Goal: Task Accomplishment & Management: Manage account settings

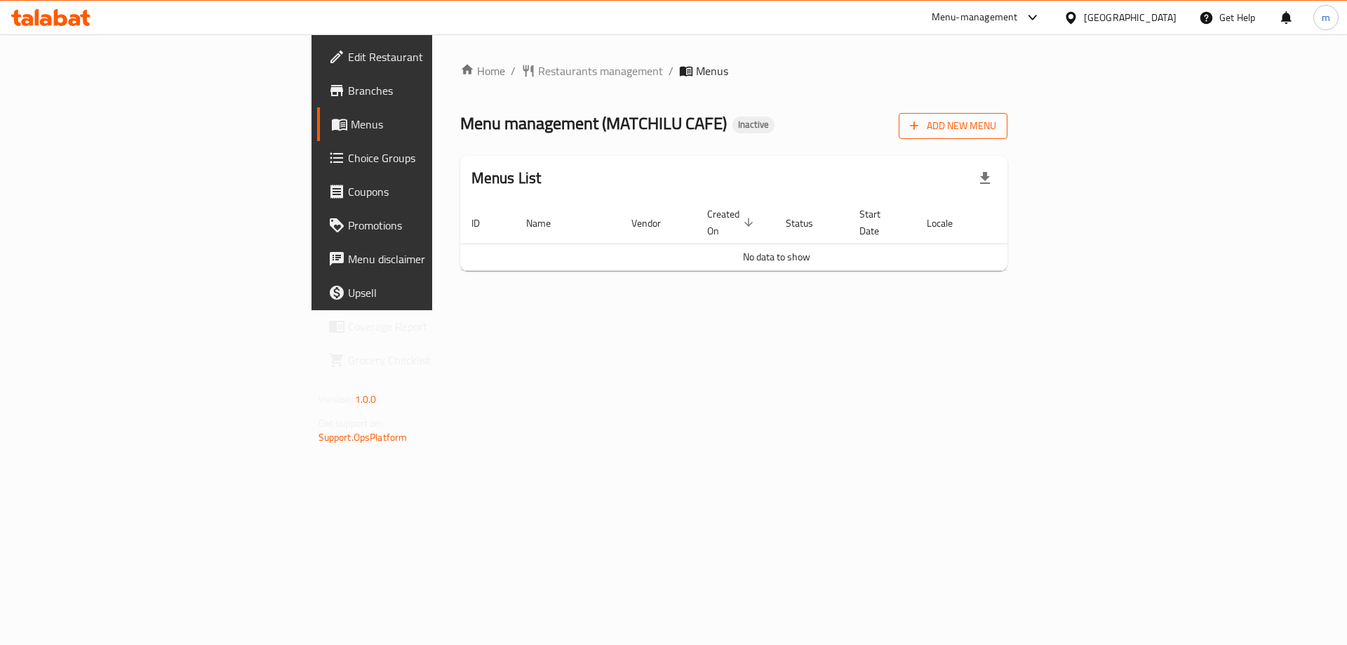
click at [1007, 116] on button "Add New Menu" at bounding box center [953, 126] width 109 height 26
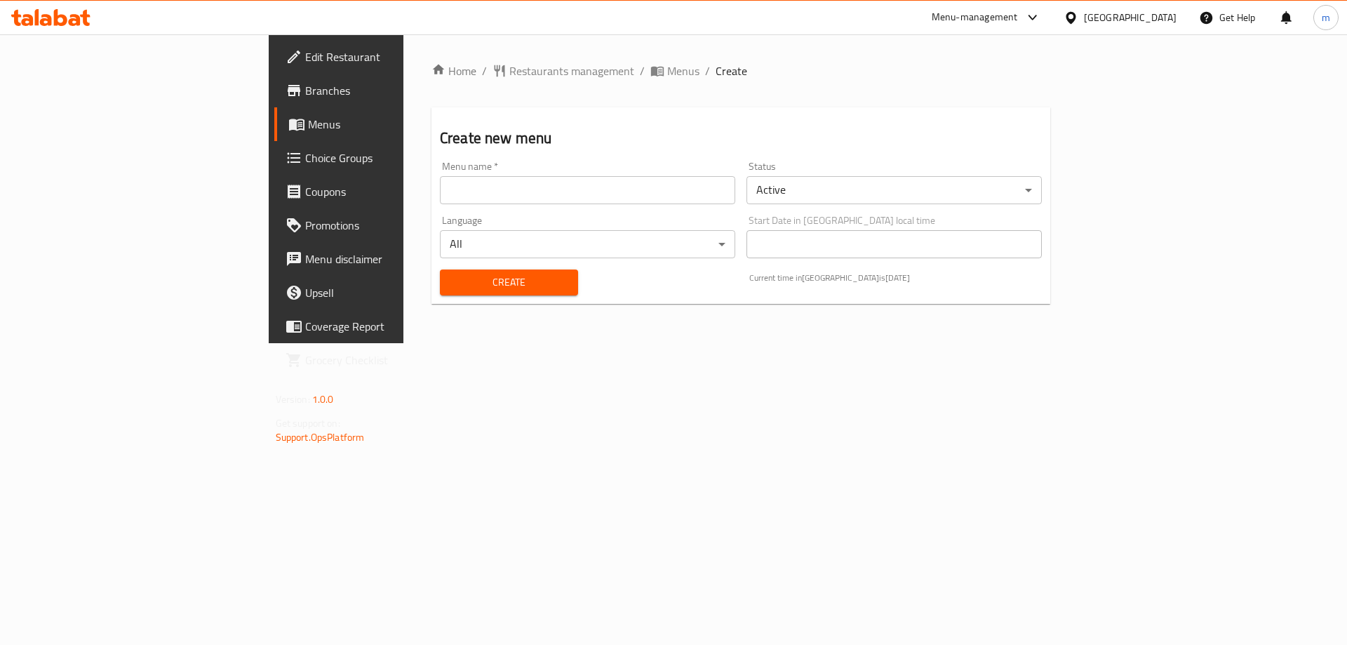
click at [440, 197] on input "text" at bounding box center [587, 190] width 295 height 28
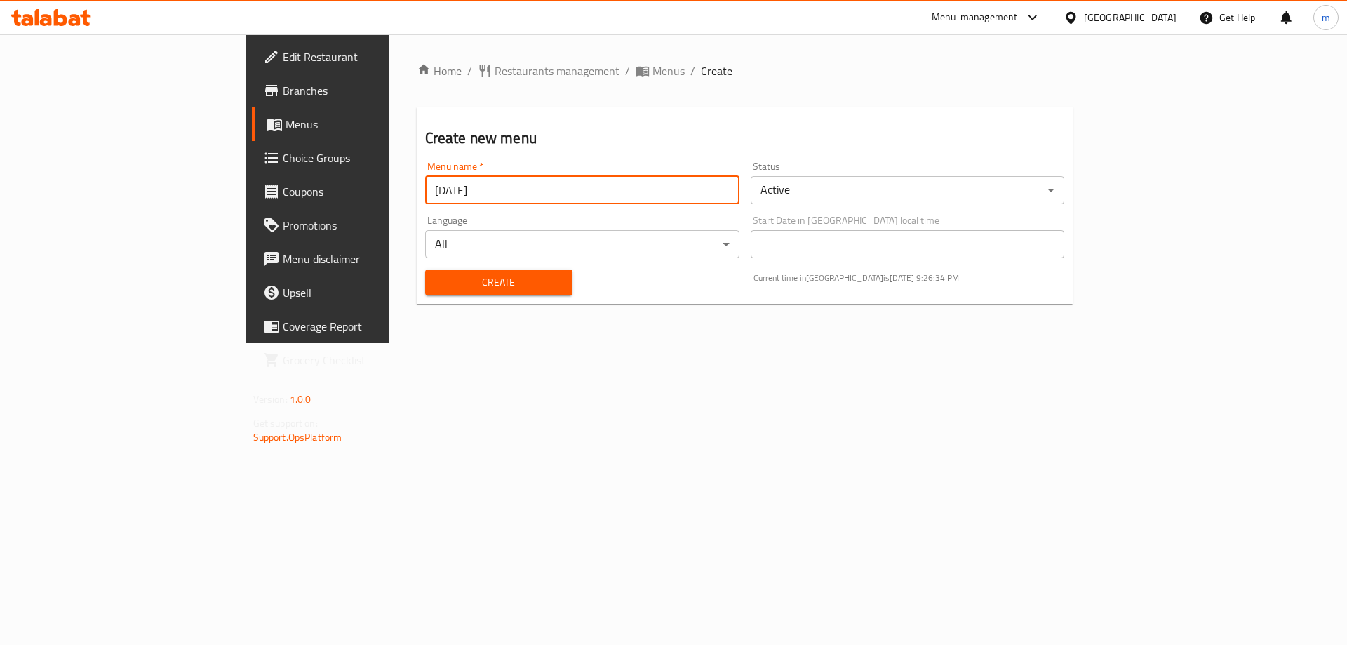
type input "[DATE]"
click at [436, 289] on span "Create" at bounding box center [498, 283] width 125 height 18
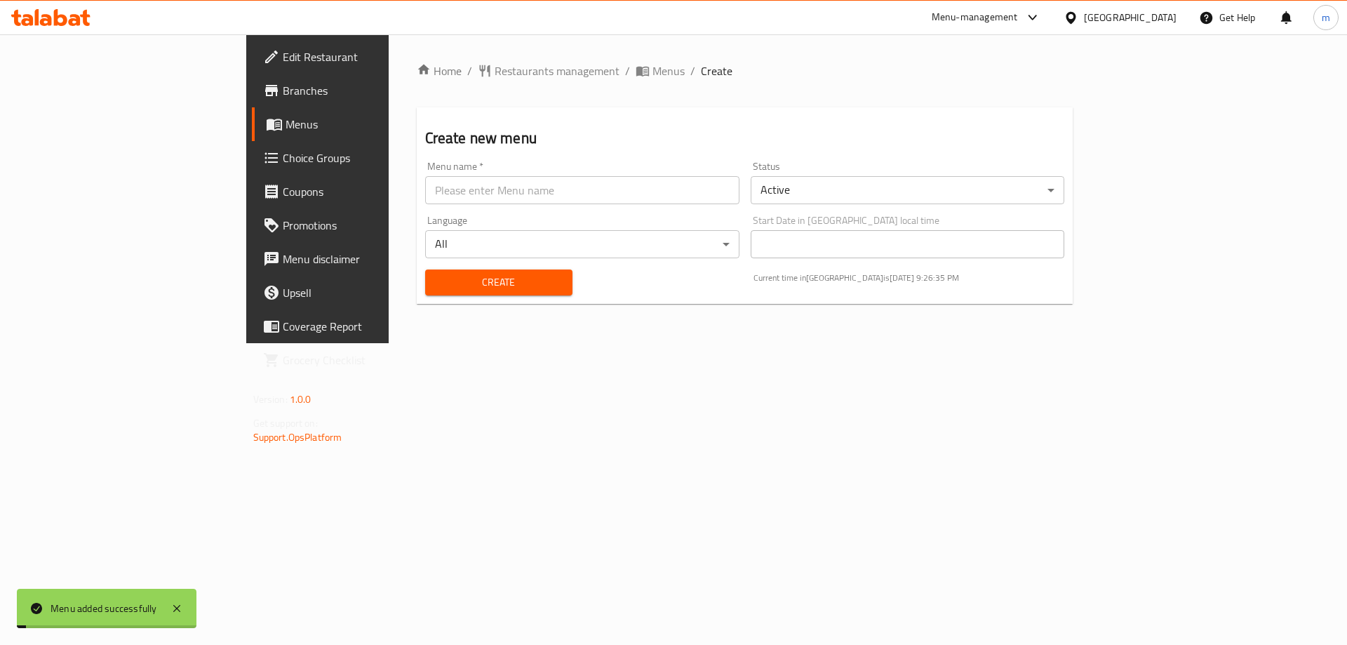
click at [286, 125] on span "Menus" at bounding box center [373, 124] width 175 height 17
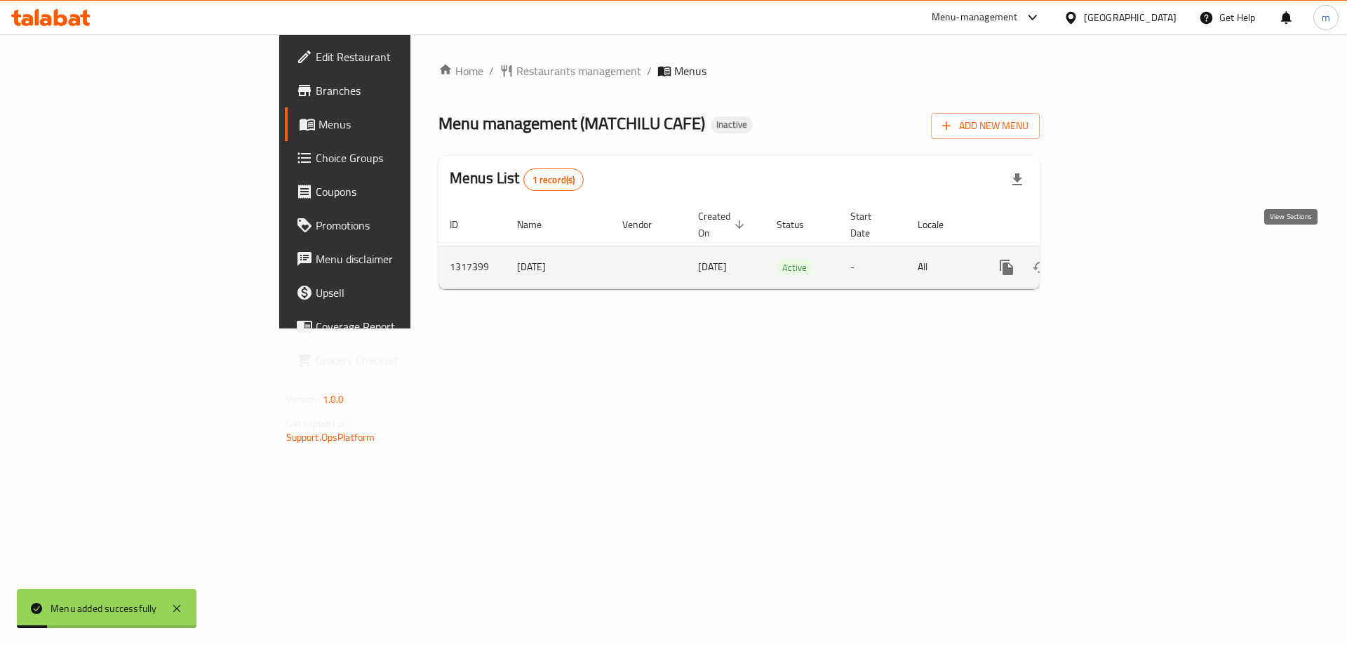
click at [1116, 259] on icon "enhanced table" at bounding box center [1107, 267] width 17 height 17
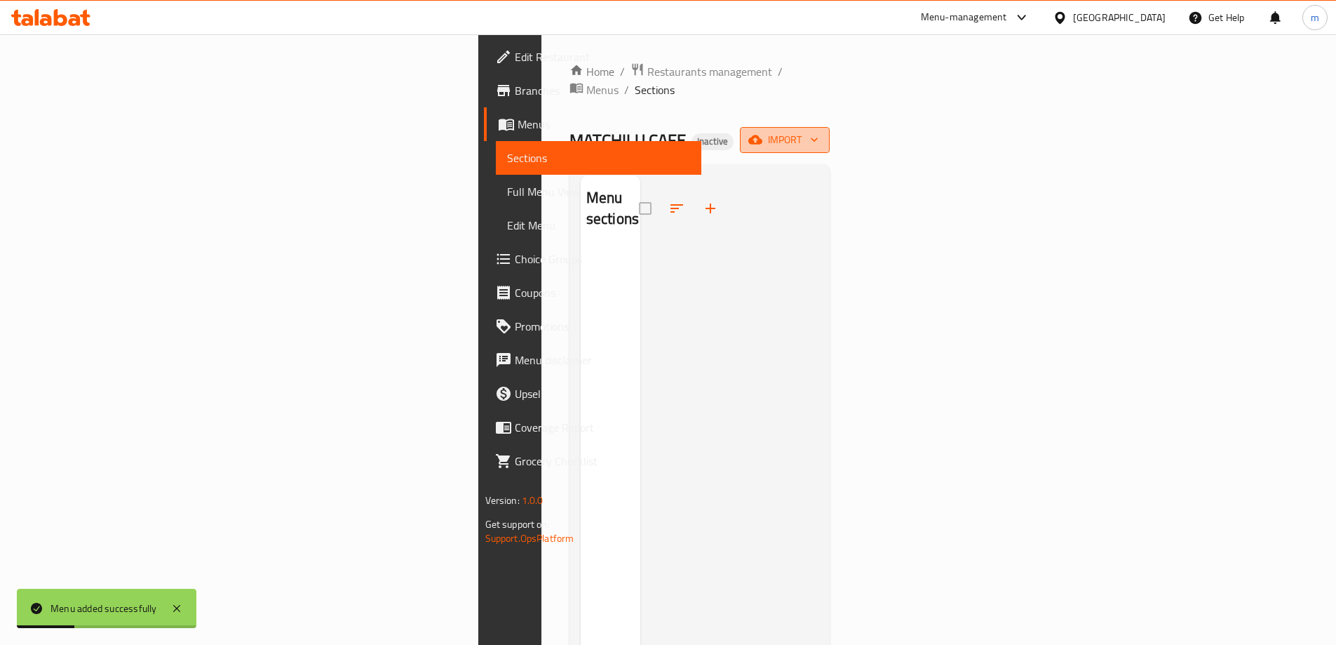
click at [763, 133] on icon "button" at bounding box center [756, 140] width 14 height 14
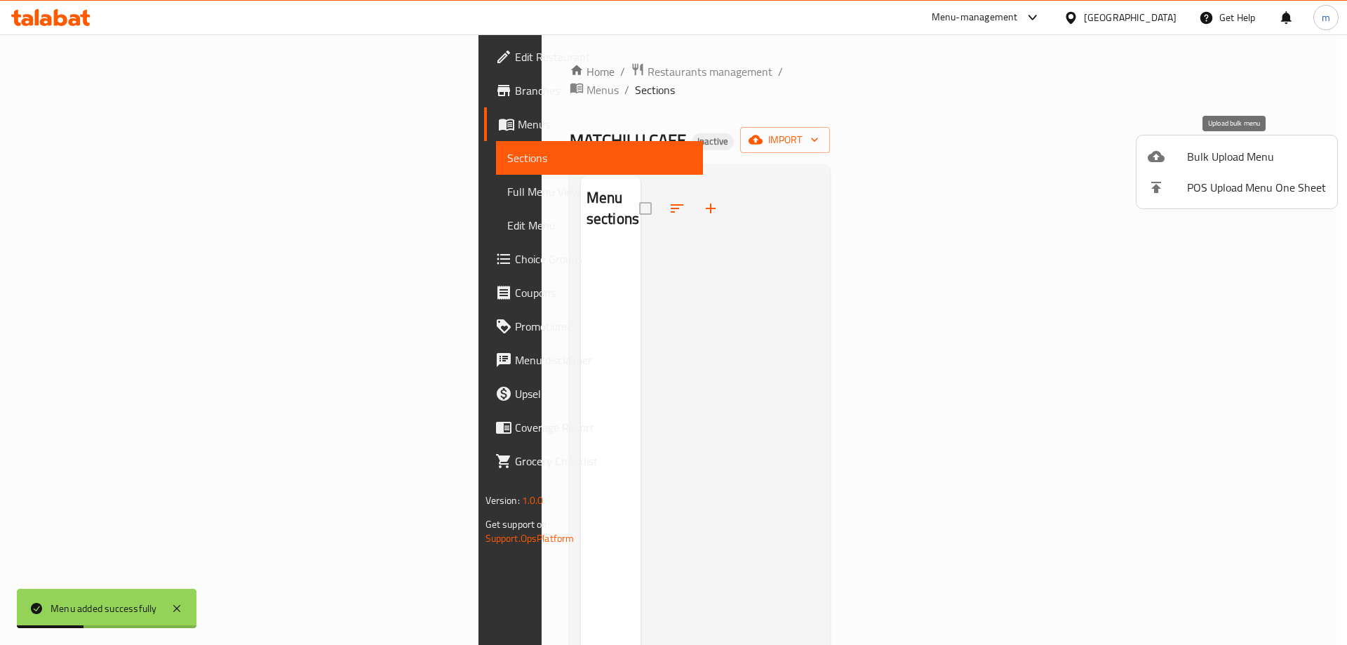
click at [1170, 155] on div at bounding box center [1167, 156] width 39 height 17
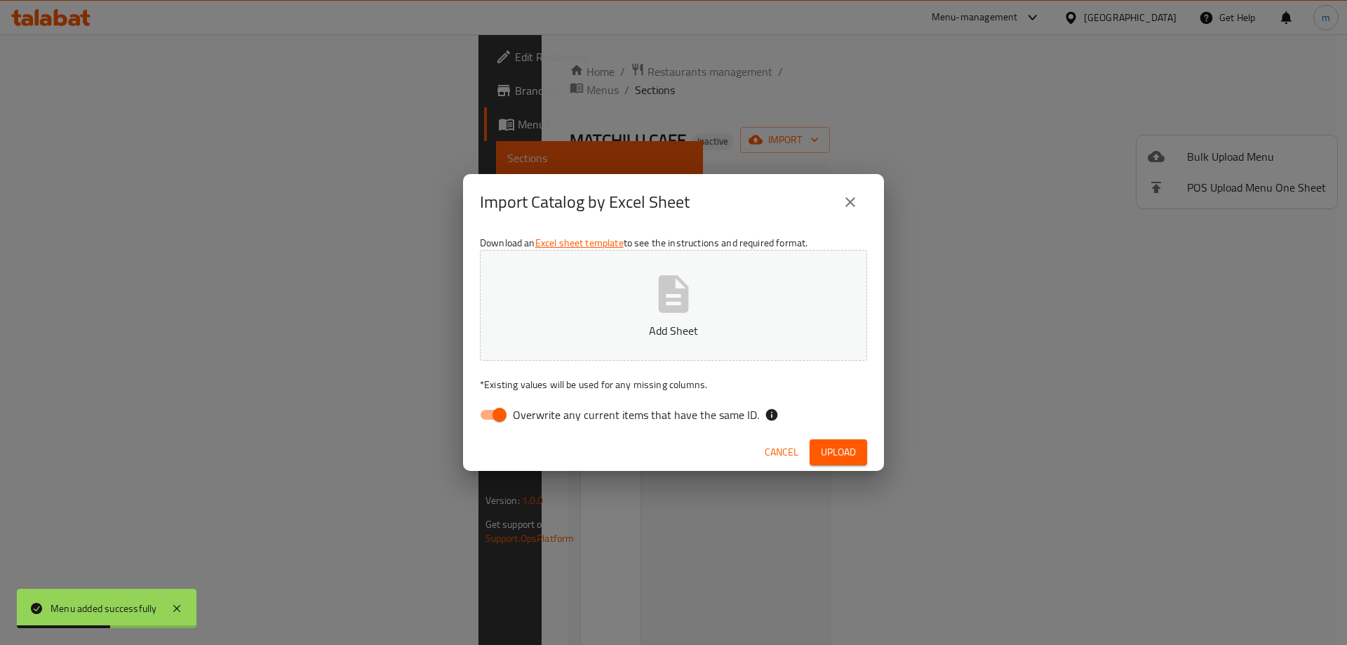
click at [499, 419] on input "Overwrite any current items that have the same ID." at bounding box center [500, 414] width 80 height 27
checkbox input "false"
click at [852, 445] on span "Upload" at bounding box center [838, 452] width 35 height 18
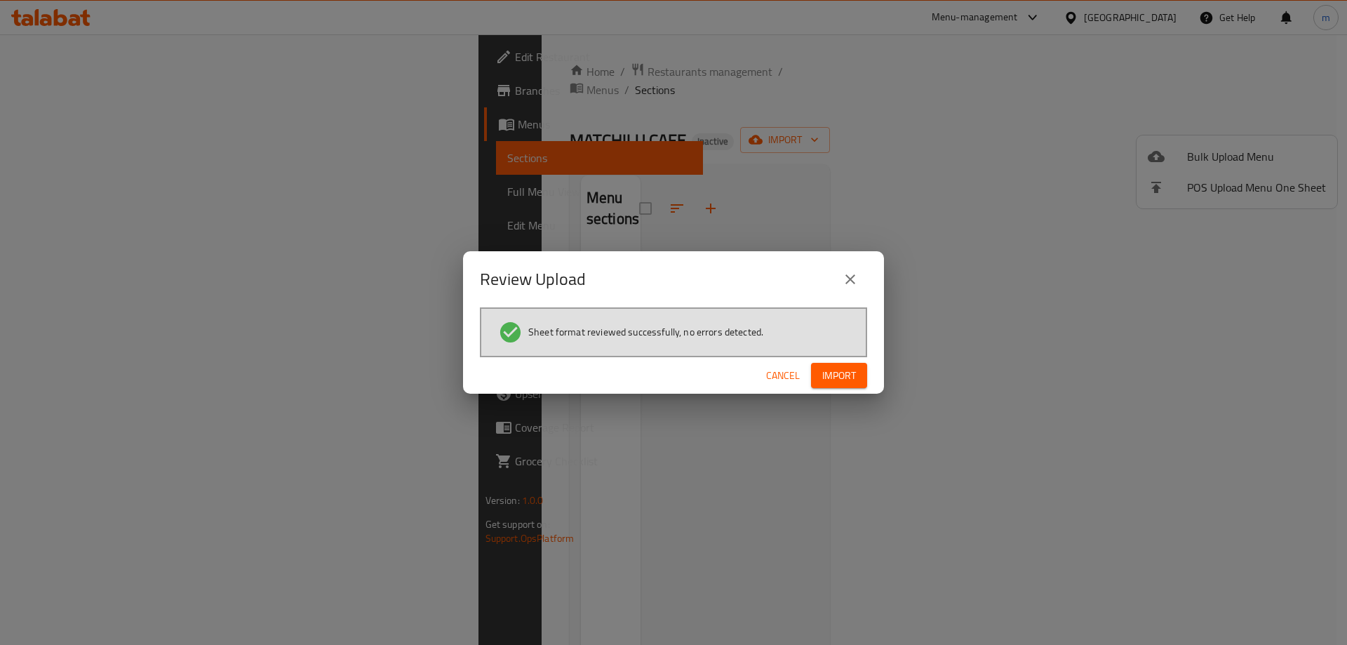
click at [844, 377] on span "Import" at bounding box center [839, 376] width 34 height 18
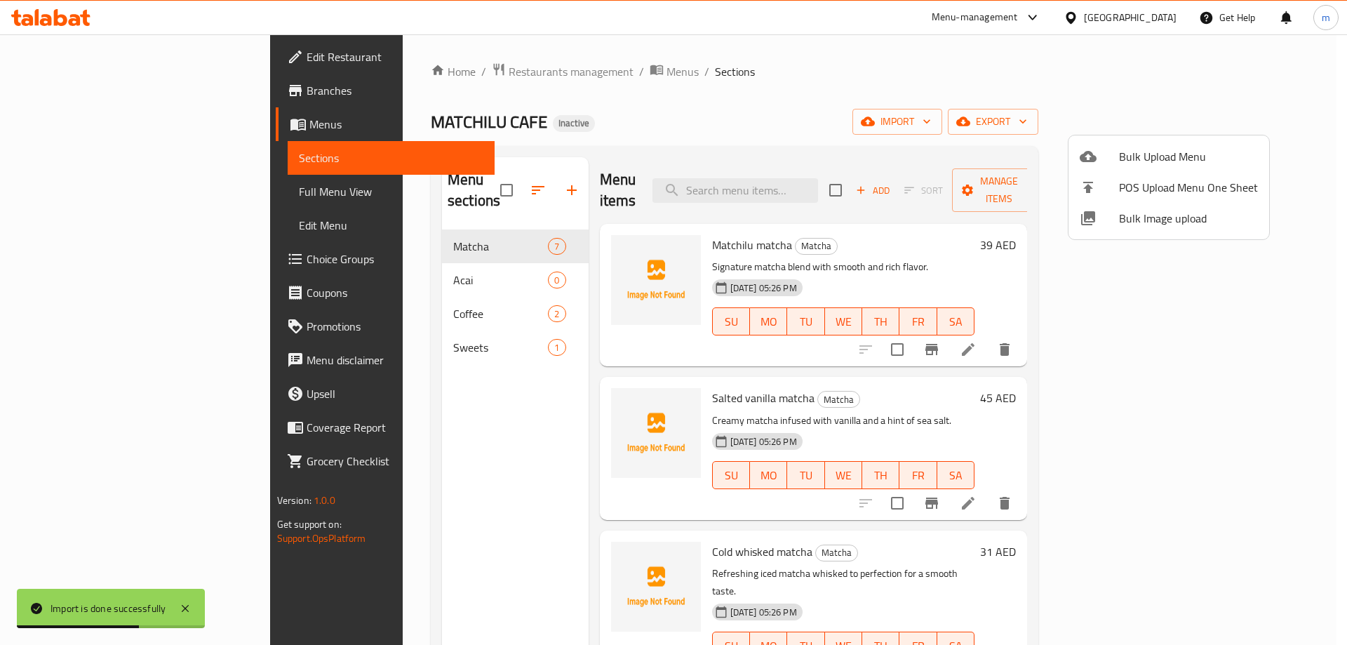
click at [911, 71] on div at bounding box center [673, 322] width 1347 height 645
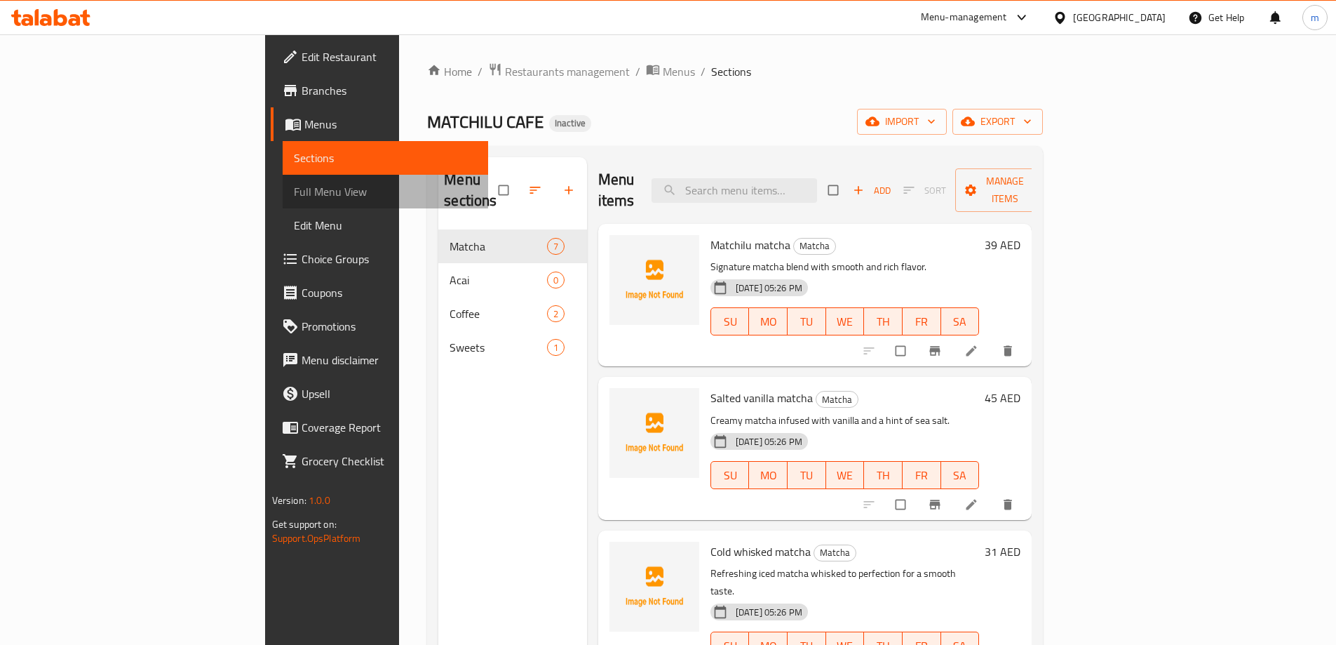
click at [294, 194] on span "Full Menu View" at bounding box center [385, 191] width 183 height 17
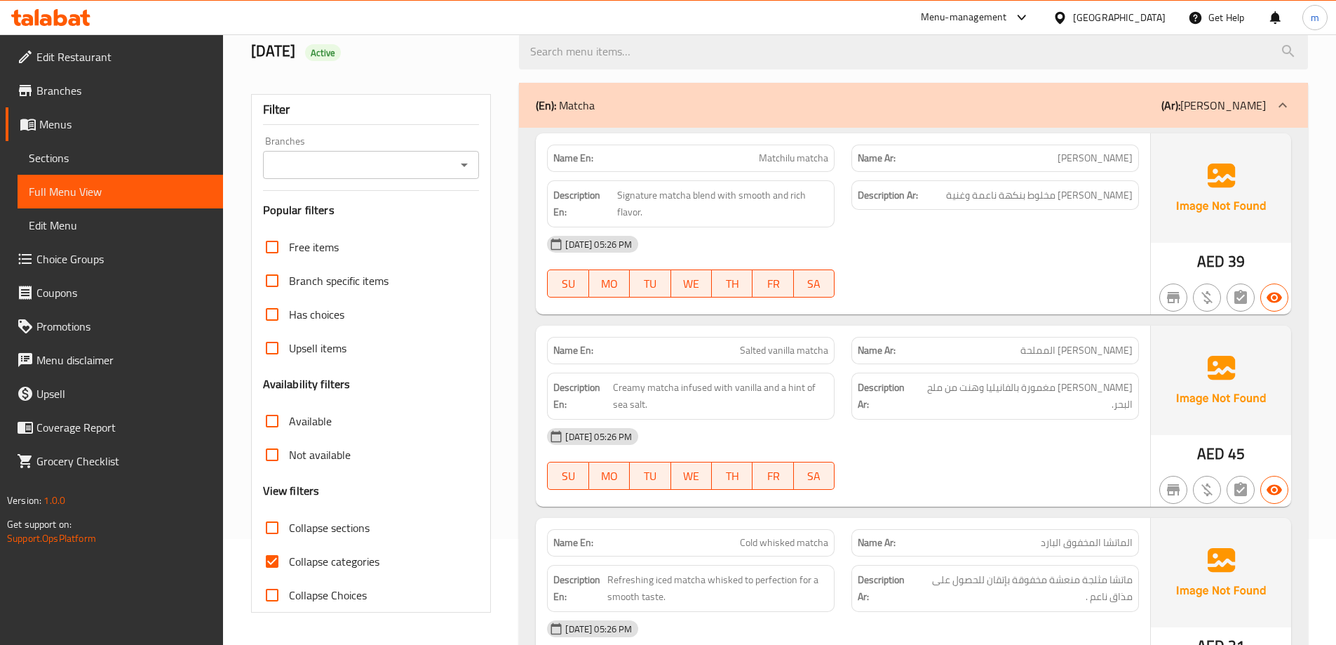
scroll to position [210, 0]
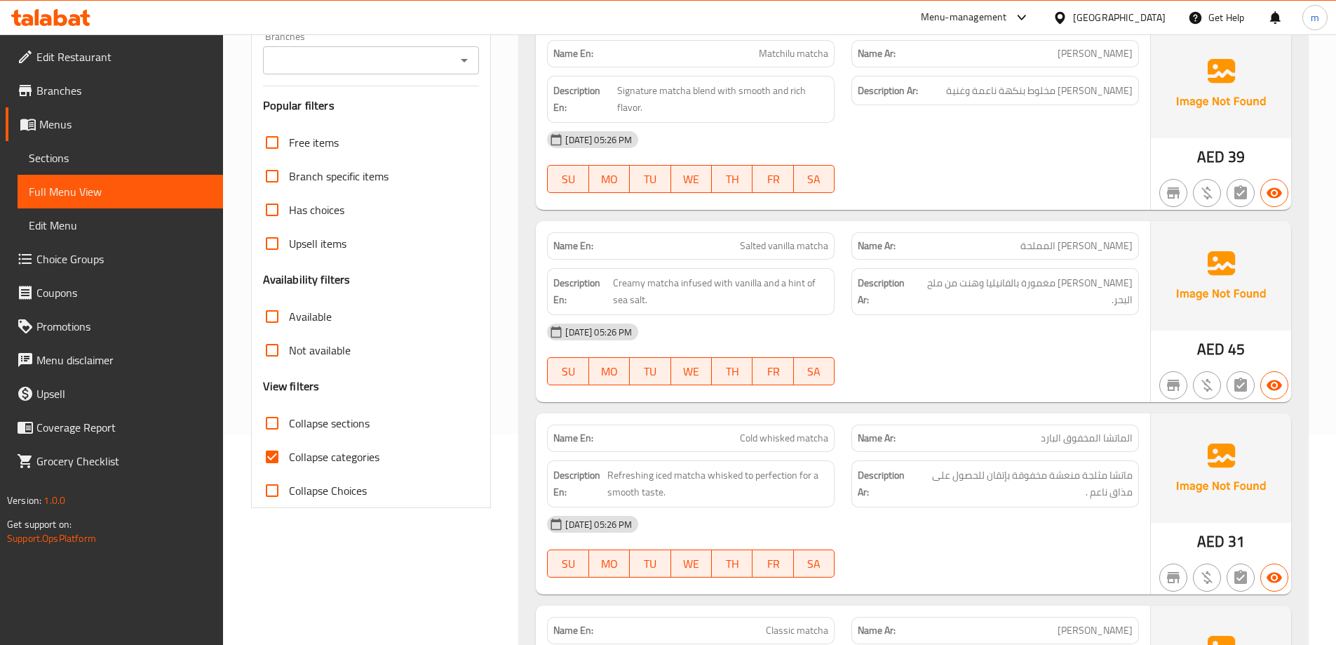
click at [340, 448] on span "Collapse categories" at bounding box center [334, 456] width 90 height 17
click at [289, 448] on input "Collapse categories" at bounding box center [272, 457] width 34 height 34
checkbox input "false"
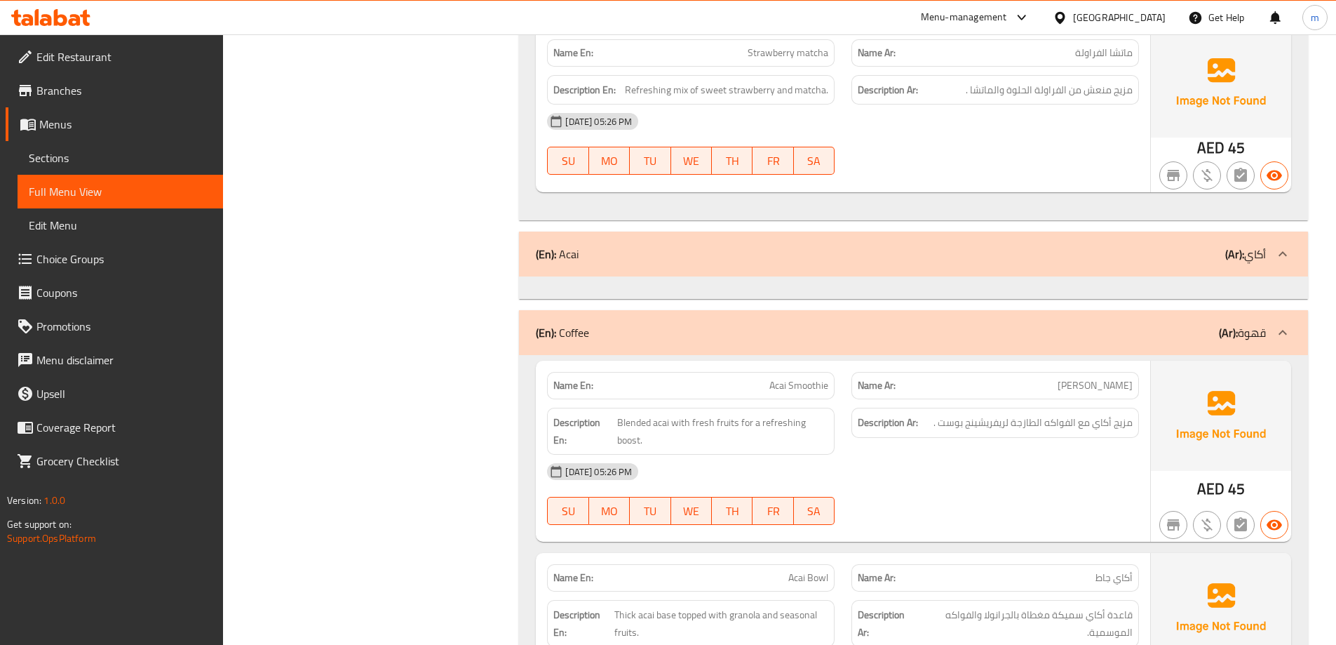
scroll to position [1263, 0]
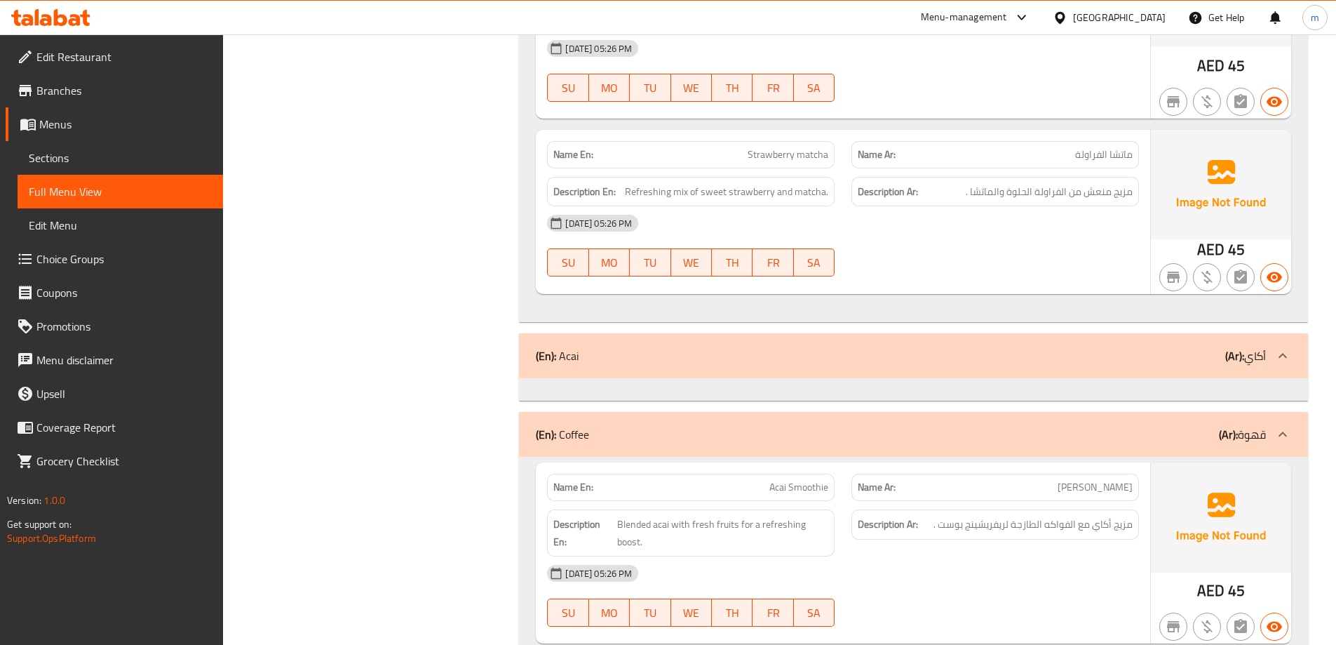
click at [685, 359] on div "(En): Acai (Ar): أكاي" at bounding box center [901, 355] width 730 height 17
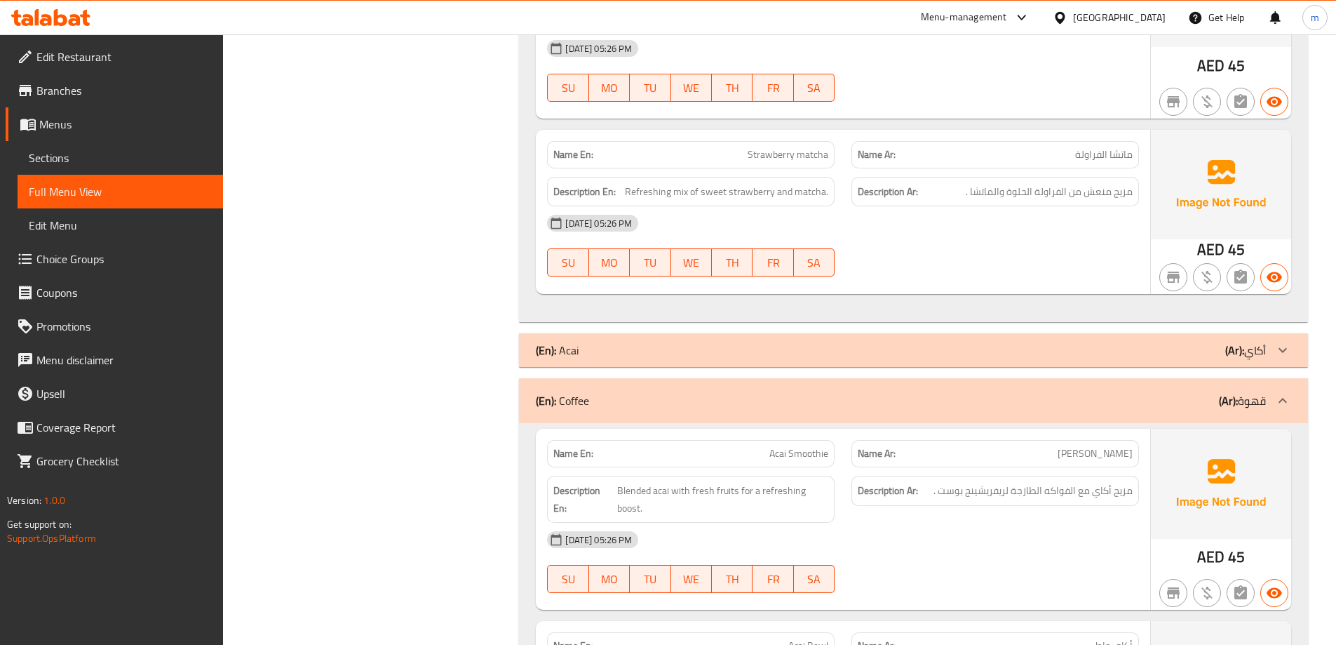
click at [685, 359] on div "(En): Acai (Ar): أكاي" at bounding box center [913, 350] width 789 height 34
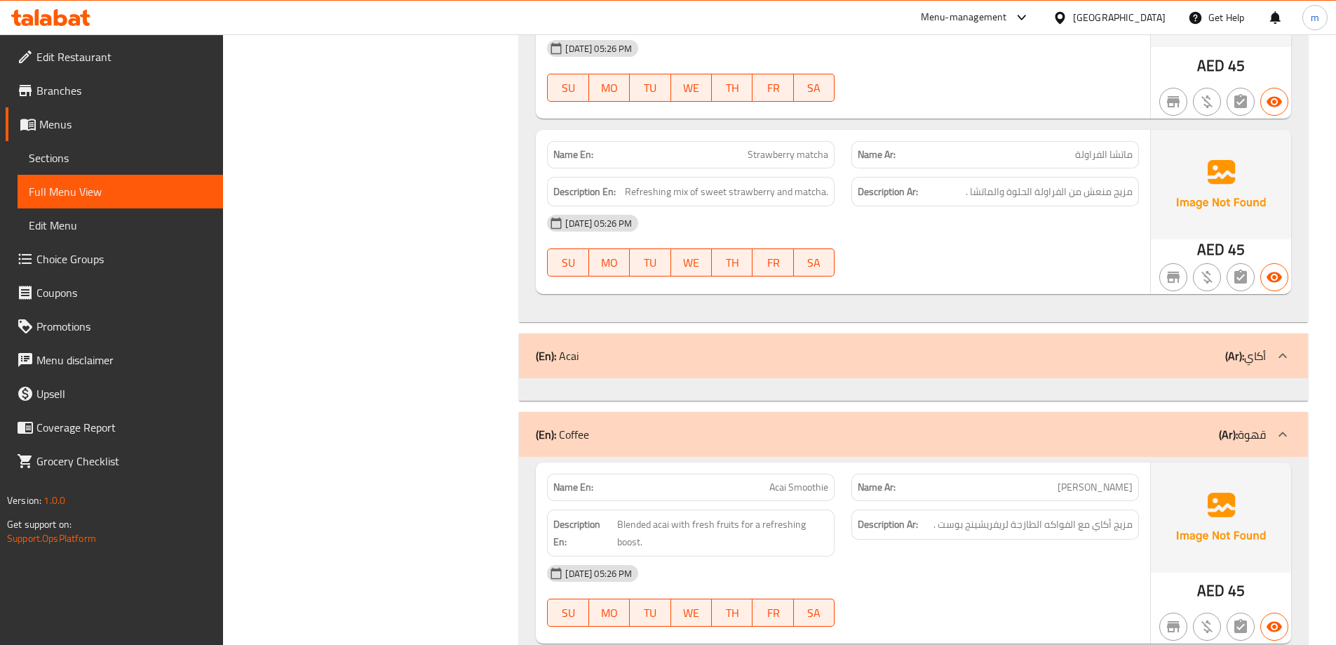
click at [685, 359] on div "(En): Acai (Ar): أكاي" at bounding box center [901, 355] width 730 height 17
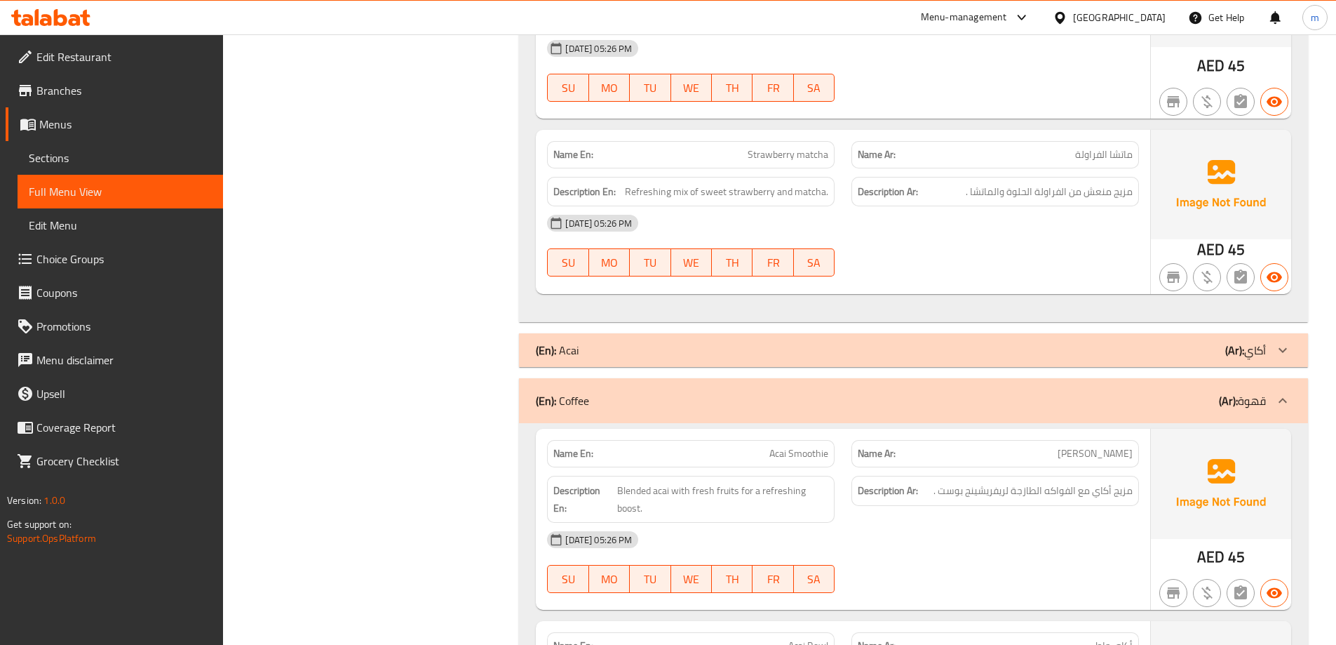
click at [685, 359] on div "(En): Acai (Ar): أكاي" at bounding box center [913, 350] width 789 height 34
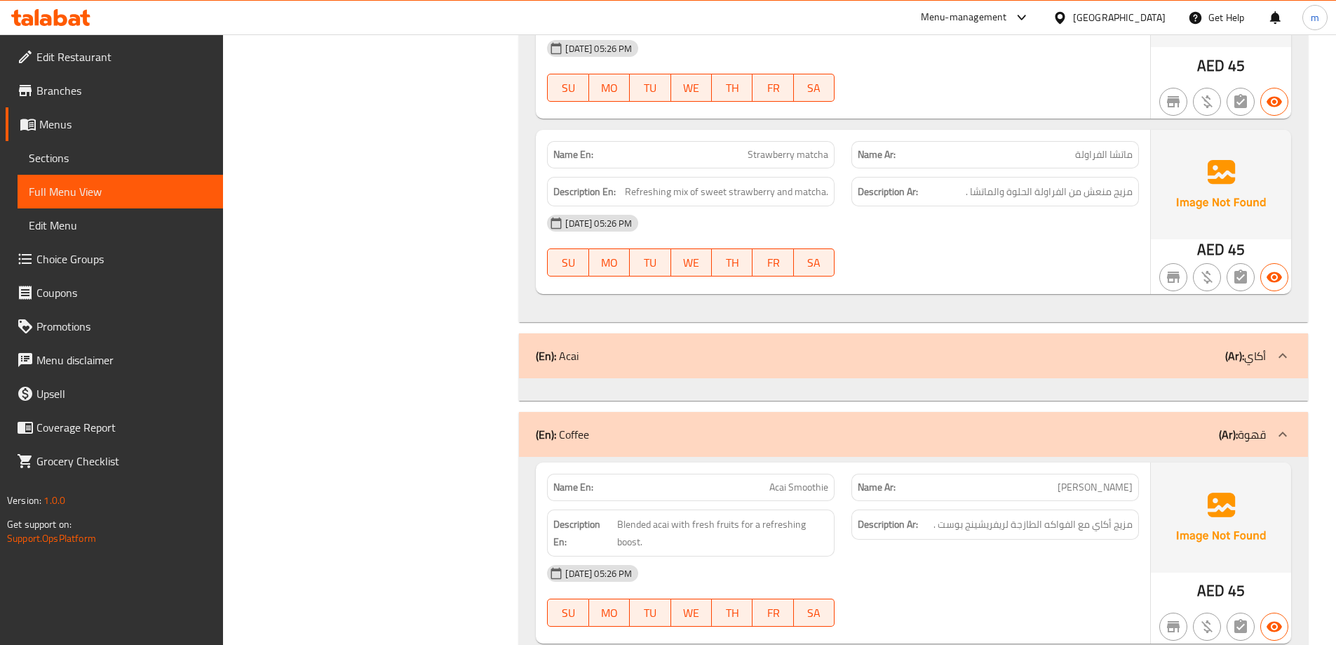
click at [685, 359] on div "(En): Acai (Ar): أكاي" at bounding box center [901, 355] width 730 height 17
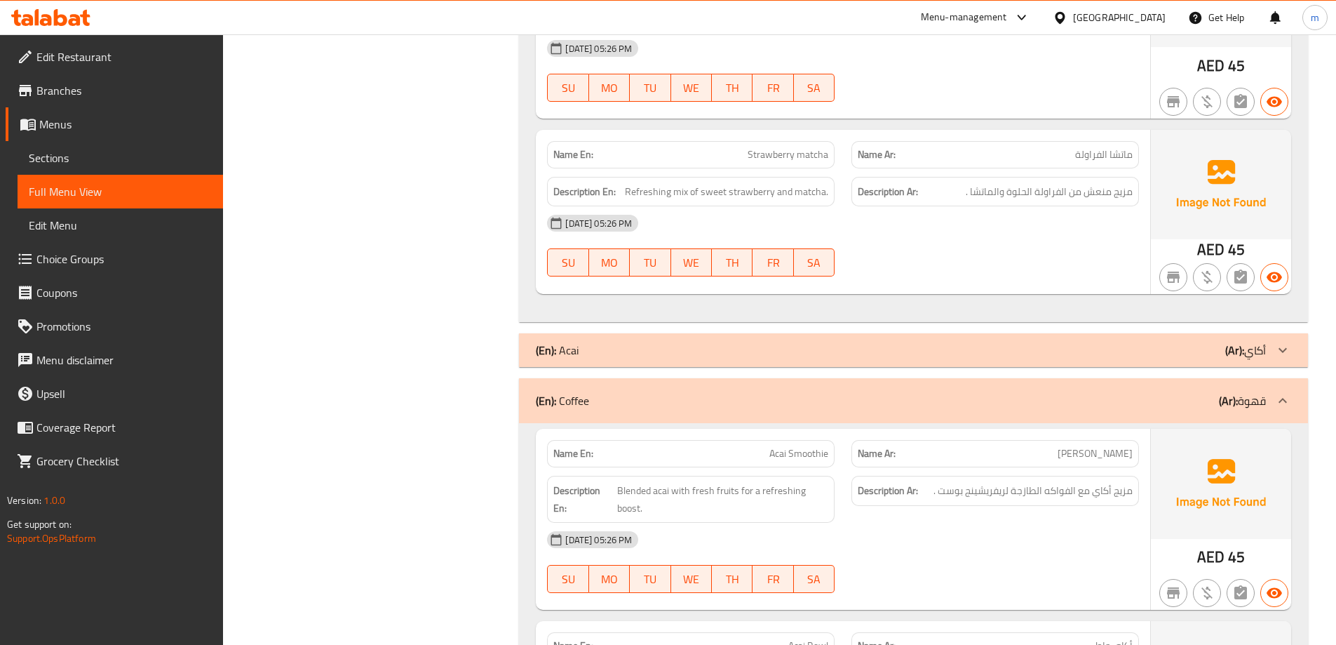
click at [685, 359] on div "(En): Acai (Ar): أكاي" at bounding box center [913, 350] width 789 height 34
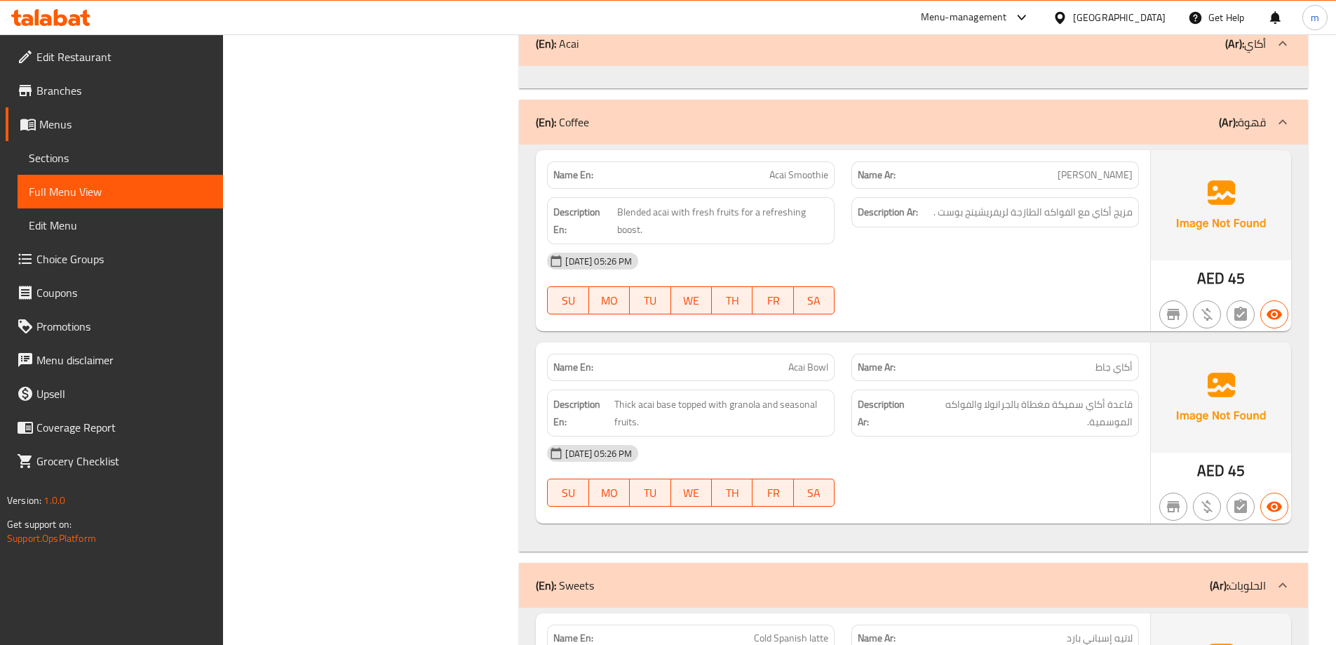
scroll to position [1554, 0]
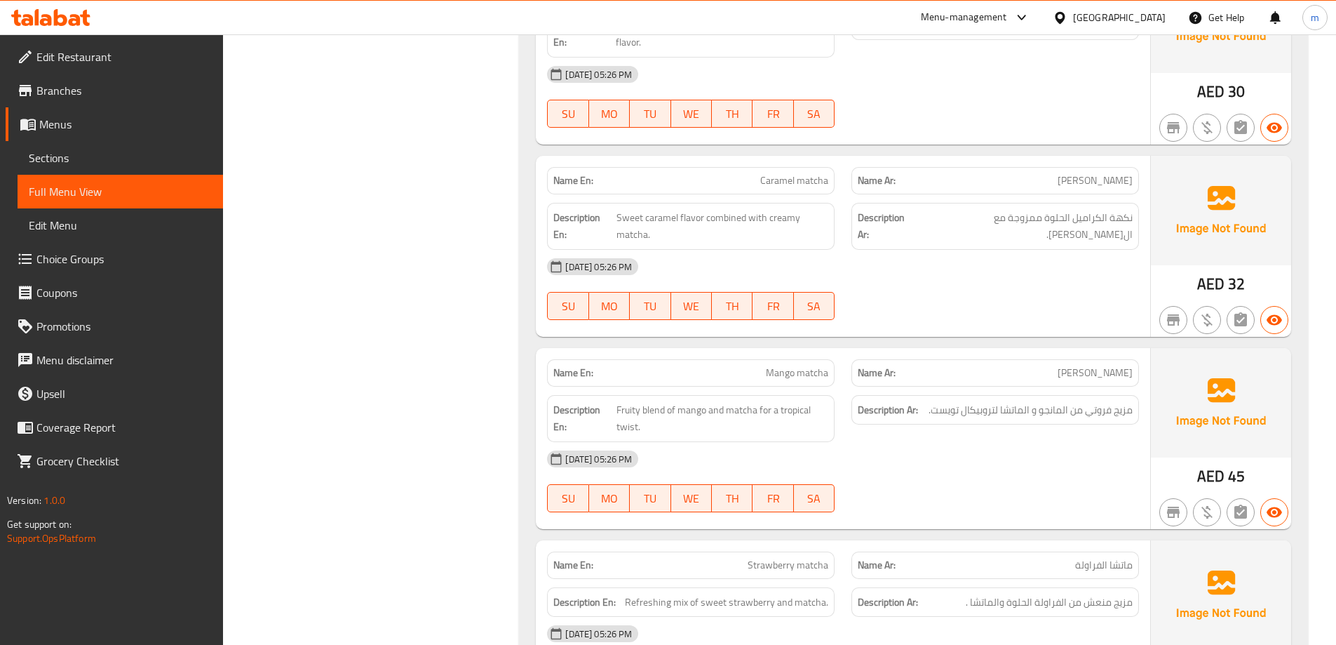
click at [112, 156] on span "Sections" at bounding box center [120, 157] width 183 height 17
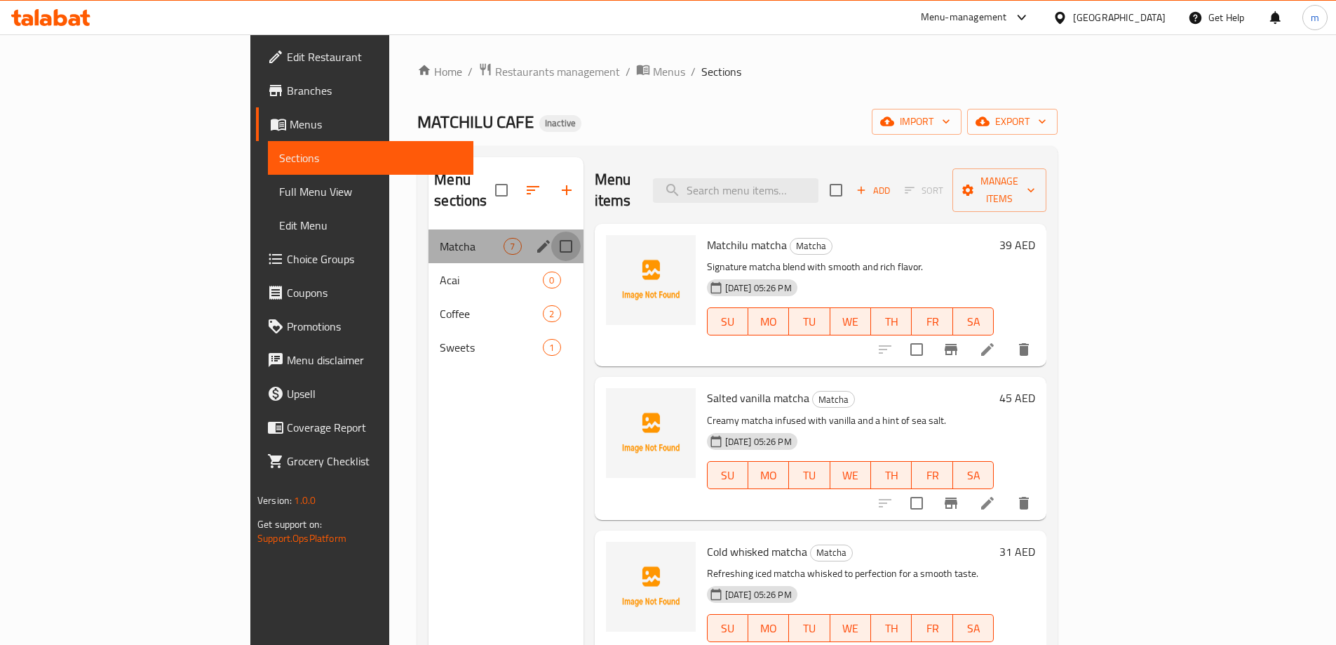
click at [551, 232] on input "Menu sections" at bounding box center [565, 246] width 29 height 29
checkbox input "true"
click at [551, 265] on input "Menu sections" at bounding box center [565, 279] width 29 height 29
checkbox input "true"
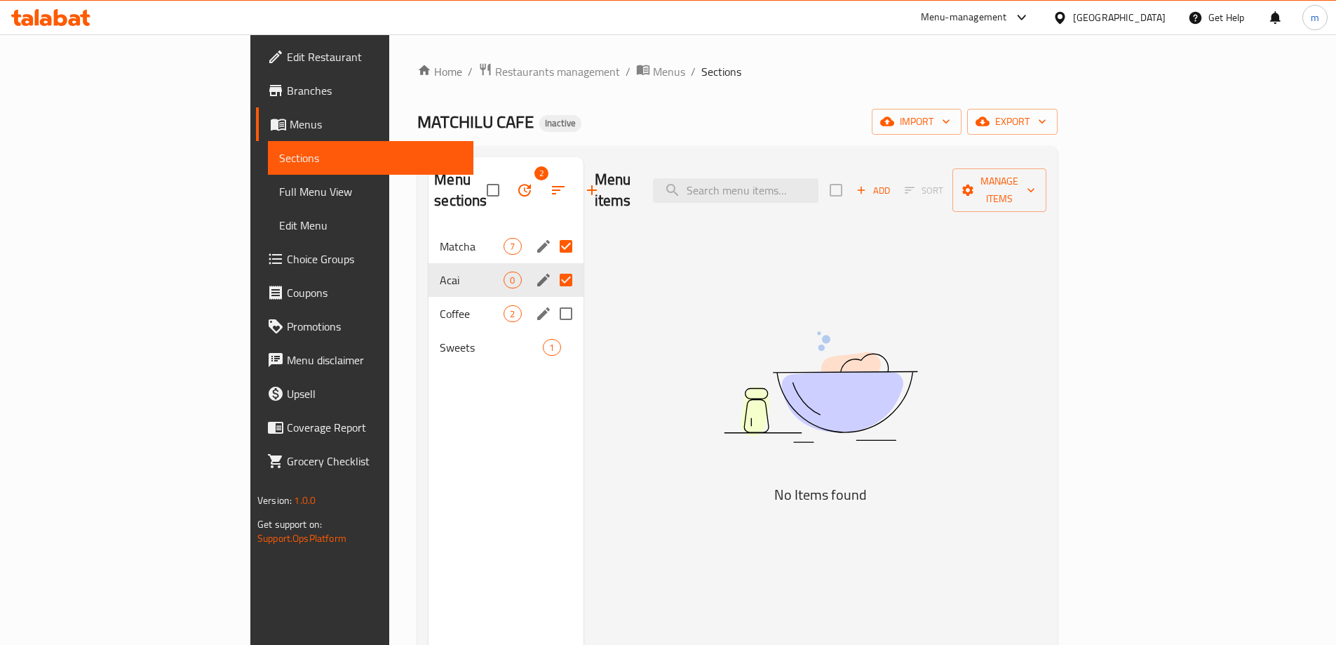
click at [551, 300] on input "Menu sections" at bounding box center [565, 313] width 29 height 29
checkbox input "true"
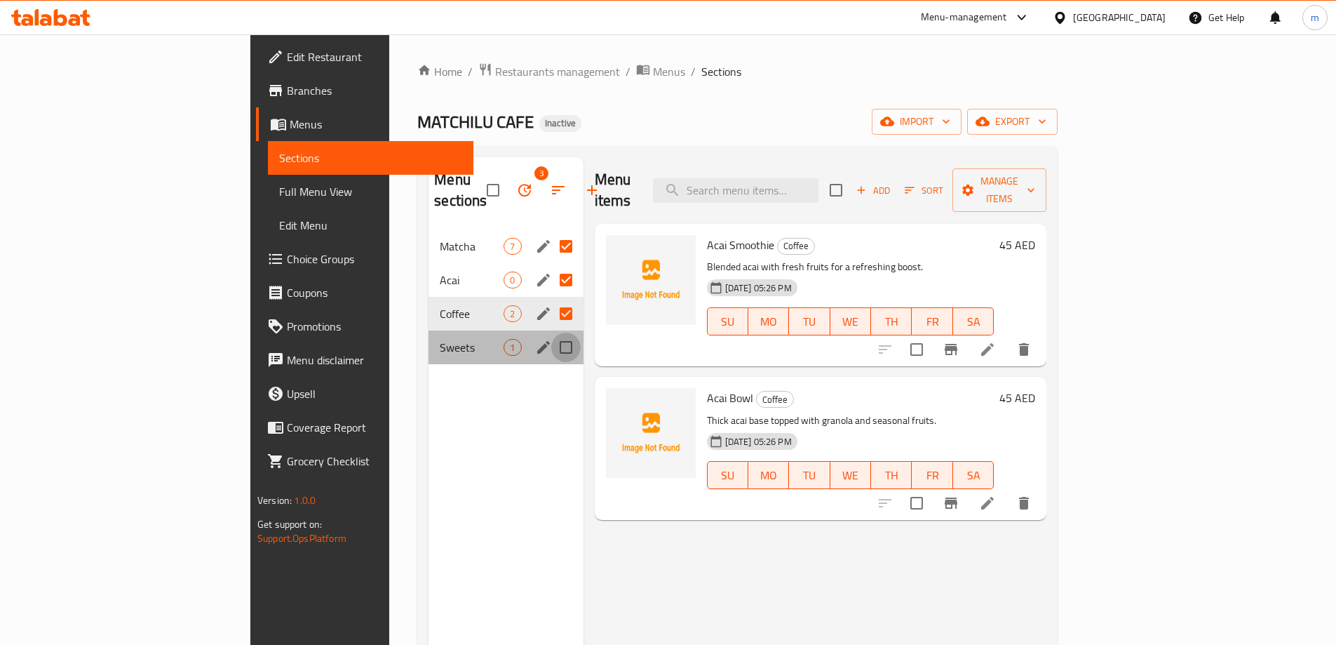
click at [551, 333] on input "Menu sections" at bounding box center [565, 347] width 29 height 29
checkbox input "true"
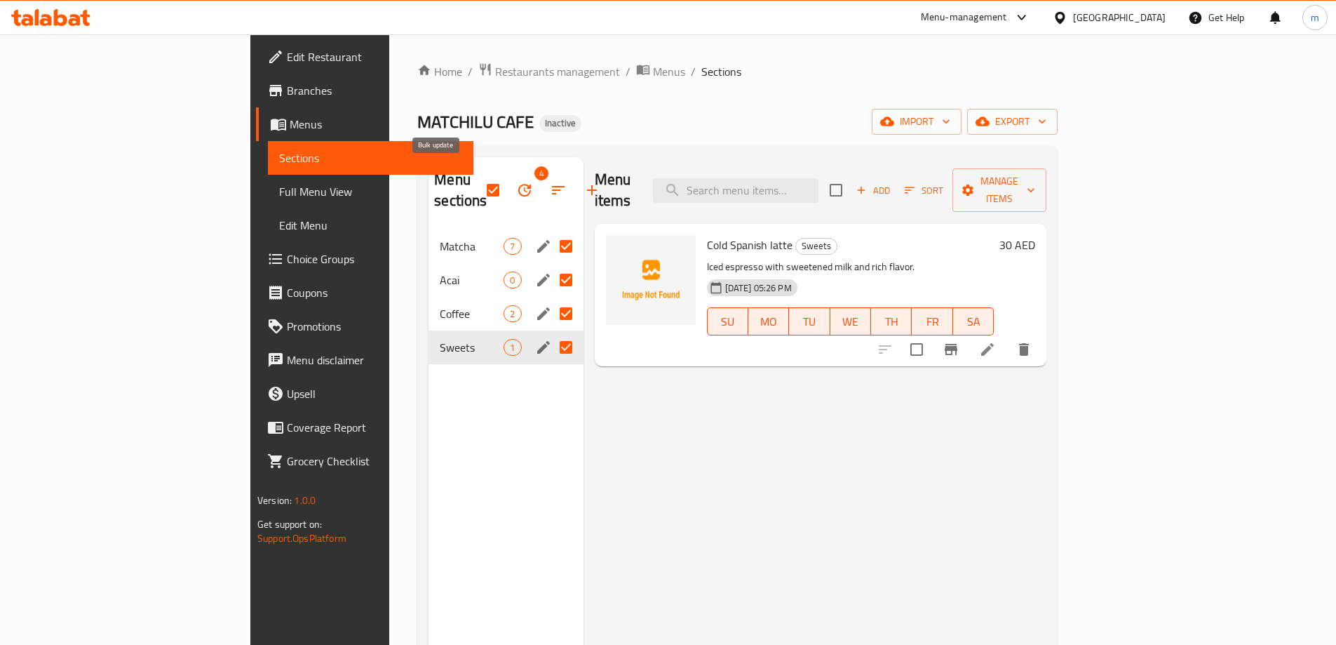
click at [518, 185] on icon "button" at bounding box center [524, 190] width 13 height 13
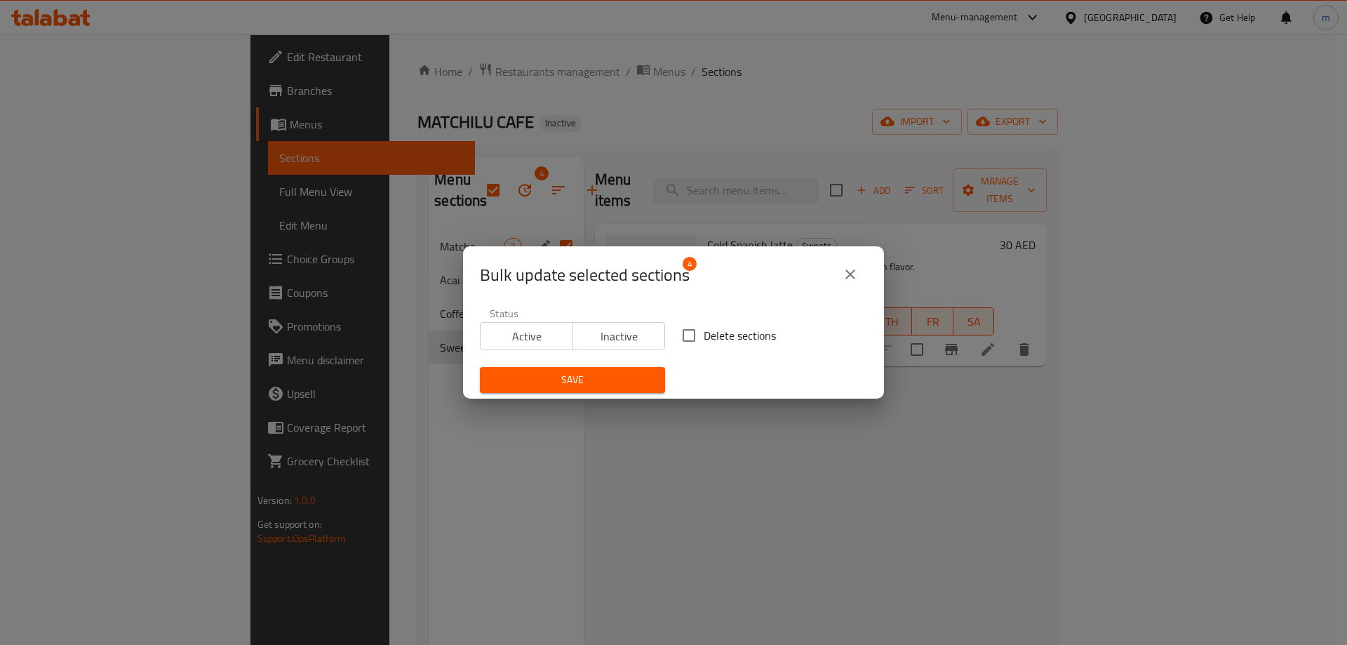
click at [704, 339] on span "Delete sections" at bounding box center [740, 335] width 72 height 17
click at [699, 339] on input "Delete sections" at bounding box center [688, 335] width 29 height 29
checkbox input "true"
click at [577, 385] on span "Save" at bounding box center [572, 380] width 163 height 18
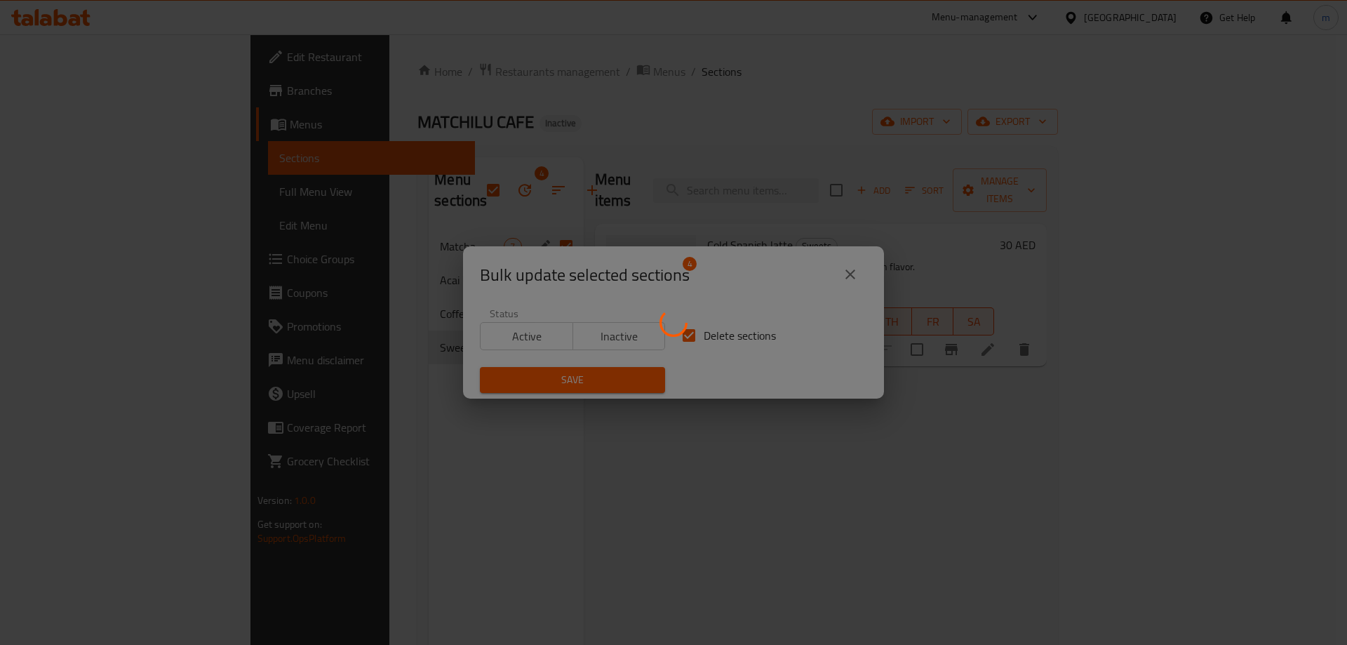
checkbox input "false"
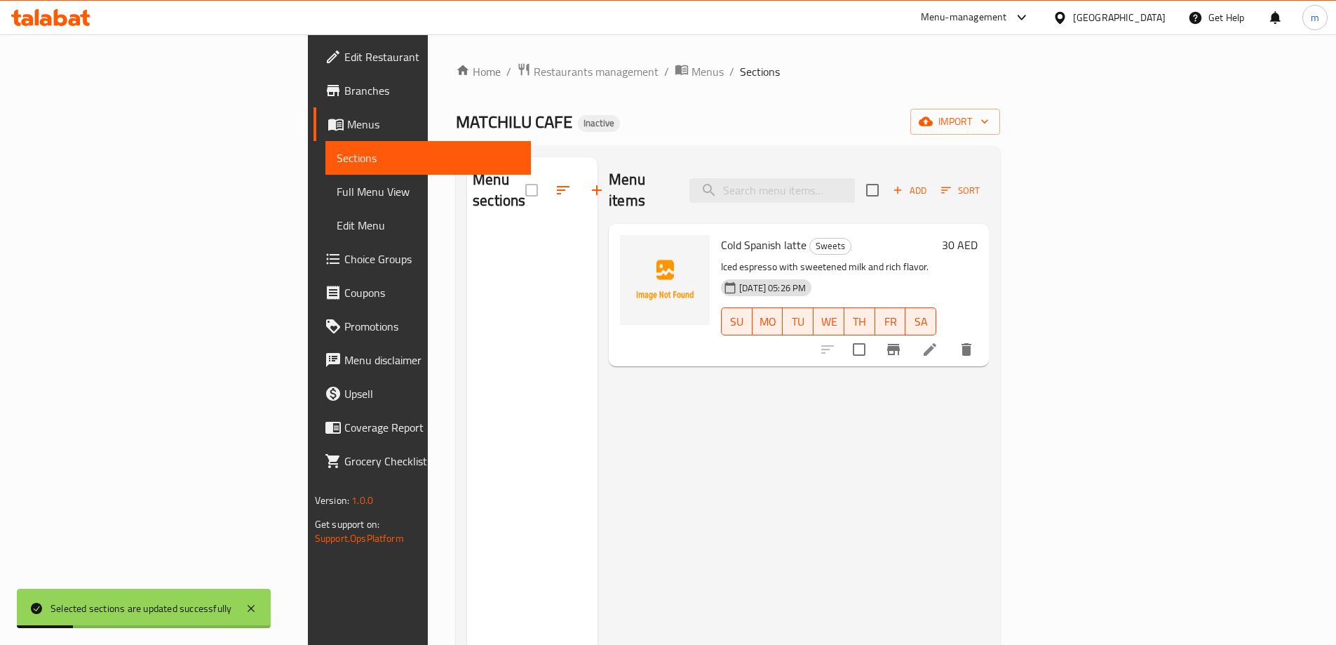
click at [972, 343] on icon "delete" at bounding box center [967, 349] width 10 height 13
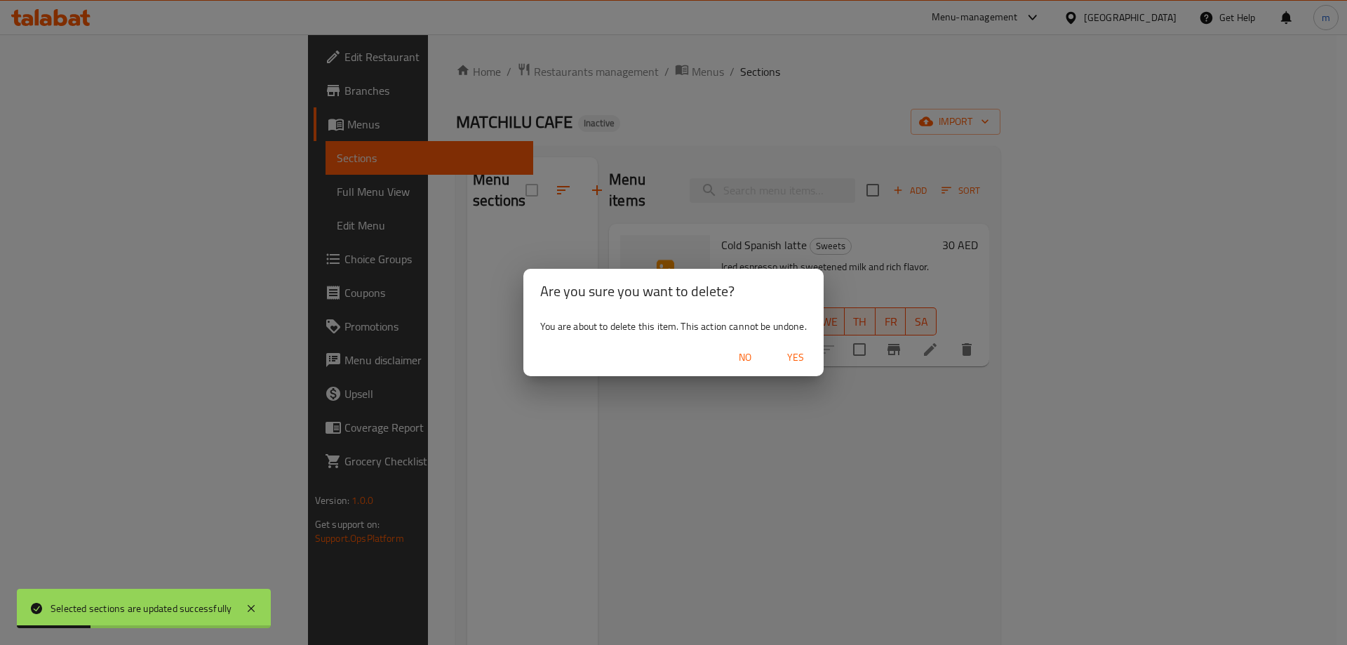
click at [799, 356] on span "Yes" at bounding box center [796, 358] width 34 height 18
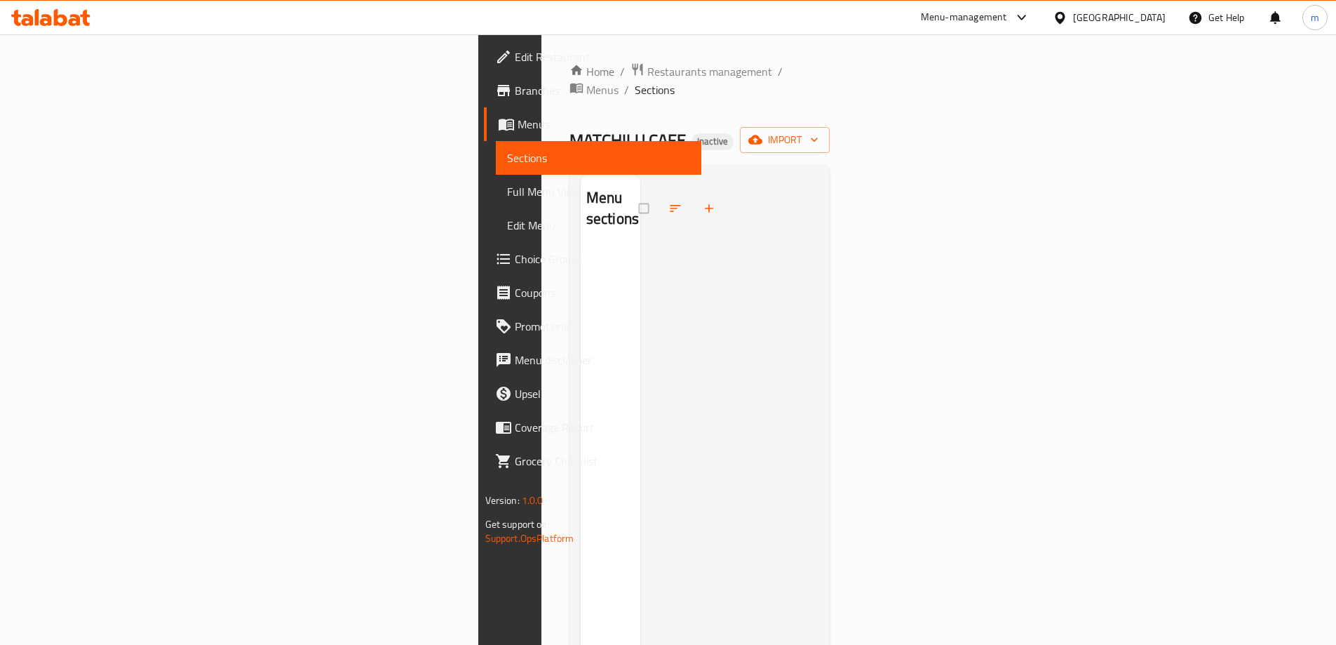
click at [831, 106] on div "Home / Restaurants management / Menus / Sections MATCHILU CAFE Inactive import …" at bounding box center [700, 446] width 261 height 769
click at [819, 131] on span "import" at bounding box center [784, 140] width 67 height 18
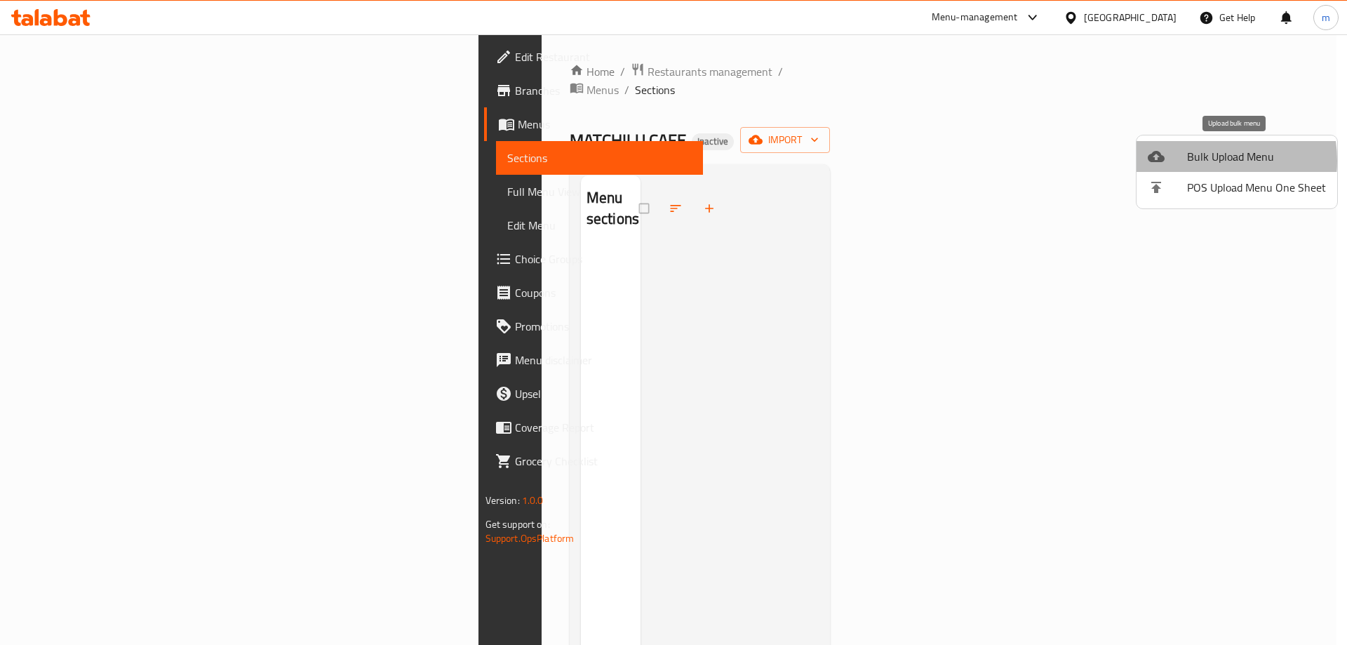
click at [1195, 161] on span "Bulk Upload Menu" at bounding box center [1256, 156] width 139 height 17
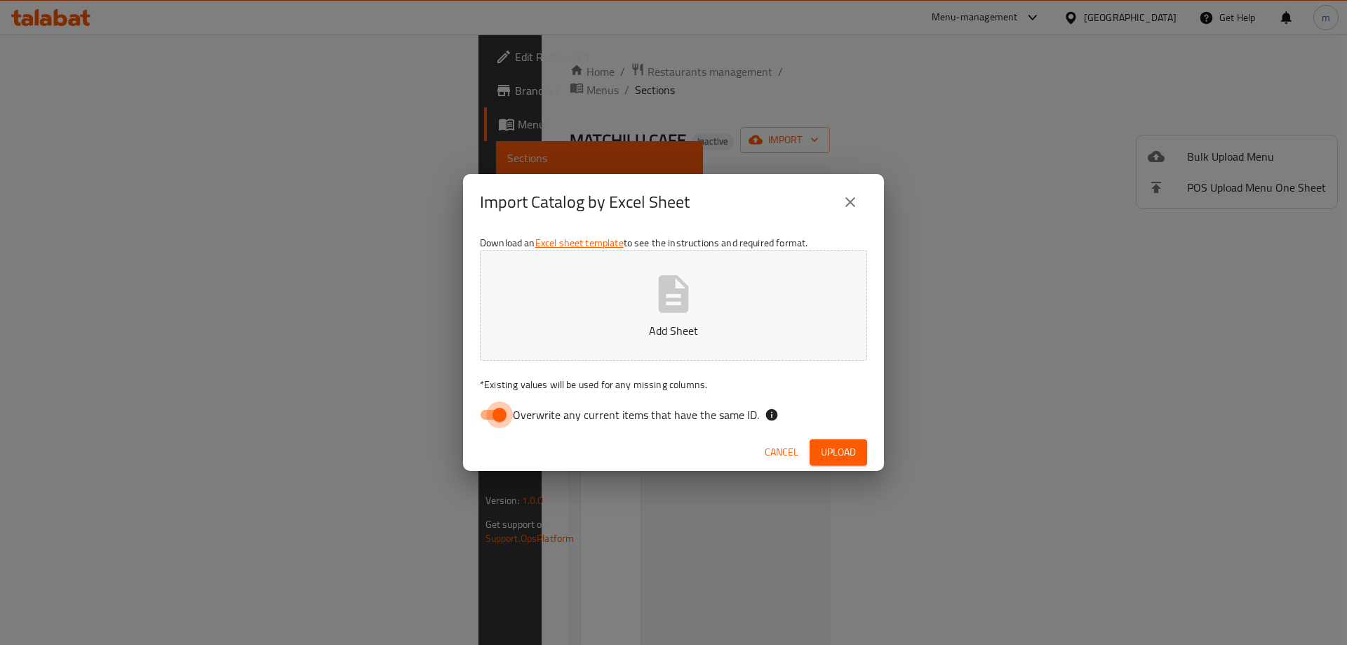
click at [507, 410] on input "Overwrite any current items that have the same ID." at bounding box center [500, 414] width 80 height 27
checkbox input "false"
click at [822, 448] on span "Upload" at bounding box center [838, 452] width 35 height 18
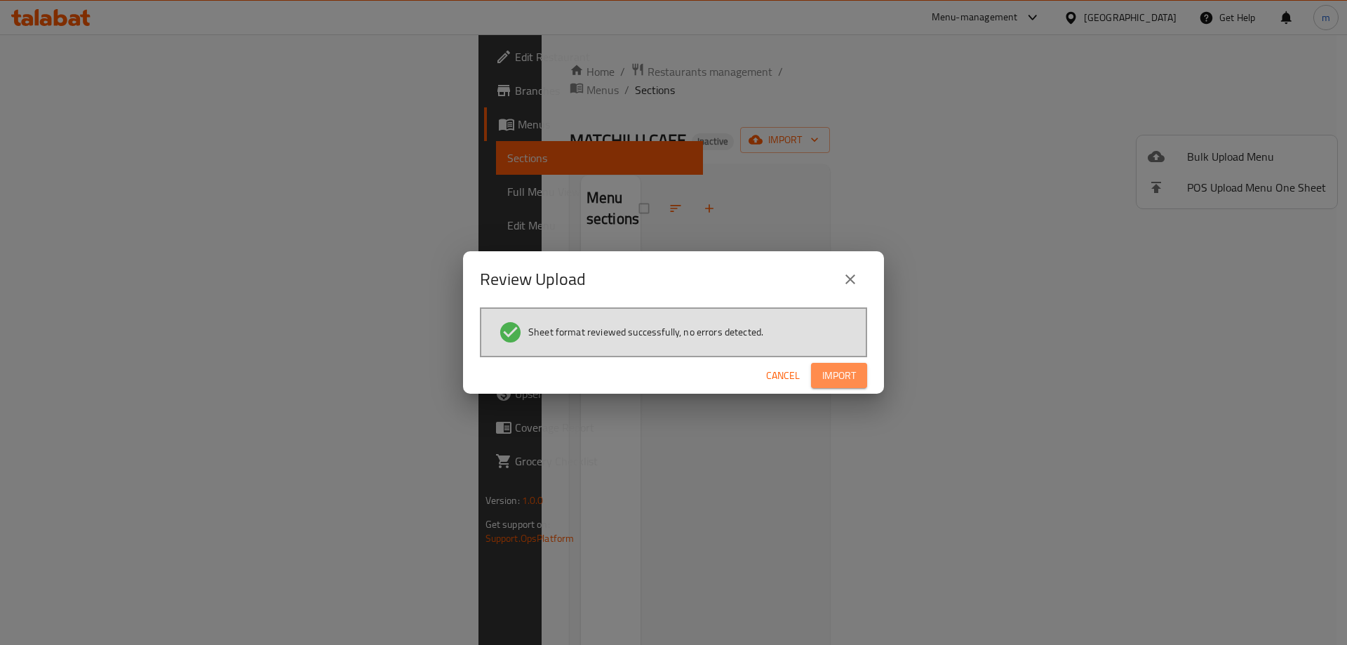
click at [833, 371] on span "Import" at bounding box center [839, 376] width 34 height 18
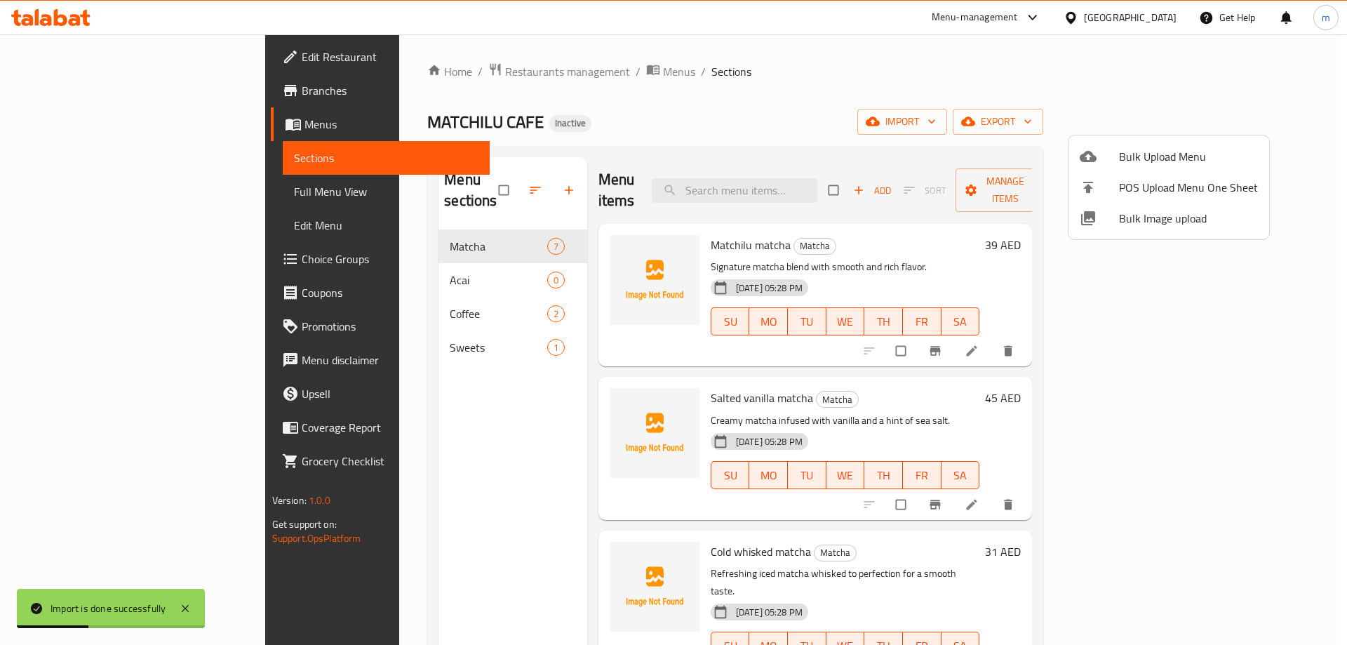
click at [99, 196] on div at bounding box center [673, 322] width 1347 height 645
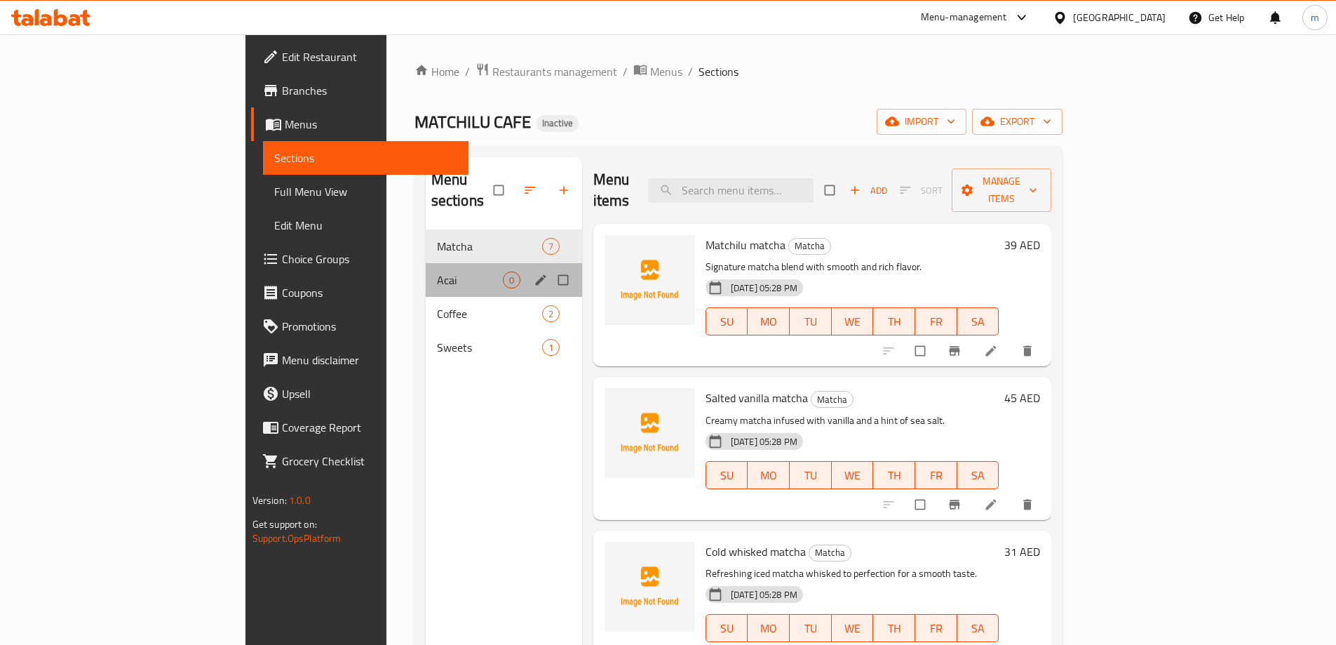
click at [426, 268] on div "Acai 0" at bounding box center [504, 280] width 156 height 34
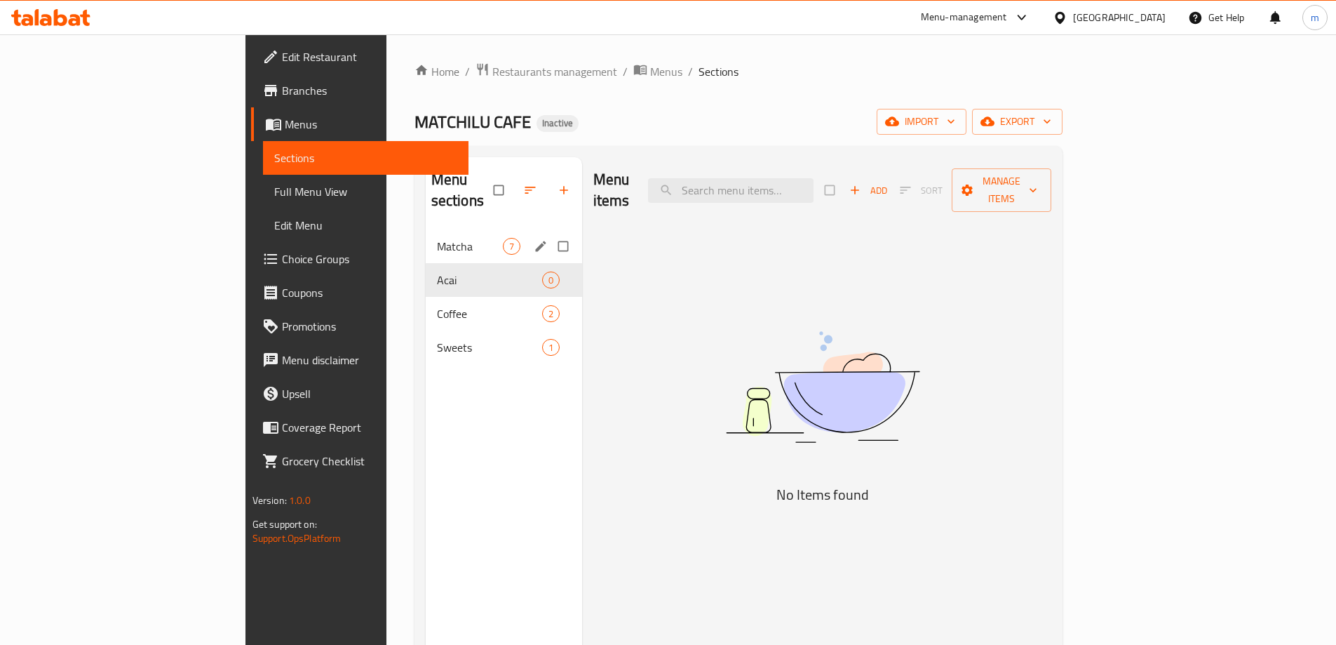
drag, startPoint x: 502, startPoint y: 231, endPoint x: 504, endPoint y: 283, distance: 52.0
click at [550, 233] on input "Menu sections" at bounding box center [564, 246] width 29 height 27
checkbox input "true"
click at [550, 300] on input "Menu sections" at bounding box center [564, 313] width 29 height 27
checkbox input "true"
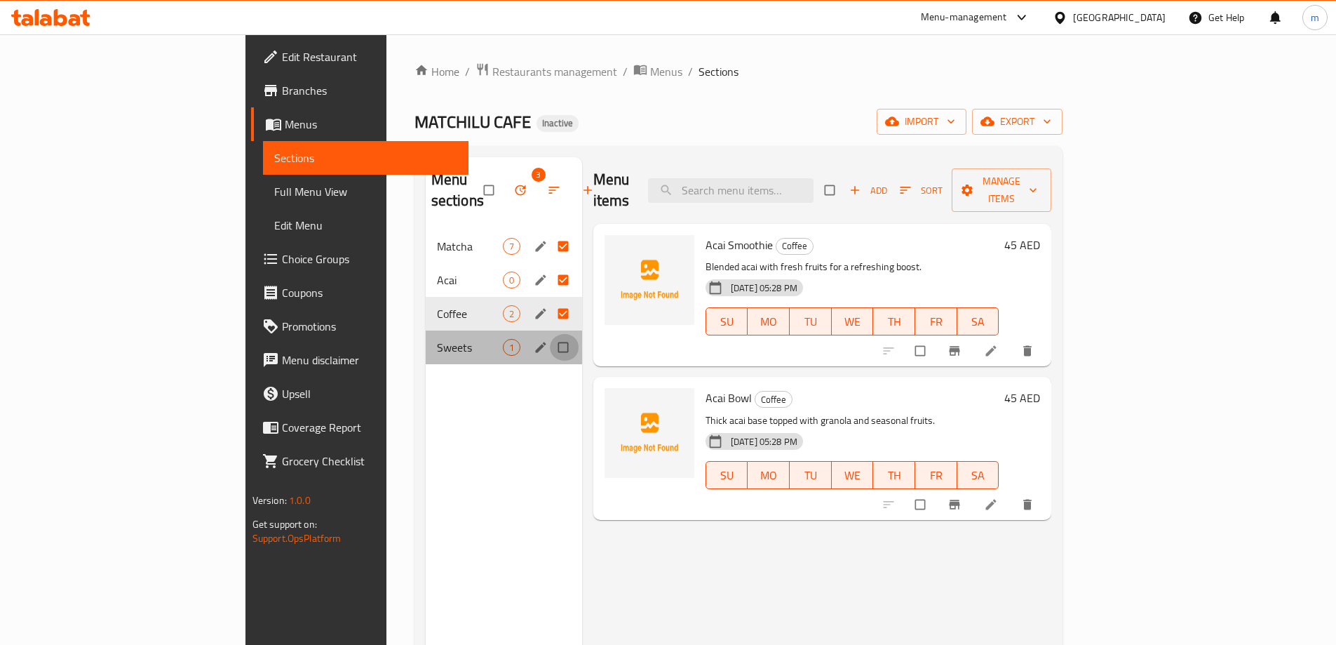
click at [550, 334] on input "Menu sections" at bounding box center [564, 347] width 29 height 27
checkbox input "true"
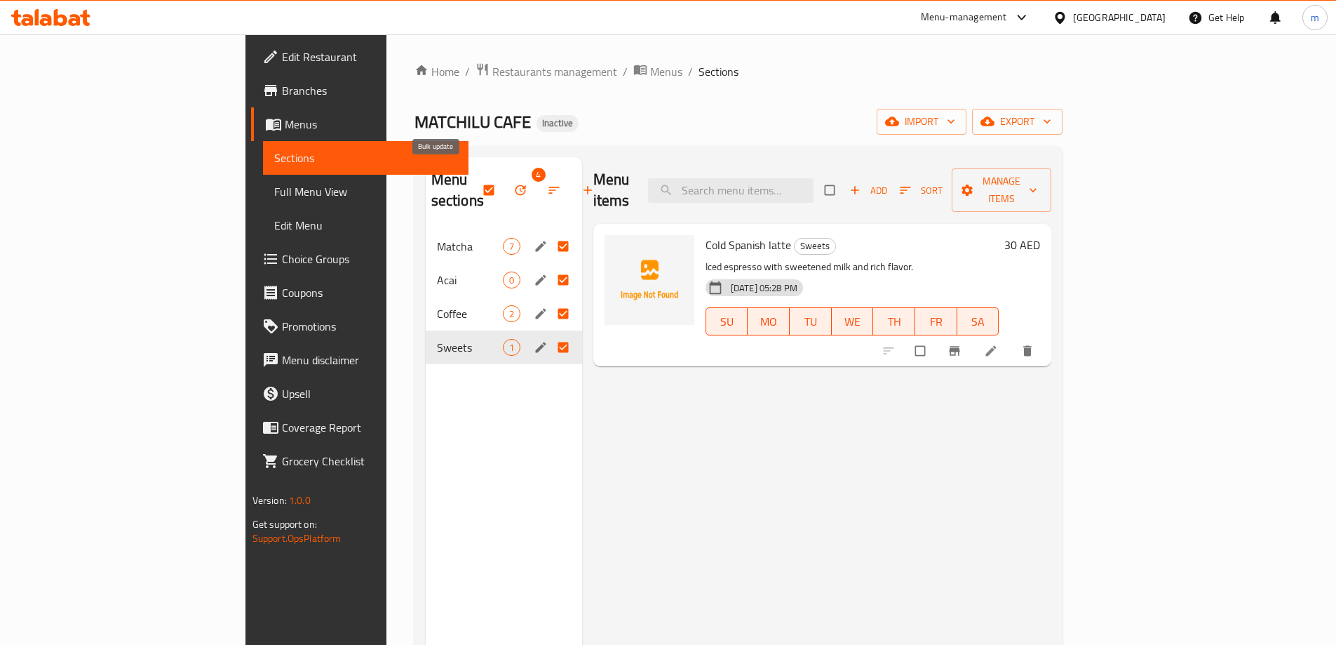
click at [514, 183] on span "button" at bounding box center [522, 190] width 17 height 14
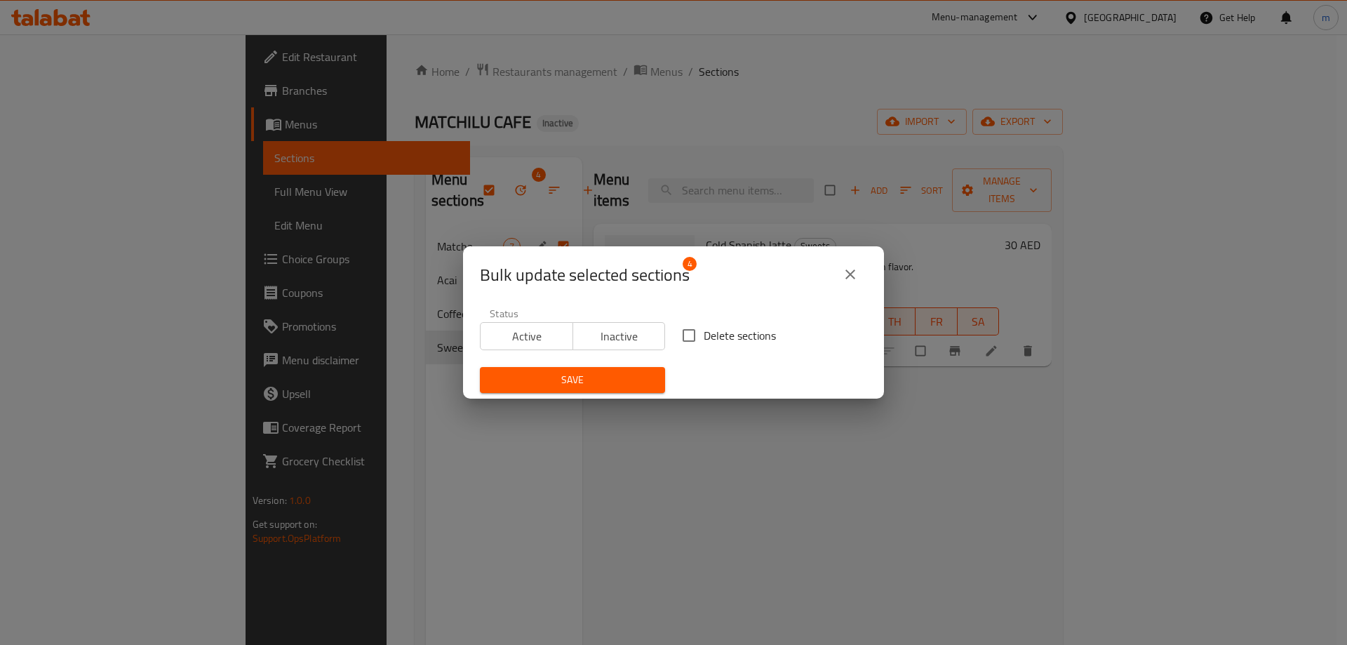
click at [688, 335] on input "Delete sections" at bounding box center [688, 335] width 29 height 29
checkbox input "true"
click at [610, 379] on span "Save" at bounding box center [572, 380] width 163 height 18
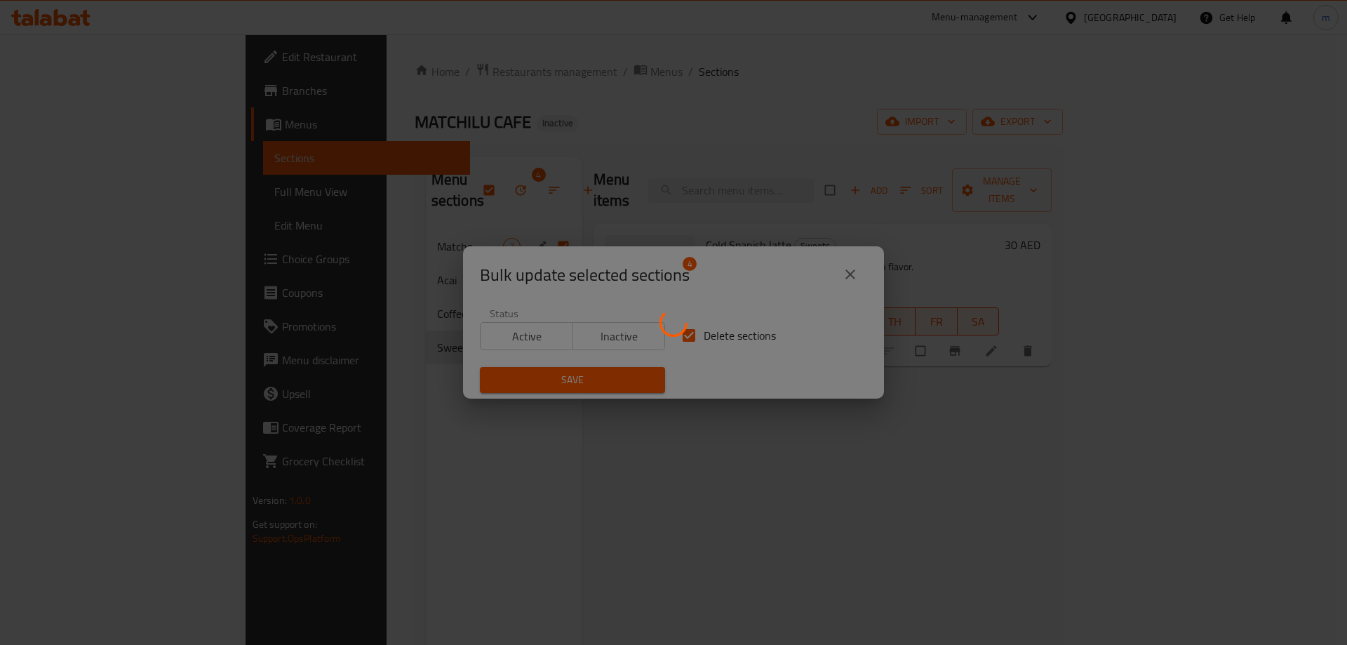
checkbox input "false"
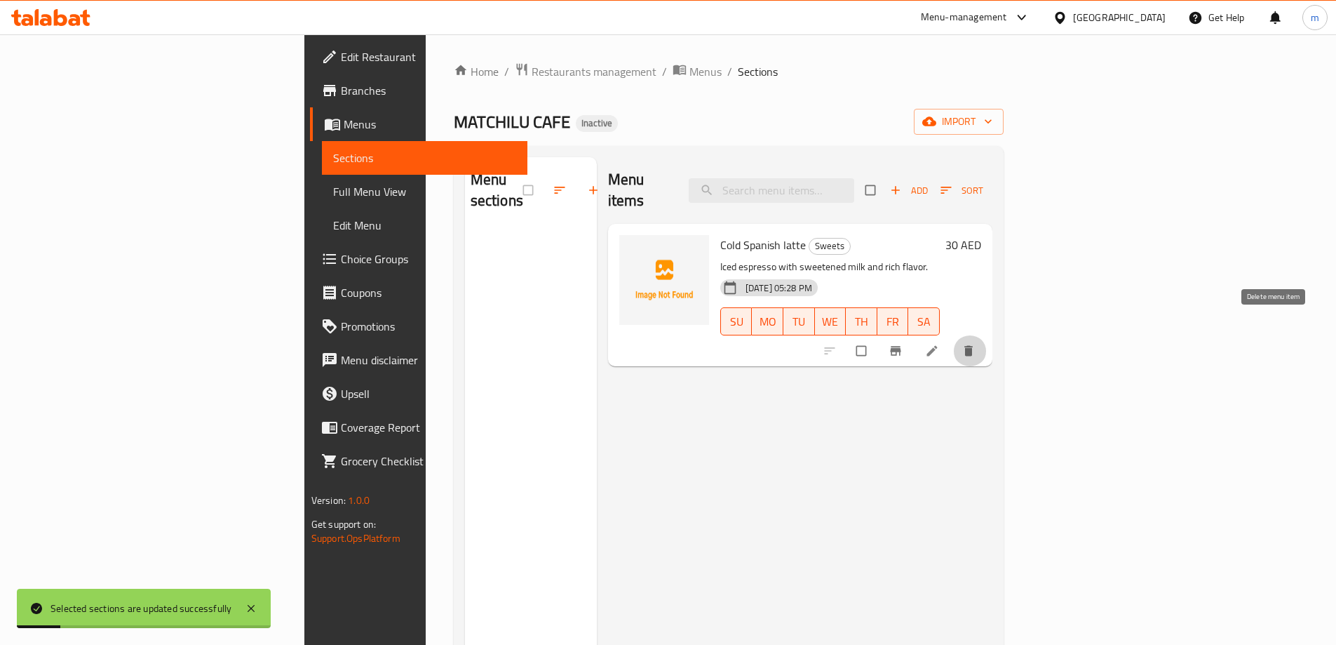
click at [973, 346] on icon "delete" at bounding box center [969, 351] width 8 height 11
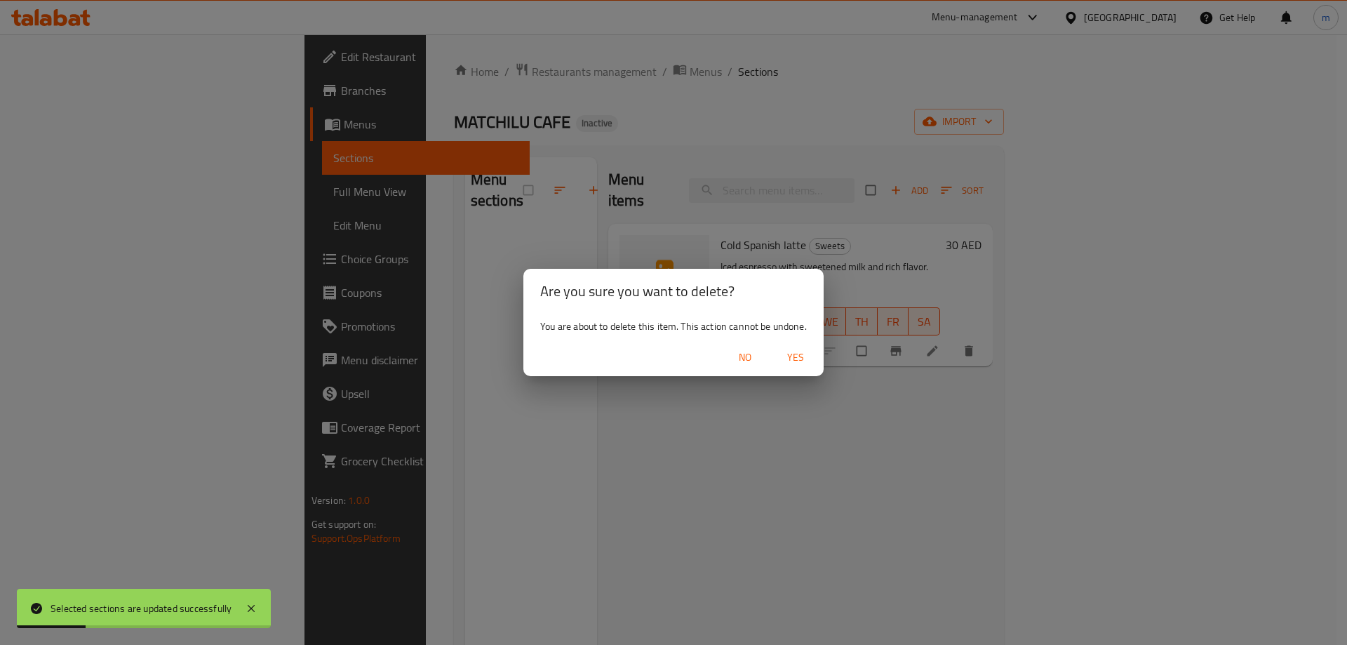
click at [801, 363] on span "Yes" at bounding box center [796, 358] width 34 height 18
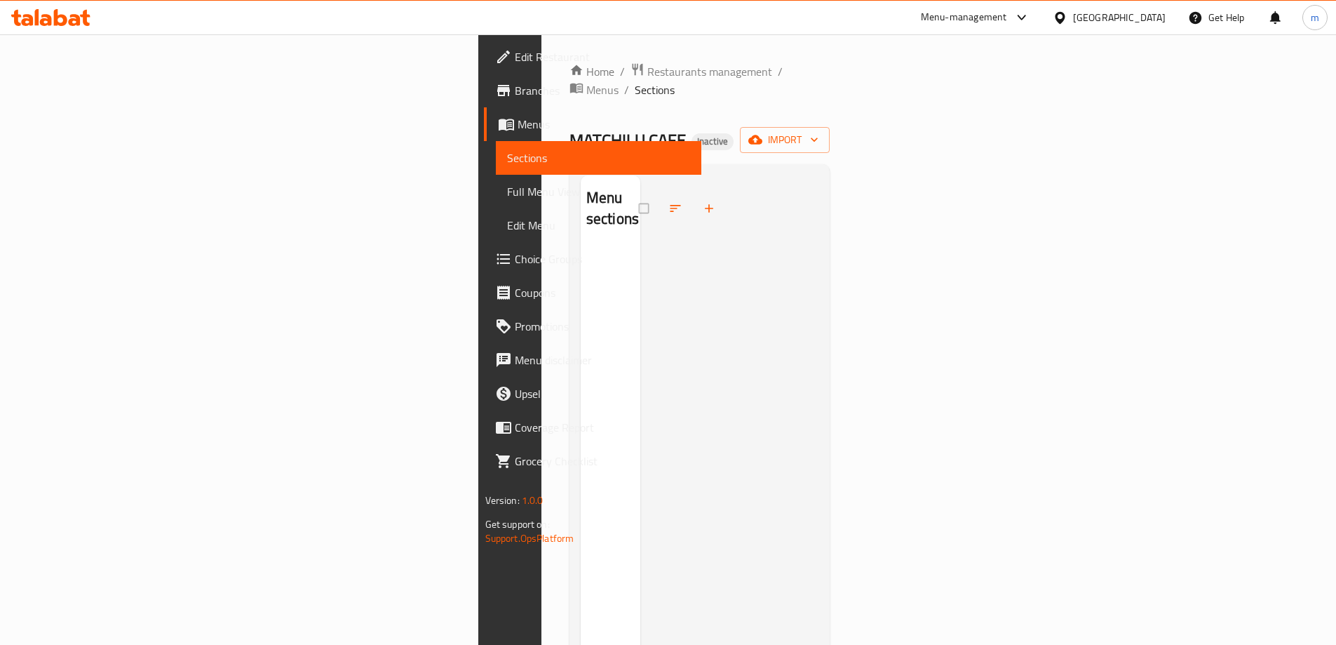
click at [518, 128] on span "Menus" at bounding box center [604, 124] width 173 height 17
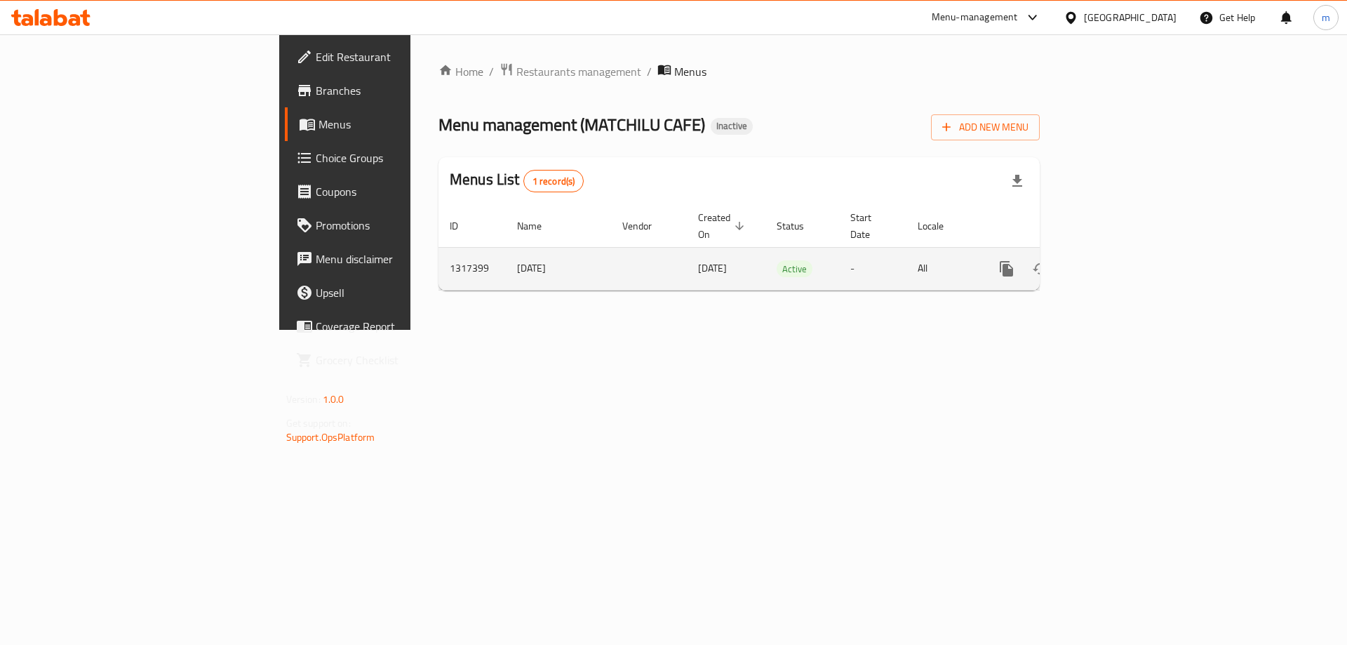
click at [1116, 260] on icon "enhanced table" at bounding box center [1107, 268] width 17 height 17
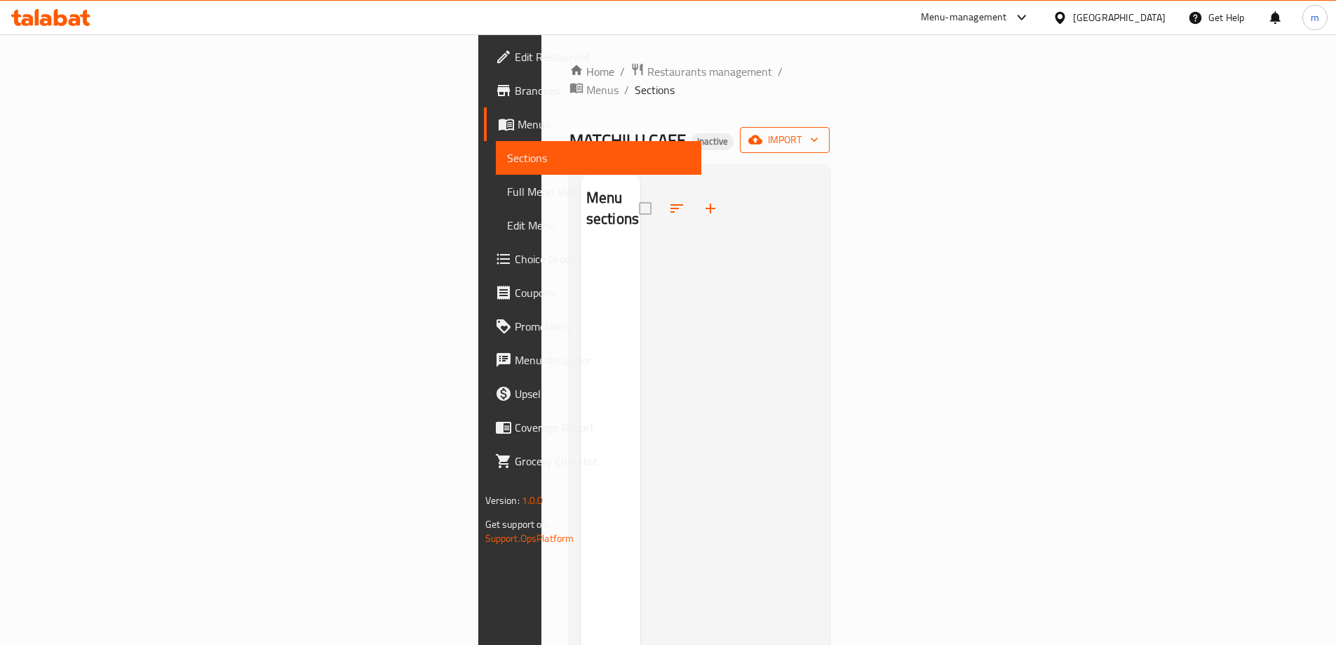
click at [819, 131] on span "import" at bounding box center [784, 140] width 67 height 18
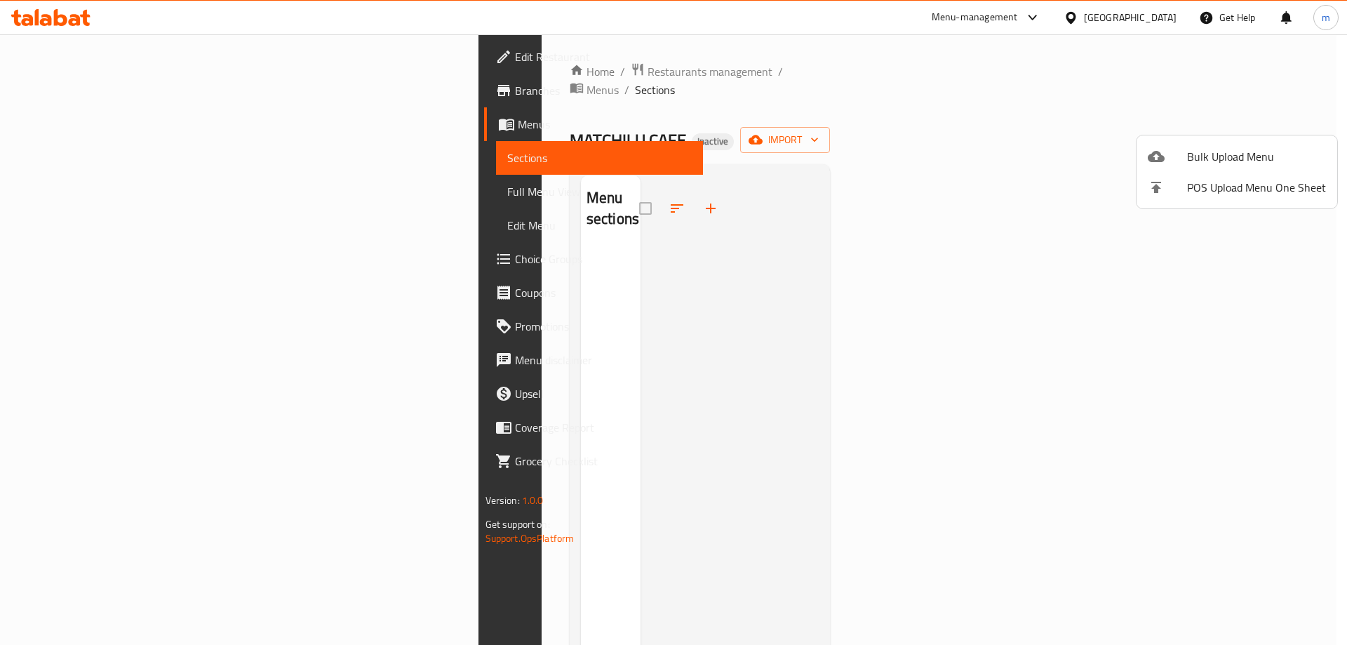
click at [1245, 139] on ul "Bulk Upload Menu POS Upload Menu One Sheet" at bounding box center [1237, 171] width 201 height 73
click at [1229, 152] on span "Bulk Upload Menu" at bounding box center [1256, 156] width 139 height 17
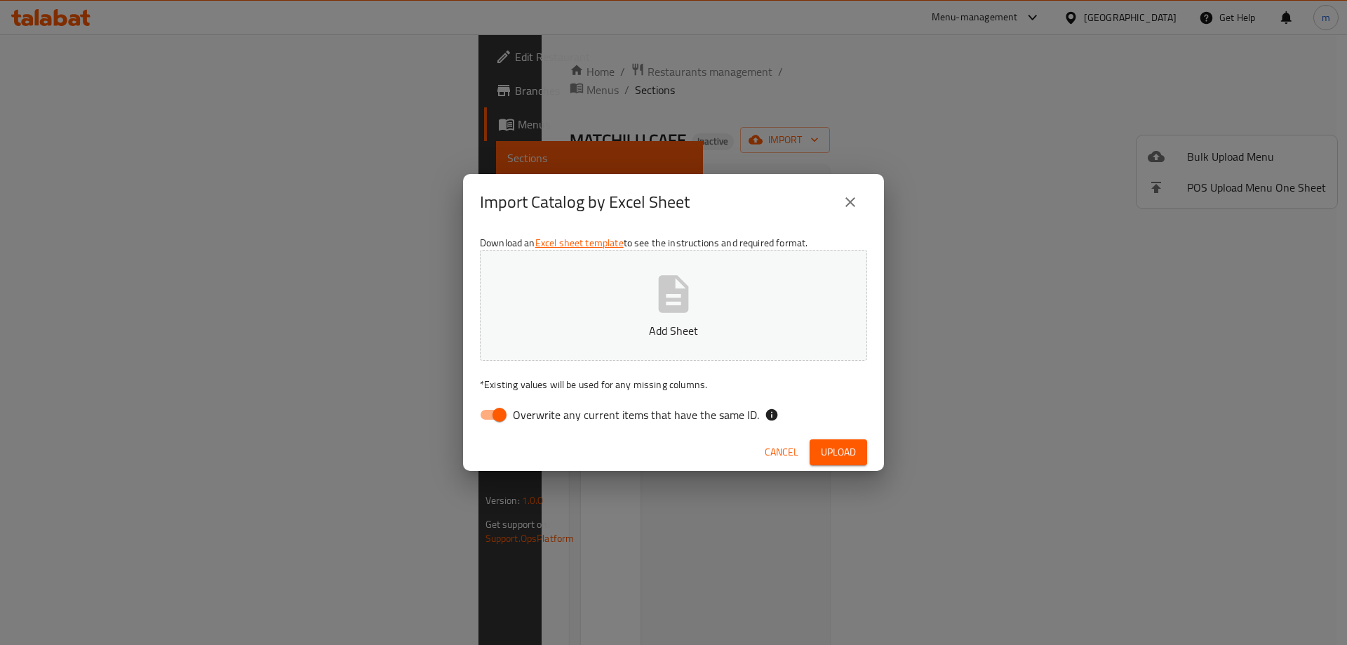
click at [487, 416] on input "Overwrite any current items that have the same ID." at bounding box center [500, 414] width 80 height 27
checkbox input "false"
click at [834, 451] on span "Upload" at bounding box center [838, 452] width 35 height 18
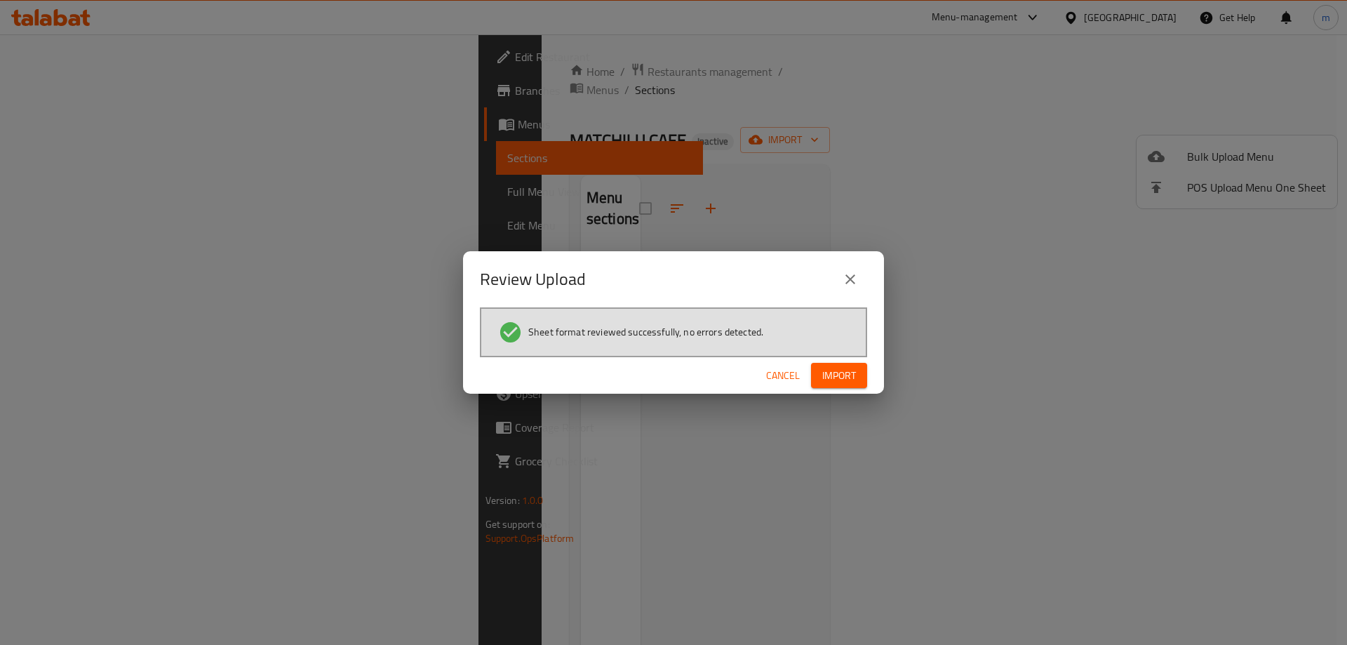
click at [852, 370] on span "Import" at bounding box center [839, 376] width 34 height 18
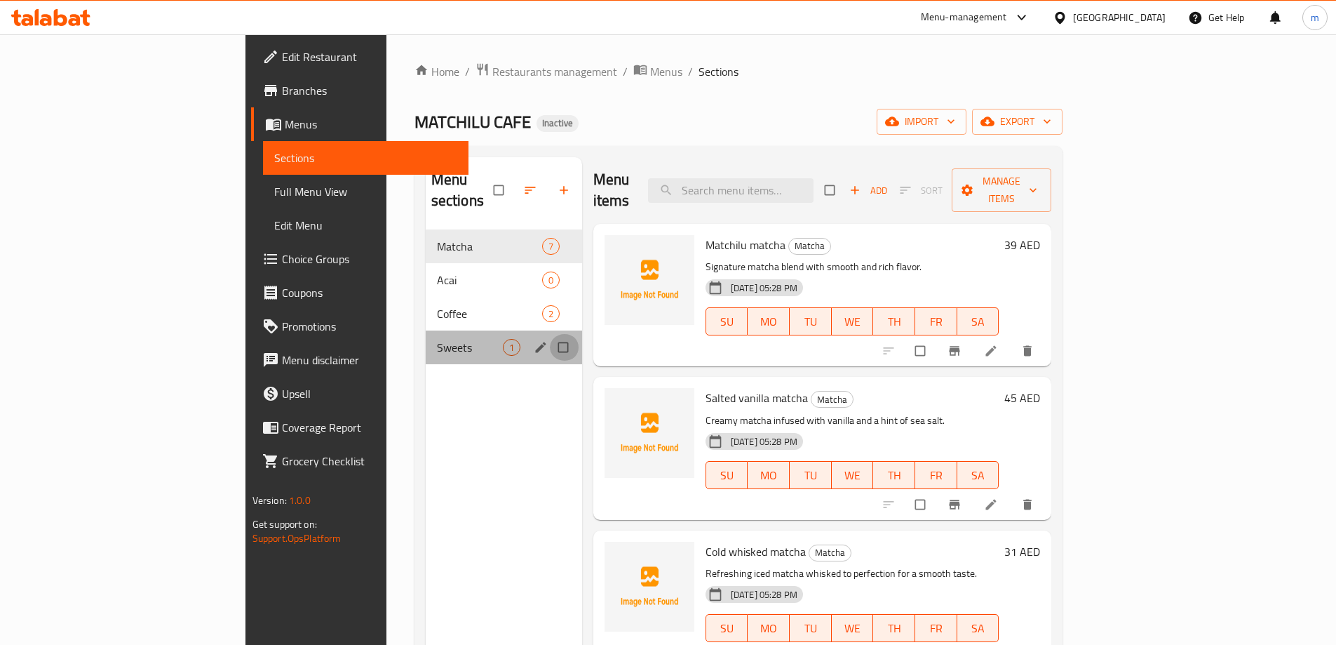
click at [550, 334] on input "Menu sections" at bounding box center [564, 347] width 29 height 27
checkbox input "true"
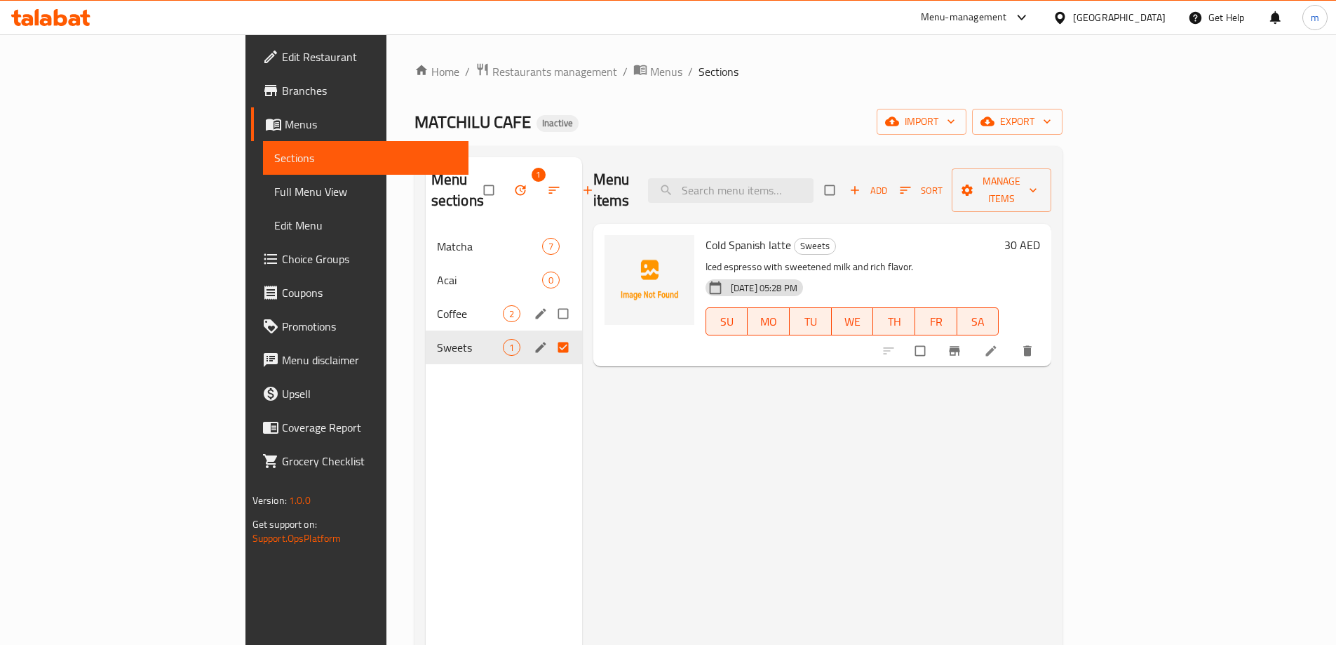
click at [550, 300] on input "Menu sections" at bounding box center [564, 313] width 29 height 27
checkbox input "true"
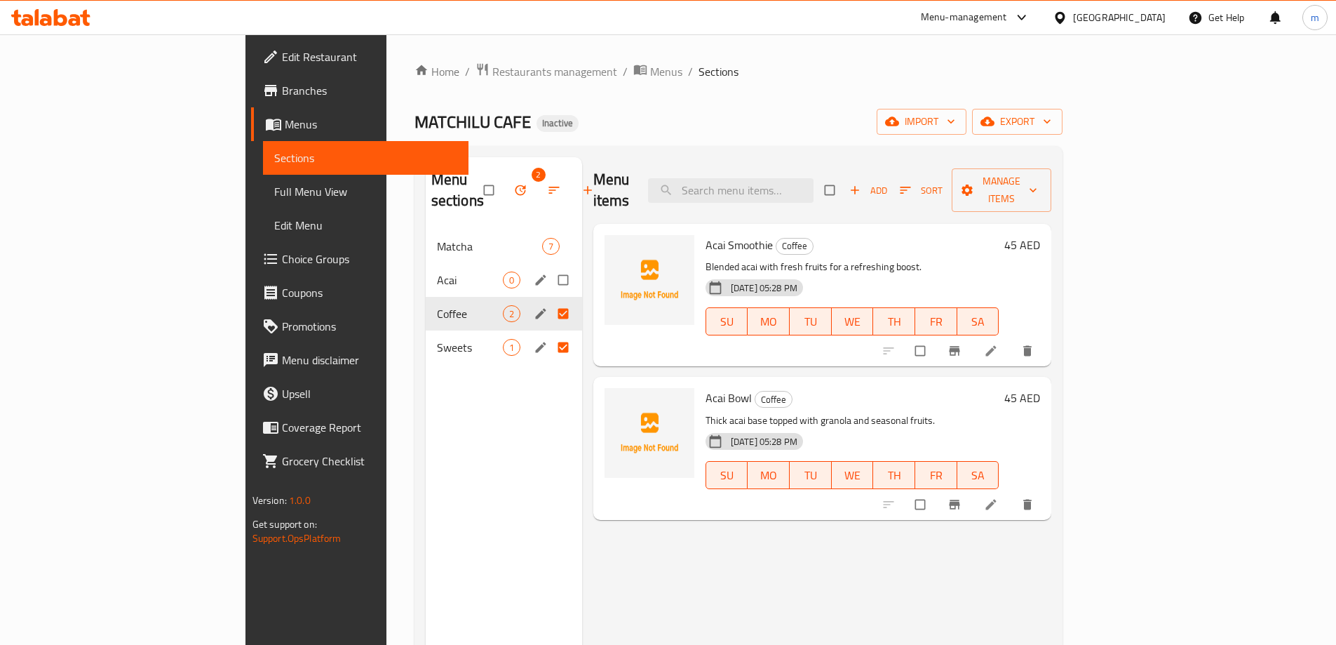
click at [550, 267] on input "Menu sections" at bounding box center [564, 280] width 29 height 27
checkbox input "true"
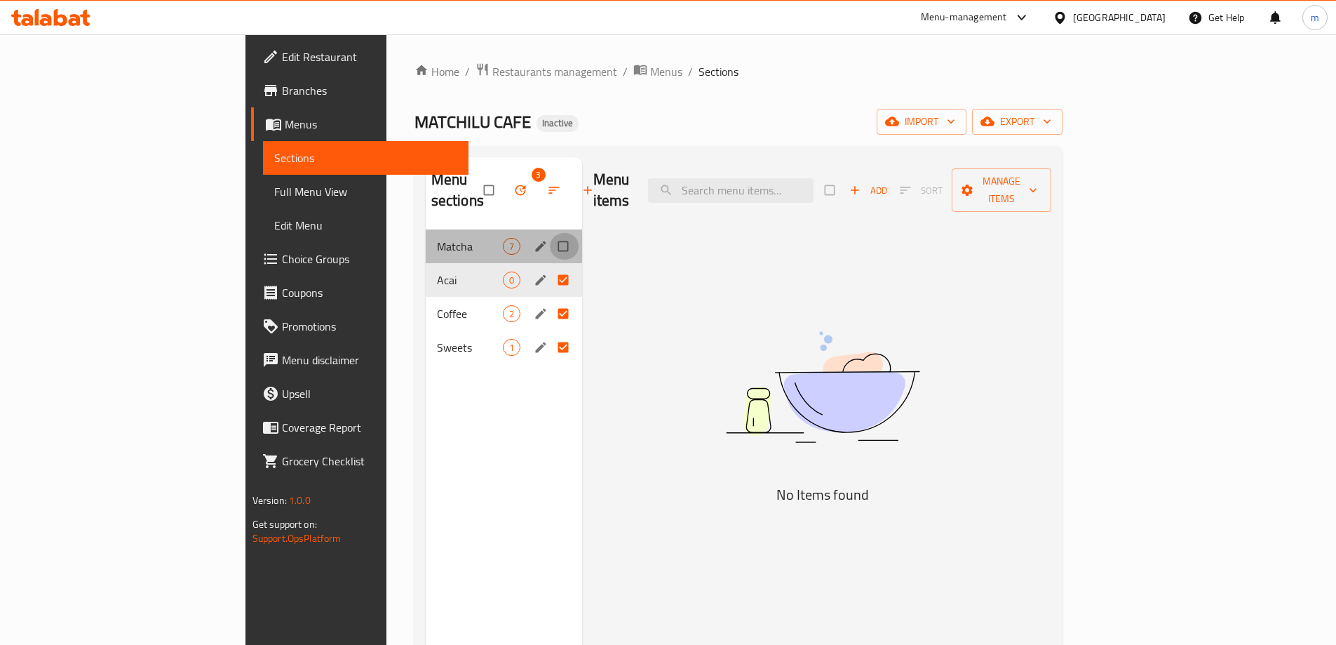
click at [550, 233] on input "Menu sections" at bounding box center [564, 246] width 29 height 27
checkbox input "true"
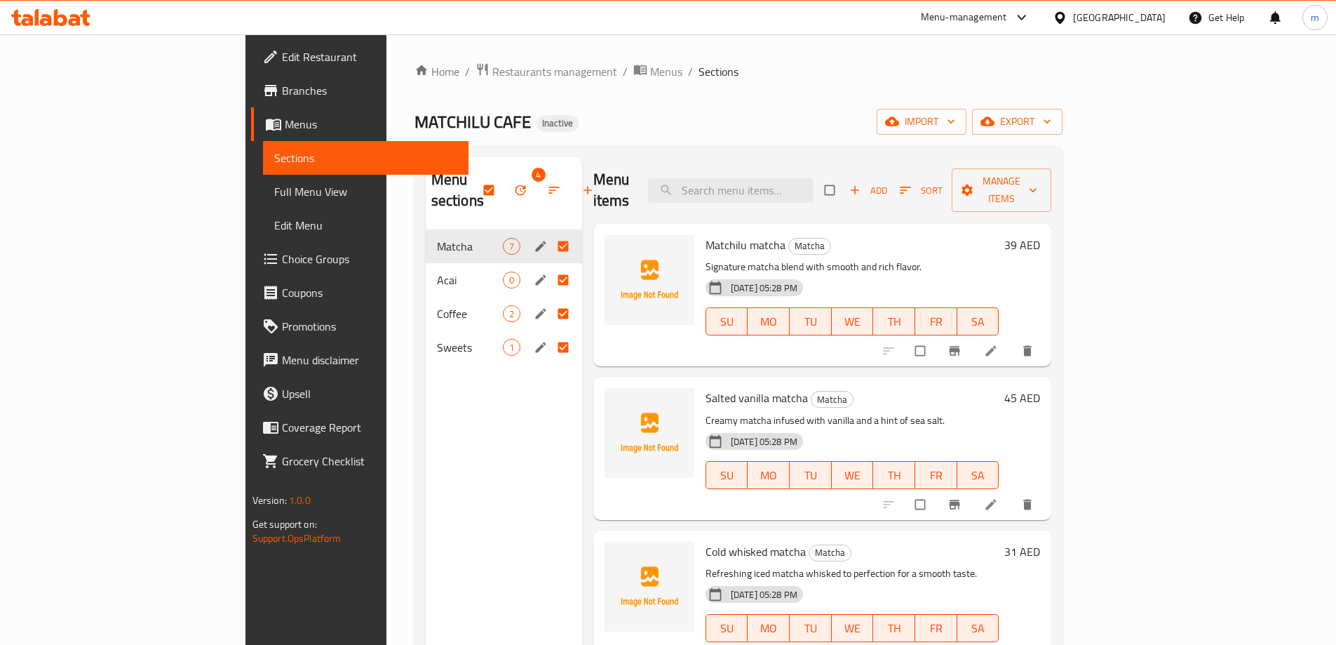
click at [514, 183] on icon "button" at bounding box center [521, 190] width 14 height 14
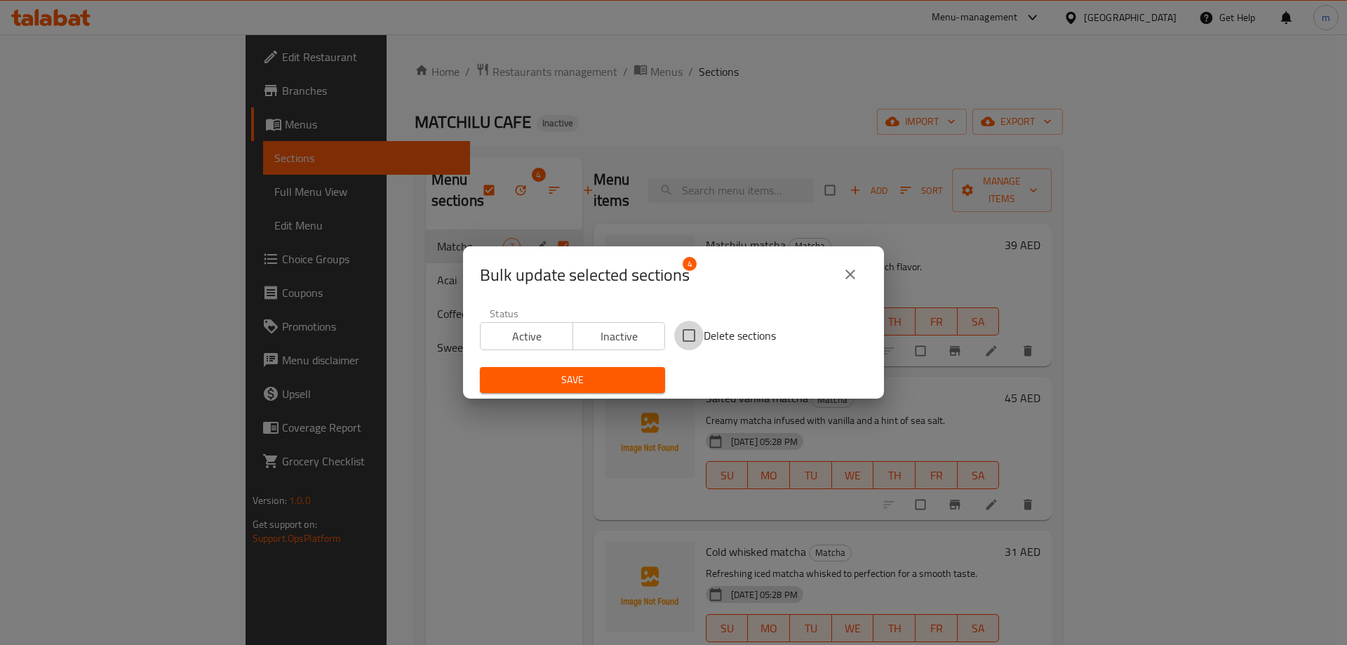
click at [690, 333] on input "Delete sections" at bounding box center [688, 335] width 29 height 29
checkbox input "true"
click at [589, 396] on div "Save" at bounding box center [572, 379] width 202 height 43
click at [563, 367] on button "Save" at bounding box center [572, 380] width 185 height 26
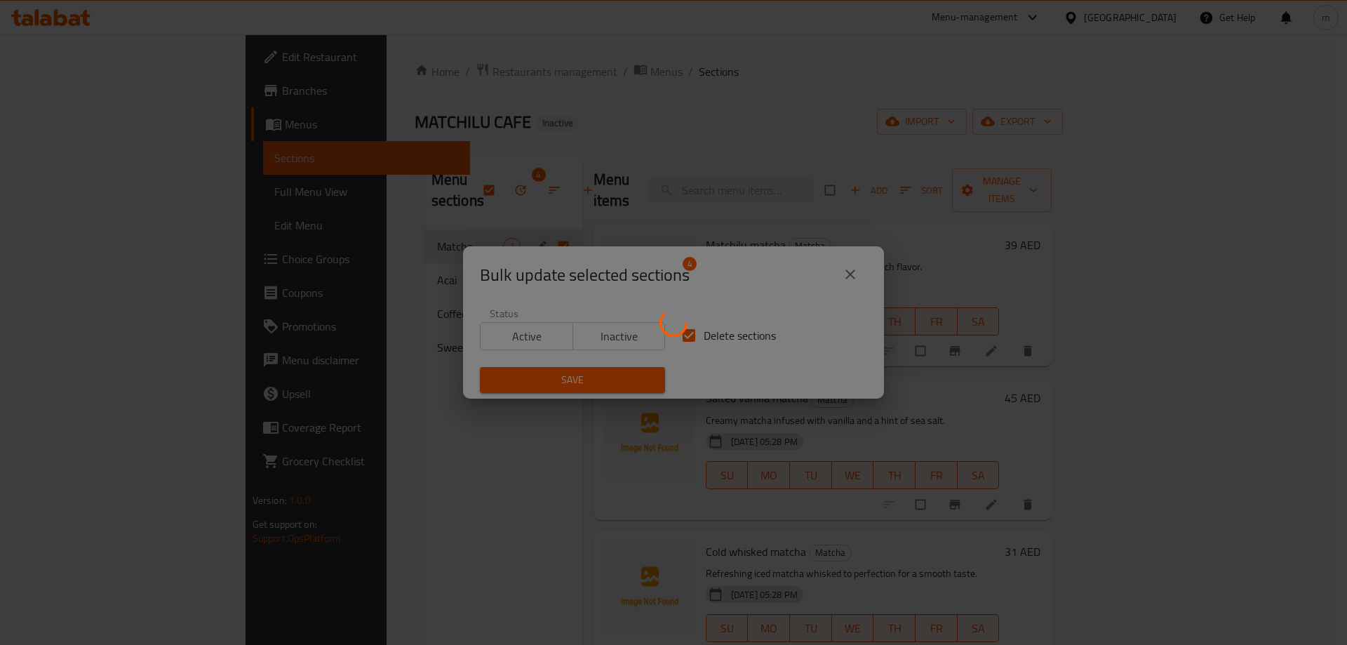
checkbox input "false"
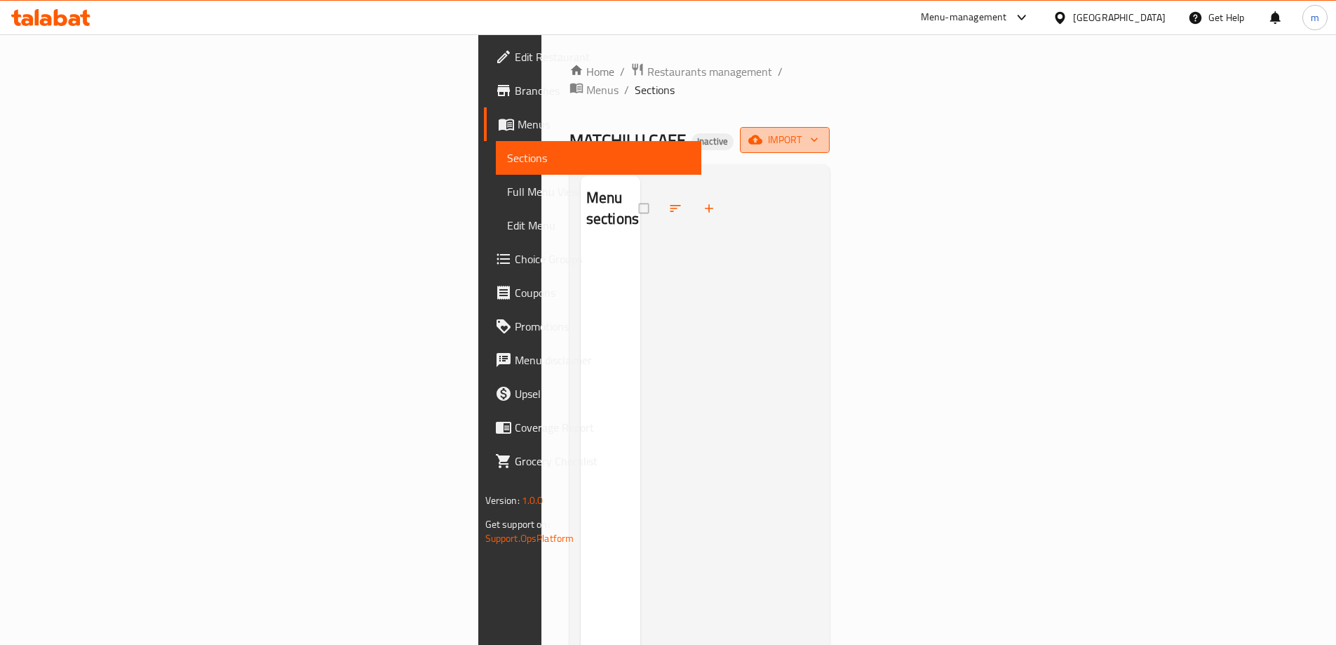
click at [819, 131] on span "import" at bounding box center [784, 140] width 67 height 18
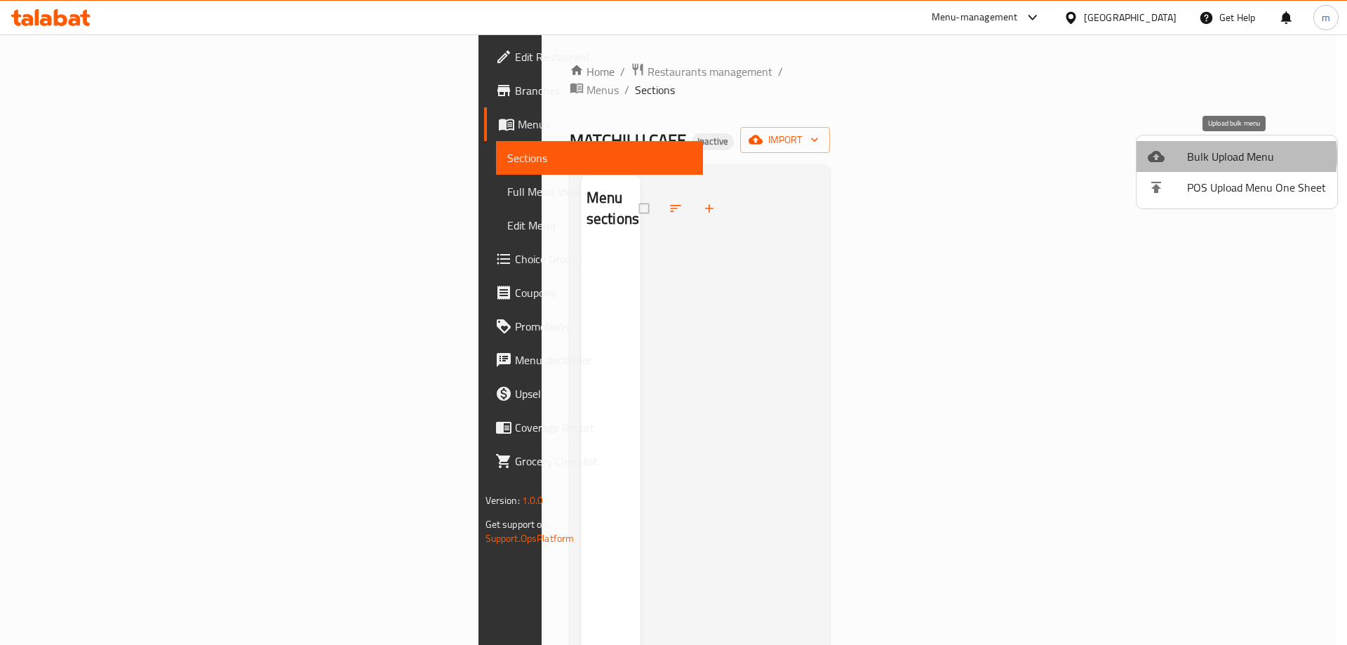
click at [1223, 156] on span "Bulk Upload Menu" at bounding box center [1256, 156] width 139 height 17
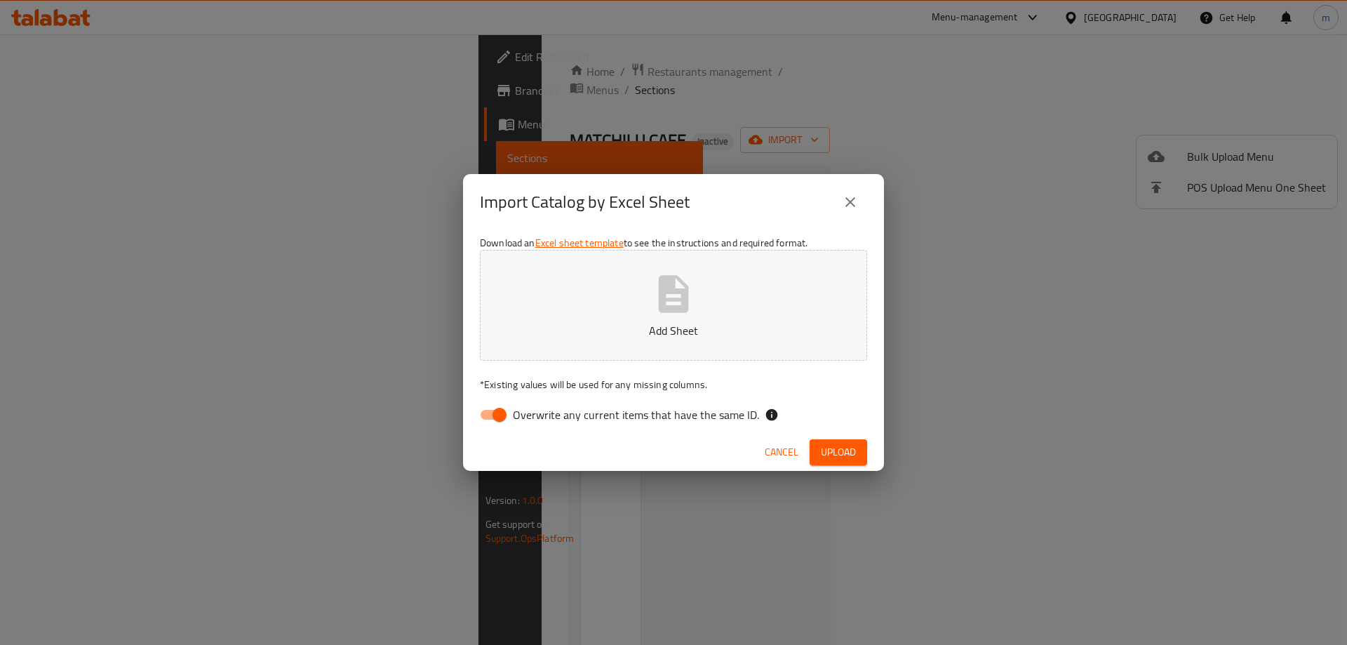
click at [495, 410] on input "Overwrite any current items that have the same ID." at bounding box center [500, 414] width 80 height 27
checkbox input "false"
click at [831, 441] on button "Upload" at bounding box center [839, 452] width 58 height 26
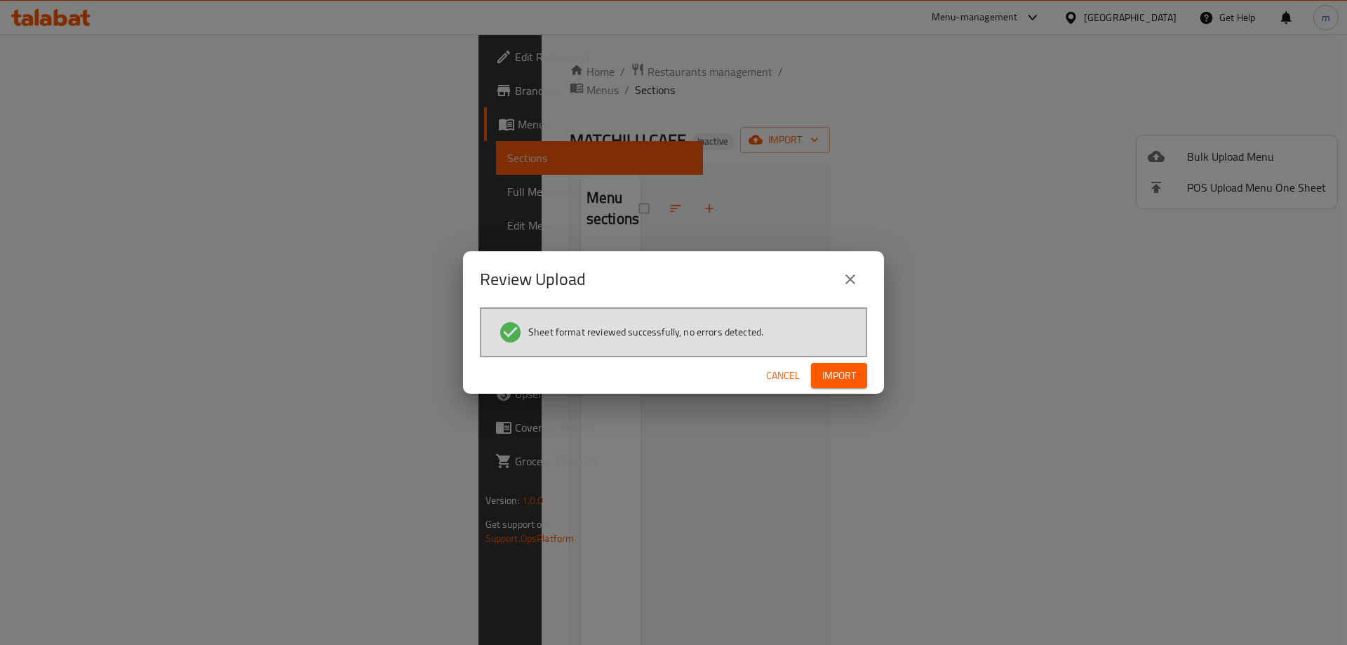
click at [843, 372] on span "Import" at bounding box center [839, 376] width 34 height 18
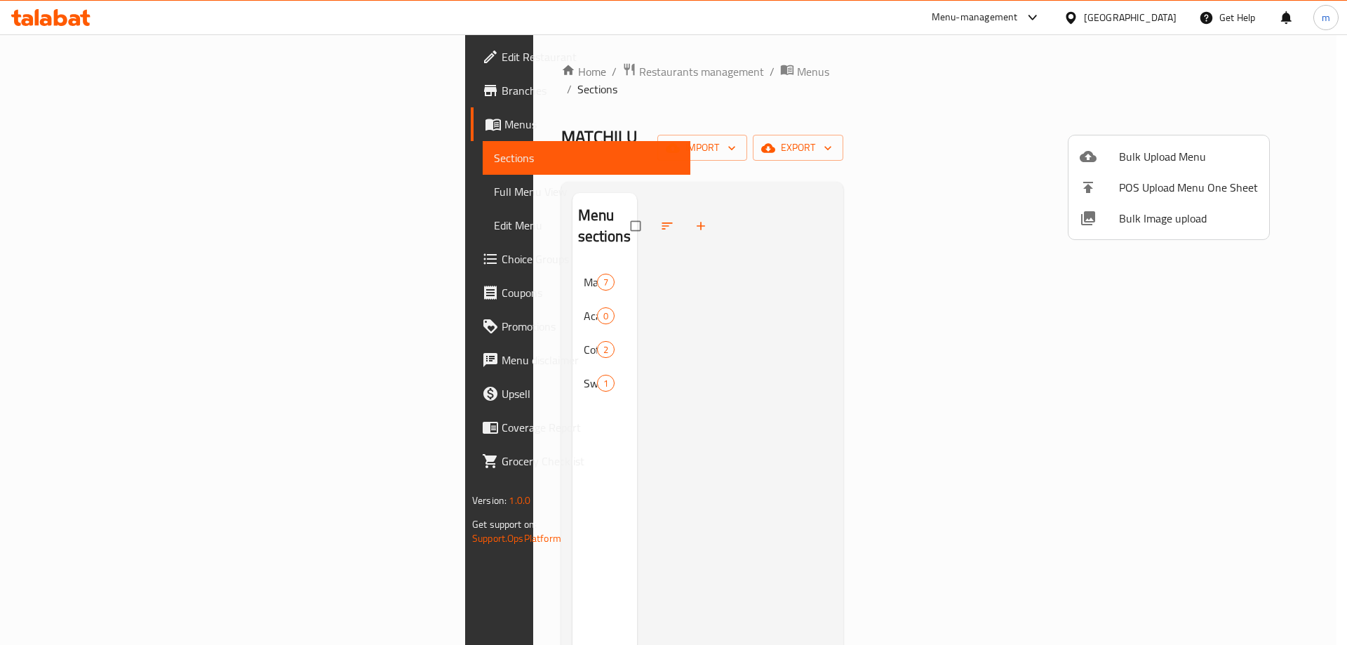
drag, startPoint x: 827, startPoint y: 337, endPoint x: 841, endPoint y: 356, distance: 23.0
click at [846, 360] on div at bounding box center [673, 322] width 1347 height 645
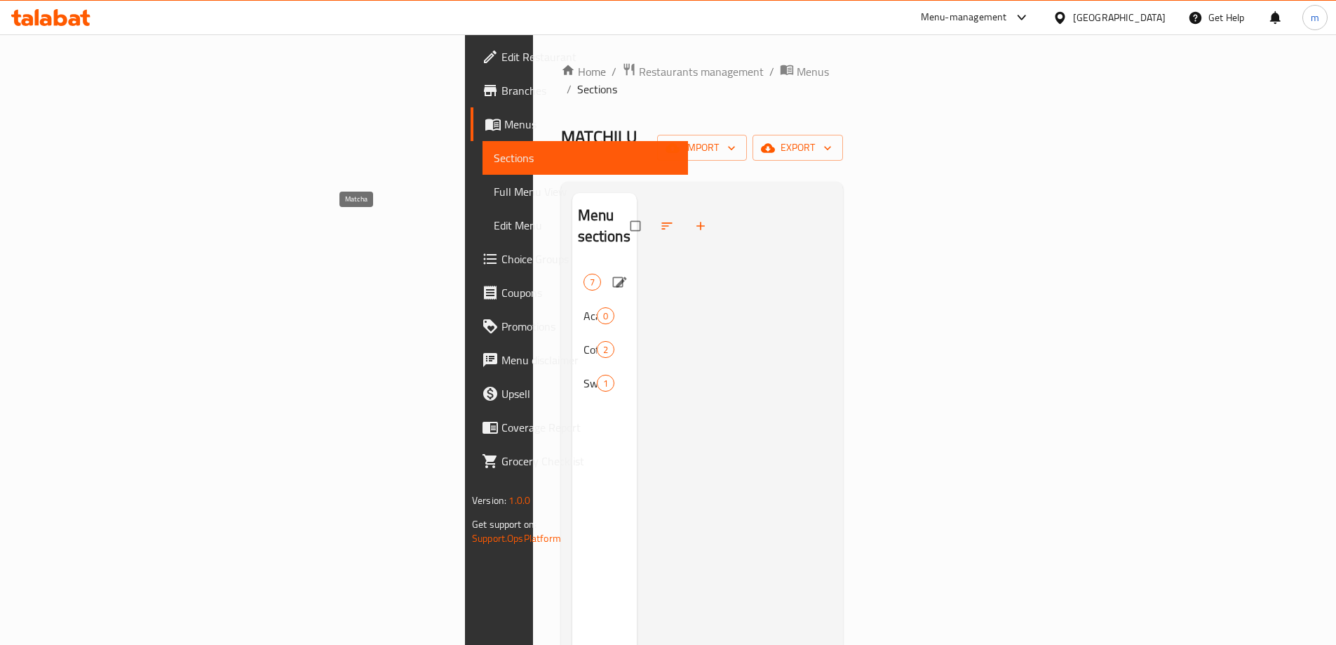
click at [584, 274] on span "Matcha" at bounding box center [584, 282] width 0 height 17
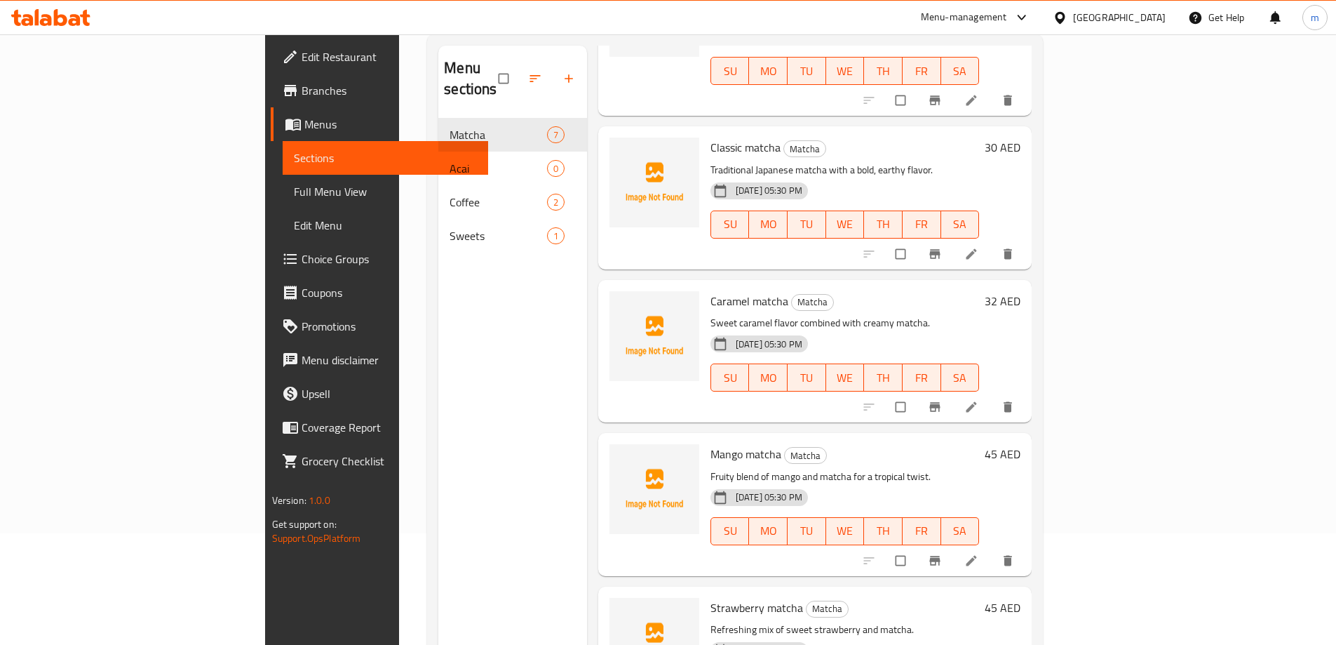
scroll to position [56, 0]
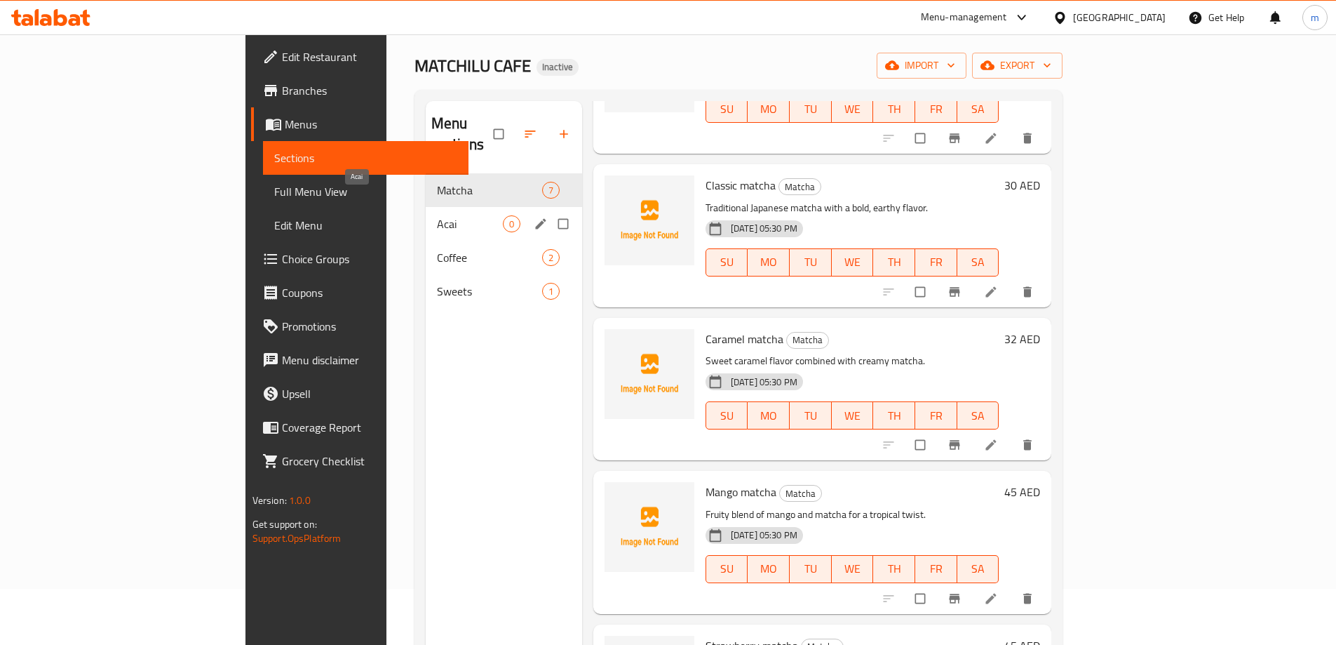
click at [437, 215] on span "Acai" at bounding box center [470, 223] width 66 height 17
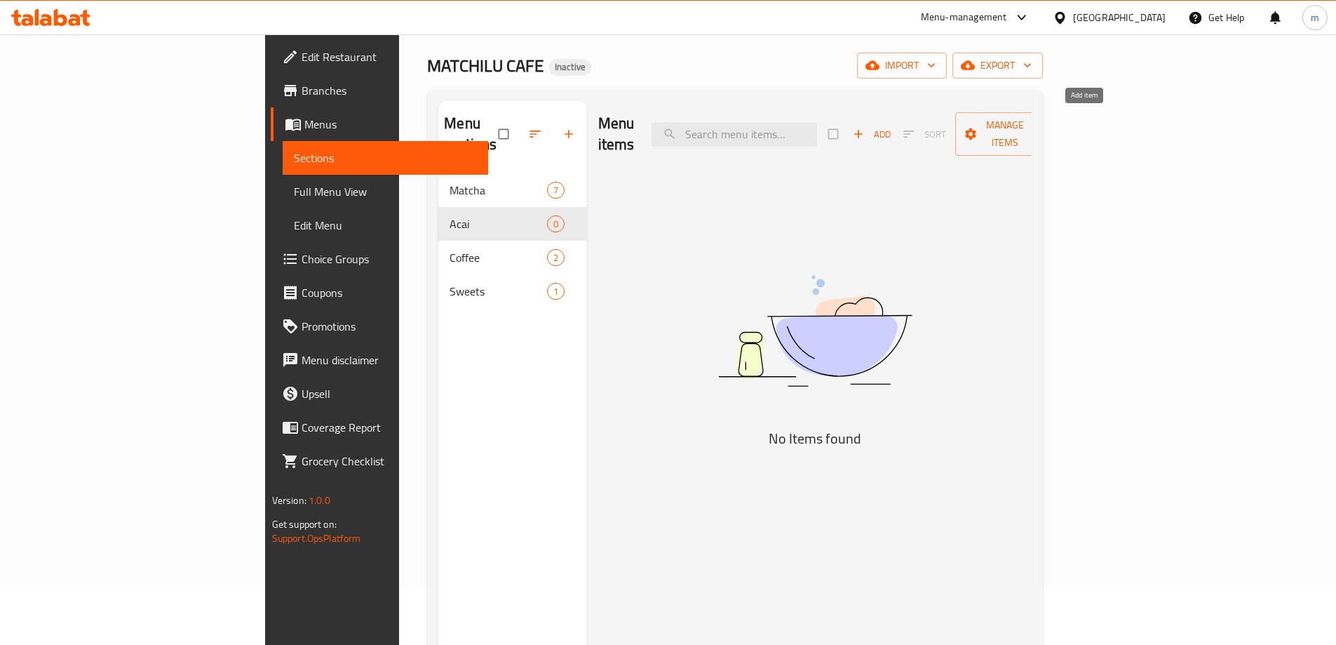
click at [891, 128] on span "Add" at bounding box center [872, 134] width 38 height 16
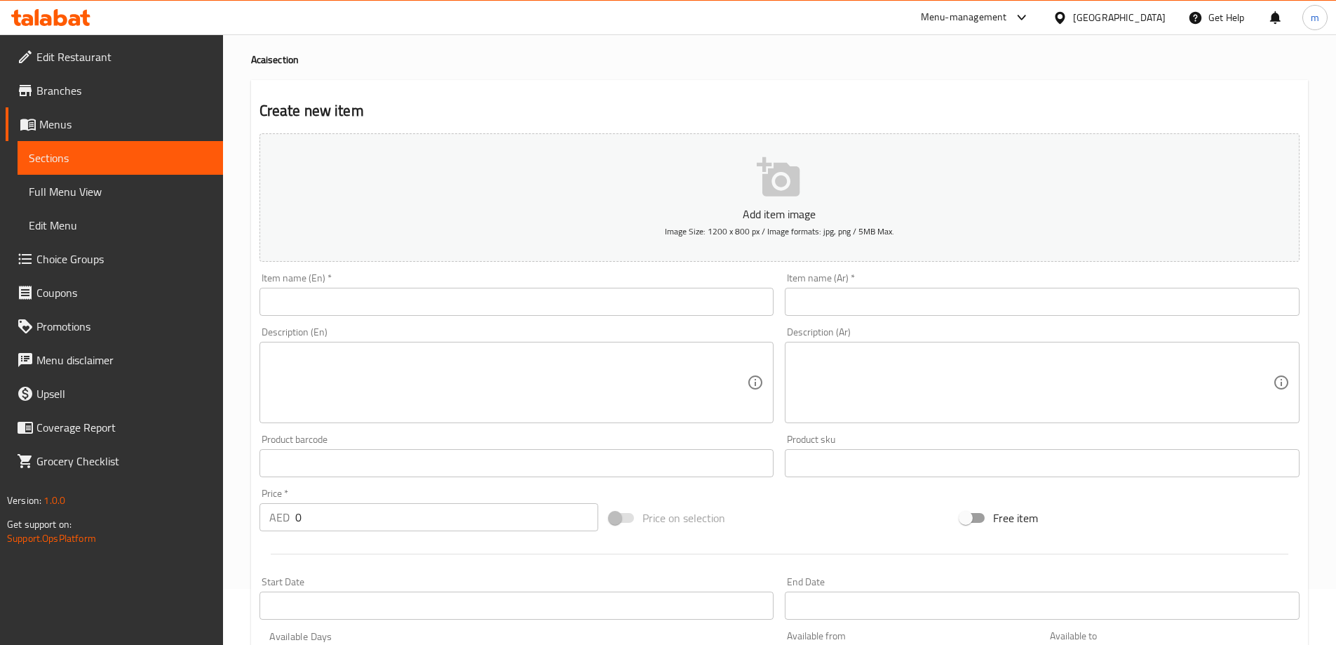
click at [367, 304] on input "text" at bounding box center [517, 302] width 515 height 28
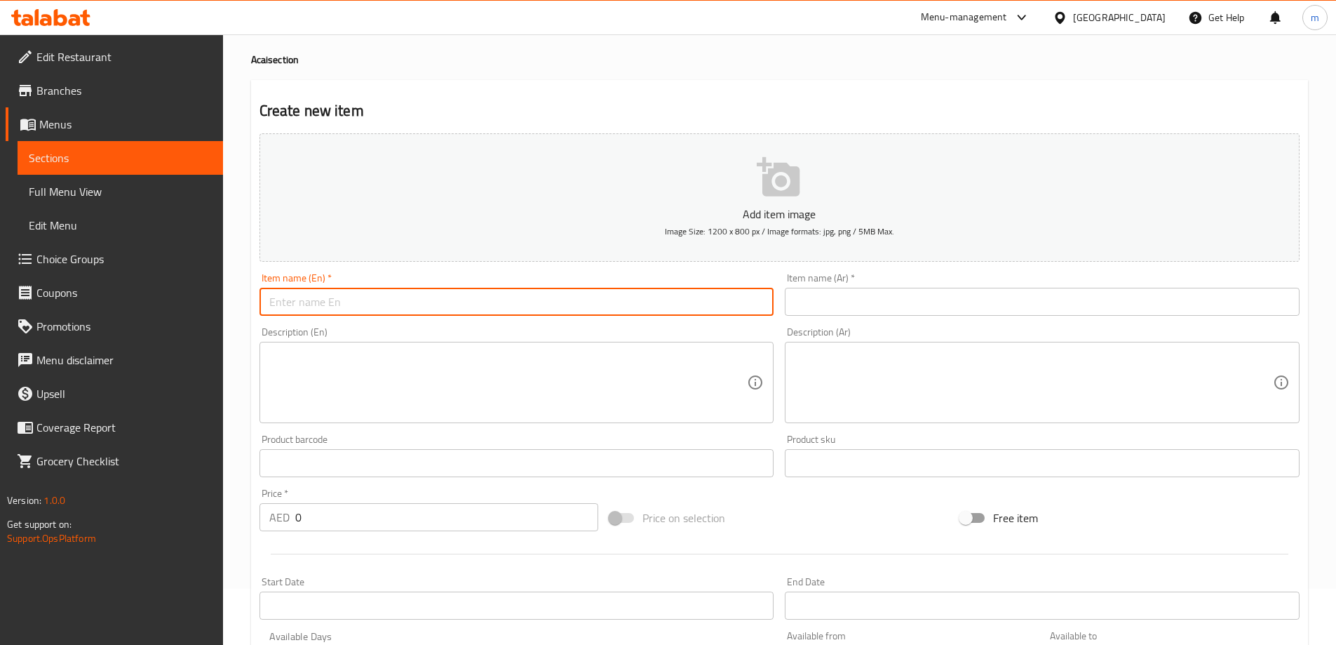
paste input "Acai Smoothie"
type input "Acai Smoothie"
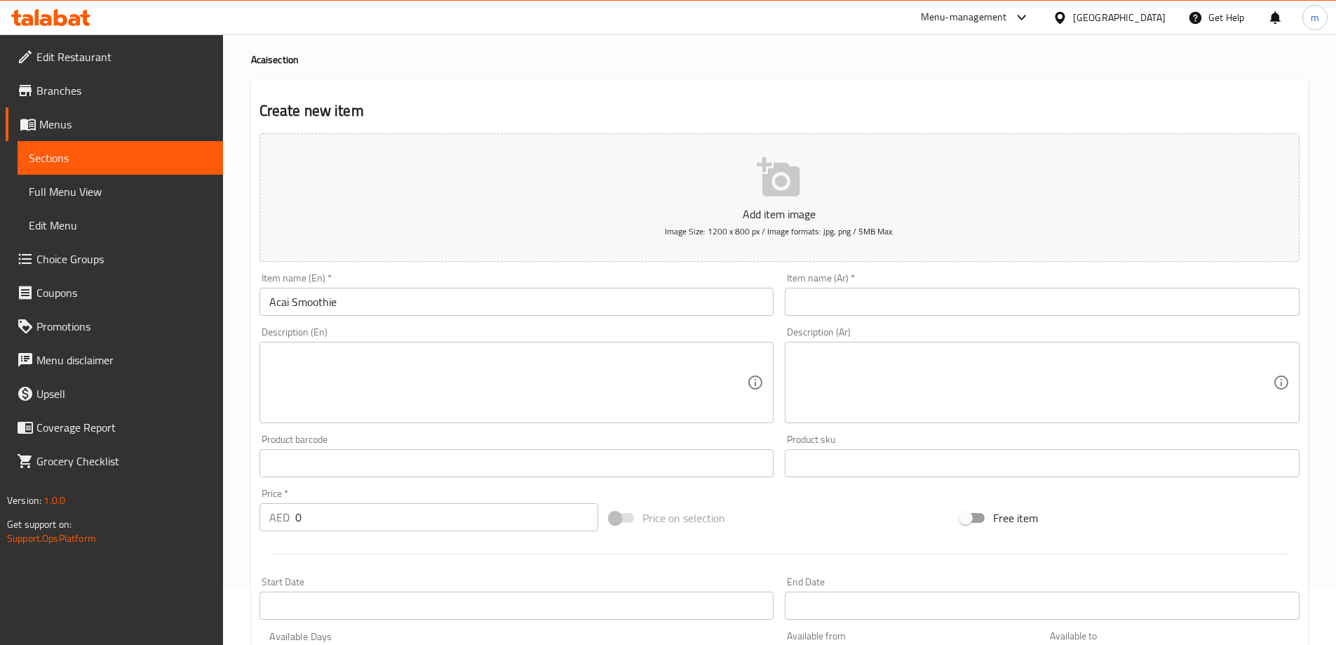
click at [914, 303] on input "text" at bounding box center [1042, 302] width 515 height 28
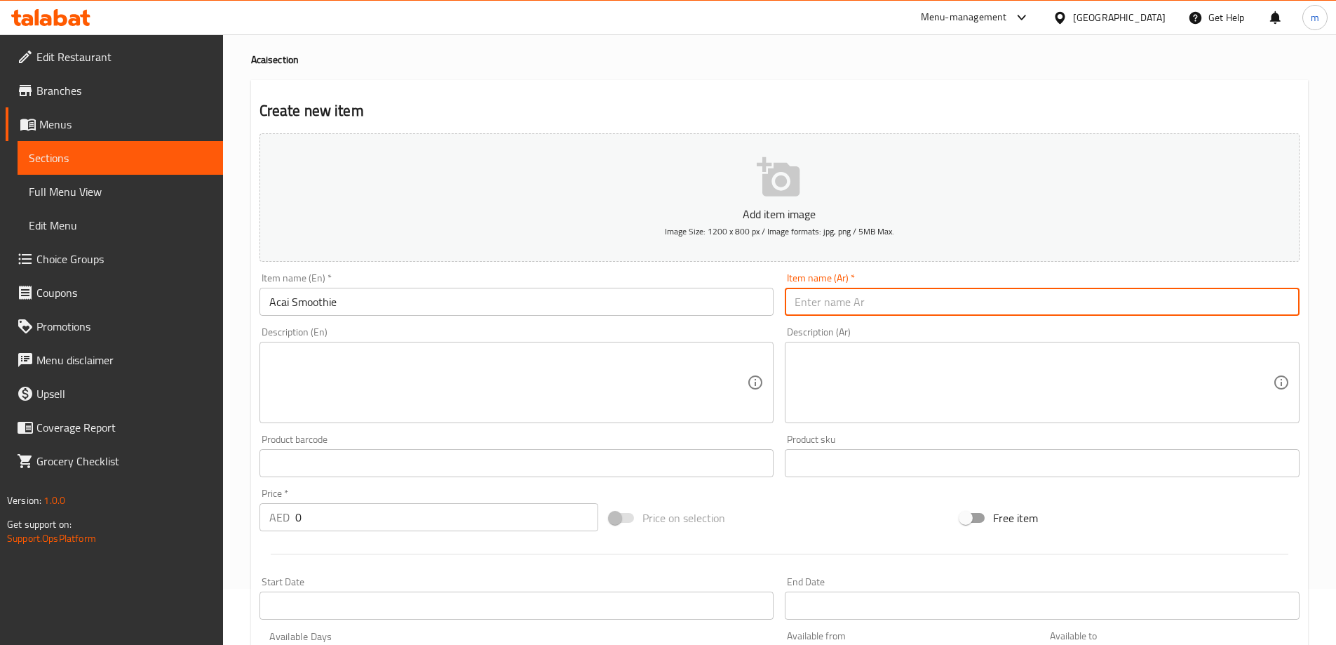
paste input "[PERSON_NAME]"
type input "أكاي سموثي"
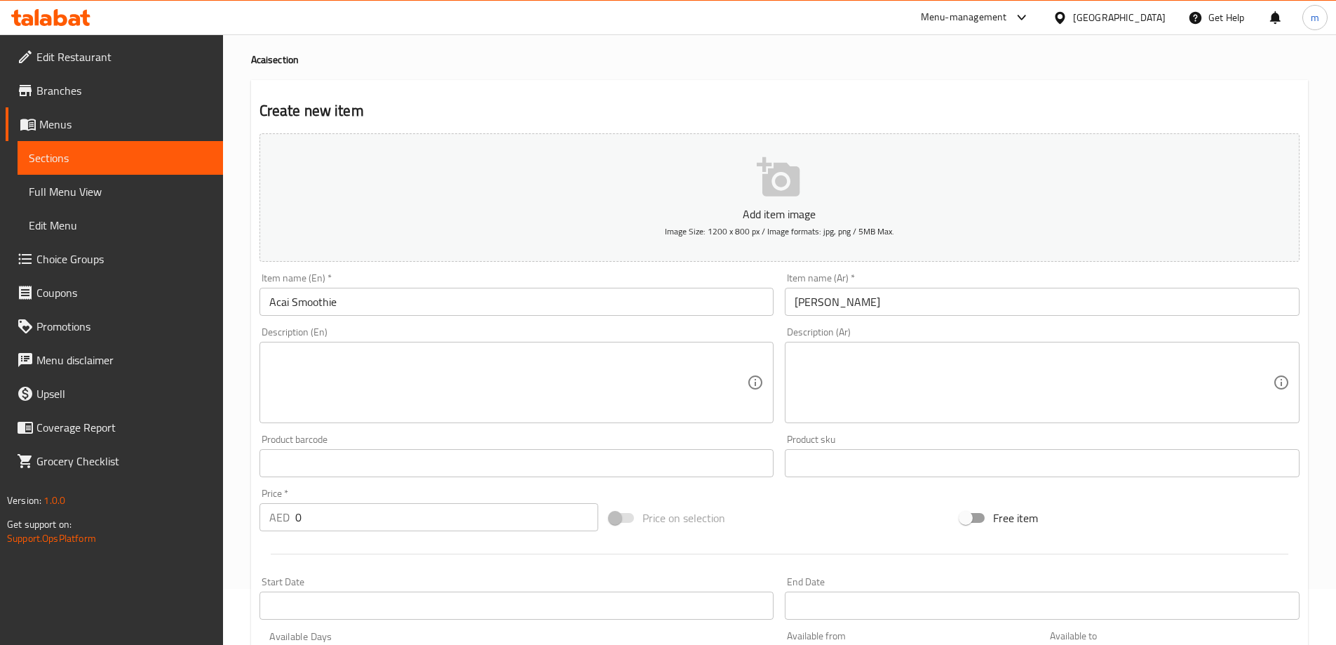
click at [422, 385] on textarea at bounding box center [508, 382] width 478 height 67
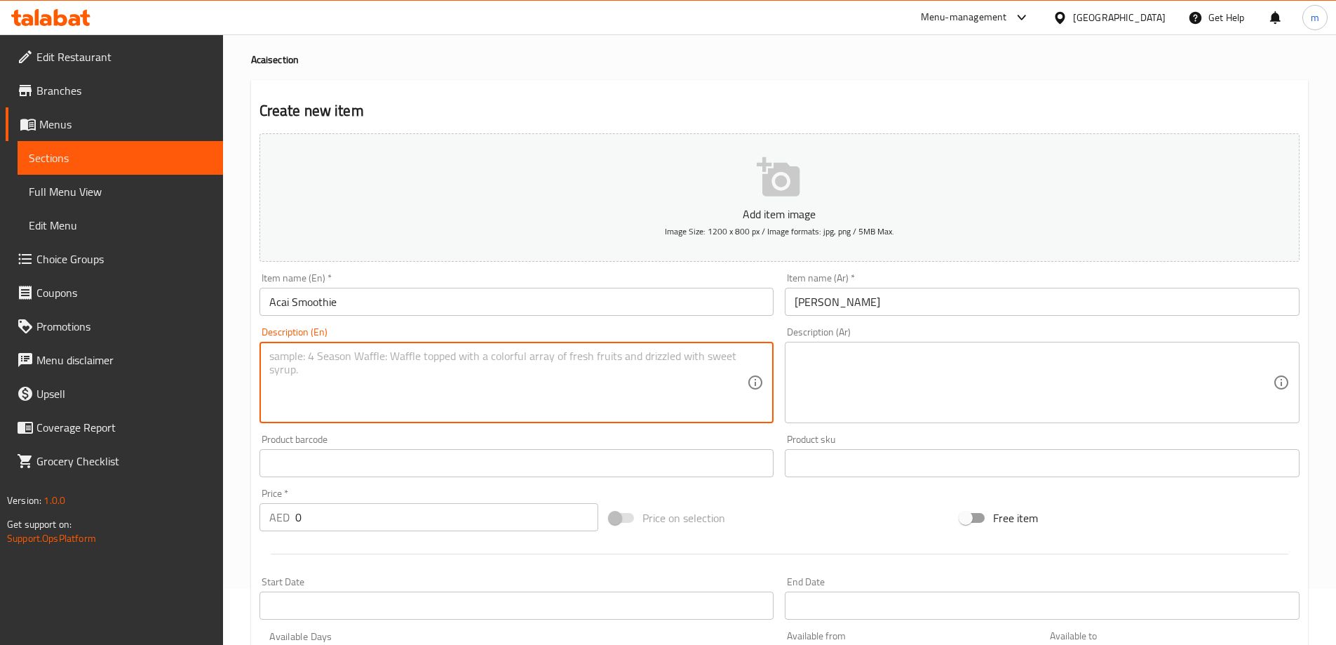
paste textarea "Blended acai with fresh fruits for a refreshing boost."
type textarea "Blended acai with fresh fruits for a refreshing boost."
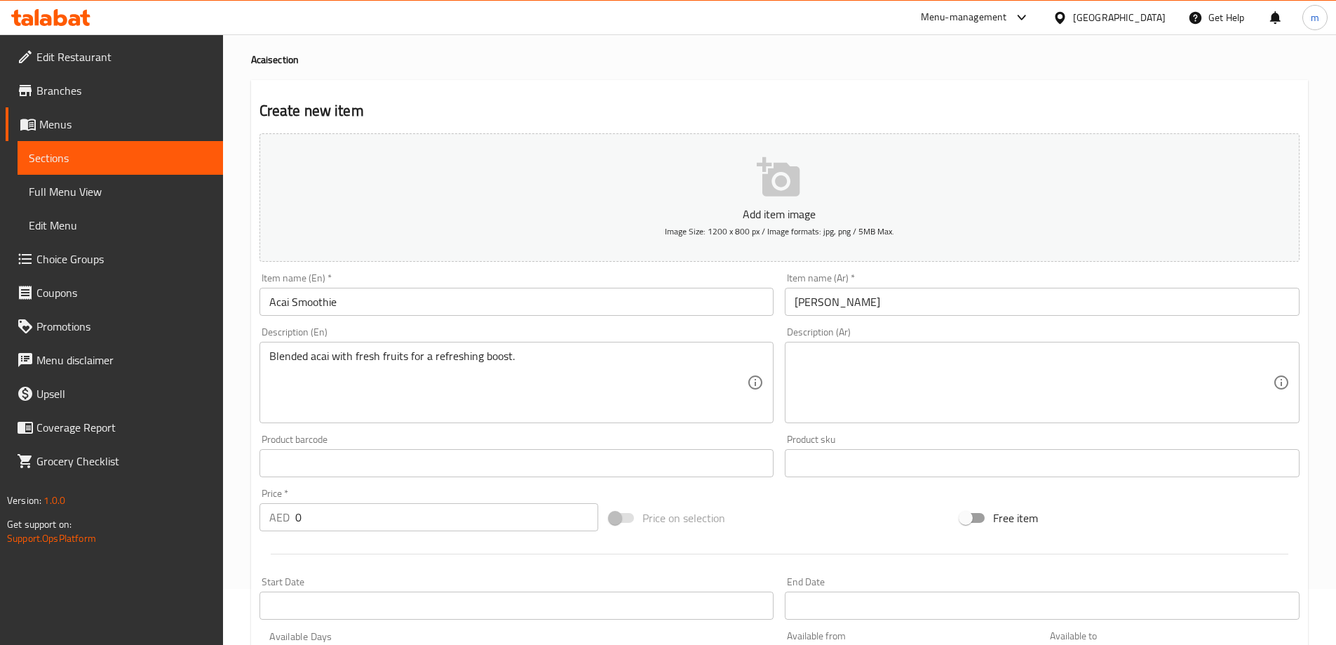
click at [954, 351] on textarea at bounding box center [1034, 382] width 478 height 67
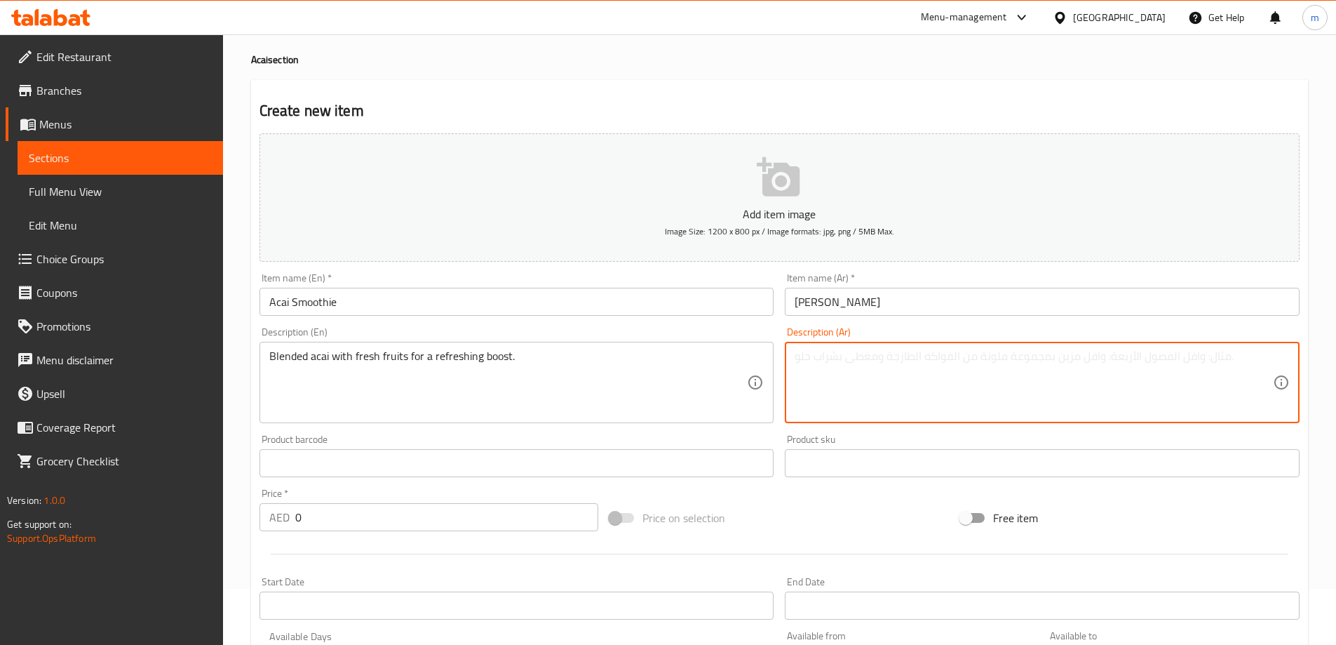
paste textarea "مزيج أكاي مع الفواكه الطازجة لريفريشينج بوست ."
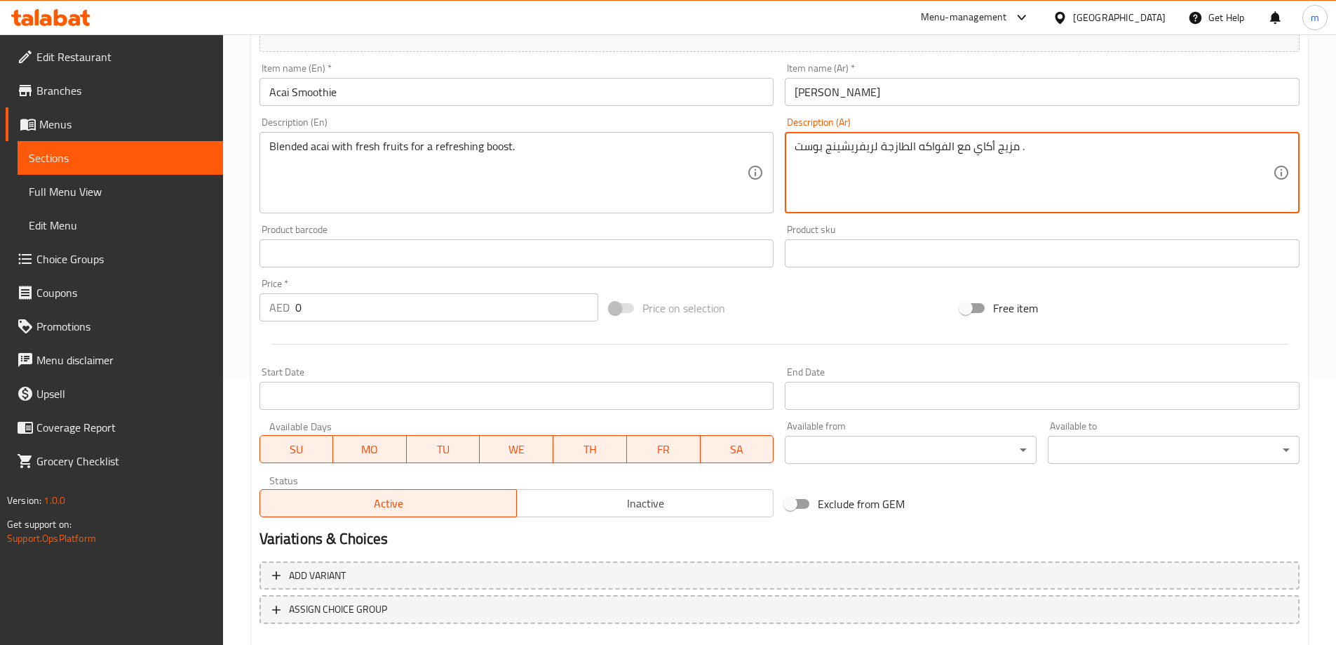
scroll to position [267, 0]
type textarea "مزيج أكاي مع الفواكه الطازجة لريفريشينج بوست ."
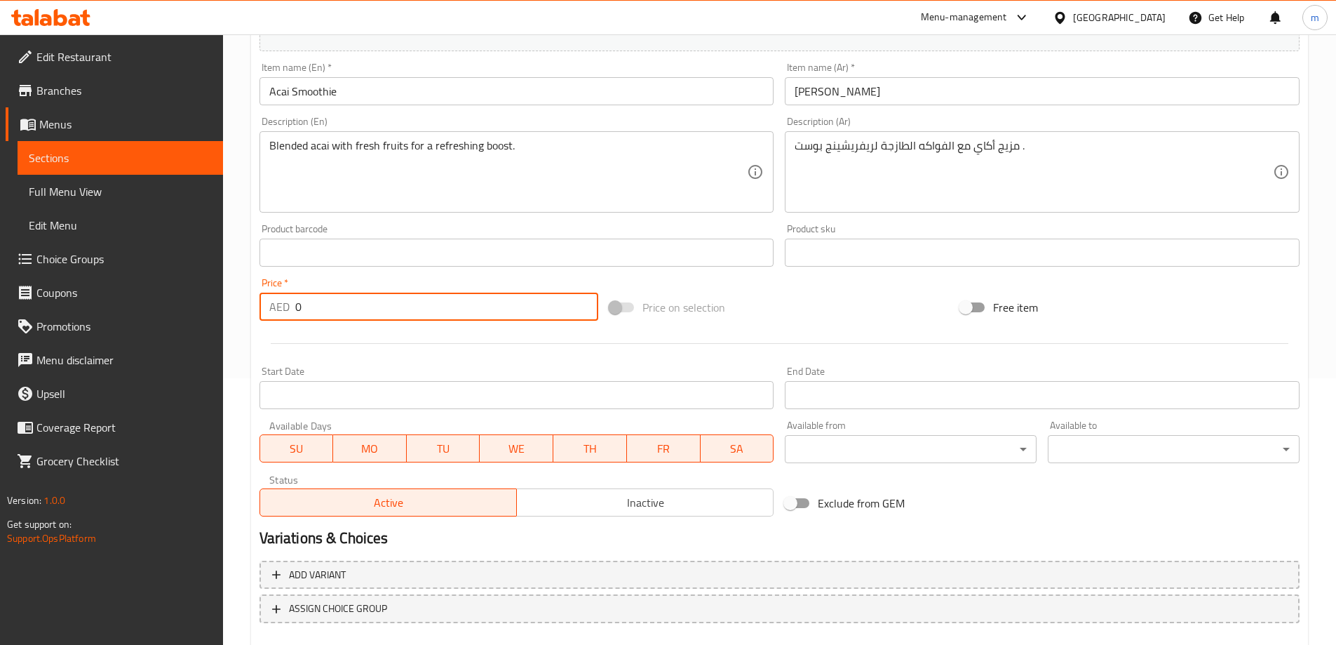
drag, startPoint x: 296, startPoint y: 309, endPoint x: 272, endPoint y: 312, distance: 24.0
click at [274, 312] on div "AED 0 Price *" at bounding box center [430, 307] width 340 height 28
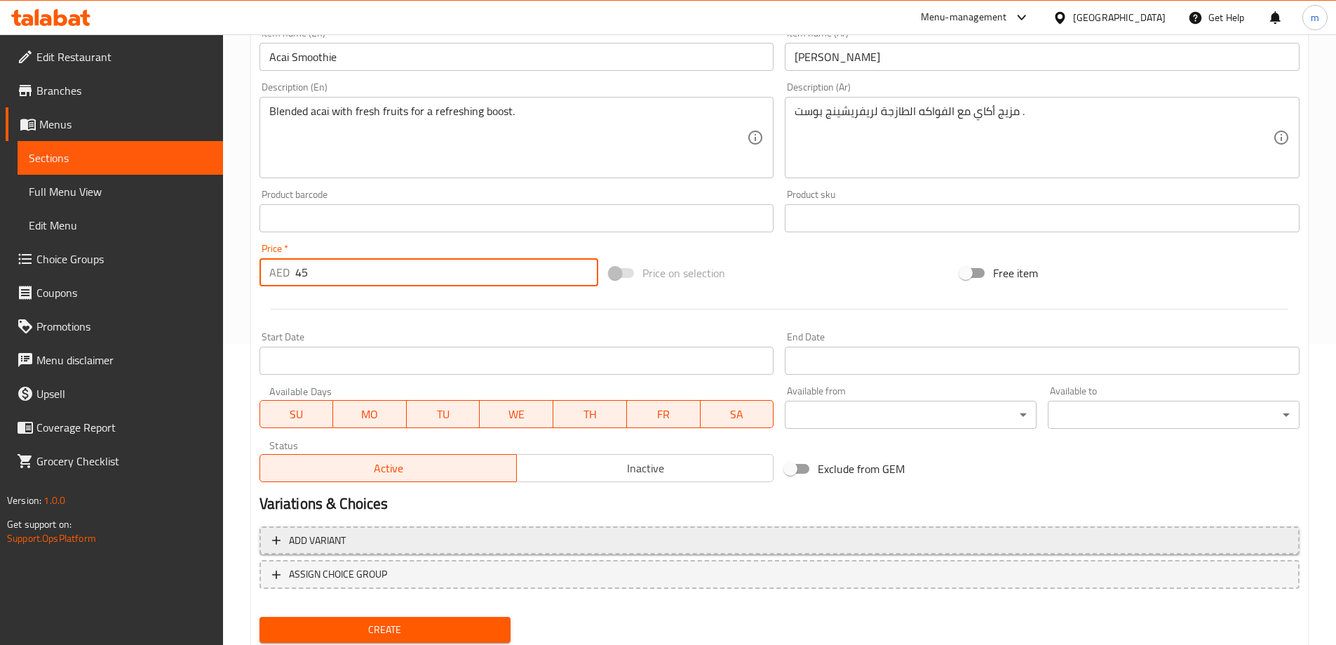
scroll to position [347, 0]
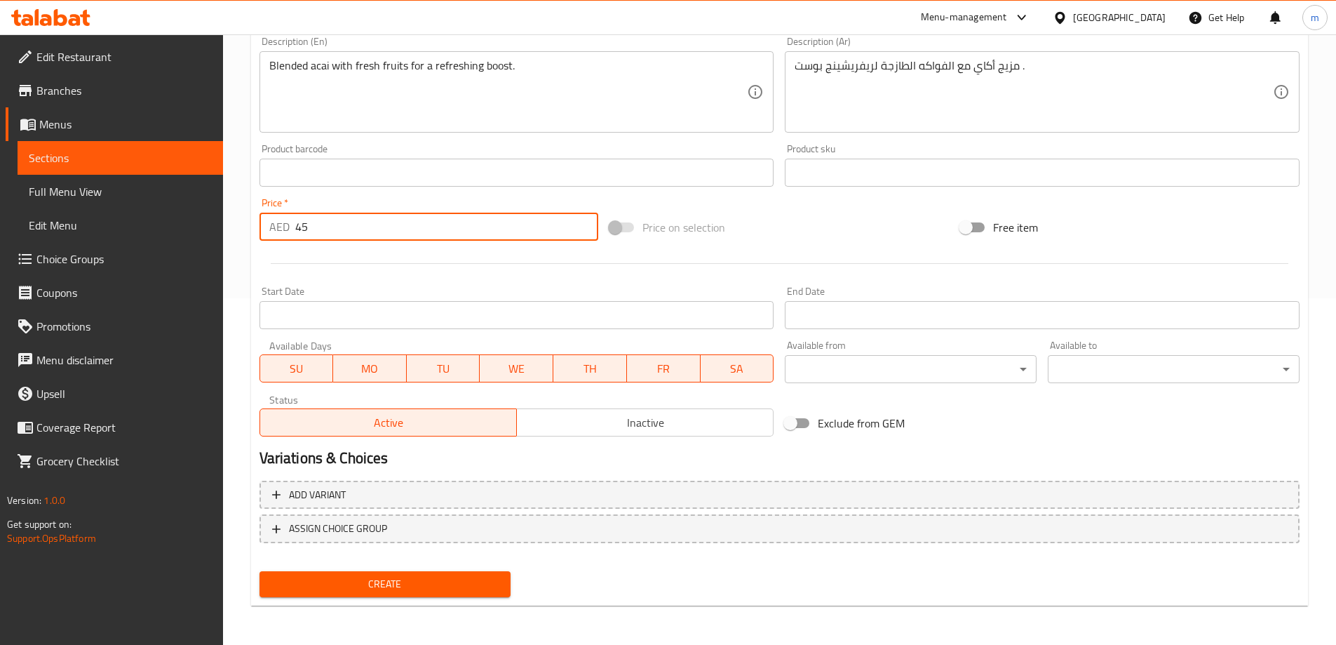
type input "45"
drag, startPoint x: 411, startPoint y: 597, endPoint x: 409, endPoint y: 589, distance: 8.0
click at [410, 597] on button "Create" at bounding box center [386, 584] width 252 height 26
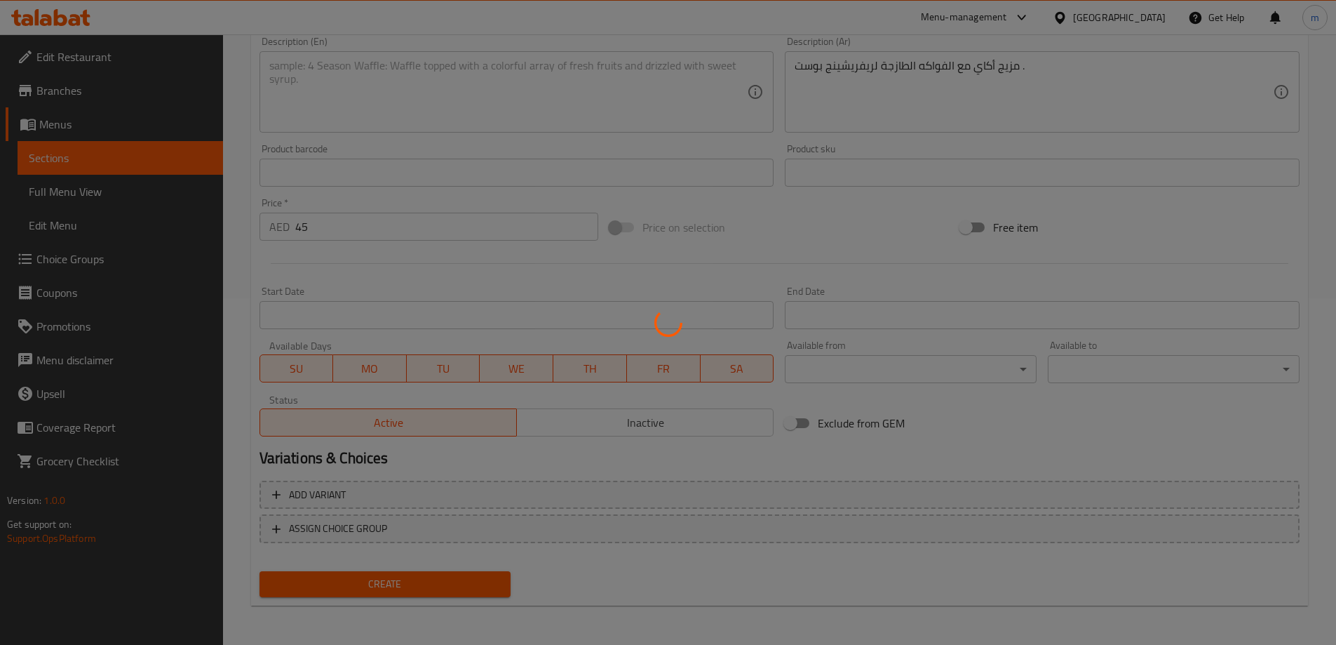
type input "0"
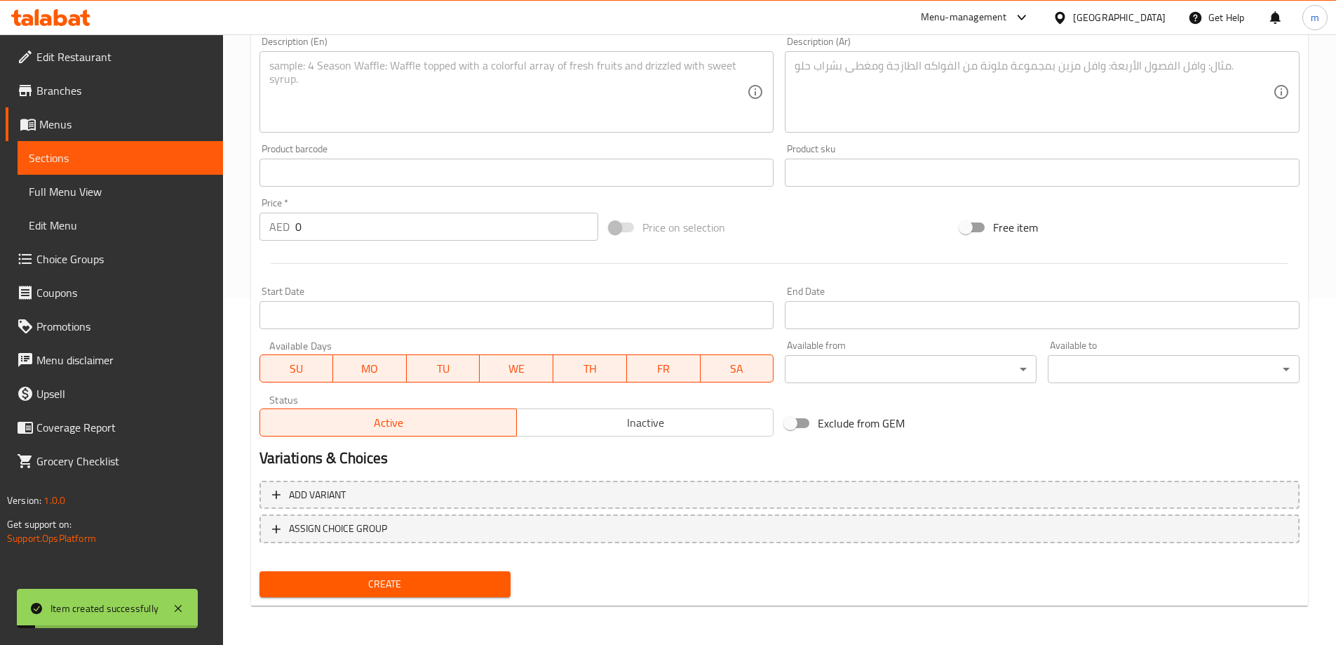
click at [189, 154] on span "Sections" at bounding box center [120, 157] width 183 height 17
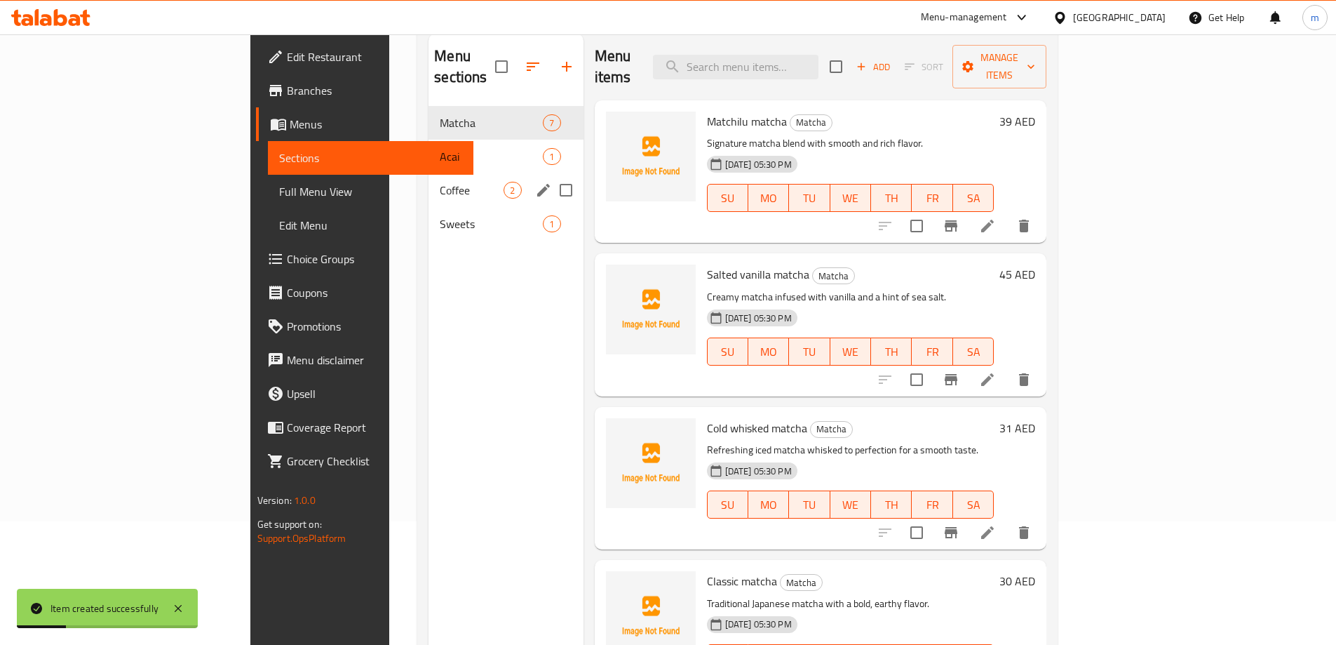
scroll to position [56, 0]
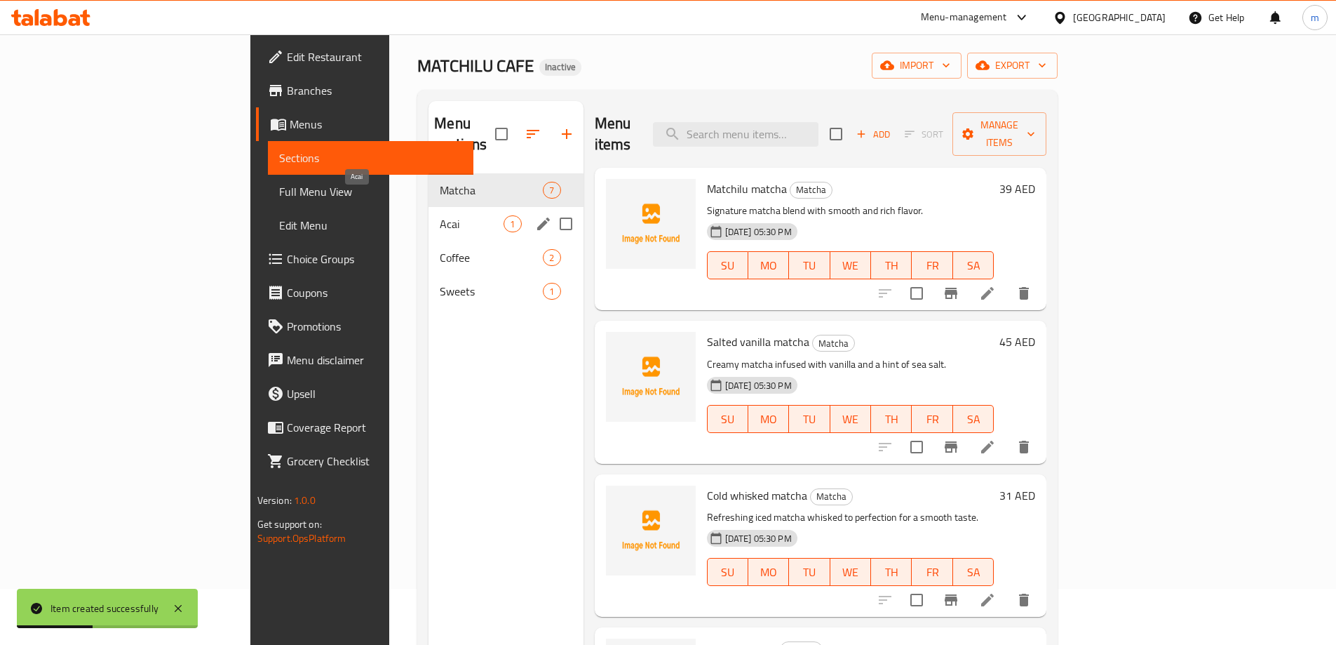
click at [440, 215] on span "Acai" at bounding box center [472, 223] width 64 height 17
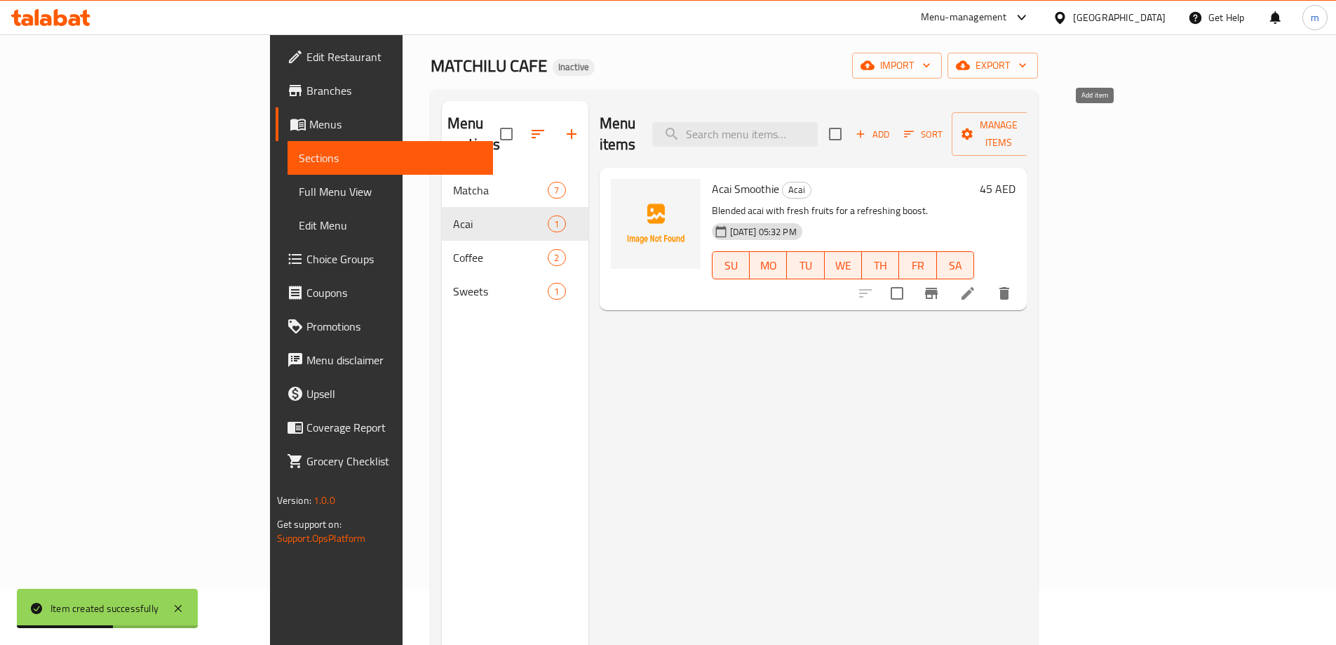
click at [892, 130] on span "Add" at bounding box center [873, 134] width 38 height 16
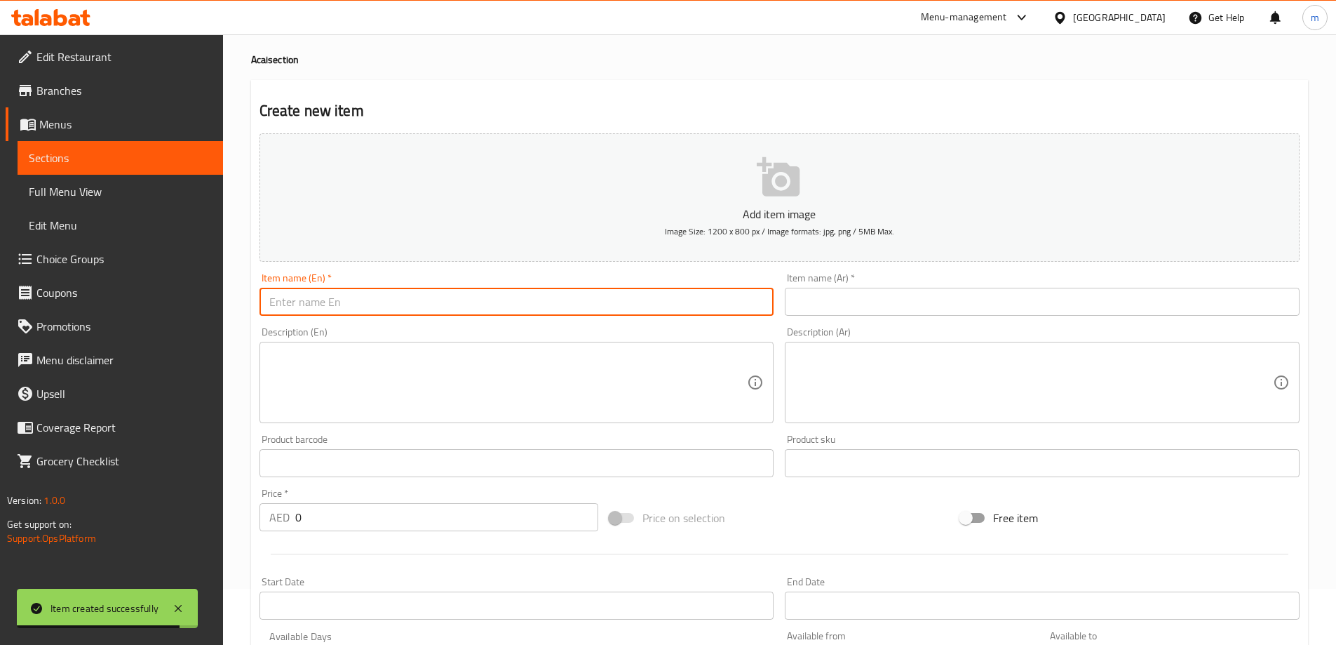
click at [455, 314] on input "text" at bounding box center [517, 302] width 515 height 28
paste input "Acai Bowl"
type input "Acai Bowl"
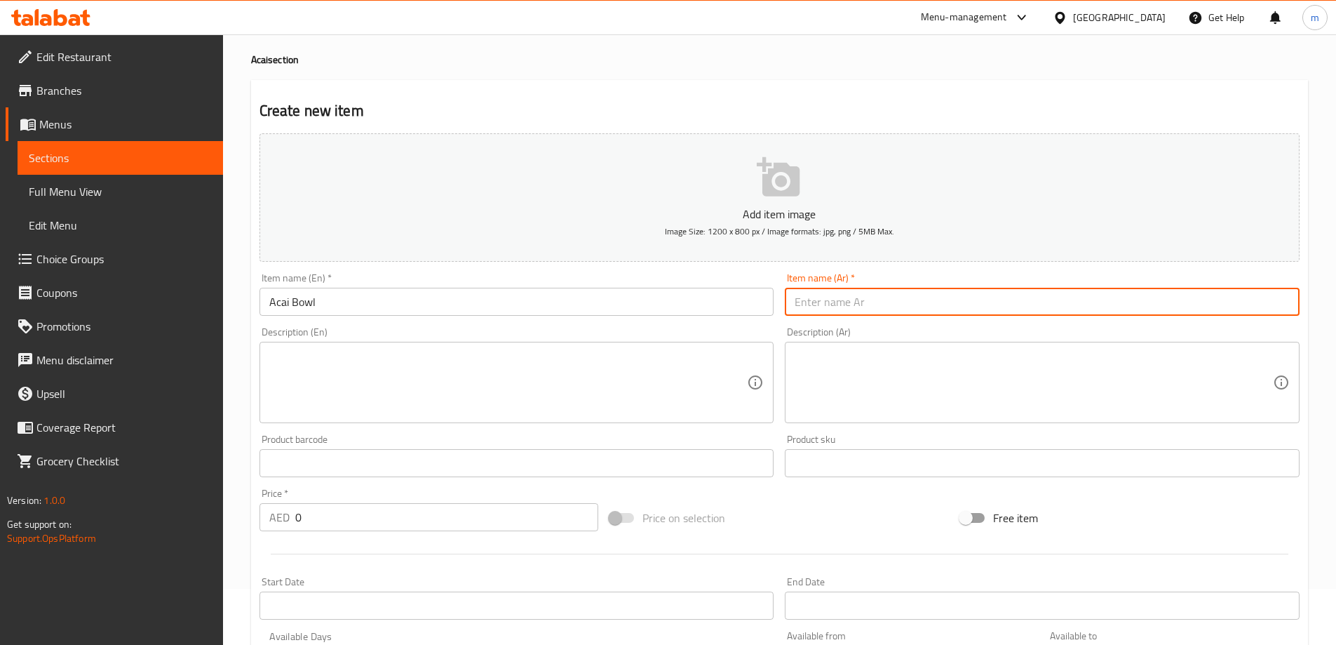
click at [857, 307] on input "text" at bounding box center [1042, 302] width 515 height 28
paste input "أكاي جاط"
type input "أكاي جاط"
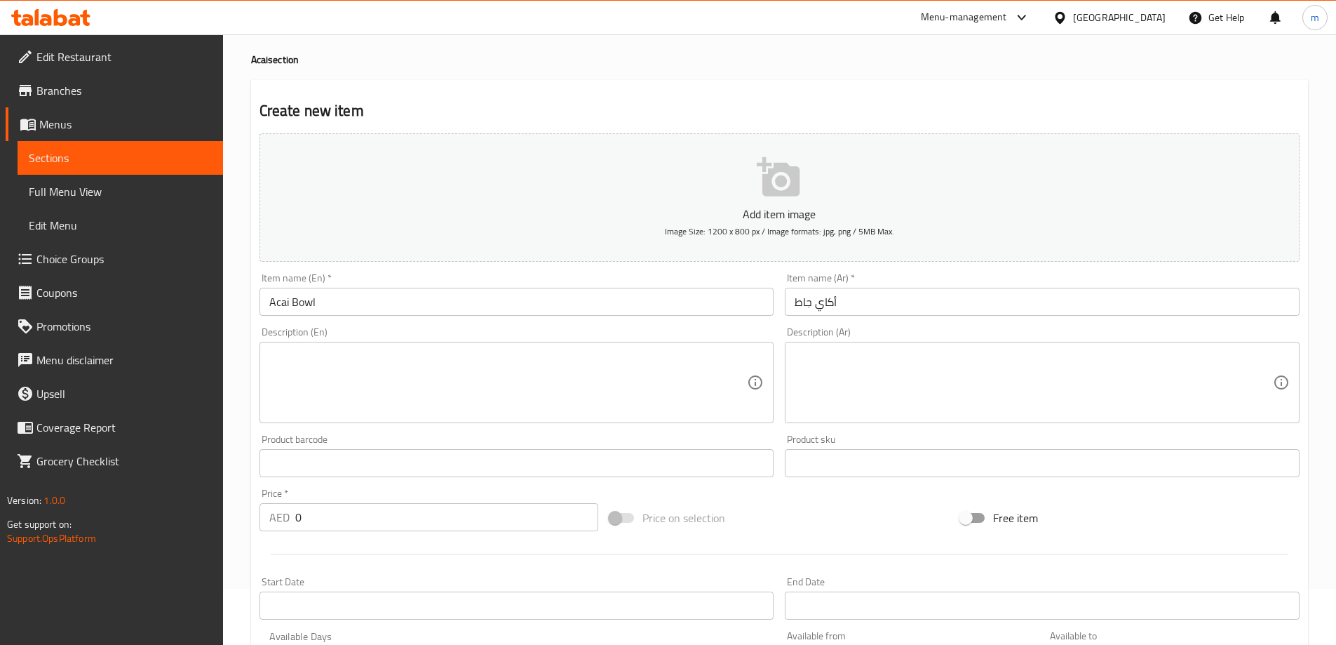
click at [412, 392] on textarea at bounding box center [508, 382] width 478 height 67
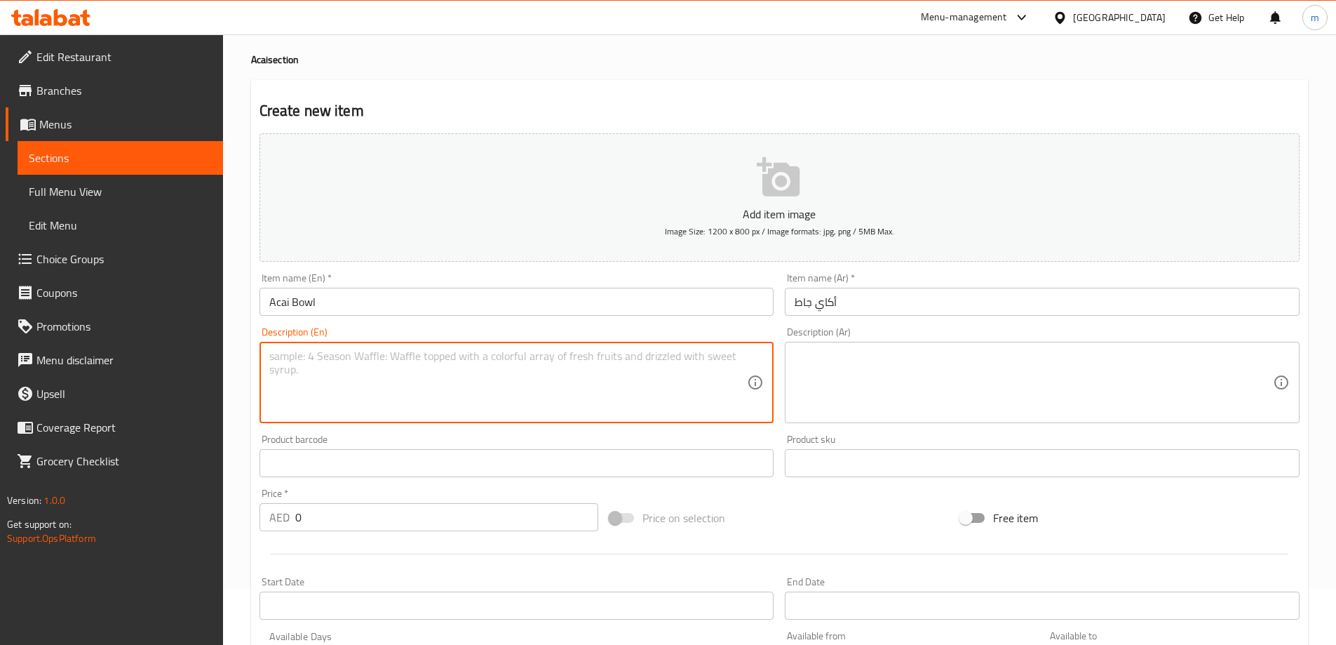
paste textarea "Thick acai base topped with granola and seasonal fruits."
type textarea "Thick acai base topped with granola and seasonal fruits."
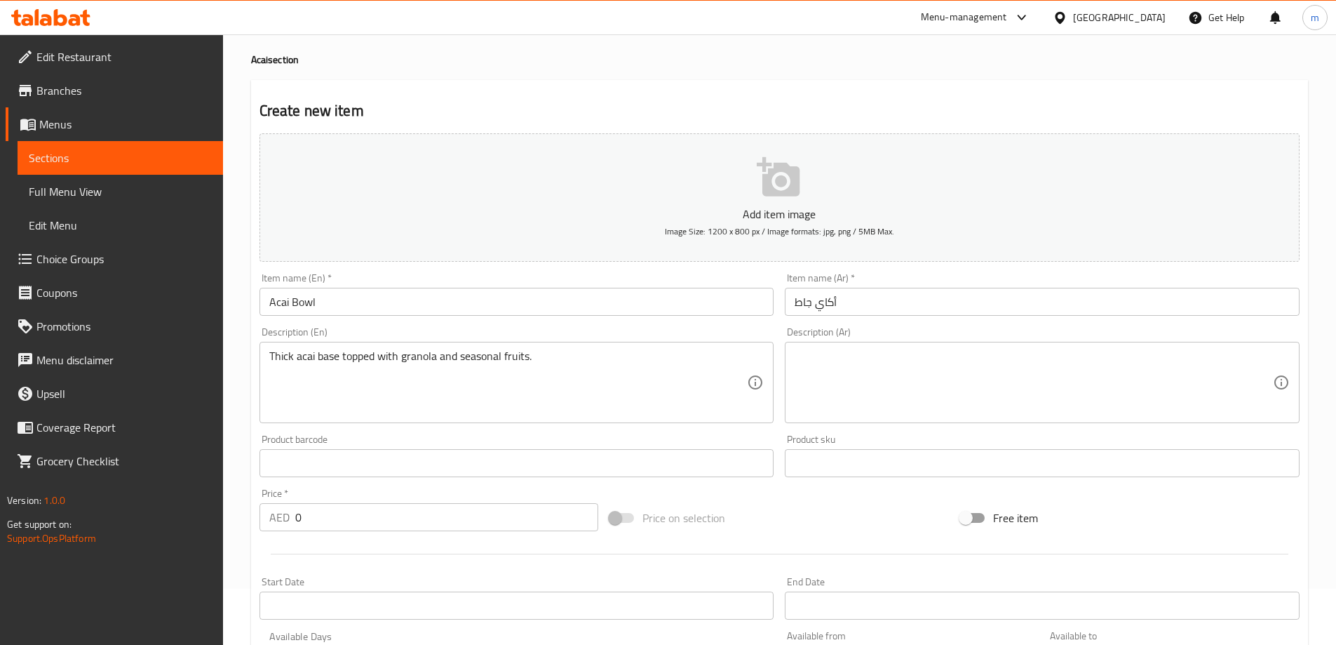
click at [953, 375] on textarea at bounding box center [1034, 382] width 478 height 67
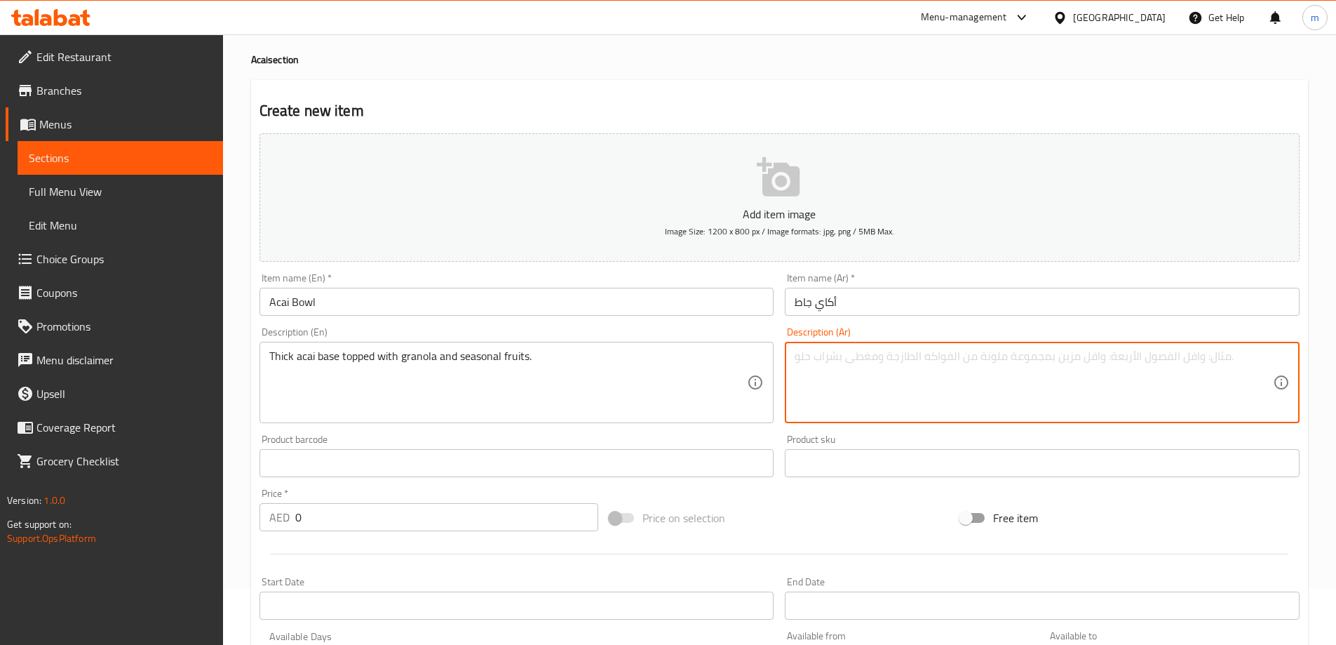
paste textarea "قاعدة أكاي سميكة مغطاة بالجرانولا والفواكه الموسمية."
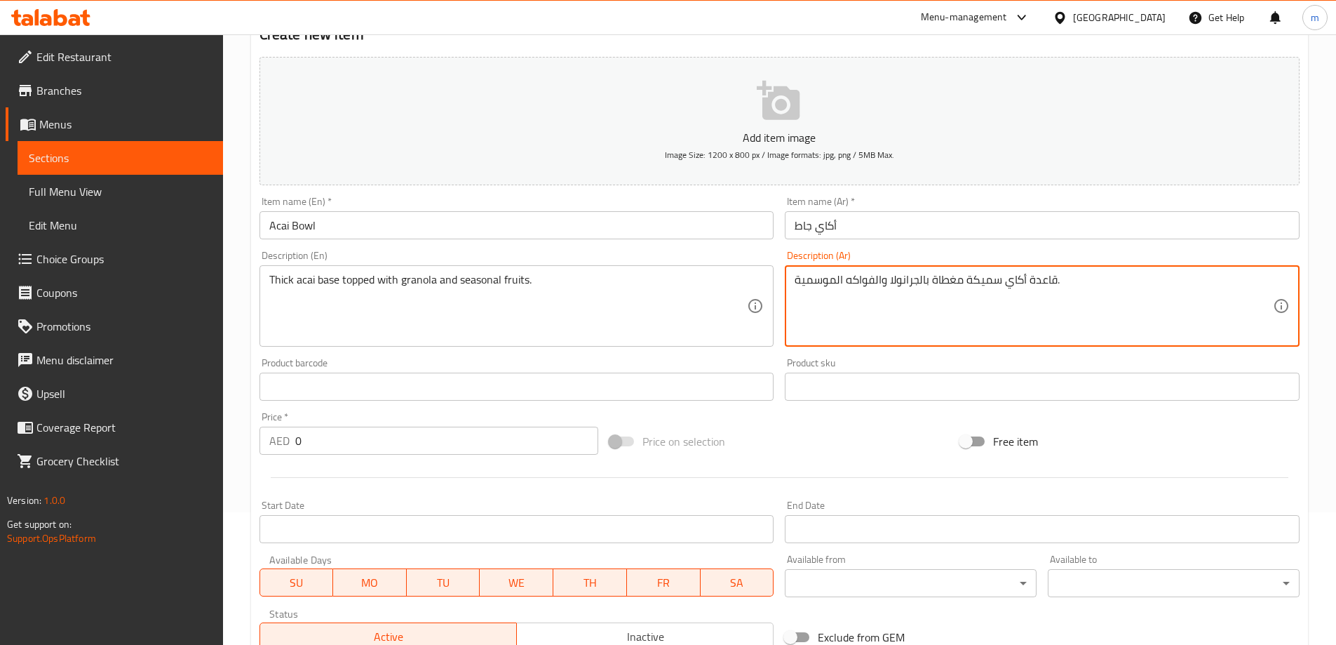
scroll to position [267, 0]
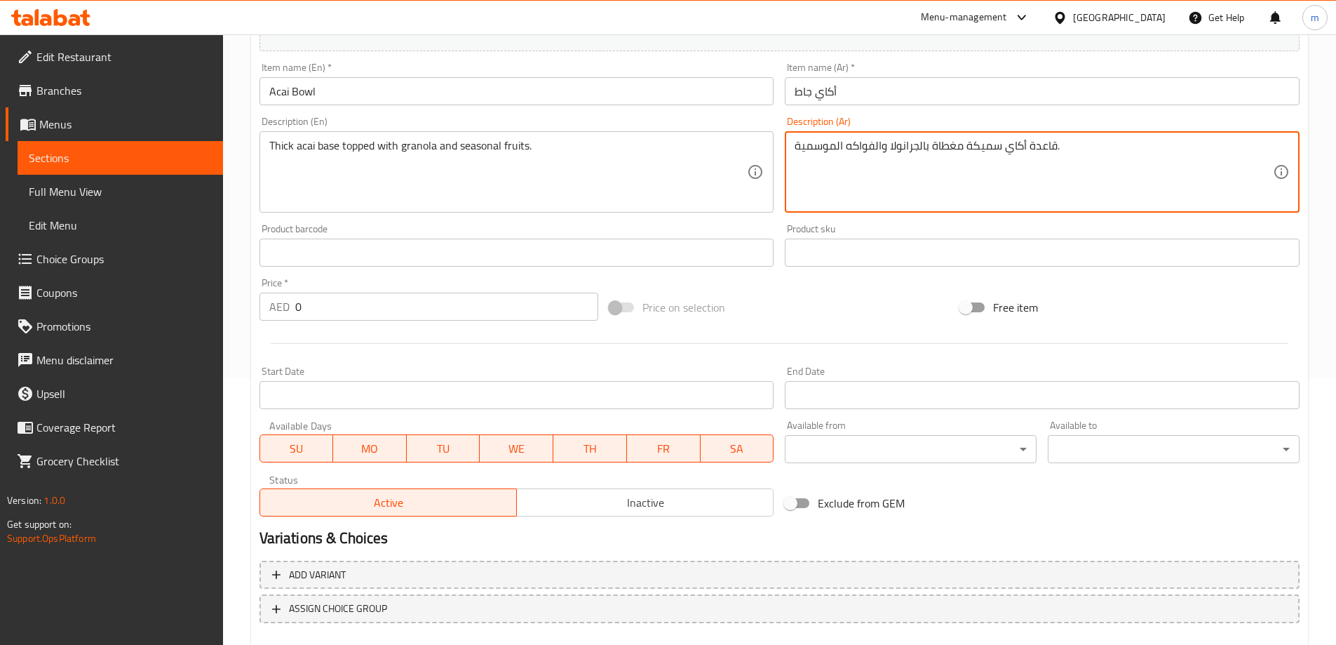
type textarea "قاعدة أكاي سميكة مغطاة بالجرانولا والفواكه الموسمية."
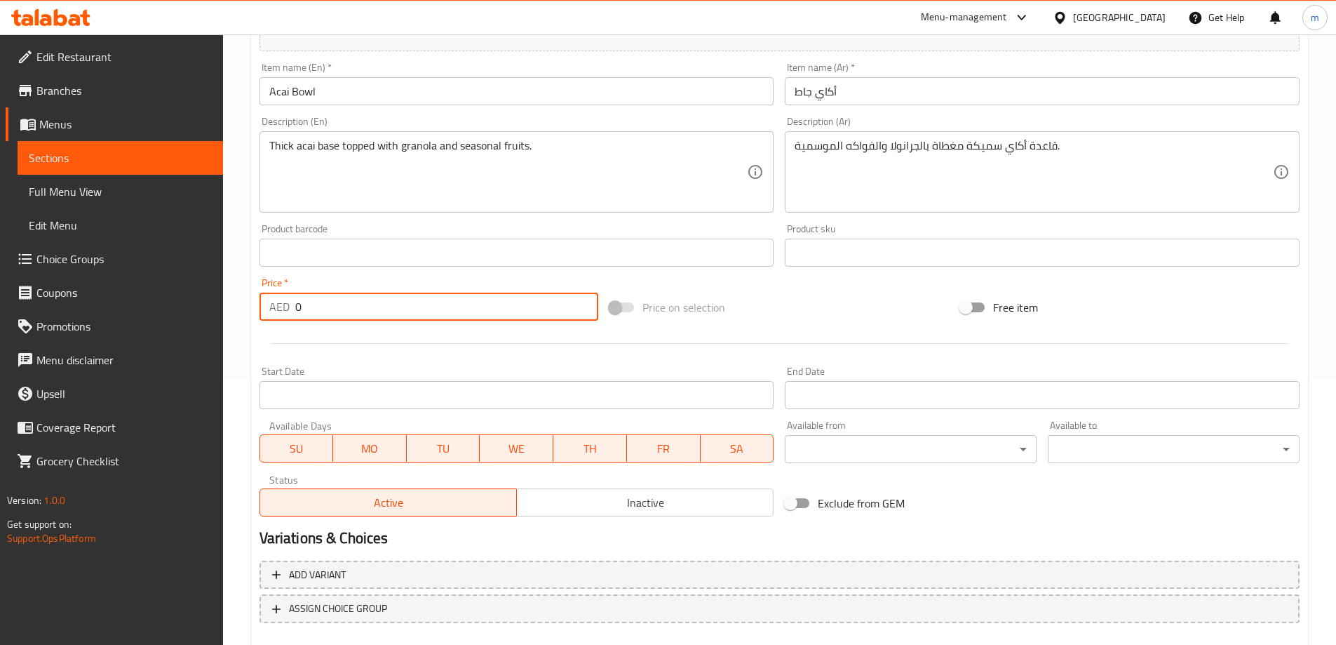
drag, startPoint x: 327, startPoint y: 307, endPoint x: 260, endPoint y: 311, distance: 67.5
click at [260, 311] on div "AED 0 Price *" at bounding box center [430, 307] width 340 height 28
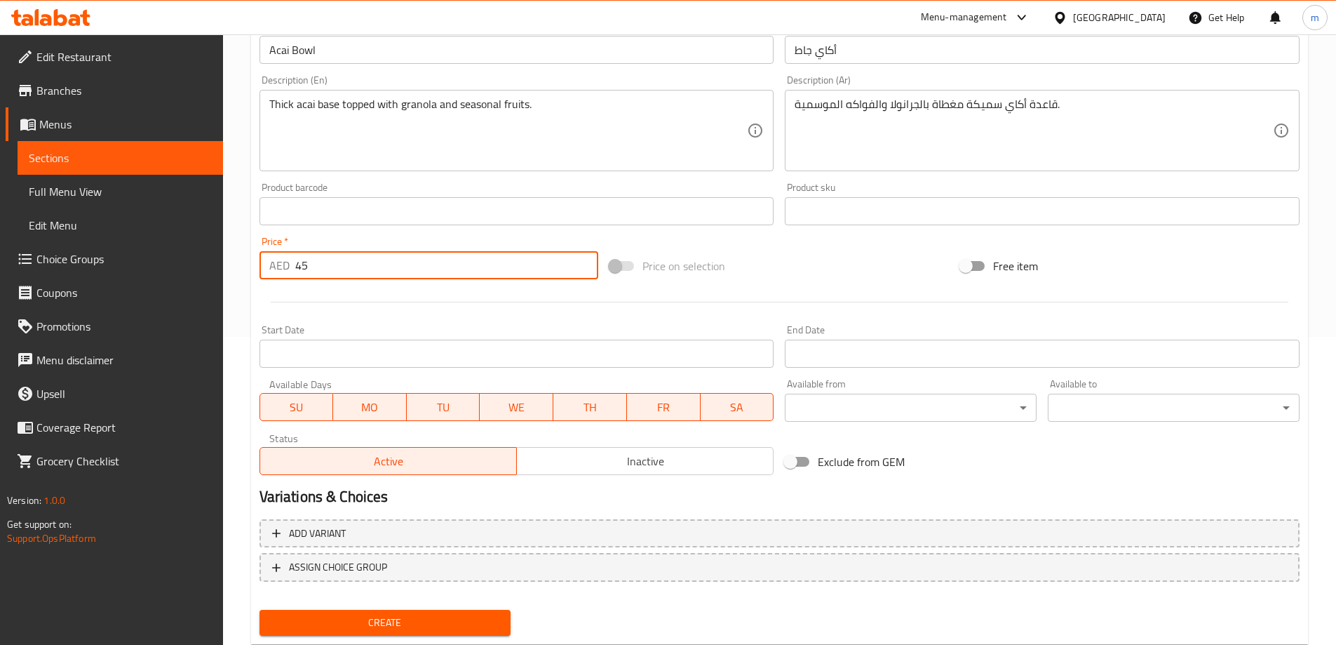
scroll to position [347, 0]
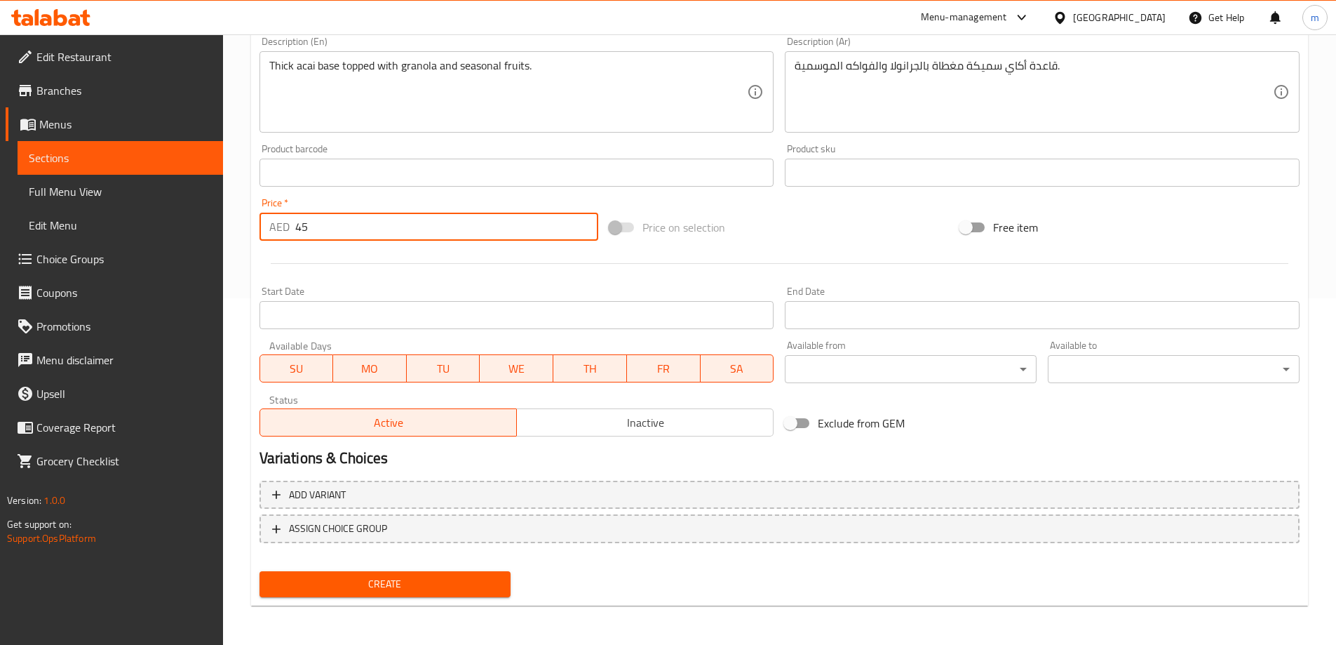
type input "45"
click at [421, 577] on span "Create" at bounding box center [385, 584] width 229 height 18
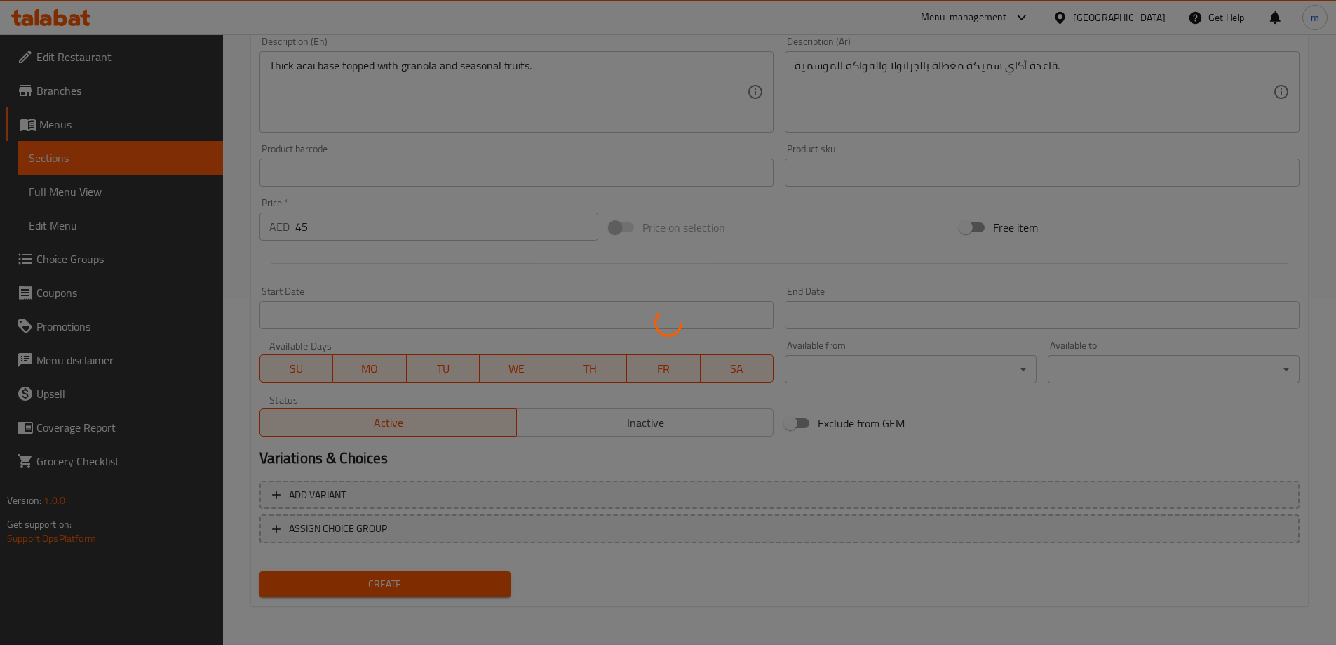
type input "0"
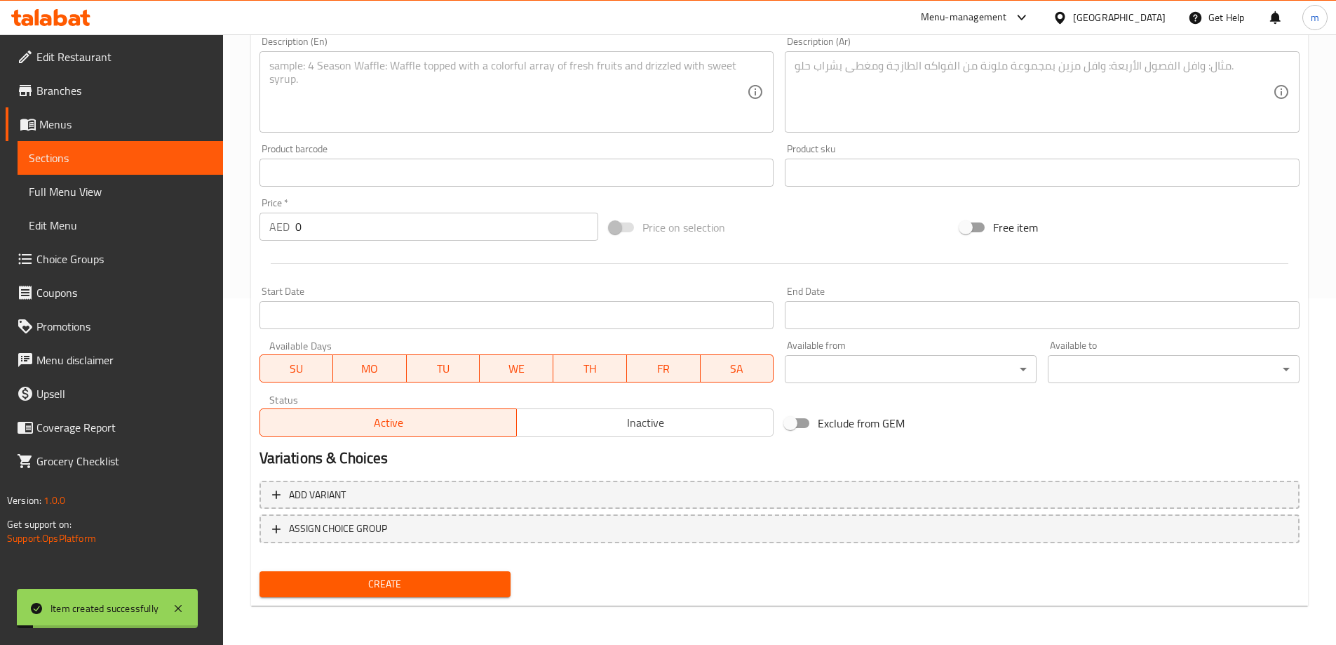
click at [141, 159] on span "Sections" at bounding box center [120, 157] width 183 height 17
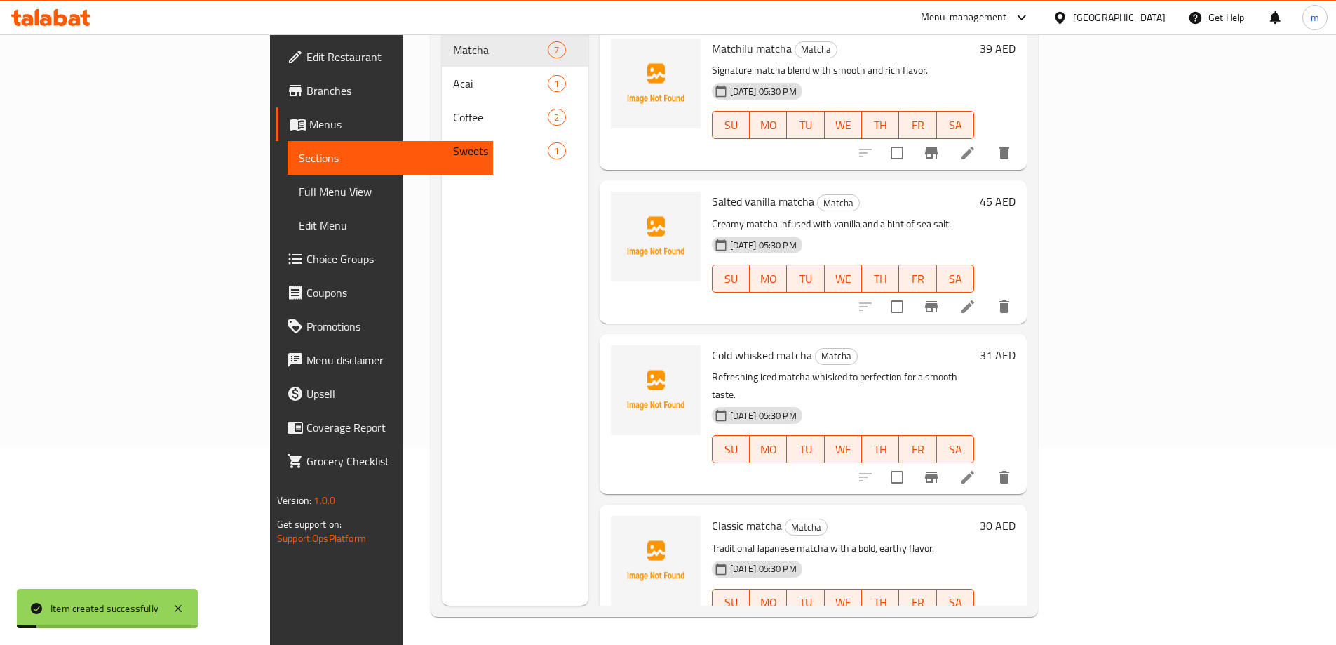
scroll to position [196, 0]
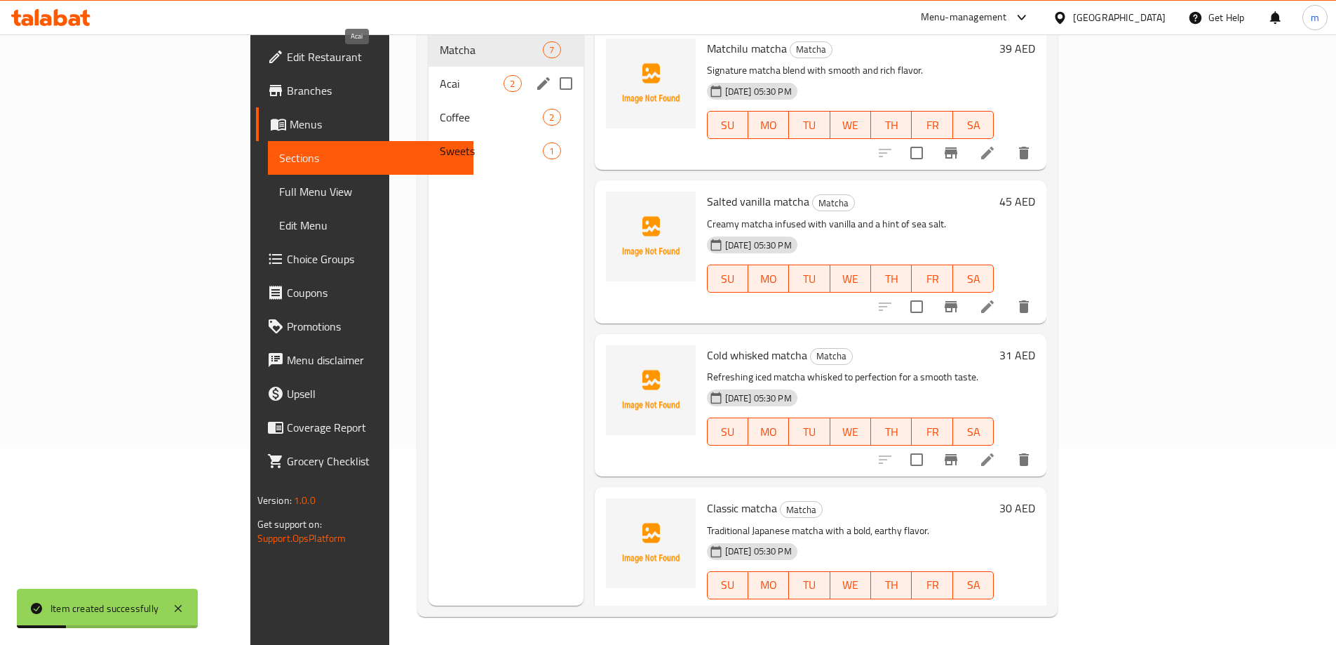
click at [440, 75] on span "Acai" at bounding box center [472, 83] width 64 height 17
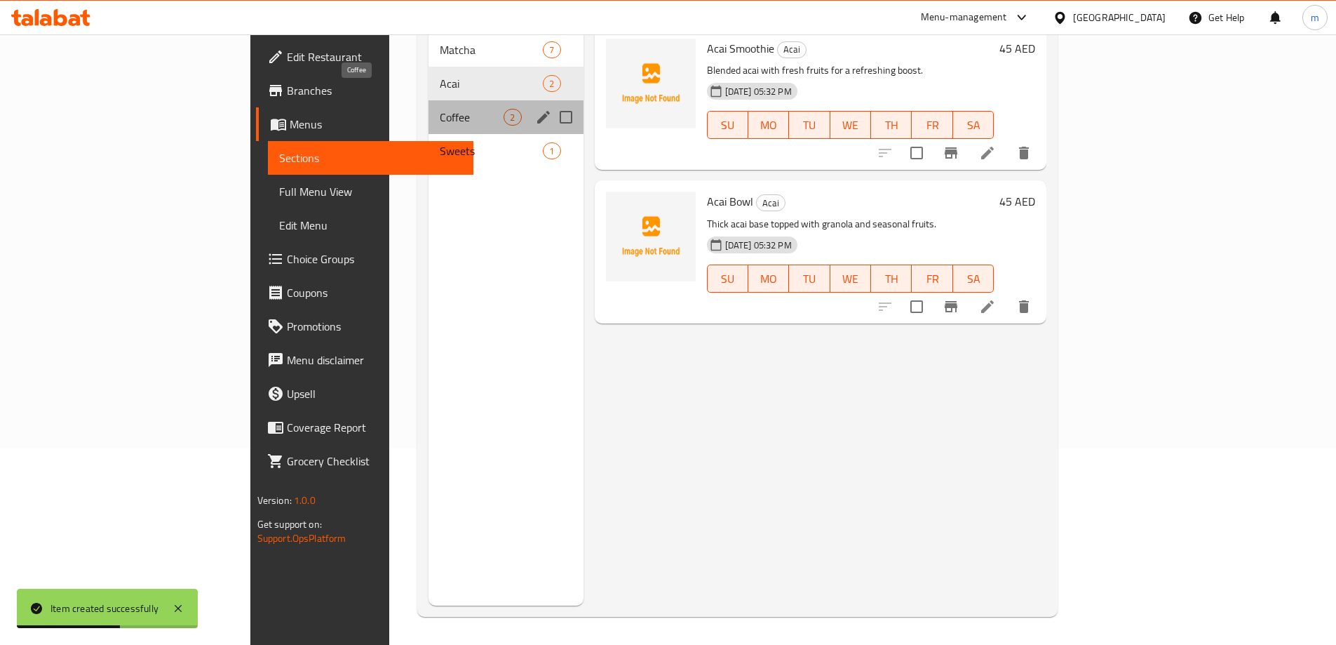
click at [440, 109] on span "Coffee" at bounding box center [472, 117] width 64 height 17
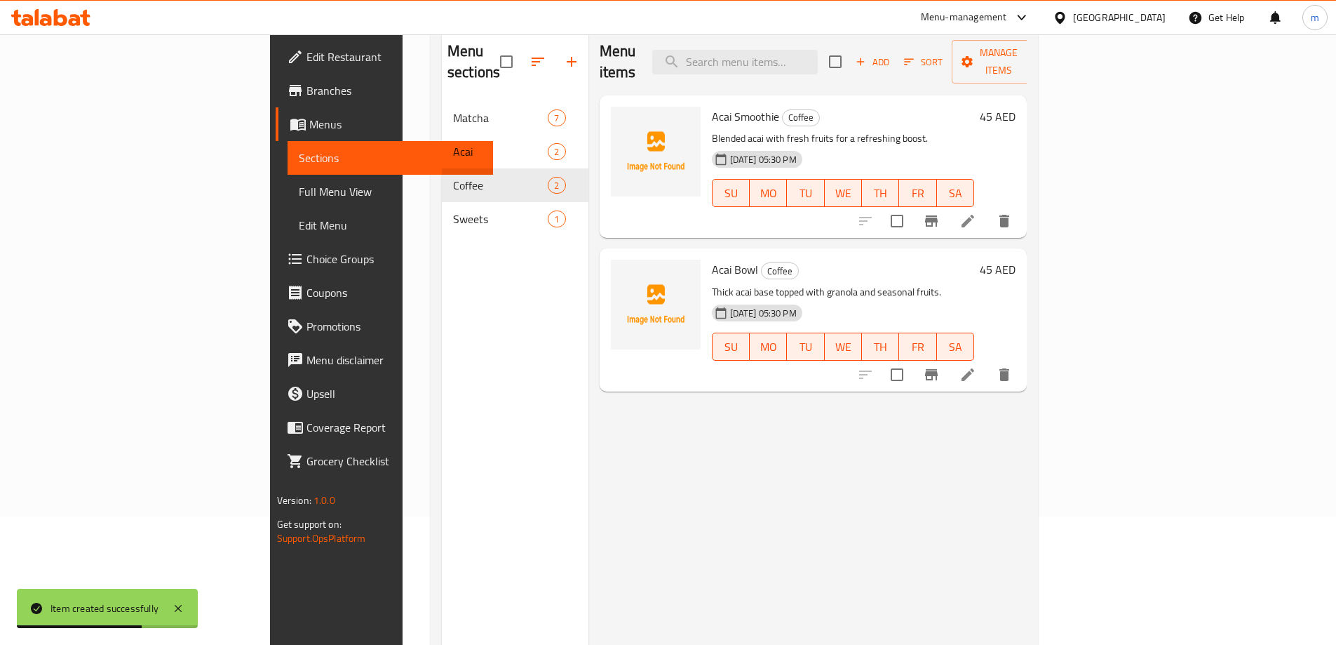
scroll to position [56, 0]
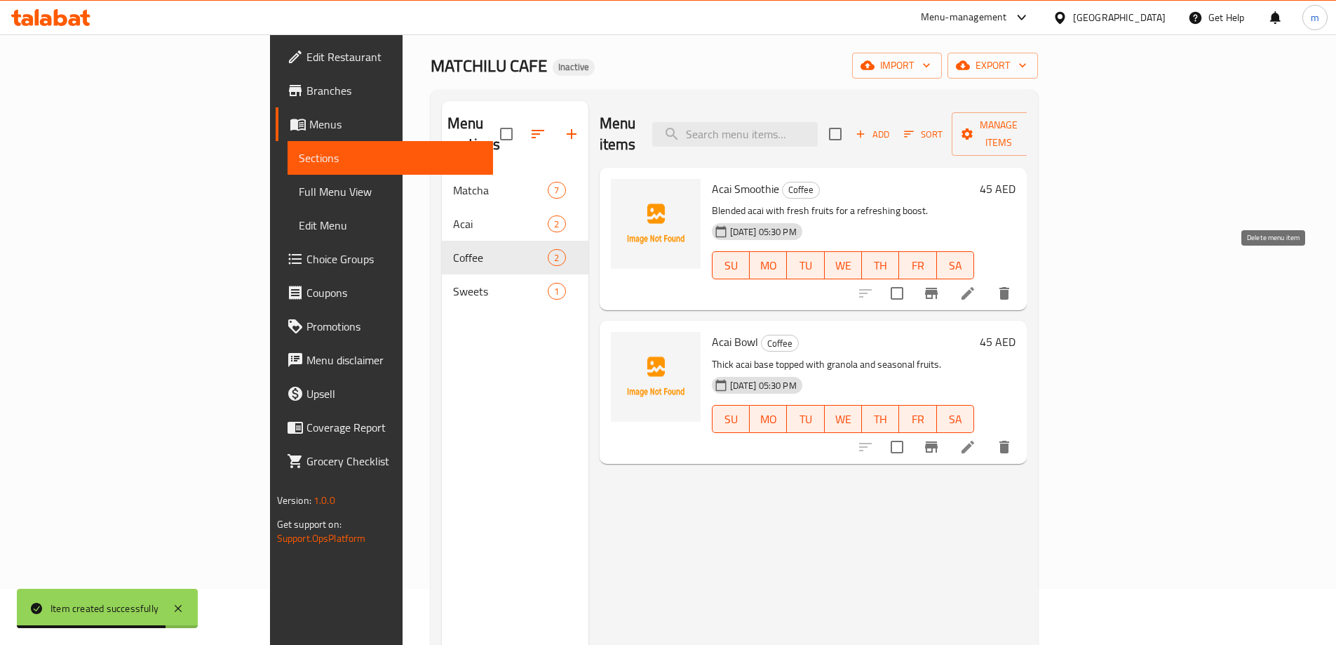
click at [1013, 285] on icon "delete" at bounding box center [1004, 293] width 17 height 17
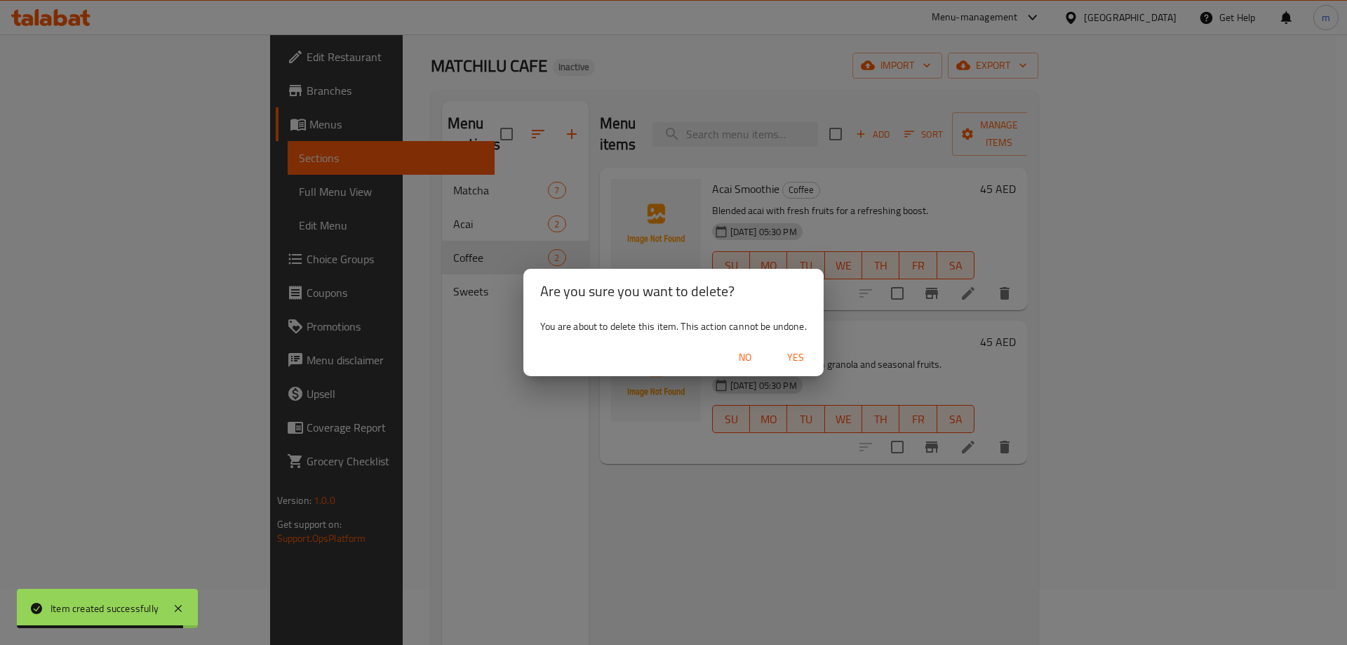
click at [791, 366] on span "Yes" at bounding box center [796, 358] width 34 height 18
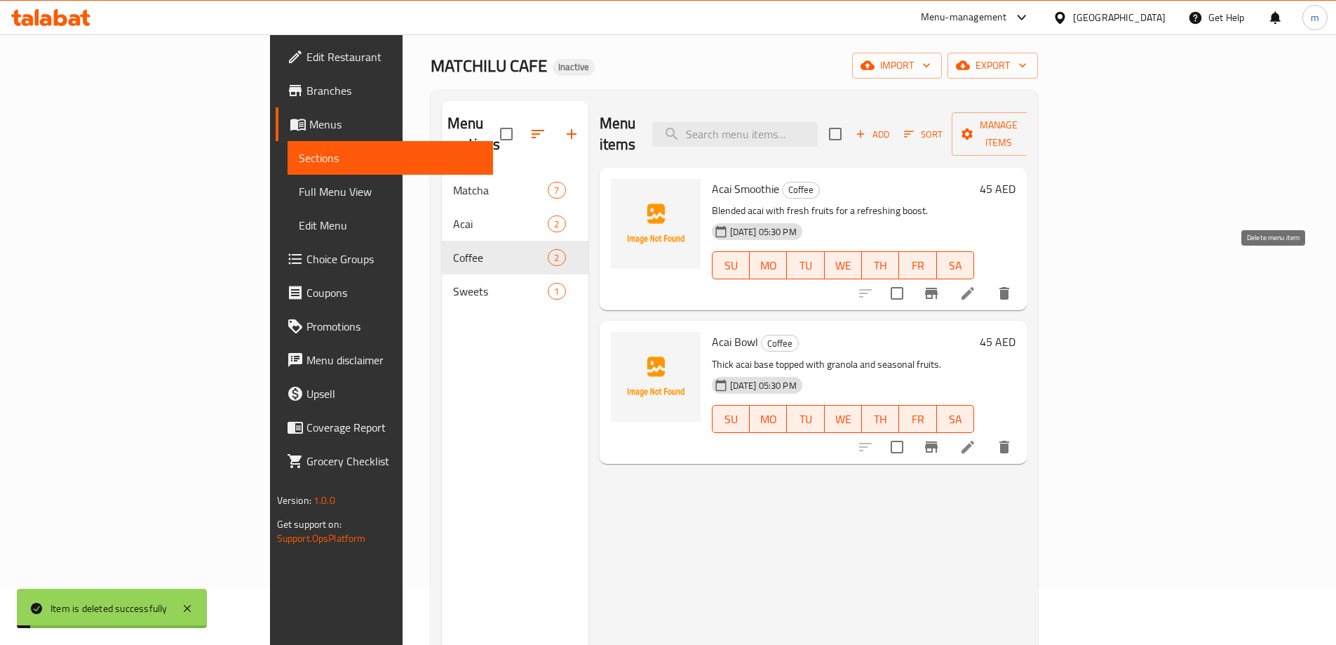
click at [1013, 285] on icon "delete" at bounding box center [1004, 293] width 17 height 17
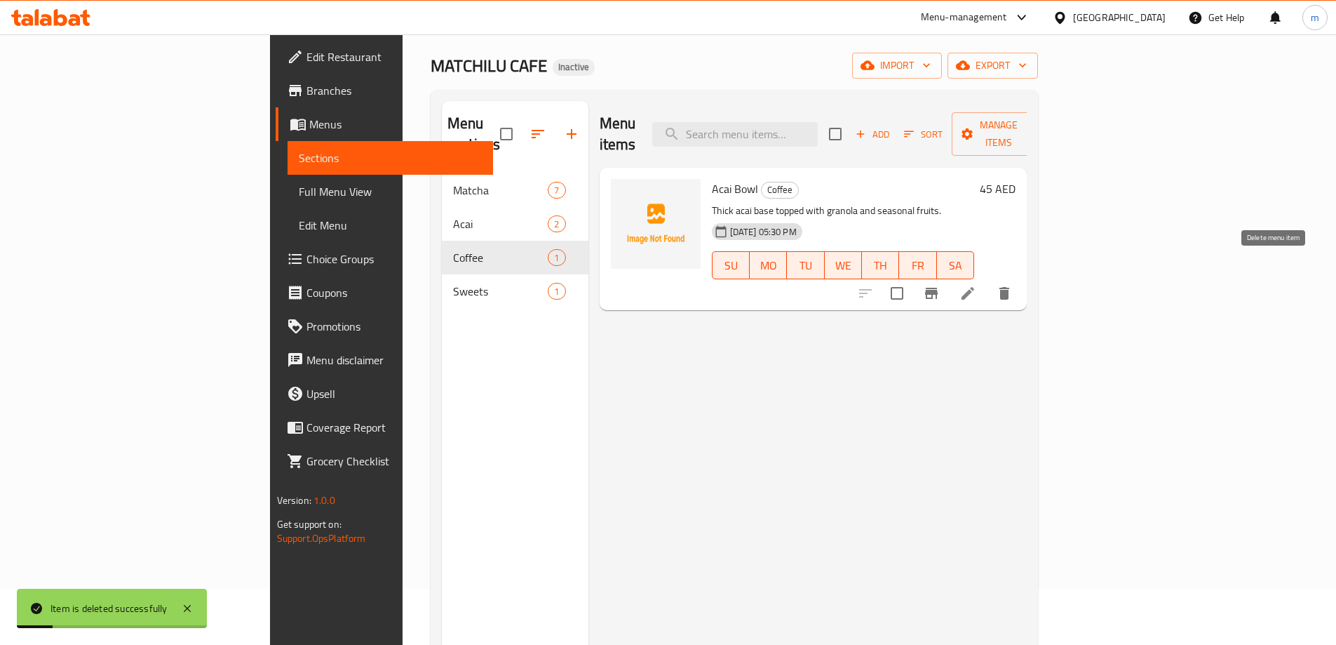
click at [1013, 285] on icon "delete" at bounding box center [1004, 293] width 17 height 17
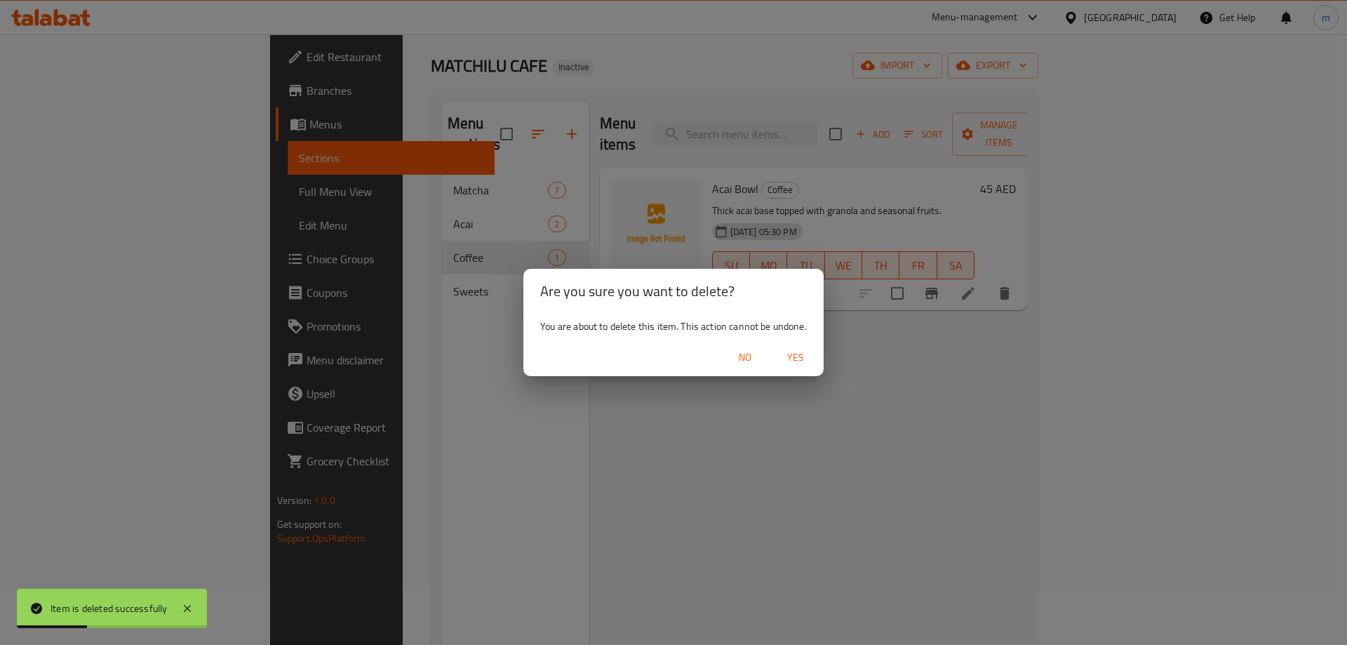
click at [783, 360] on span "Yes" at bounding box center [796, 358] width 34 height 18
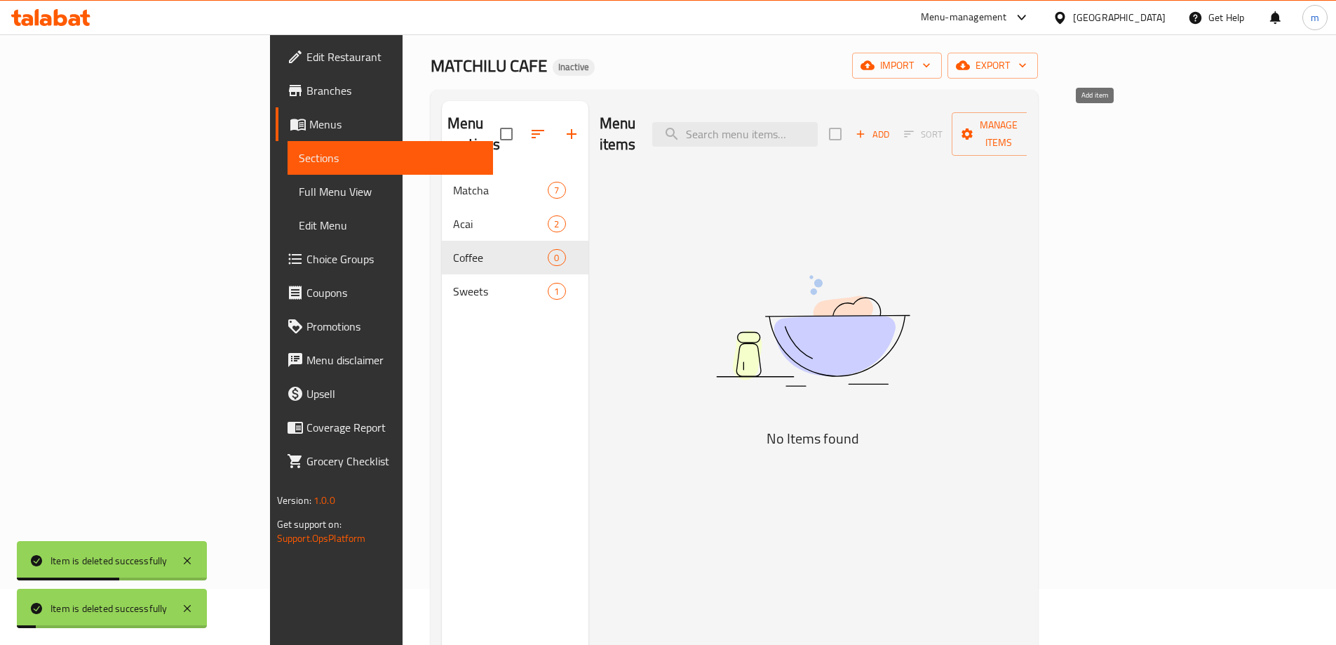
click at [892, 126] on span "Add" at bounding box center [873, 134] width 38 height 16
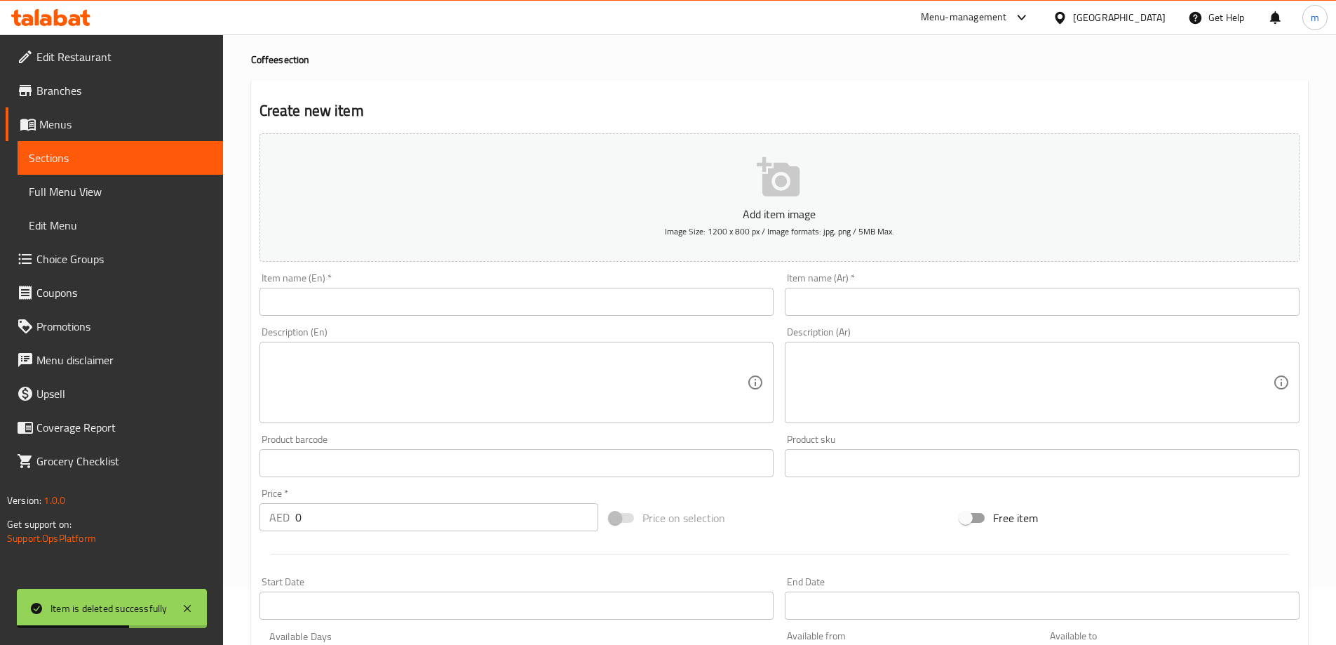
click at [366, 309] on input "text" at bounding box center [517, 302] width 515 height 28
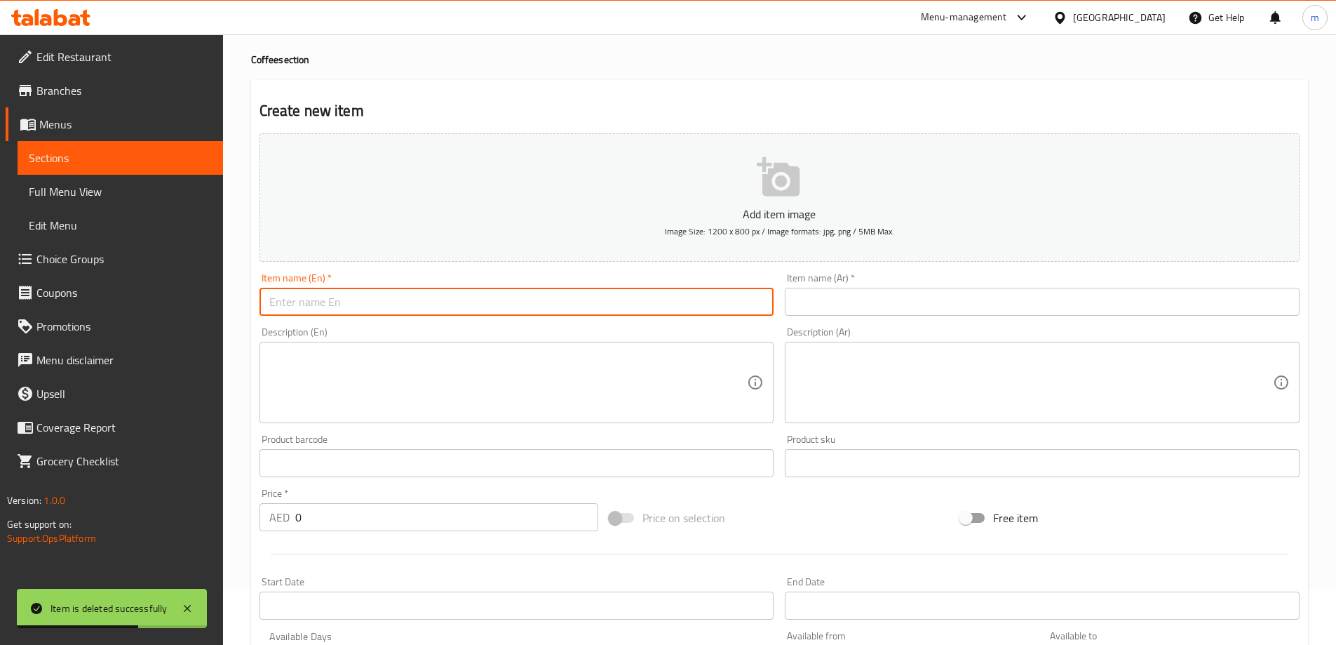
paste input "Cold Spanish latte"
type input "Cold Spanish latte"
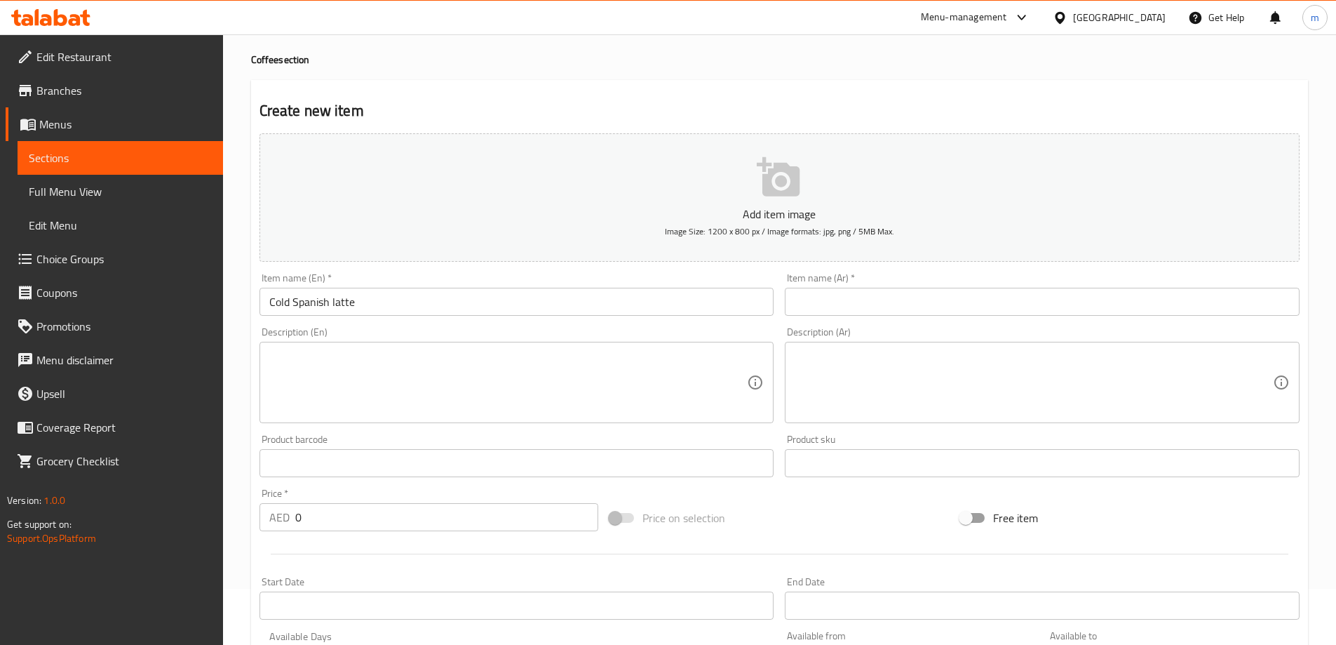
click at [848, 306] on input "text" at bounding box center [1042, 302] width 515 height 28
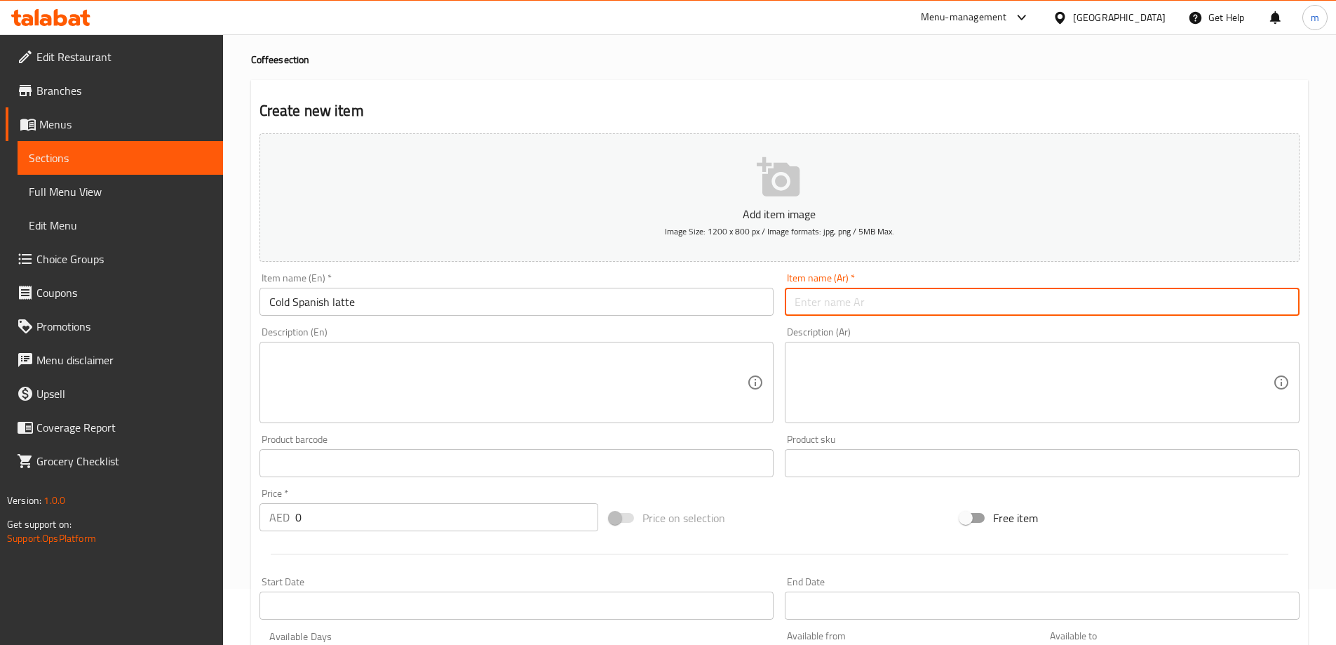
paste input "لاتيه إسباني بارد"
type input "لاتيه إسباني بارد"
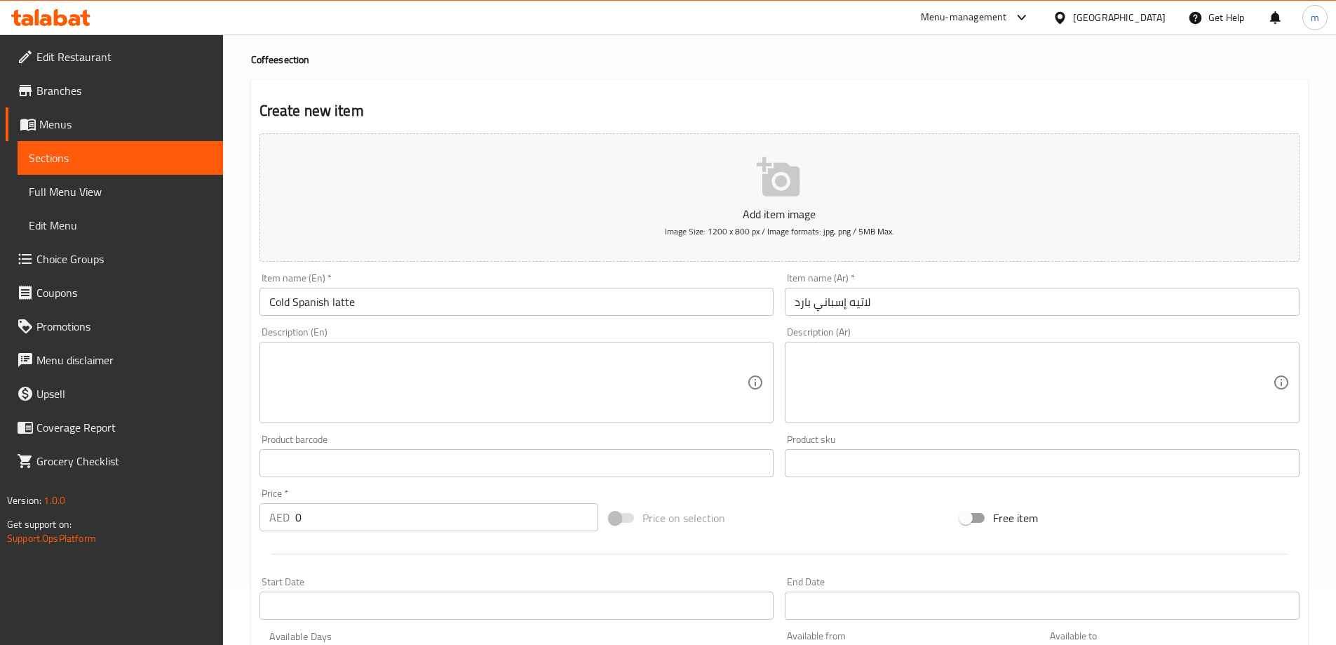
click at [494, 359] on textarea at bounding box center [508, 382] width 478 height 67
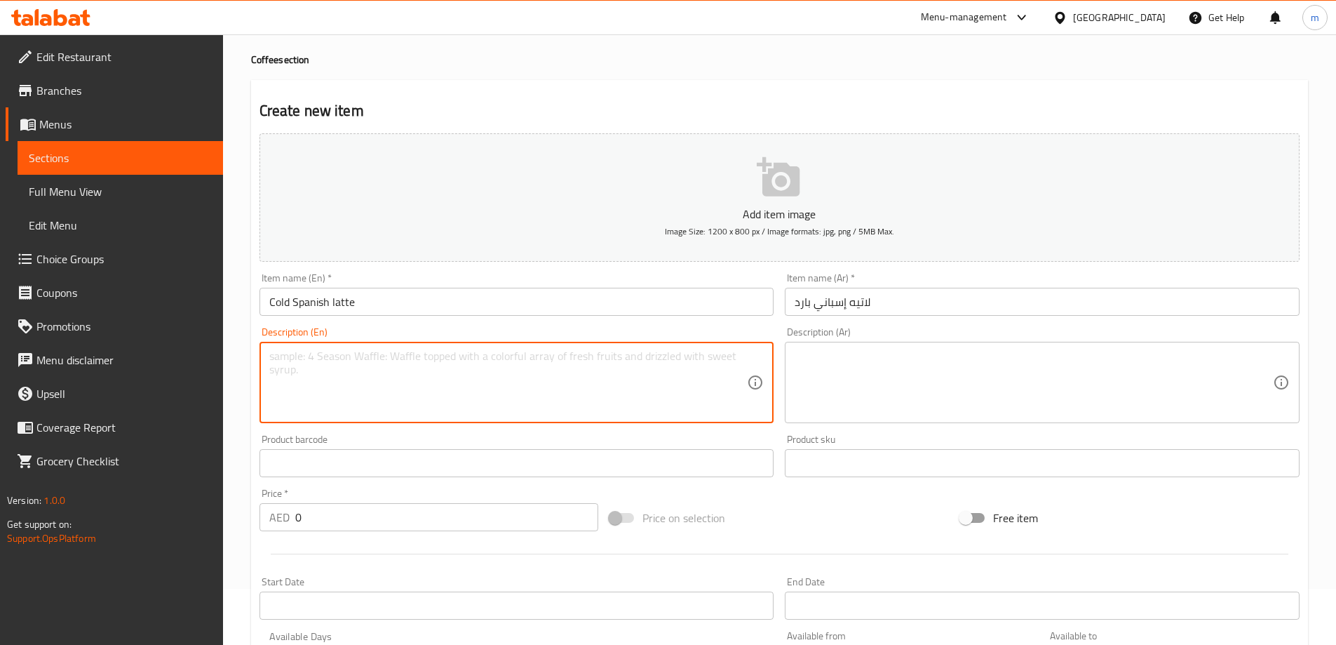
paste textarea "Iced espresso with sweetened milk and rich flavor."
type textarea "Iced espresso with sweetened milk and rich flavor."
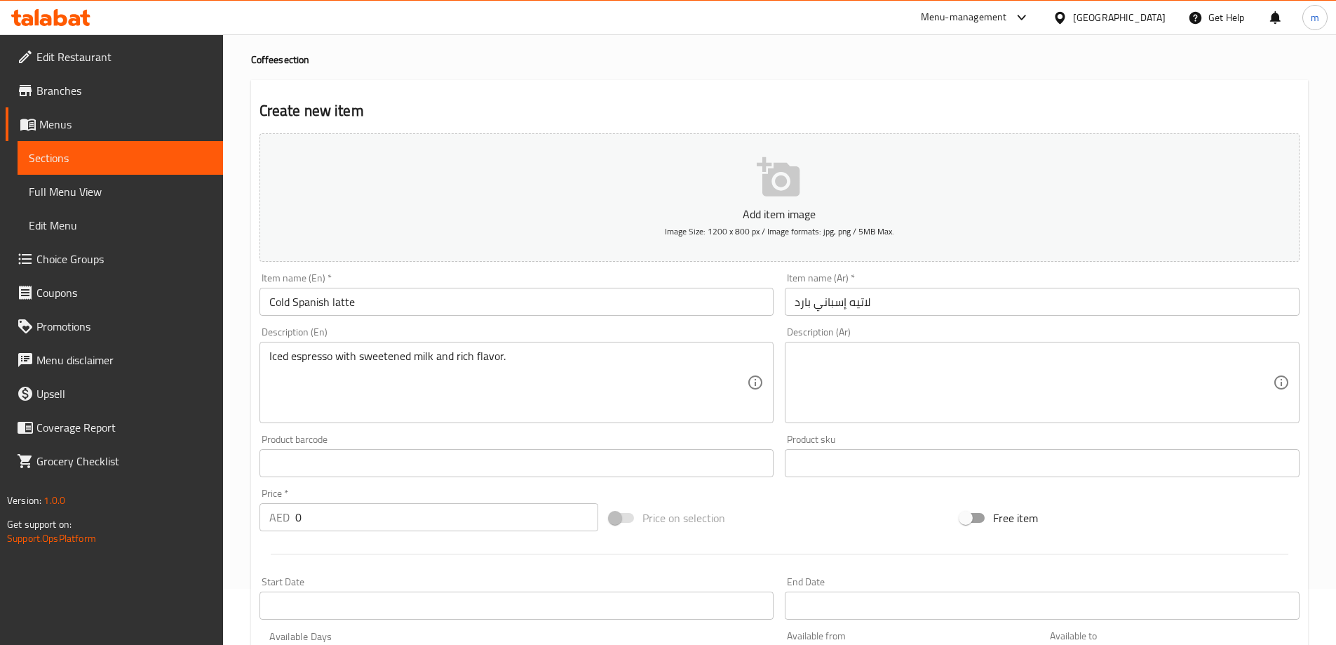
click at [869, 357] on textarea at bounding box center [1034, 382] width 478 height 67
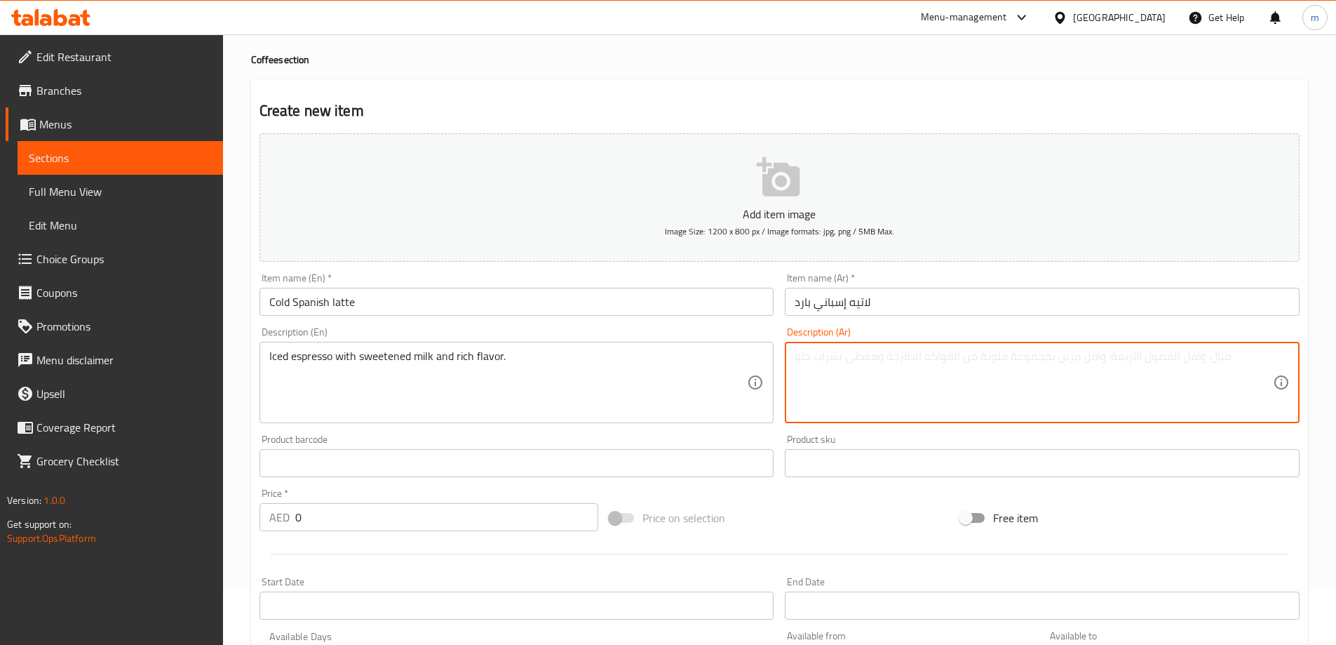
paste textarea "إسبرسو مثلج مع حليب محلى ونكهة غنية."
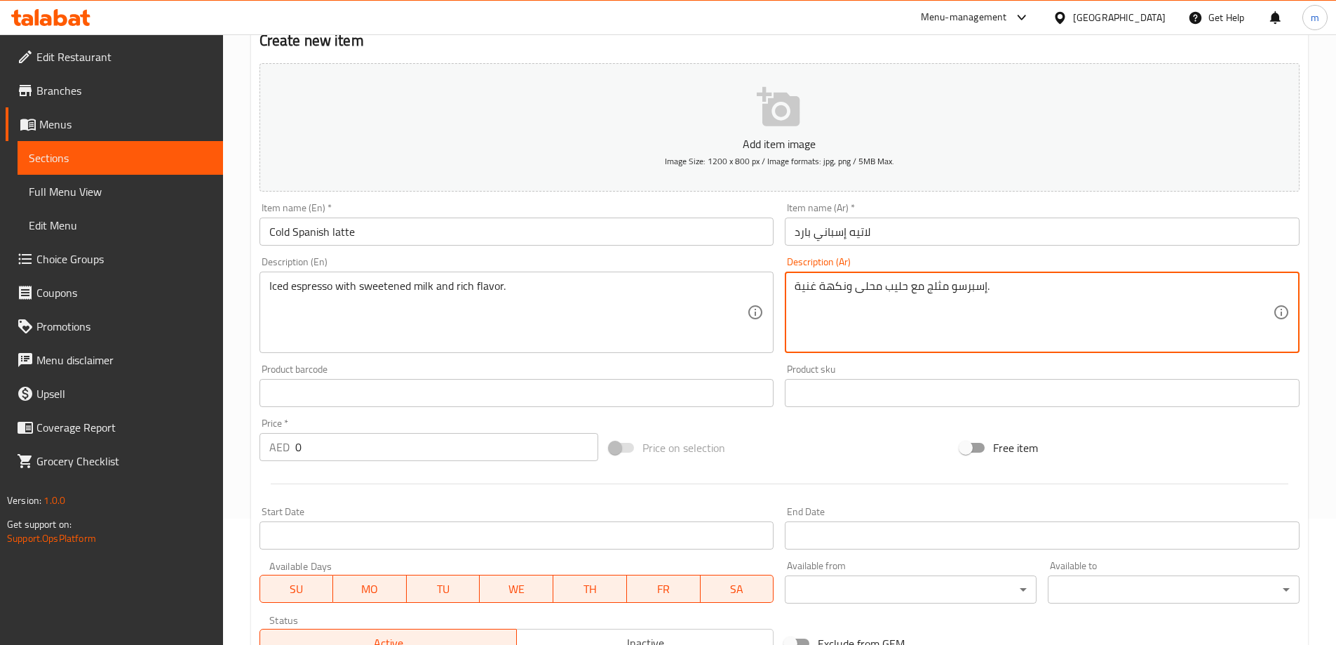
type textarea "إسبرسو مثلج مع حليب محلى ونكهة غنية."
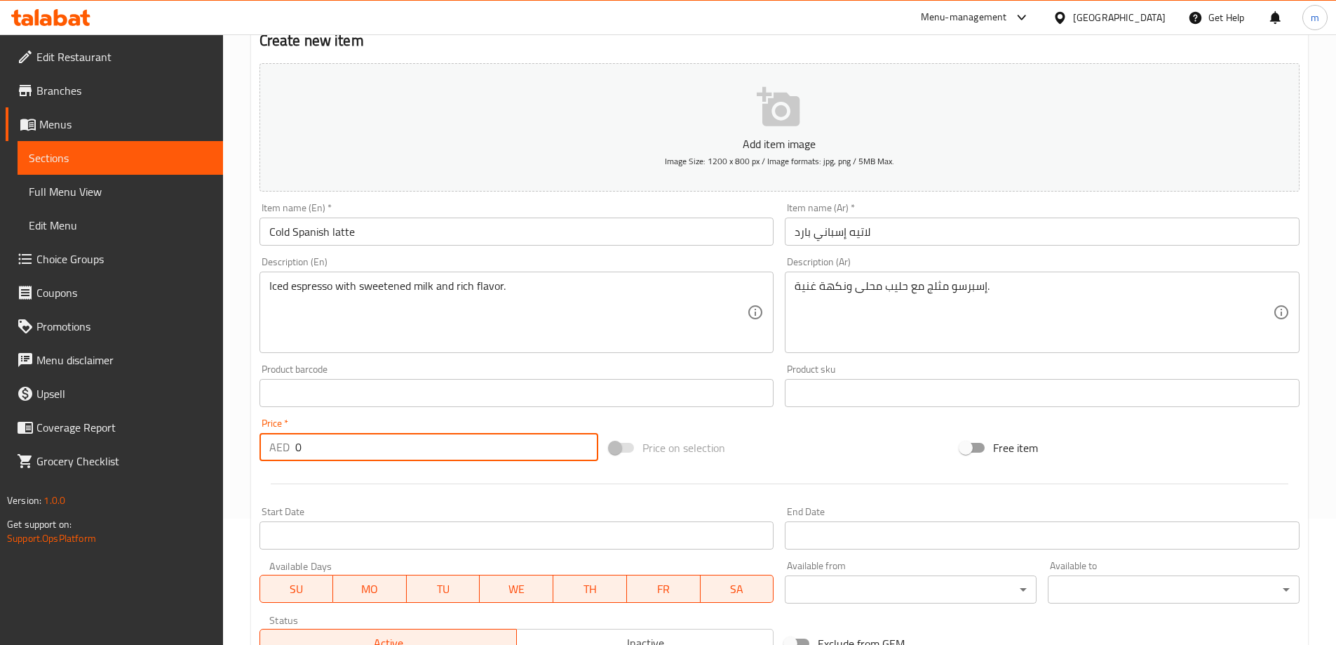
drag, startPoint x: 264, startPoint y: 452, endPoint x: 248, endPoint y: 451, distance: 15.4
click at [248, 451] on div "Home / Restaurants management / Menus / Sections / item / create Coffee section…" at bounding box center [779, 386] width 1113 height 957
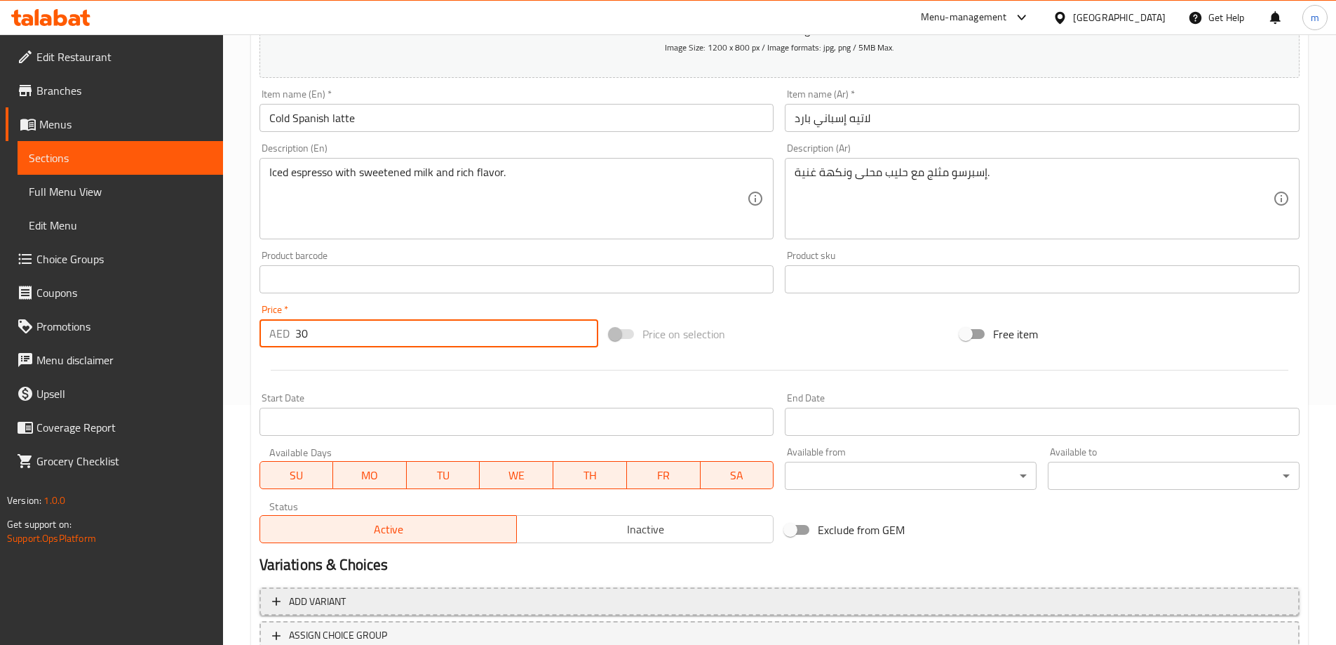
scroll to position [347, 0]
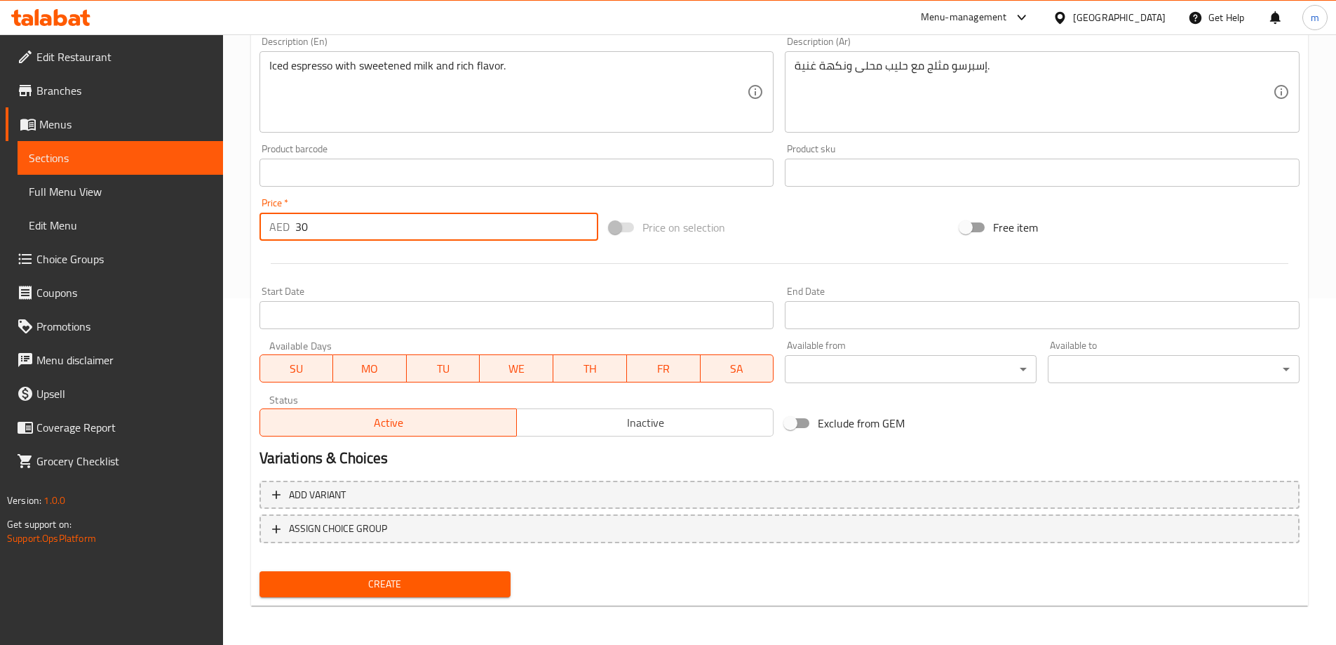
type input "30"
click at [368, 580] on span "Create" at bounding box center [385, 584] width 229 height 18
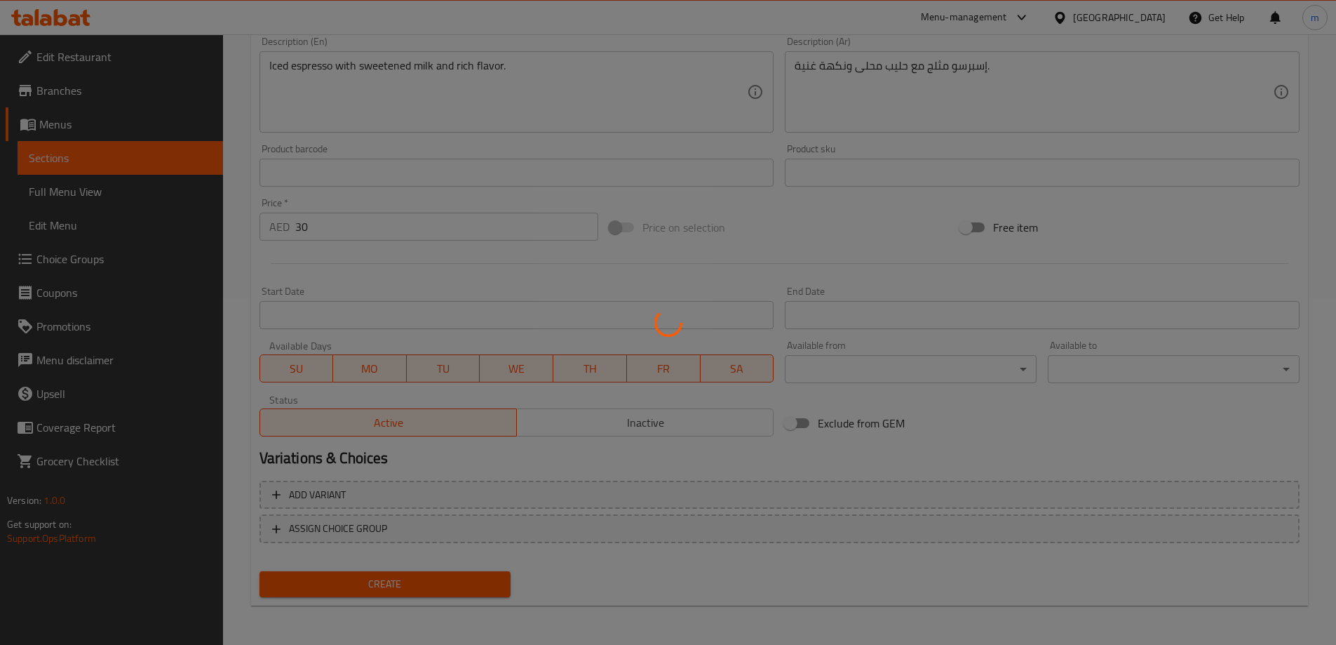
type input "0"
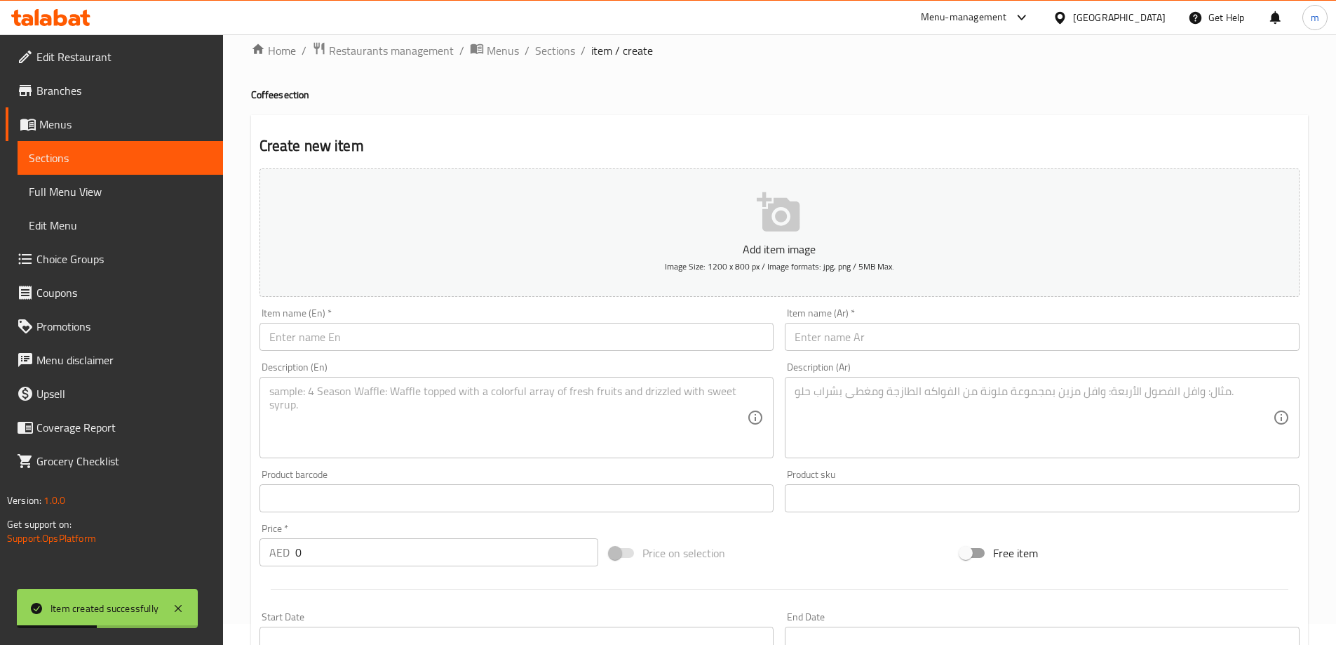
scroll to position [0, 0]
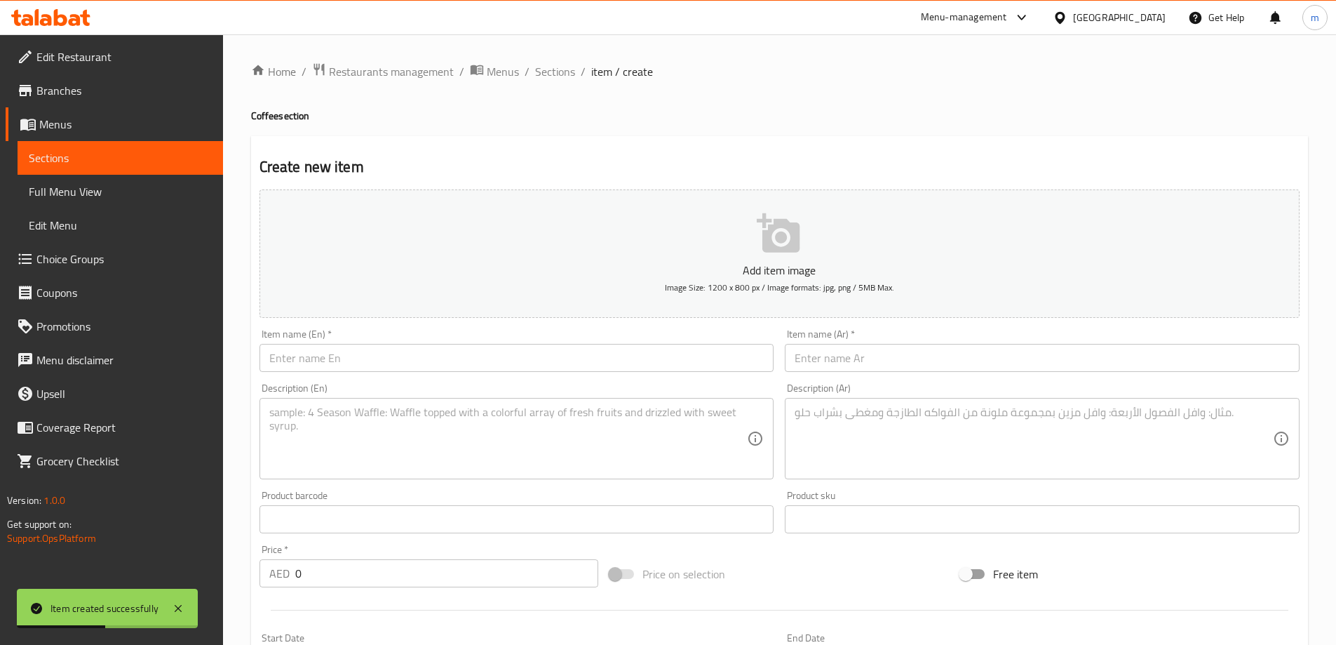
click at [153, 166] on span "Sections" at bounding box center [120, 157] width 183 height 17
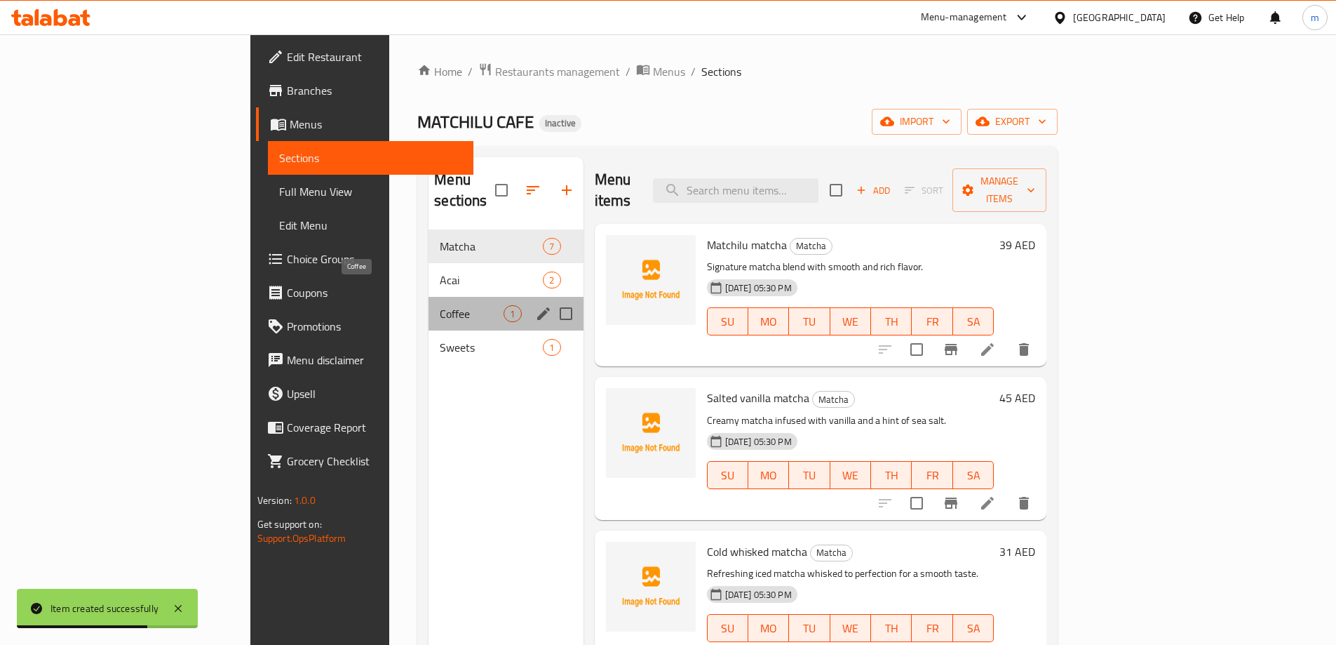
click at [440, 305] on span "Coffee" at bounding box center [472, 313] width 64 height 17
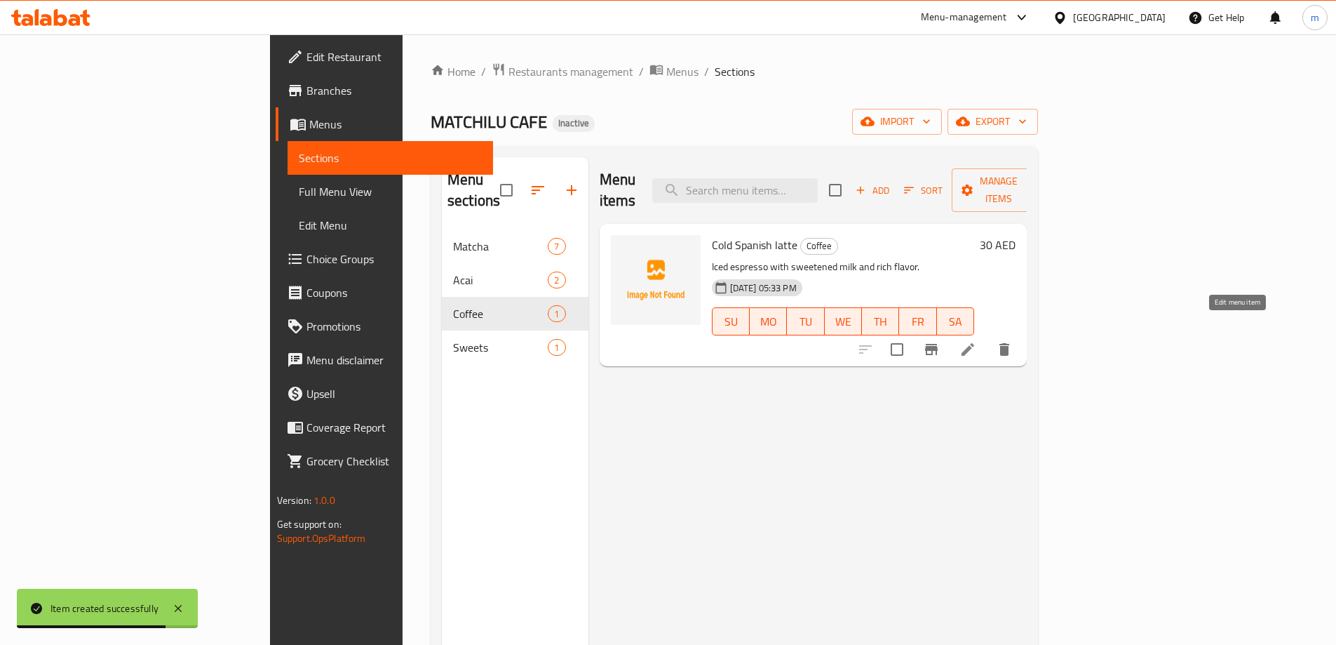
click at [977, 341] on icon at bounding box center [968, 349] width 17 height 17
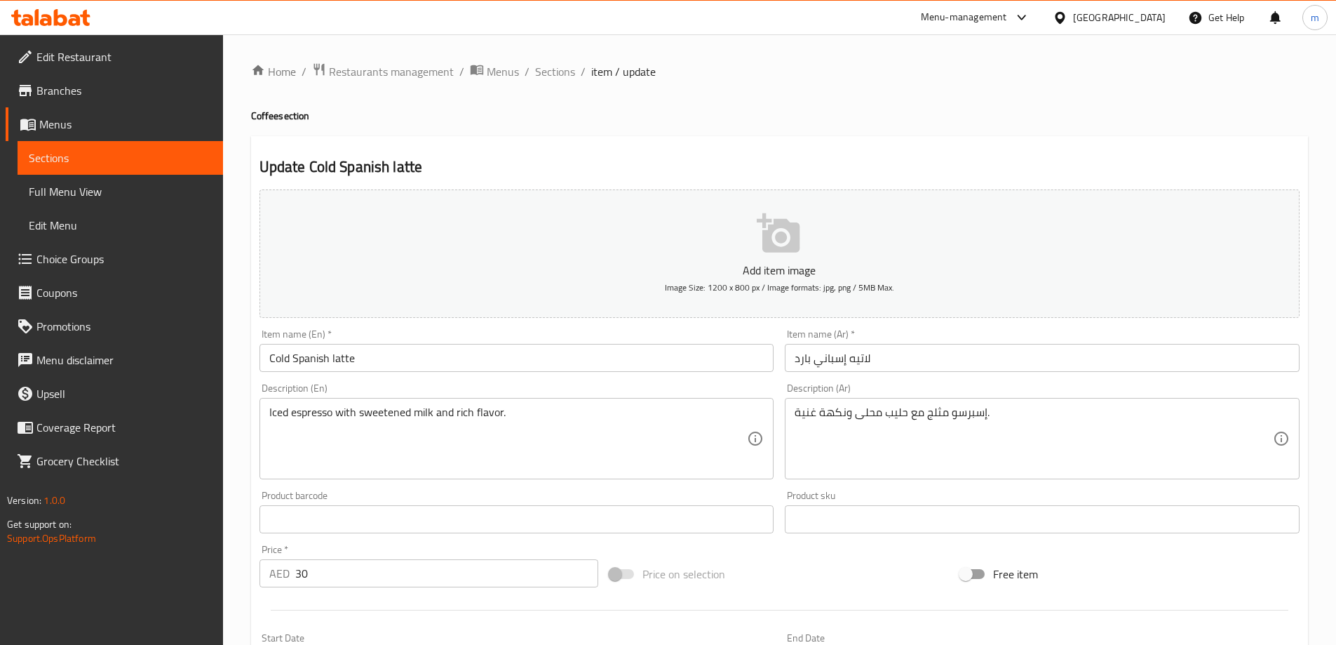
click at [131, 163] on span "Sections" at bounding box center [120, 157] width 183 height 17
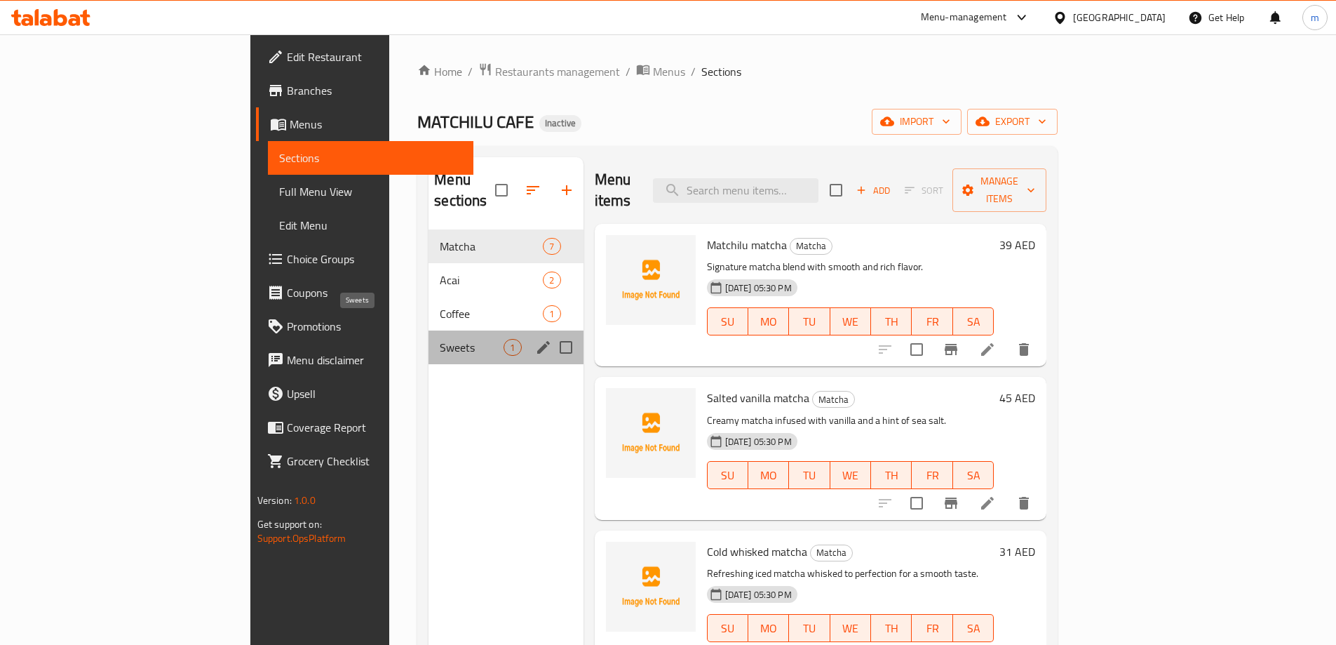
click at [440, 339] on span "Sweets" at bounding box center [472, 347] width 64 height 17
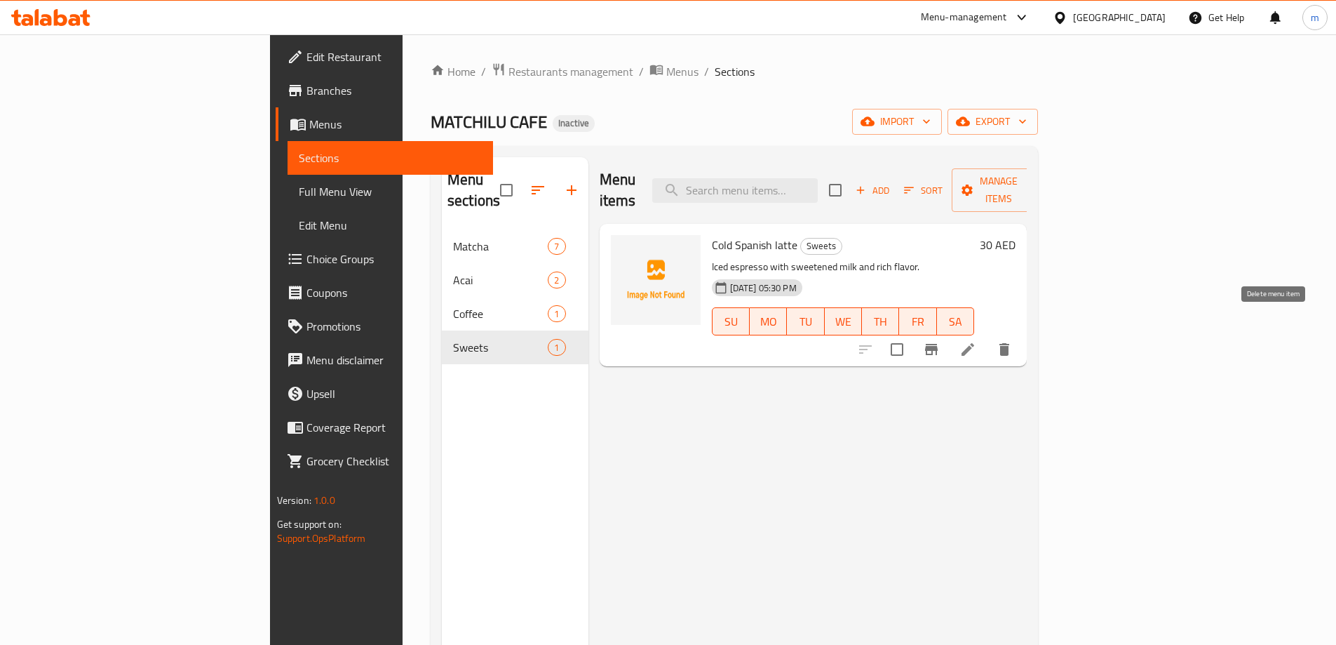
click at [1021, 333] on button "delete" at bounding box center [1005, 350] width 34 height 34
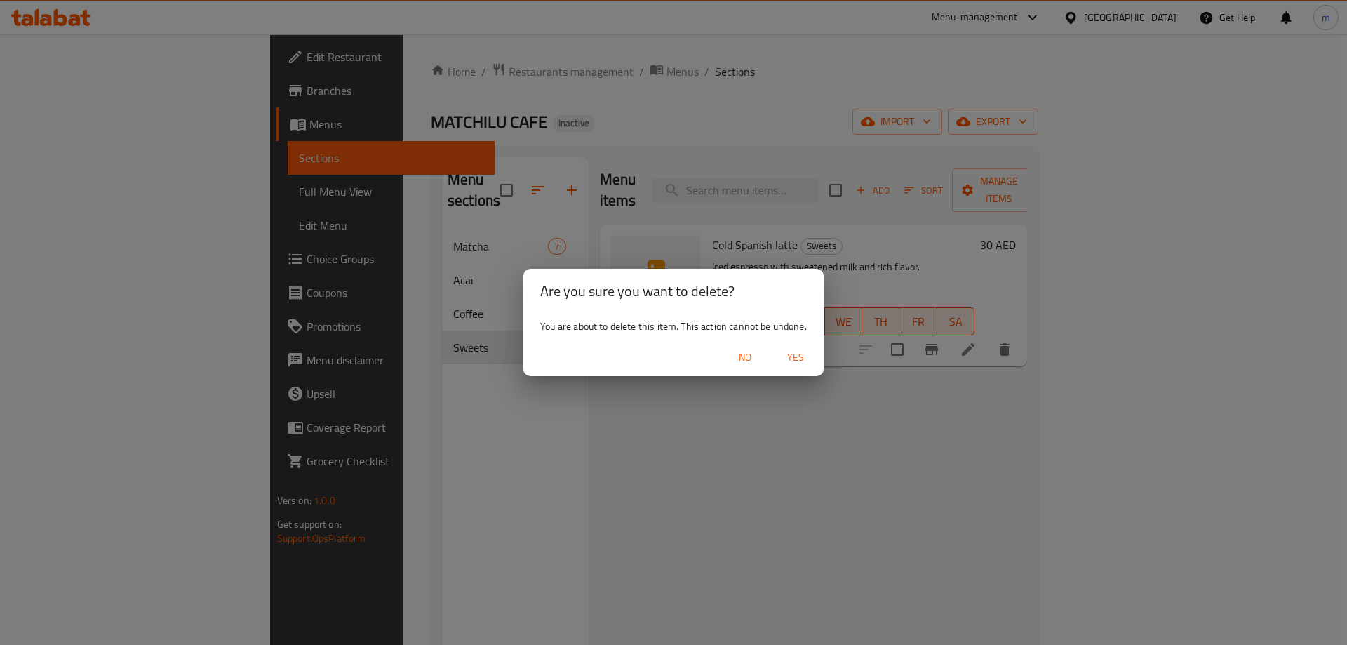
click at [802, 350] on span "Yes" at bounding box center [796, 358] width 34 height 18
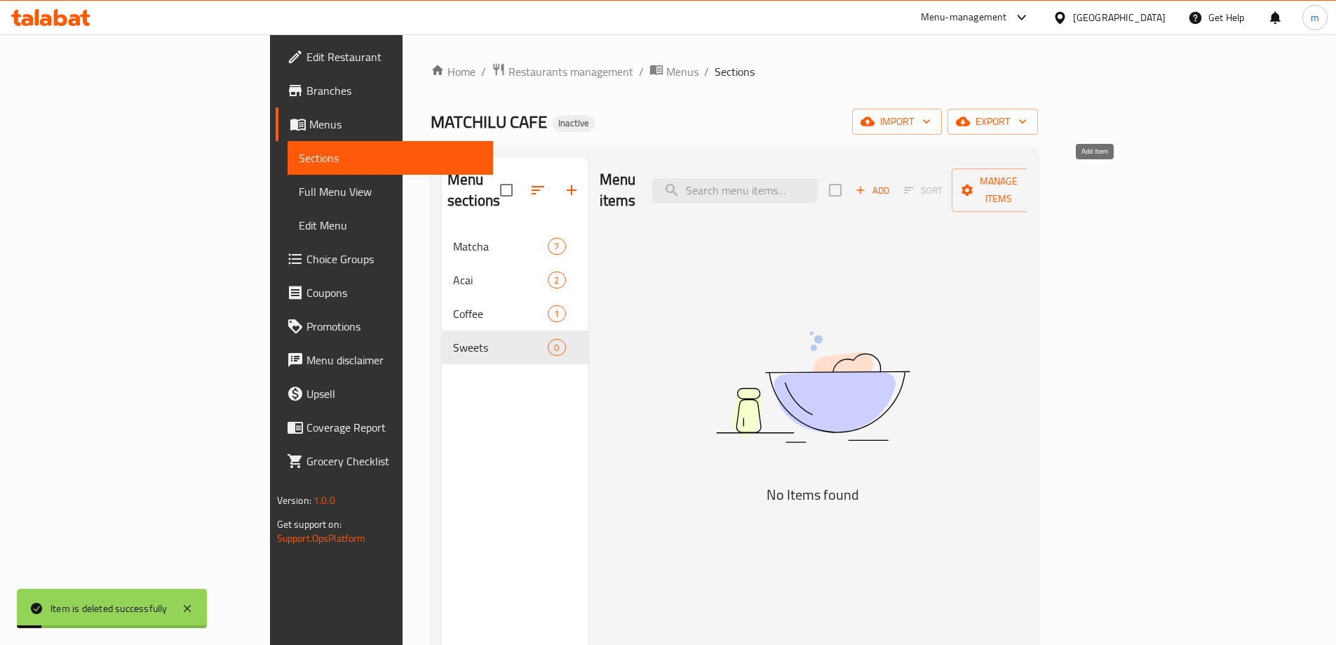
click at [895, 180] on button "Add" at bounding box center [872, 191] width 45 height 22
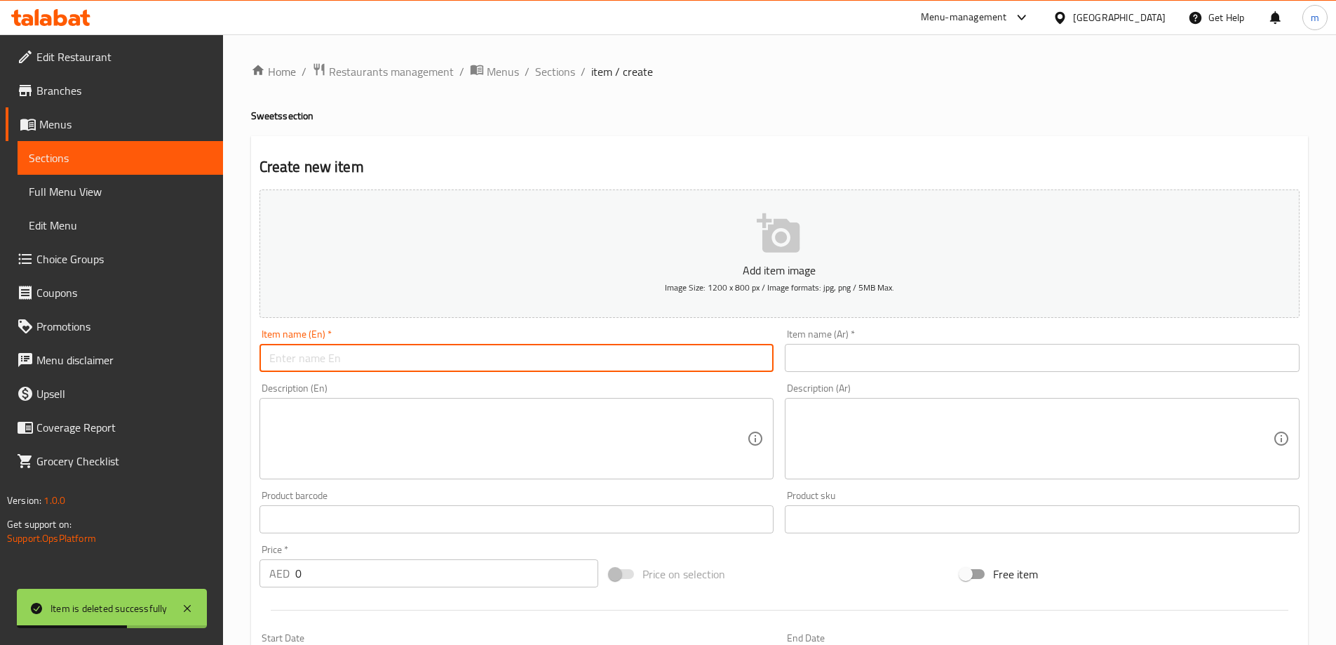
click at [345, 361] on input "text" at bounding box center [517, 358] width 515 height 28
paste input "Matcha cookies"
type input "Matcha cookies"
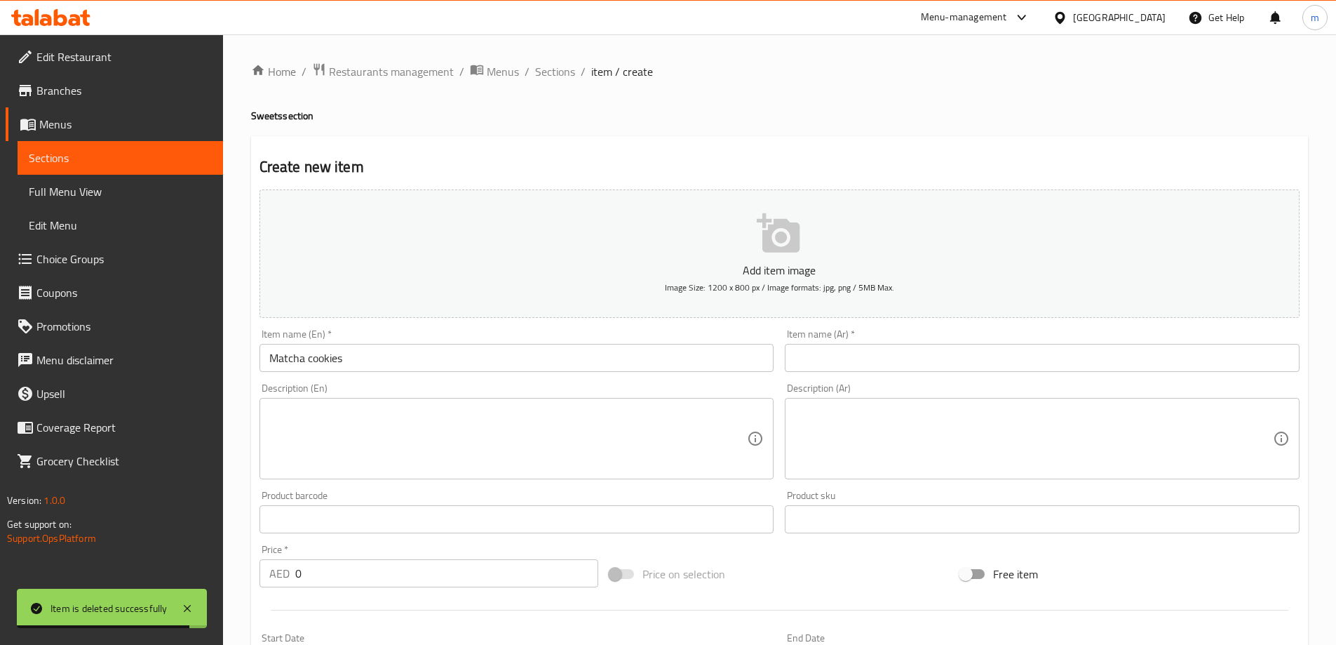
drag, startPoint x: 847, startPoint y: 351, endPoint x: 837, endPoint y: 353, distance: 9.9
click at [847, 351] on input "text" at bounding box center [1042, 358] width 515 height 28
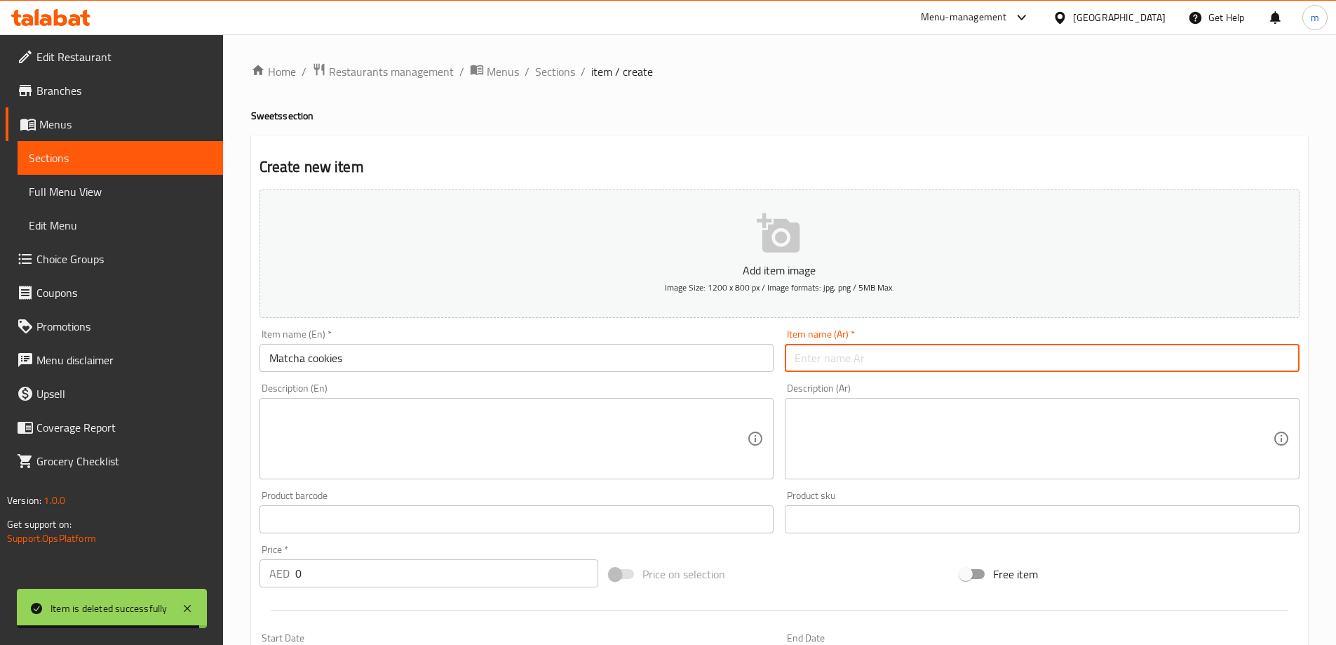
paste input "[PERSON_NAME]"
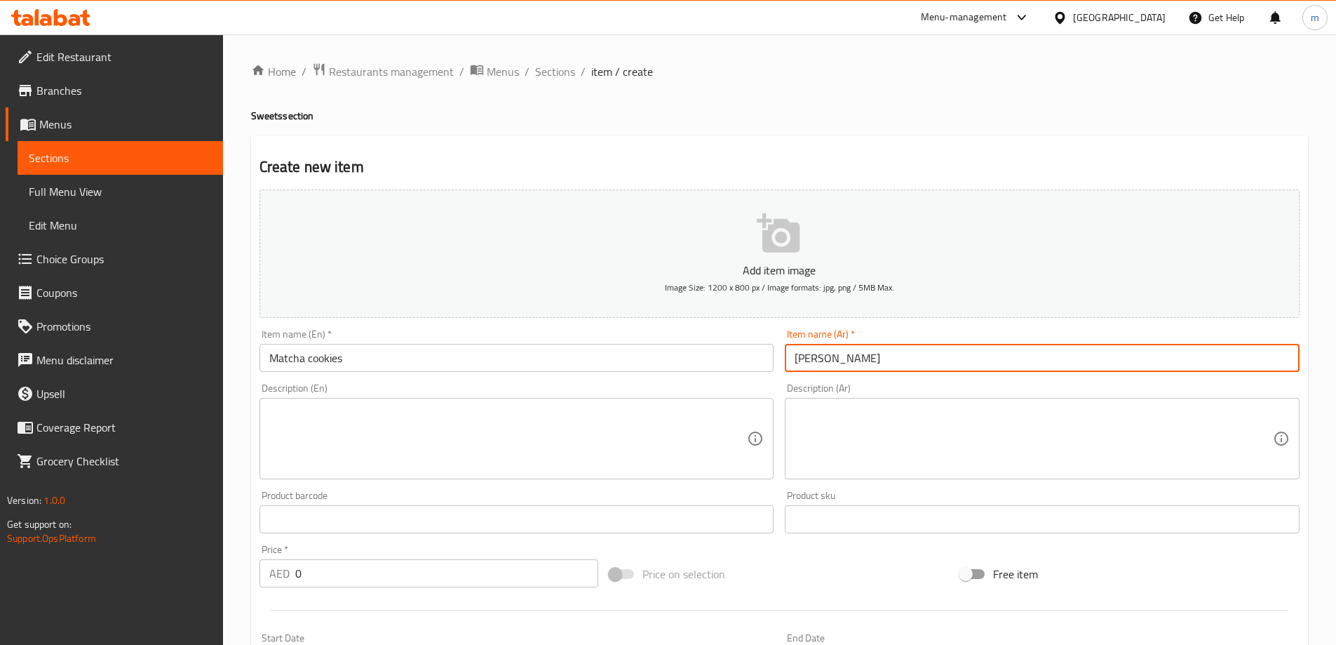
type input "[PERSON_NAME]"
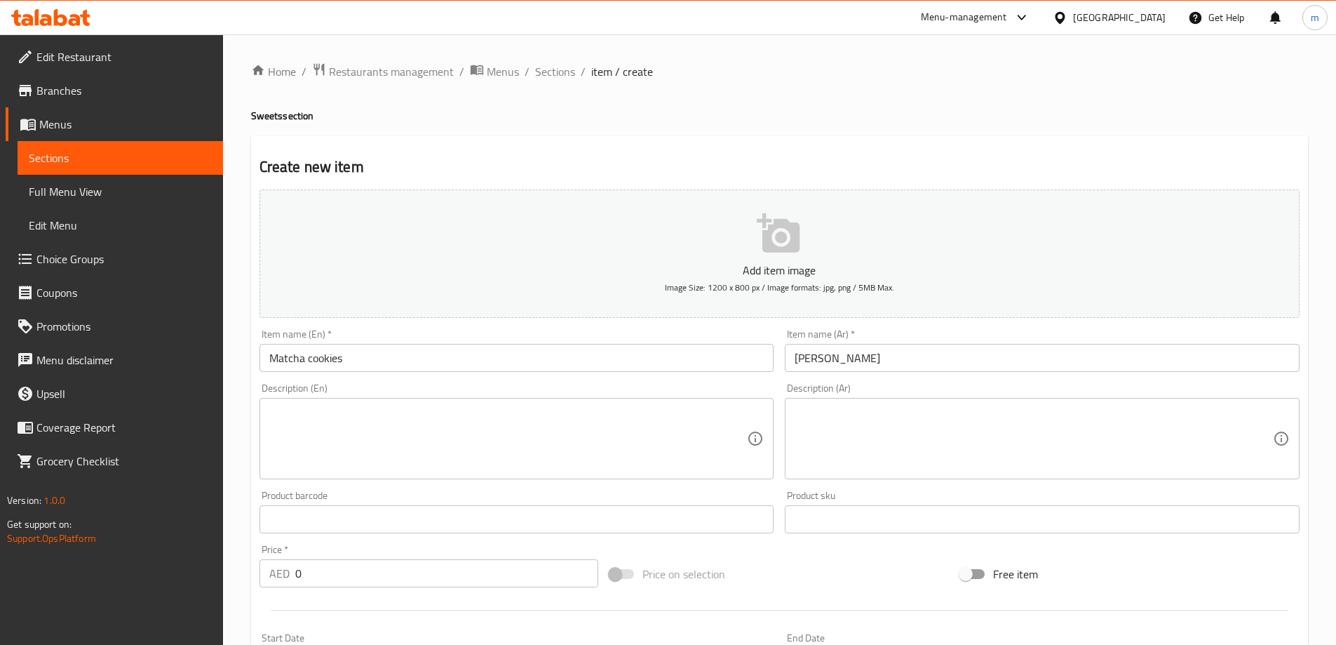
click at [575, 453] on textarea at bounding box center [508, 438] width 478 height 67
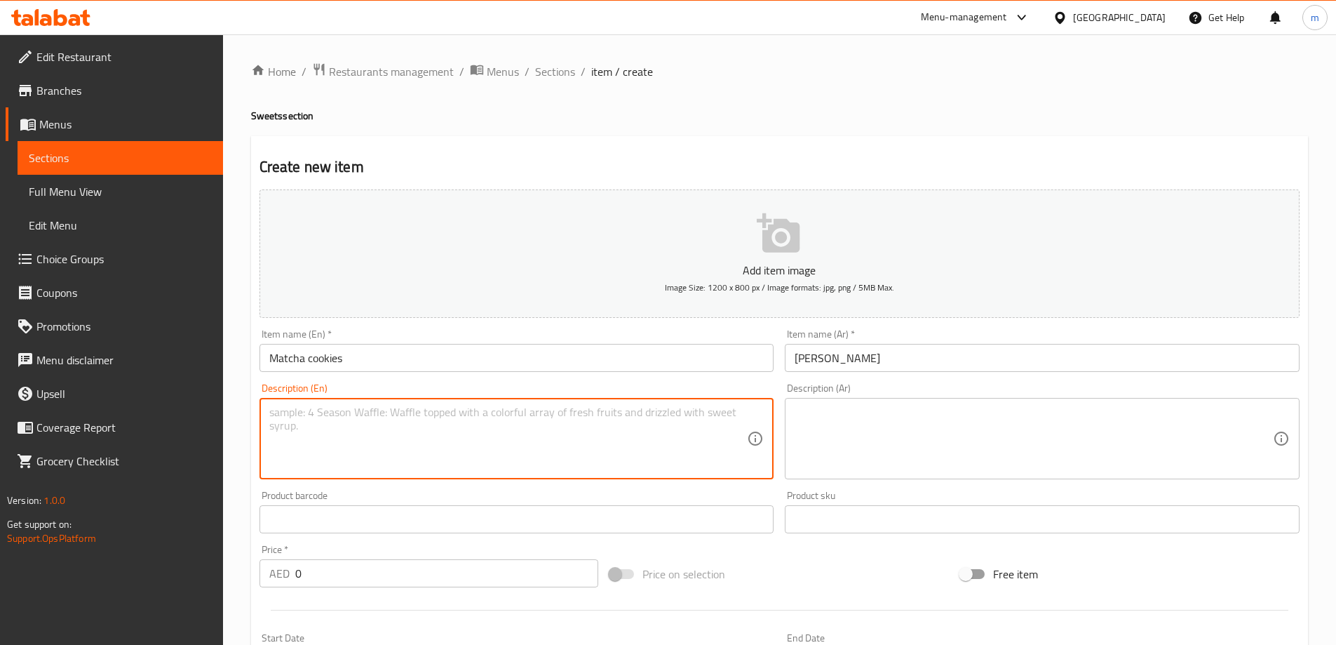
paste textarea "Soft cookies infused with premium matcha."
type textarea "Soft cookies infused with premium matcha."
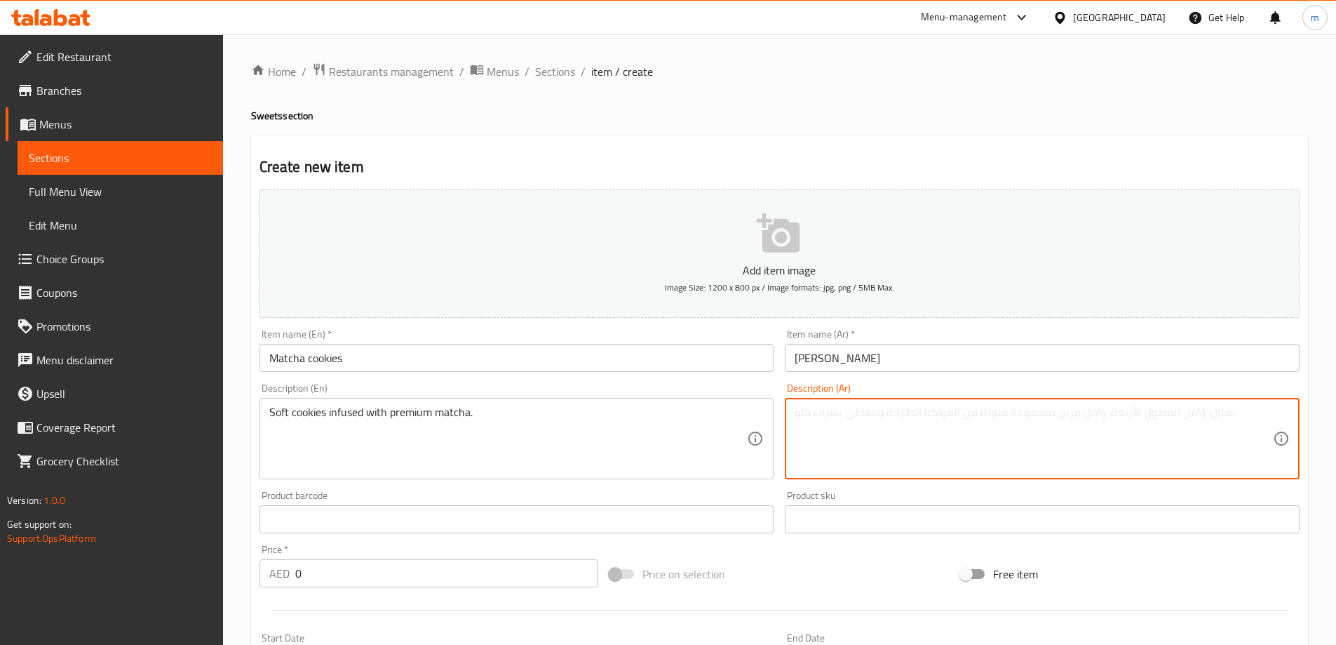
click at [864, 413] on textarea at bounding box center [1034, 438] width 478 height 67
paste textarea "كوكيز سوفت مشبعة مغمورة ببريميوم ماتشا."
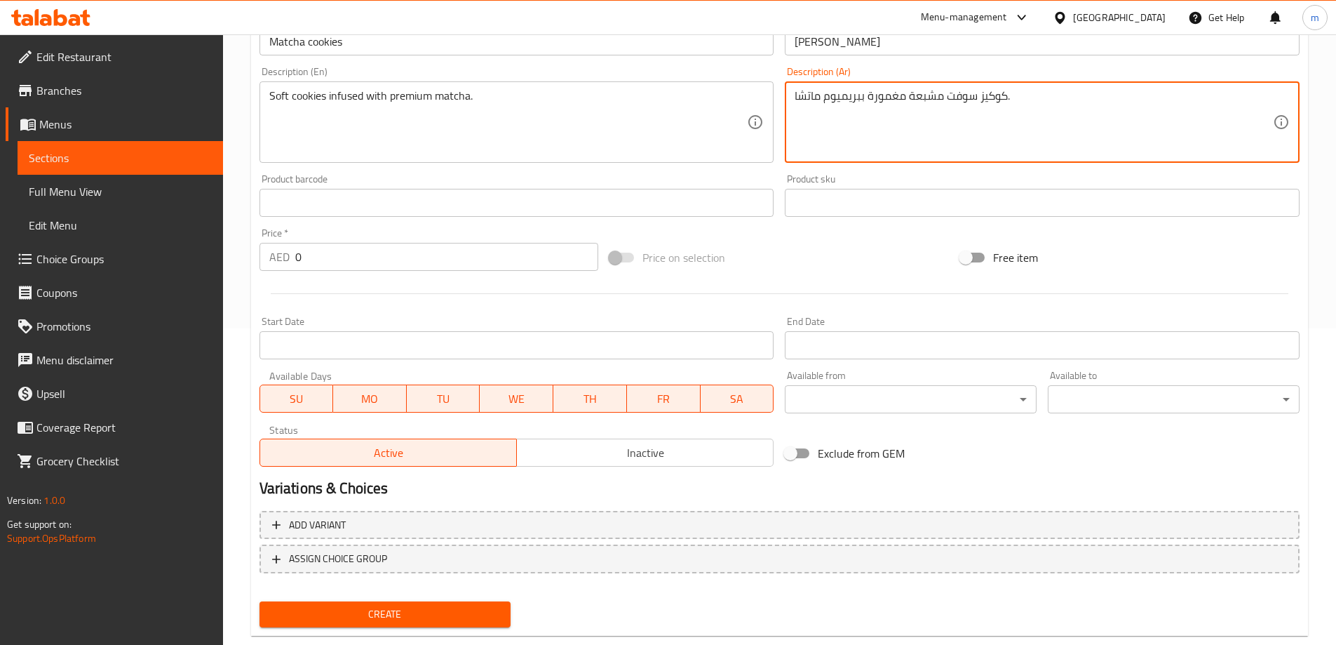
scroll to position [347, 0]
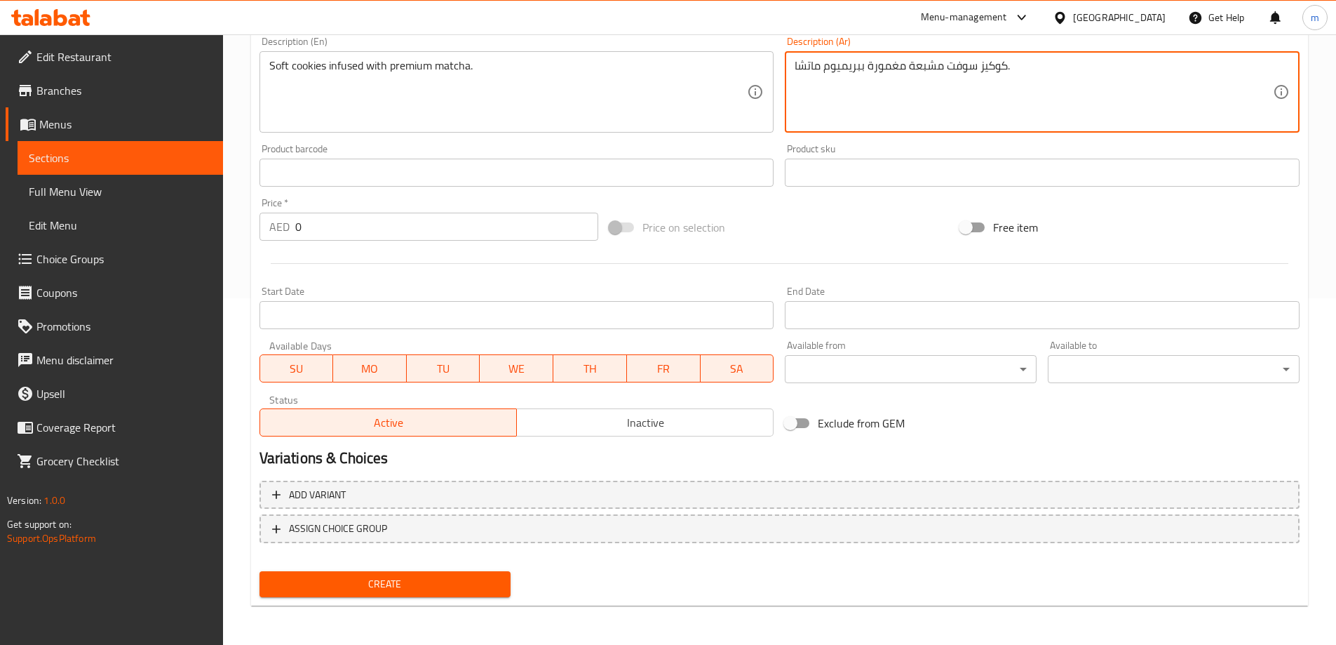
type textarea "كوكيز سوفت مشبعة مغمورة ببريميوم ماتشا."
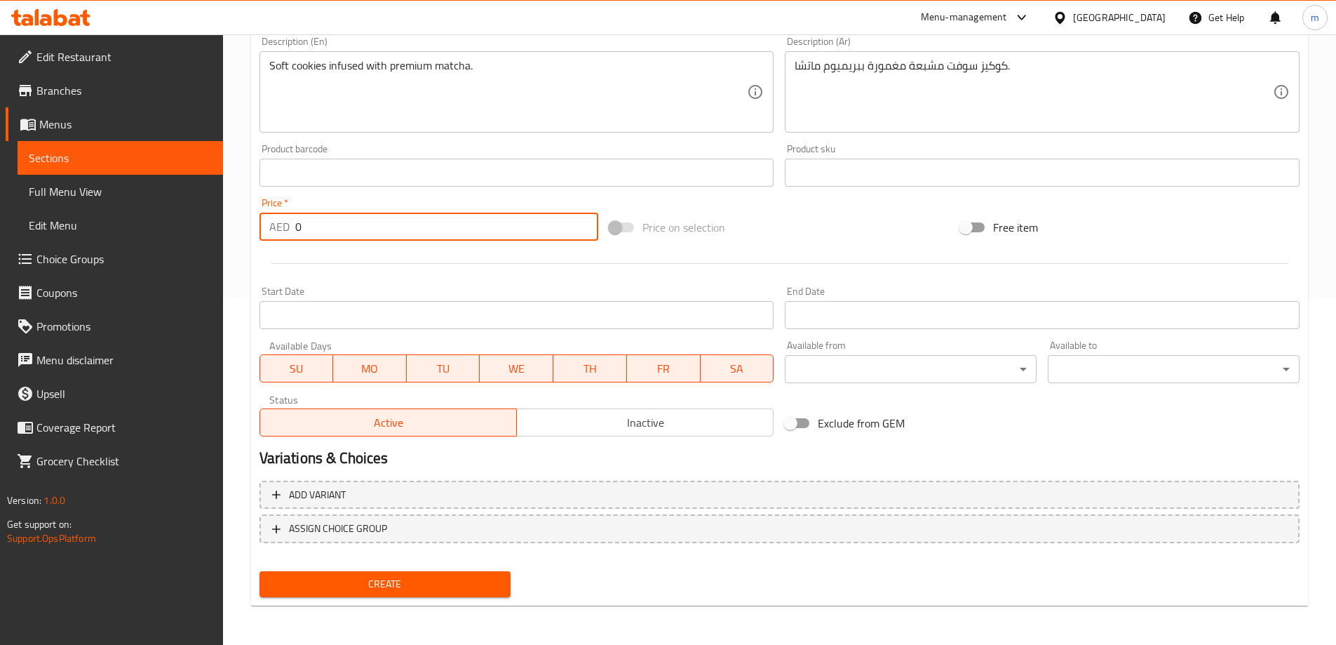
drag, startPoint x: 299, startPoint y: 222, endPoint x: 270, endPoint y: 220, distance: 28.8
click at [283, 220] on div "AED 0 Price *" at bounding box center [430, 227] width 340 height 28
type input "9"
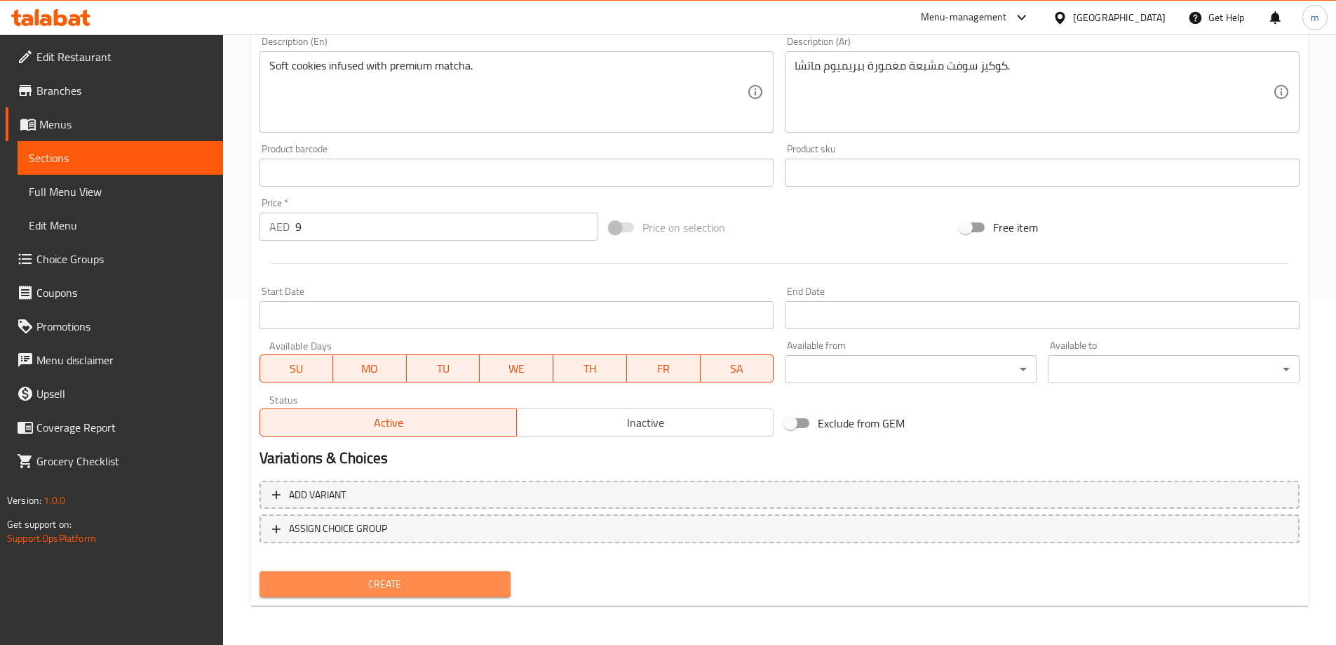
click at [405, 577] on span "Create" at bounding box center [385, 584] width 229 height 18
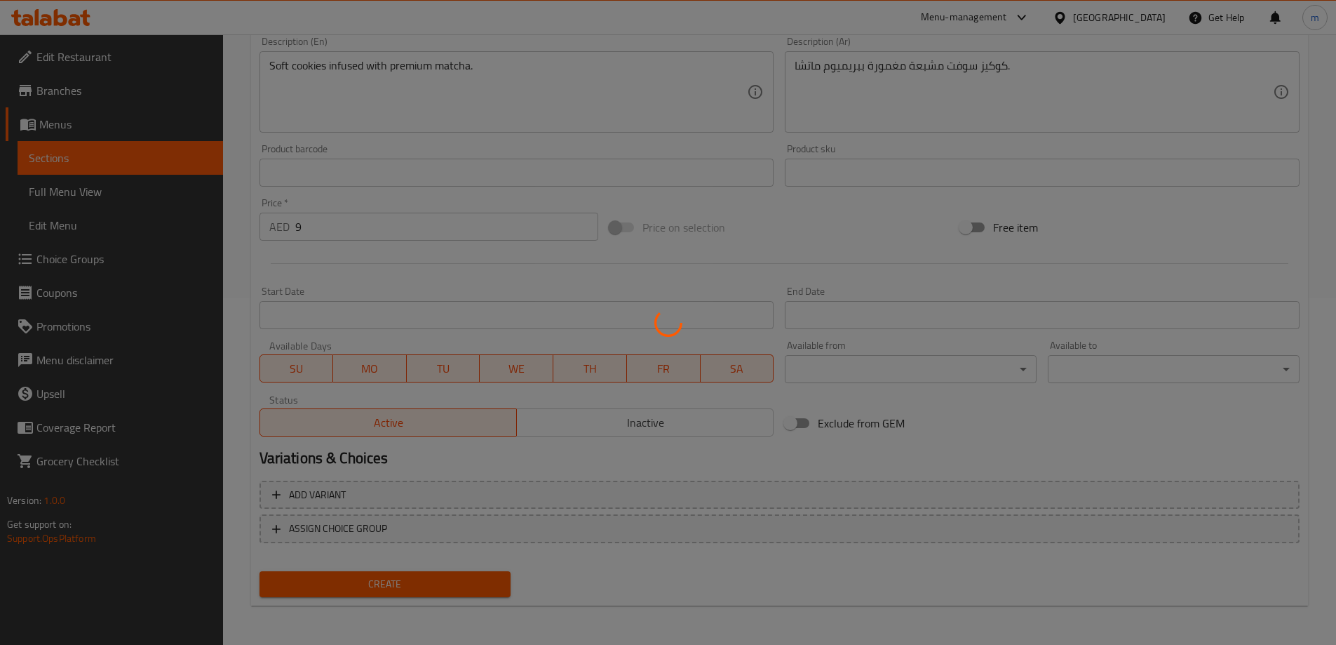
type input "0"
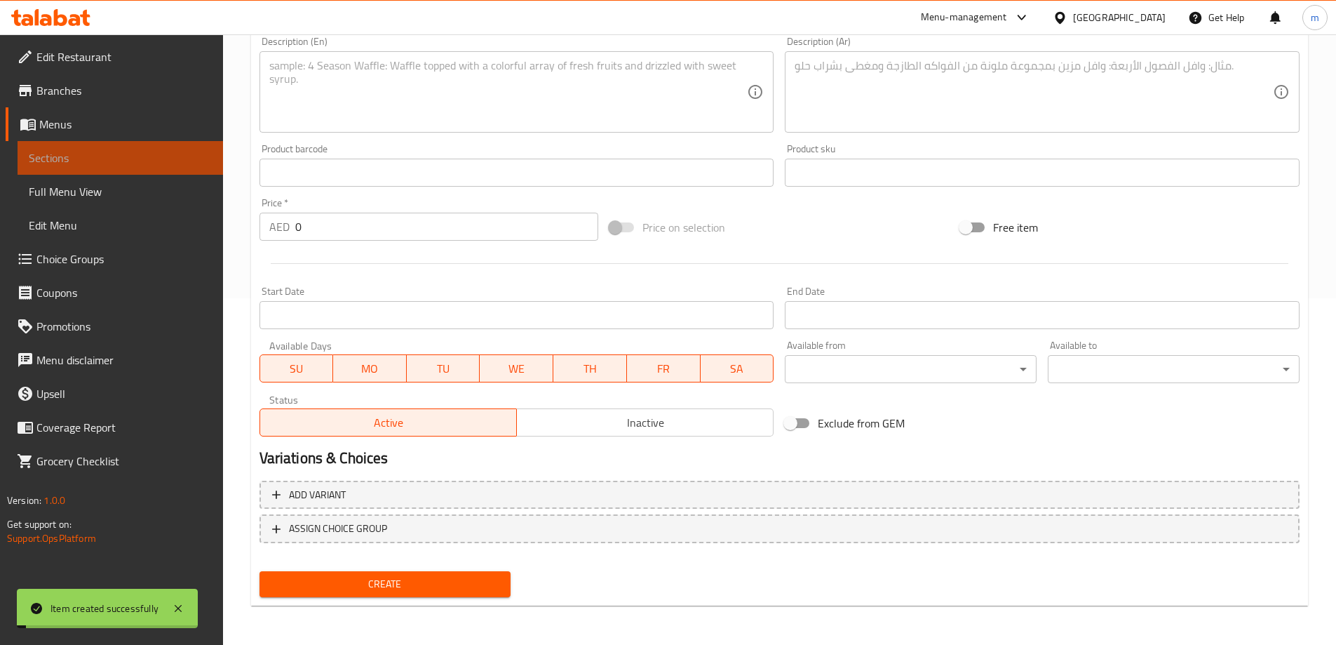
click at [210, 152] on span "Sections" at bounding box center [120, 157] width 183 height 17
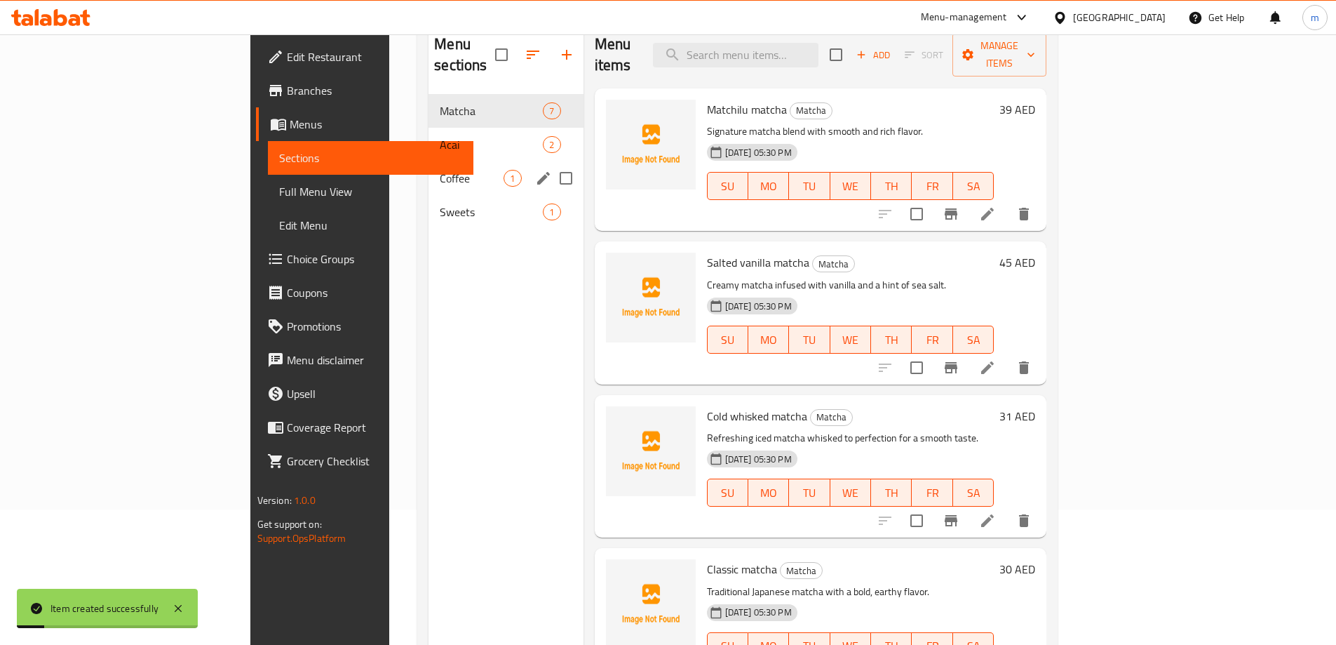
scroll to position [126, 0]
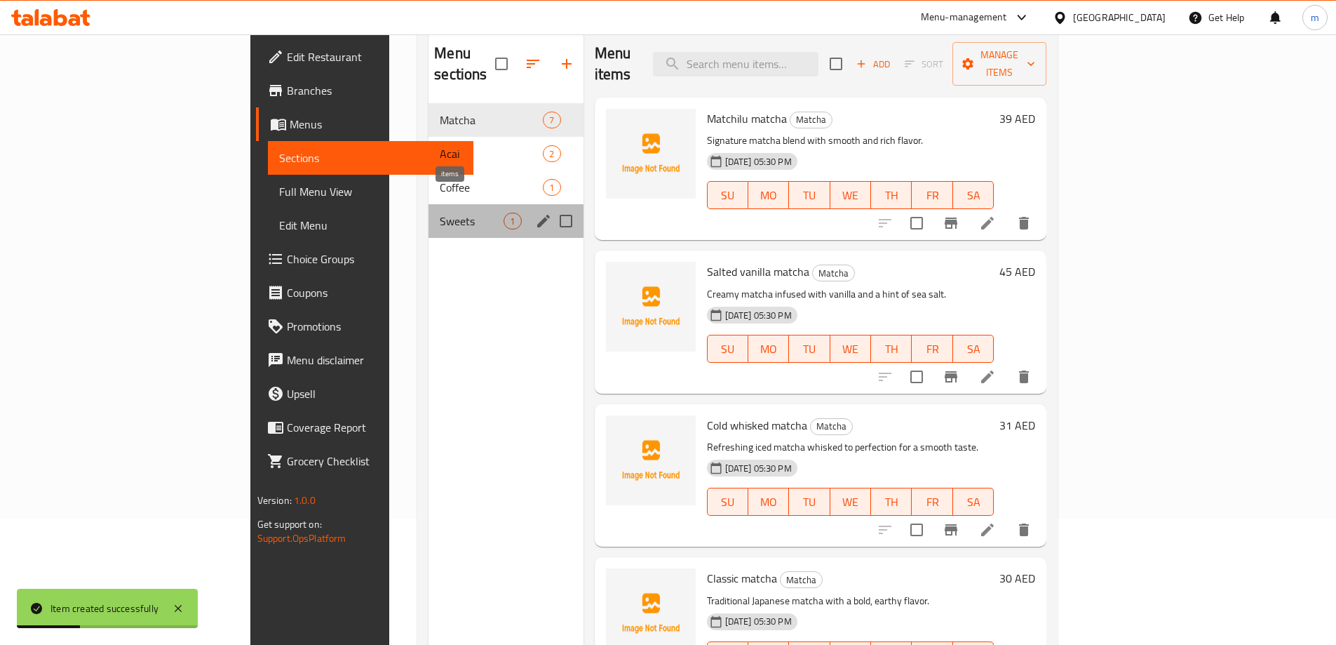
click at [504, 215] on span "1" at bounding box center [512, 221] width 16 height 13
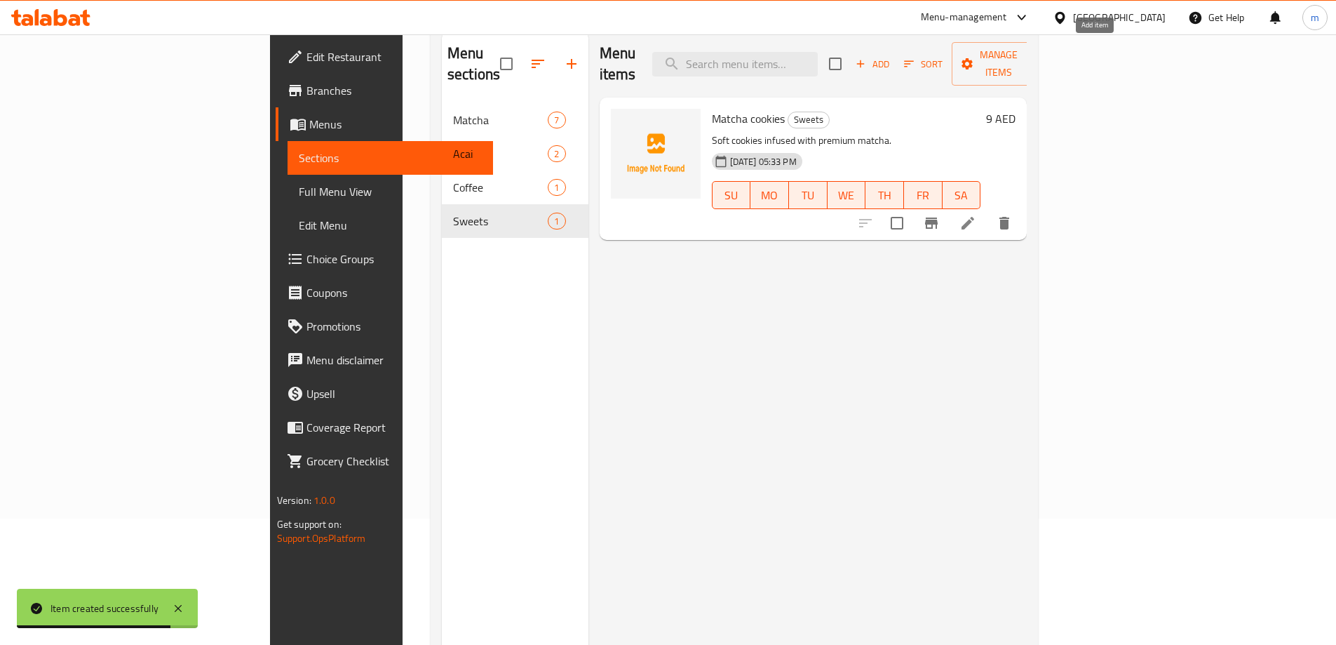
click at [892, 56] on span "Add" at bounding box center [873, 64] width 38 height 16
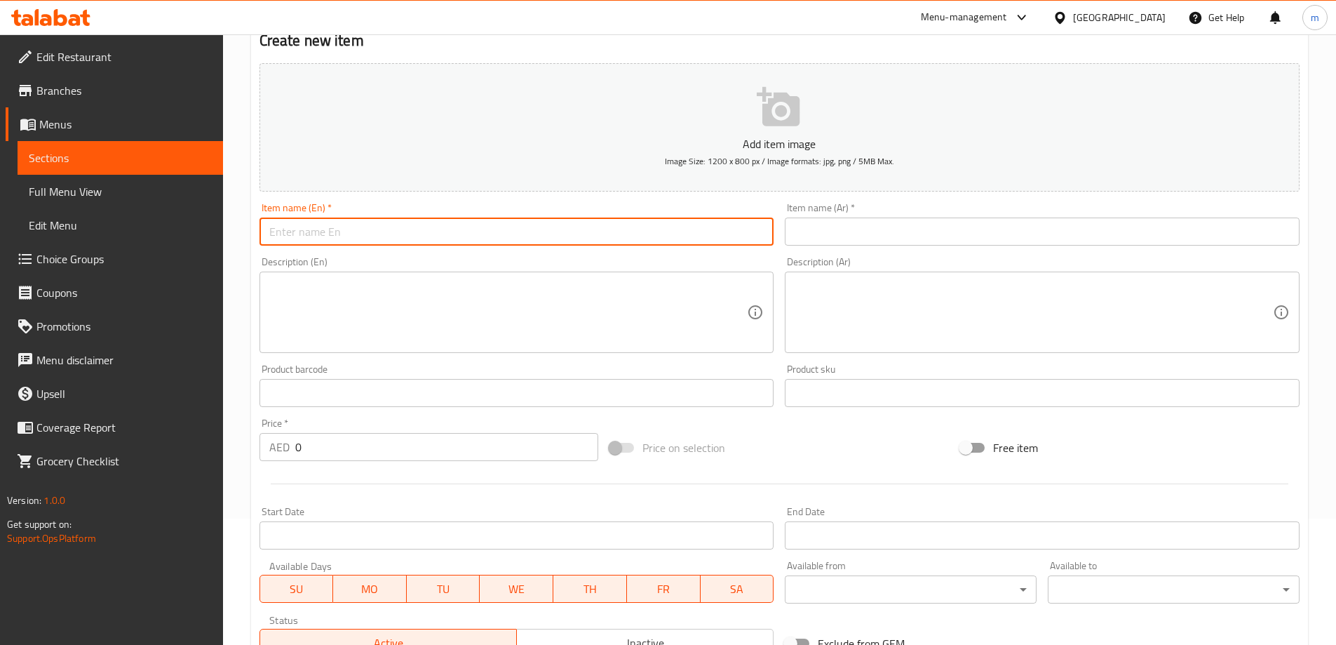
click at [429, 232] on input "text" at bounding box center [517, 231] width 515 height 28
paste input "Kinder cookies"
type input "Kinder cookies"
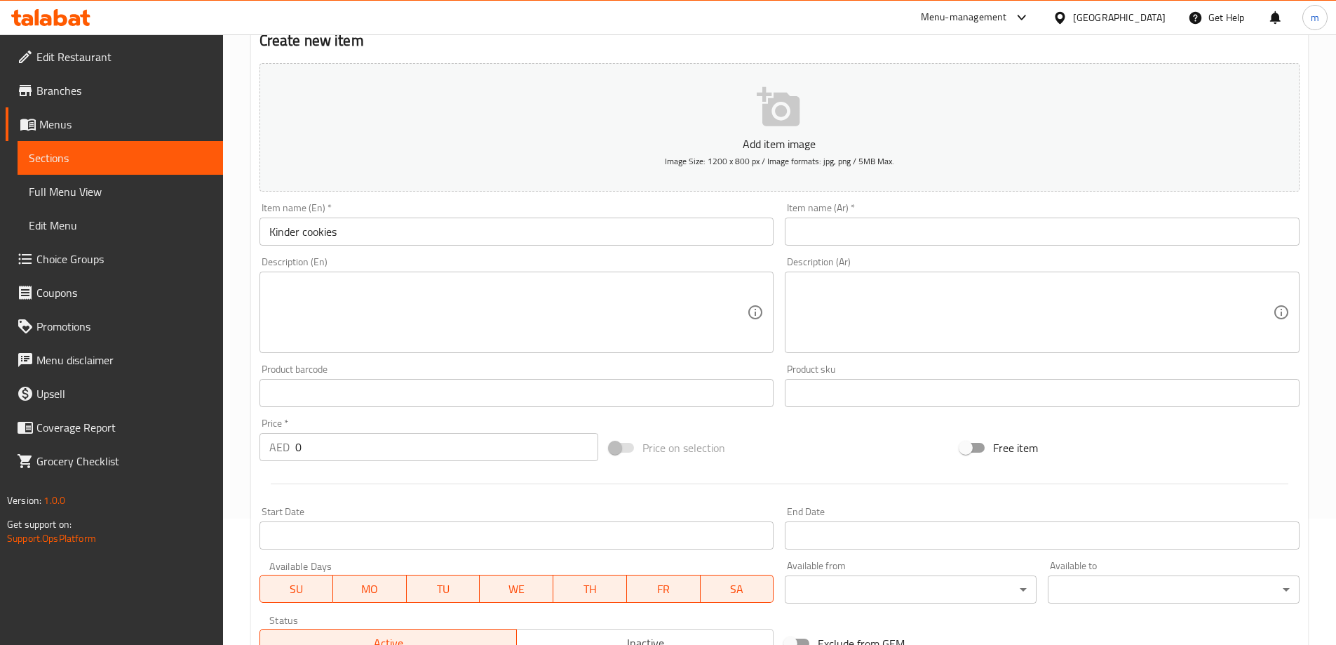
click at [850, 233] on input "text" at bounding box center [1042, 231] width 515 height 28
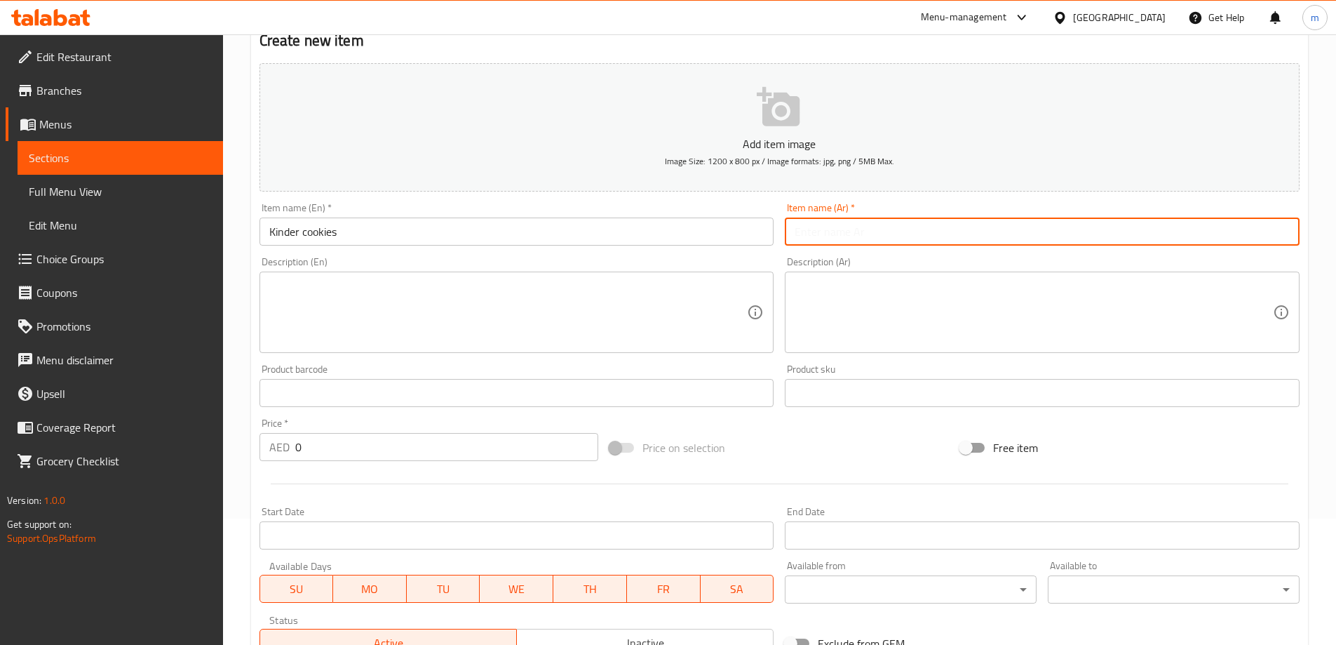
paste input "[PERSON_NAME]"
type input "[PERSON_NAME]"
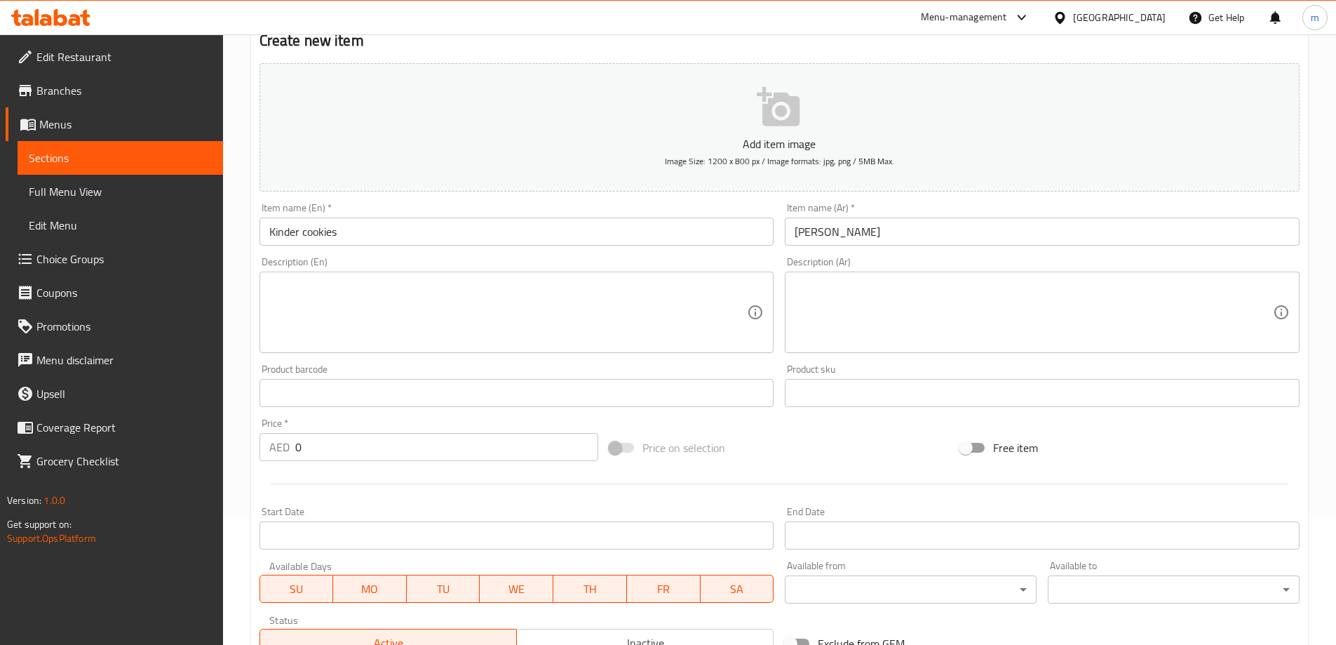
click at [374, 309] on textarea at bounding box center [508, 312] width 478 height 67
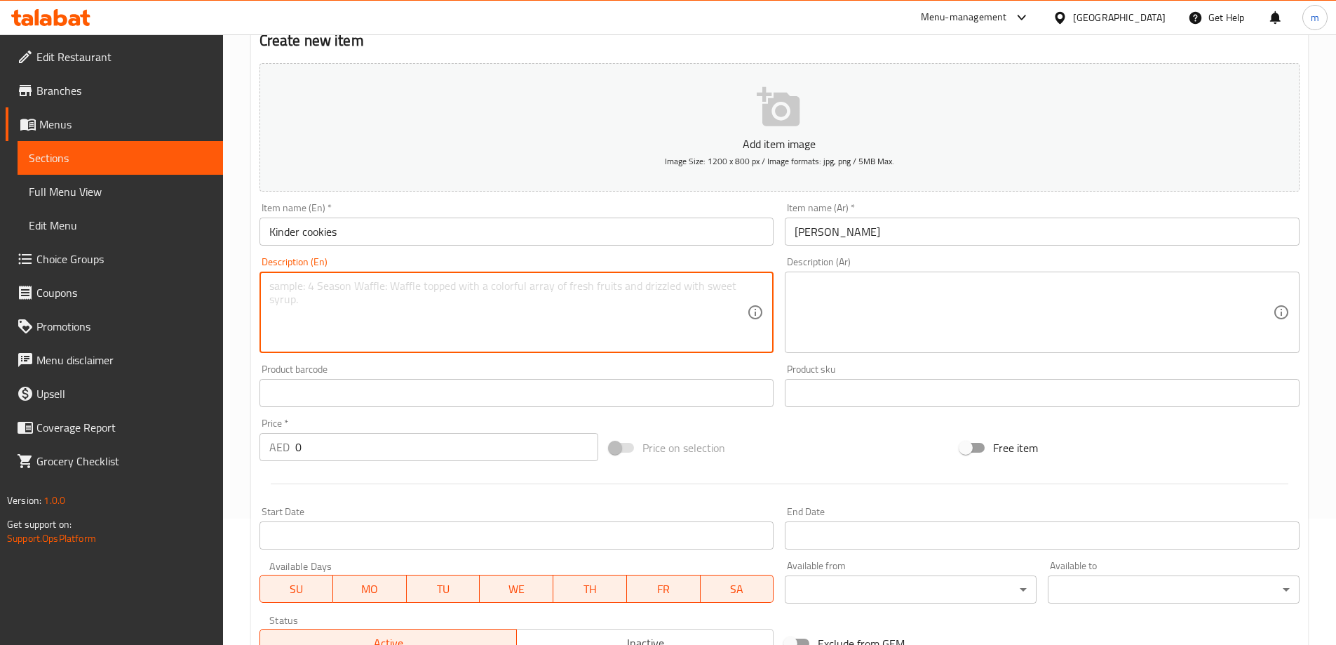
paste textarea "Buttery cookies with creamy Kinder chocolate chunks."
type textarea "Buttery cookies with creamy Kinder chocolate chunks."
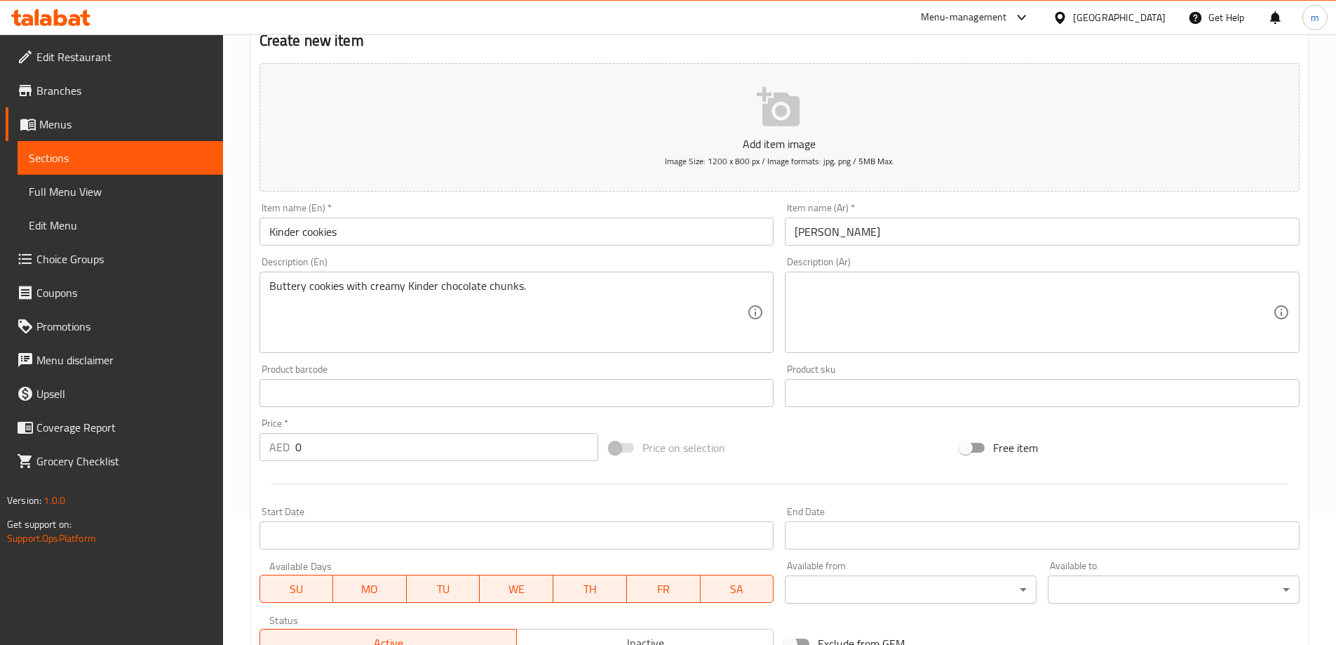
click at [887, 330] on textarea at bounding box center [1034, 312] width 478 height 67
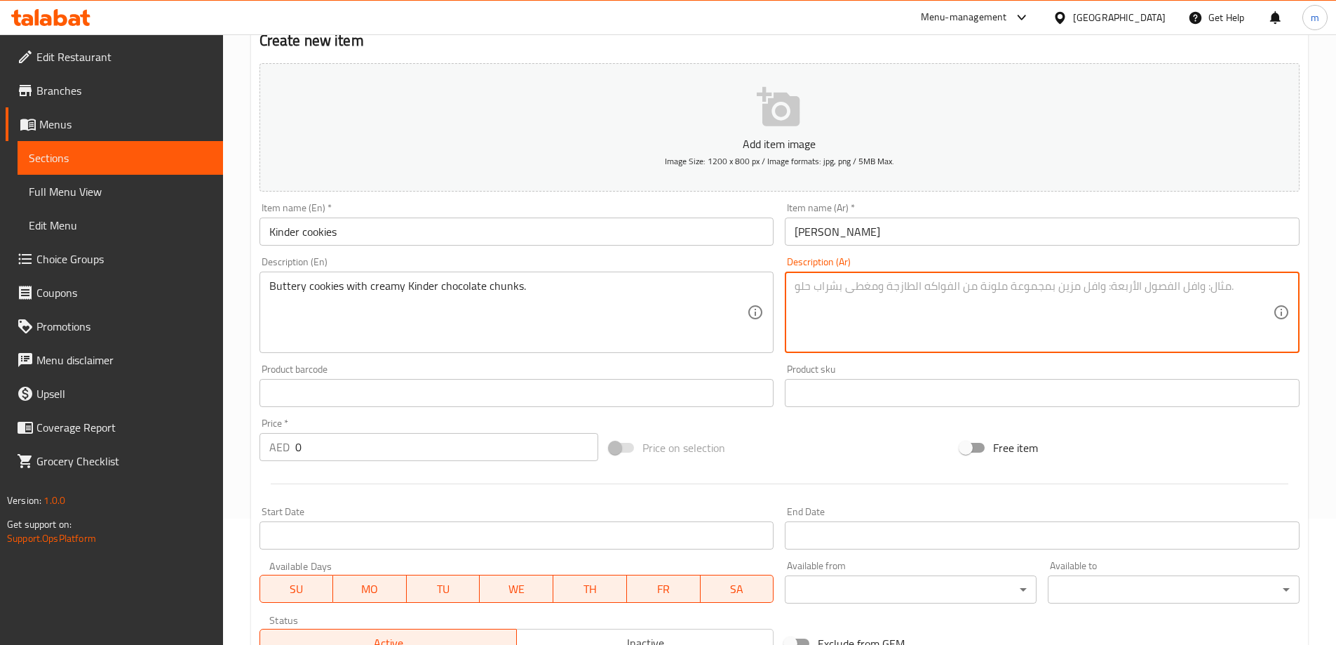
paste textarea "كوكيز زبداني مع قطع شوكولاتة كيندر الكريمية."
type textarea "كوكيز زبداني مع قطع شوكولاتة كيندر الكريمية."
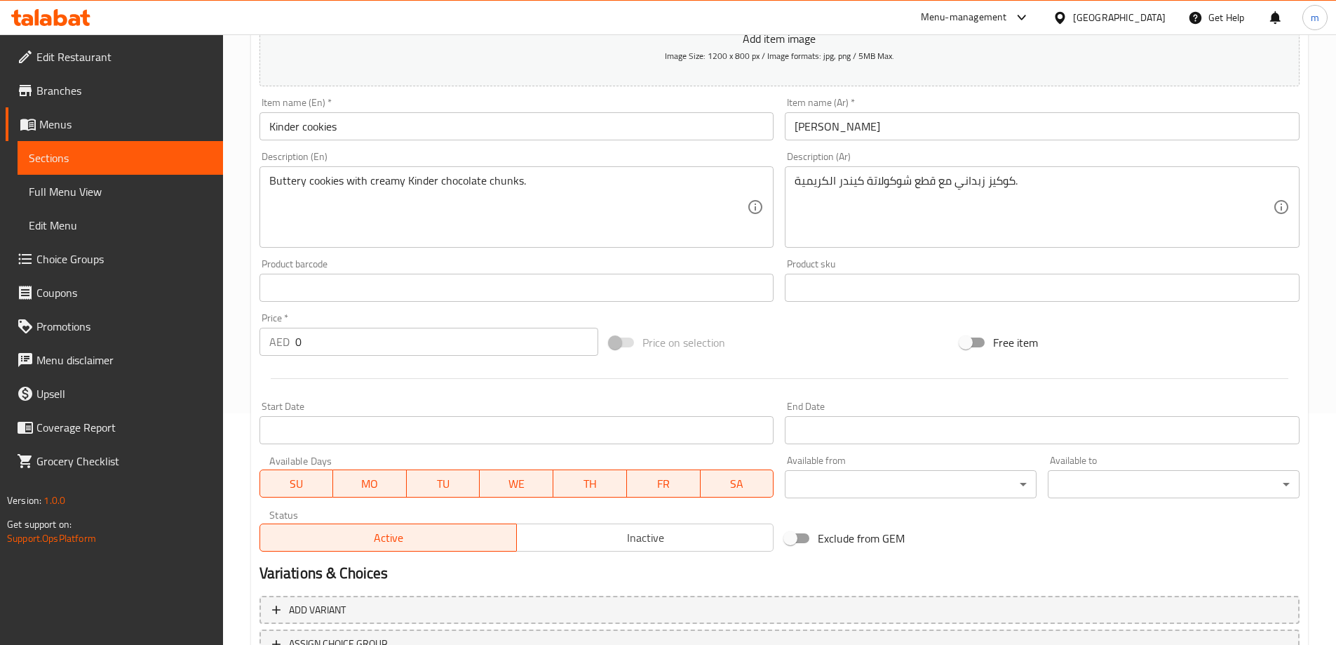
scroll to position [347, 0]
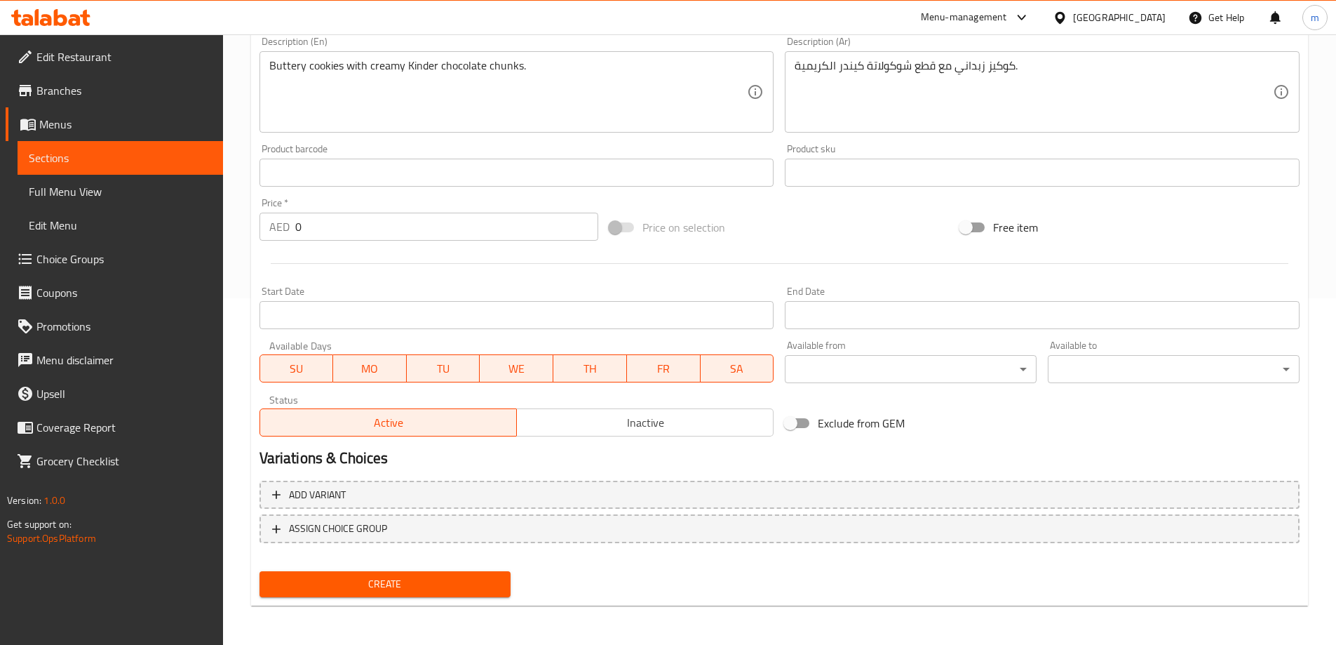
drag, startPoint x: 324, startPoint y: 239, endPoint x: 241, endPoint y: 236, distance: 82.8
click at [251, 234] on div "Create new item Add item image Image Size: 1200 x 800 px / Image formats: jpg, …" at bounding box center [779, 198] width 1057 height 817
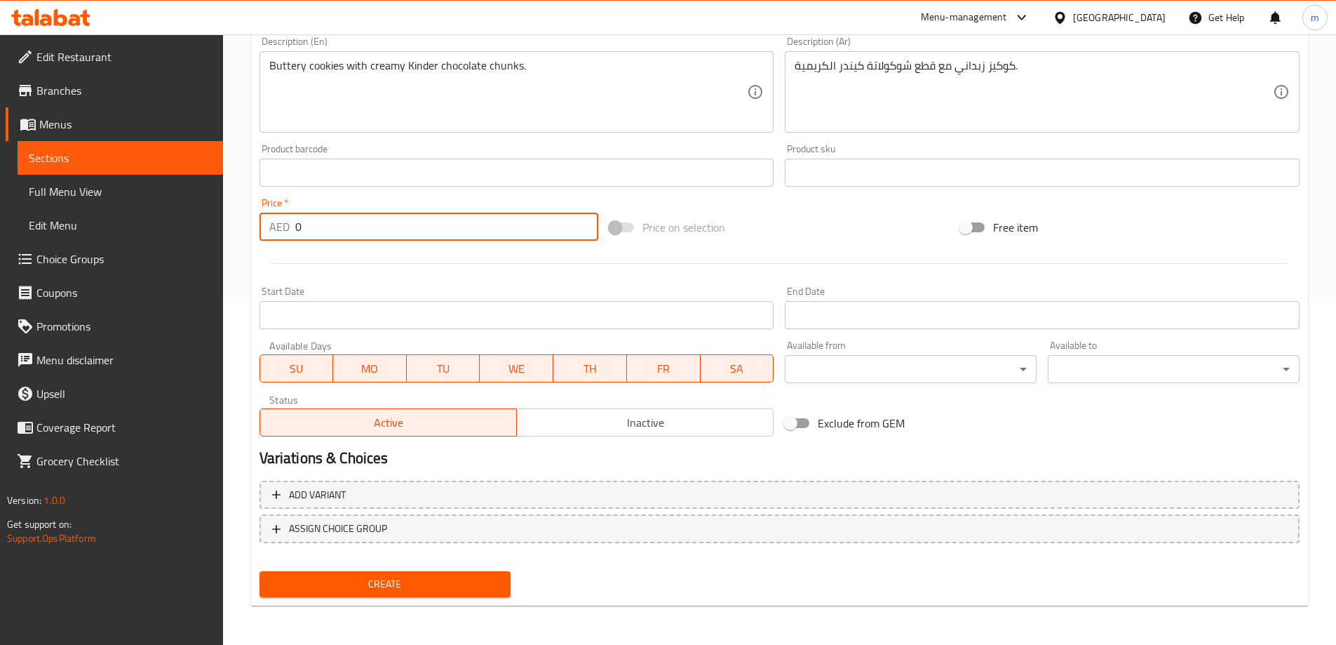
paste input "7"
type input "7"
click at [477, 581] on span "Create" at bounding box center [385, 584] width 229 height 18
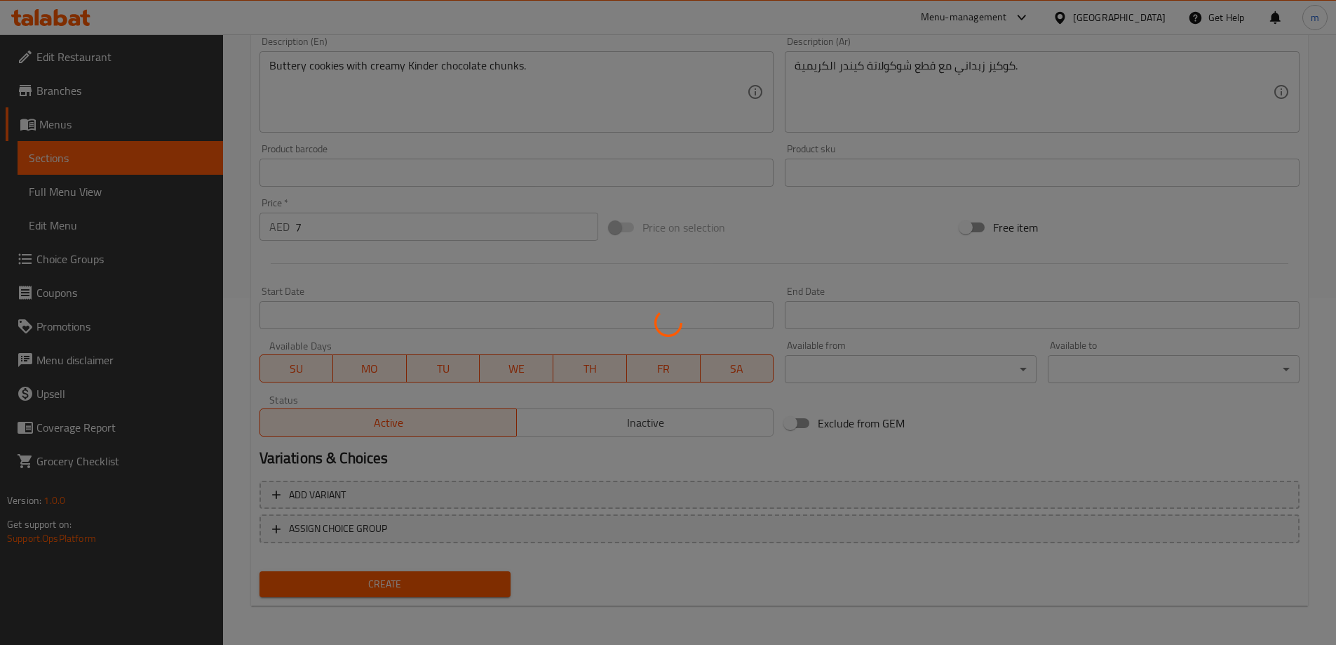
type input "0"
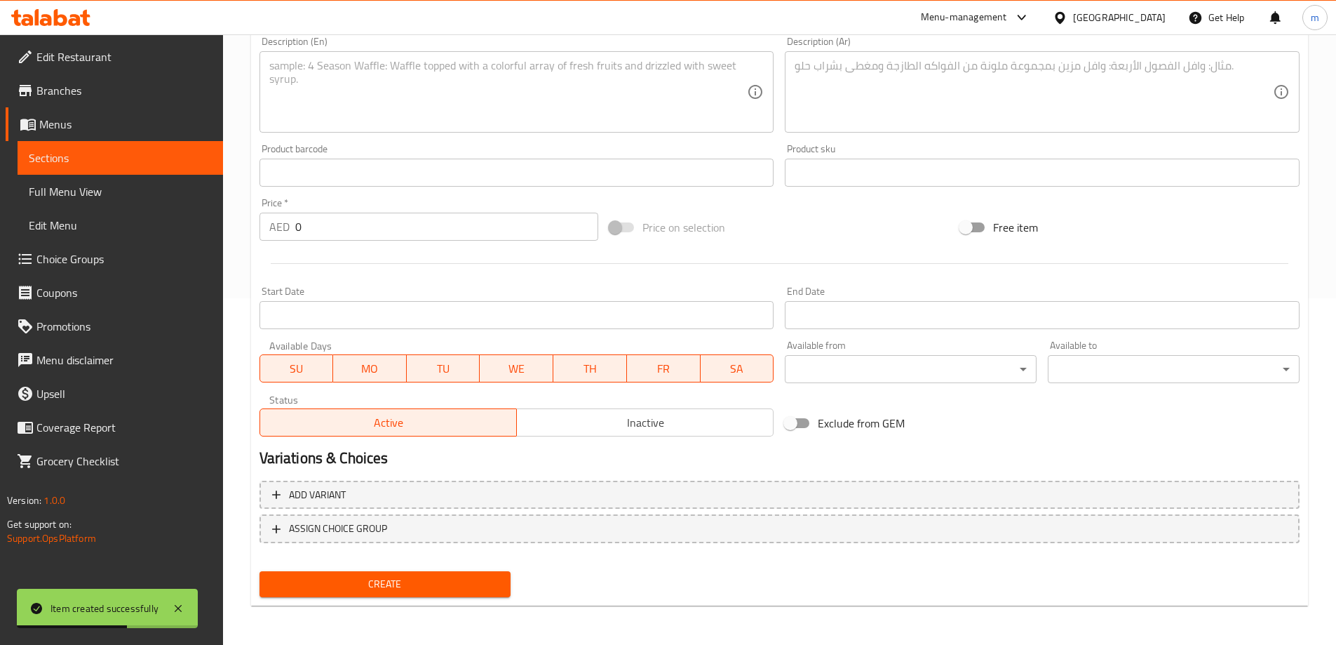
click at [170, 161] on span "Sections" at bounding box center [120, 157] width 183 height 17
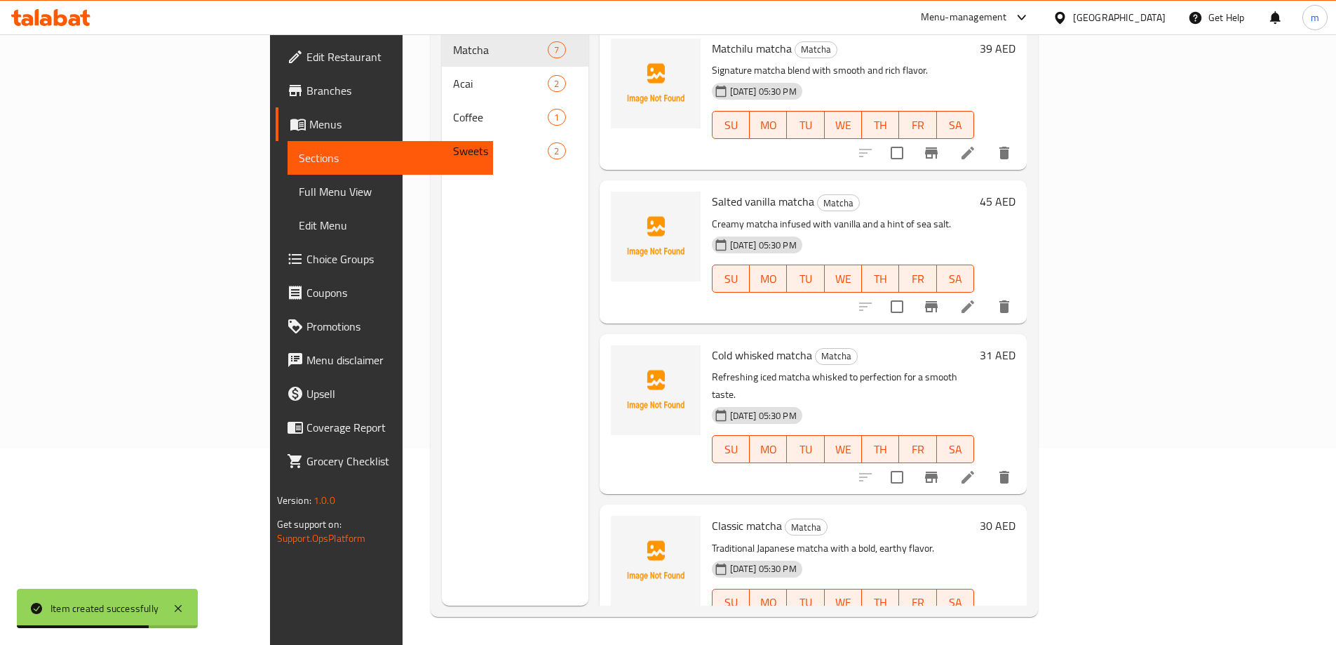
scroll to position [56, 0]
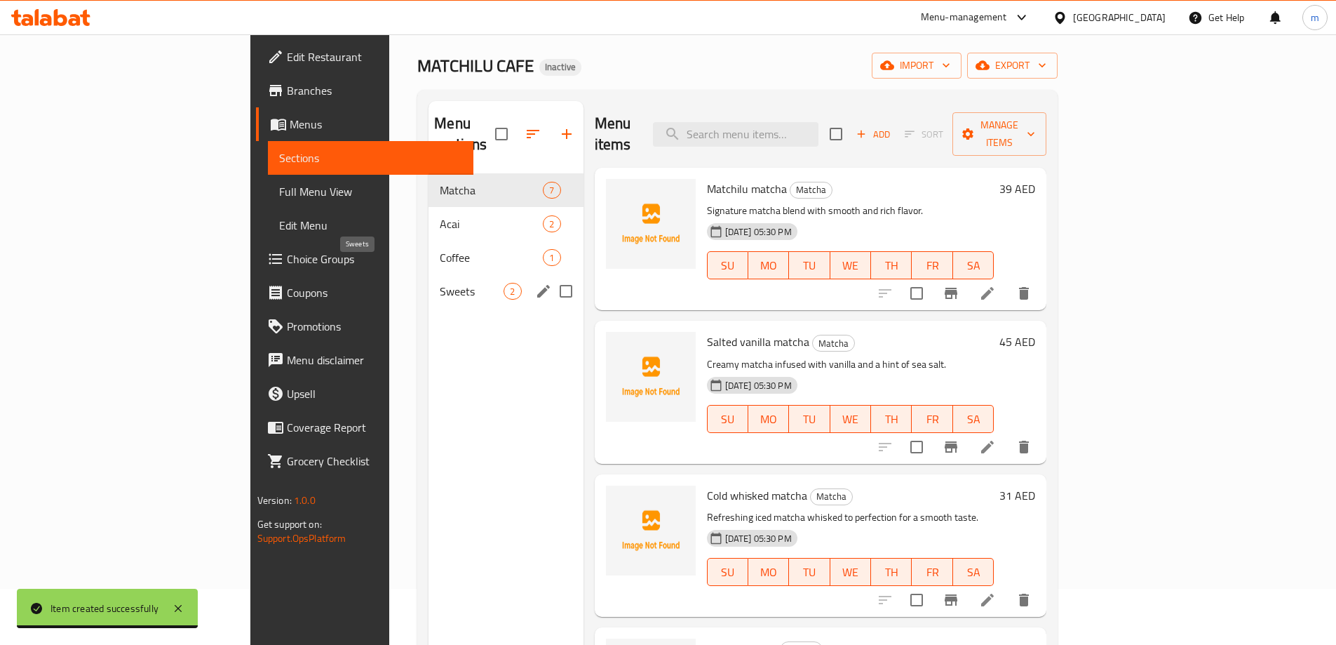
click at [440, 283] on span "Sweets" at bounding box center [472, 291] width 64 height 17
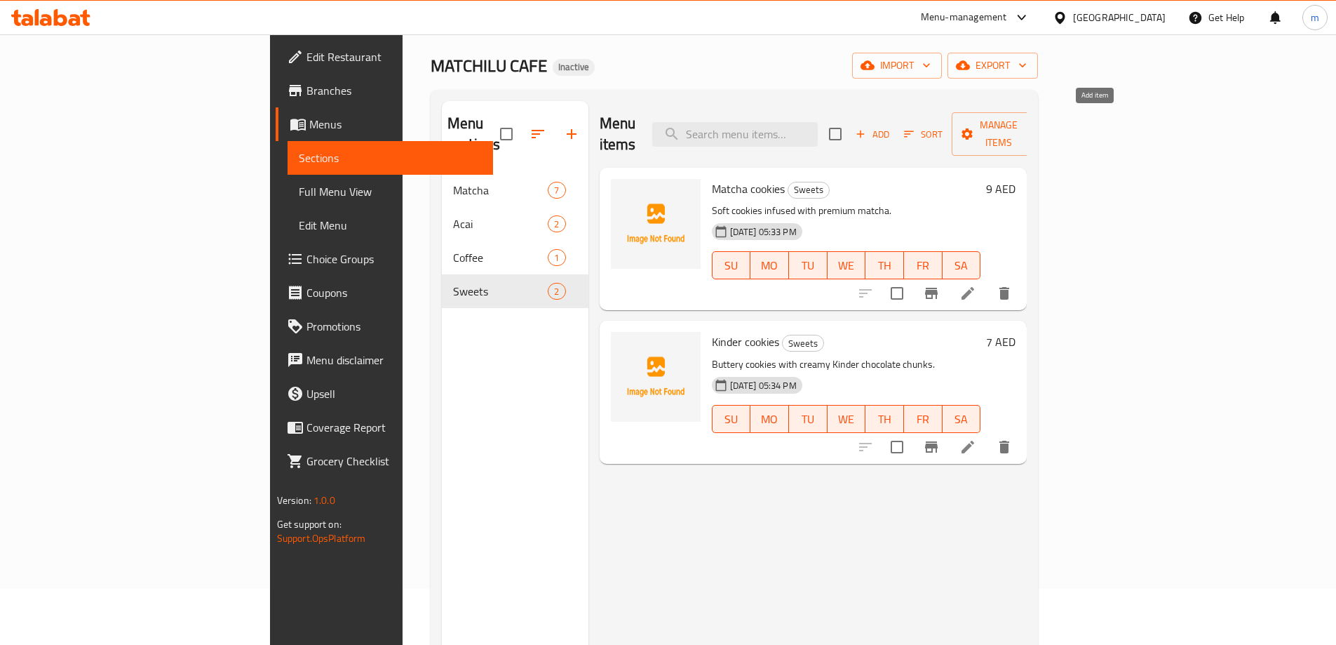
click at [892, 126] on span "Add" at bounding box center [873, 134] width 38 height 16
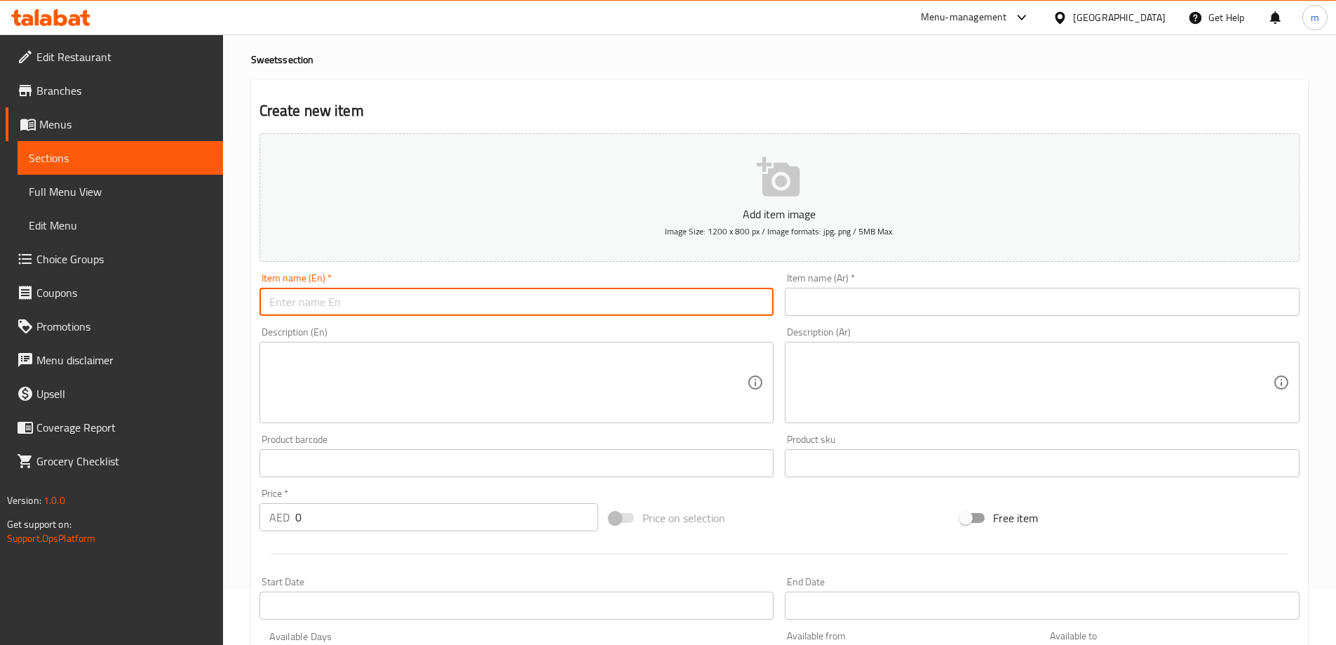
click at [510, 288] on input "text" at bounding box center [517, 302] width 515 height 28
paste input "Brownies"
type input "Brownies"
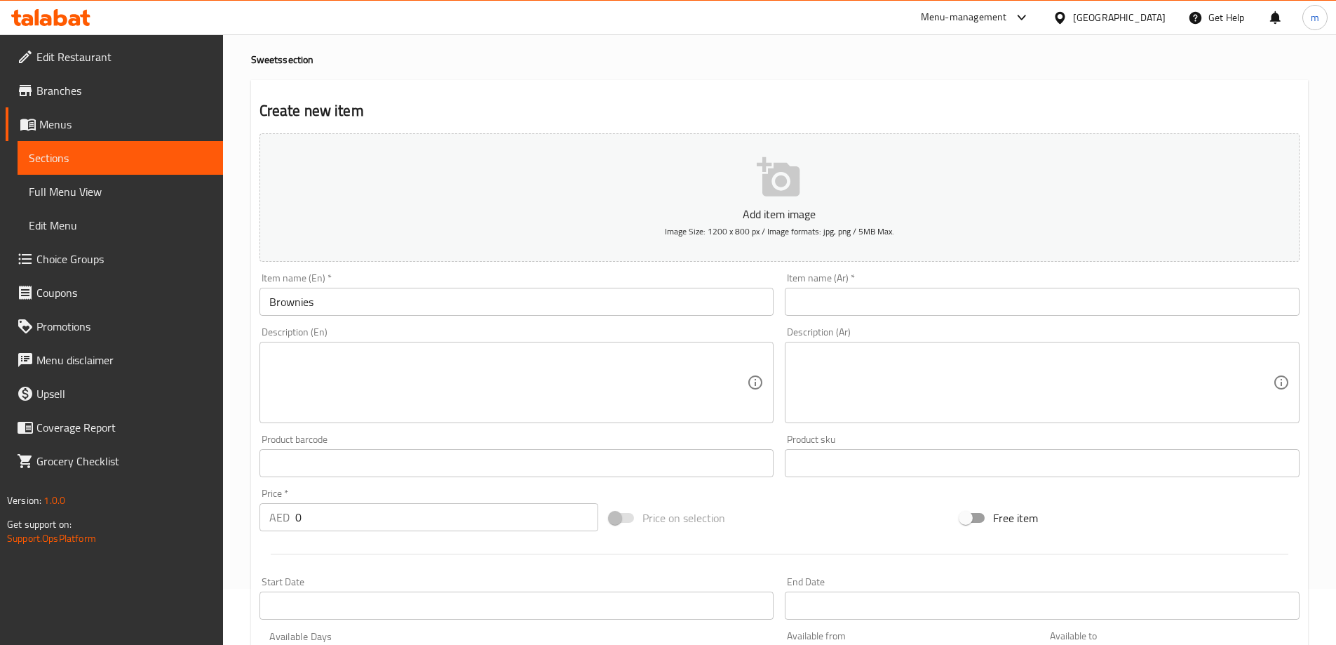
click at [937, 290] on input "text" at bounding box center [1042, 302] width 515 height 28
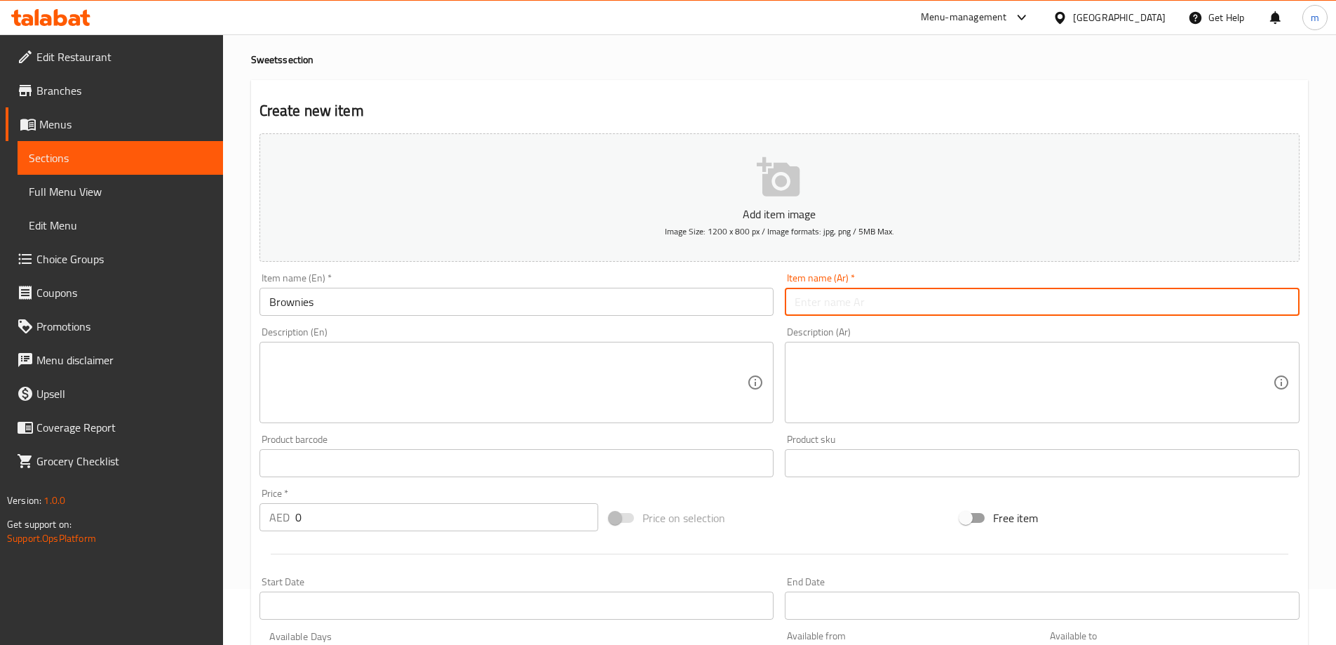
paste input "براونيز"
type input "براونيز"
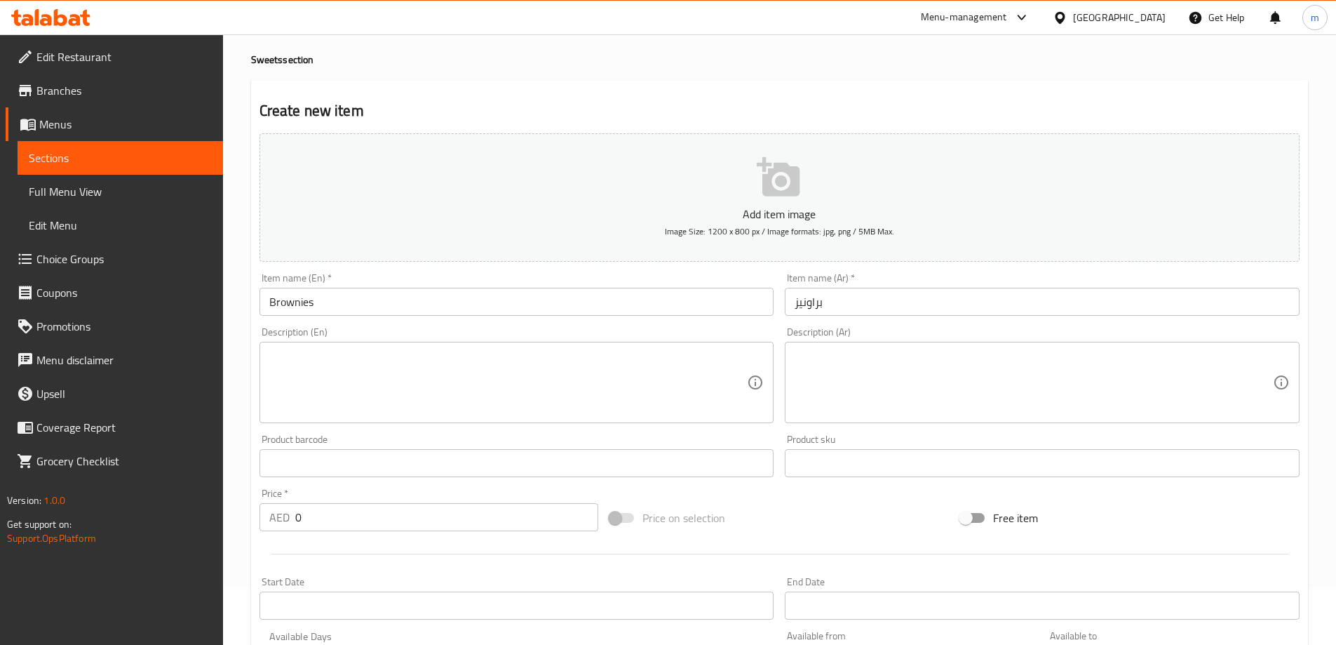
click at [366, 398] on textarea at bounding box center [508, 382] width 478 height 67
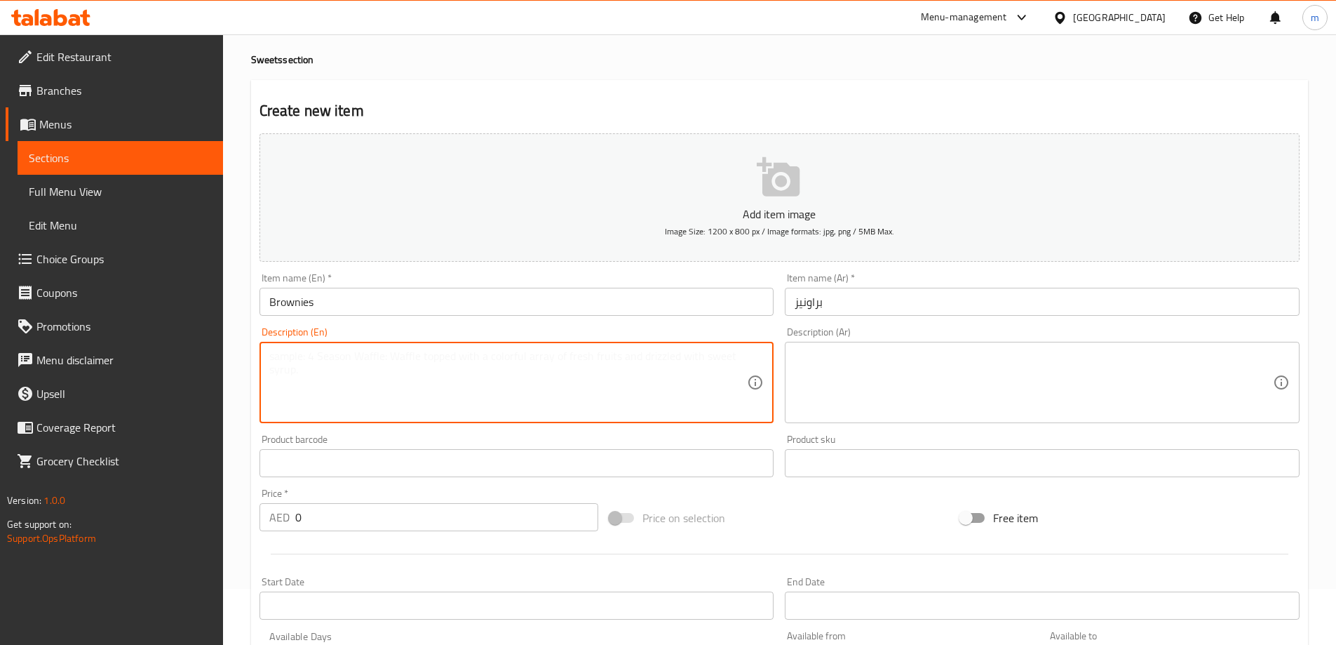
paste textarea "Rich, fudgy chocolate brownies with a gooey center."
type textarea "Rich, fudgy chocolate brownies with a gooey center."
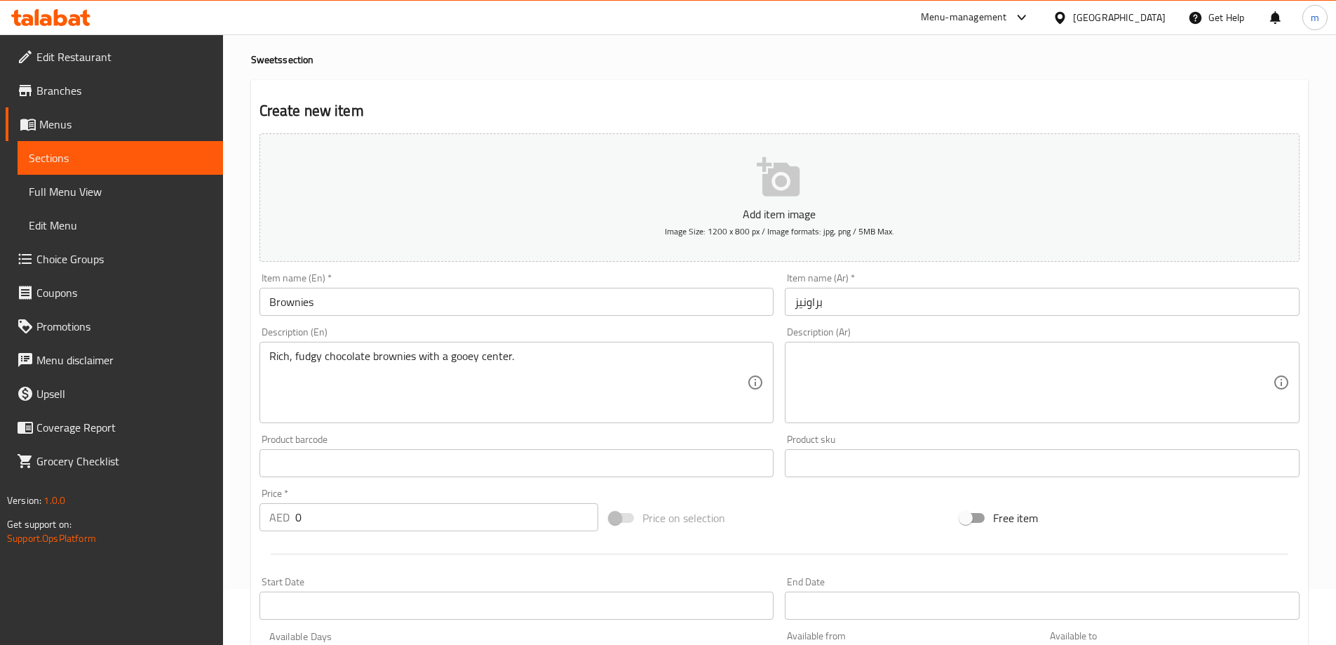
click at [856, 367] on textarea at bounding box center [1034, 382] width 478 height 67
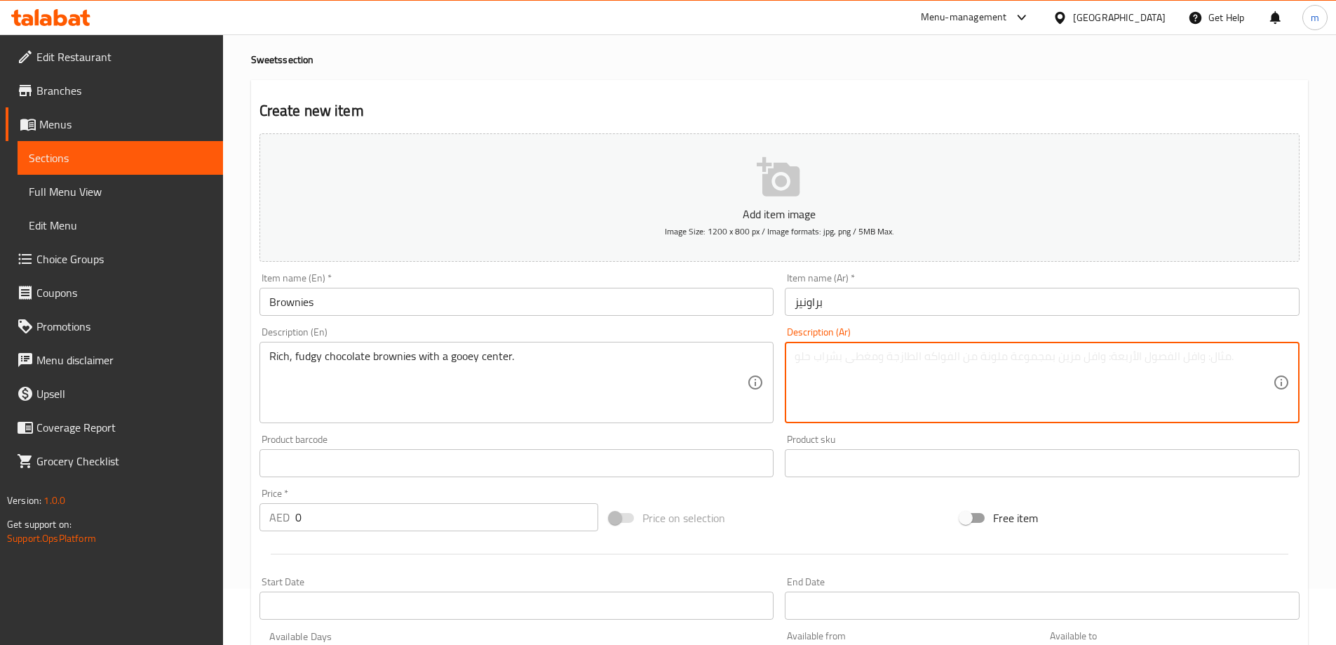
paste textarea "براونيز الشوكولاتة الغنية وفادجي مع [PERSON_NAME] ."
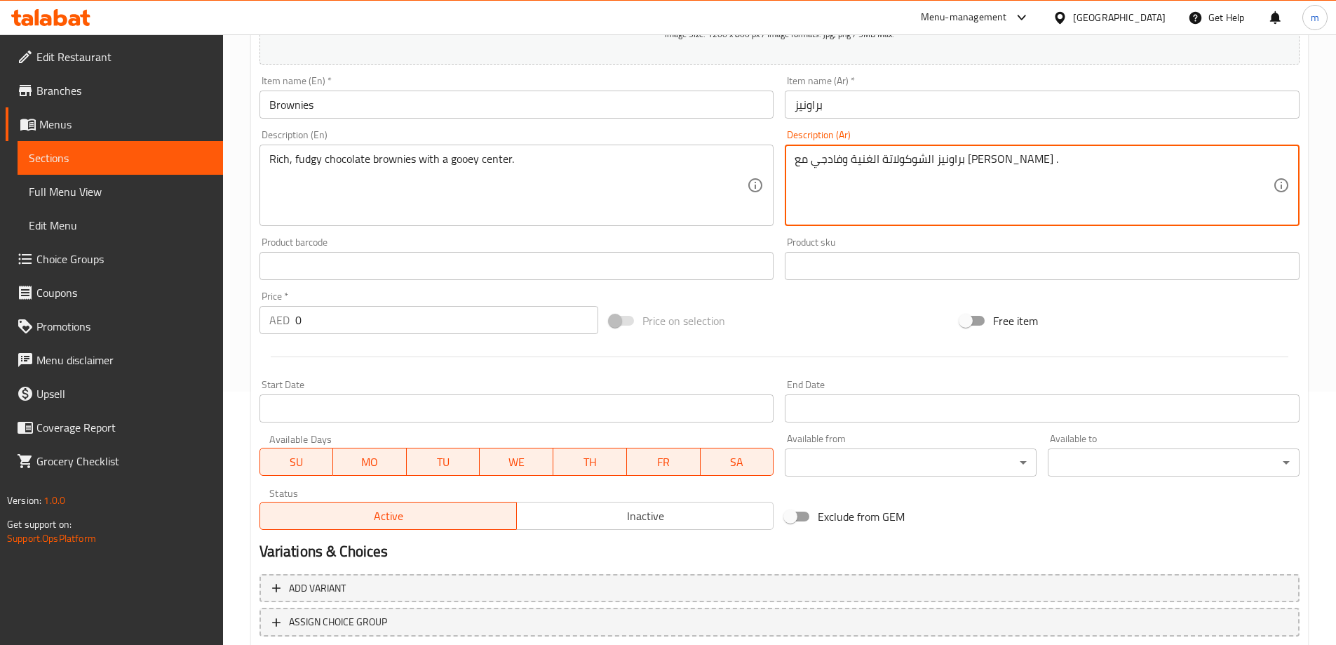
scroll to position [267, 0]
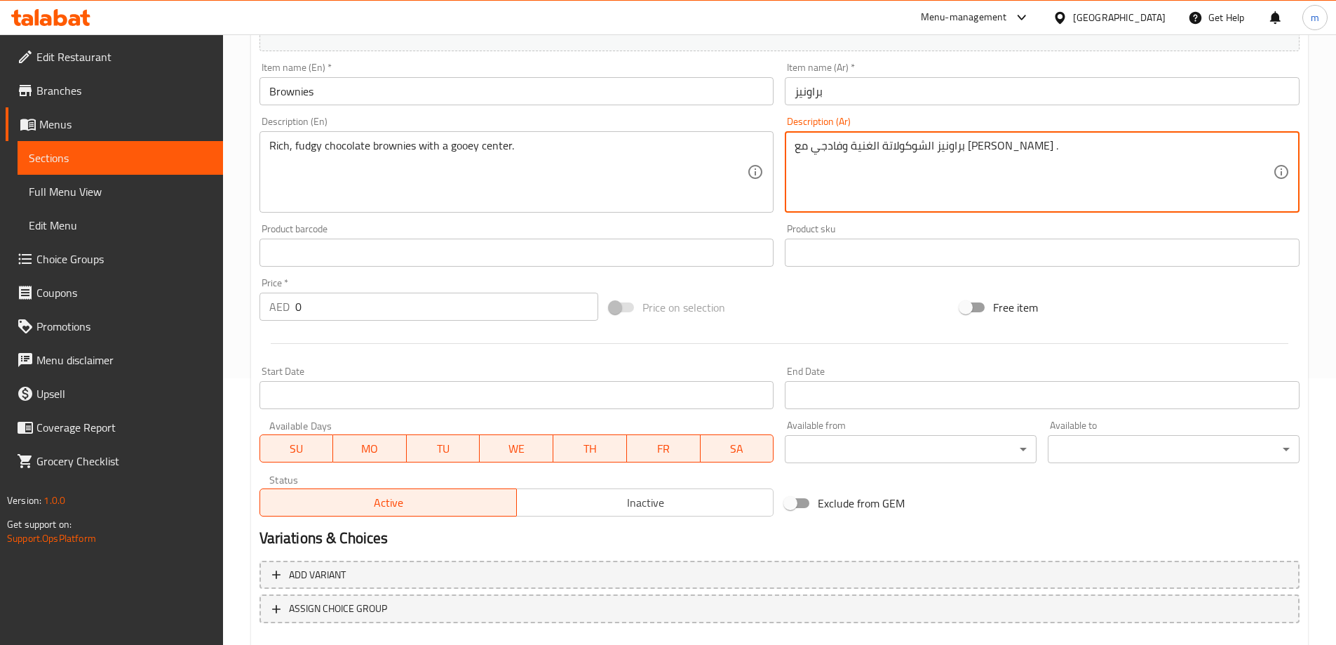
type textarea "براونيز الشوكولاتة الغنية وفادجي مع [PERSON_NAME] ."
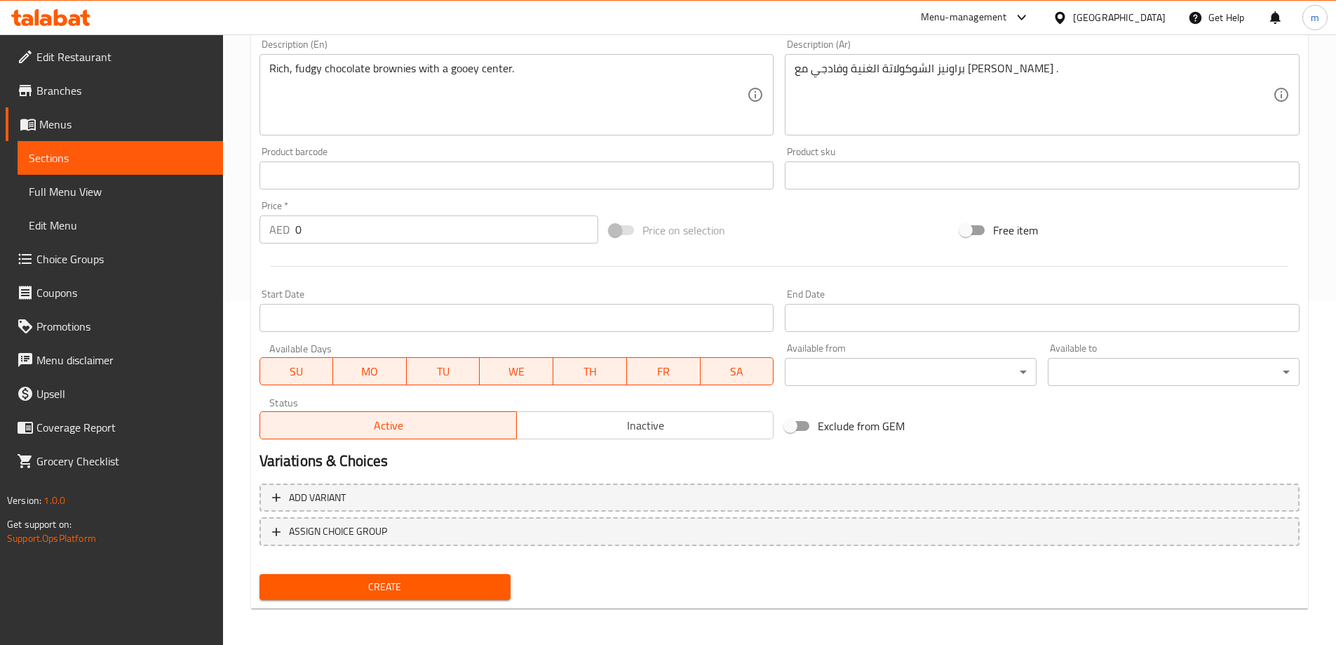
scroll to position [347, 0]
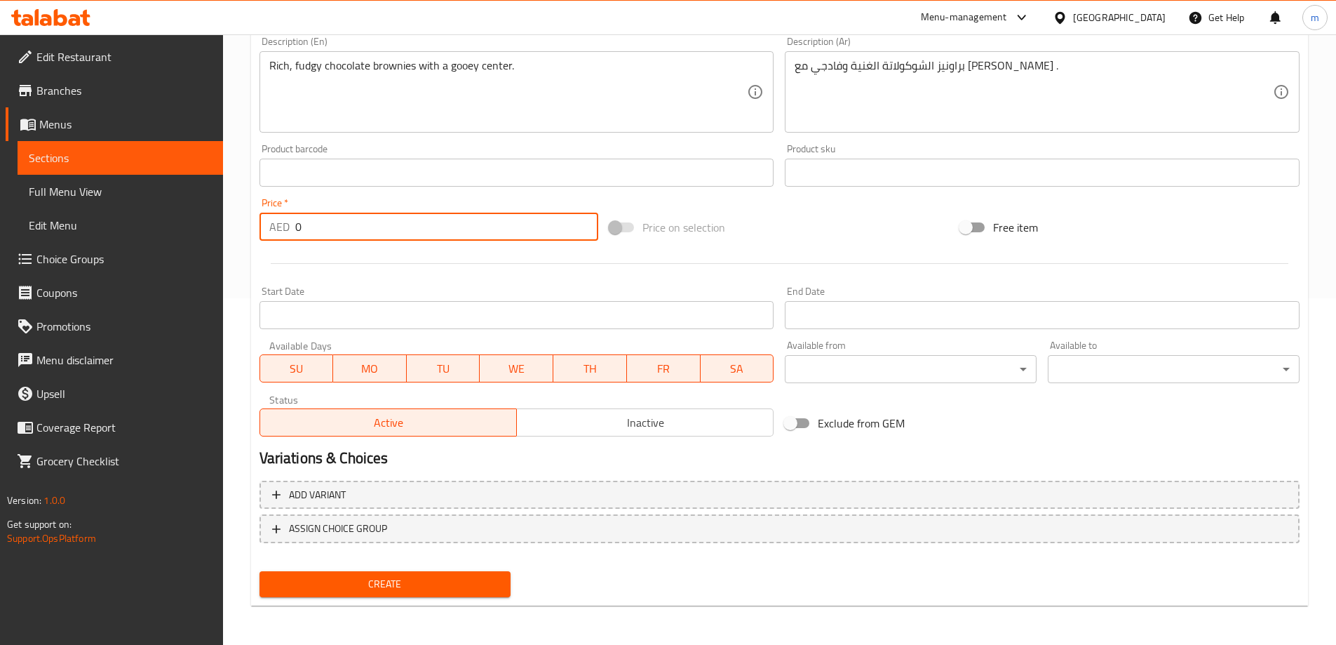
drag, startPoint x: 287, startPoint y: 230, endPoint x: 258, endPoint y: 237, distance: 29.6
click at [266, 234] on div "AED 0 Price *" at bounding box center [430, 227] width 340 height 28
paste input "13"
type input "13"
click at [420, 589] on span "Create" at bounding box center [385, 584] width 229 height 18
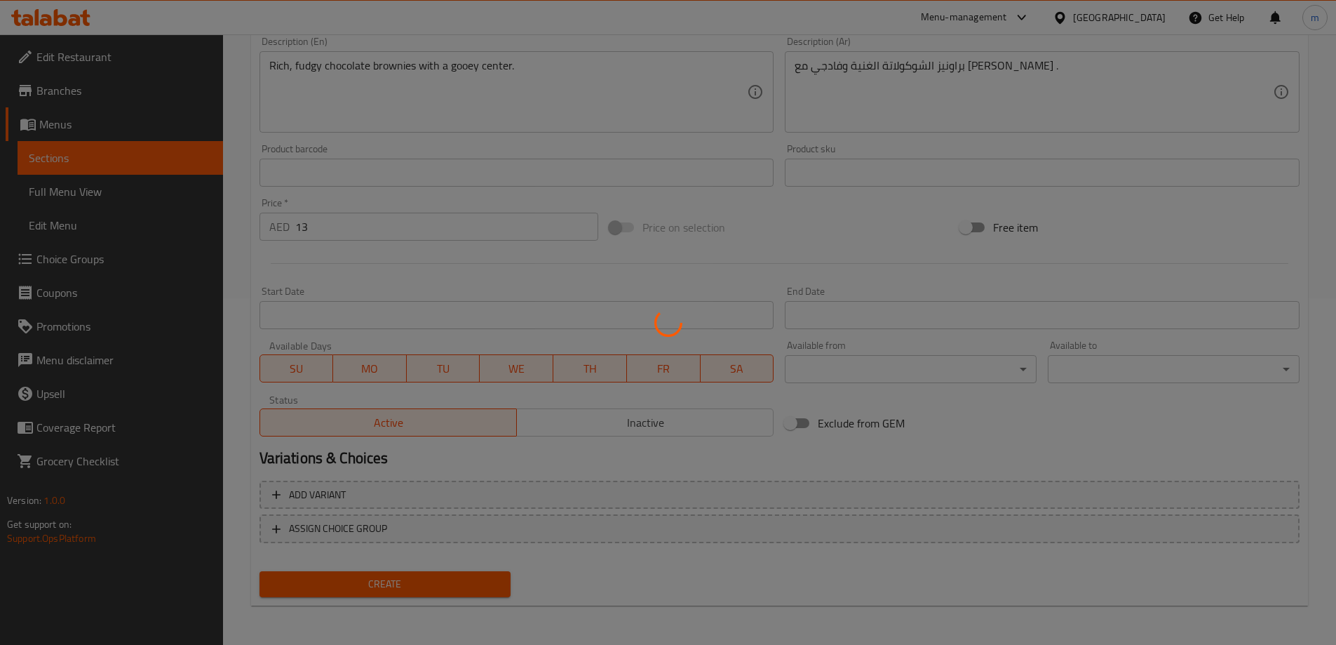
type input "0"
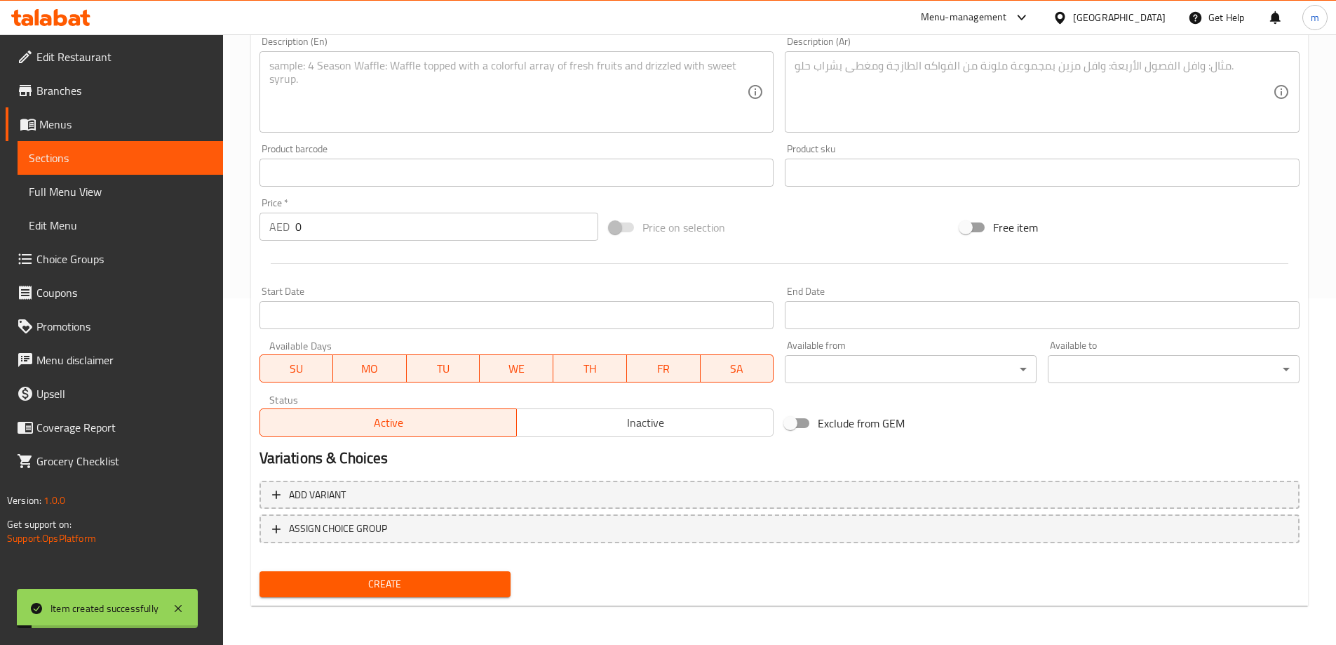
click at [180, 151] on span "Sections" at bounding box center [120, 157] width 183 height 17
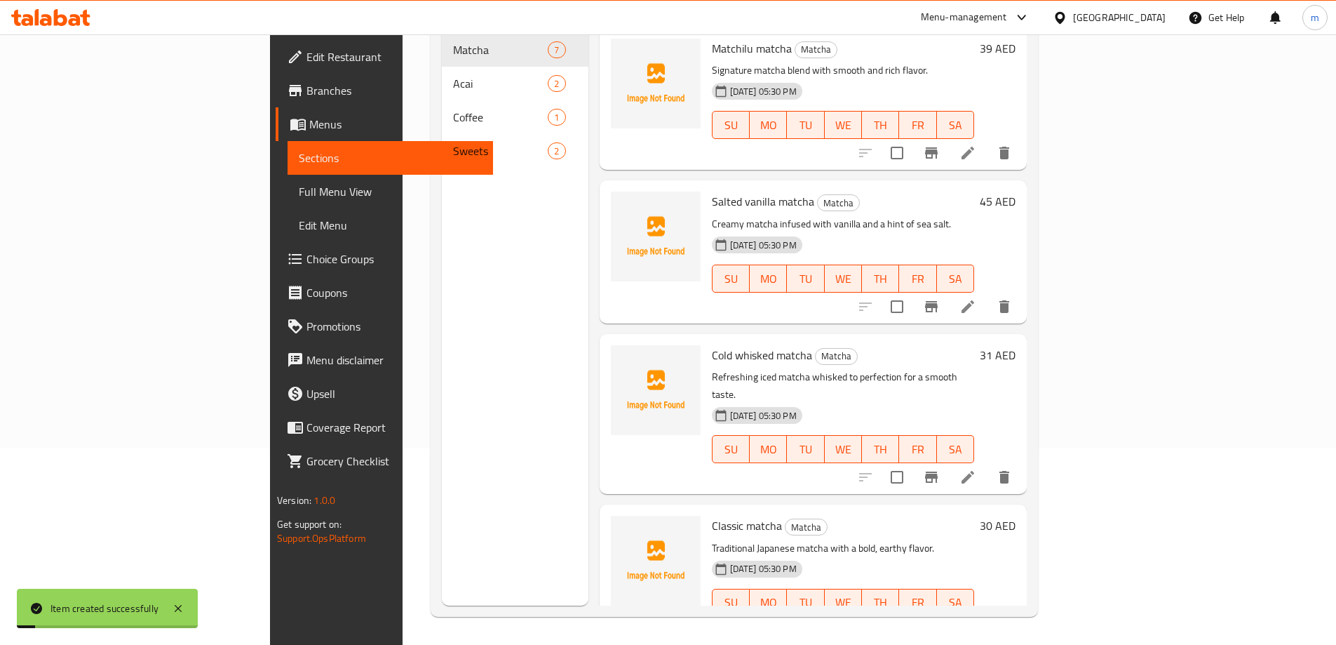
scroll to position [196, 0]
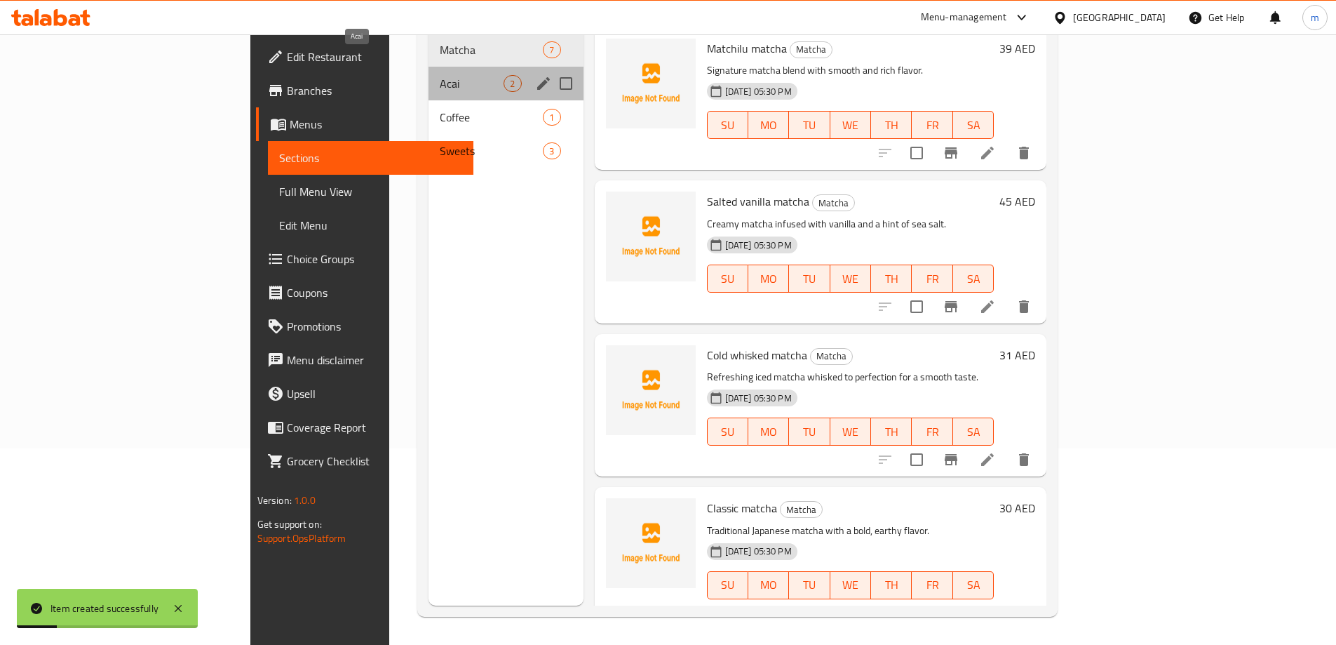
click at [440, 75] on span "Acai" at bounding box center [472, 83] width 64 height 17
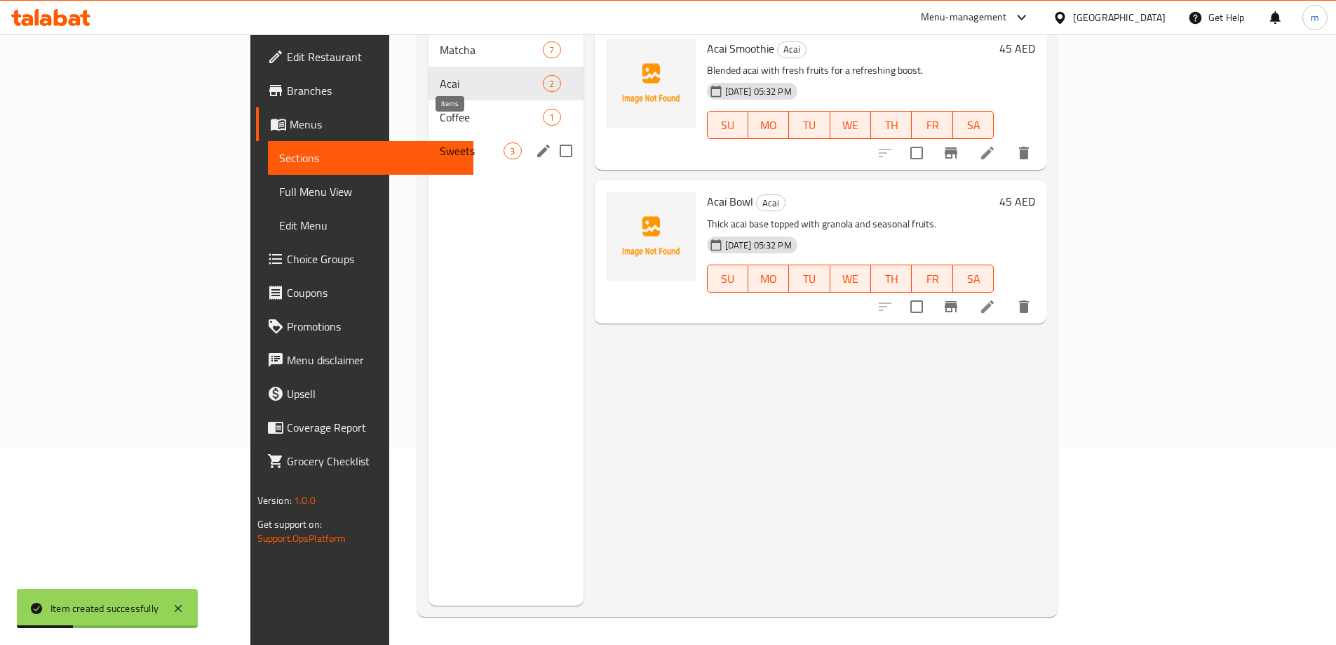
click at [504, 145] on span "3" at bounding box center [512, 151] width 16 height 13
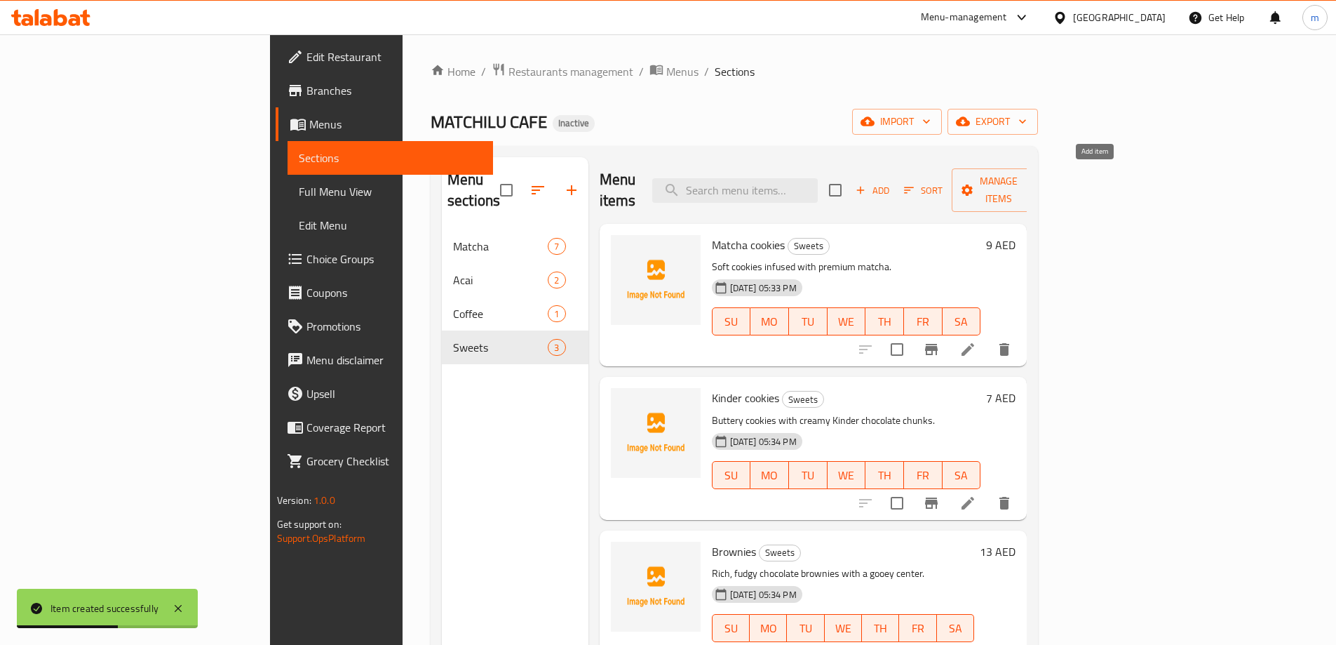
click at [892, 182] on span "Add" at bounding box center [873, 190] width 38 height 16
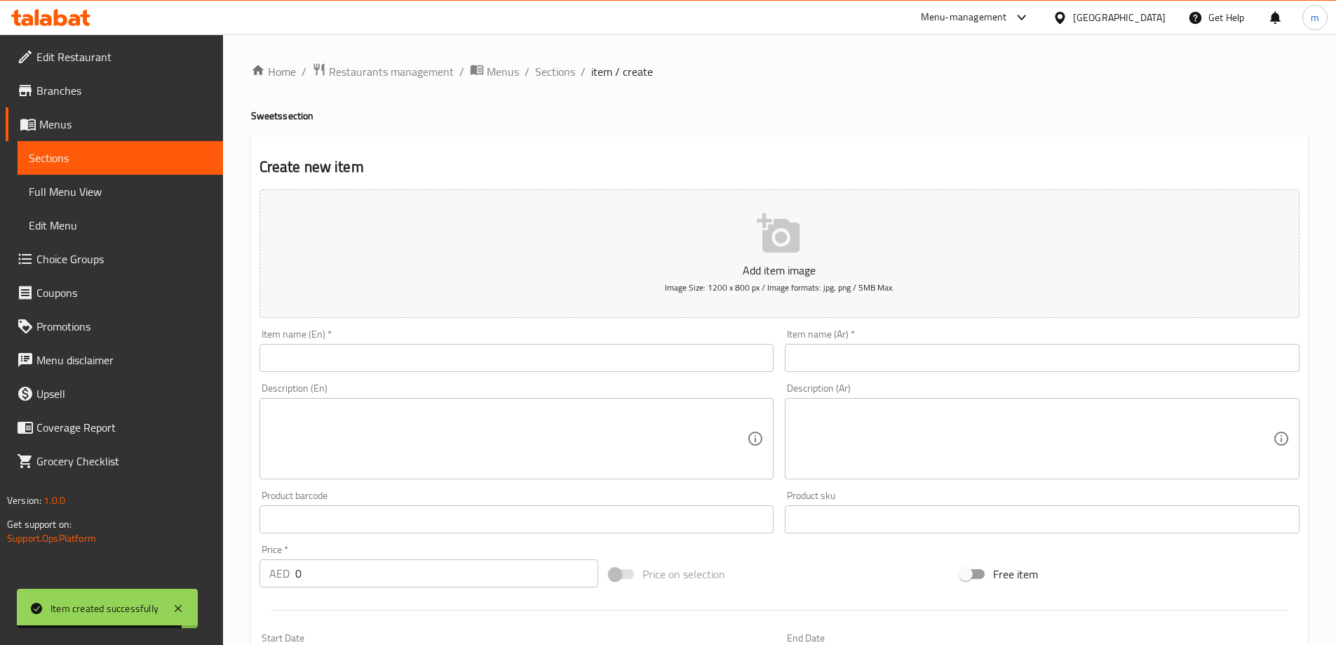
click at [319, 361] on input "text" at bounding box center [517, 358] width 515 height 28
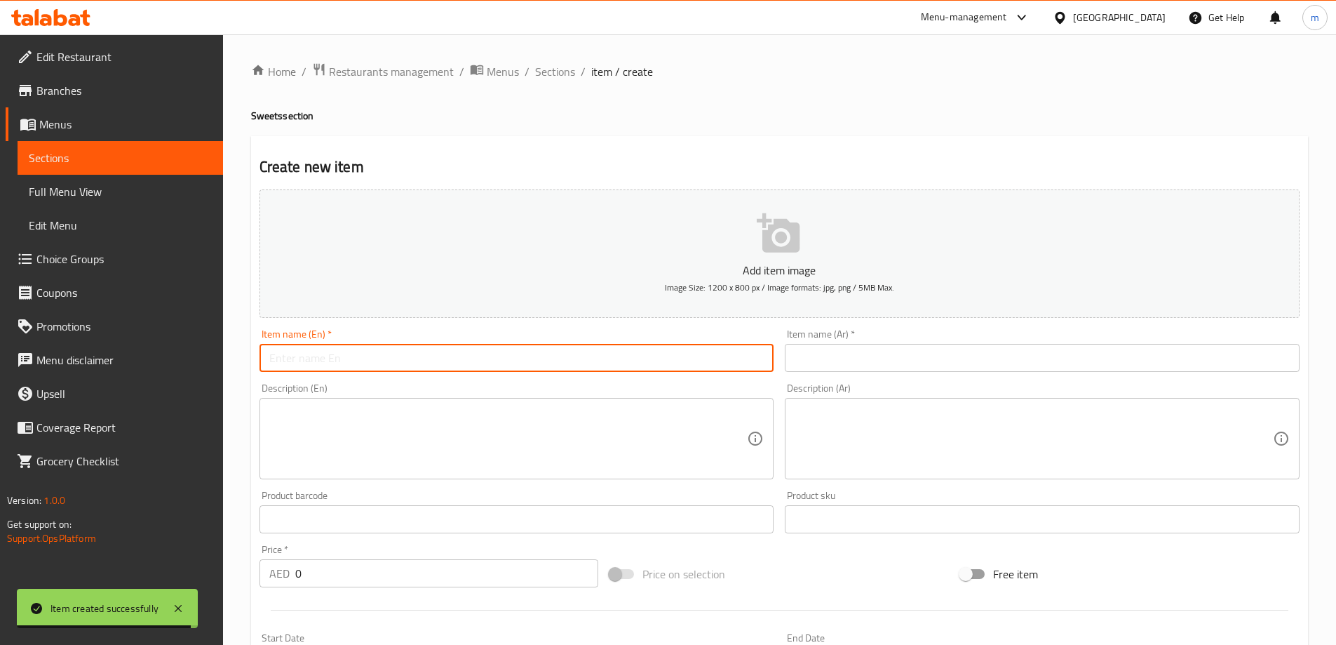
paste input "Sansebastian cake"
type input "Sansebastian cake"
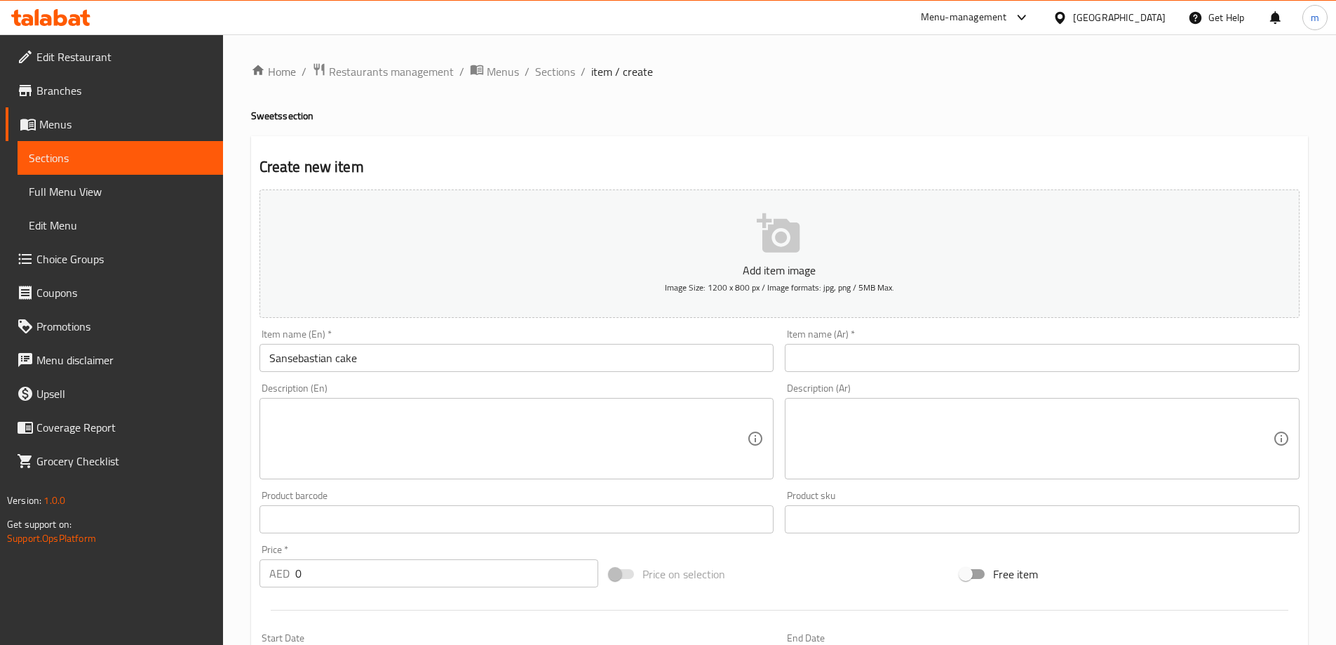
click at [888, 356] on input "text" at bounding box center [1042, 358] width 515 height 28
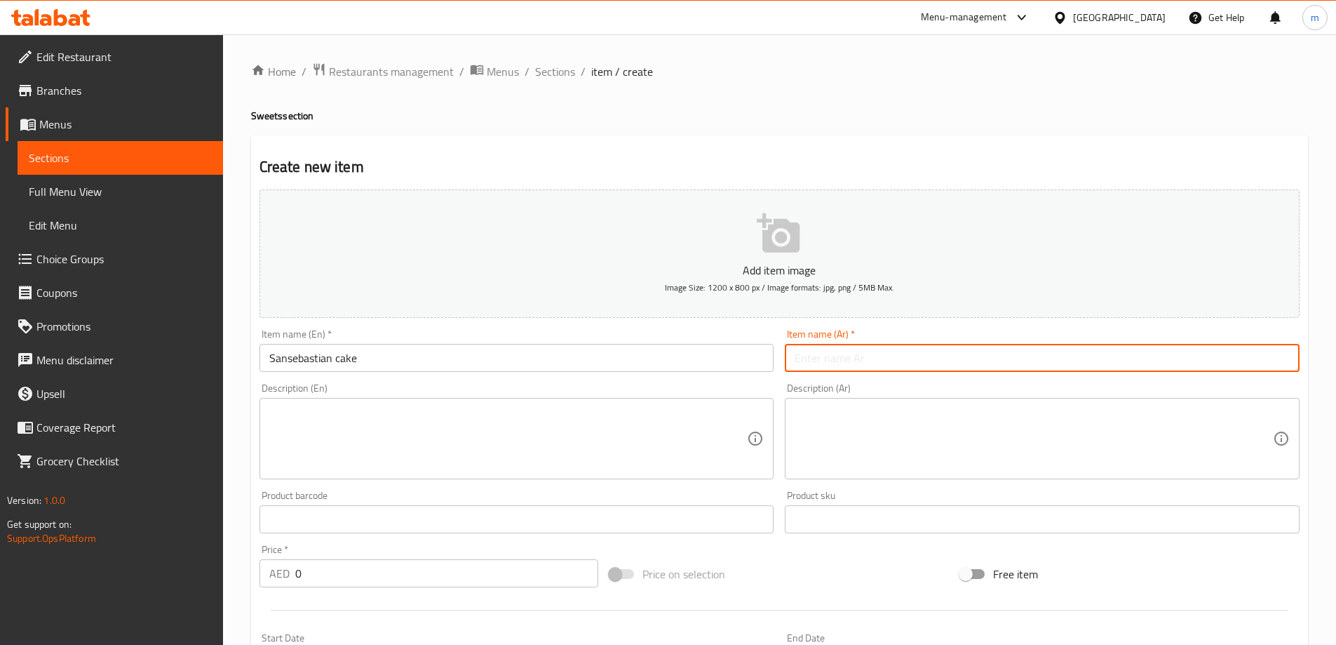
paste input "سان سيباستيان كيك"
type input "سان سيباستيان كيك"
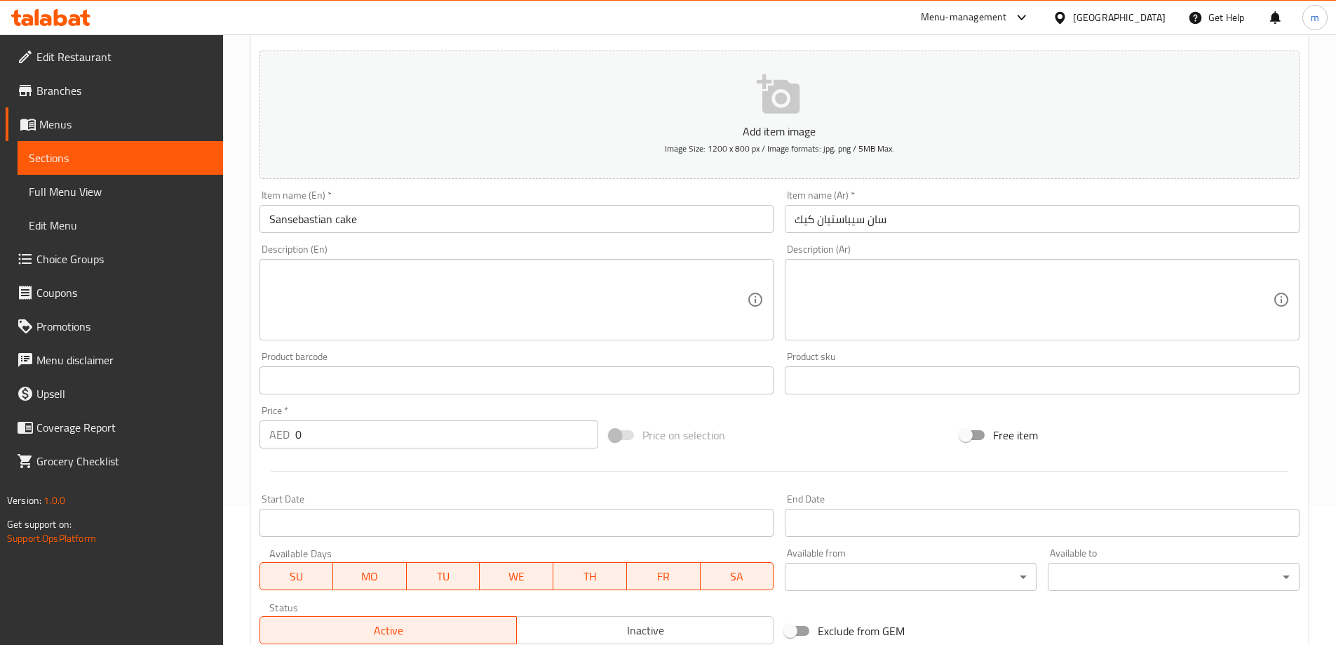
scroll to position [140, 0]
click at [411, 293] on textarea at bounding box center [508, 298] width 478 height 67
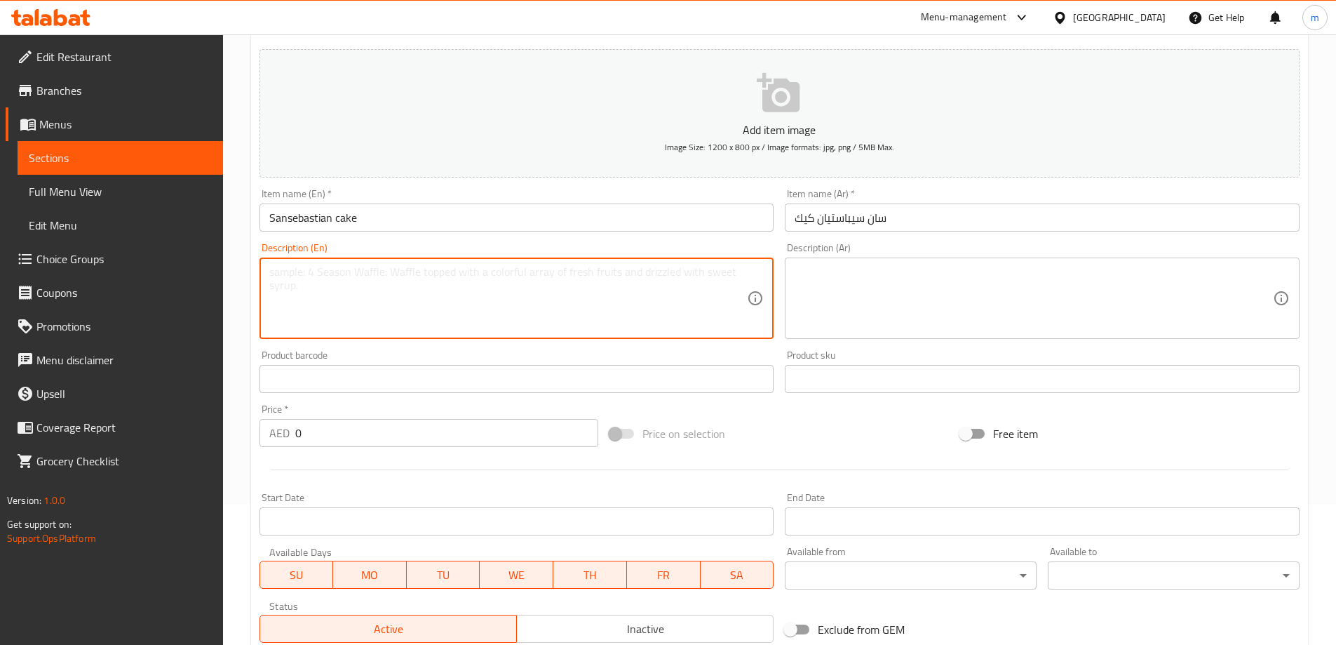
paste textarea "Creamy burnt Basque-style cheesecake."
type textarea "Creamy burnt Basque-style cheesecake."
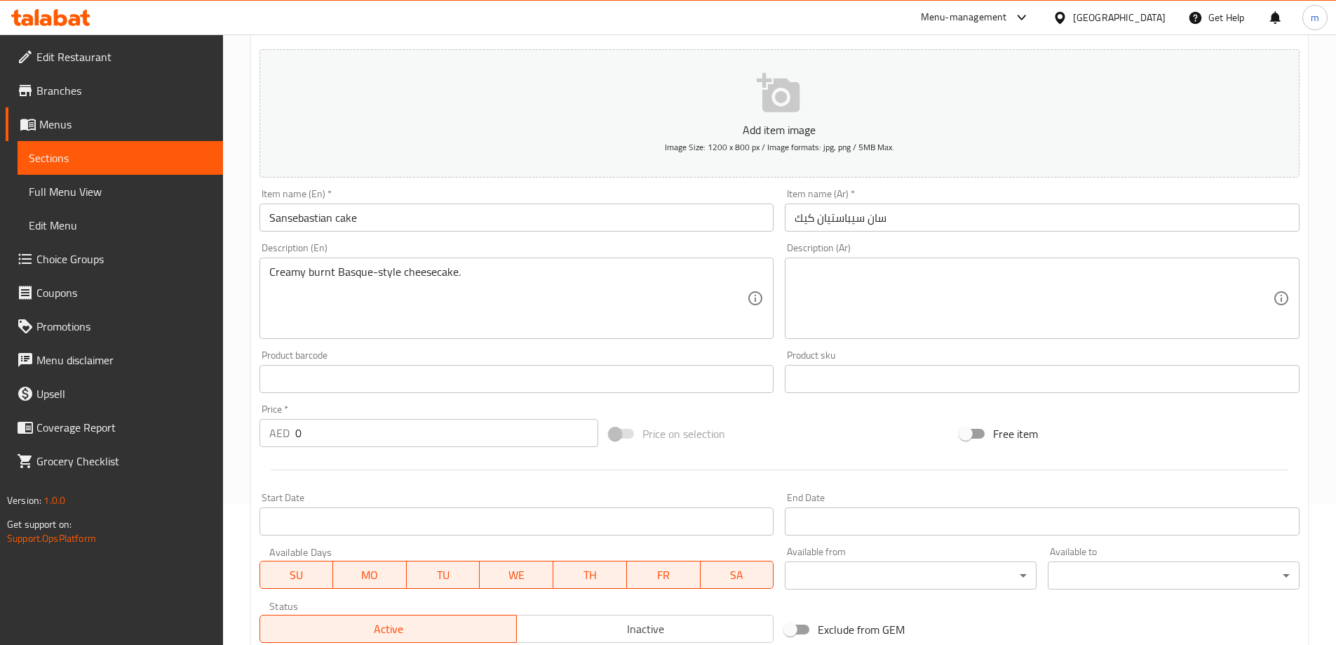
click at [848, 276] on textarea at bounding box center [1034, 298] width 478 height 67
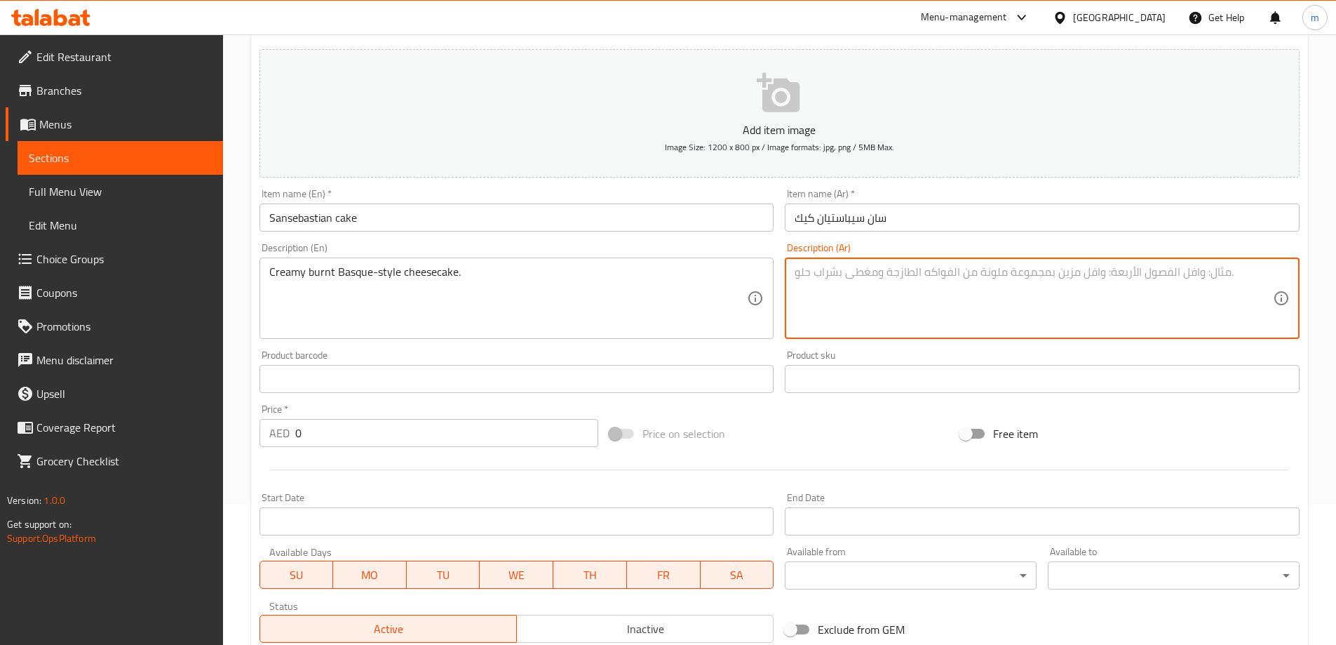
paste textarea "تشيز كيك الكريمية المحروقة على الطريقة الباسكية."
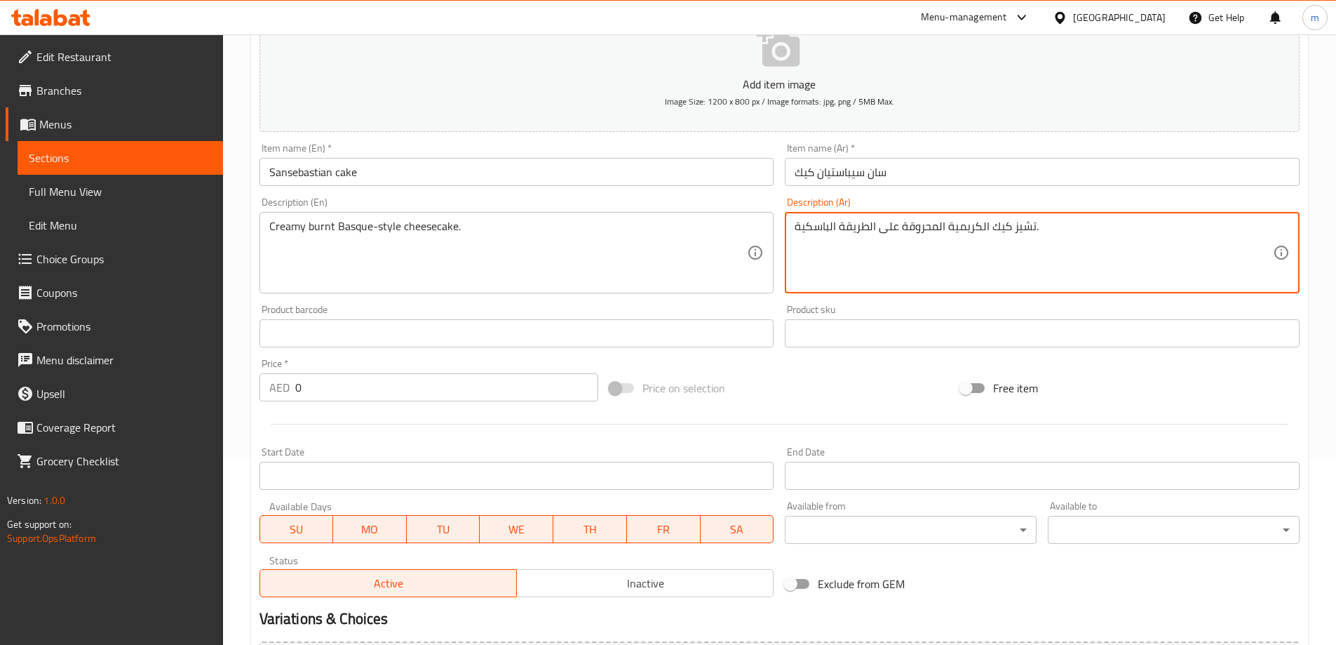
scroll to position [210, 0]
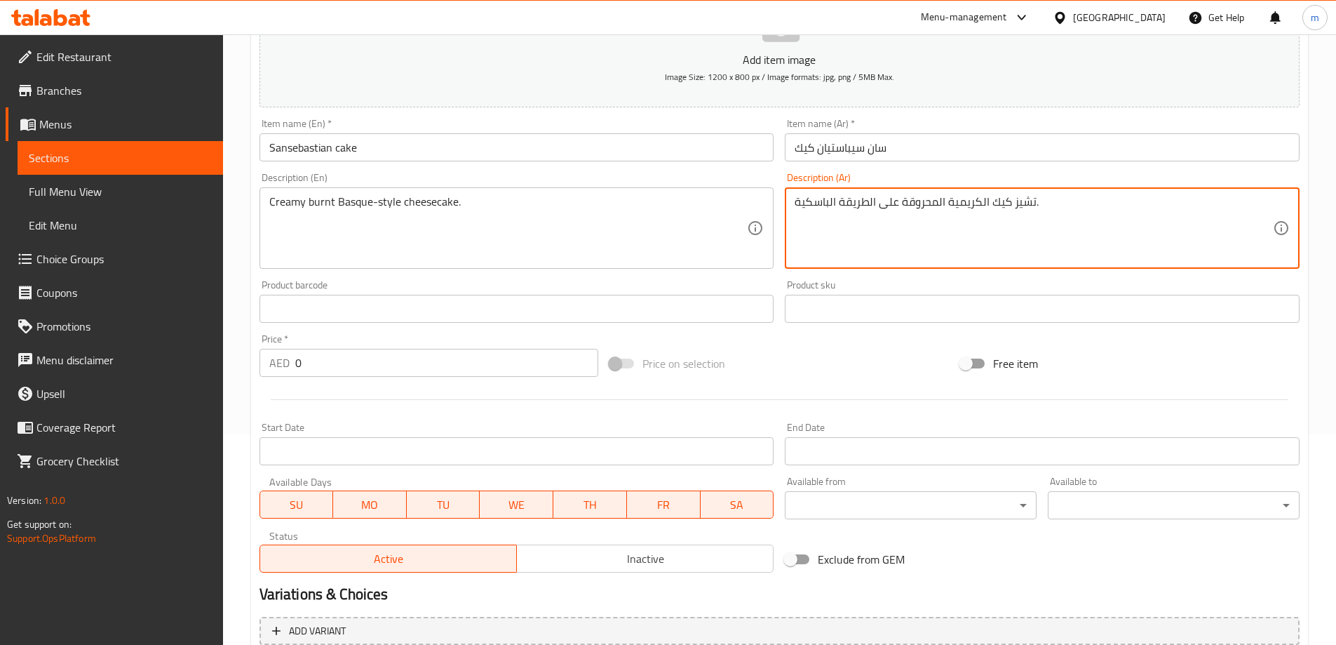
type textarea "تشيز كيك الكريمية المحروقة على الطريقة الباسكية."
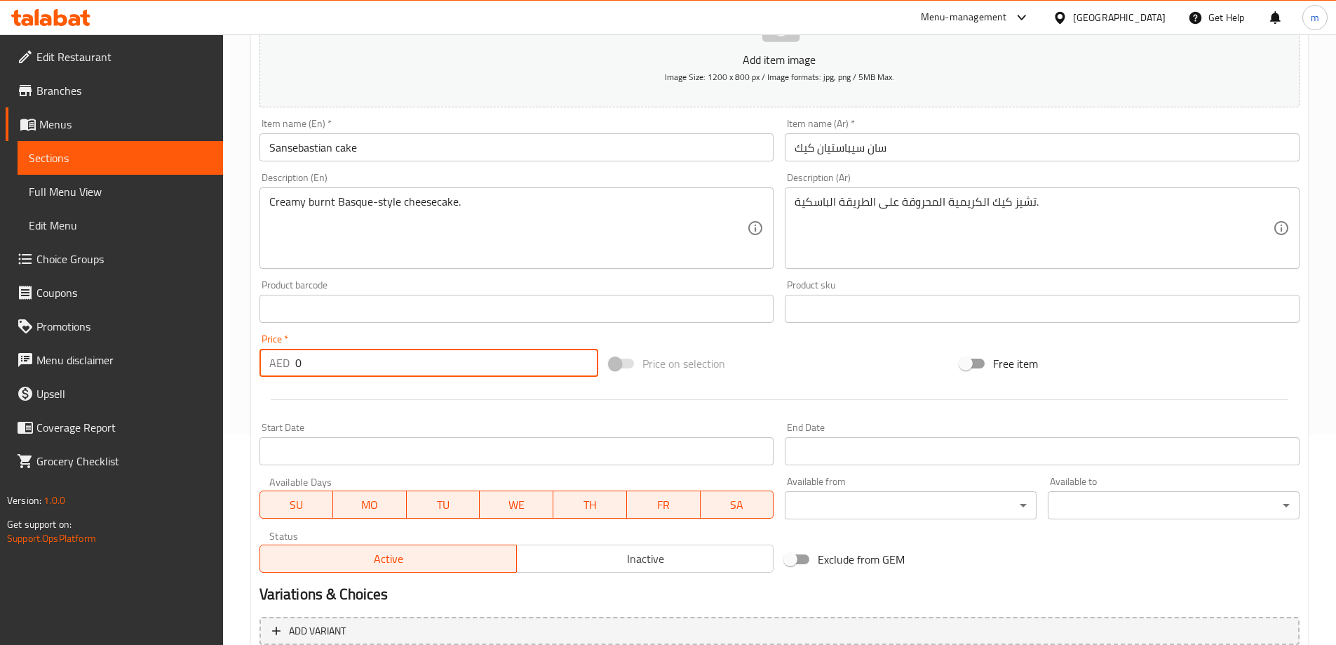
drag, startPoint x: 310, startPoint y: 365, endPoint x: 217, endPoint y: 375, distance: 93.9
click at [217, 375] on div "Edit Restaurant Branches Menus Sections Full Menu View Edit Menu Choice Groups …" at bounding box center [668, 302] width 1336 height 957
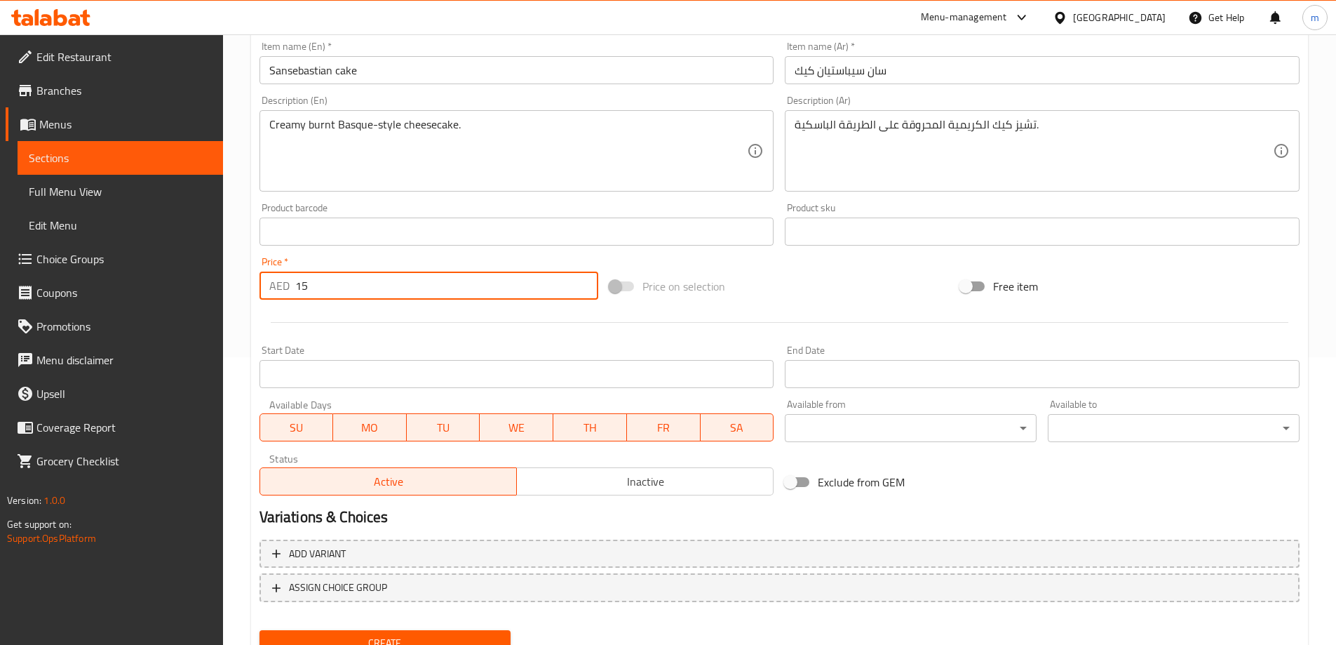
scroll to position [347, 0]
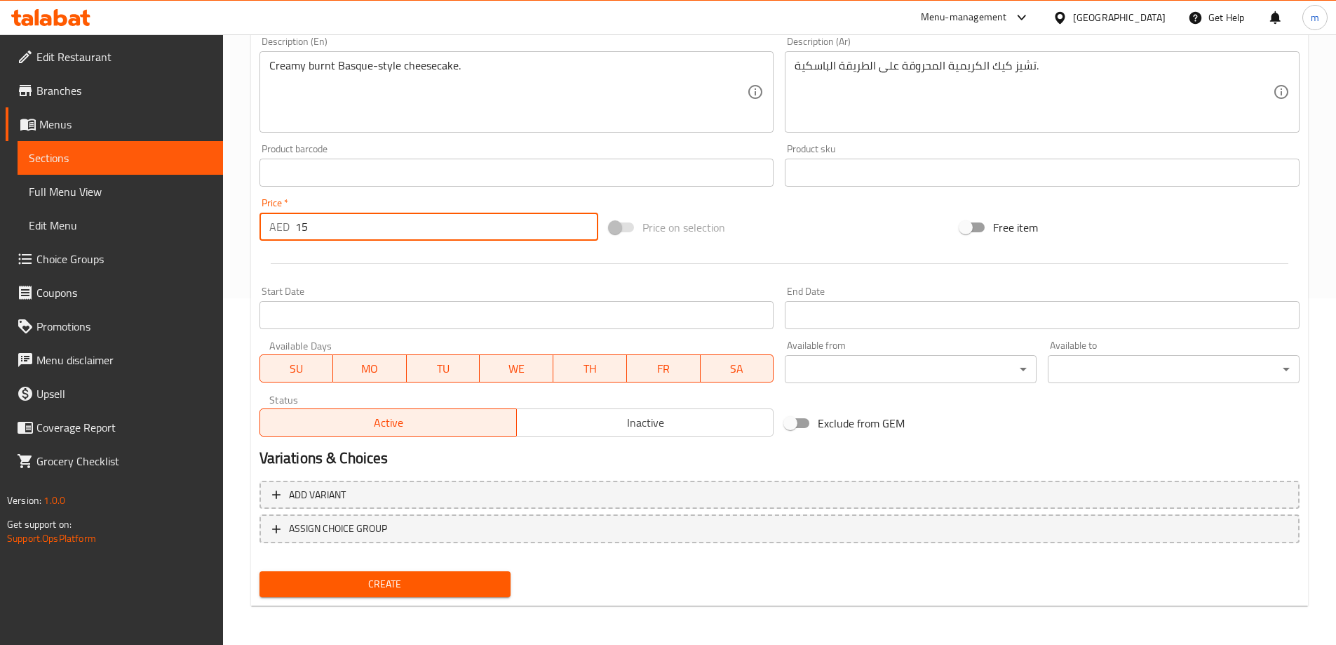
type input "15"
click at [373, 585] on span "Create" at bounding box center [385, 584] width 229 height 18
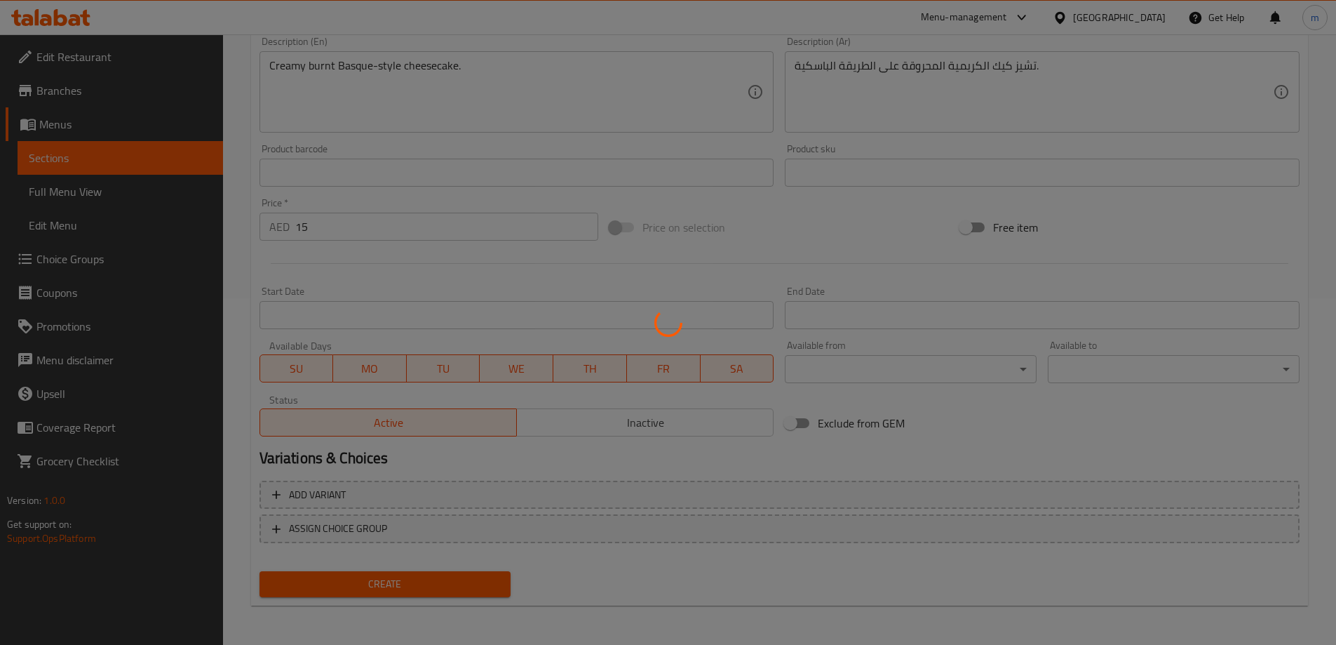
type input "0"
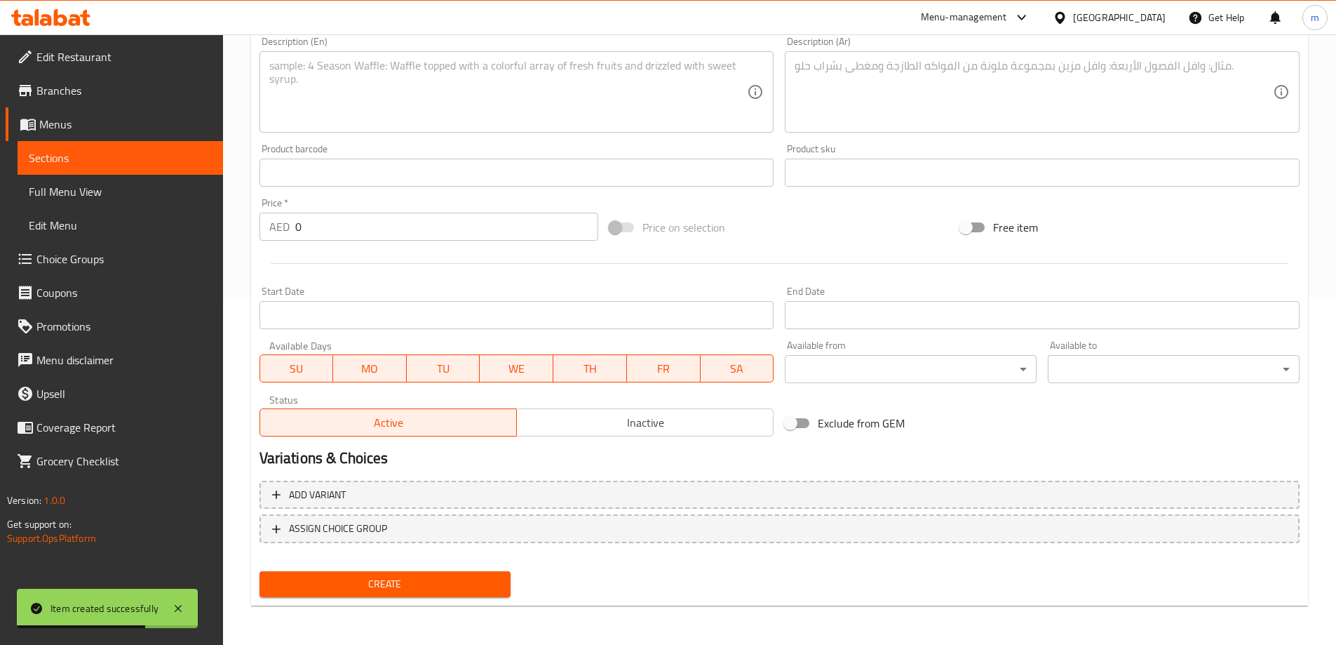
click at [441, 575] on button "Create" at bounding box center [386, 584] width 252 height 26
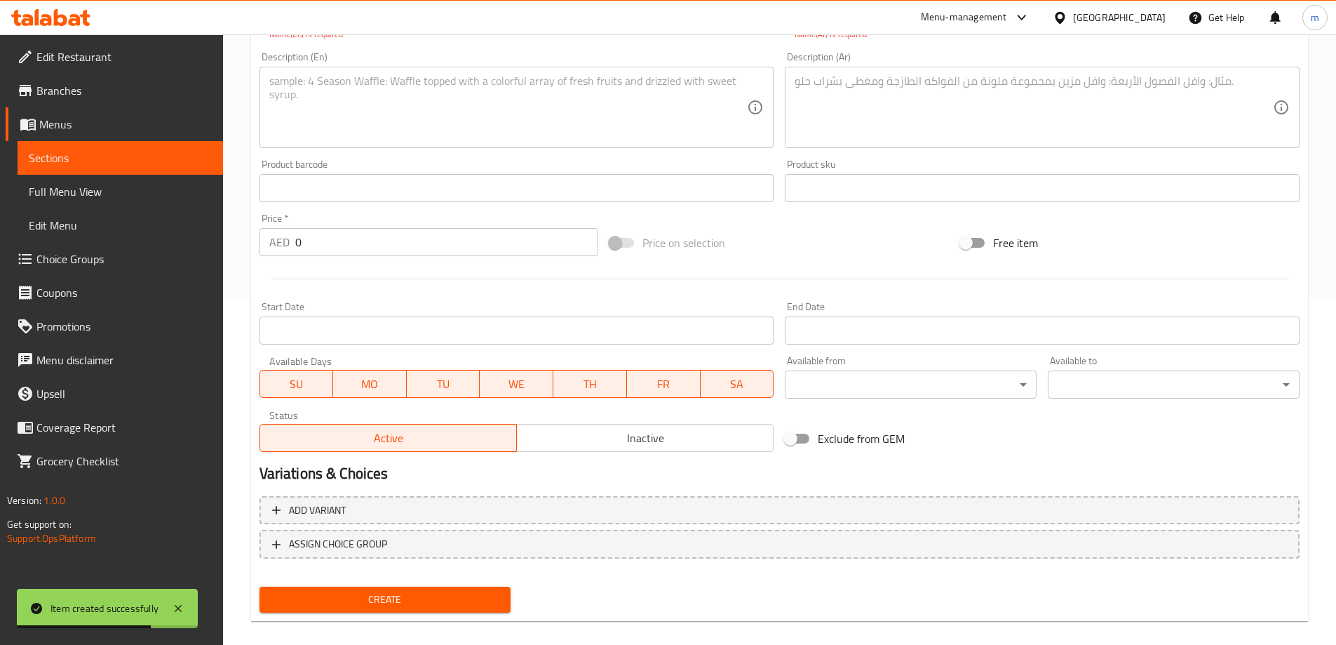
scroll to position [344, 0]
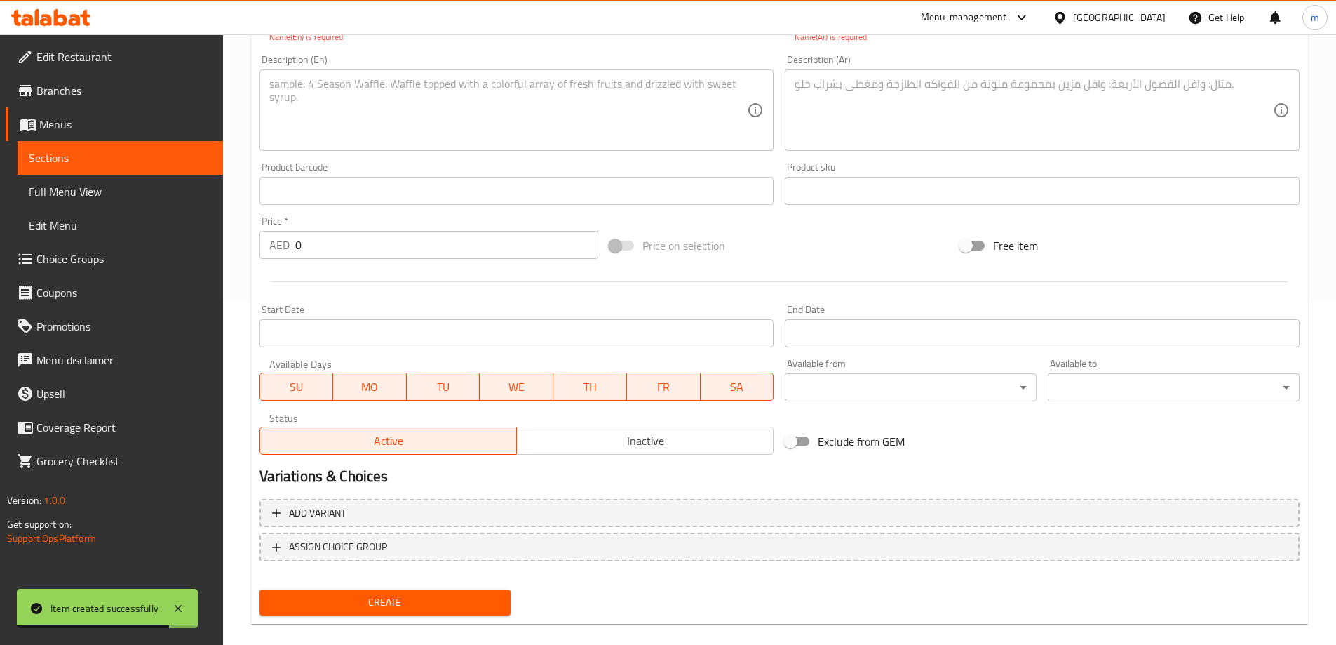
click at [145, 156] on span "Sections" at bounding box center [120, 157] width 183 height 17
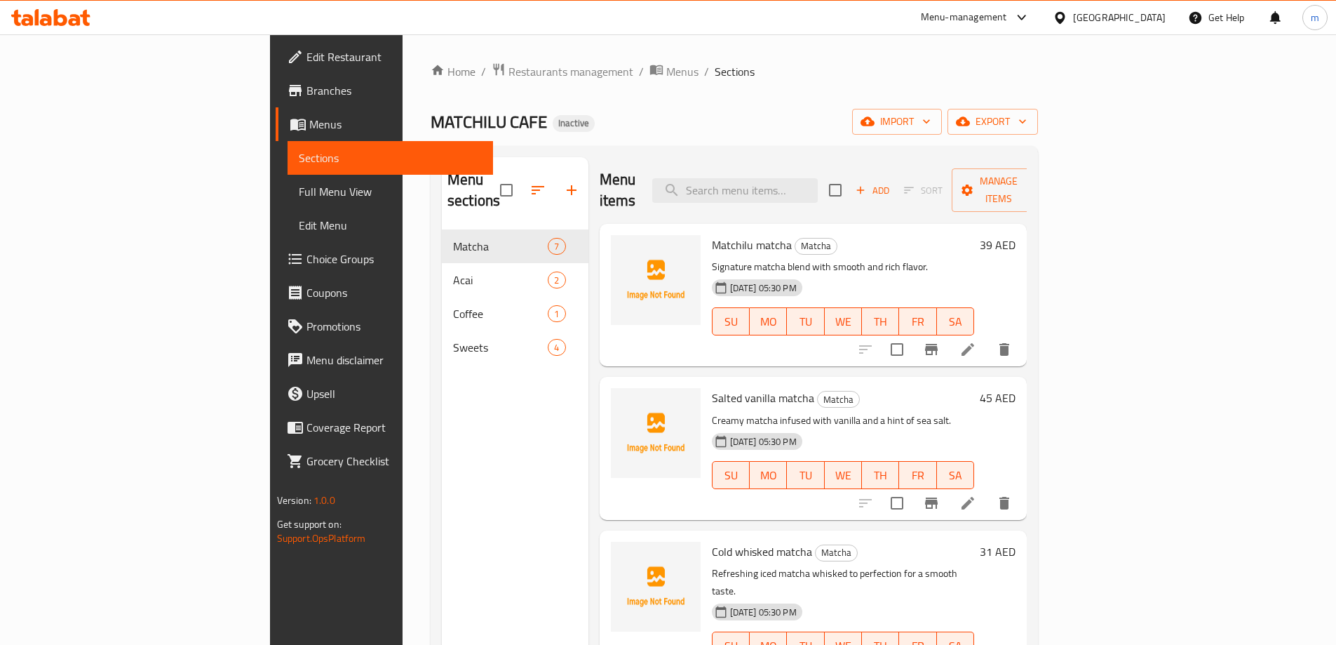
click at [299, 187] on span "Full Menu View" at bounding box center [390, 191] width 183 height 17
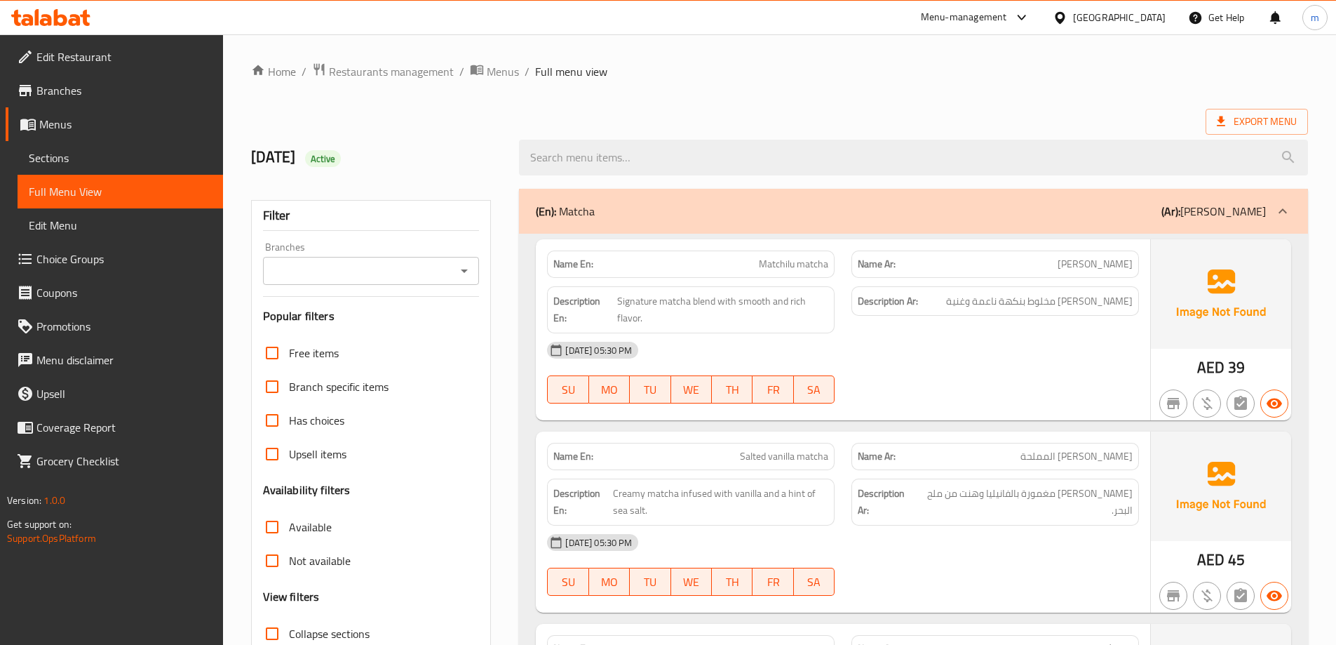
click at [159, 46] on link "Edit Restaurant" at bounding box center [114, 57] width 217 height 34
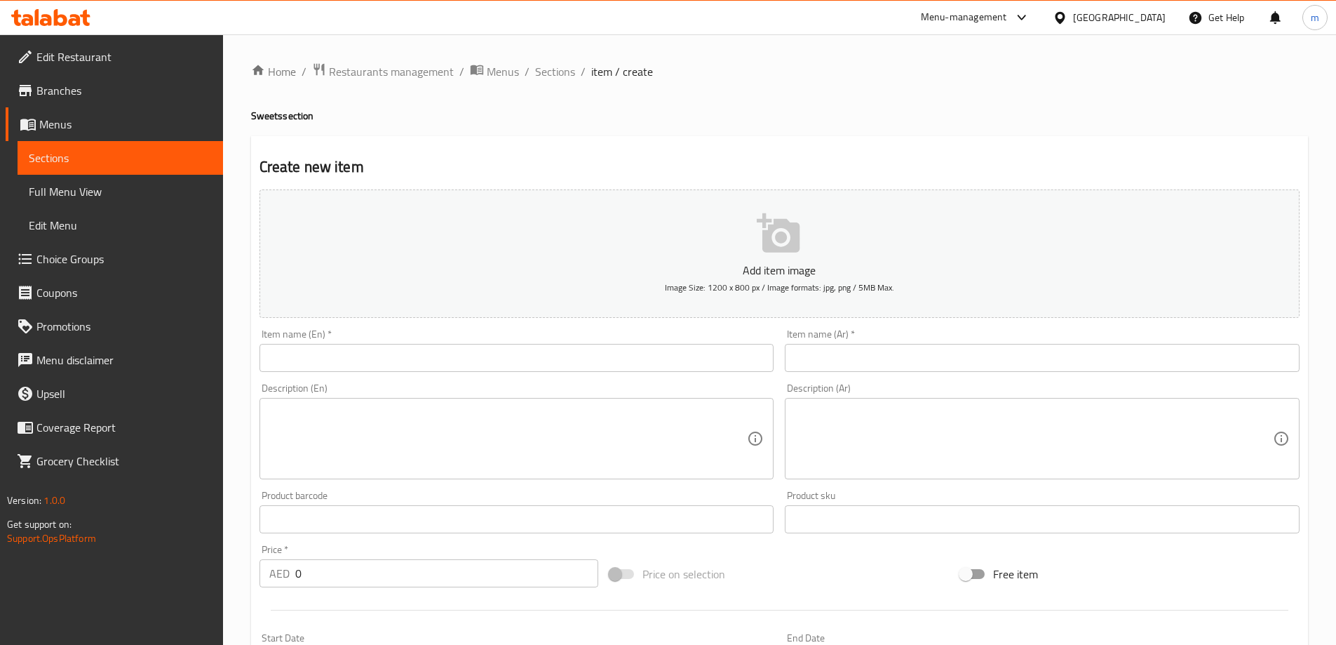
click at [107, 157] on span "Sections" at bounding box center [120, 157] width 183 height 17
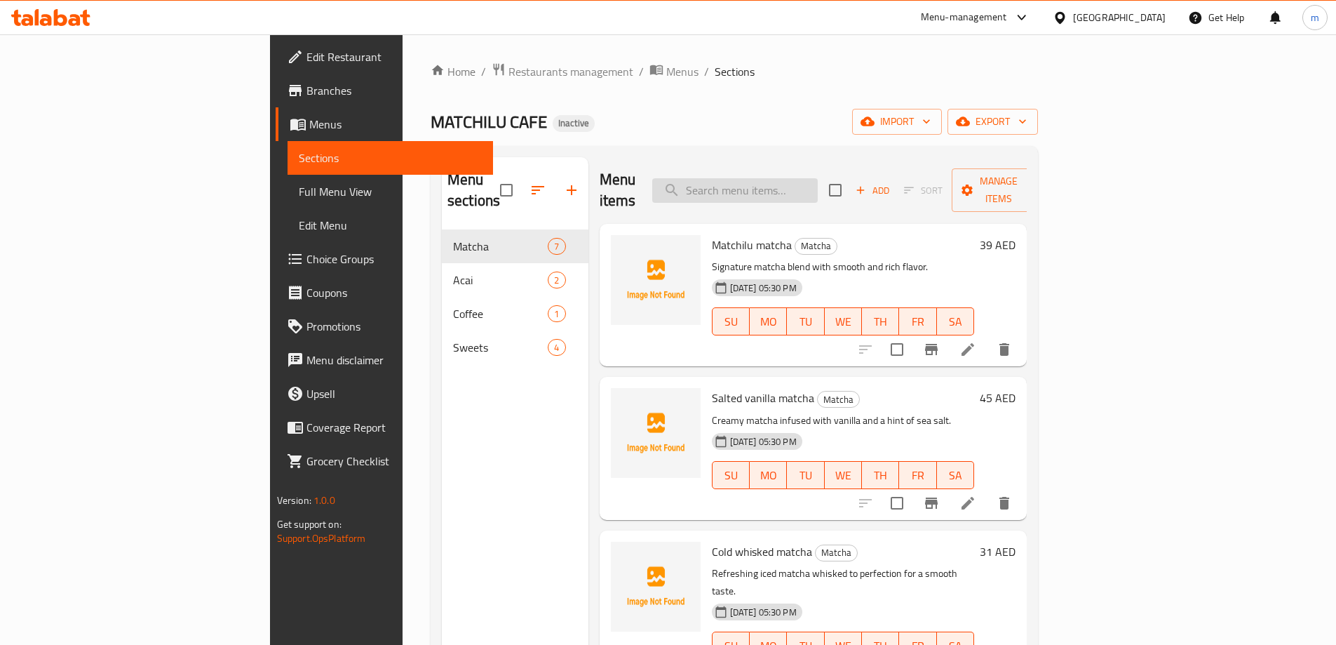
click at [818, 183] on input "search" at bounding box center [735, 190] width 166 height 25
paste input "Classic matcha"
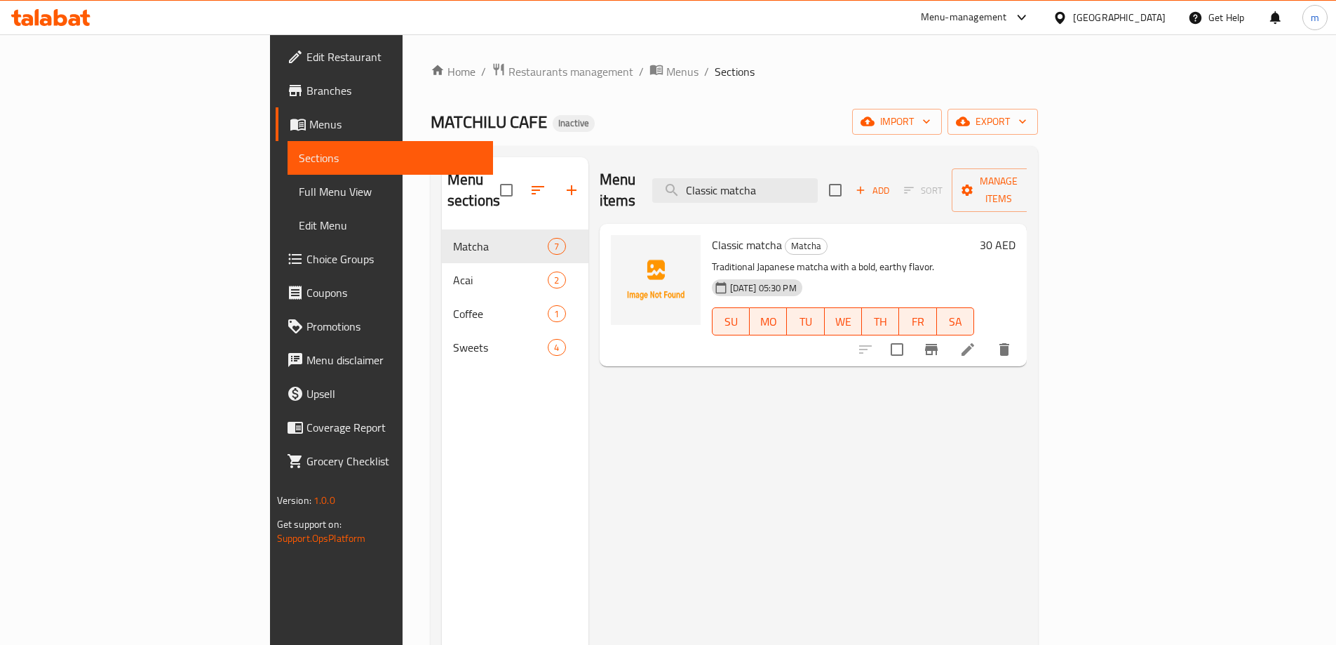
type input "Classic matcha"
click at [974, 343] on icon at bounding box center [968, 349] width 13 height 13
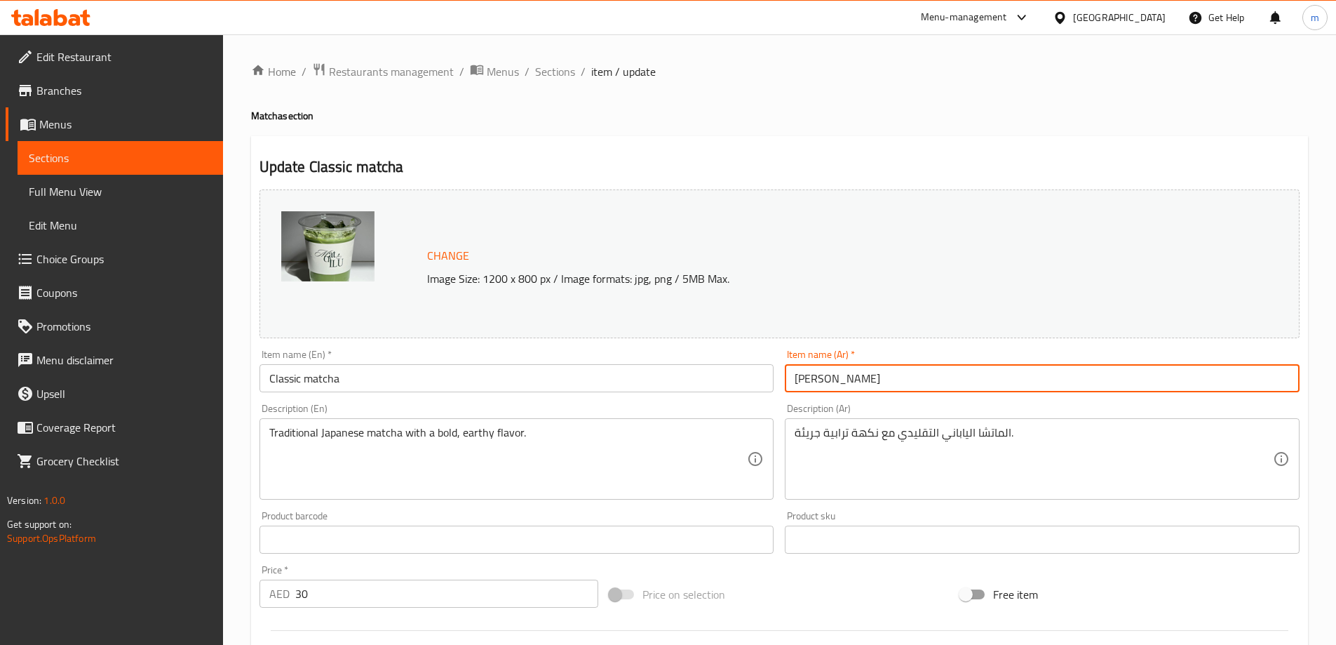
drag, startPoint x: 895, startPoint y: 378, endPoint x: 776, endPoint y: 381, distance: 119.3
click at [776, 381] on div "Change Image Size: 1200 x 800 px / Image formats: jpg, png / 5MB Max. Item name…" at bounding box center [780, 496] width 1052 height 625
type input "'"
type input ";"
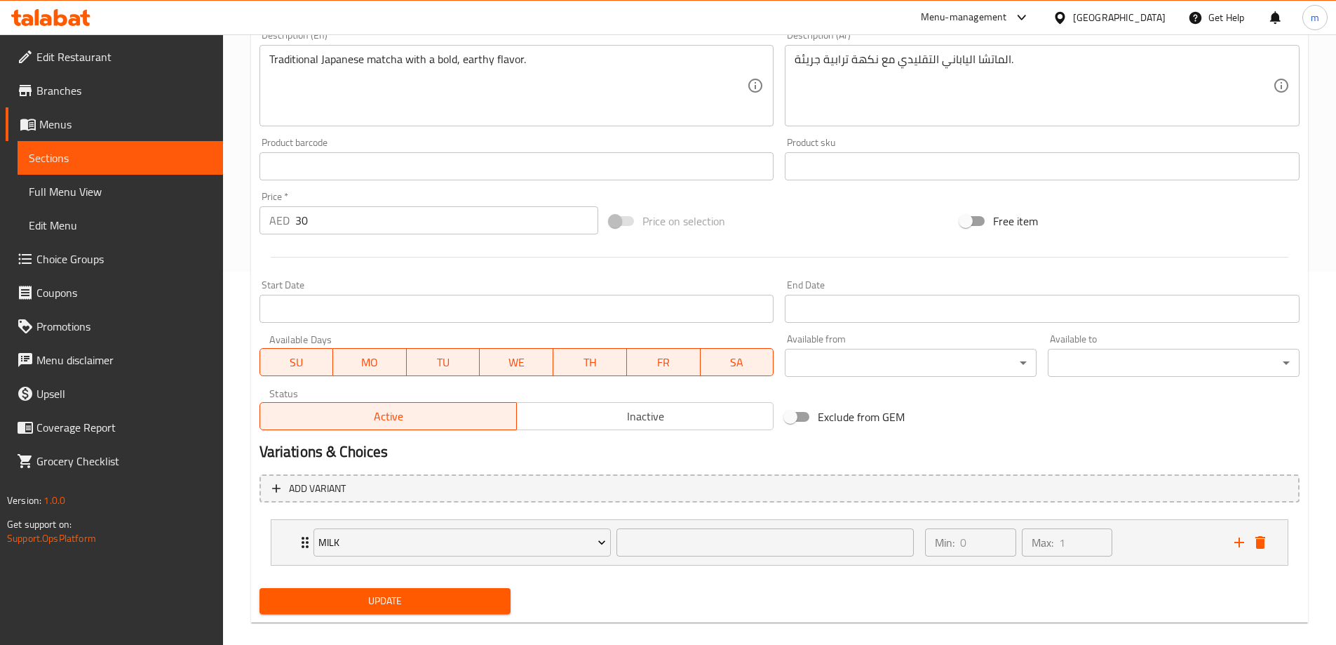
scroll to position [390, 0]
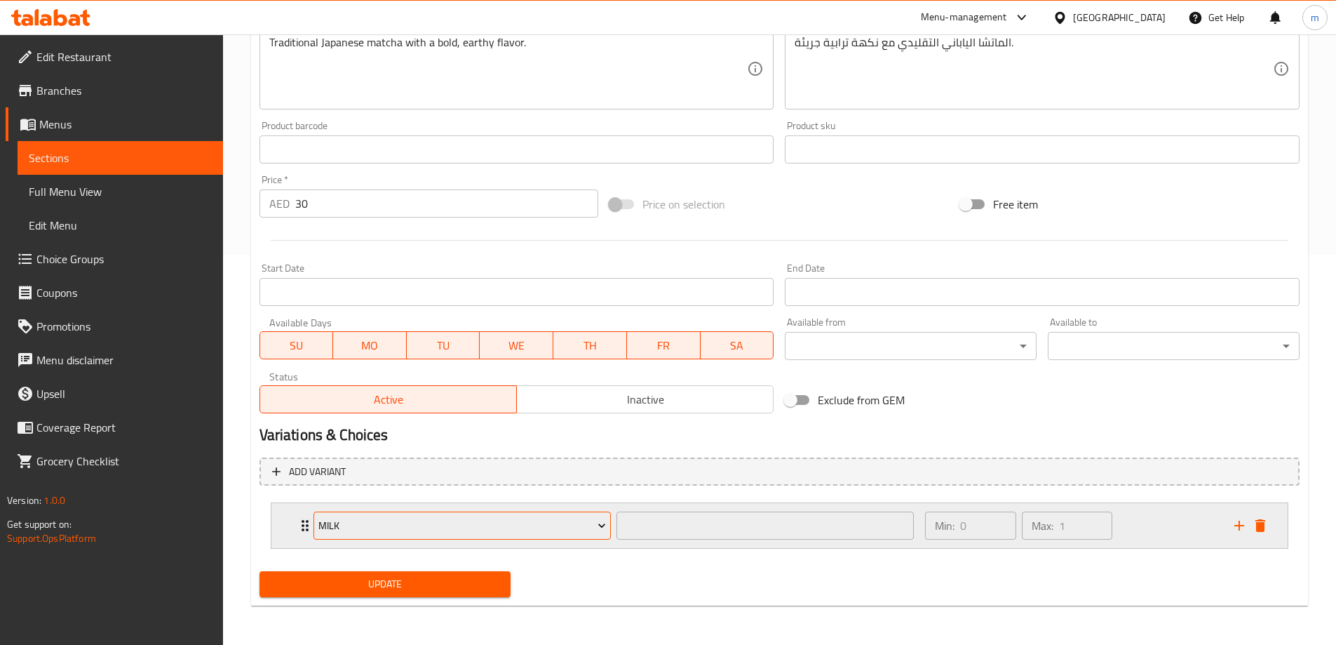
type input "[PERSON_NAME]"
click at [570, 535] on button "Milk" at bounding box center [462, 525] width 297 height 28
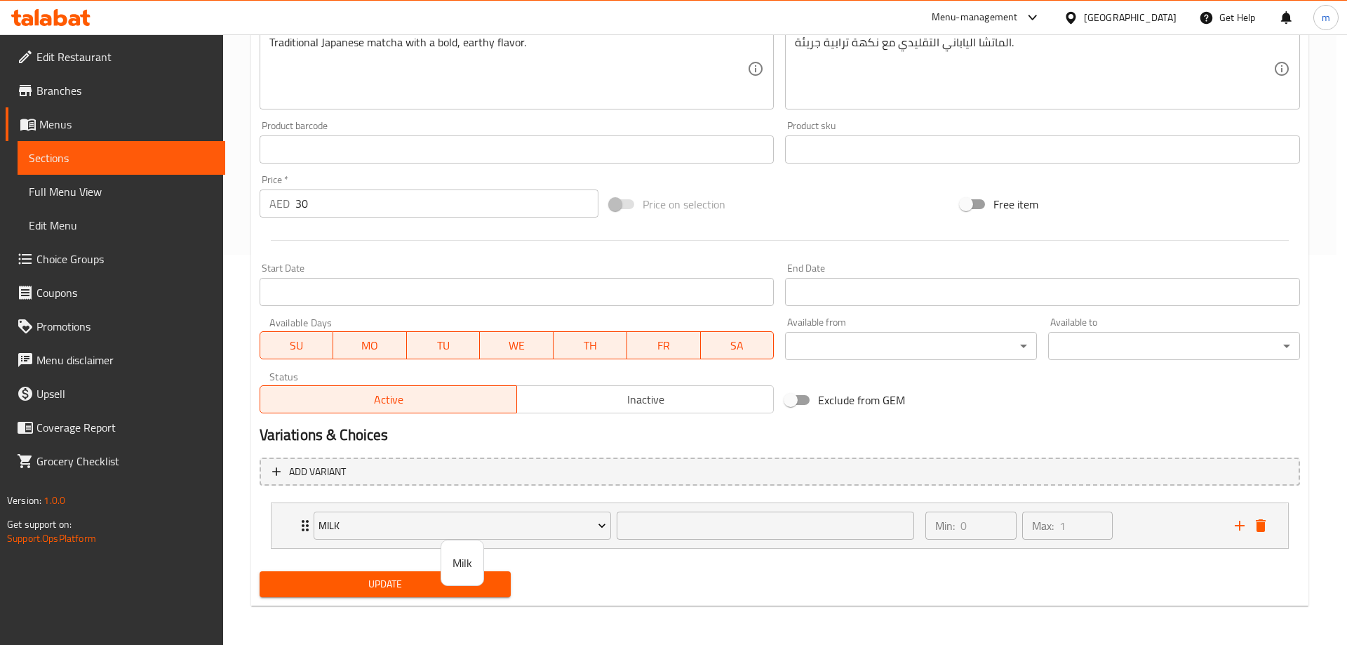
click at [683, 533] on div at bounding box center [673, 322] width 1347 height 645
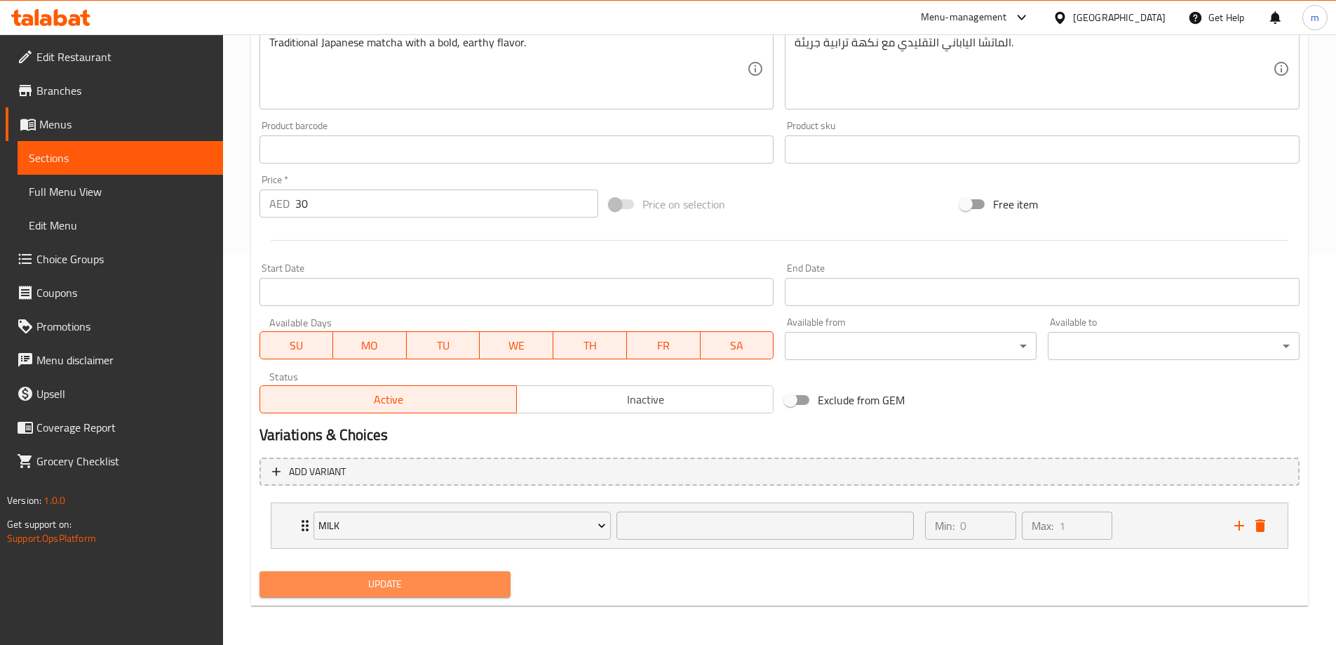
click at [443, 578] on span "Update" at bounding box center [385, 584] width 229 height 18
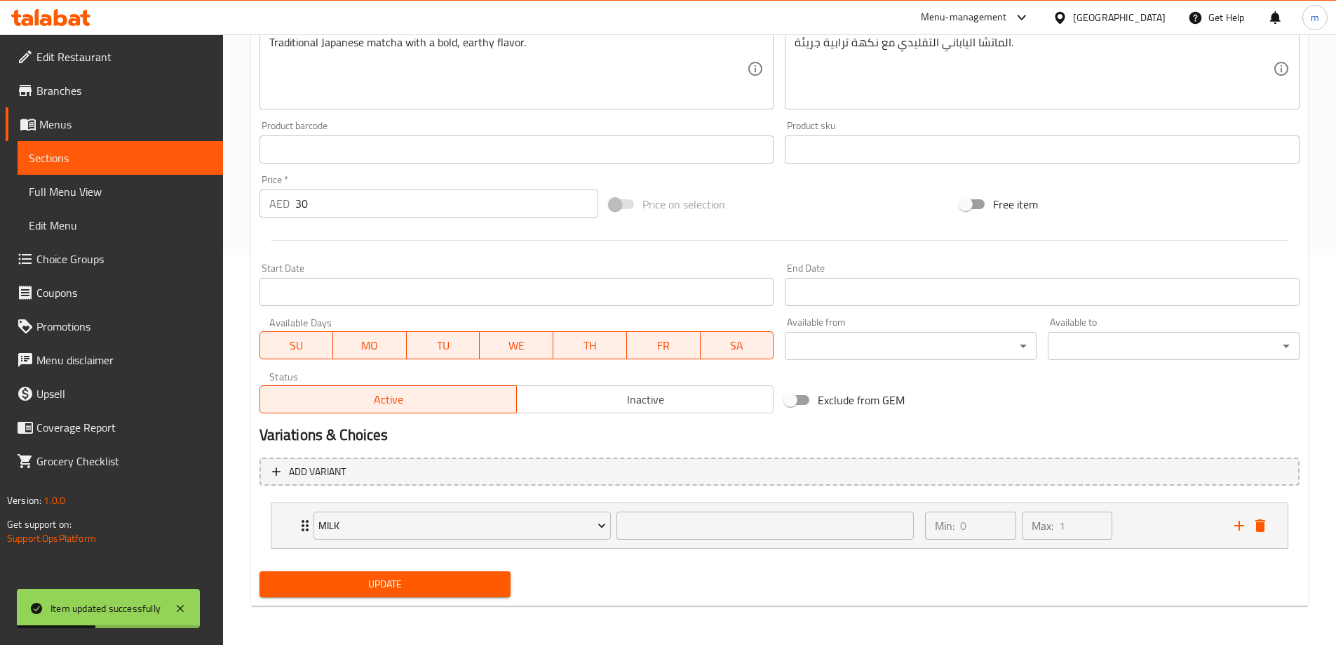
click at [87, 152] on span "Sections" at bounding box center [120, 157] width 183 height 17
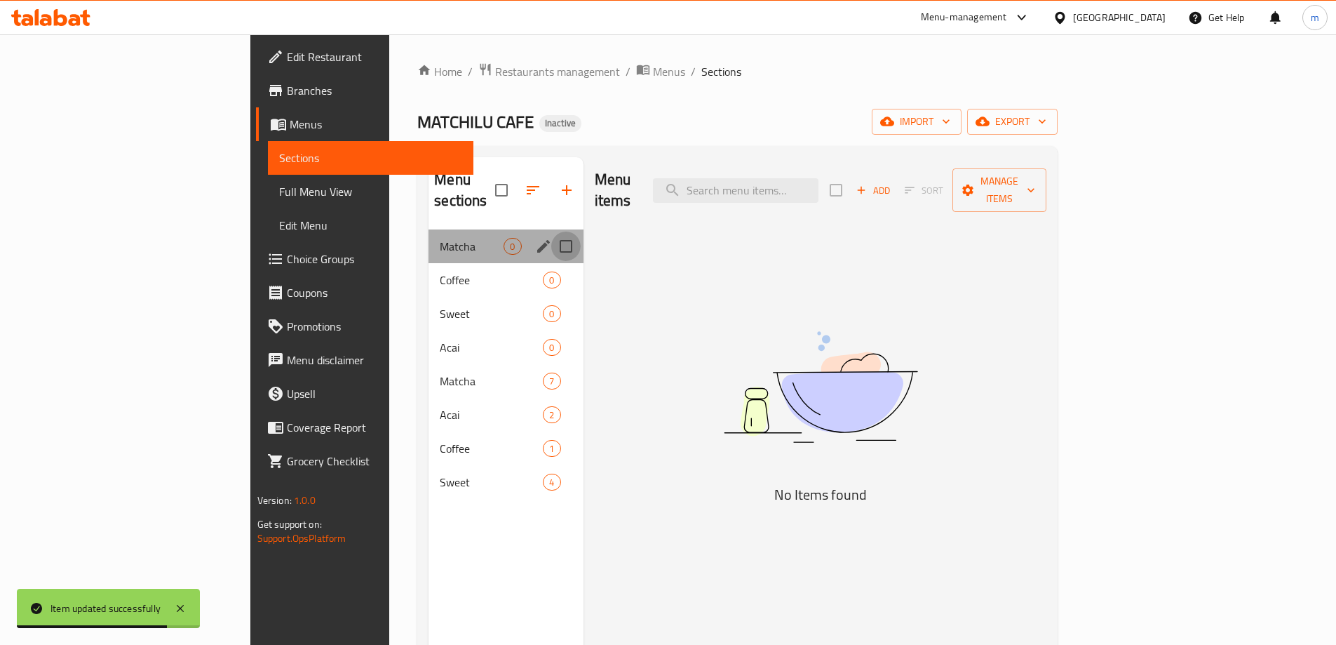
click at [551, 232] on input "Menu sections" at bounding box center [565, 246] width 29 height 29
checkbox input "true"
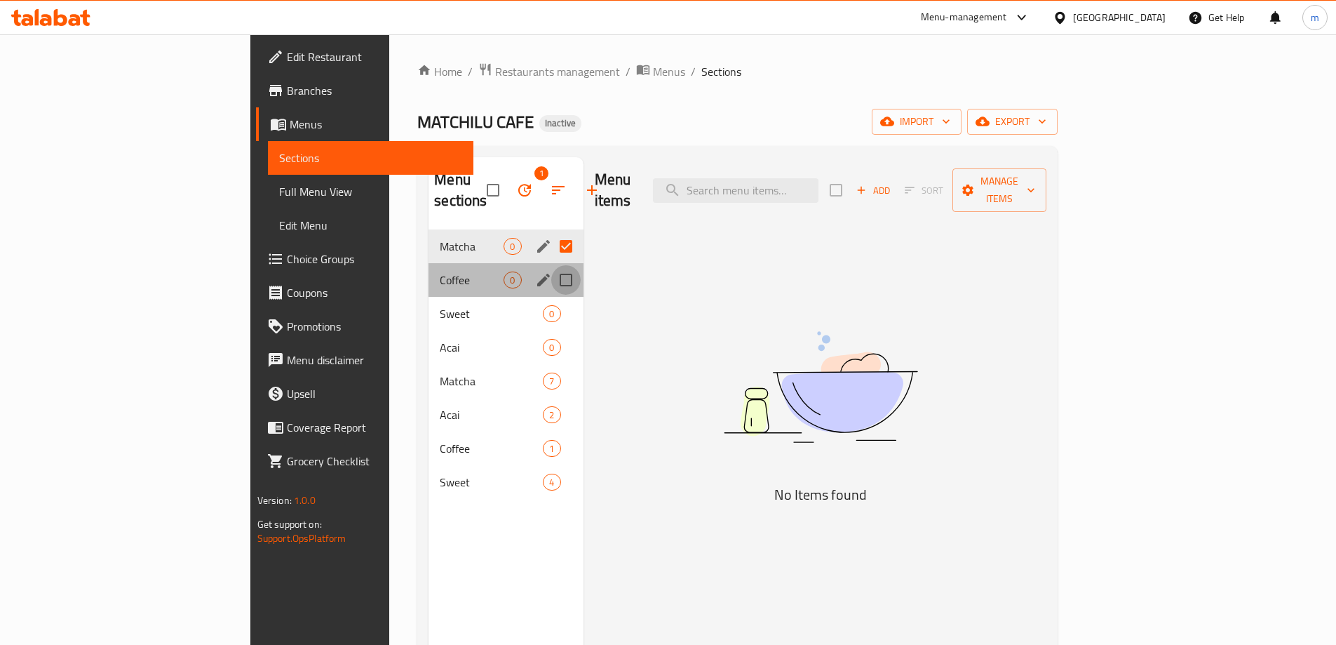
click at [551, 265] on input "Menu sections" at bounding box center [565, 279] width 29 height 29
checkbox input "true"
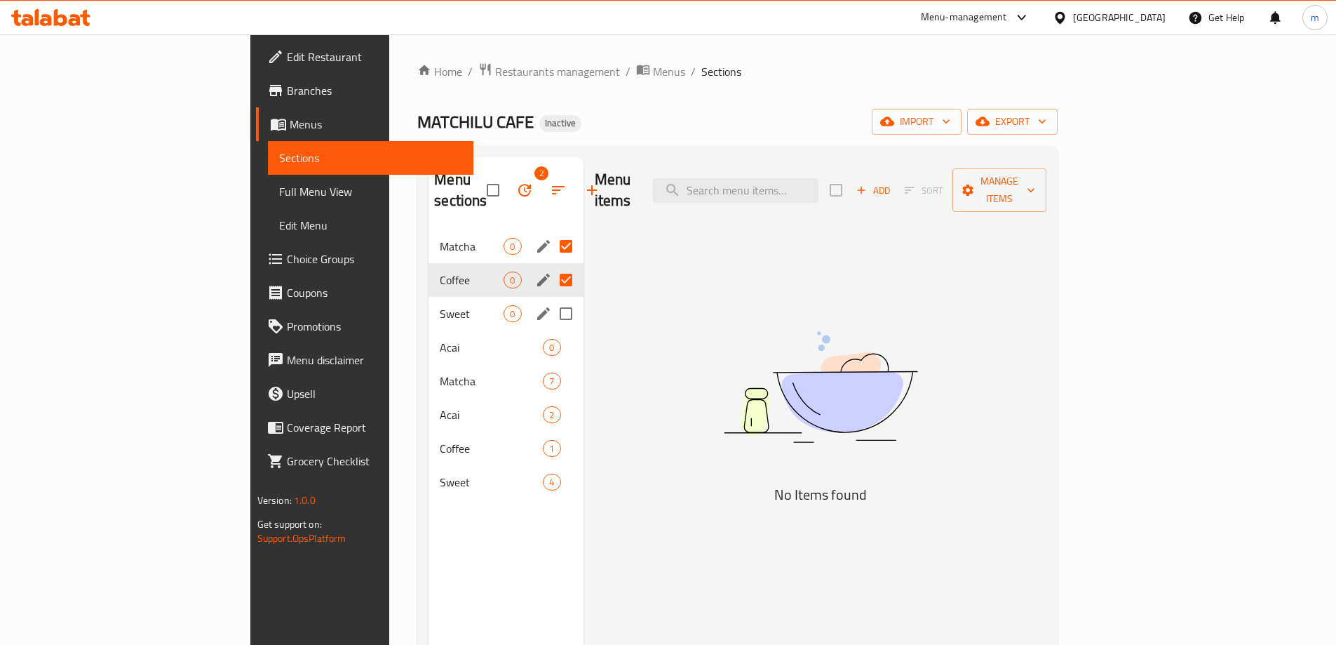
click at [551, 299] on input "Menu sections" at bounding box center [565, 313] width 29 height 29
checkbox input "true"
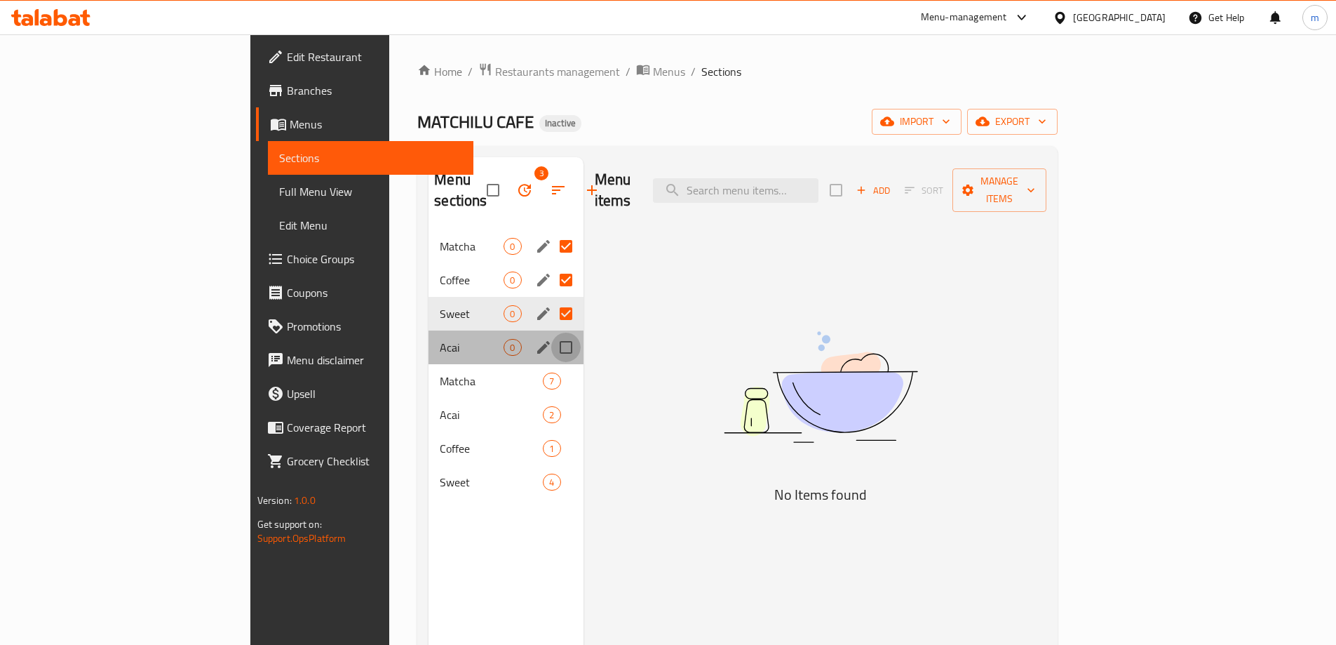
click at [551, 333] on input "Menu sections" at bounding box center [565, 347] width 29 height 29
checkbox input "true"
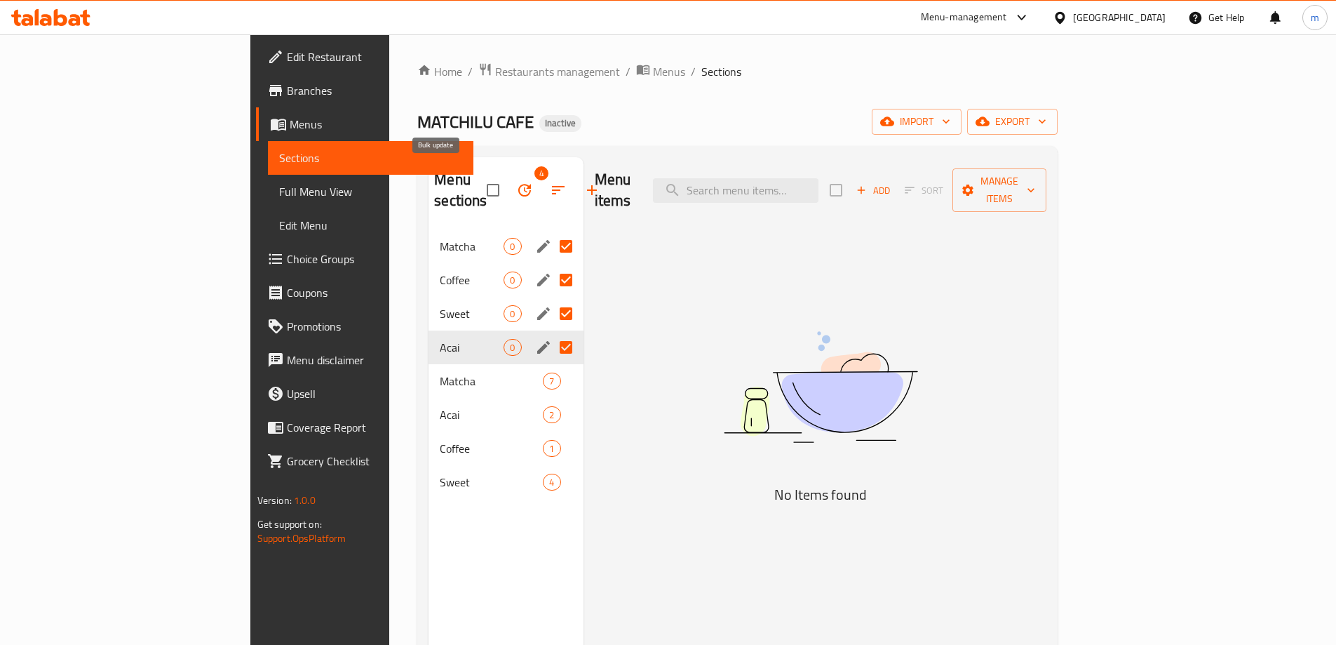
click at [518, 184] on icon "button" at bounding box center [524, 190] width 13 height 13
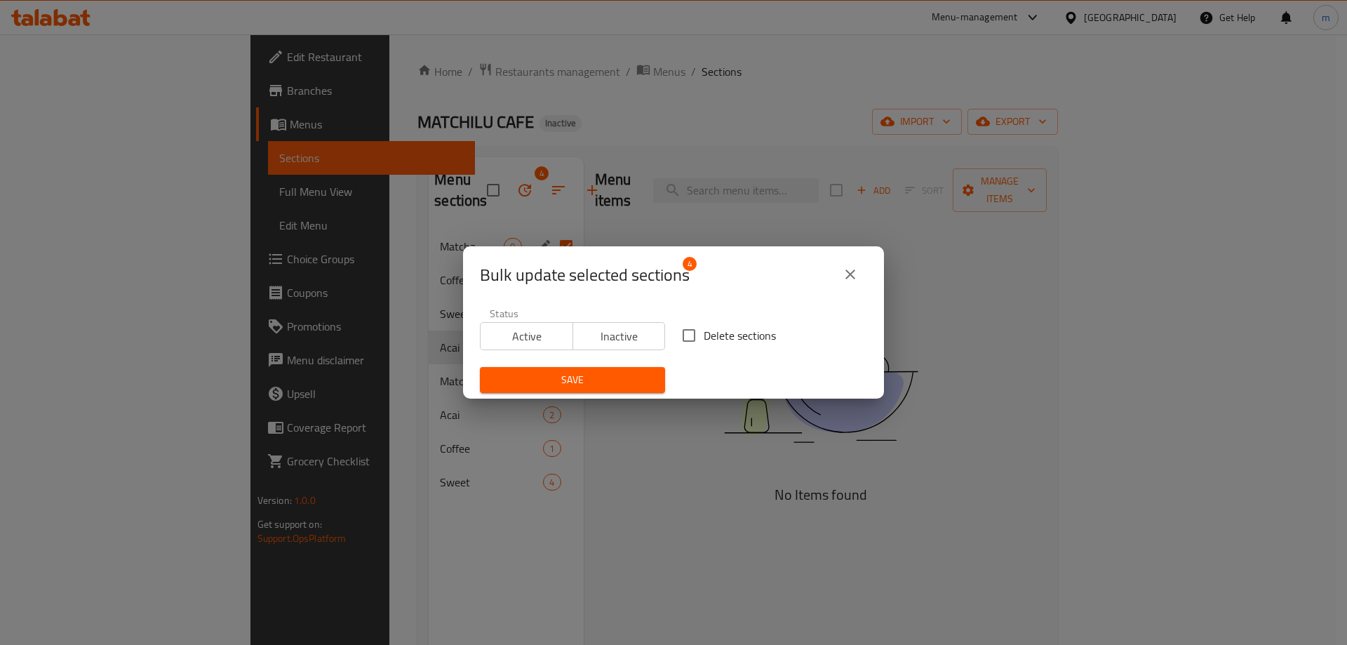
click at [682, 331] on input "Delete sections" at bounding box center [688, 335] width 29 height 29
checkbox input "true"
click at [611, 375] on span "Save" at bounding box center [572, 380] width 163 height 18
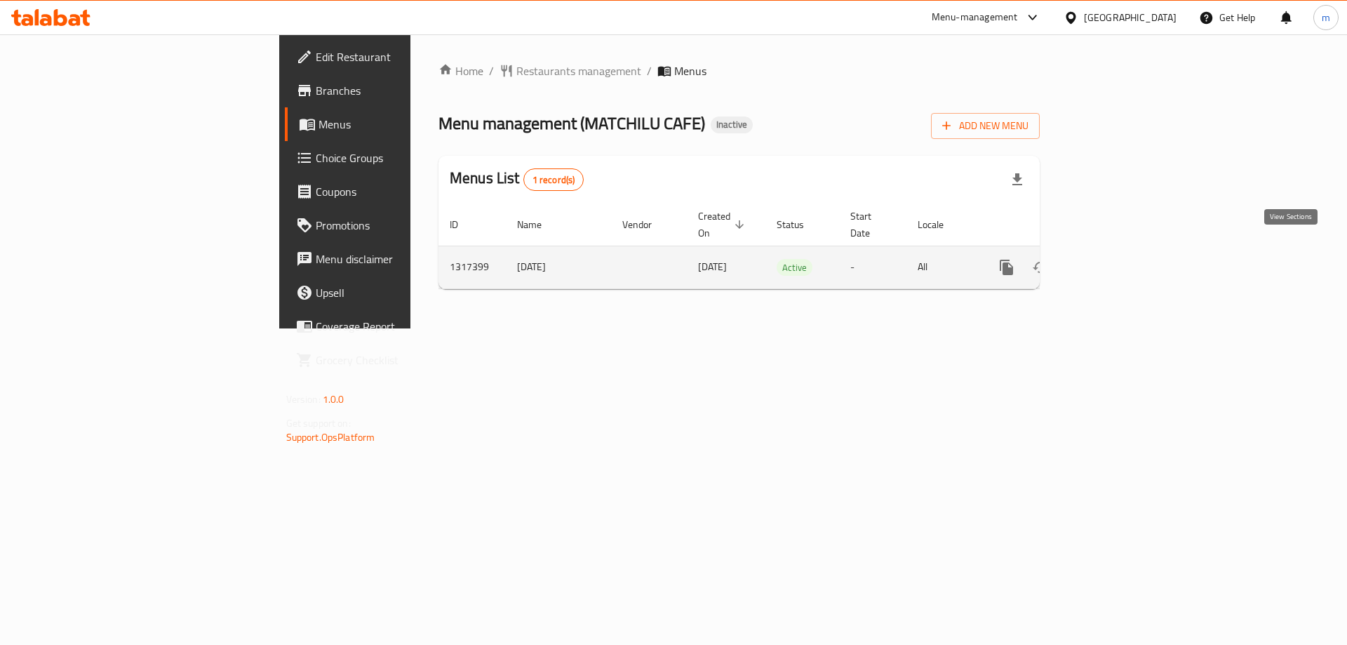
click at [1125, 250] on link "enhanced table" at bounding box center [1108, 267] width 34 height 34
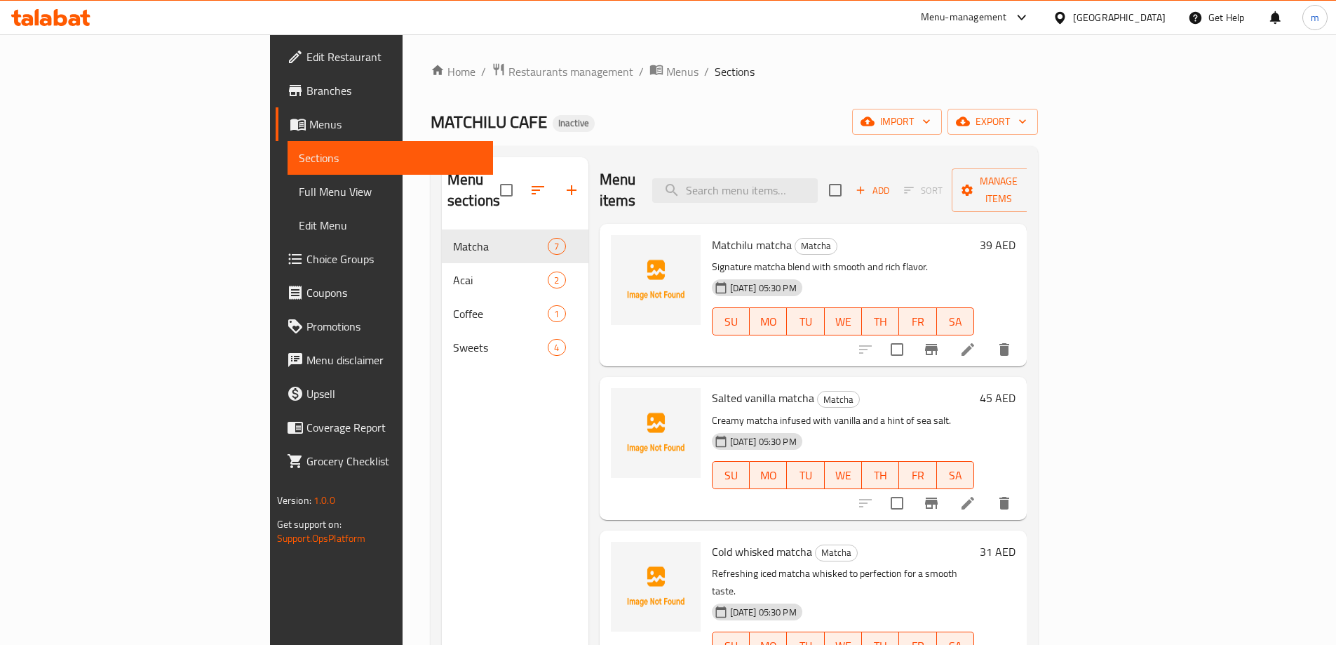
click at [299, 187] on span "Full Menu View" at bounding box center [390, 191] width 183 height 17
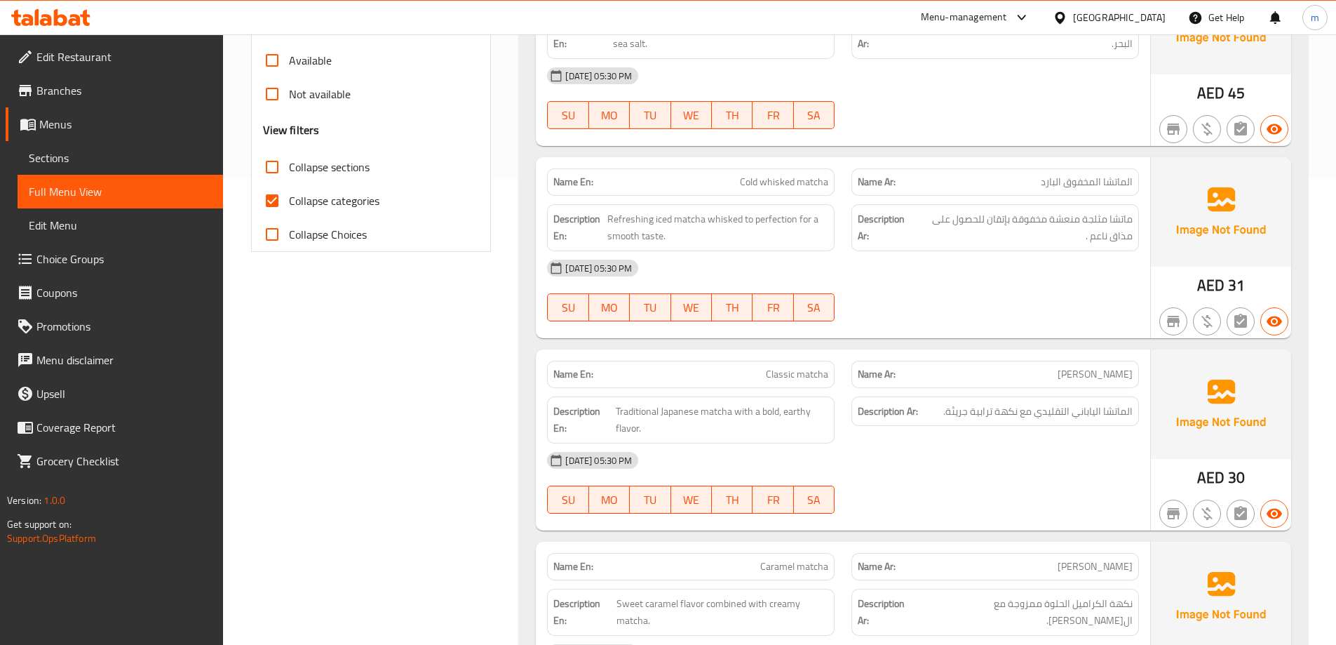
scroll to position [491, 0]
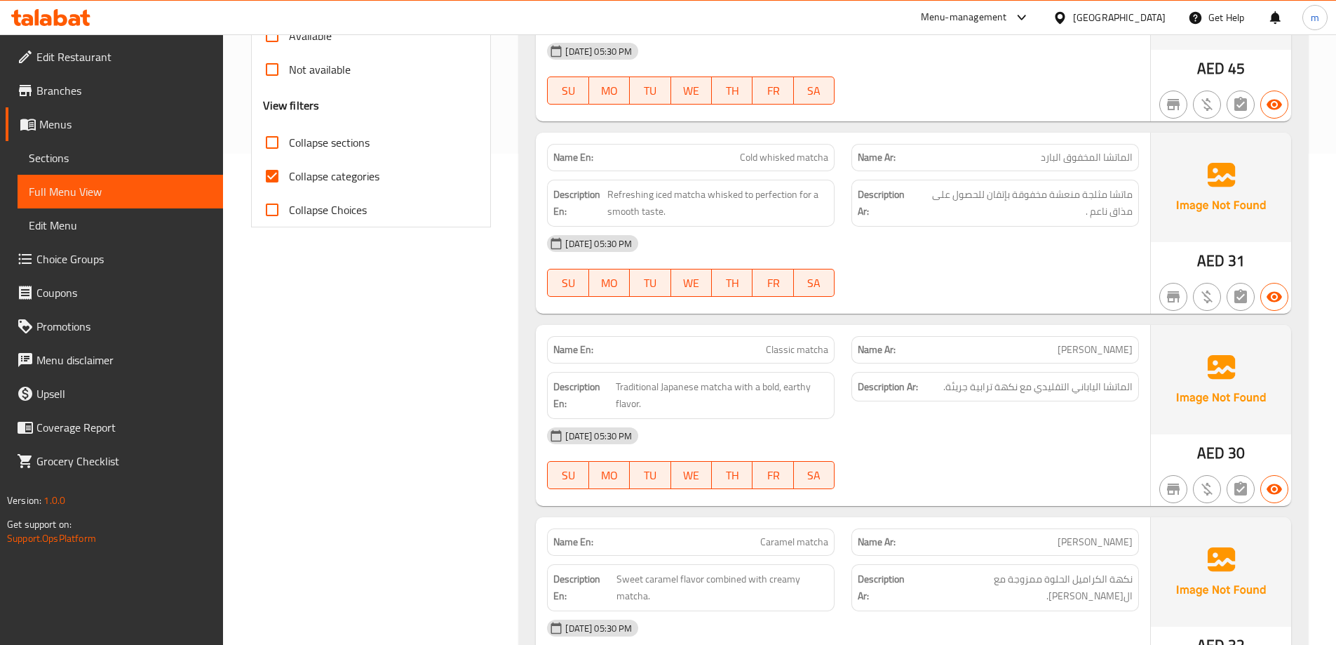
click at [804, 357] on span "Classic matcha" at bounding box center [797, 349] width 62 height 15
copy span "Classic matcha"
click at [884, 419] on div "[DATE] 05:30 PM" at bounding box center [843, 436] width 609 height 34
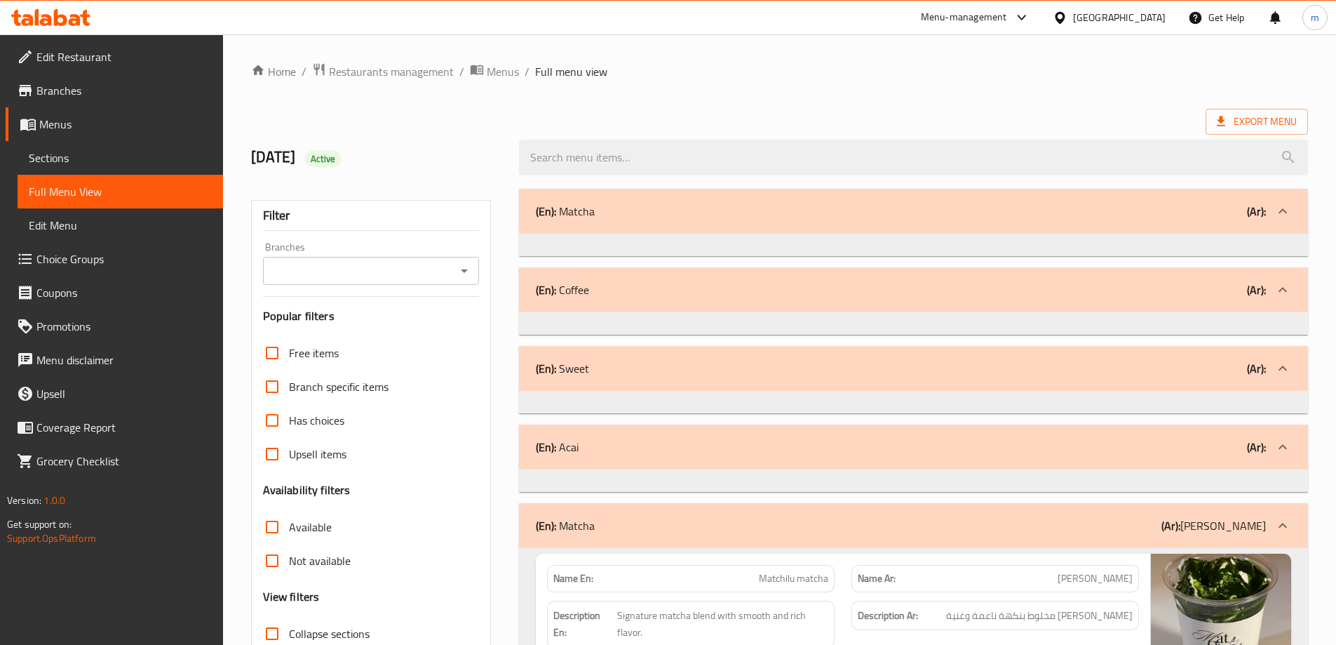
scroll to position [281, 0]
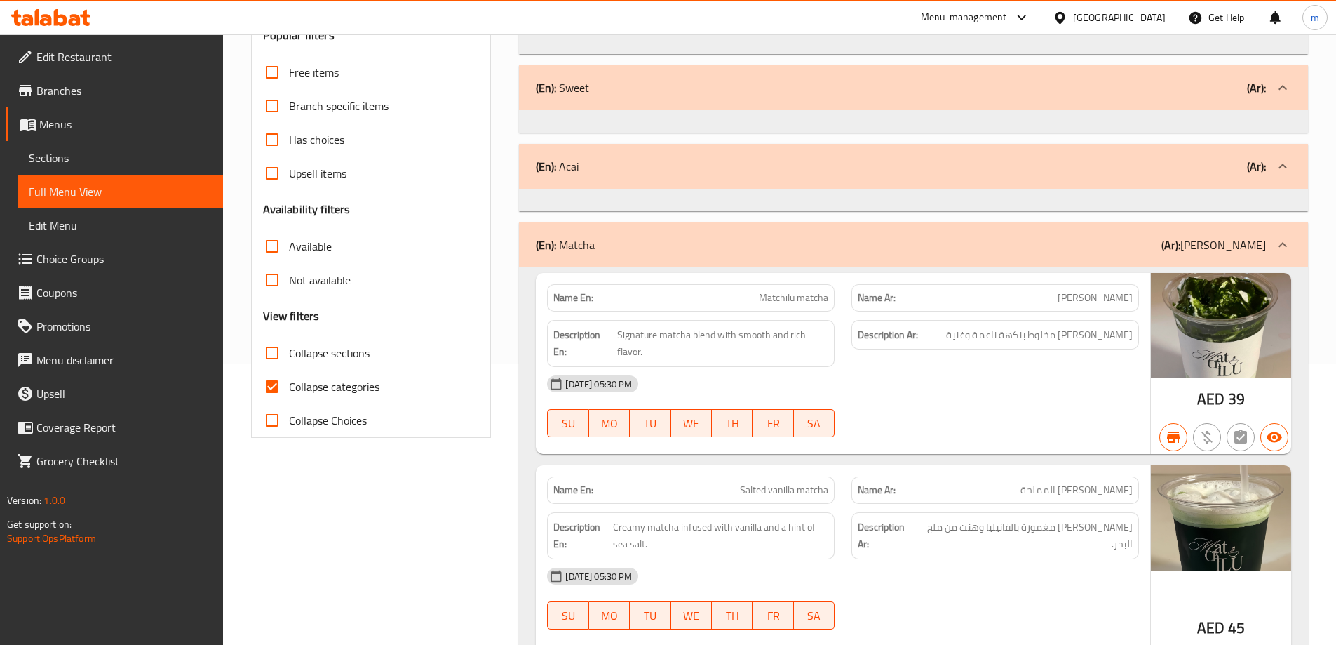
click at [354, 384] on span "Collapse categories" at bounding box center [334, 386] width 90 height 17
click at [289, 384] on input "Collapse categories" at bounding box center [272, 387] width 34 height 34
checkbox input "false"
click at [349, 355] on span "Collapse sections" at bounding box center [329, 352] width 81 height 17
click at [289, 355] on input "Collapse sections" at bounding box center [272, 353] width 34 height 34
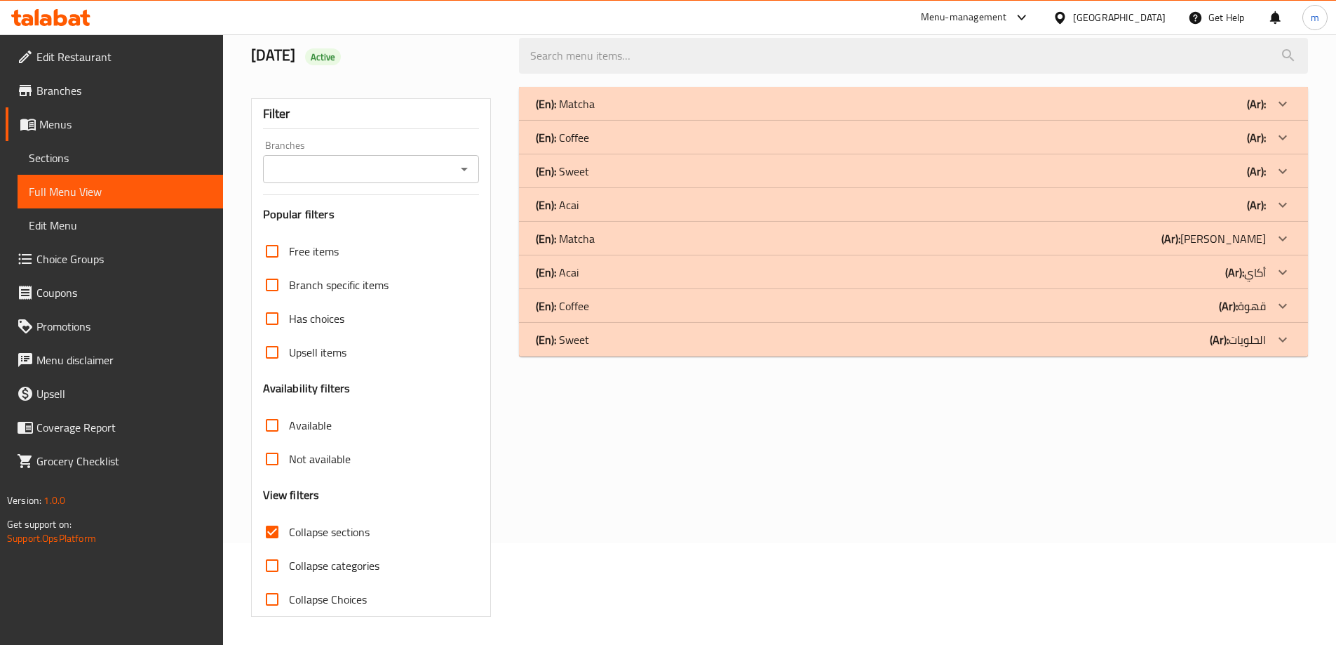
scroll to position [102, 0]
click at [340, 532] on span "Collapse sections" at bounding box center [329, 531] width 81 height 17
click at [289, 532] on input "Collapse sections" at bounding box center [272, 532] width 34 height 34
checkbox input "false"
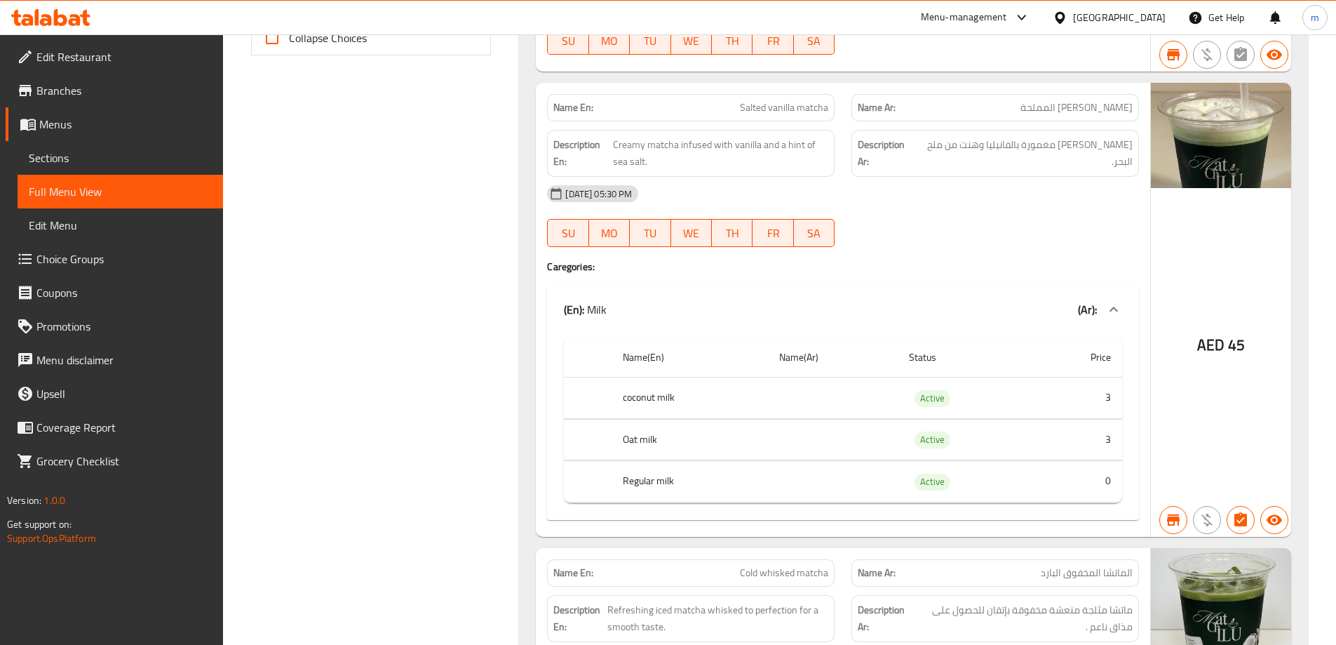
scroll to position [382, 0]
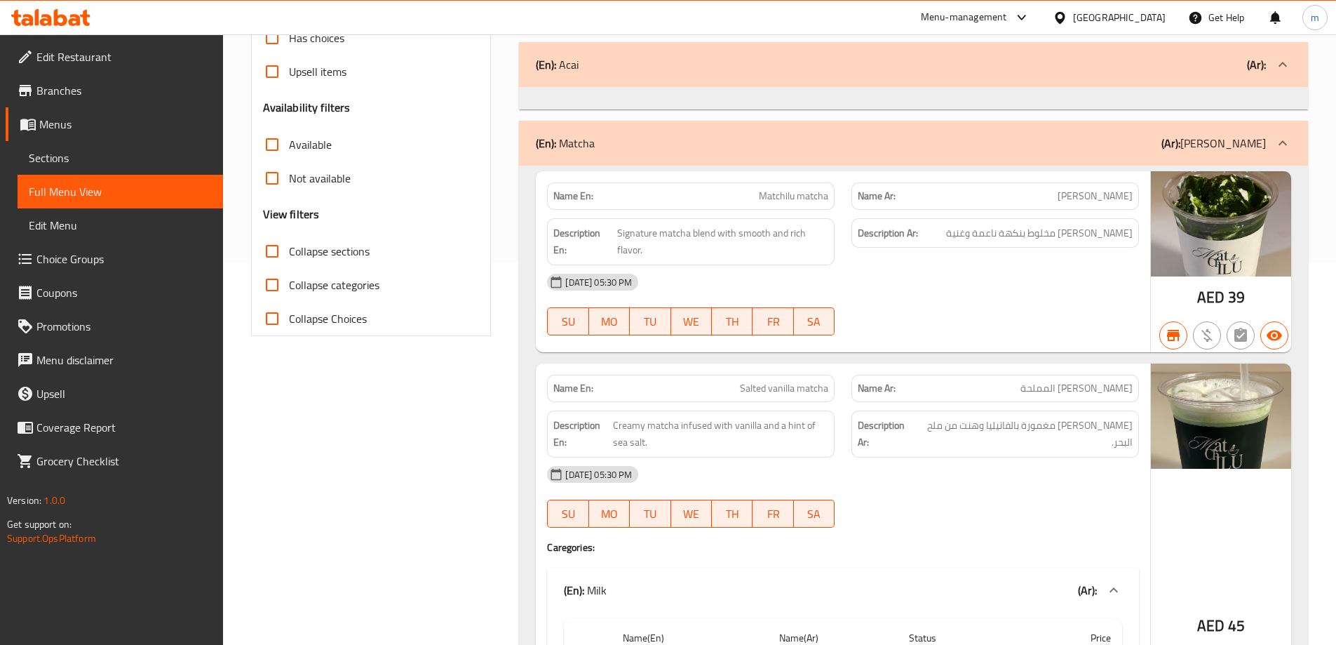
click at [348, 317] on span "Collapse Choices" at bounding box center [328, 318] width 78 height 17
click at [289, 317] on input "Collapse Choices" at bounding box center [272, 319] width 34 height 34
click at [357, 325] on span "Collapse Choices" at bounding box center [328, 318] width 78 height 17
click at [289, 325] on input "Collapse Choices" at bounding box center [272, 319] width 34 height 34
checkbox input "false"
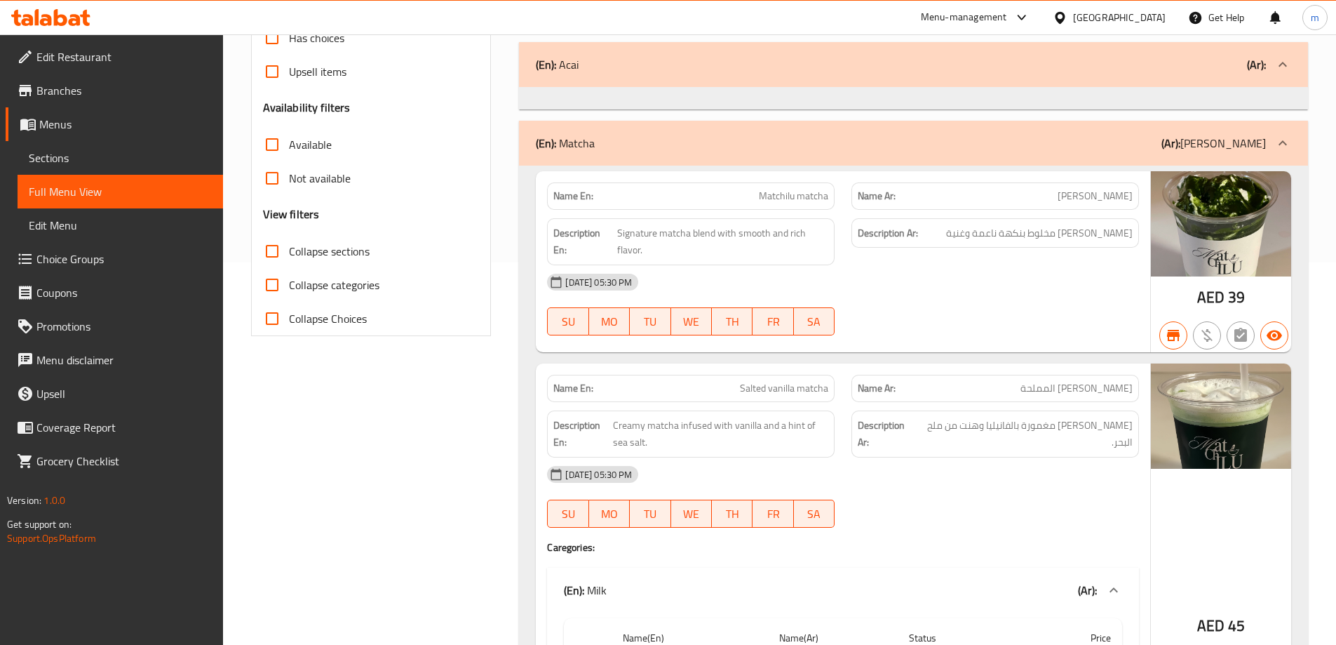
click at [355, 251] on span "Collapse sections" at bounding box center [329, 251] width 81 height 17
click at [289, 251] on input "Collapse sections" at bounding box center [272, 251] width 34 height 34
checkbox input "true"
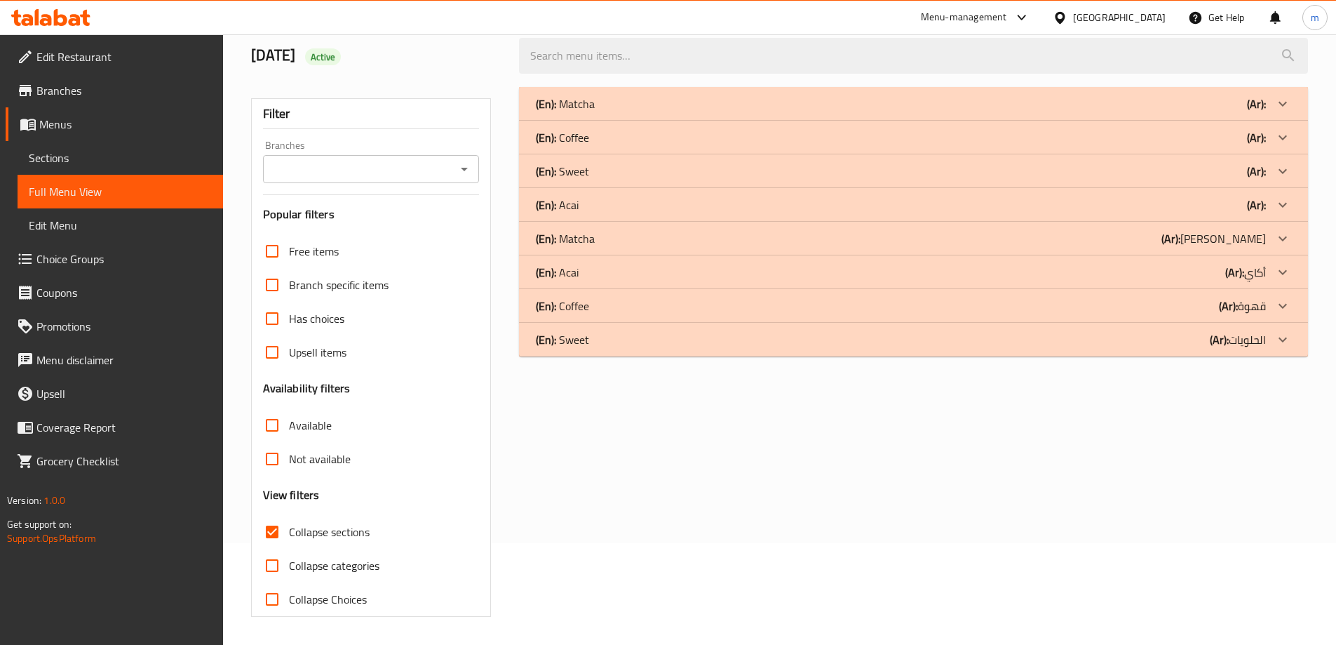
scroll to position [102, 0]
click at [729, 340] on div "(En): Sweet (Ar): الحلويات" at bounding box center [901, 339] width 730 height 17
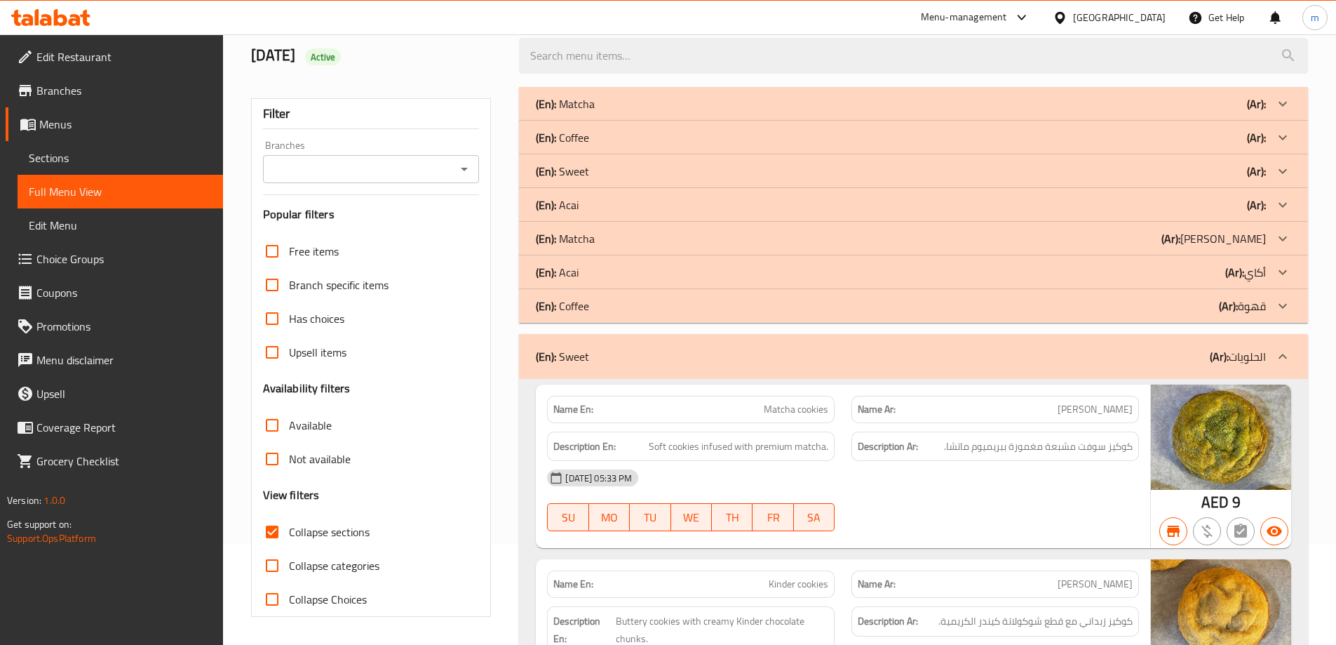
click at [775, 302] on div "(En): Coffee (Ar): قهوة" at bounding box center [901, 305] width 730 height 17
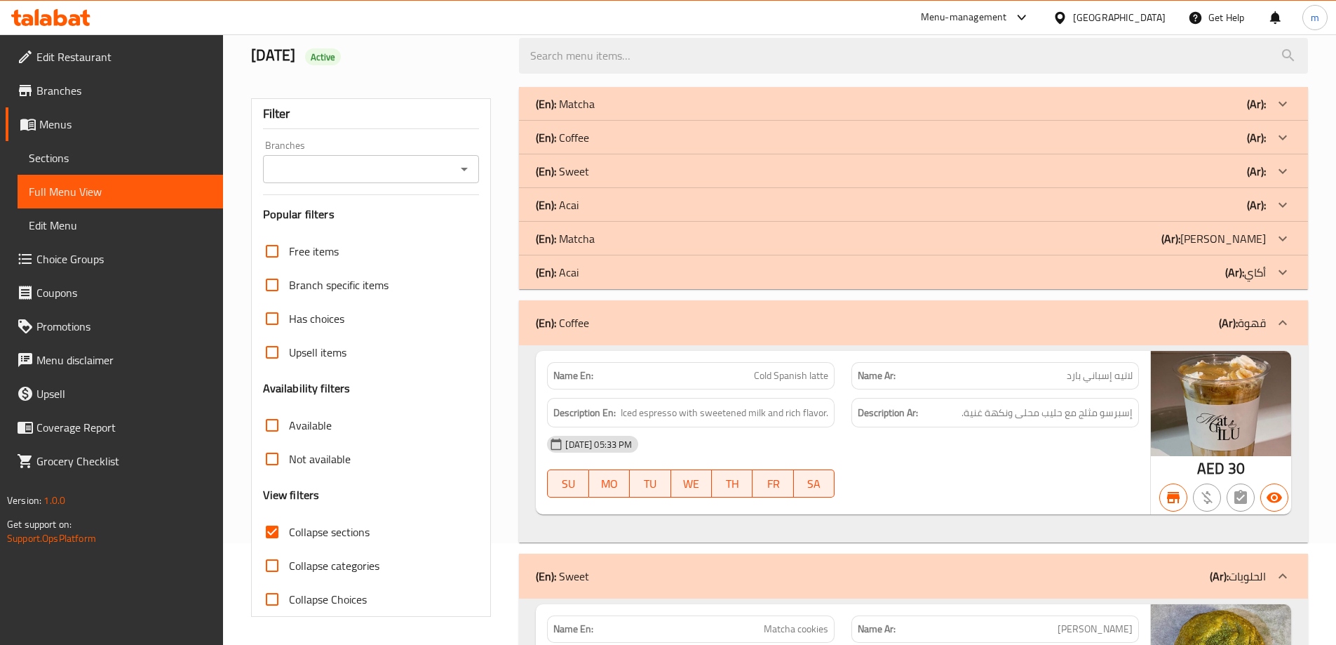
click at [808, 277] on div "(En): Acai (Ar): أكاي" at bounding box center [901, 272] width 730 height 17
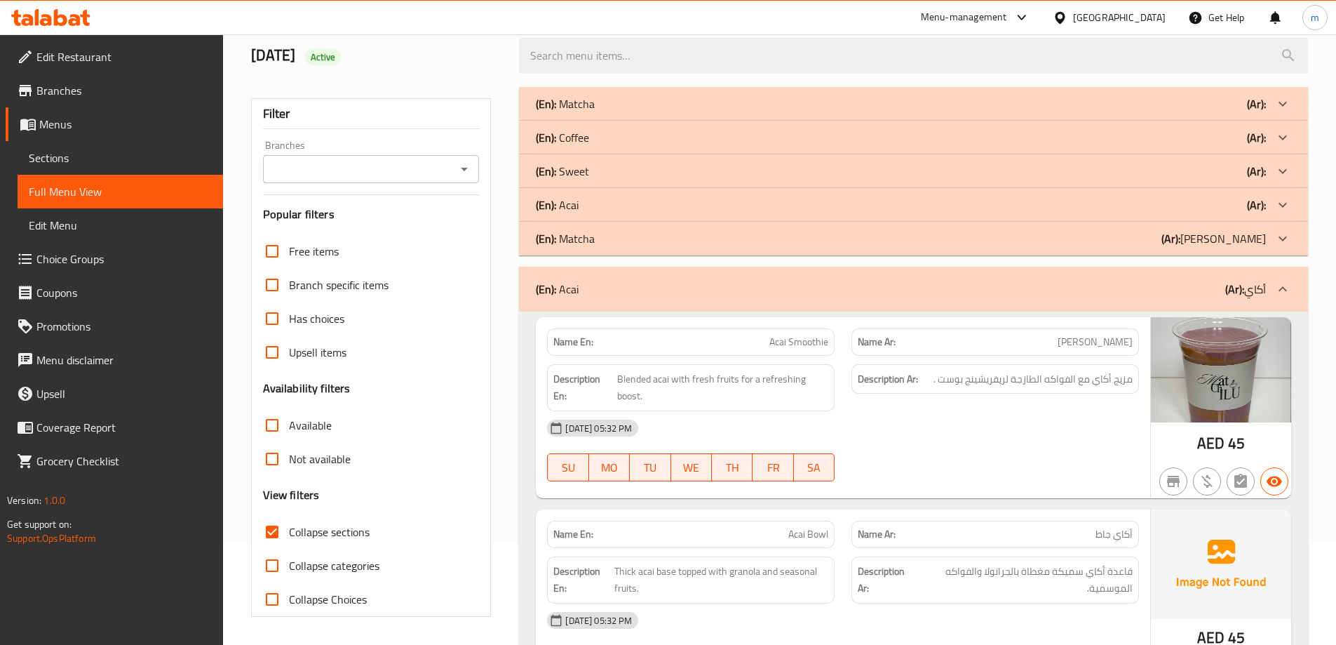
click at [836, 244] on div "(En): Matcha (Ar): ماتشا" at bounding box center [901, 238] width 730 height 17
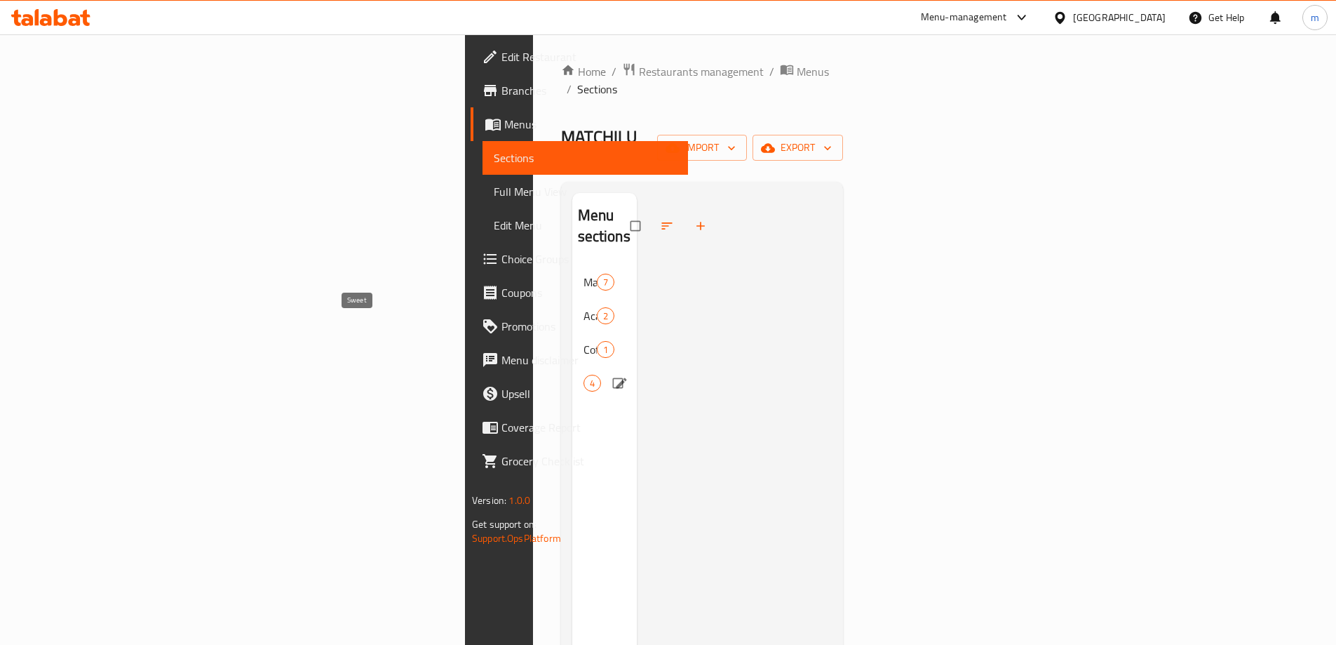
click at [584, 375] on span "Sweet" at bounding box center [584, 383] width 0 height 17
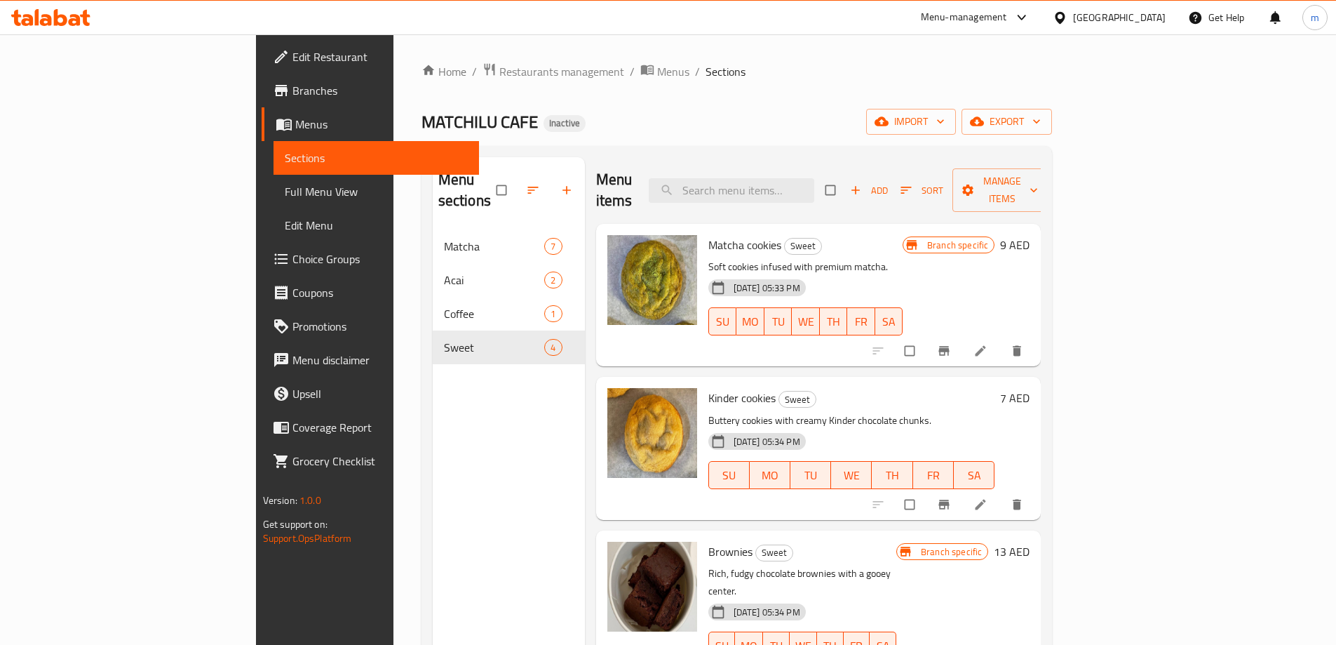
click at [293, 260] on span "Choice Groups" at bounding box center [380, 258] width 175 height 17
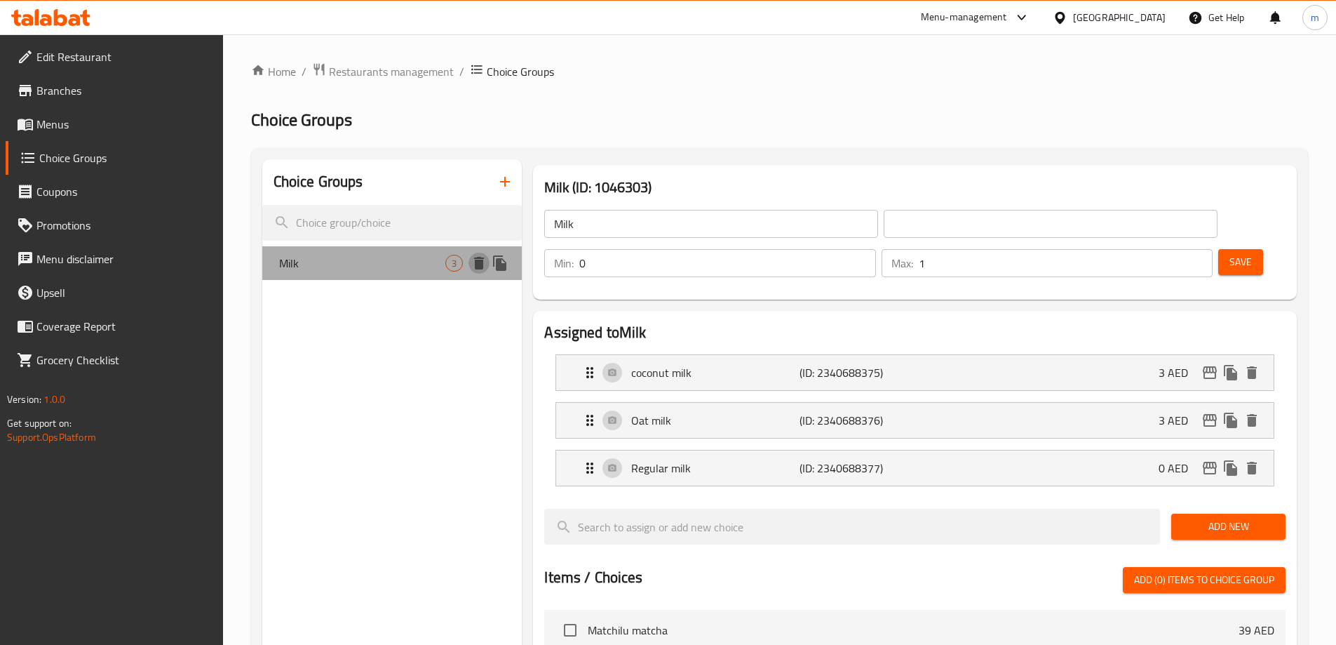
click at [474, 271] on icon "delete" at bounding box center [479, 263] width 17 height 17
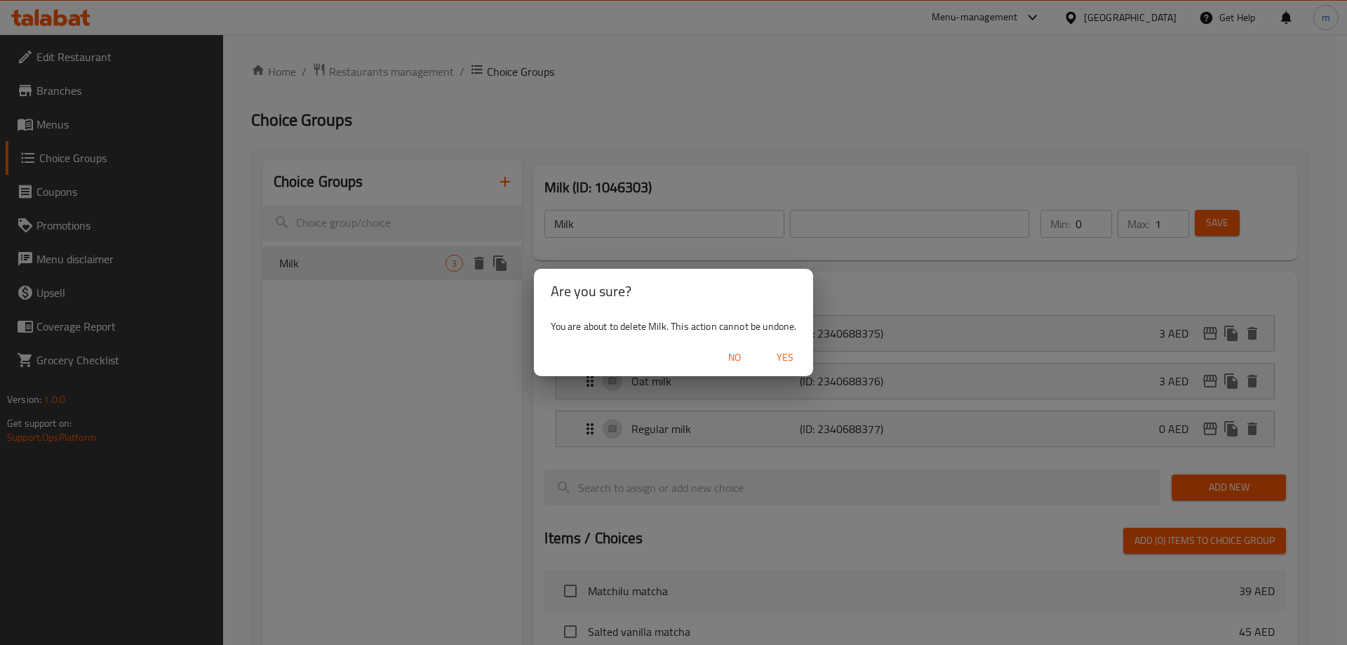
click at [774, 361] on span "Yes" at bounding box center [785, 358] width 34 height 18
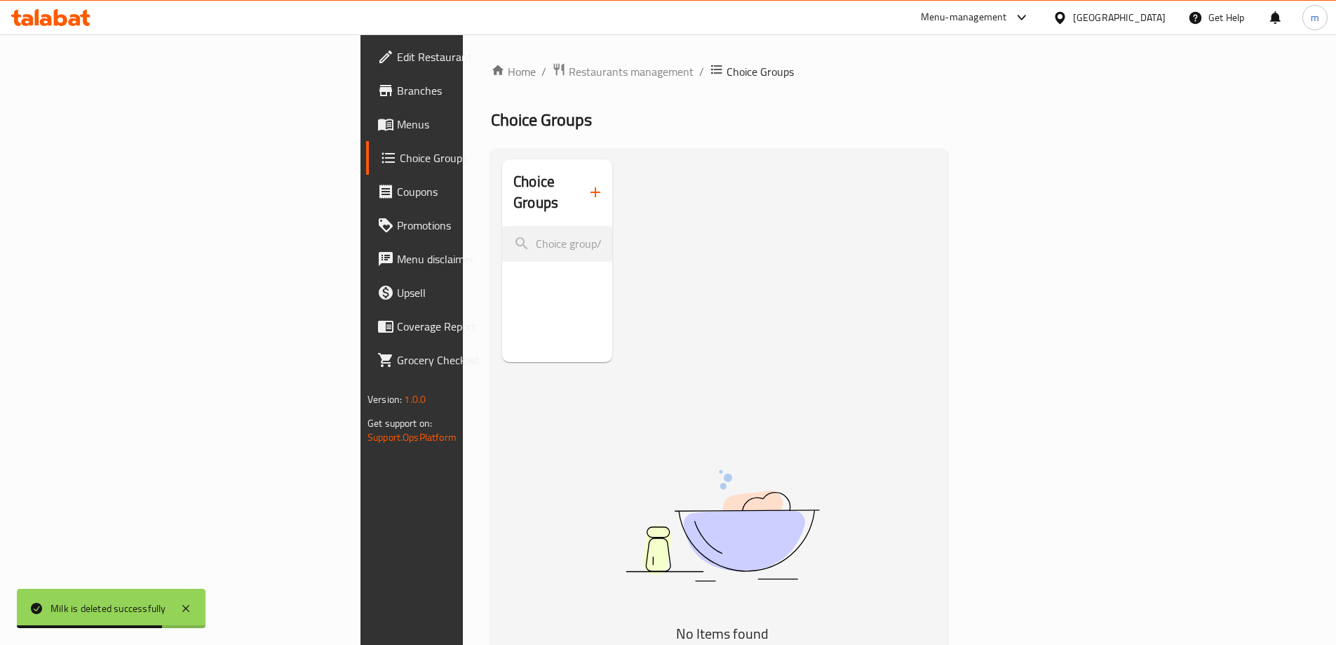
click at [397, 123] on span "Menus" at bounding box center [484, 124] width 175 height 17
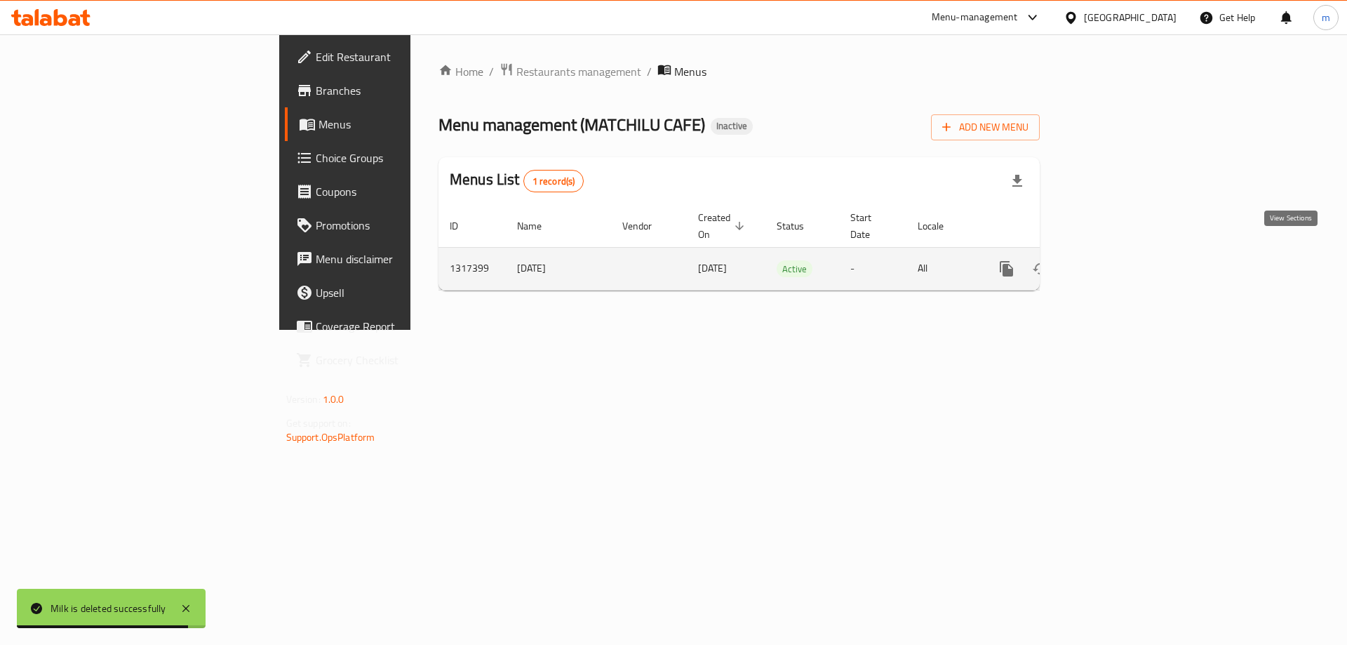
click at [1114, 262] on icon "enhanced table" at bounding box center [1107, 268] width 13 height 13
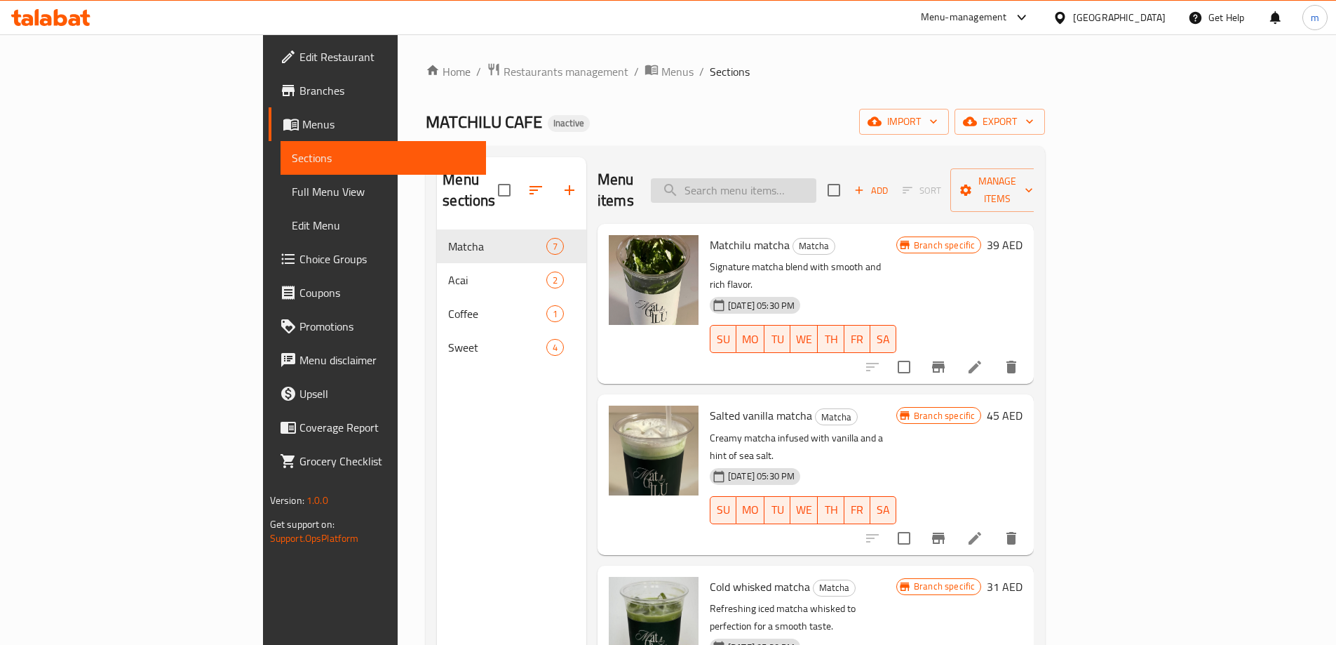
click at [817, 178] on input "search" at bounding box center [734, 190] width 166 height 25
paste input "Cold whisked matcha"
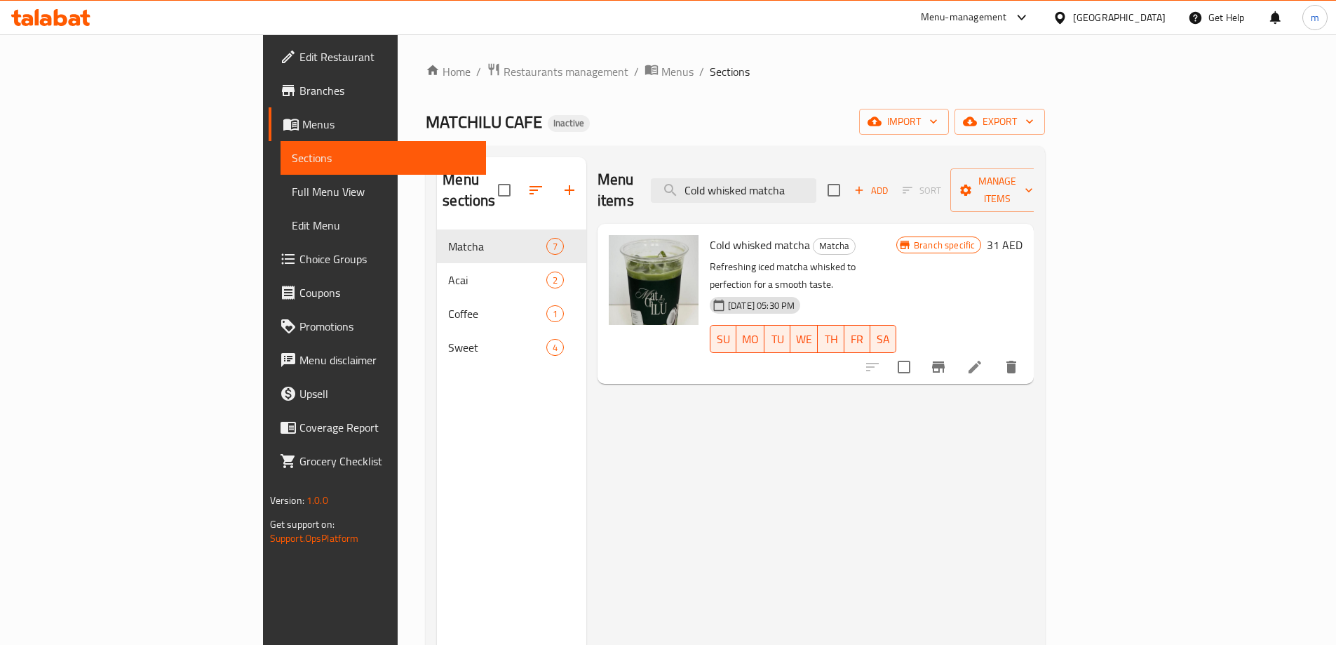
type input "Cold whisked matcha"
click at [984, 358] on icon at bounding box center [975, 366] width 17 height 17
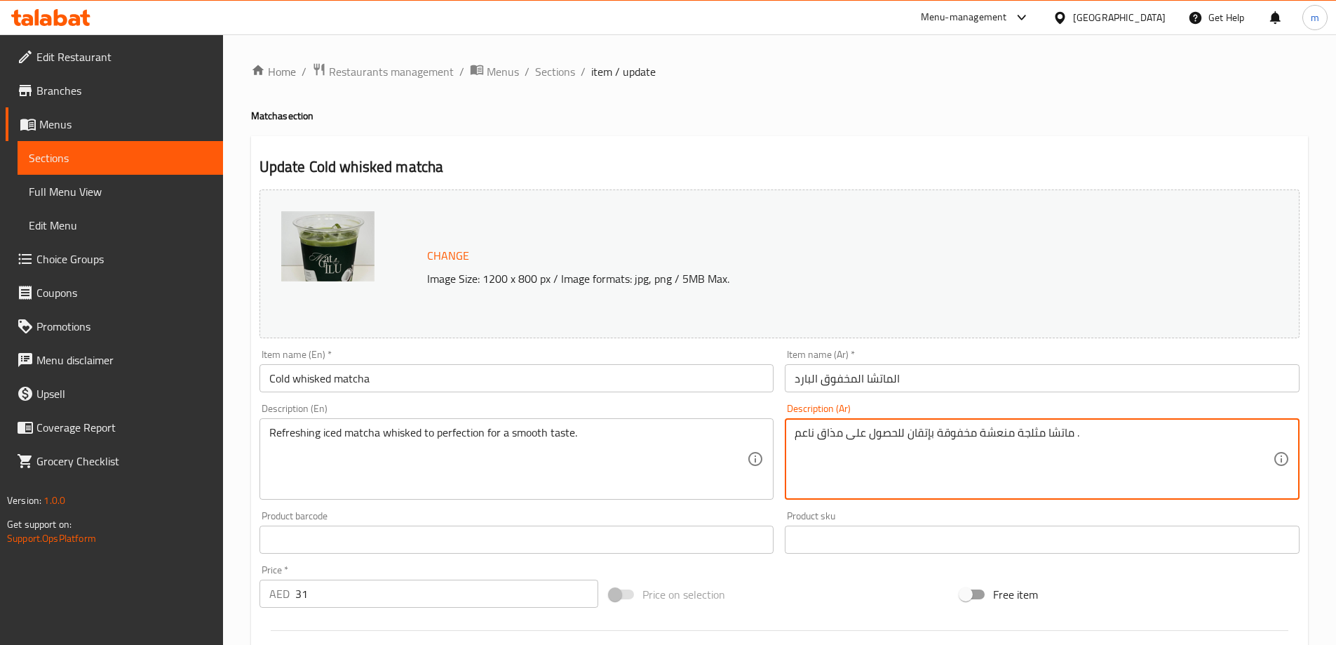
drag, startPoint x: 844, startPoint y: 435, endPoint x: 904, endPoint y: 445, distance: 61.1
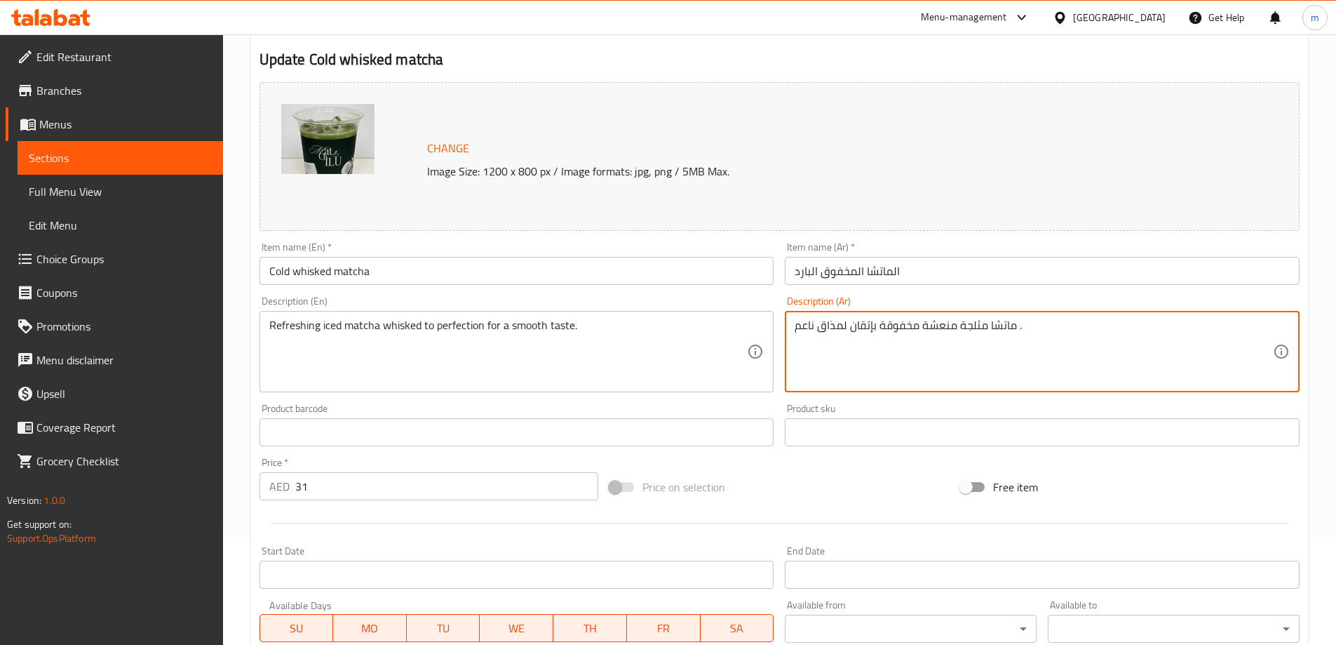
scroll to position [367, 0]
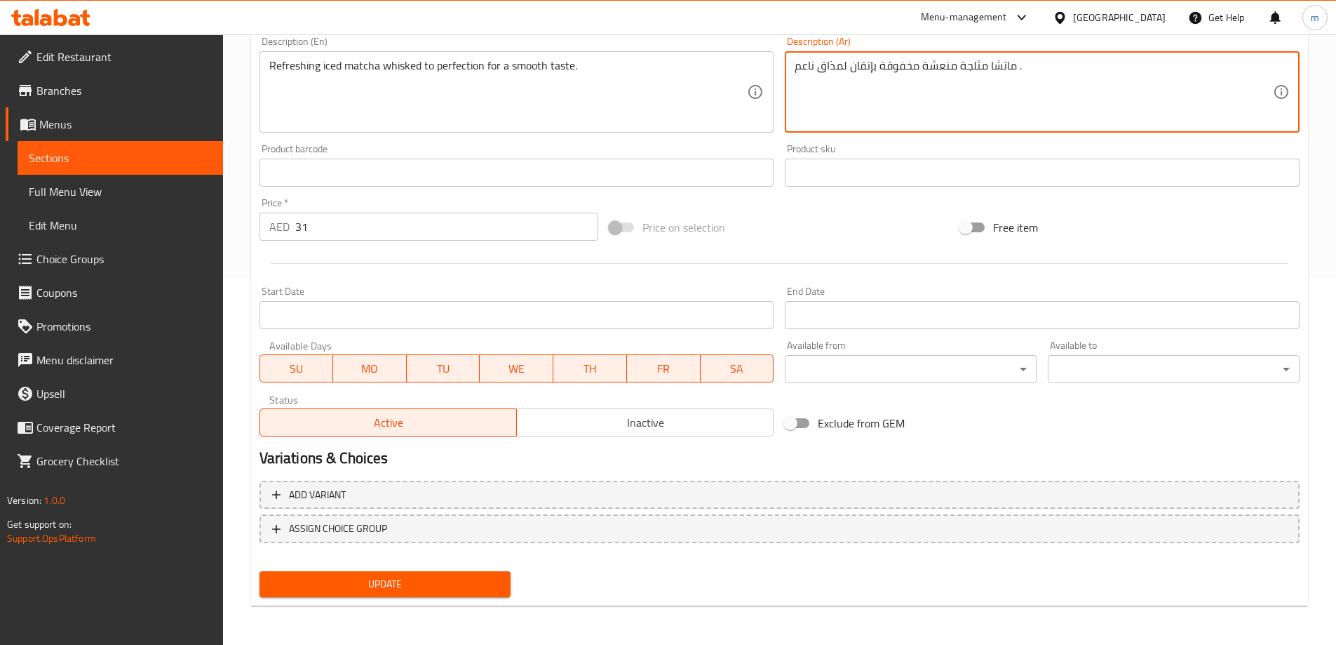
type textarea "ماتشا مثلجة منعشة مخفوقة بإتقان لمذاق ناعم ."
click at [491, 580] on span "Update" at bounding box center [385, 584] width 229 height 18
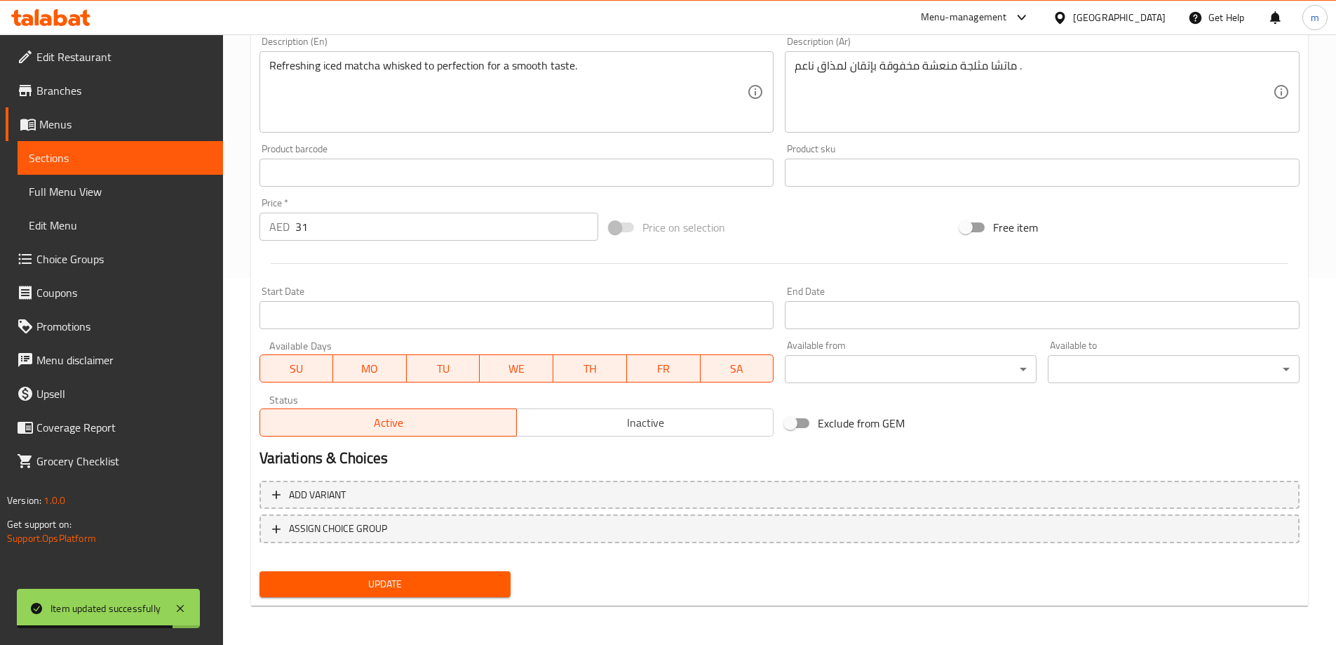
click at [152, 146] on link "Sections" at bounding box center [121, 158] width 206 height 34
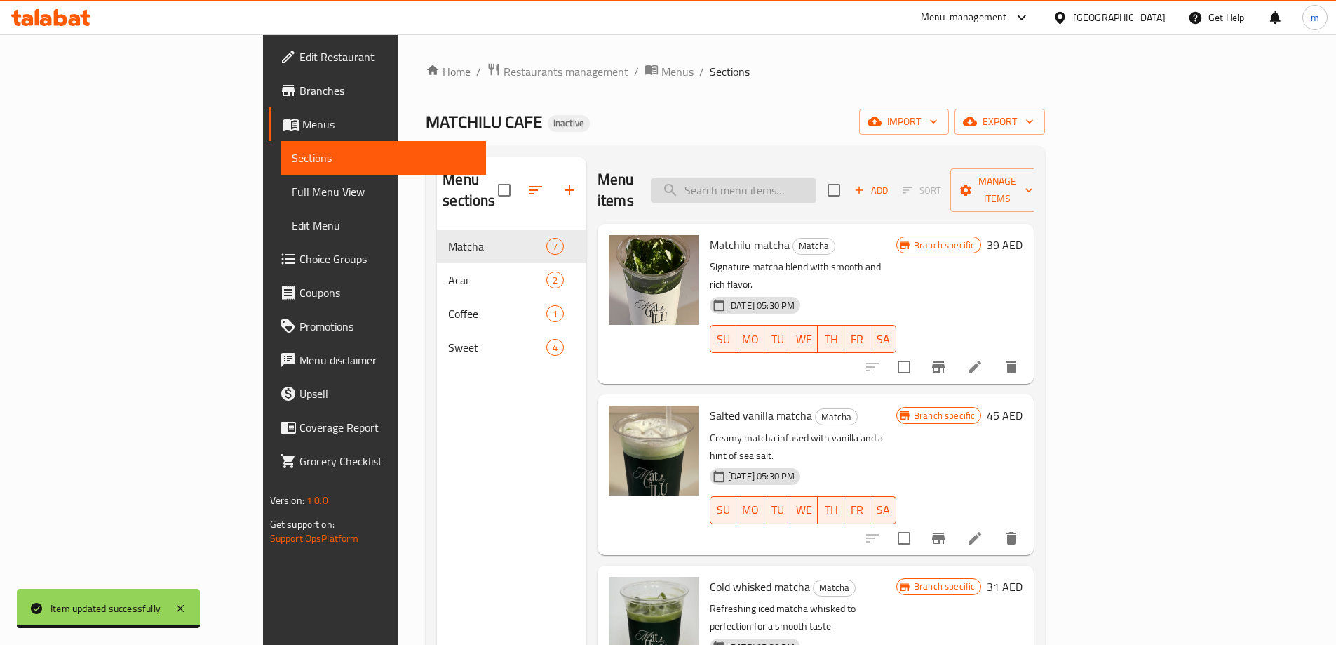
click at [817, 183] on input "search" at bounding box center [734, 190] width 166 height 25
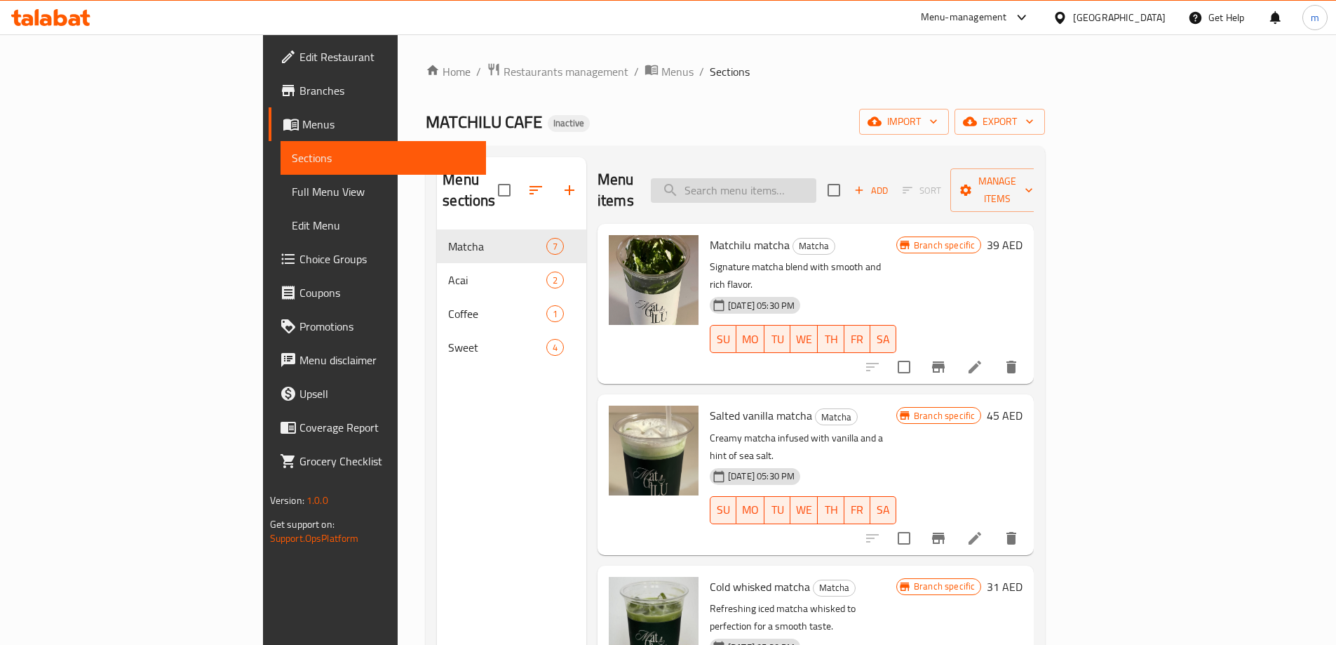
paste input "Mango matcha"
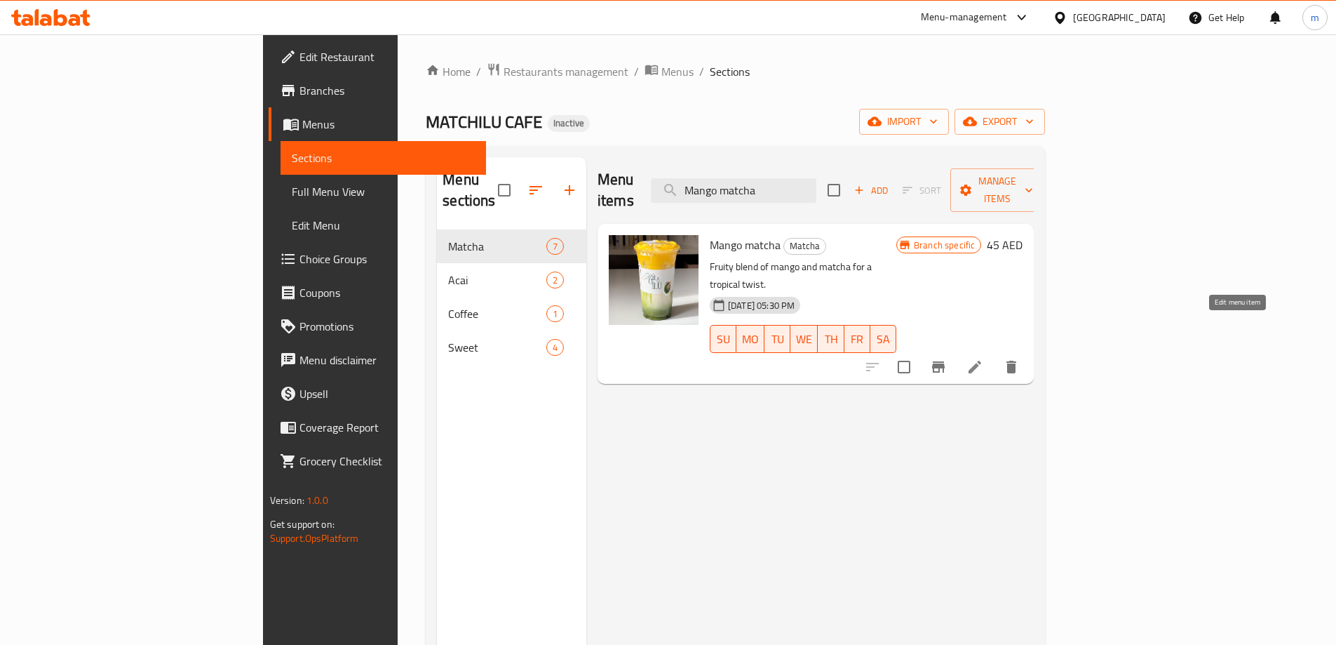
type input "Mango matcha"
click at [984, 358] on icon at bounding box center [975, 366] width 17 height 17
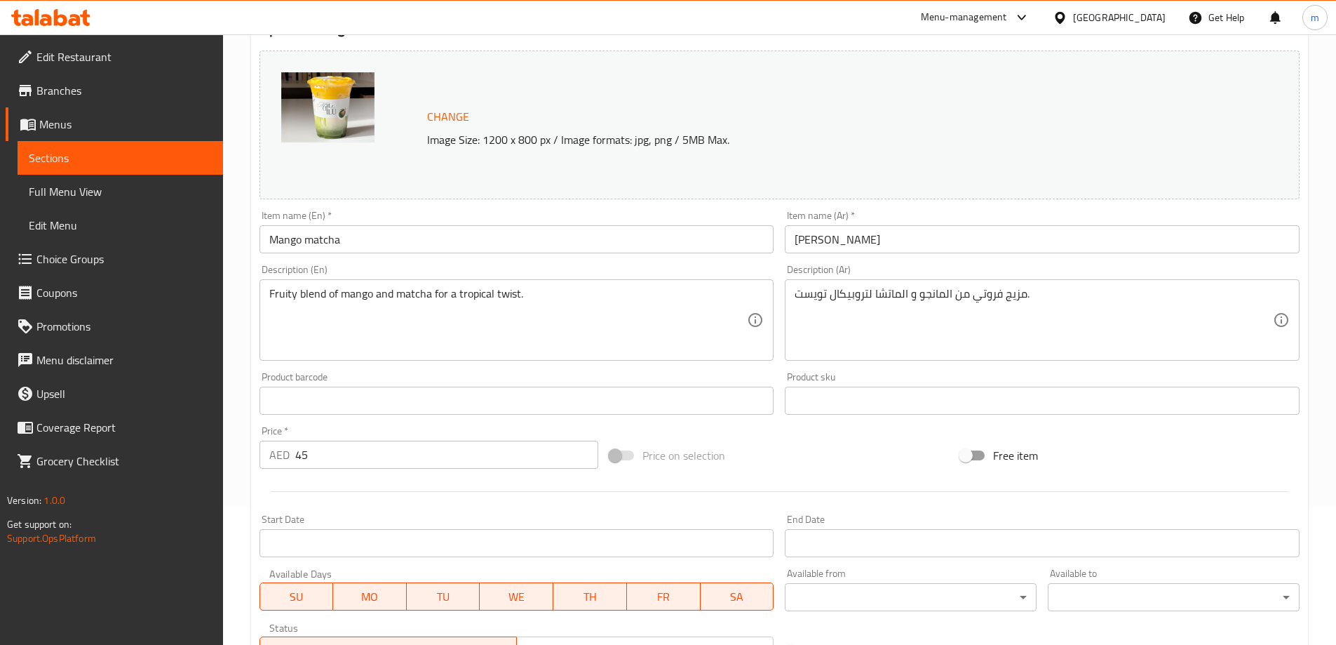
scroll to position [140, 0]
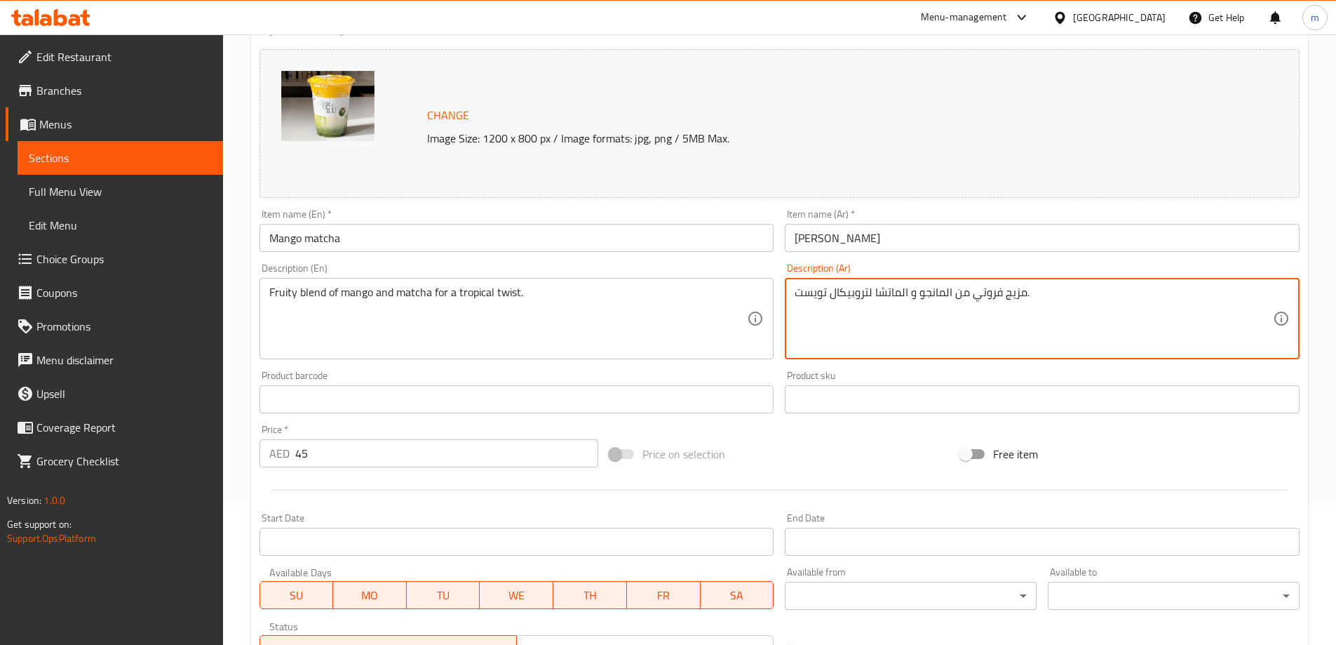
click at [1005, 297] on textarea "مزيج فروتي من المانجو و الماتشا لتروبيكال تويست." at bounding box center [1034, 319] width 478 height 67
click at [1012, 298] on textarea "مزيج فروتي من المانجو و الماتشا لتروبيكال تويست." at bounding box center [1034, 319] width 478 height 67
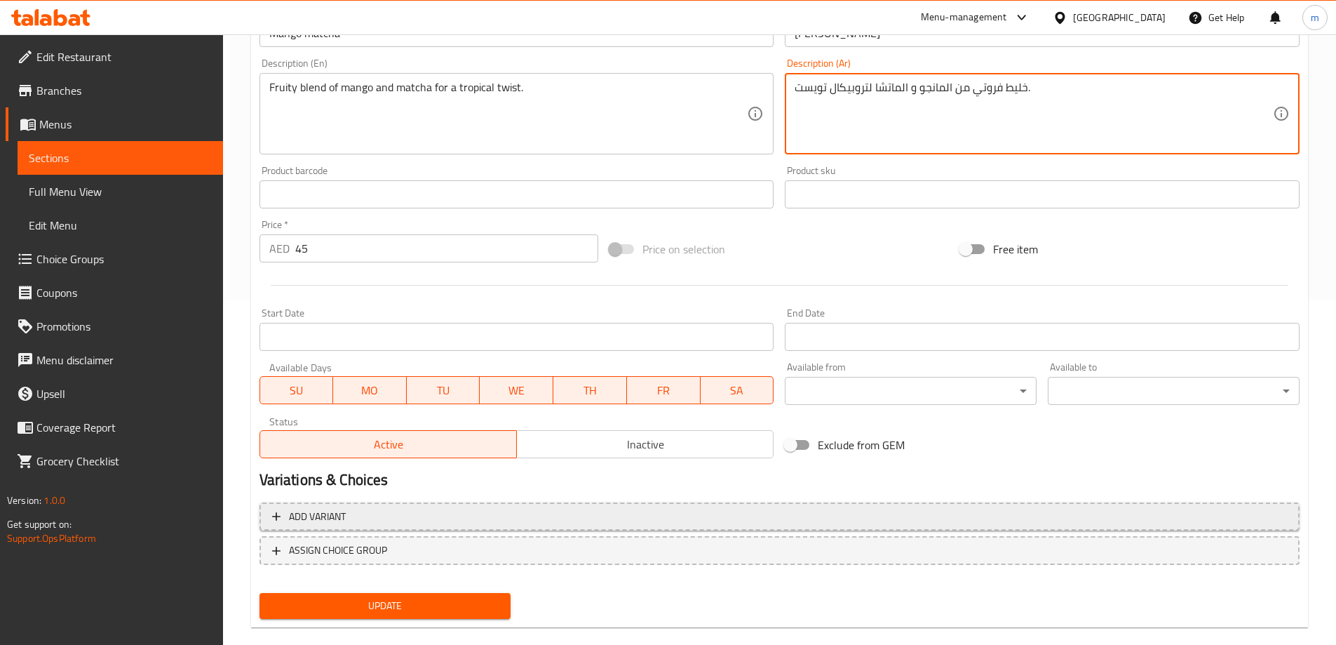
scroll to position [367, 0]
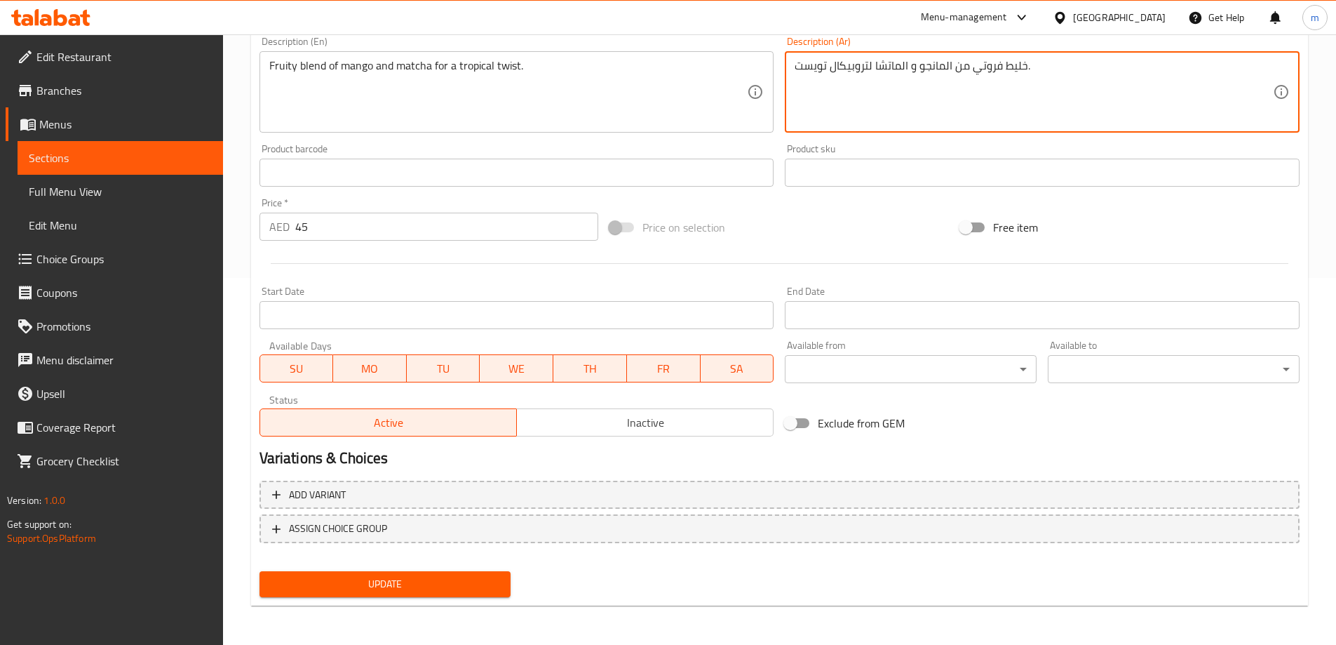
type textarea "خليط فروتي من المانجو و الماتشا لتروبيكال تويست."
click at [449, 574] on button "Update" at bounding box center [386, 584] width 252 height 26
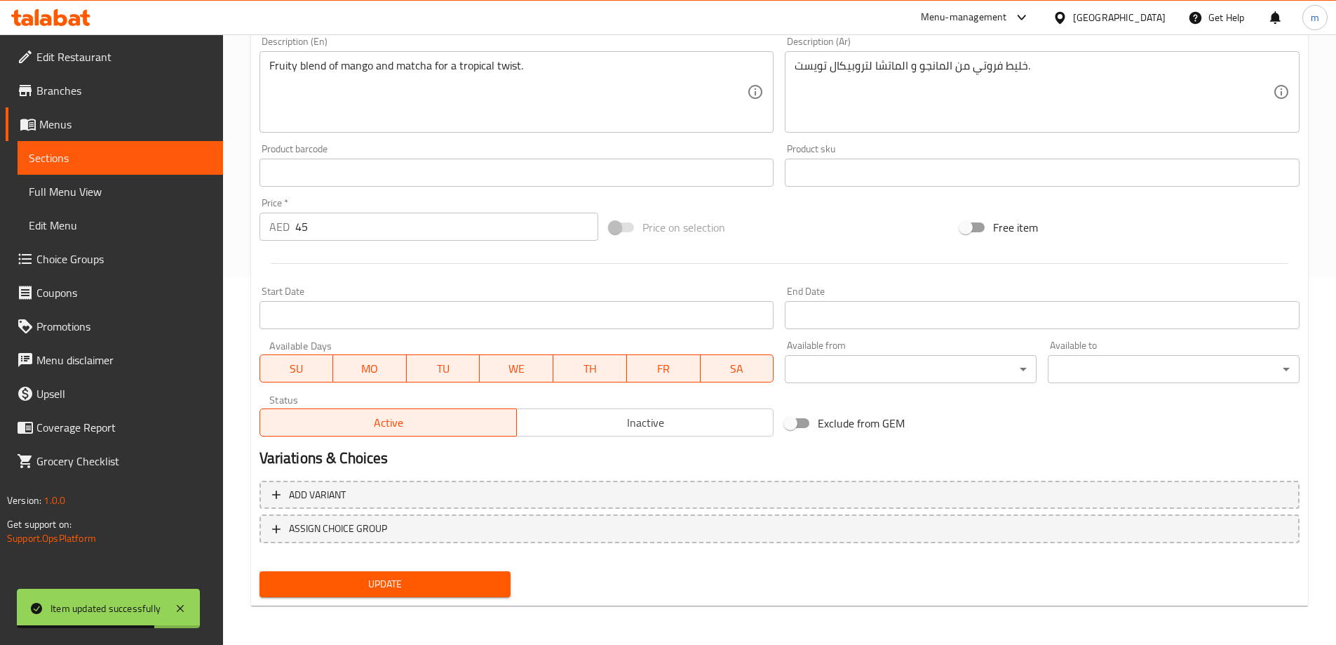
click at [207, 157] on span "Sections" at bounding box center [120, 157] width 183 height 17
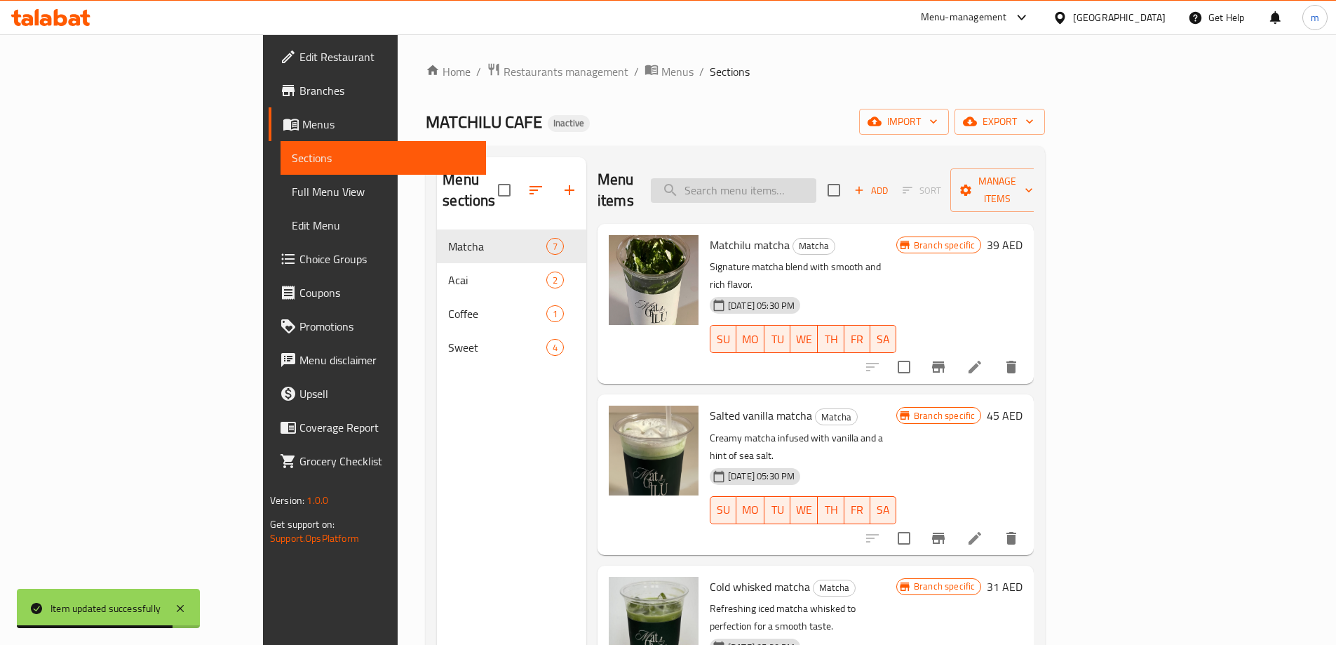
click at [807, 178] on input "search" at bounding box center [734, 190] width 166 height 25
paste input "Matcha cookies"
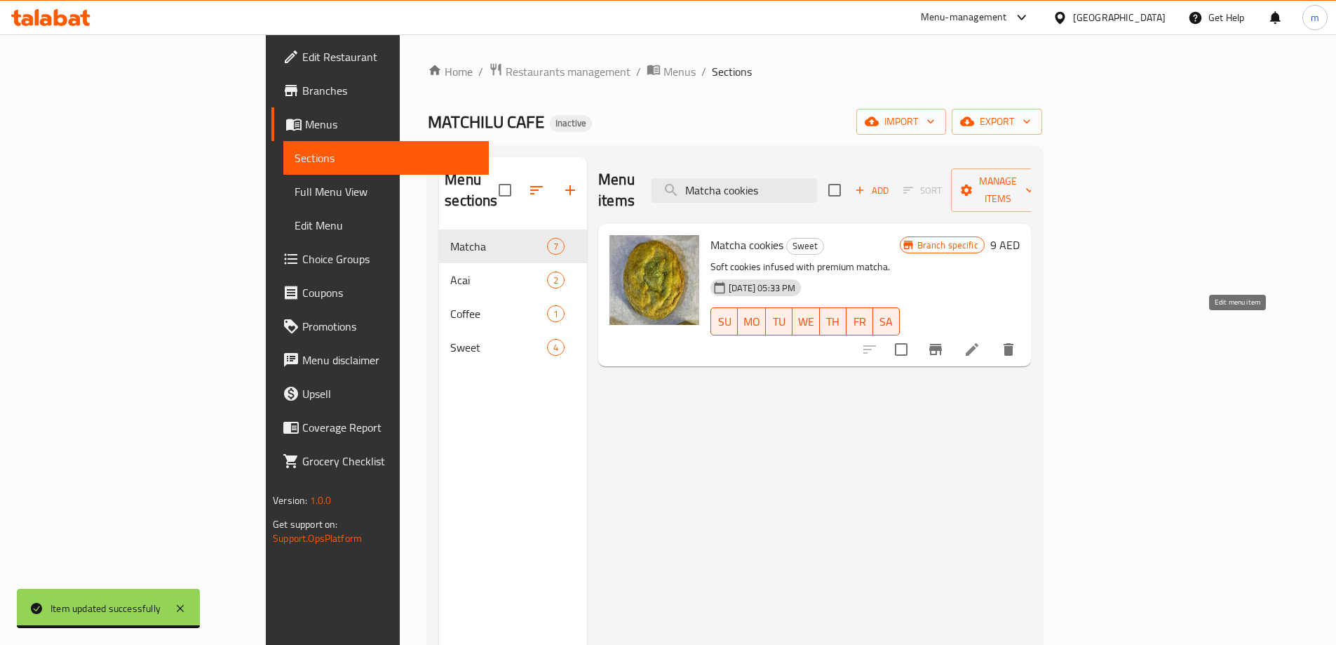
type input "Matcha cookies"
click at [981, 341] on icon at bounding box center [972, 349] width 17 height 17
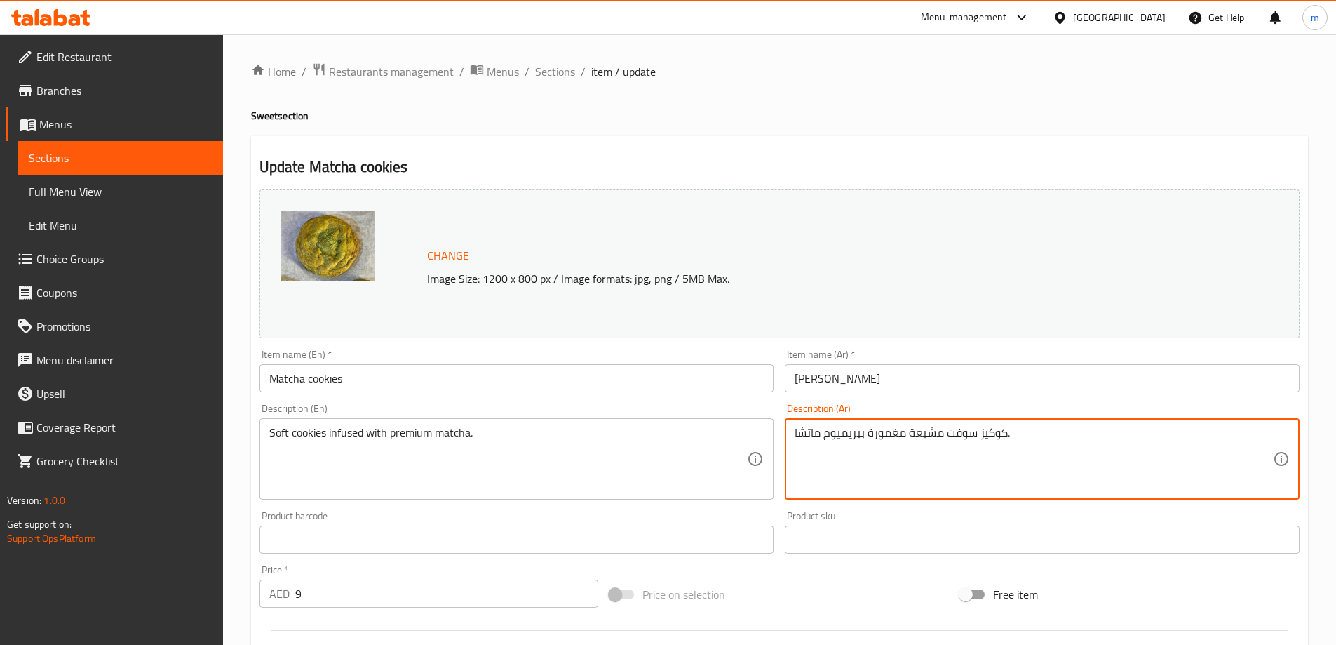
click at [927, 438] on textarea "كوكيز سوفت مشبعة مغمورة ببريميوم ماتشا." at bounding box center [1034, 459] width 478 height 67
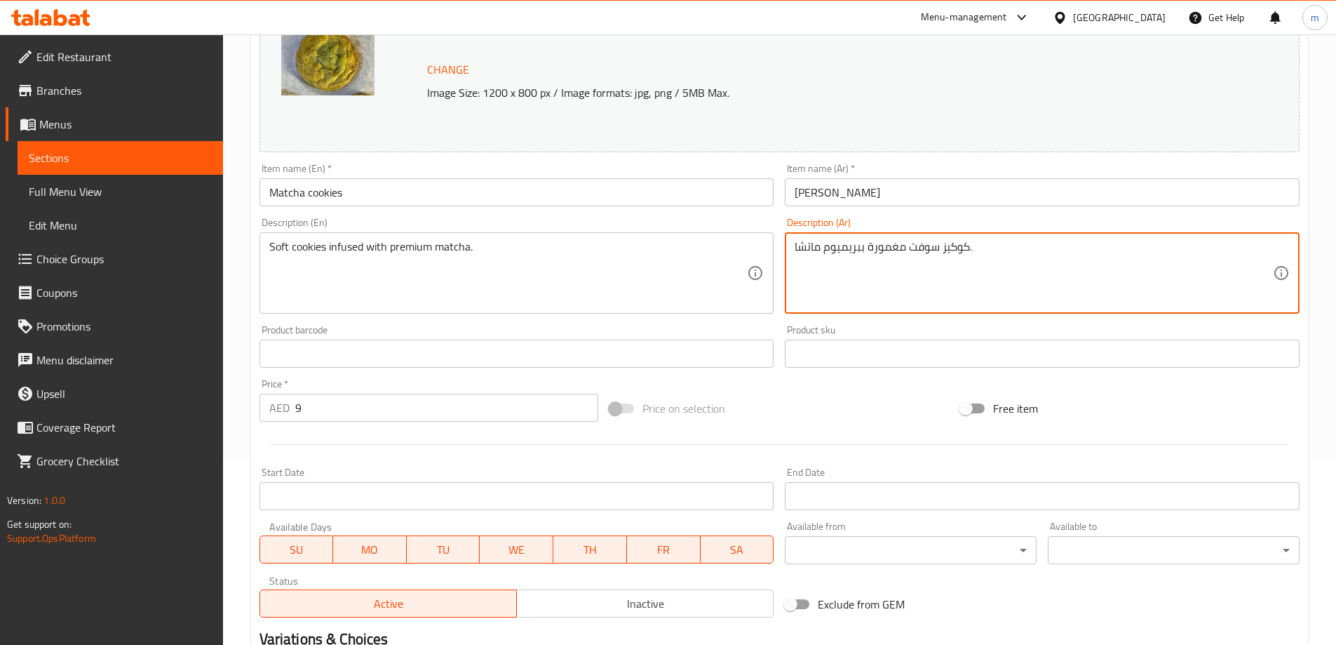
scroll to position [367, 0]
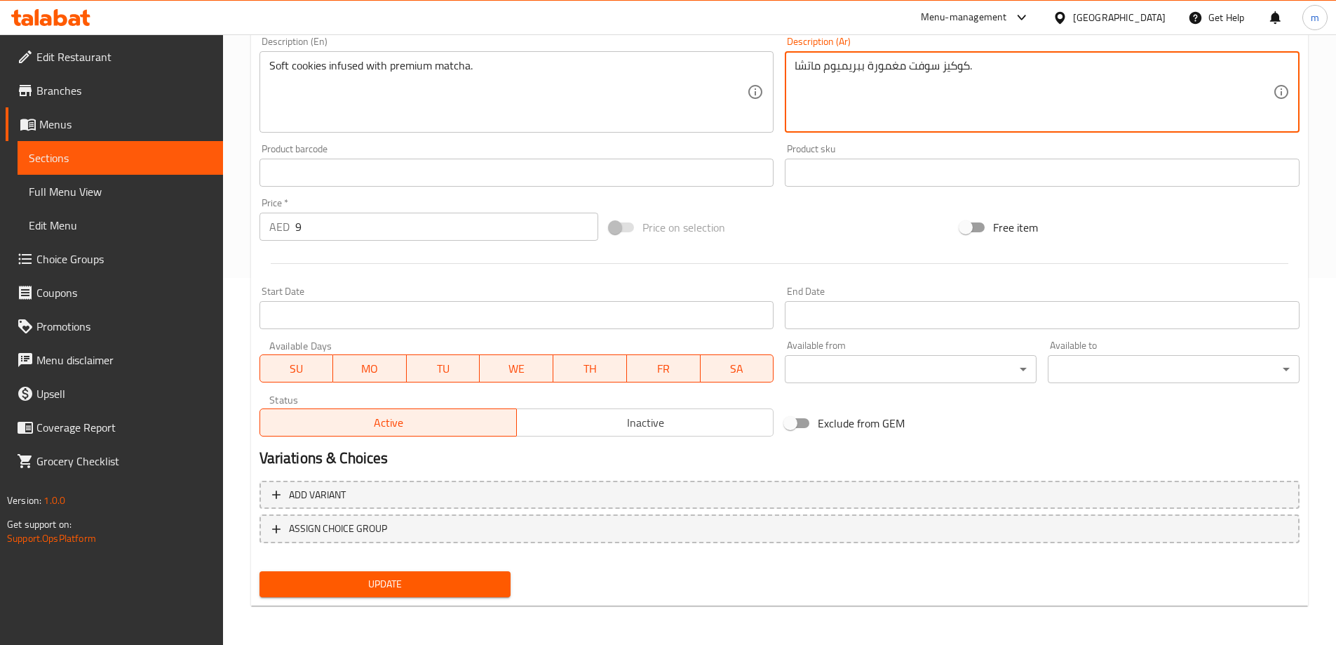
type textarea "كوكيز سوفت مغمورة ببريميوم ماتشا."
click at [448, 565] on div "Add variant ASSIGN CHOICE GROUP" at bounding box center [780, 520] width 1052 height 91
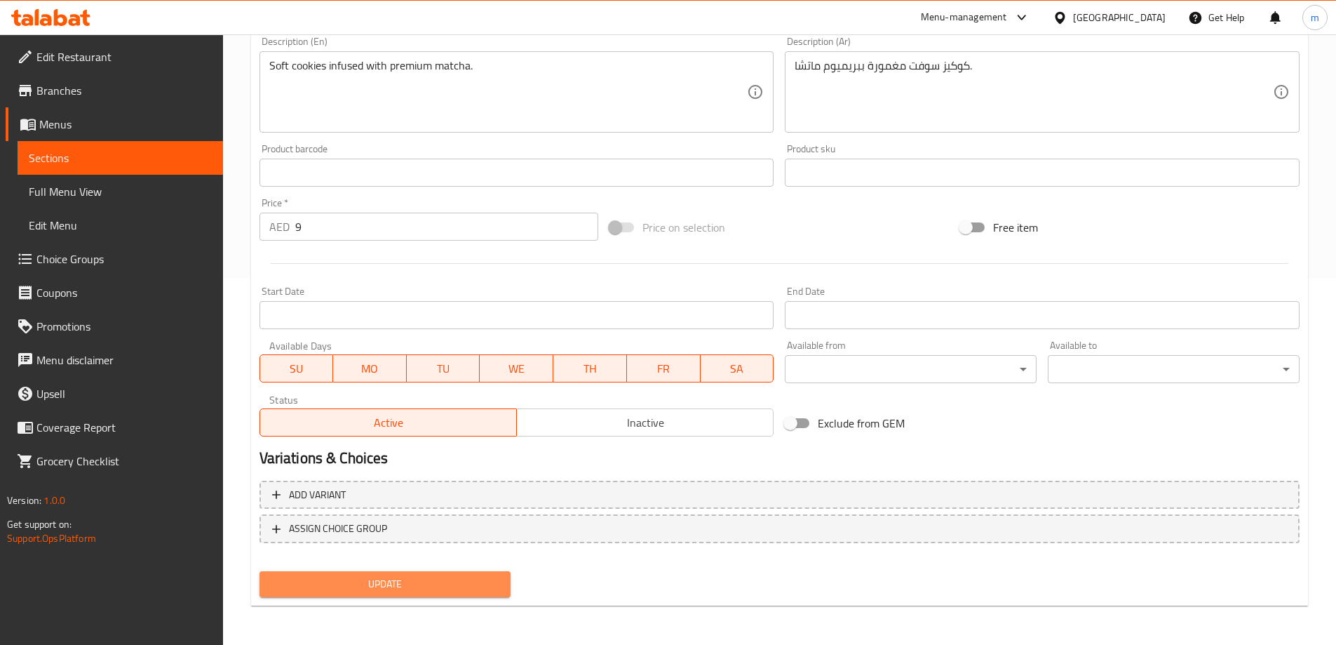
click at [440, 577] on span "Update" at bounding box center [385, 584] width 229 height 18
click at [156, 152] on span "Sections" at bounding box center [120, 157] width 183 height 17
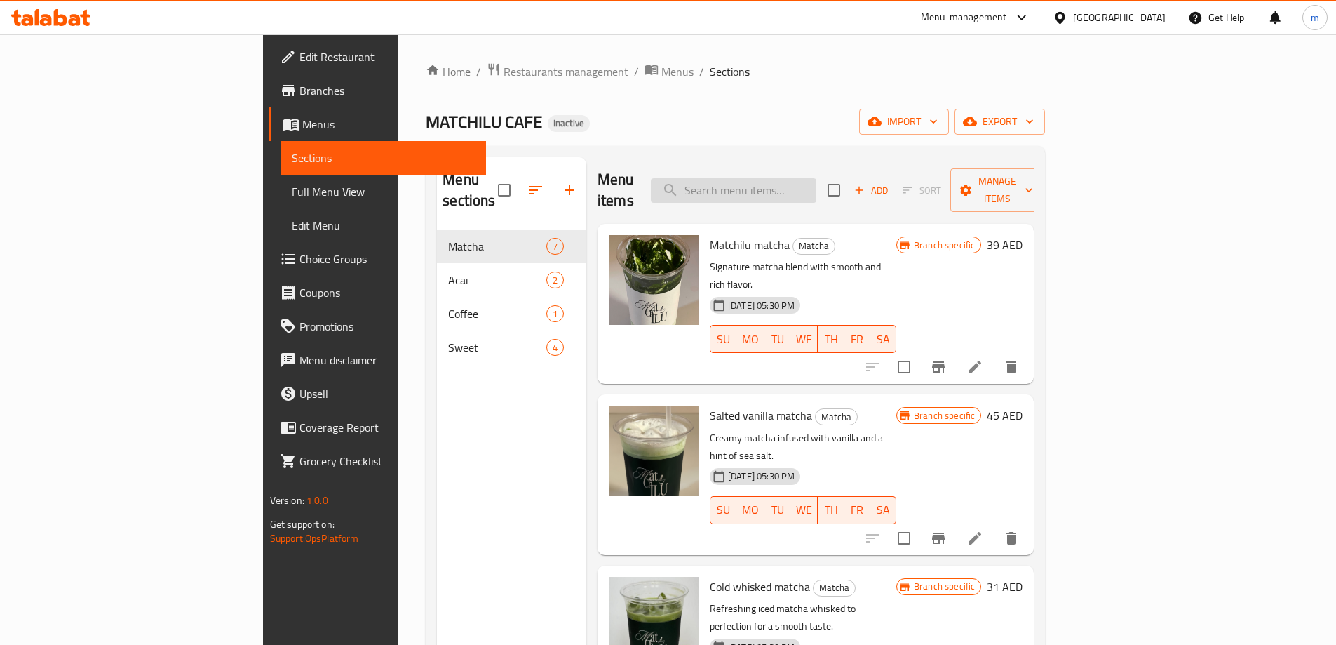
click at [793, 187] on input "search" at bounding box center [734, 190] width 166 height 25
paste input "Brownies"
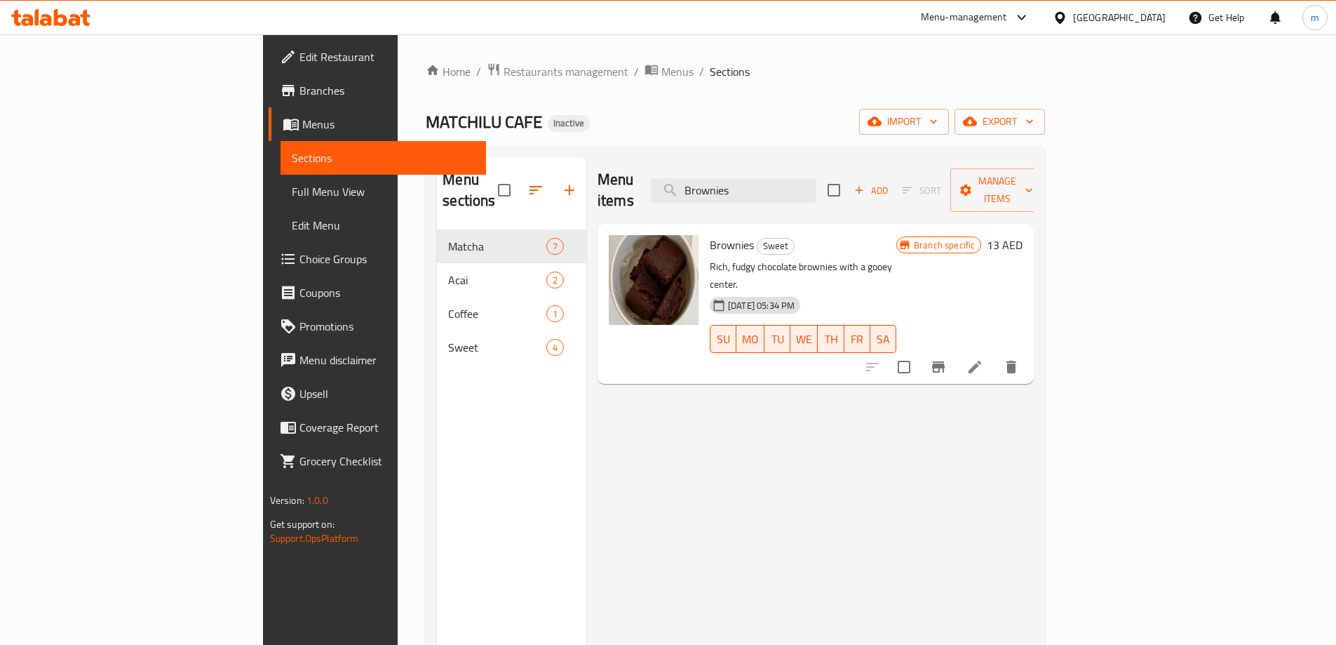
type input "Brownies"
click at [995, 354] on li at bounding box center [975, 366] width 39 height 25
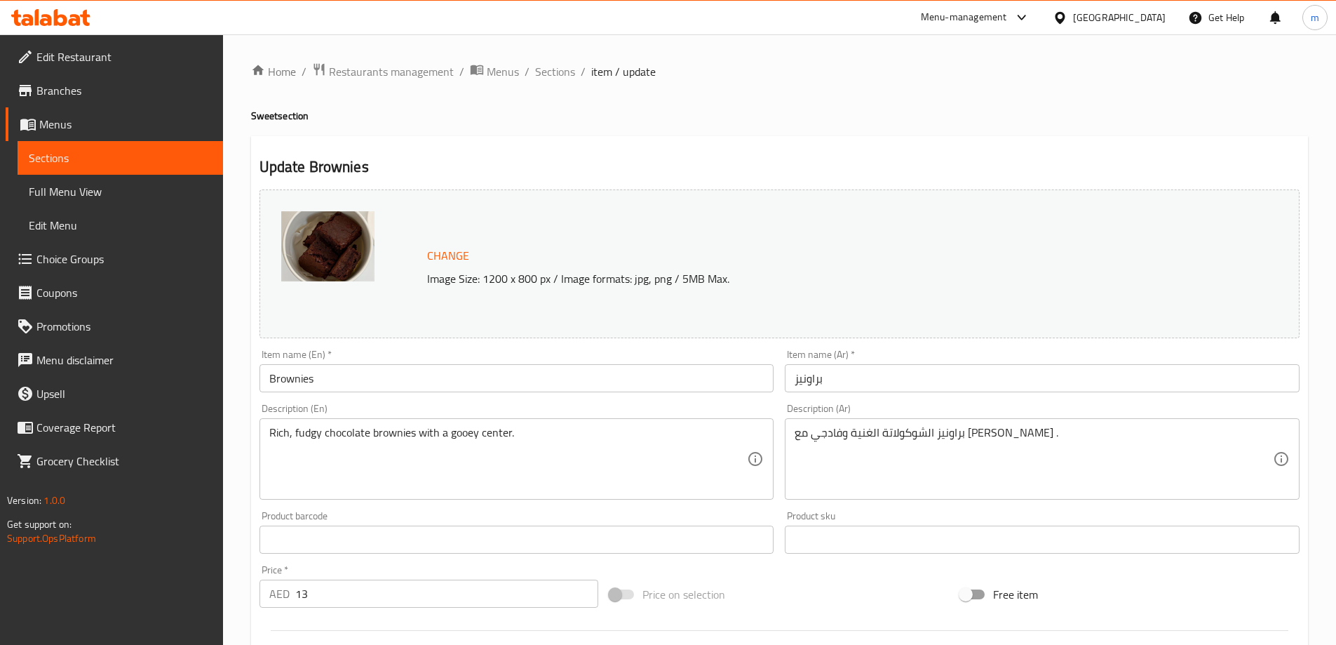
drag, startPoint x: 794, startPoint y: 435, endPoint x: 823, endPoint y: 441, distance: 29.4
click at [823, 441] on div "براونيز الشوكولاتة الغنية وفادجي مع جوي سنتر . Description (Ar)" at bounding box center [1042, 458] width 515 height 81
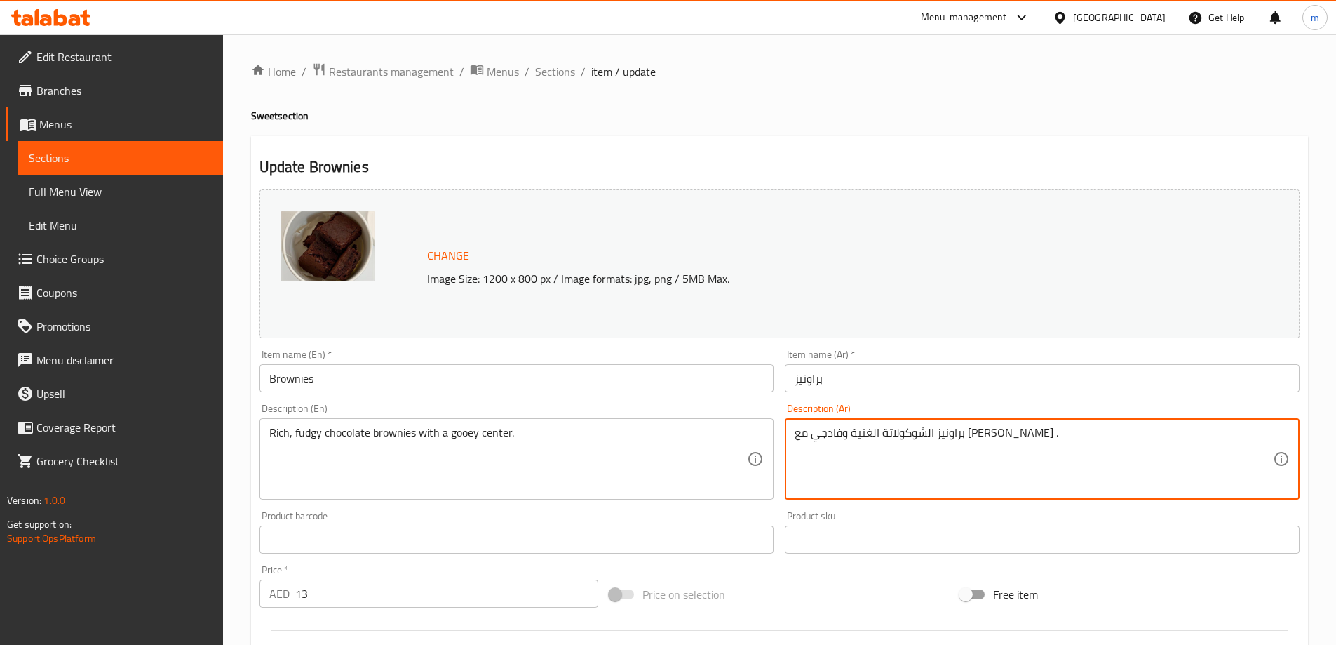
drag, startPoint x: 796, startPoint y: 435, endPoint x: 843, endPoint y: 449, distance: 49.1
click at [843, 449] on textarea "براونيز الشوكولاتة الغنية وفادجي مع [PERSON_NAME] ." at bounding box center [1034, 459] width 478 height 67
type textarea "براونيز الشوكولاتة الغنية وفادجي مع مركز لزج ."
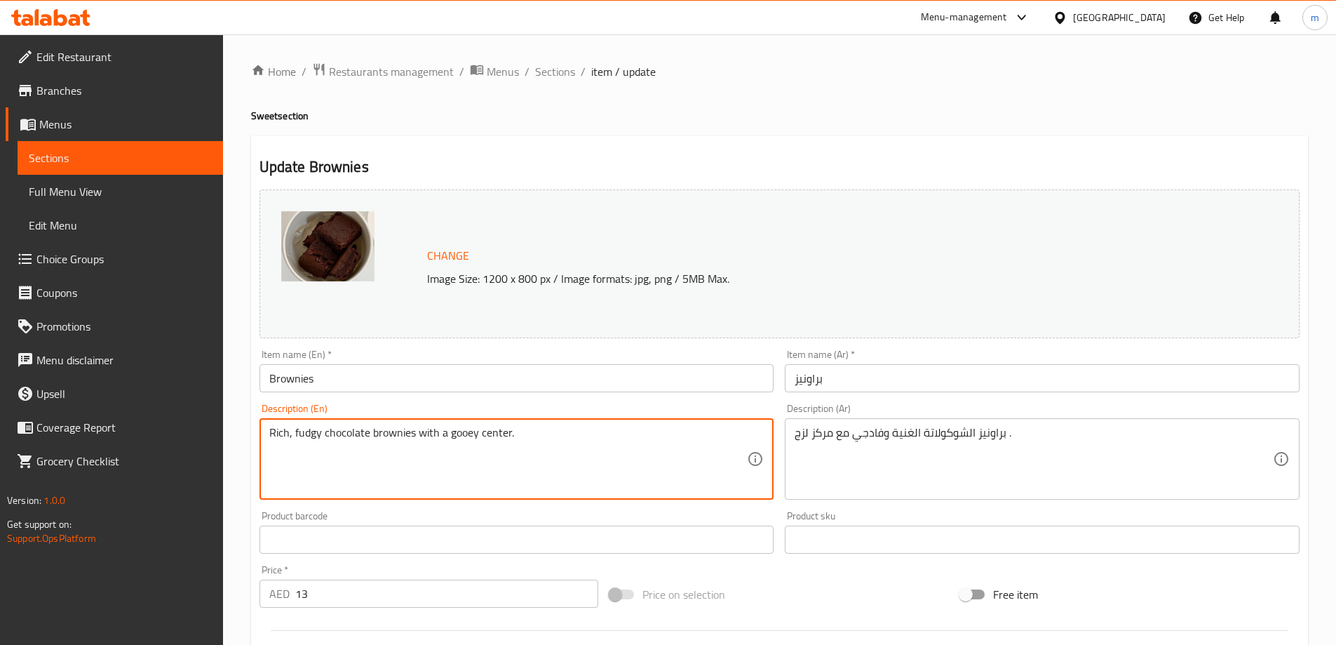
click at [456, 436] on textarea "Rich, fudgy chocolate brownies with a gooey center." at bounding box center [508, 459] width 478 height 67
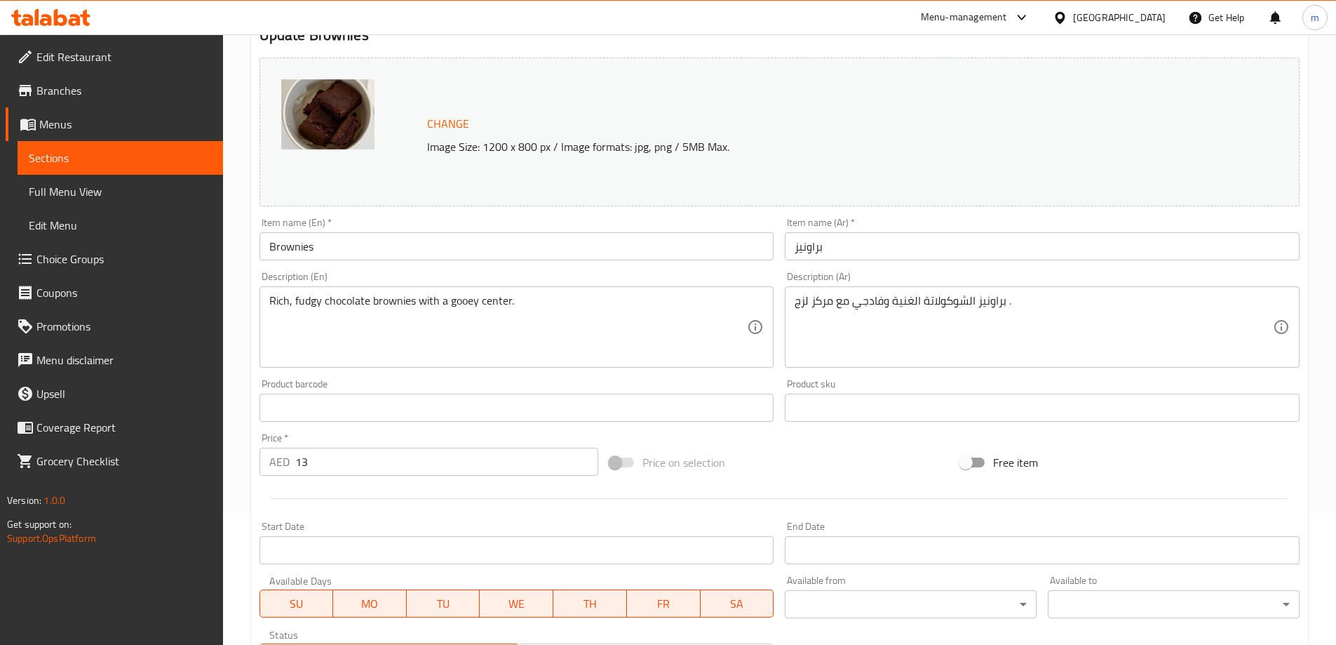
scroll to position [367, 0]
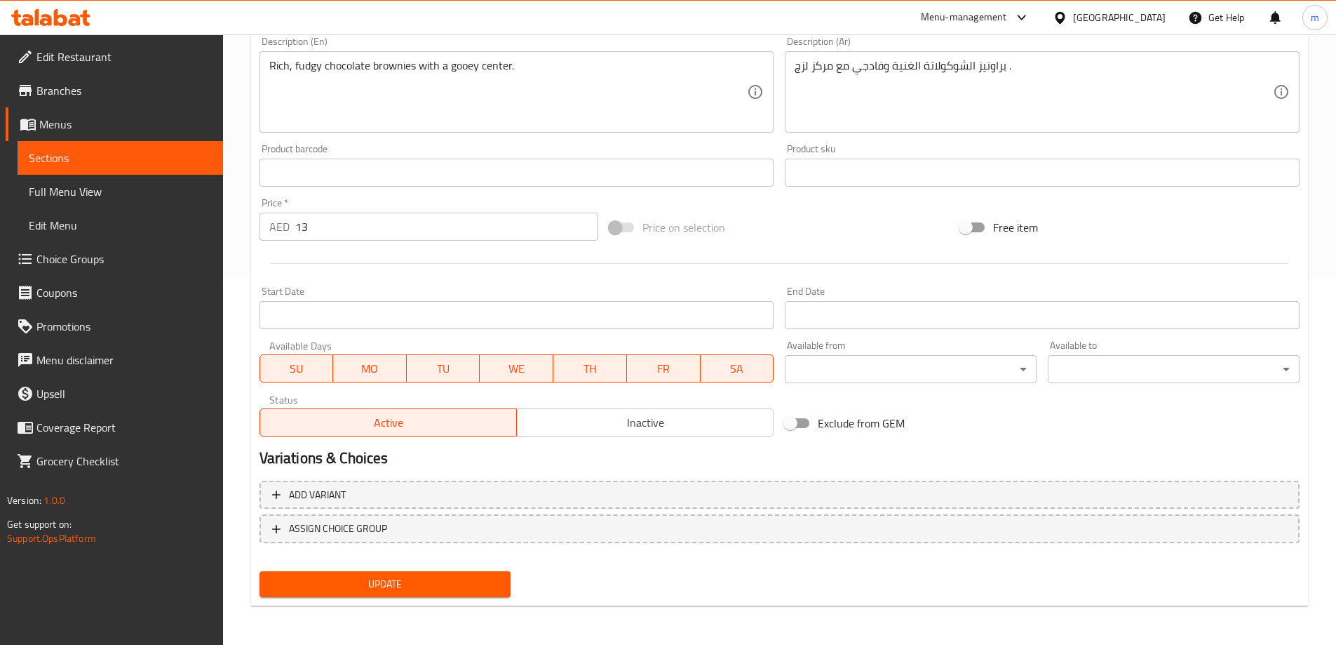
click at [445, 581] on span "Update" at bounding box center [385, 584] width 229 height 18
click at [166, 158] on span "Sections" at bounding box center [120, 157] width 183 height 17
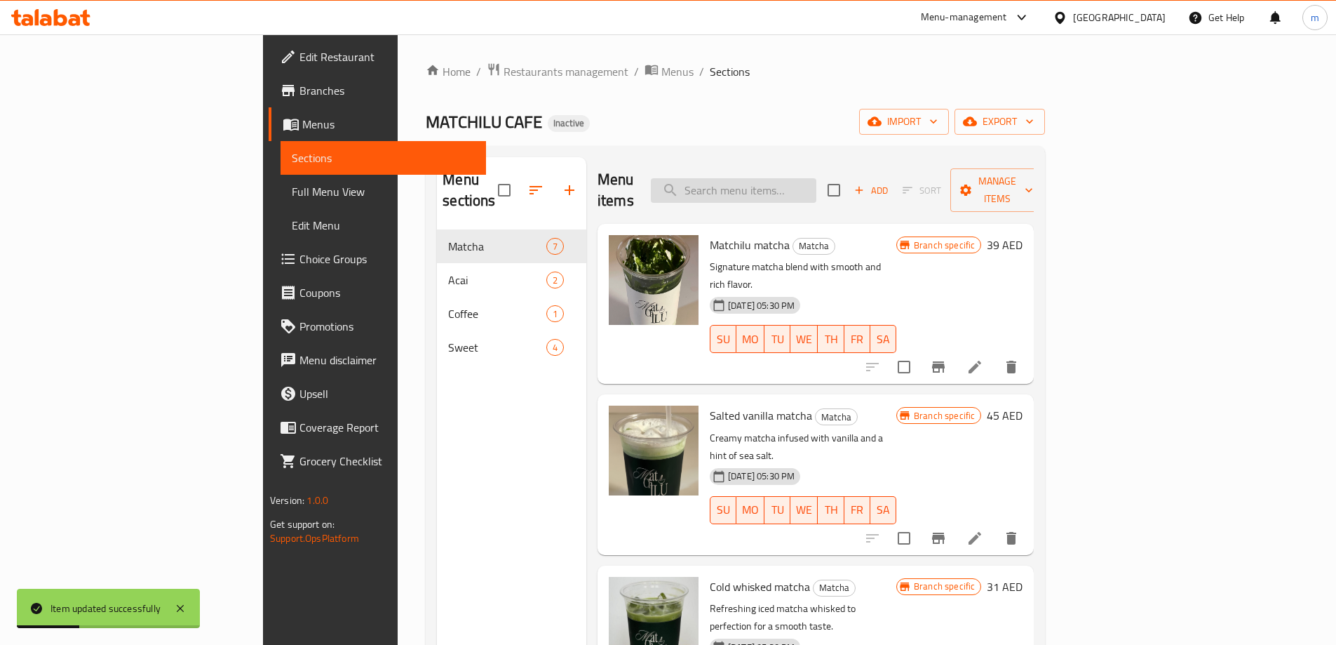
click at [801, 178] on input "search" at bounding box center [734, 190] width 166 height 25
paste input "Acai Smoothie"
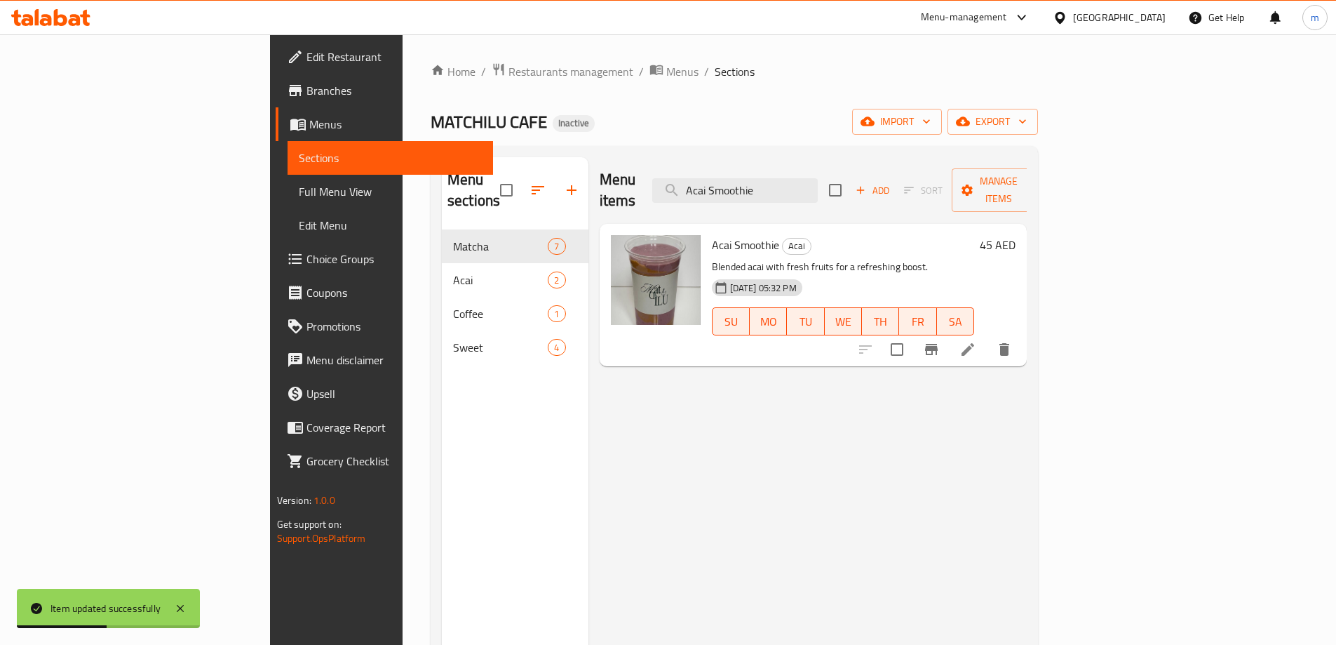
type input "Acai Smoothie"
click at [977, 341] on icon at bounding box center [968, 349] width 17 height 17
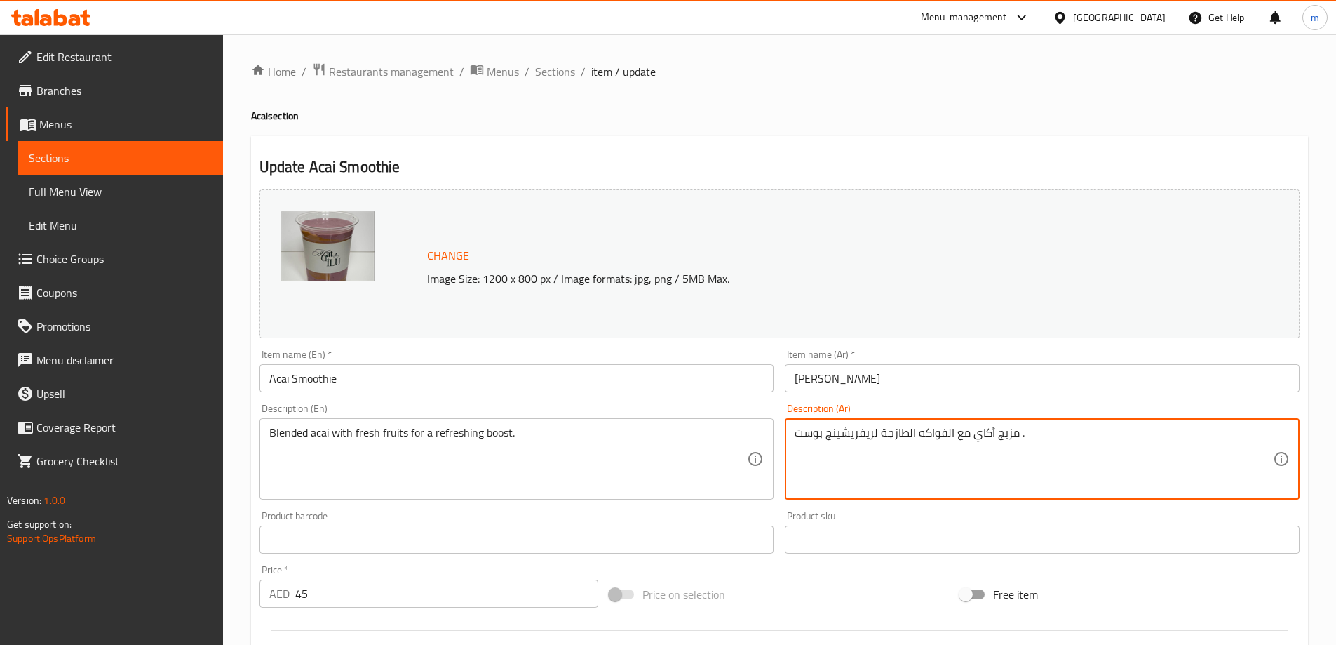
drag, startPoint x: 825, startPoint y: 437, endPoint x: 873, endPoint y: 448, distance: 49.5
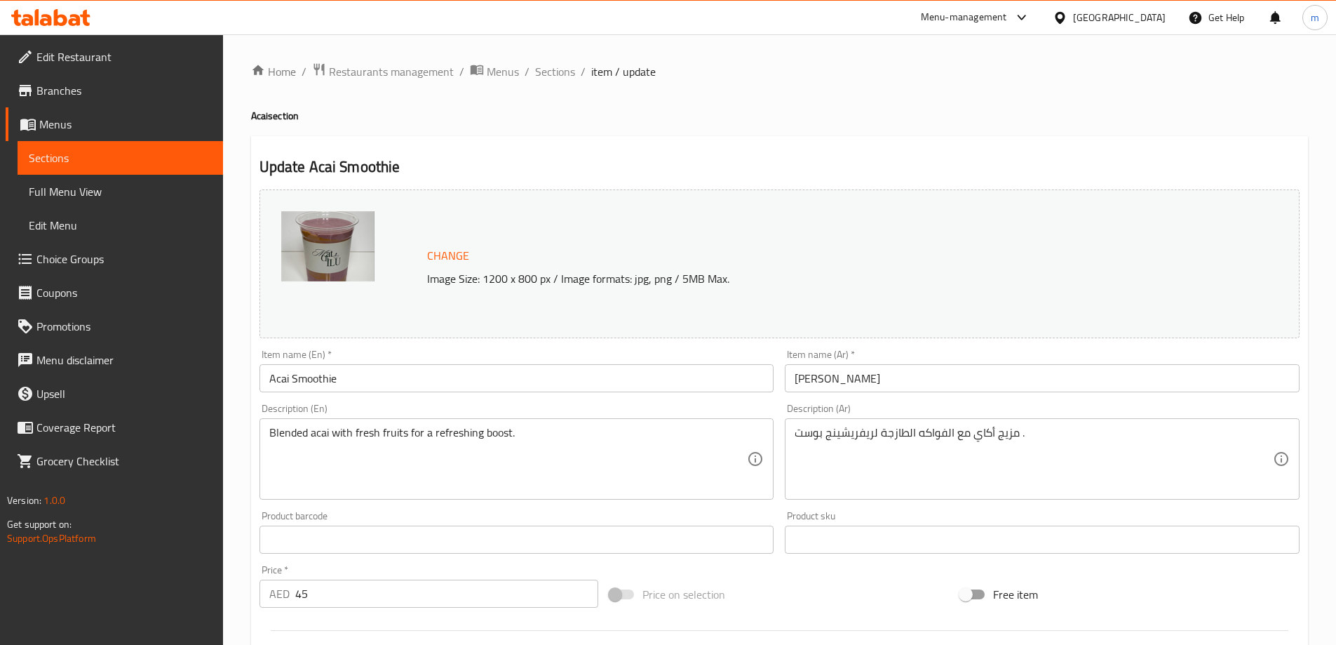
drag, startPoint x: 793, startPoint y: 436, endPoint x: 804, endPoint y: 441, distance: 11.9
click at [829, 444] on div "مزيج أكاي مع الفواكه الطازجة لريفريشينج بوست . Description (Ar)" at bounding box center [1042, 458] width 515 height 81
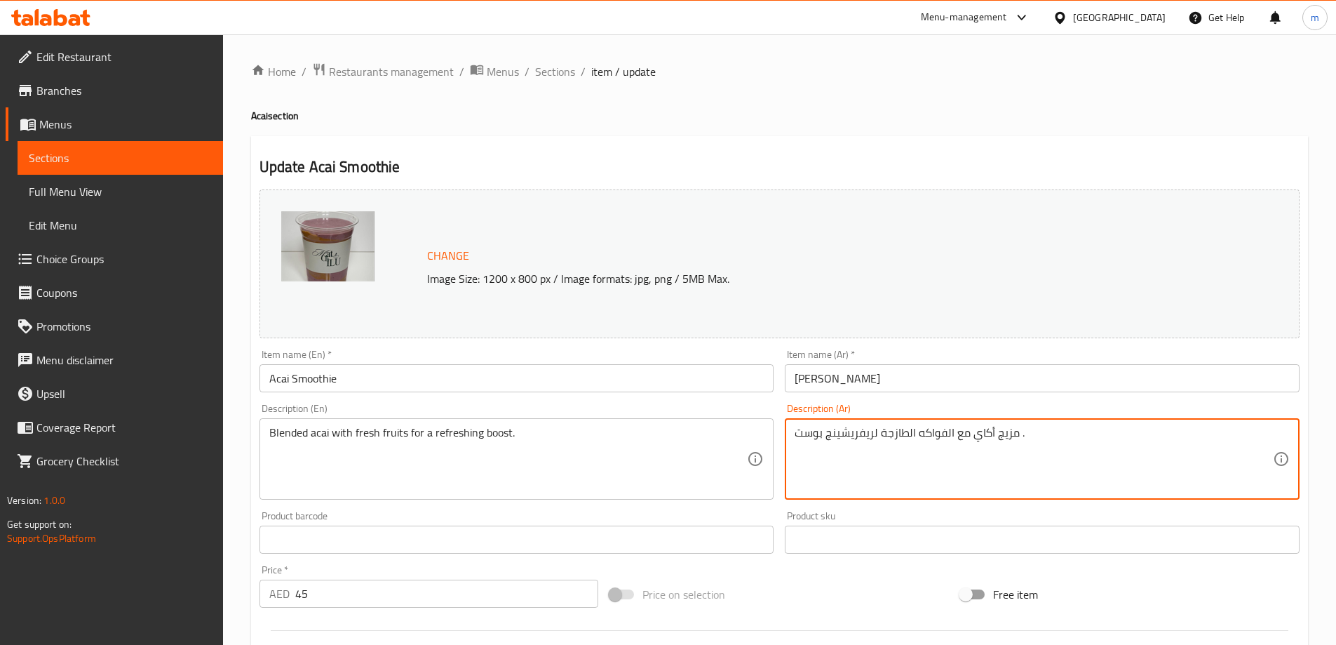
drag, startPoint x: 796, startPoint y: 434, endPoint x: 876, endPoint y: 446, distance: 80.9
click at [876, 446] on textarea "مزيج أكاي مع الفواكه الطازجة لريفريشينج بوست ." at bounding box center [1034, 459] width 478 height 67
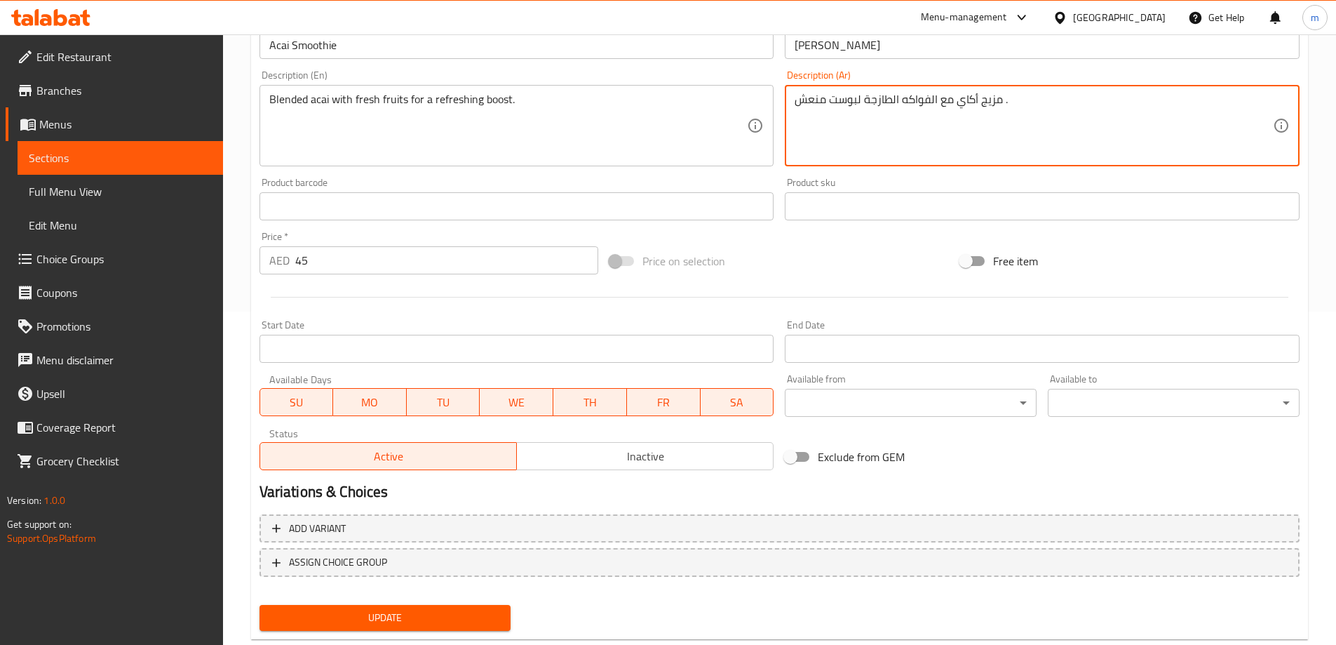
scroll to position [367, 0]
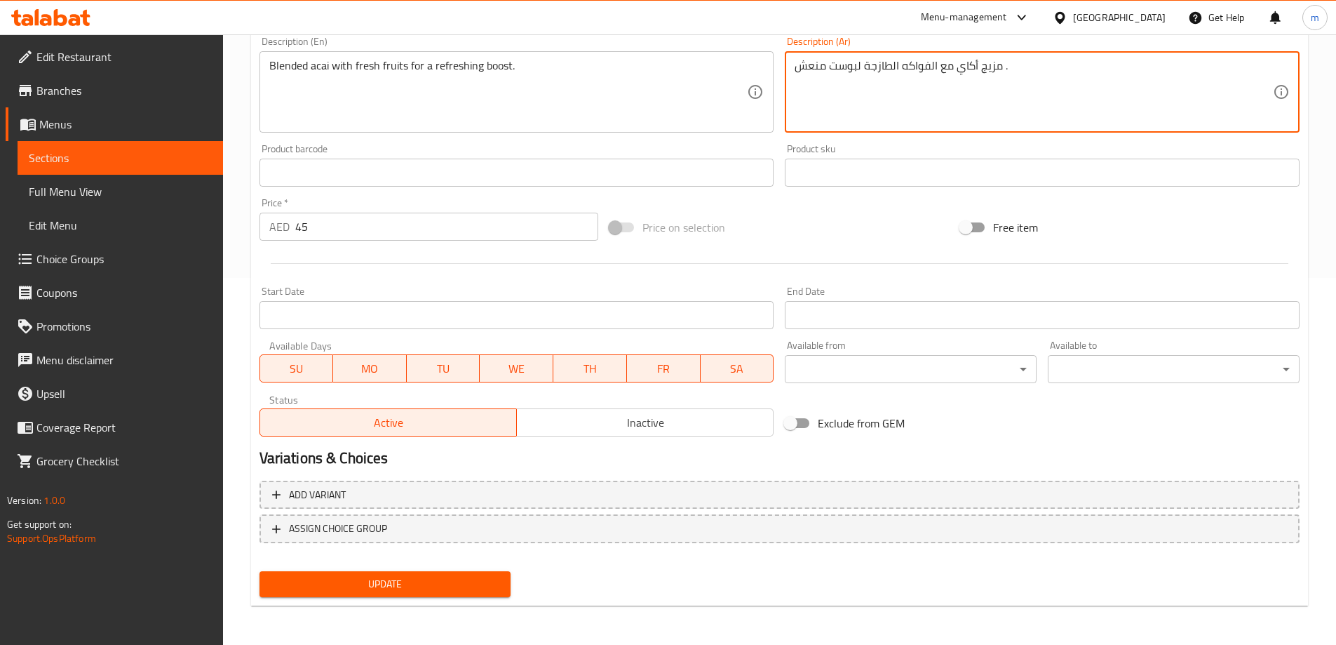
type textarea "مزيج أكاي مع الفواكه الطازجة لبوست منعش ."
click at [471, 586] on span "Update" at bounding box center [385, 584] width 229 height 18
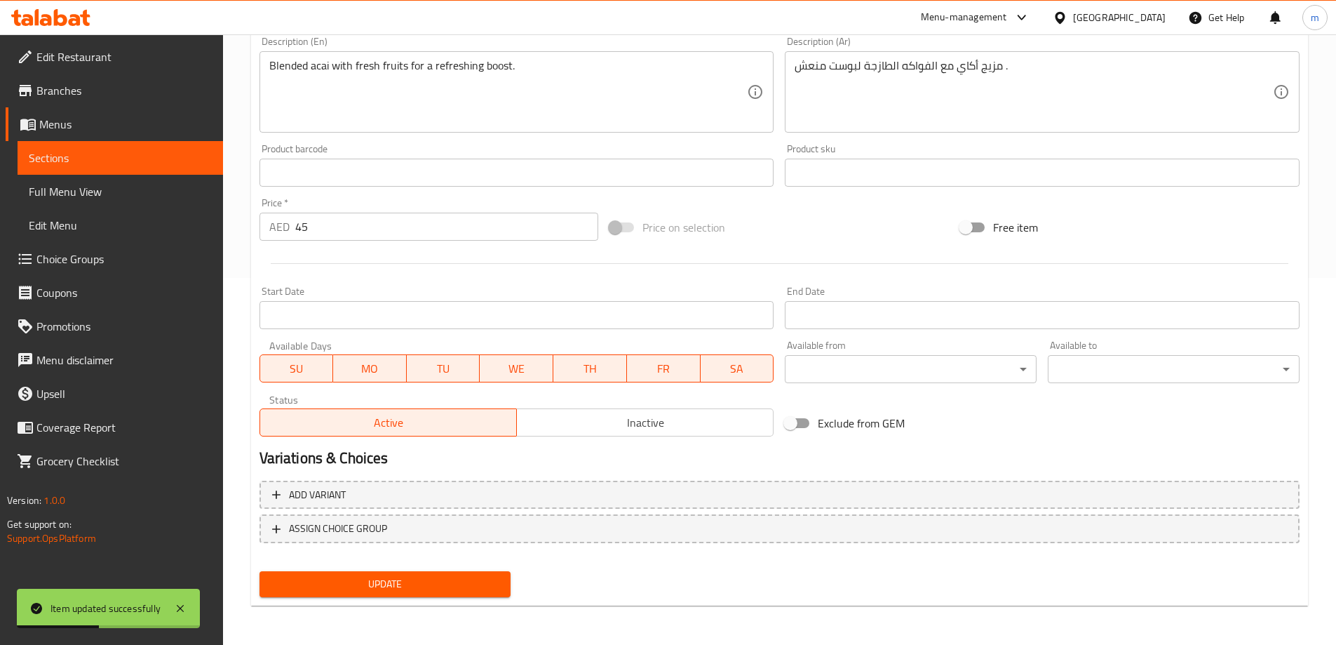
click at [90, 257] on span "Choice Groups" at bounding box center [123, 258] width 175 height 17
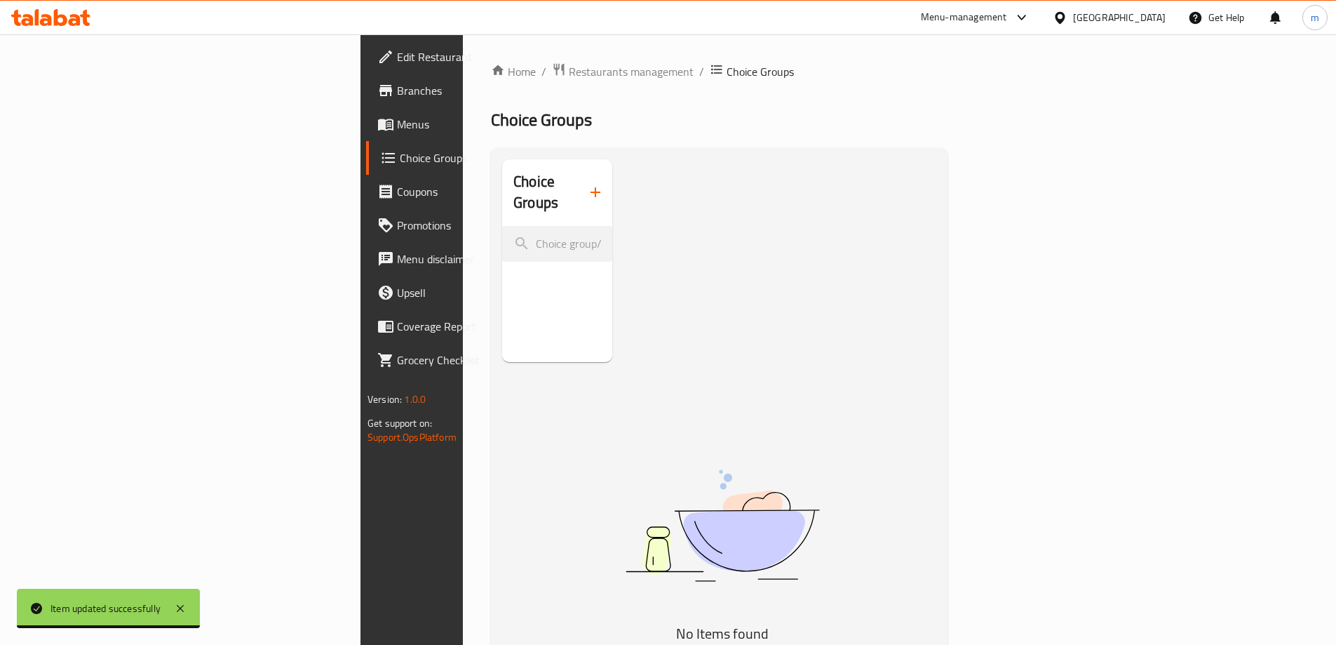
click at [587, 184] on icon "button" at bounding box center [595, 192] width 17 height 17
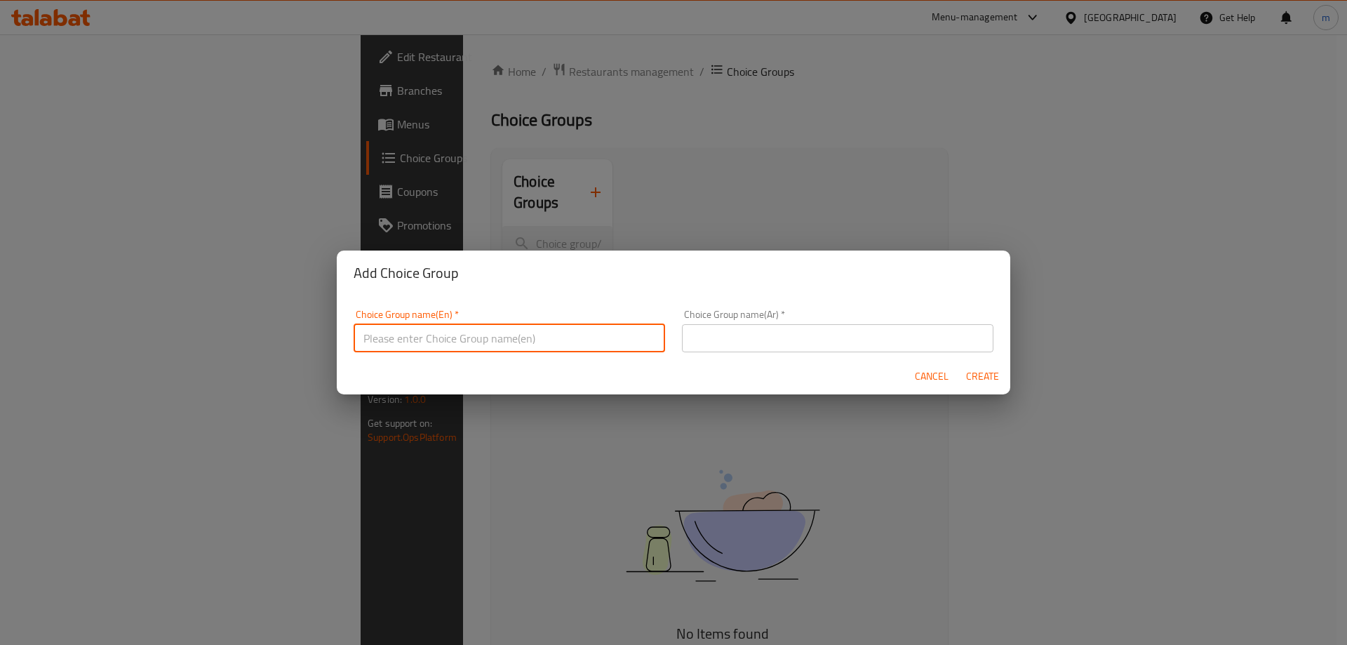
click at [514, 335] on input "text" at bounding box center [509, 338] width 311 height 28
click at [448, 338] on input "Your Choice Of Flavour:" at bounding box center [509, 338] width 311 height 28
type input "Your Choice Of Milk:"
click at [723, 340] on input "text" at bounding box center [837, 338] width 311 height 28
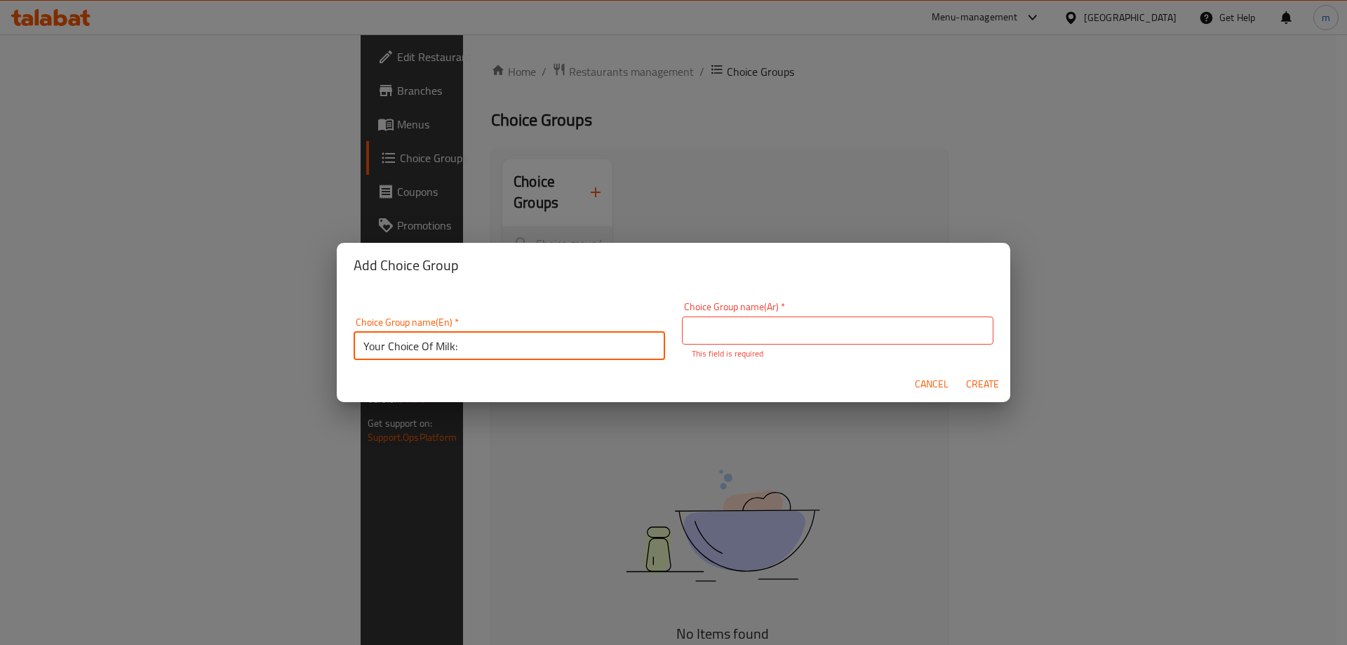
drag, startPoint x: 459, startPoint y: 340, endPoint x: 325, endPoint y: 346, distance: 134.1
click at [325, 346] on div "Add Choice Group Choice Group name(En)   * Your Choice Of Milk: Choice Group na…" at bounding box center [673, 322] width 1347 height 645
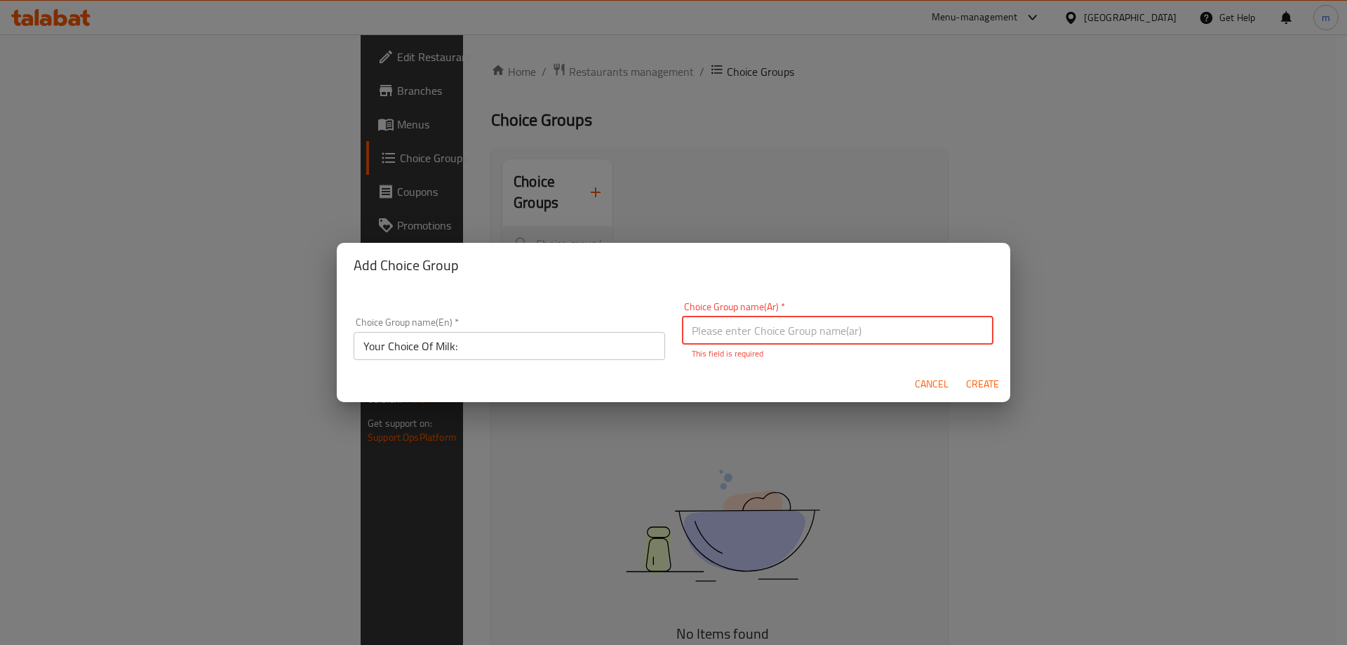
click at [819, 341] on input "text" at bounding box center [837, 330] width 311 height 28
paste input "اختيارك من الحليب:"
type input "اختيارك من الحليب:"
click at [972, 384] on span "Create" at bounding box center [982, 384] width 34 height 18
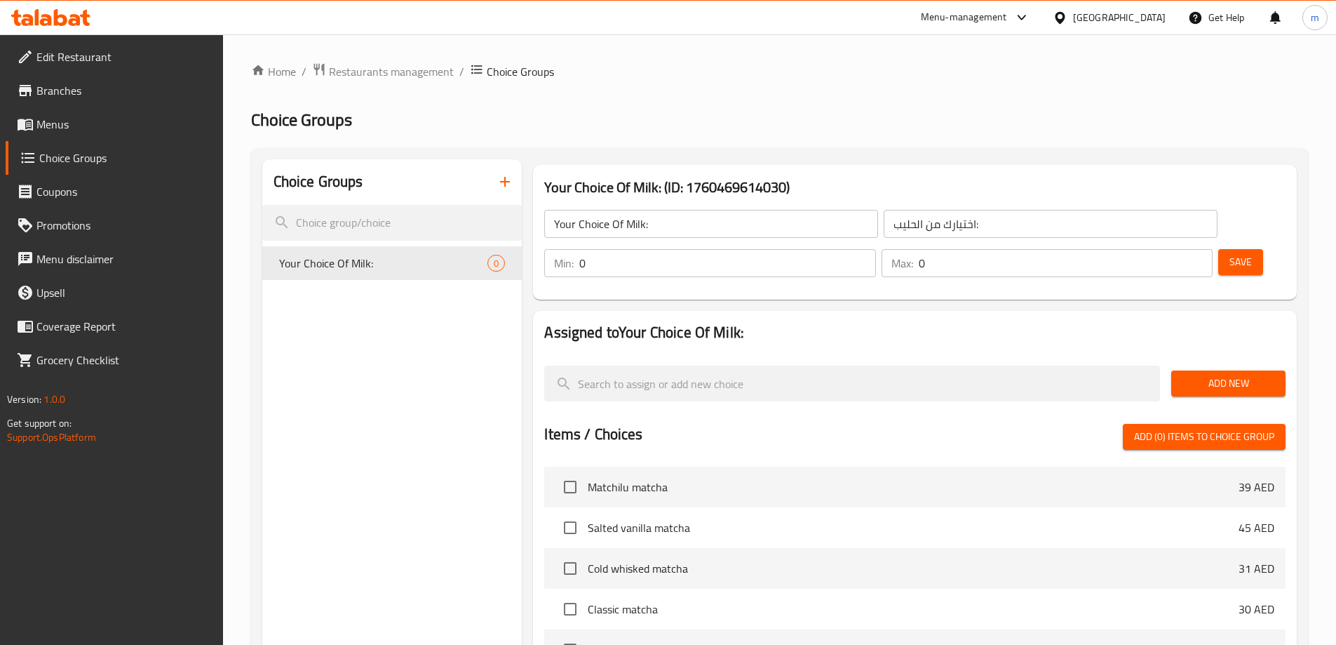
click at [1217, 375] on span "Add New" at bounding box center [1229, 384] width 92 height 18
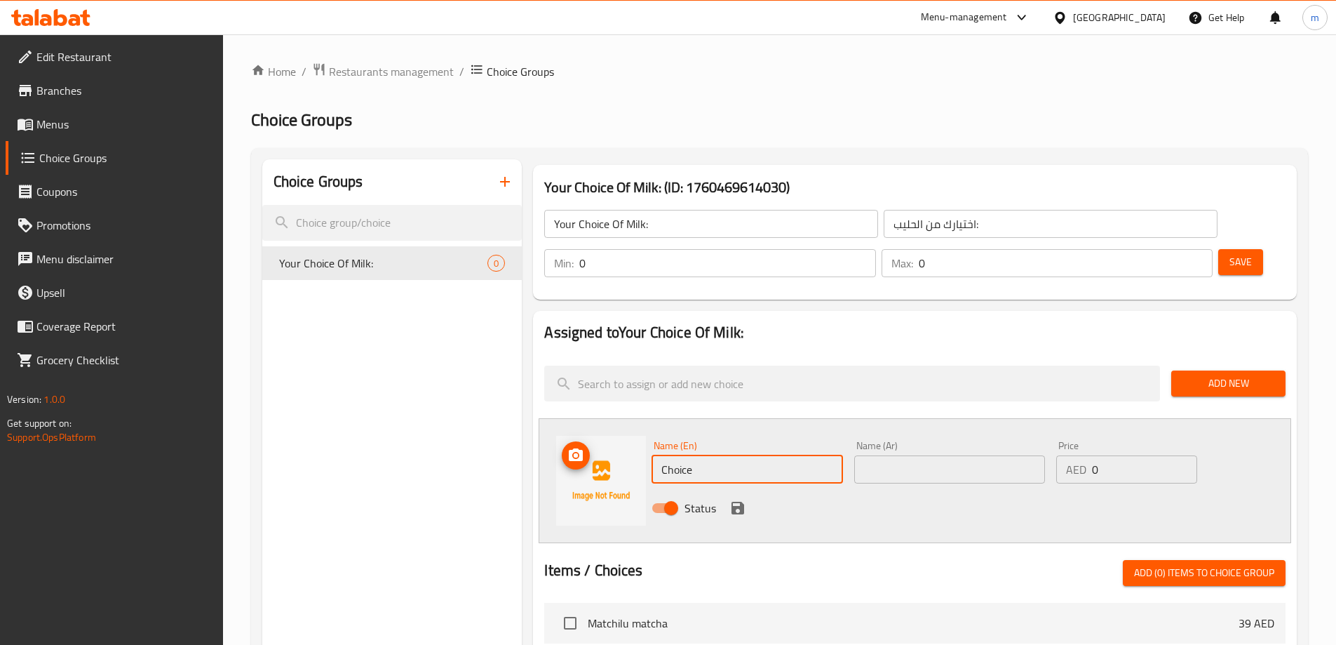
drag, startPoint x: 728, startPoint y: 438, endPoint x: 641, endPoint y: 440, distance: 87.7
click at [641, 440] on div "Name (En) Choice Name (En) Name (Ar) Name (Ar) Price AED 0 Price Status" at bounding box center [915, 480] width 753 height 125
type input "Coconut Milk"
click at [874, 455] on input "text" at bounding box center [949, 469] width 191 height 28
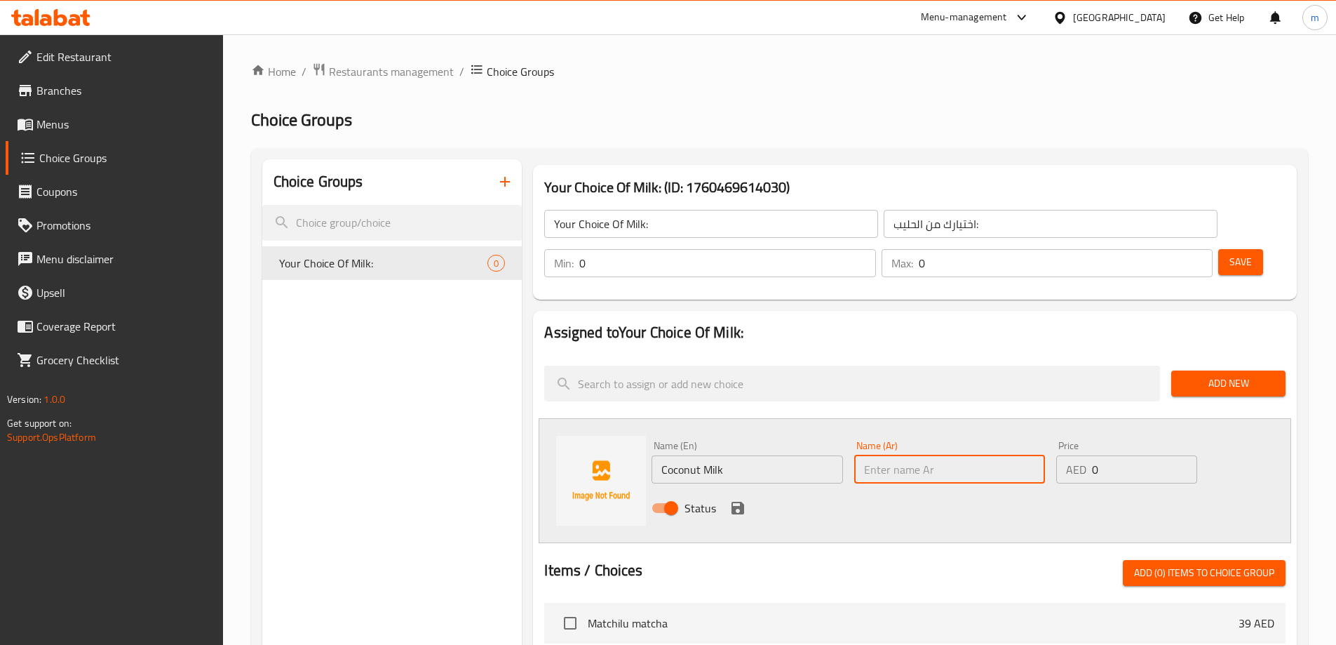
click at [709, 455] on input "Coconut Milk" at bounding box center [747, 469] width 191 height 28
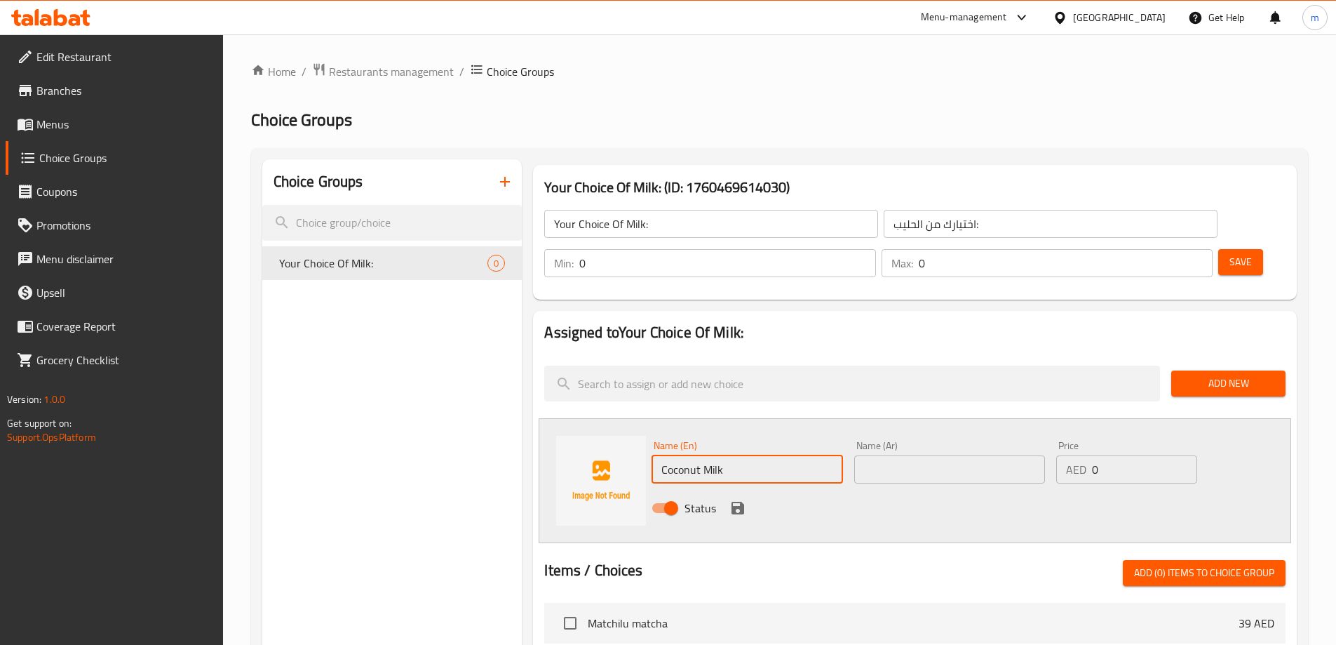
click at [709, 455] on input "Coconut Milk" at bounding box center [747, 469] width 191 height 28
click at [898, 455] on input "text" at bounding box center [949, 469] width 191 height 28
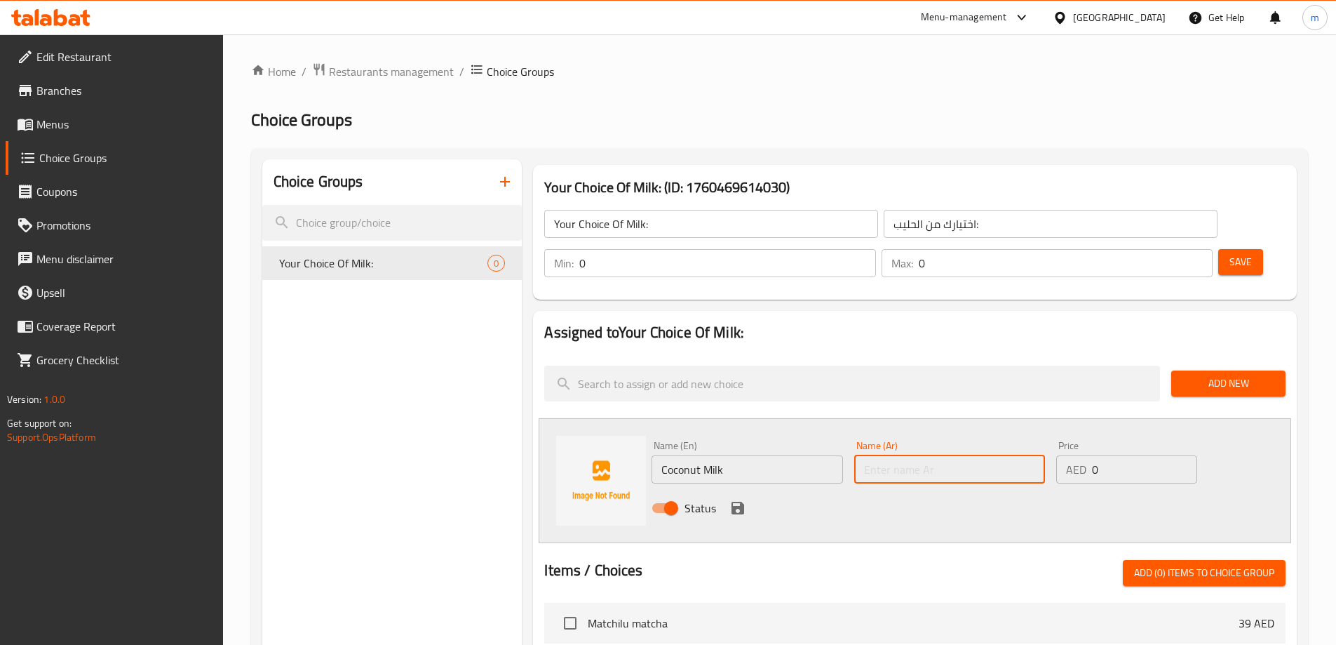
type input "p"
type input "حليب جوز [GEOGRAPHIC_DATA]"
click at [683, 455] on input "Coconut Milk" at bounding box center [747, 469] width 191 height 28
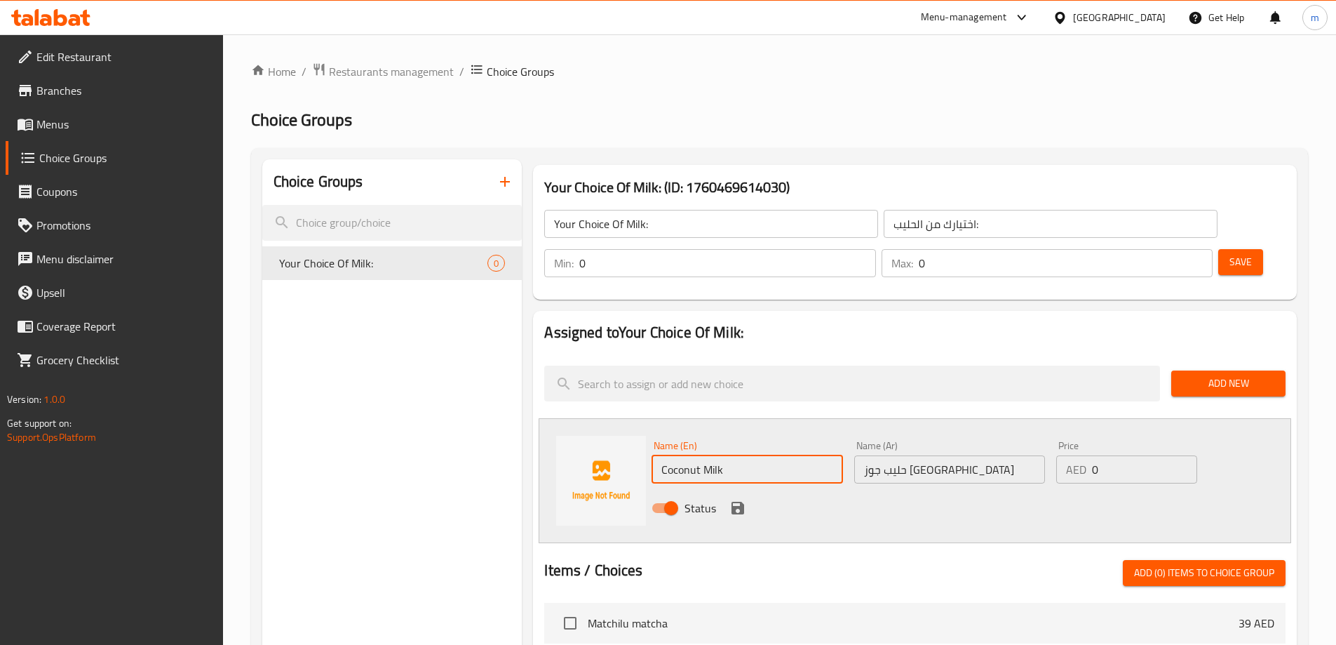
click at [683, 455] on input "Coconut Milk" at bounding box center [747, 469] width 191 height 28
drag, startPoint x: 1115, startPoint y: 434, endPoint x: 1057, endPoint y: 434, distance: 58.2
click at [1072, 455] on div "AED 0 Price" at bounding box center [1127, 469] width 140 height 28
type input "3"
click at [732, 502] on icon "save" at bounding box center [738, 508] width 13 height 13
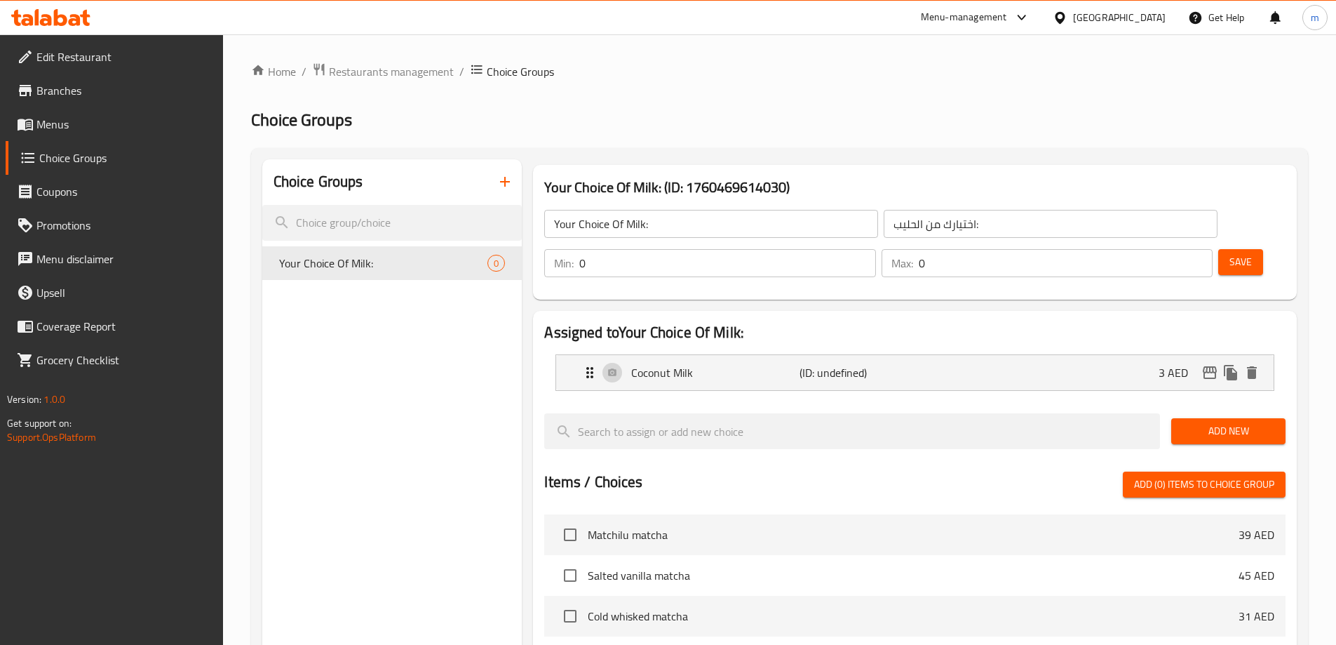
click at [1199, 418] on button "Add New" at bounding box center [1229, 431] width 114 height 26
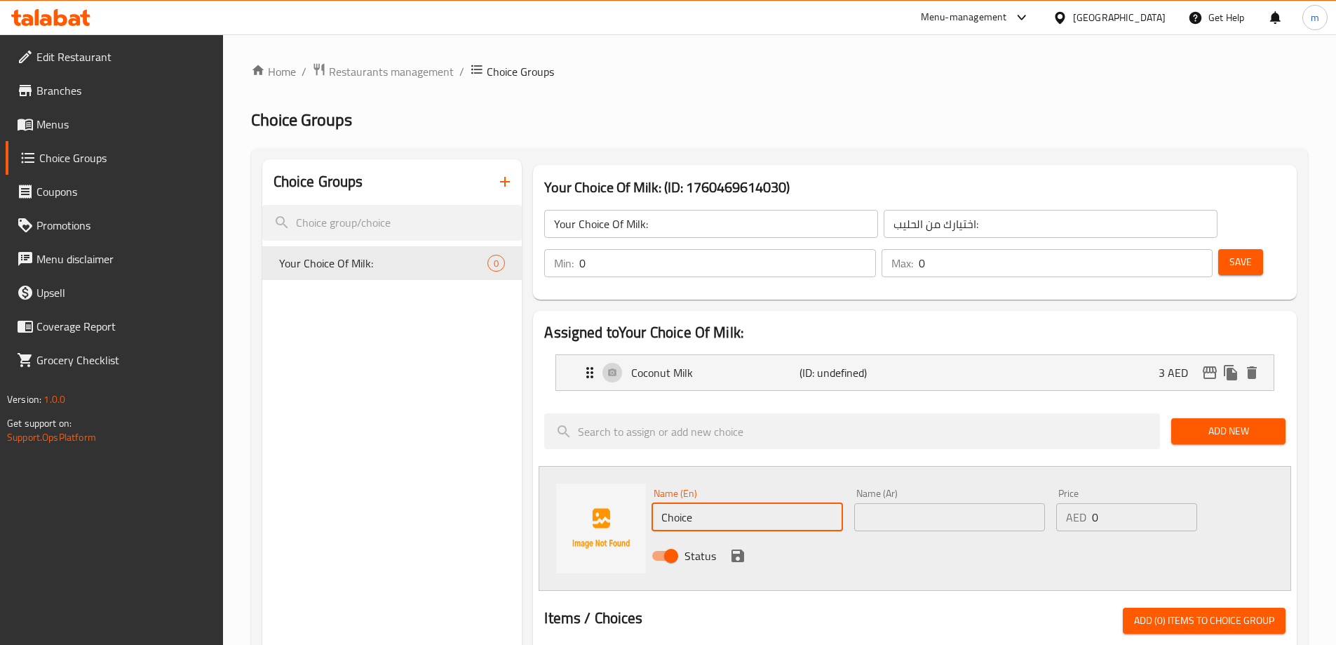
drag, startPoint x: 716, startPoint y: 479, endPoint x: 618, endPoint y: 481, distance: 98.2
click at [618, 481] on div "Name (En) Choice Name (En) Name (Ar) Name (Ar) Price AED 0 Price Status" at bounding box center [915, 528] width 753 height 125
type input "خ"
click at [720, 503] on input "Oat Milk" at bounding box center [747, 517] width 191 height 28
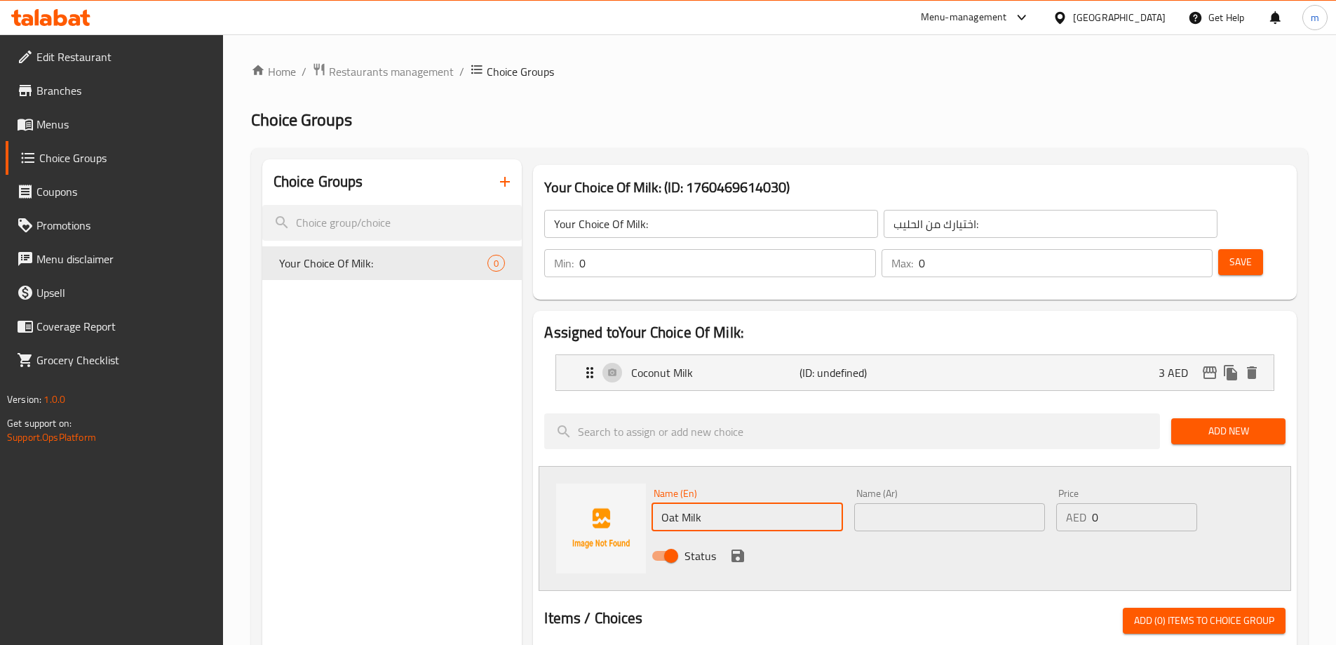
click at [720, 503] on input "Oat Milk" at bounding box center [747, 517] width 191 height 28
type input "Oat Milk"
click at [911, 503] on input "text" at bounding box center [949, 517] width 191 height 28
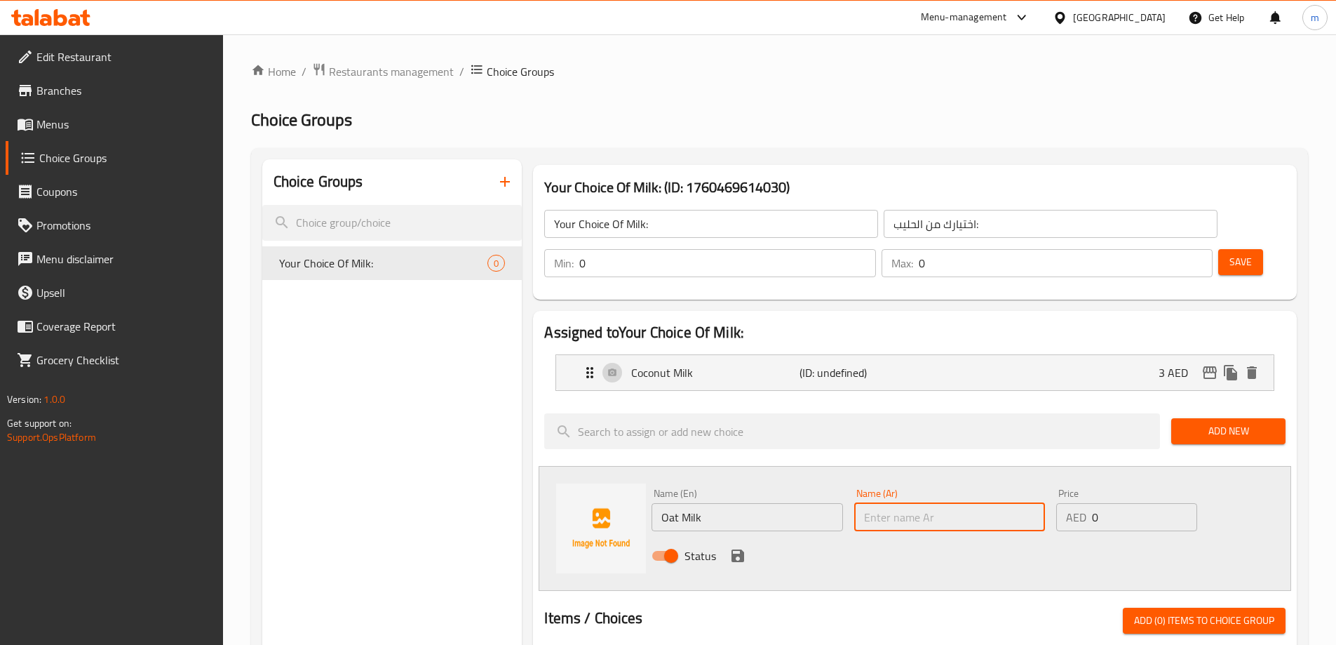
paste input "حليب الشوفان"
type input "حليب الشوفان"
drag, startPoint x: 1091, startPoint y: 481, endPoint x: 1074, endPoint y: 481, distance: 16.8
click at [1075, 503] on div "AED 0 Price" at bounding box center [1127, 517] width 140 height 28
type input "3"
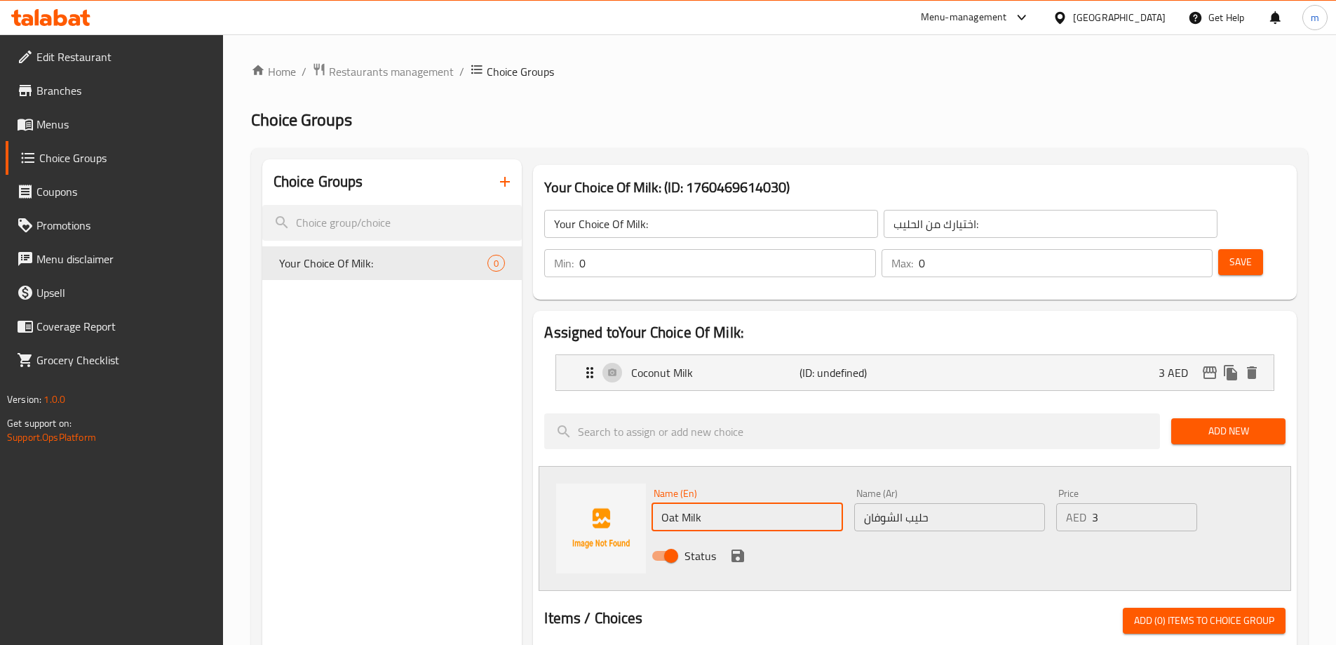
click at [670, 503] on input "Oat Milk" at bounding box center [747, 517] width 191 height 28
click at [732, 549] on icon "save" at bounding box center [738, 555] width 13 height 13
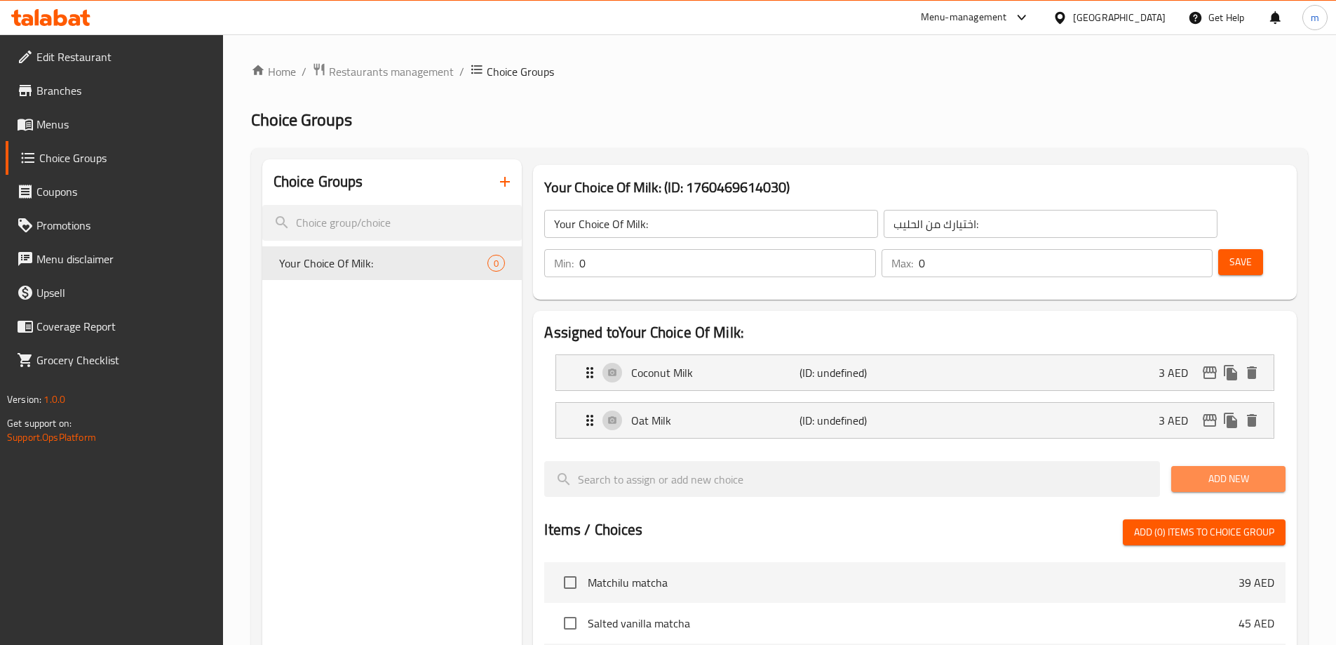
click at [1217, 466] on button "Add New" at bounding box center [1229, 479] width 114 height 26
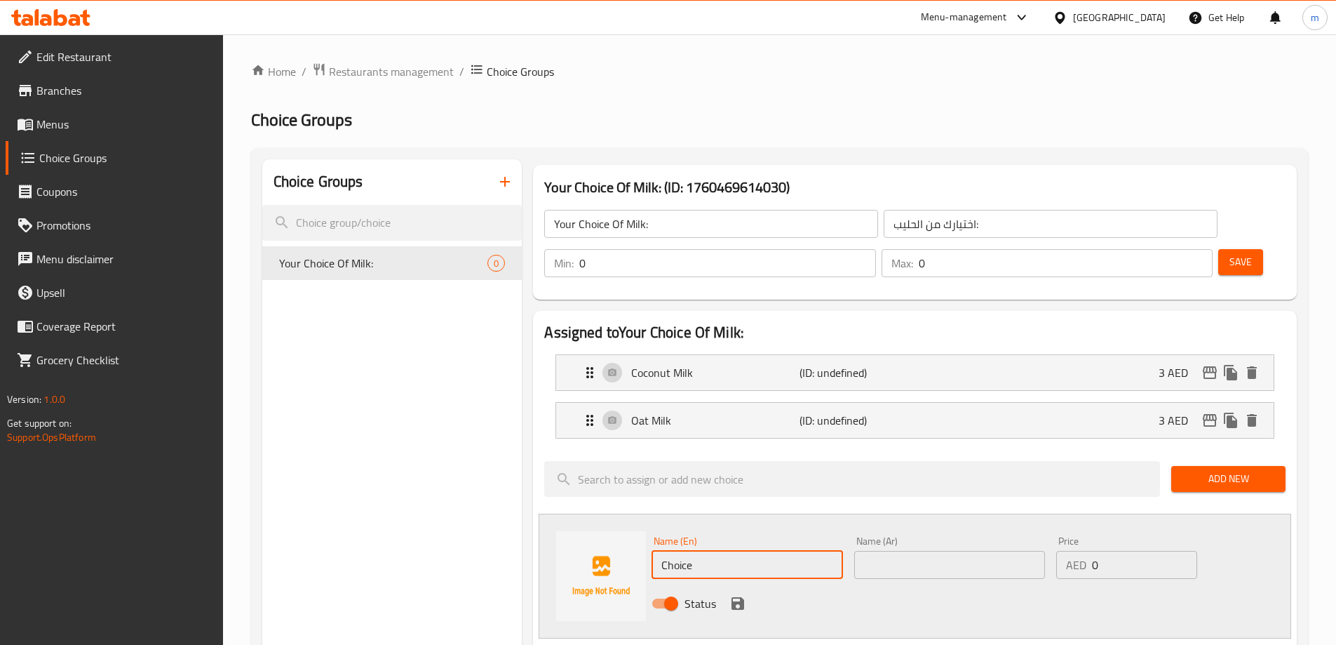
drag, startPoint x: 725, startPoint y: 535, endPoint x: 605, endPoint y: 534, distance: 120.7
click at [605, 534] on div "Name (En) Choice Name (En) Name (Ar) Name (Ar) Price AED 0 Price Status" at bounding box center [915, 576] width 753 height 125
type input "="
type input "e"
type input "Regular Milk"
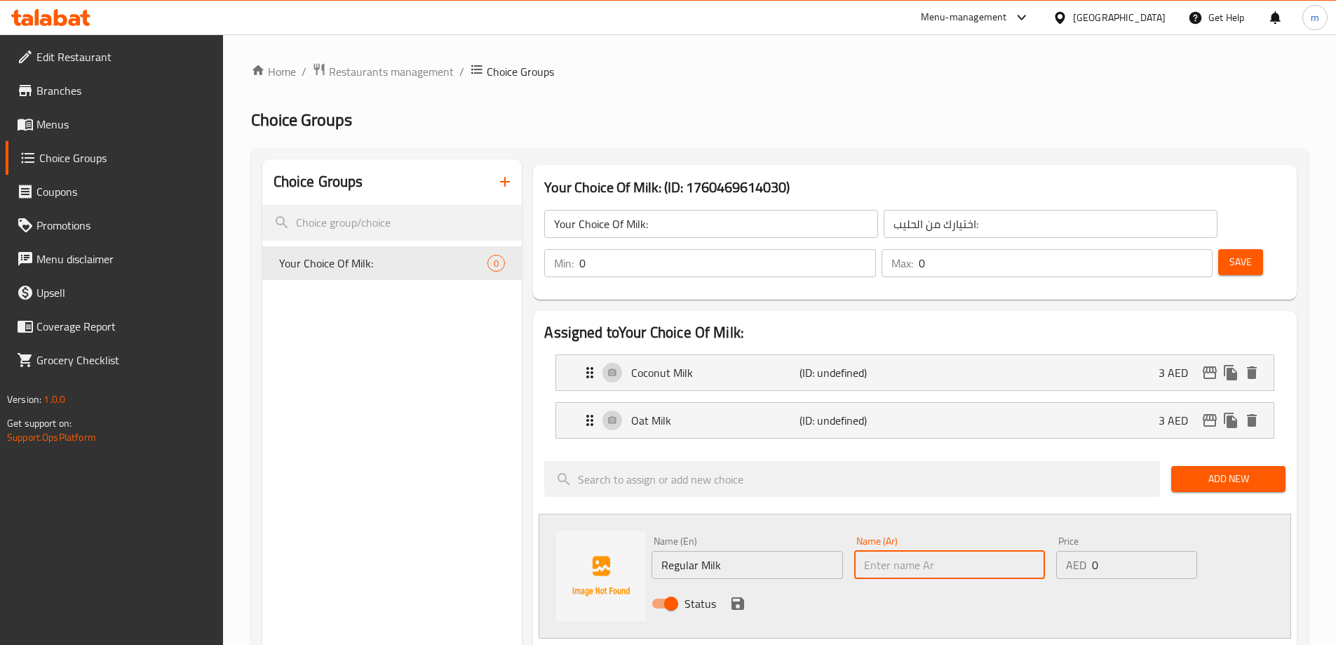
click at [901, 551] on input "text" at bounding box center [949, 565] width 191 height 28
type input "حليب عادي"
drag, startPoint x: 1082, startPoint y: 530, endPoint x: 1072, endPoint y: 532, distance: 10.7
click at [1072, 551] on div "AED 0 Price" at bounding box center [1127, 565] width 140 height 28
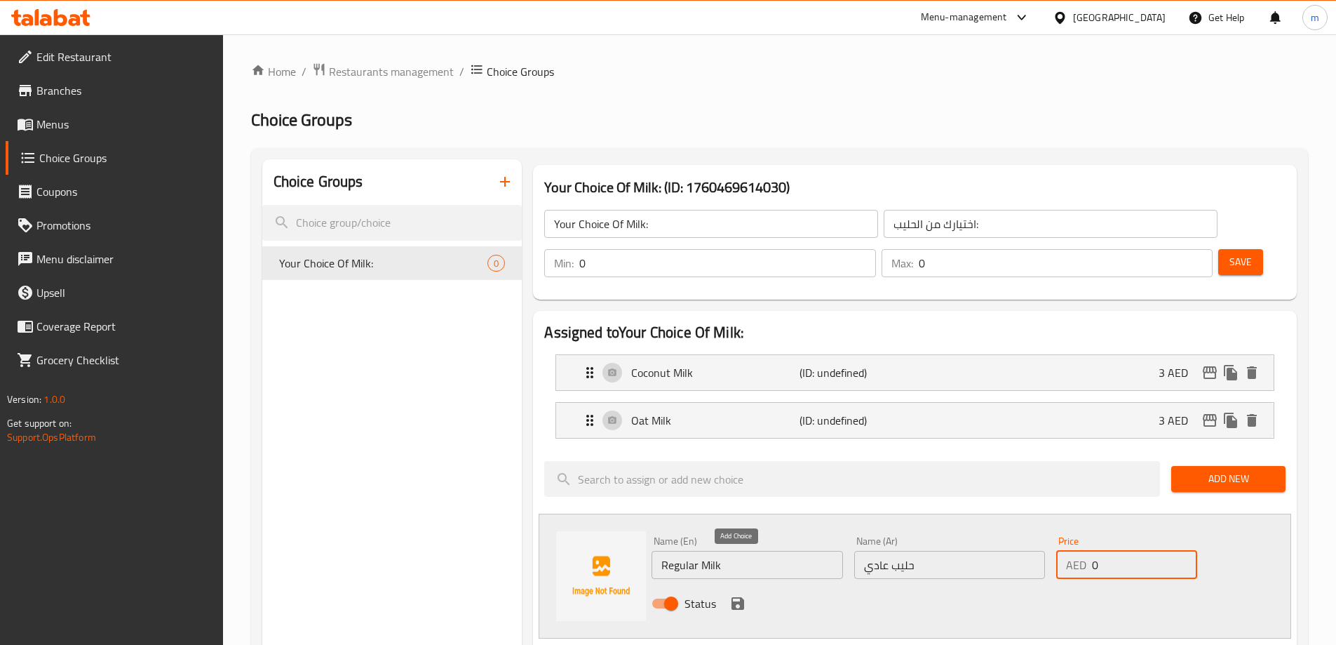
click at [739, 597] on icon "save" at bounding box center [738, 603] width 13 height 13
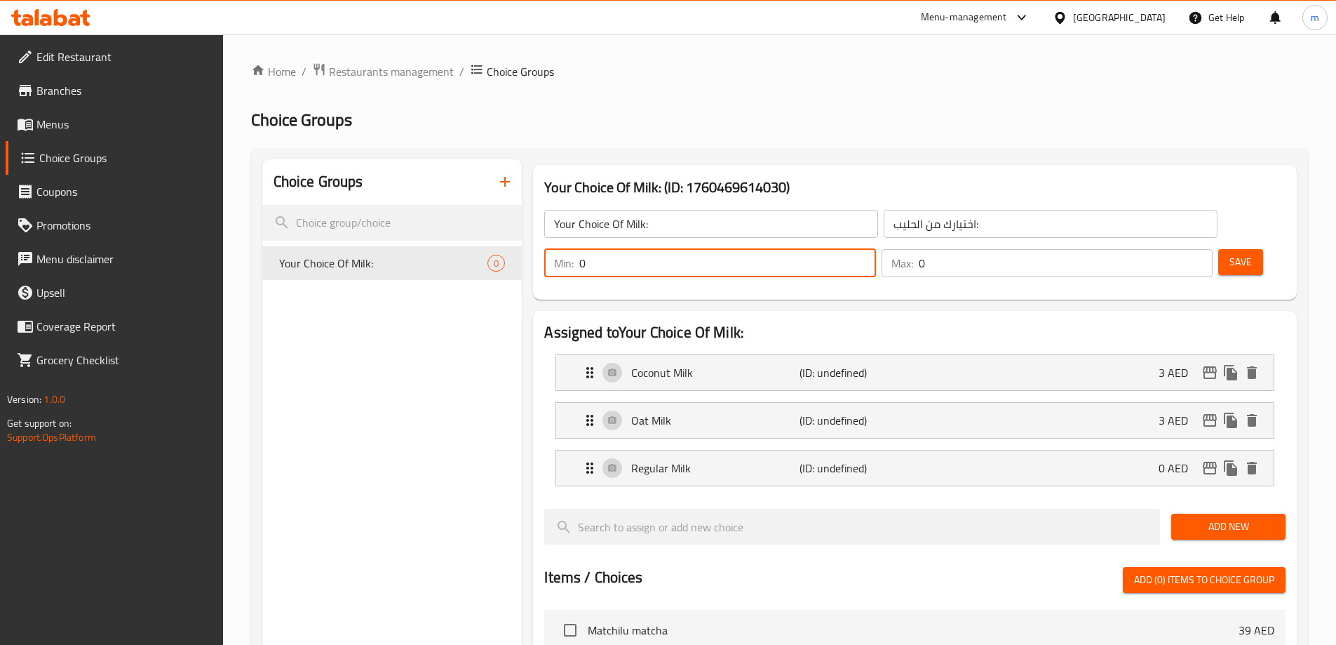
drag, startPoint x: 1080, startPoint y: 233, endPoint x: 1056, endPoint y: 235, distance: 24.6
click at [876, 249] on input "0" at bounding box center [727, 263] width 296 height 28
type input "1"
drag, startPoint x: 1165, startPoint y: 223, endPoint x: 1137, endPoint y: 232, distance: 30.0
click at [1137, 249] on div "Max: 0 ​" at bounding box center [1047, 263] width 331 height 28
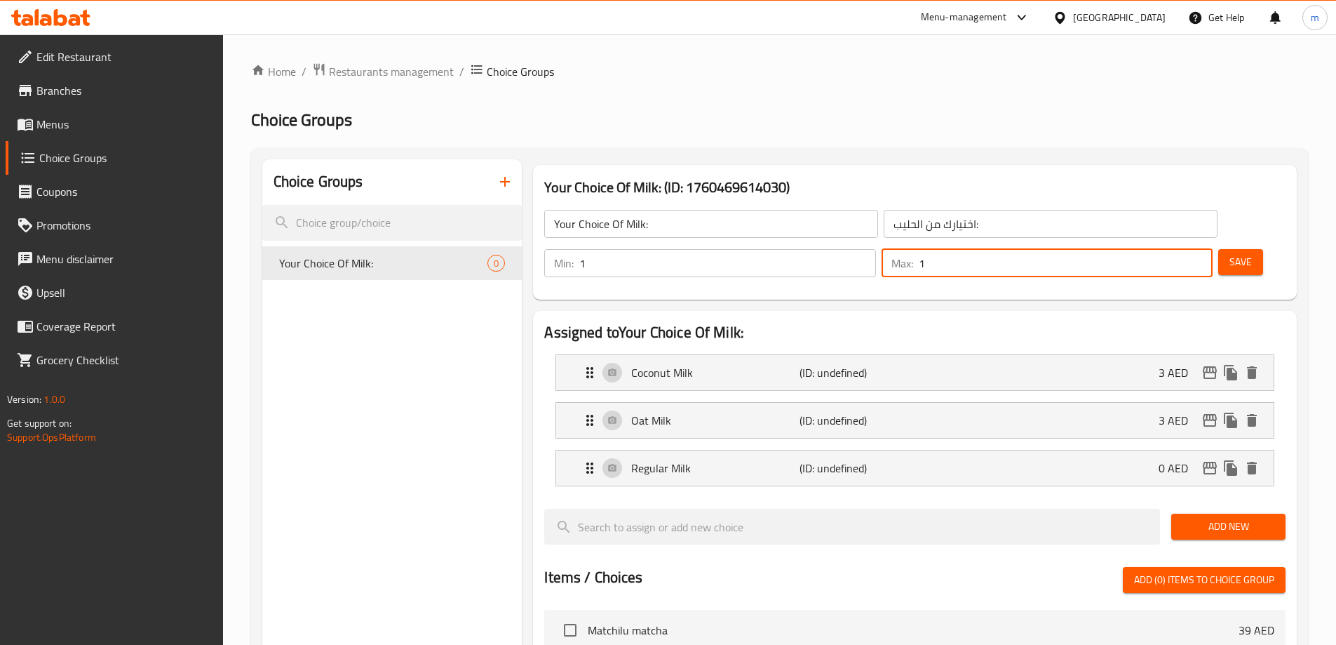
type input "1"
click at [1219, 249] on button "Save" at bounding box center [1241, 262] width 45 height 26
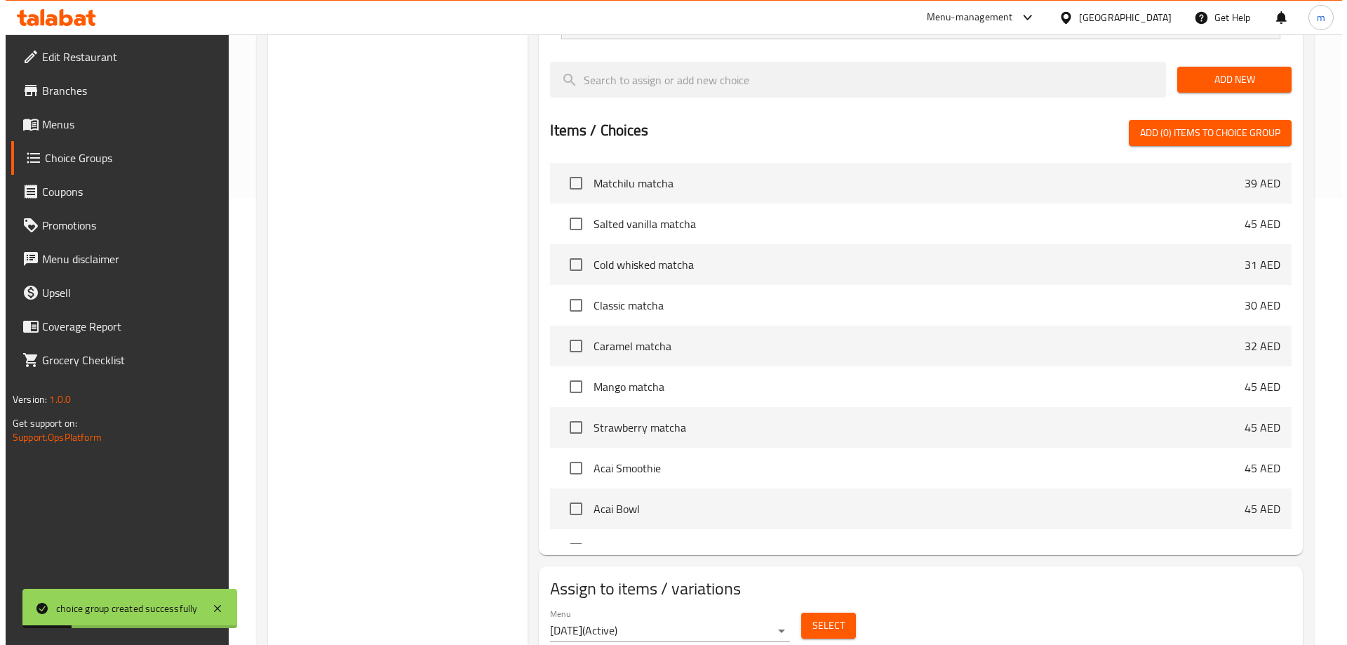
scroll to position [461, 0]
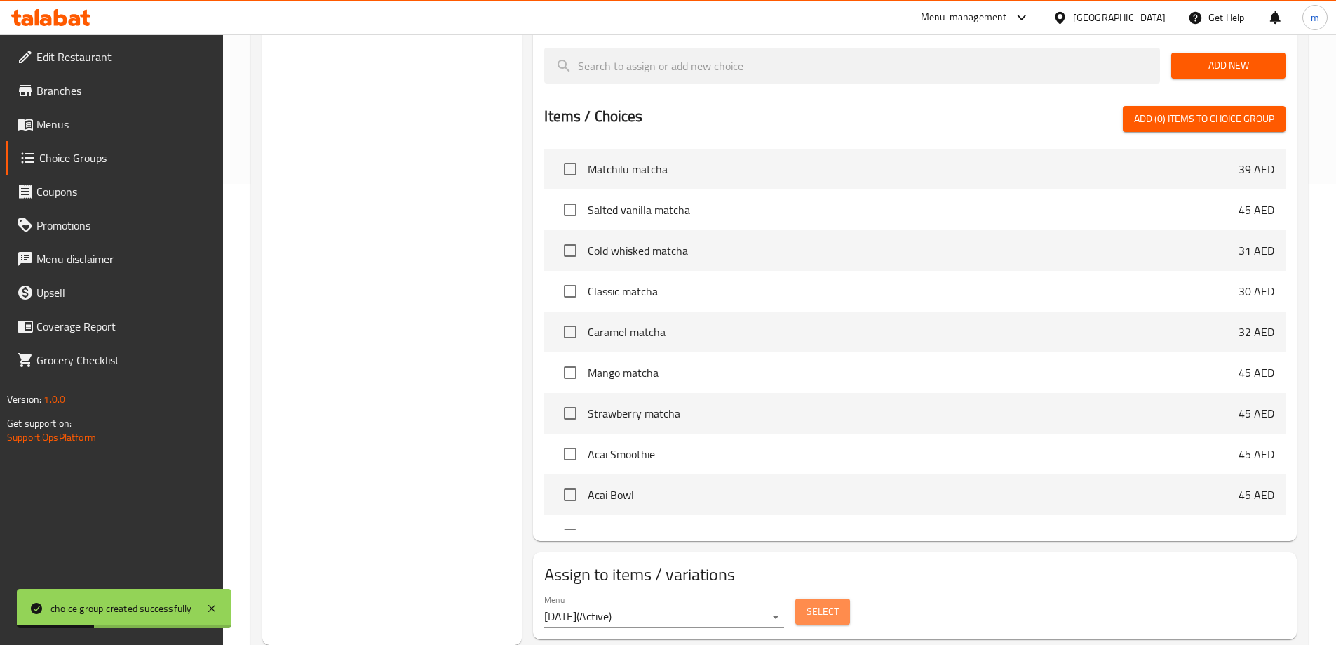
click at [822, 603] on span "Select" at bounding box center [823, 612] width 32 height 18
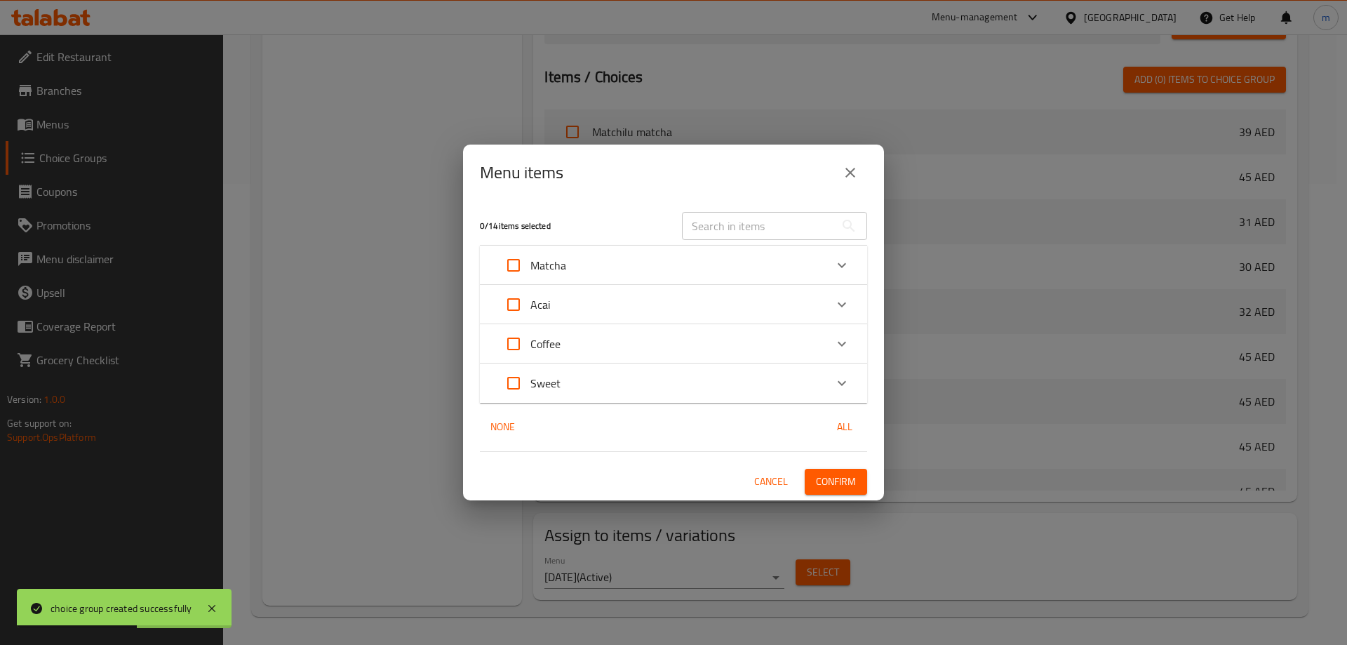
click at [600, 260] on div "Matcha" at bounding box center [661, 265] width 328 height 34
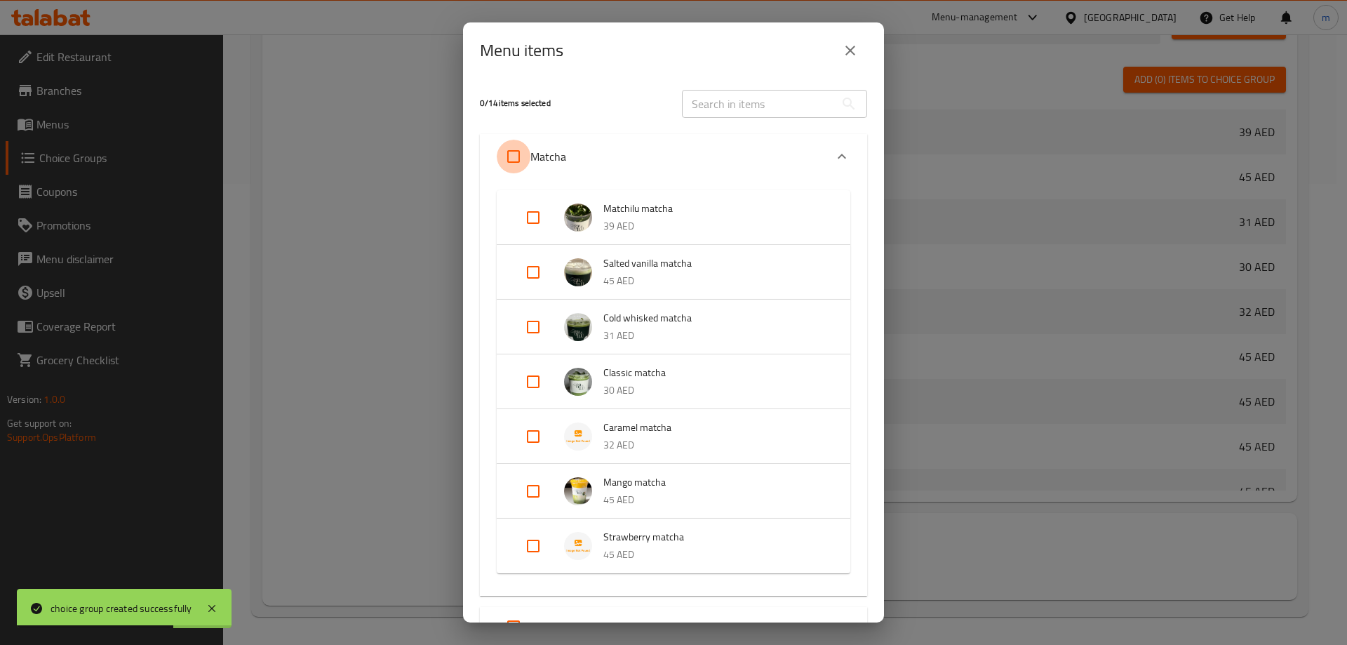
click at [524, 156] on input "Expand" at bounding box center [514, 157] width 34 height 34
checkbox input "true"
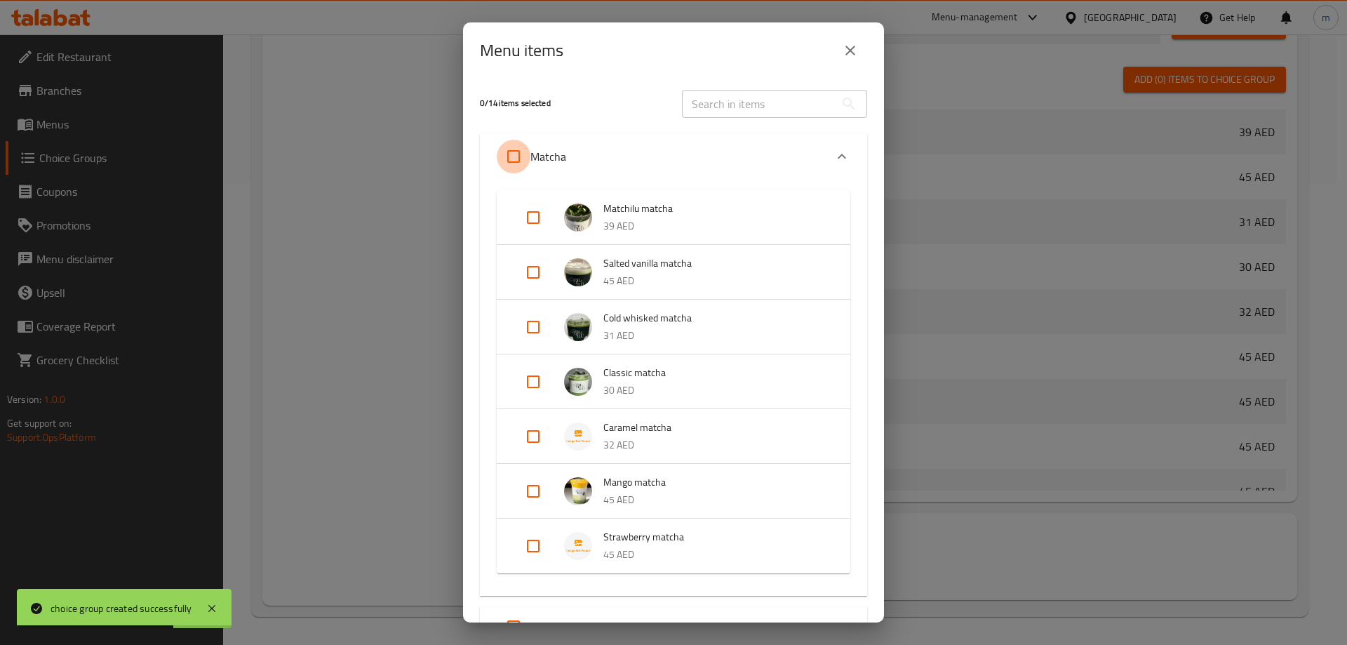
checkbox input "true"
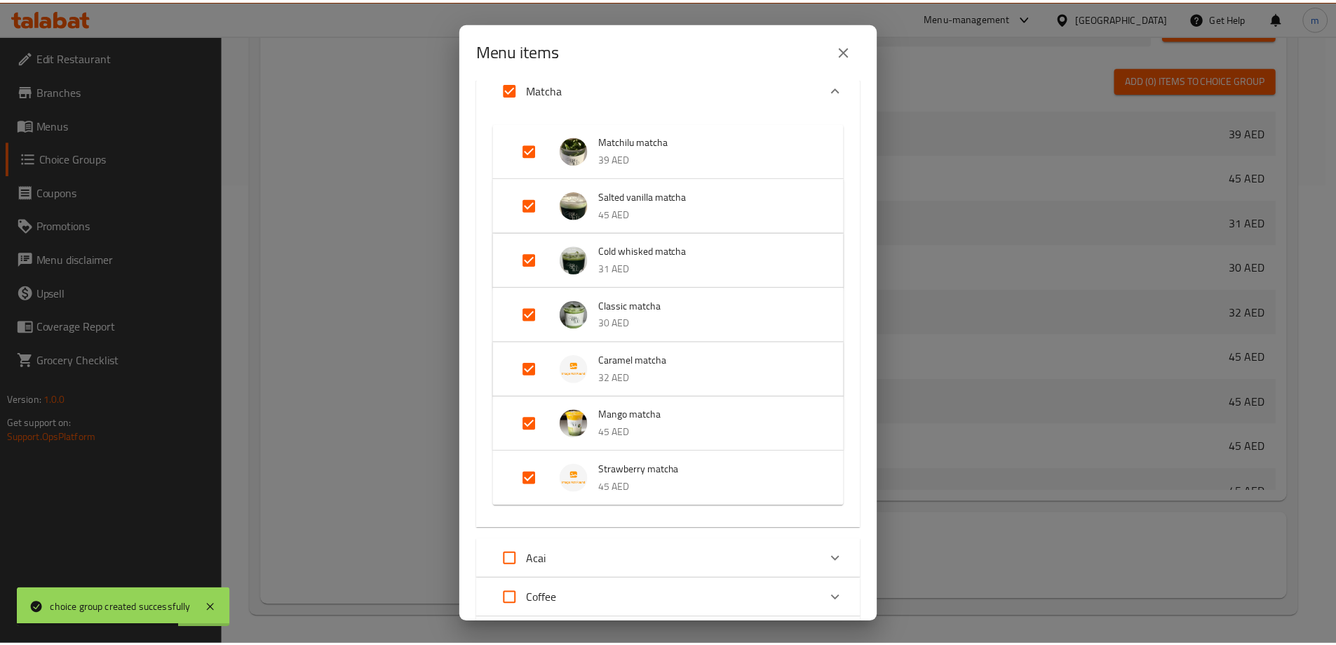
scroll to position [200, 0]
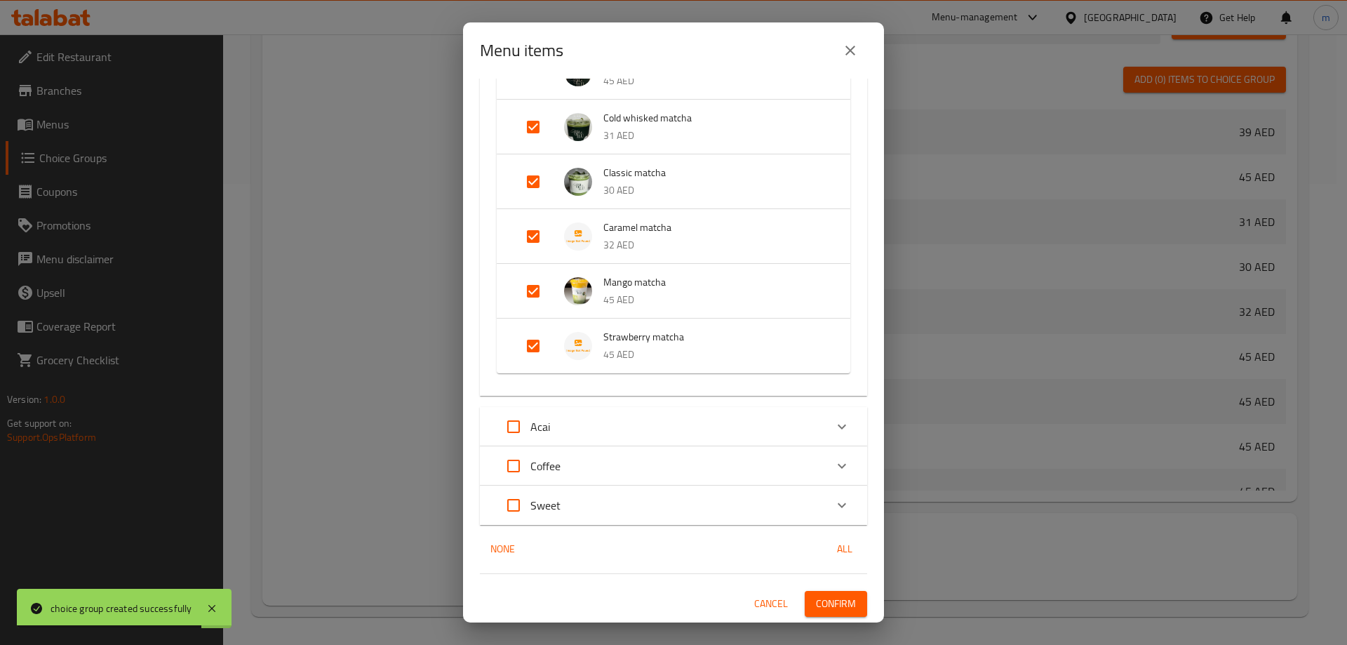
click at [512, 470] on input "Expand" at bounding box center [514, 466] width 34 height 34
checkbox input "true"
click at [819, 598] on span "Confirm" at bounding box center [836, 604] width 40 height 18
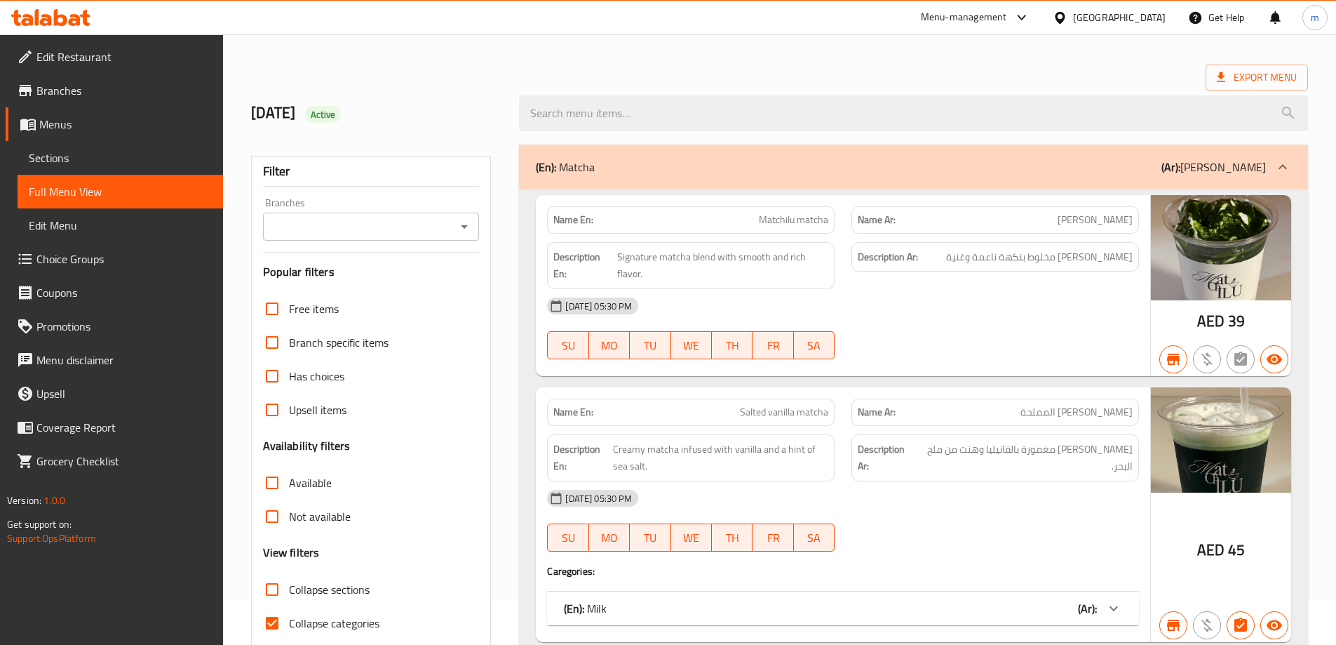
scroll to position [140, 0]
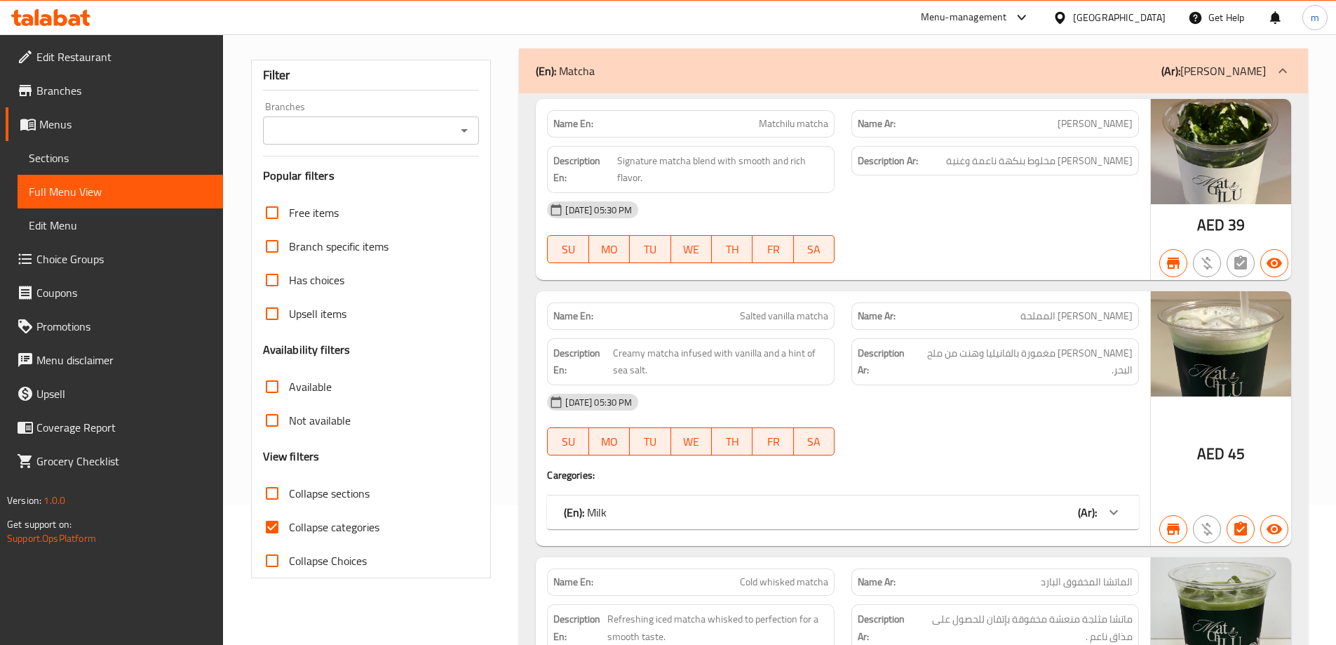
click at [328, 524] on span "Collapse categories" at bounding box center [334, 526] width 90 height 17
click at [289, 524] on input "Collapse categories" at bounding box center [272, 527] width 34 height 34
checkbox input "false"
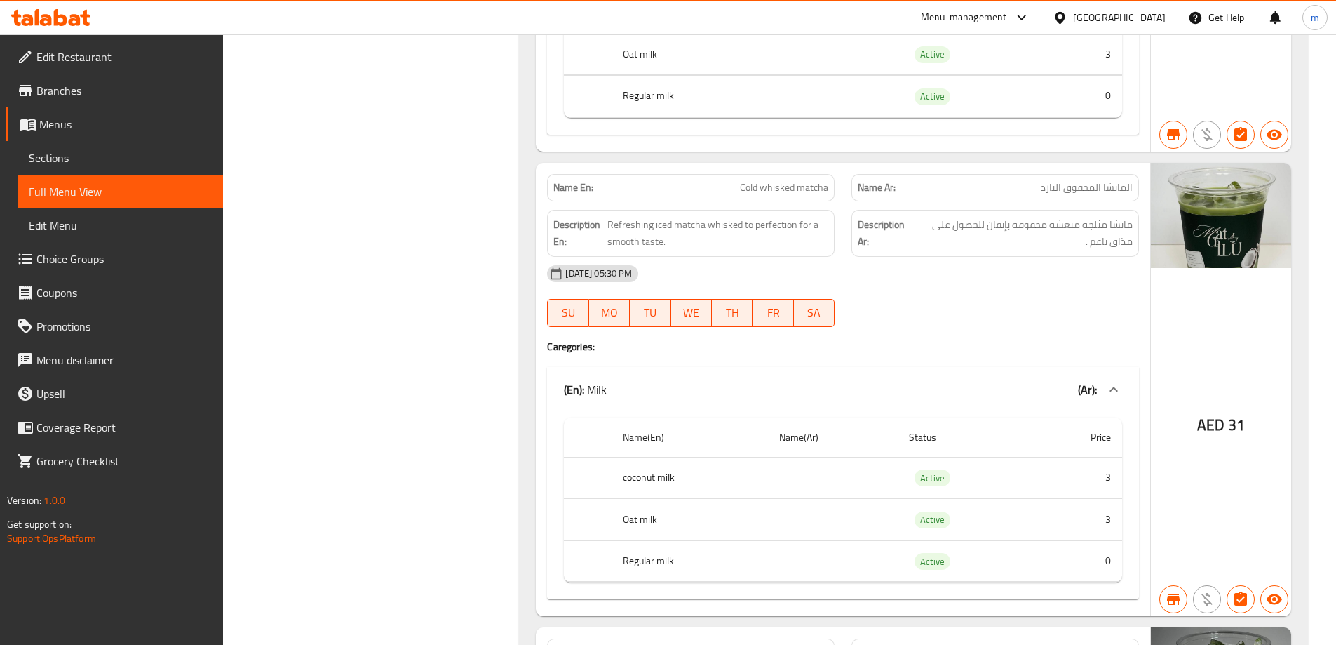
scroll to position [631, 0]
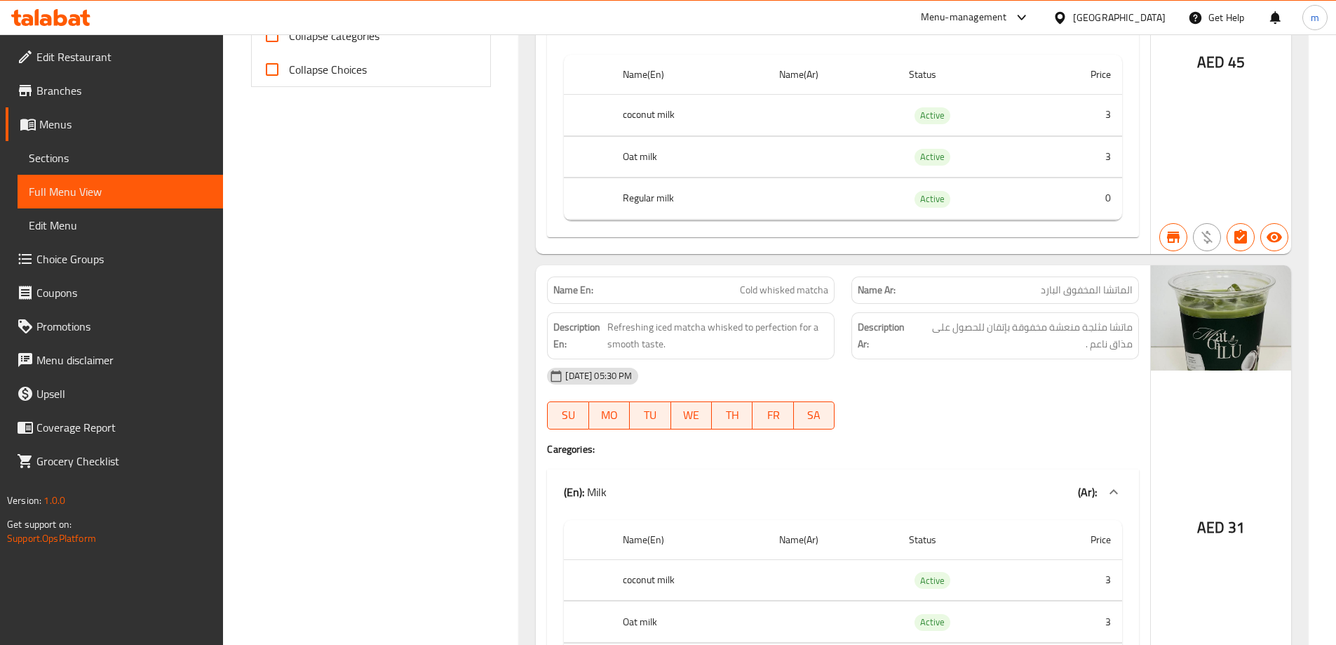
click at [87, 119] on span "Menus" at bounding box center [125, 124] width 173 height 17
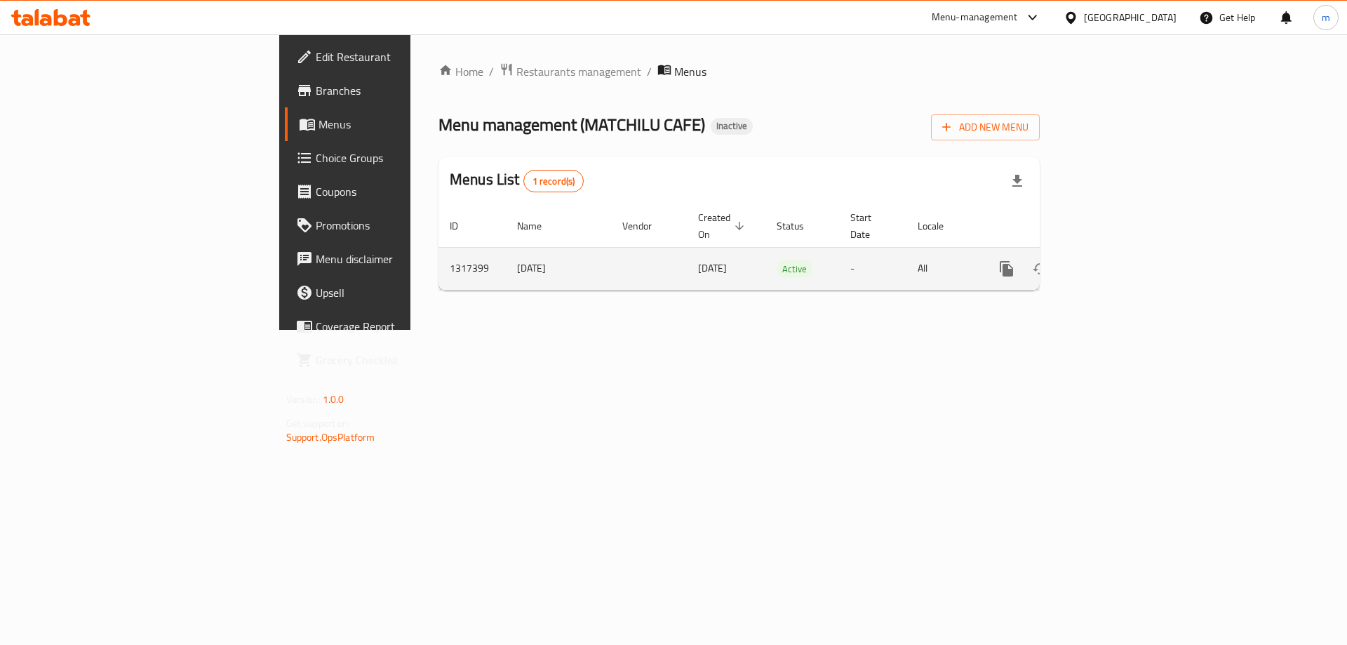
click at [1114, 262] on icon "enhanced table" at bounding box center [1107, 268] width 13 height 13
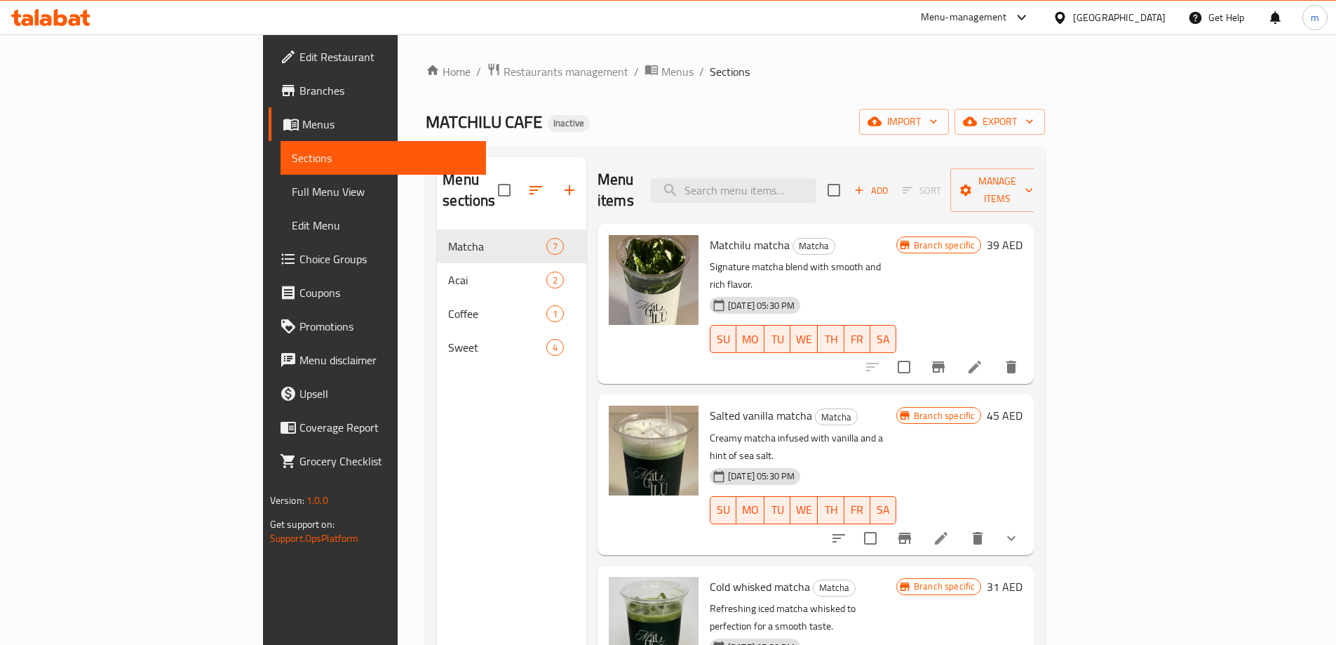
click at [300, 257] on span "Choice Groups" at bounding box center [387, 258] width 175 height 17
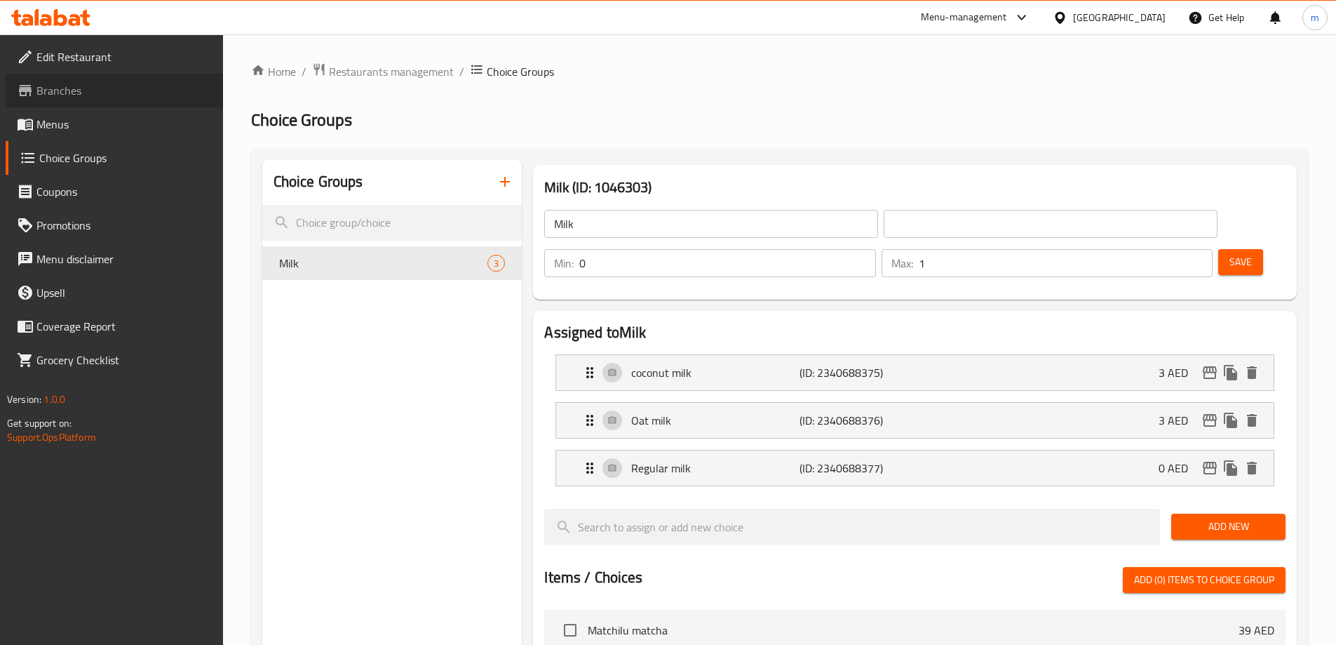
click at [142, 98] on span "Branches" at bounding box center [123, 90] width 175 height 17
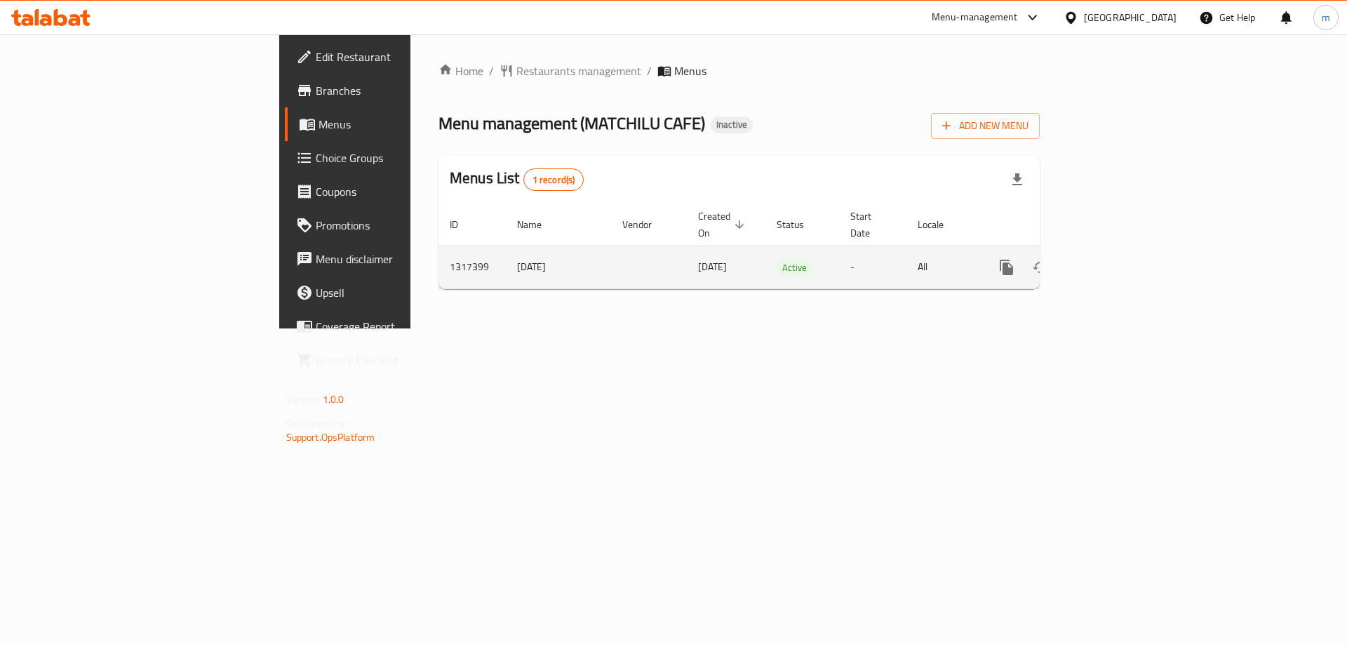
click at [1116, 259] on icon "enhanced table" at bounding box center [1107, 267] width 17 height 17
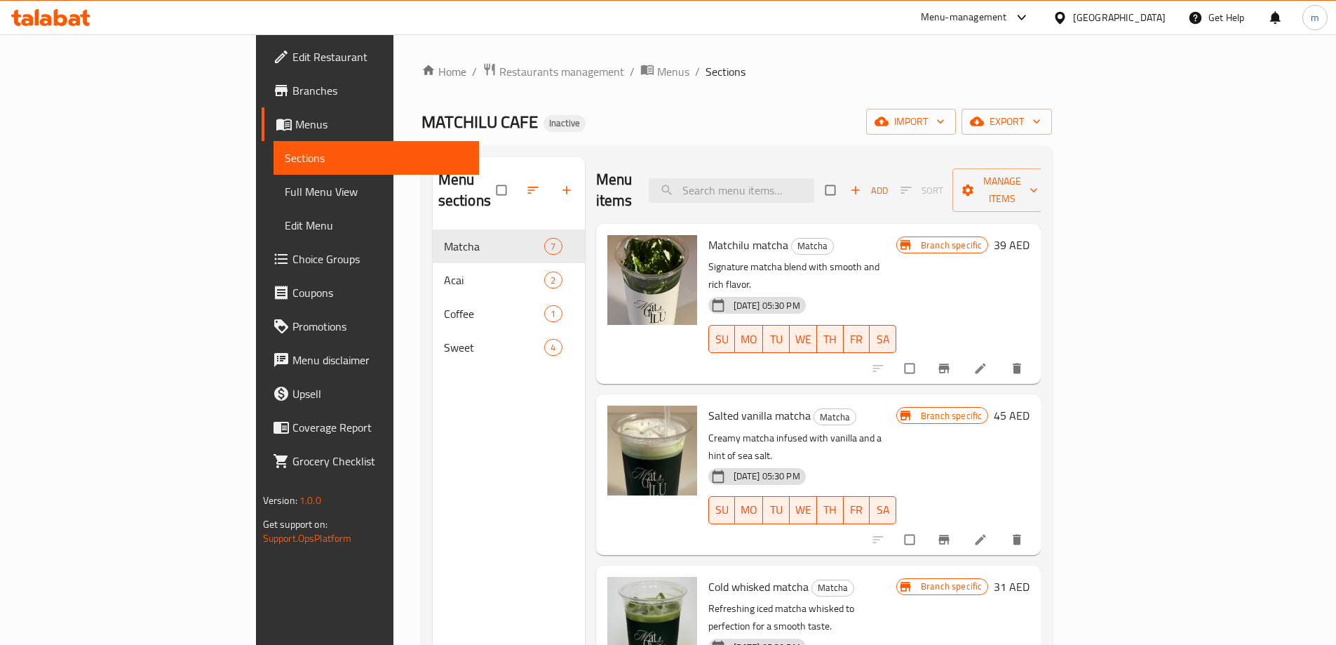
click at [295, 125] on span "Menus" at bounding box center [381, 124] width 173 height 17
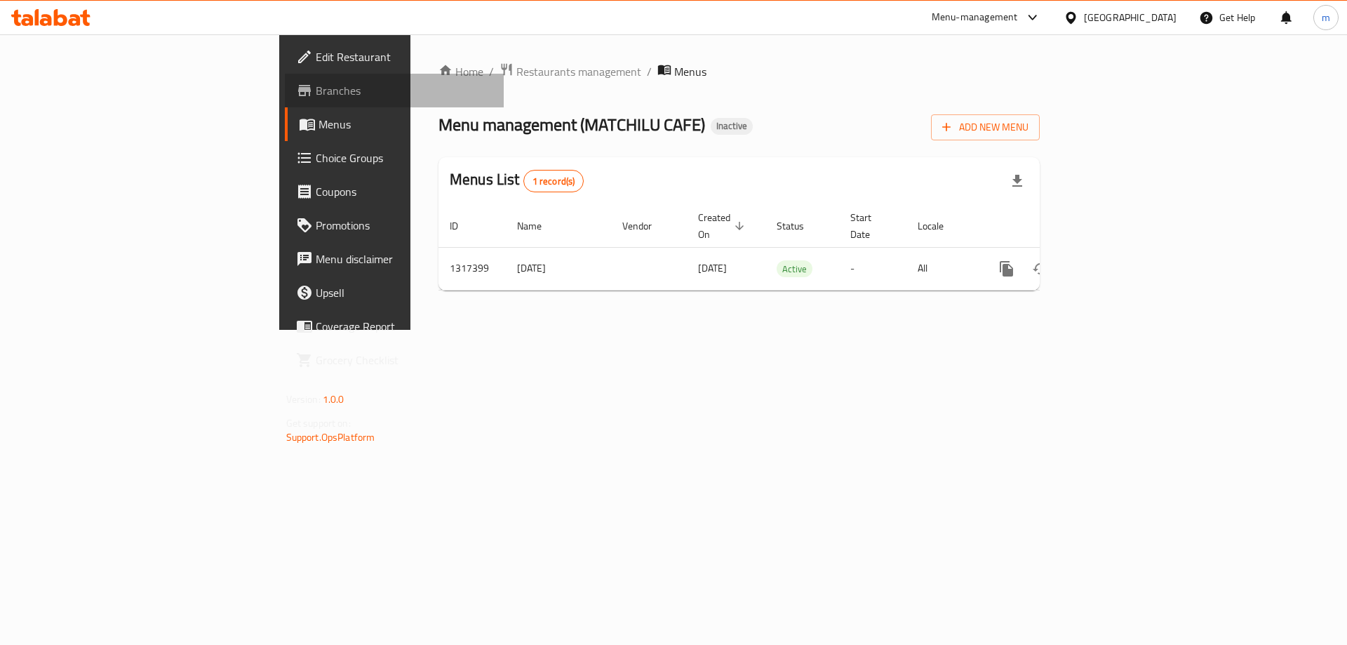
click at [316, 90] on span "Branches" at bounding box center [404, 90] width 177 height 17
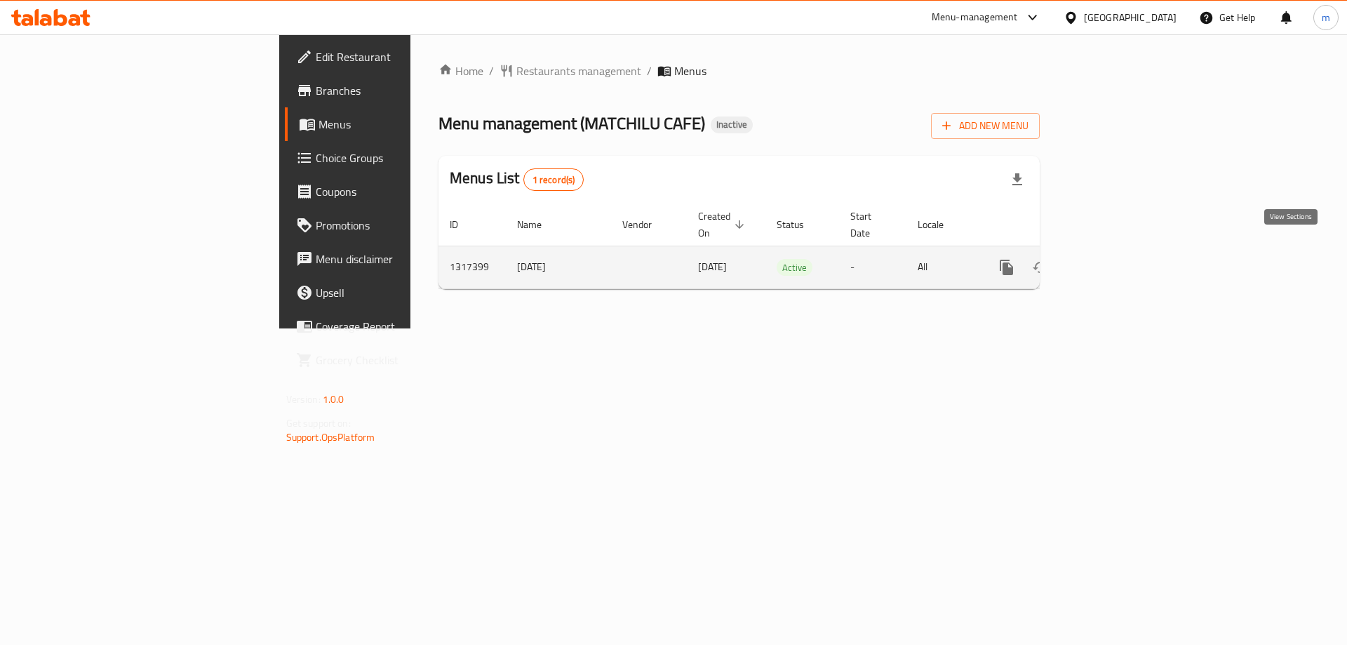
click at [1116, 259] on icon "enhanced table" at bounding box center [1107, 267] width 17 height 17
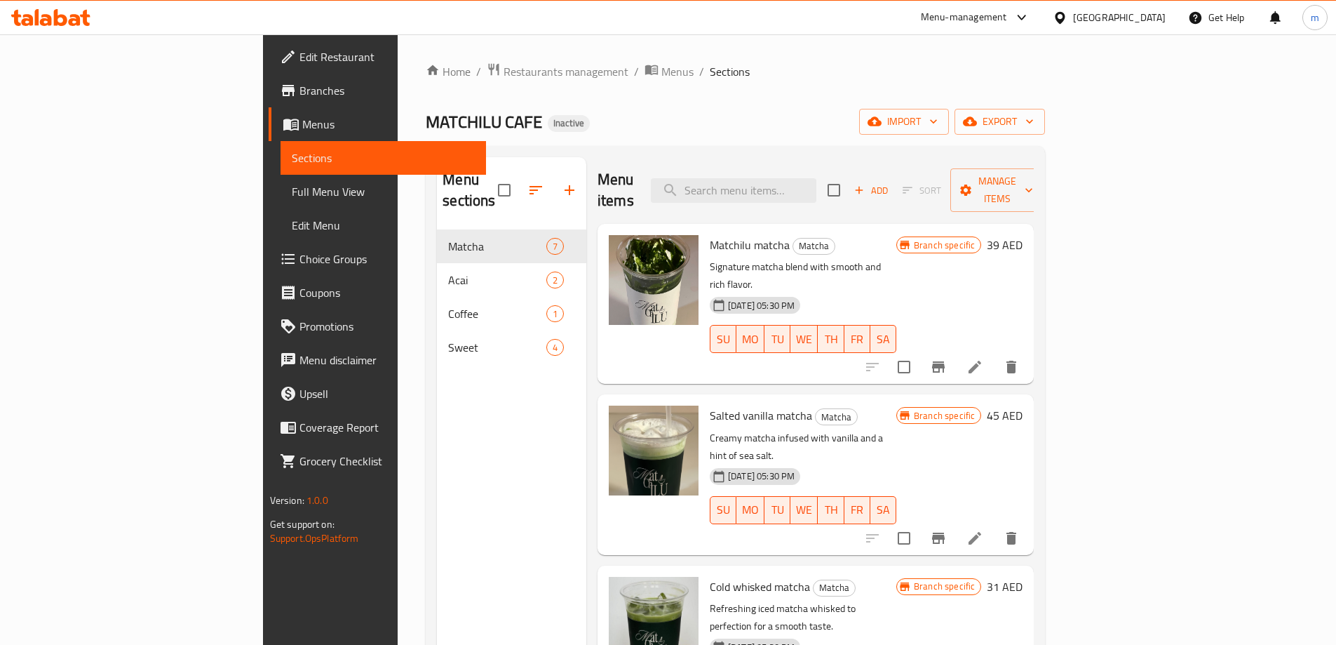
click at [292, 185] on span "Full Menu View" at bounding box center [383, 191] width 183 height 17
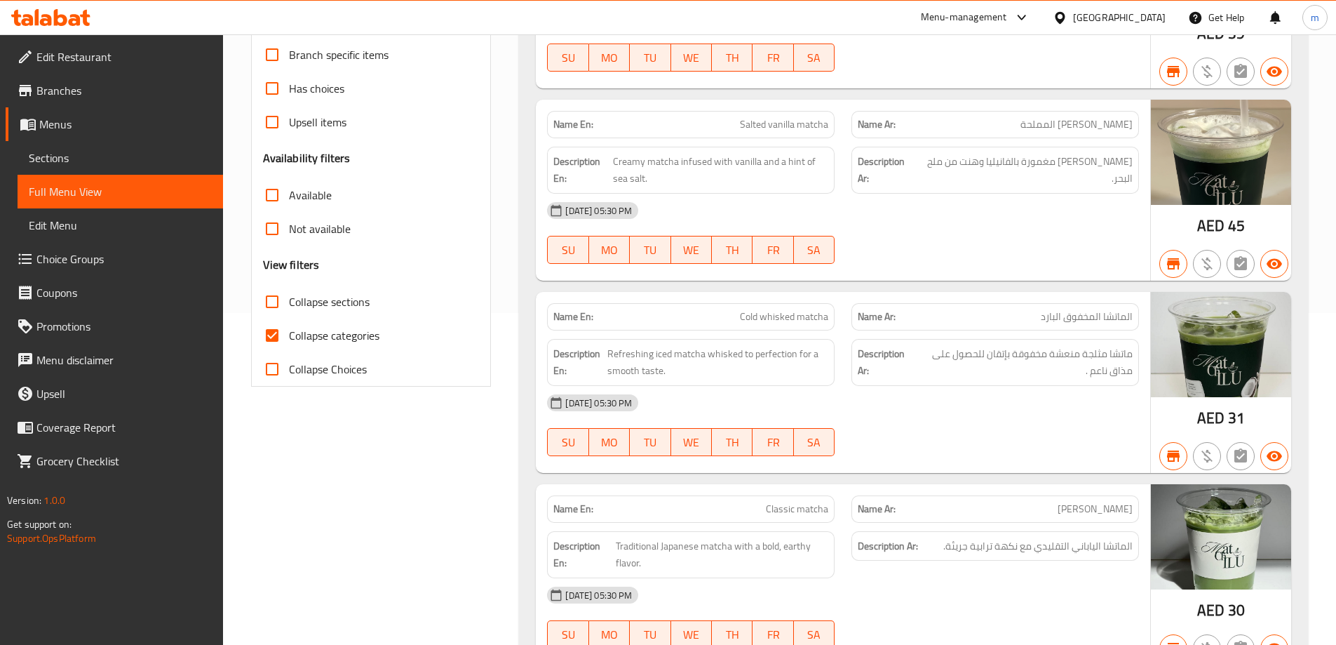
scroll to position [351, 0]
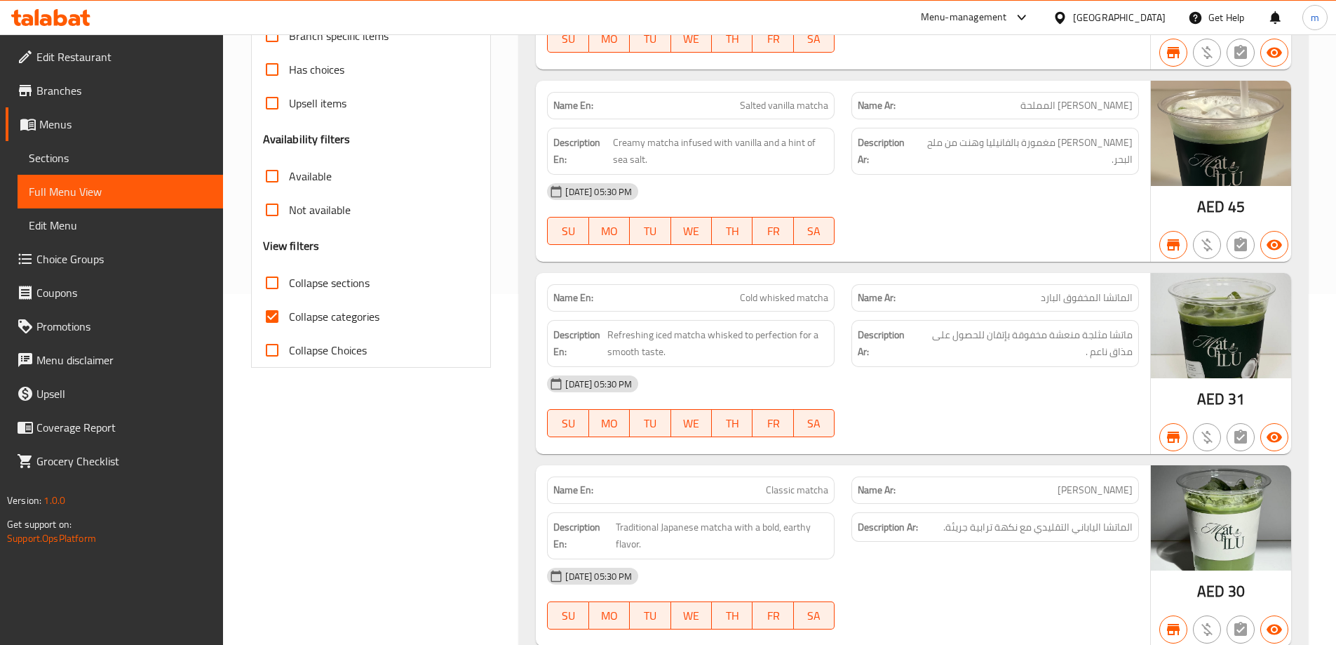
click at [369, 325] on span "Collapse categories" at bounding box center [334, 316] width 90 height 17
click at [289, 325] on input "Collapse categories" at bounding box center [272, 317] width 34 height 34
checkbox input "false"
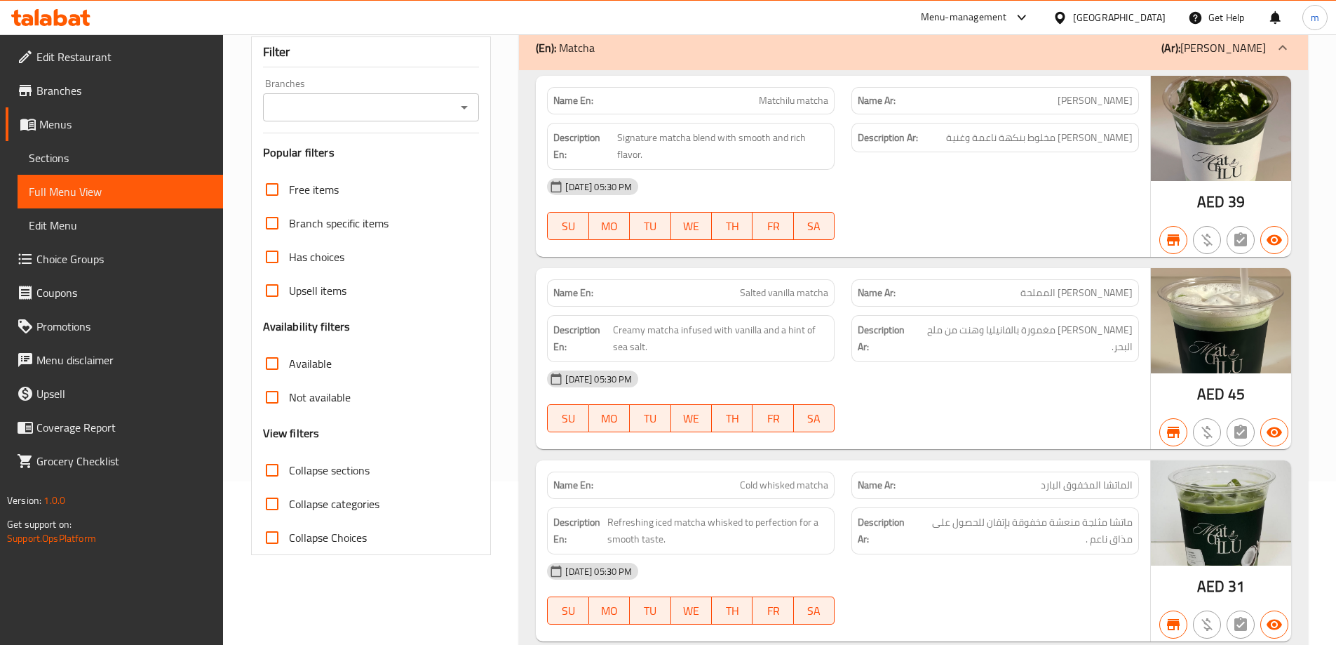
scroll to position [140, 0]
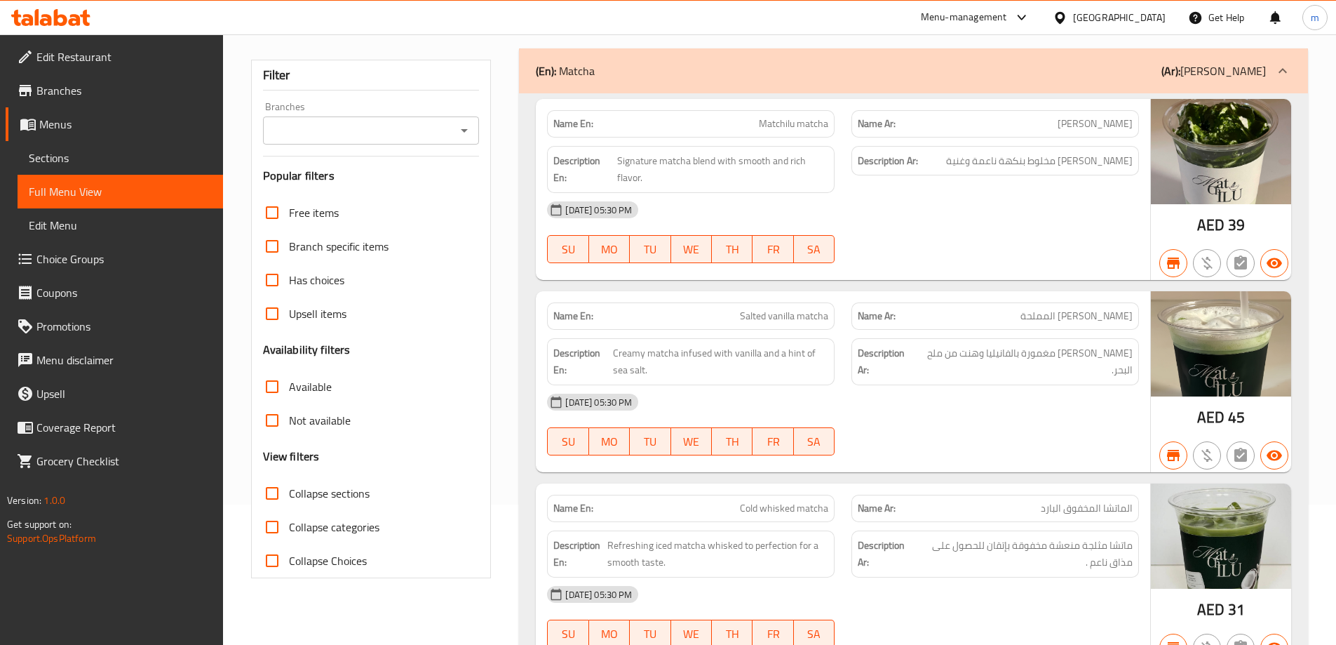
click at [804, 122] on span "Matchilu matcha" at bounding box center [793, 123] width 69 height 15
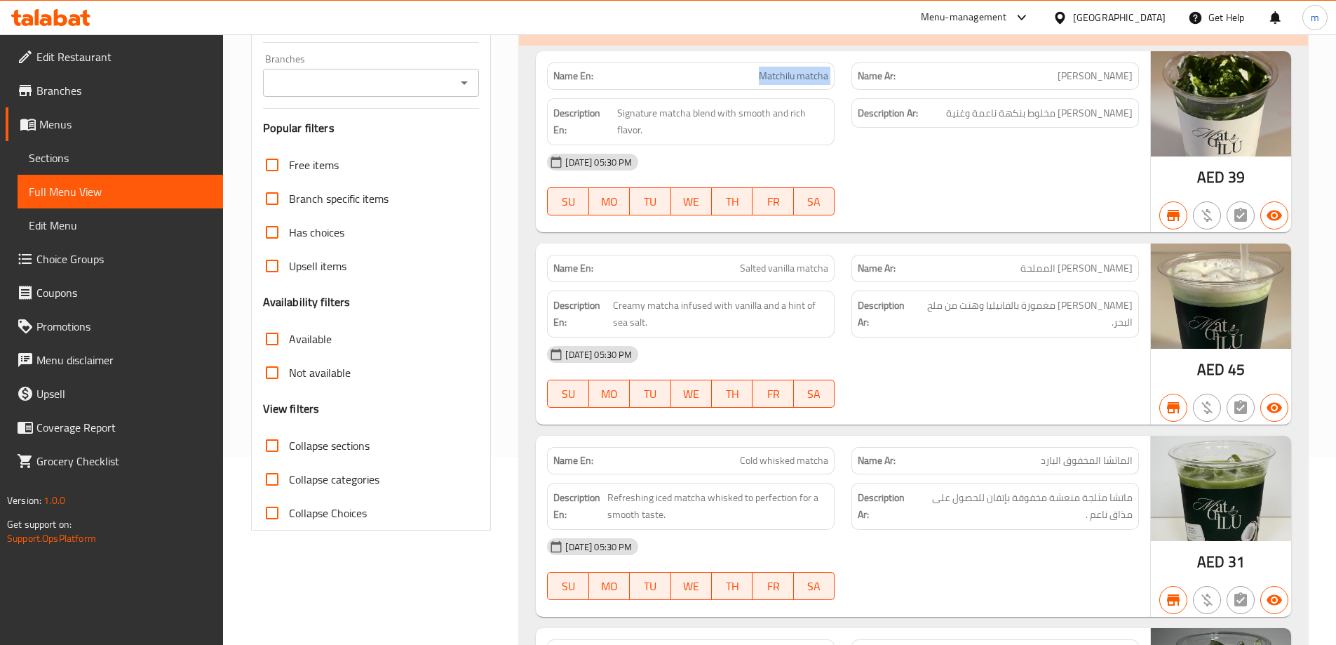
scroll to position [210, 0]
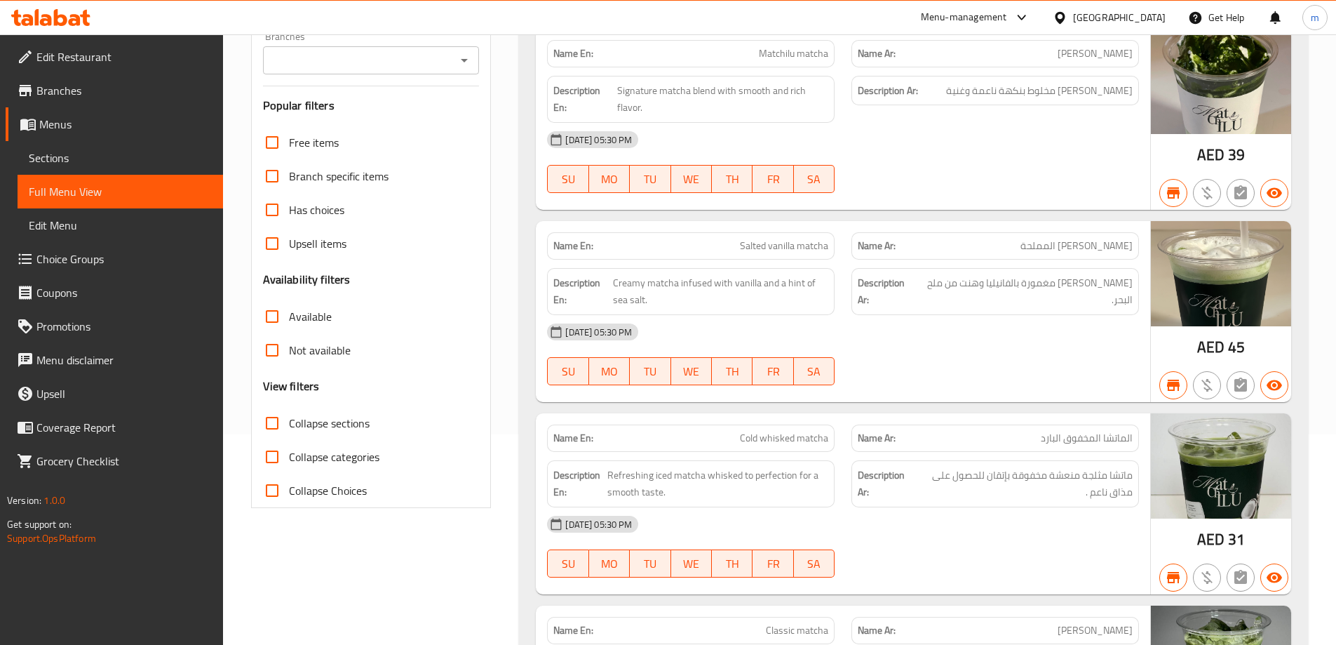
click at [786, 442] on span "Cold whisked matcha" at bounding box center [784, 438] width 88 height 15
copy span "Cold whisked matcha"
click at [832, 350] on div "SU MO TU WE TH FR SA" at bounding box center [691, 371] width 304 height 45
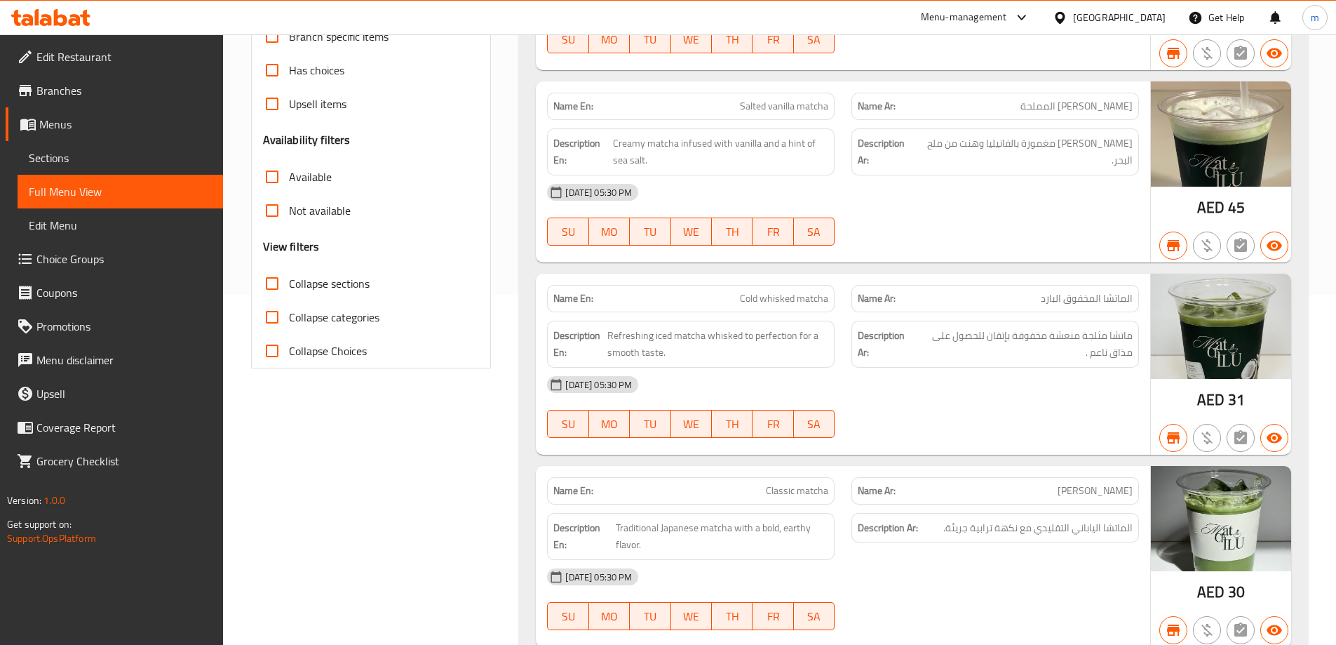
scroll to position [351, 0]
drag, startPoint x: 784, startPoint y: 527, endPoint x: 809, endPoint y: 539, distance: 27.6
click at [809, 539] on span "Traditional Japanese matcha with a bold, earthy flavor." at bounding box center [722, 535] width 213 height 34
copy span "earthy flavor."
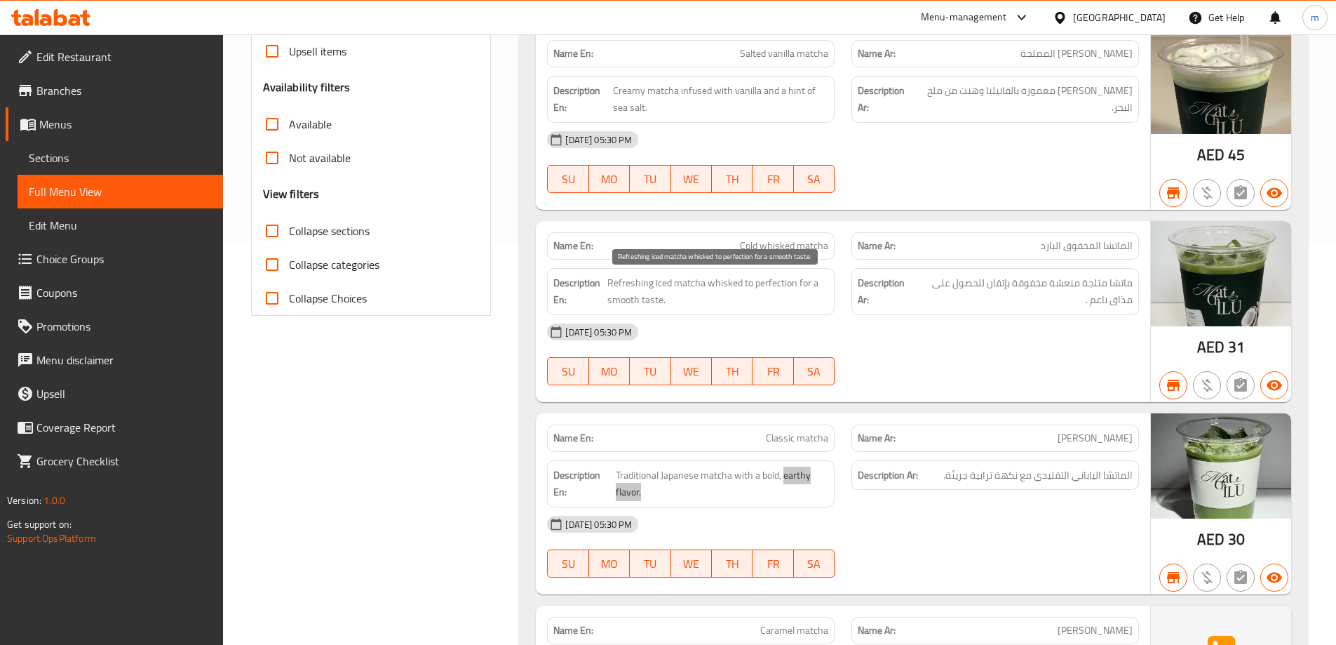
scroll to position [491, 0]
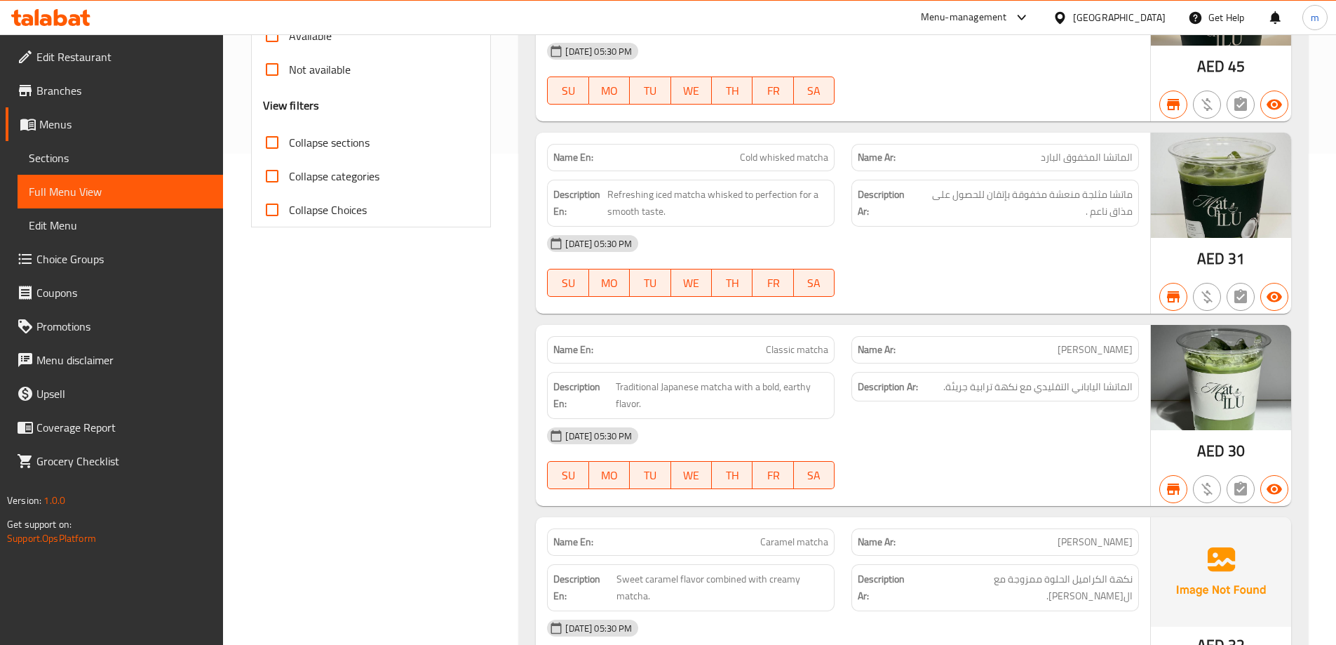
click at [897, 442] on div "[DATE] 05:30 PM" at bounding box center [843, 436] width 609 height 34
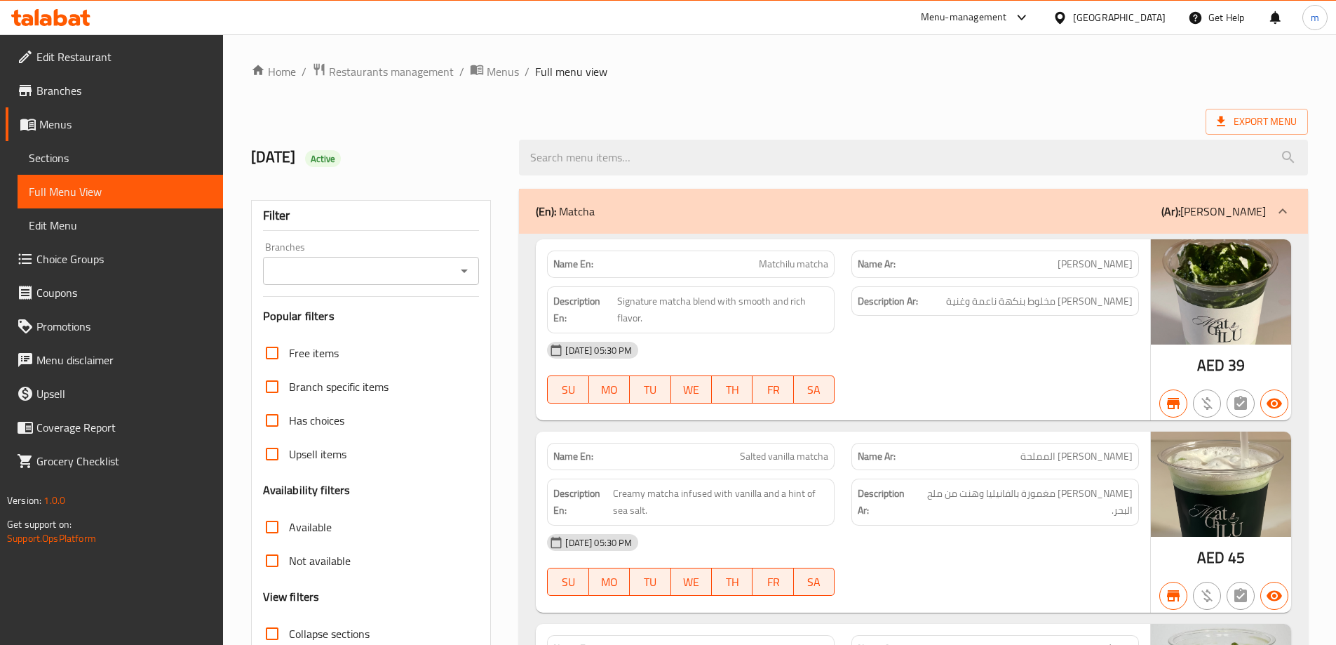
scroll to position [9, 0]
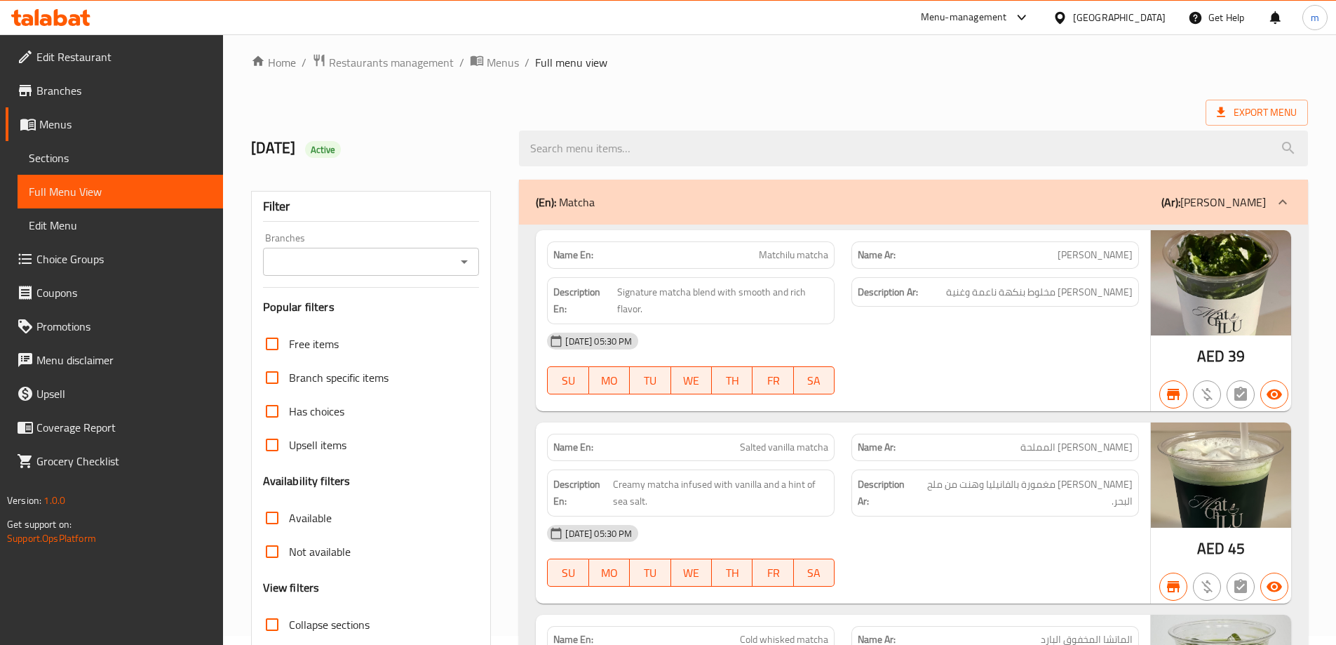
type button "2"
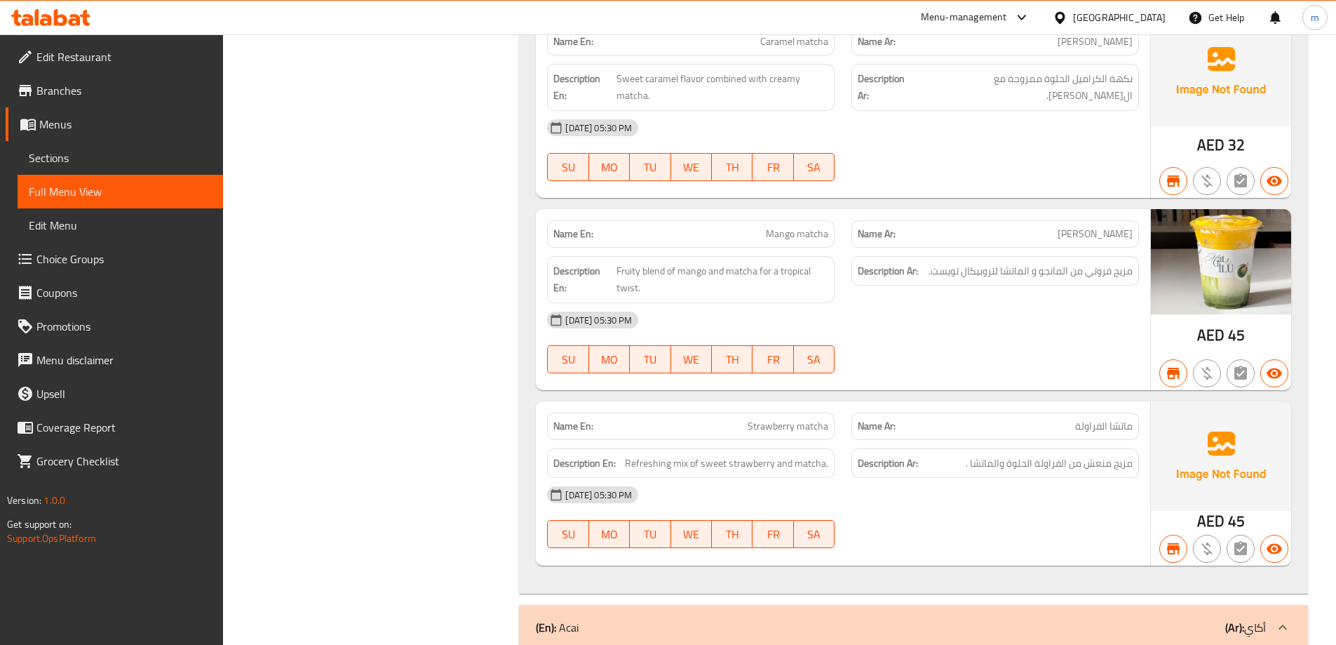
scroll to position [1061, 0]
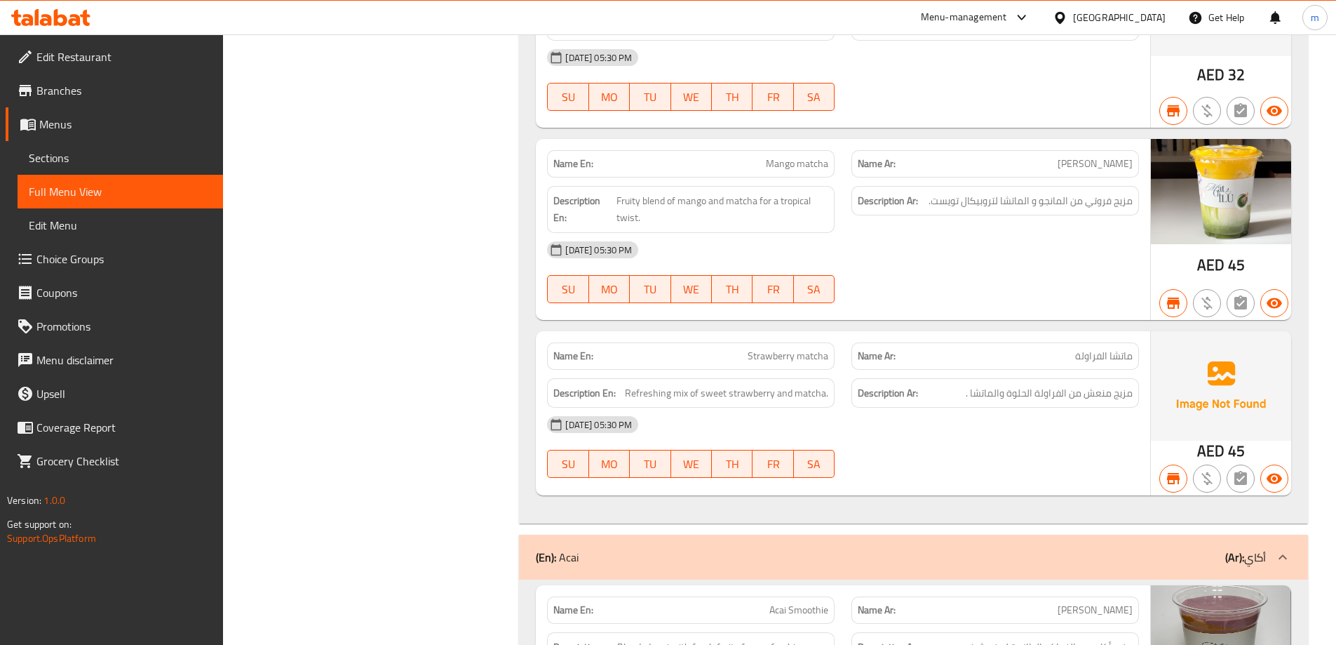
click at [803, 166] on span "Mango matcha" at bounding box center [797, 163] width 62 height 15
copy span "Mango matcha"
click at [1033, 249] on div "[DATE] 05:30 PM" at bounding box center [843, 250] width 609 height 34
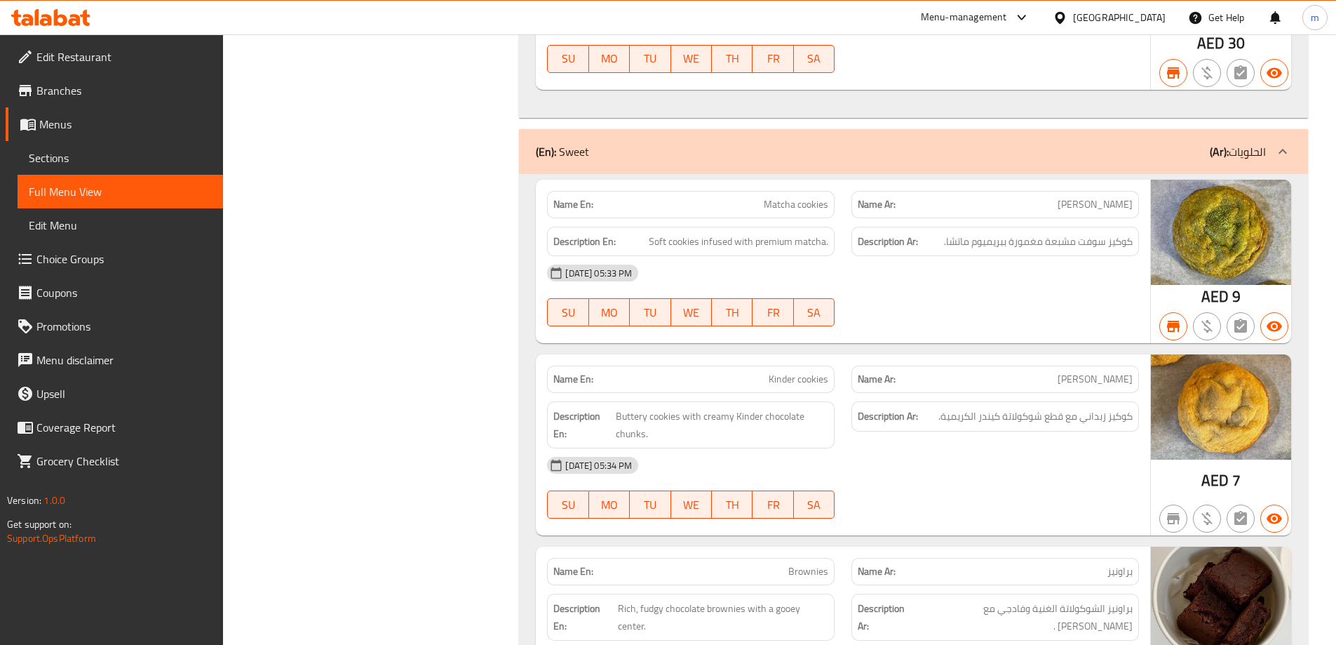
scroll to position [2114, 0]
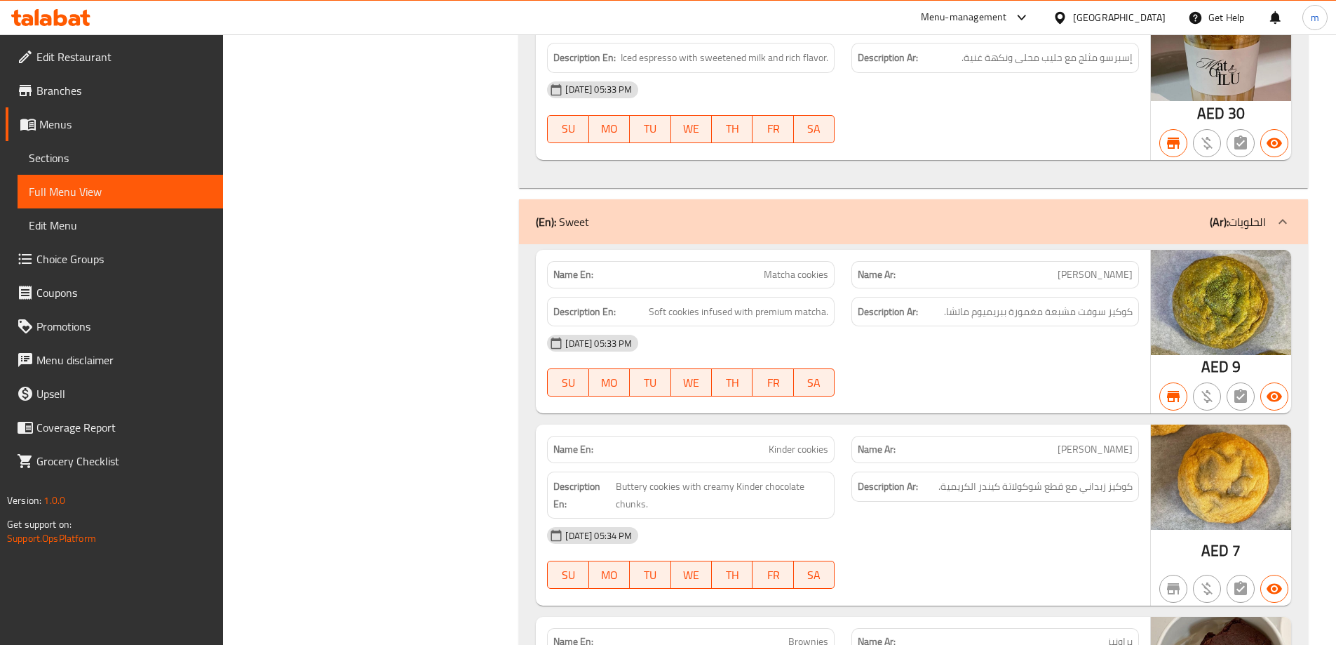
click at [791, 275] on span "Matcha cookies" at bounding box center [796, 274] width 65 height 15
copy span "Matcha cookies"
click at [994, 344] on div "[DATE] 05:33 PM" at bounding box center [843, 343] width 609 height 34
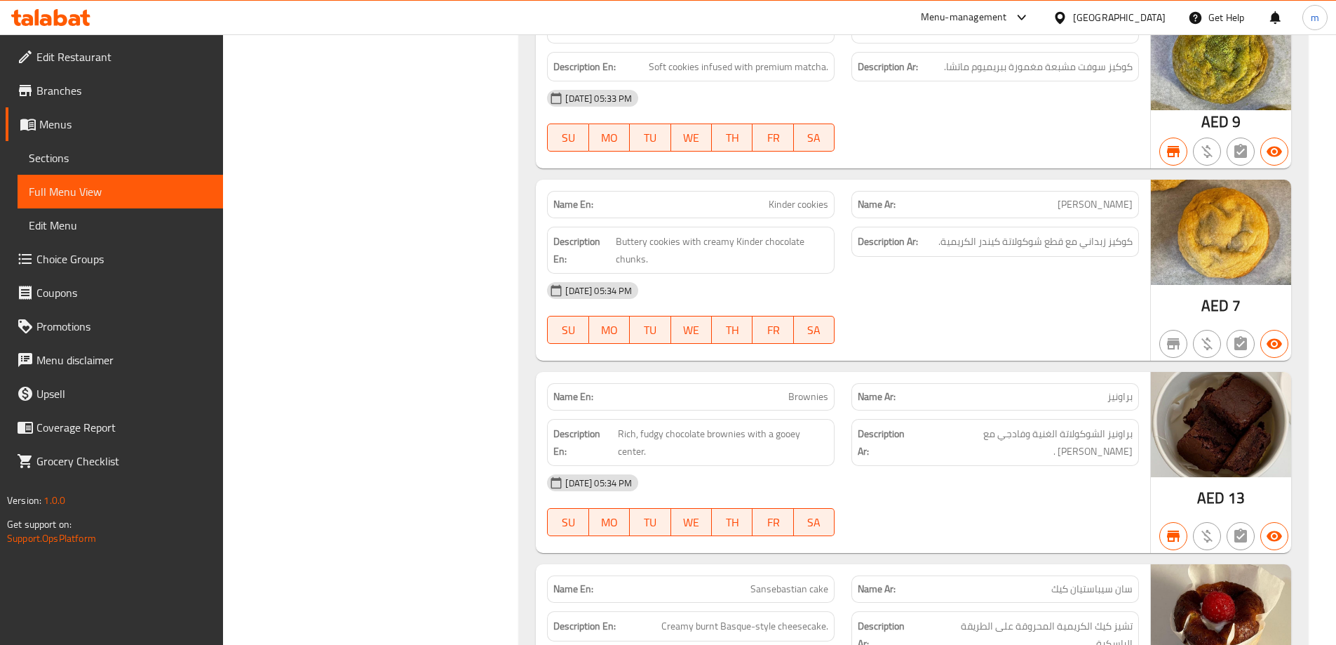
scroll to position [2358, 0]
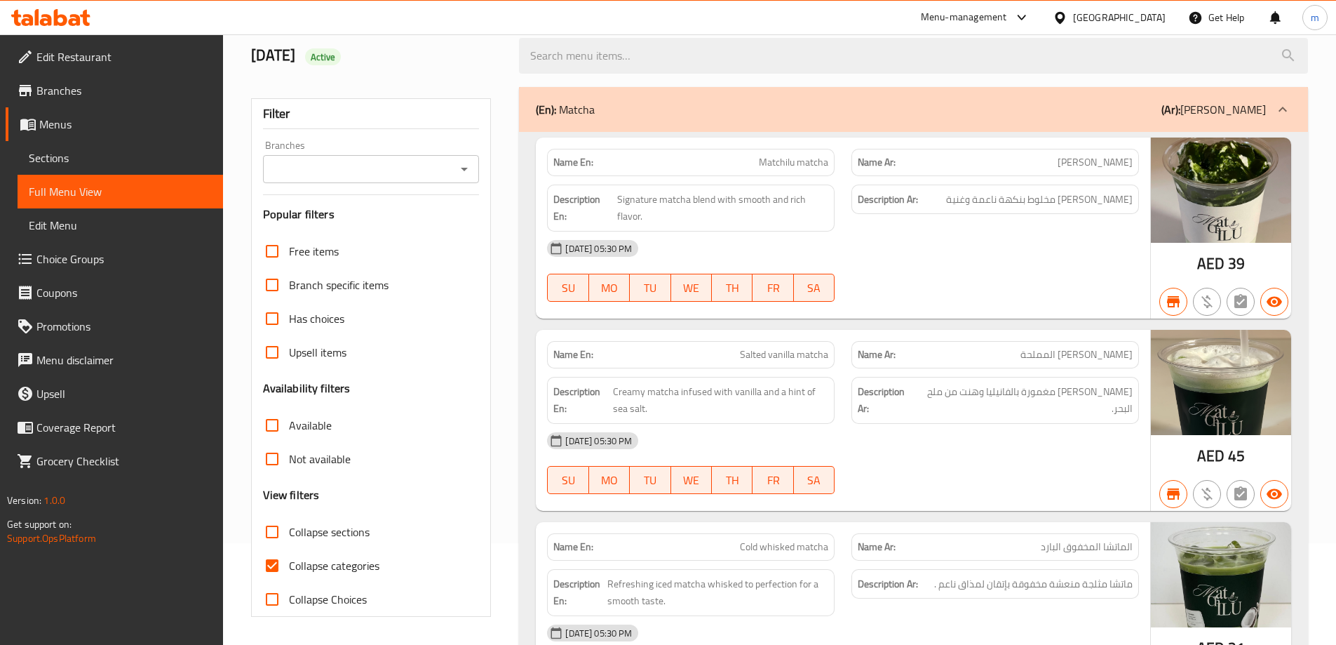
scroll to position [102, 0]
click at [349, 566] on span "Collapse categories" at bounding box center [334, 565] width 90 height 17
click at [289, 566] on input "Collapse categories" at bounding box center [272, 566] width 34 height 34
checkbox input "false"
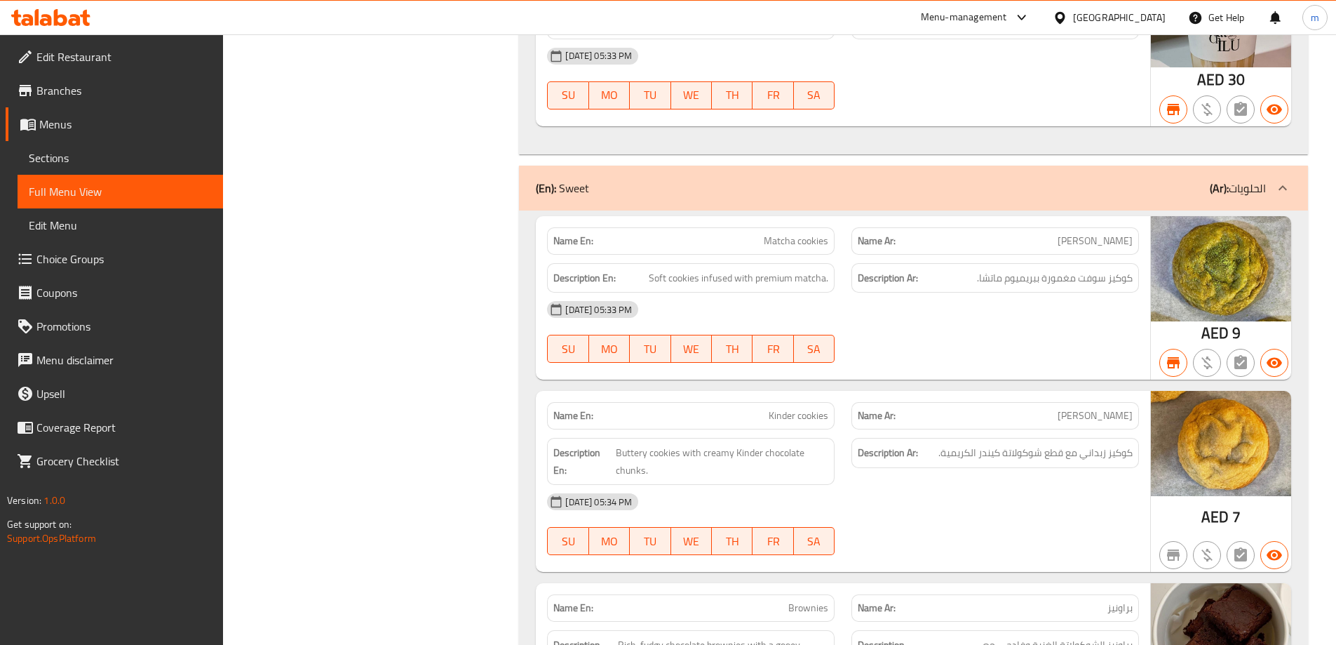
scroll to position [2498, 0]
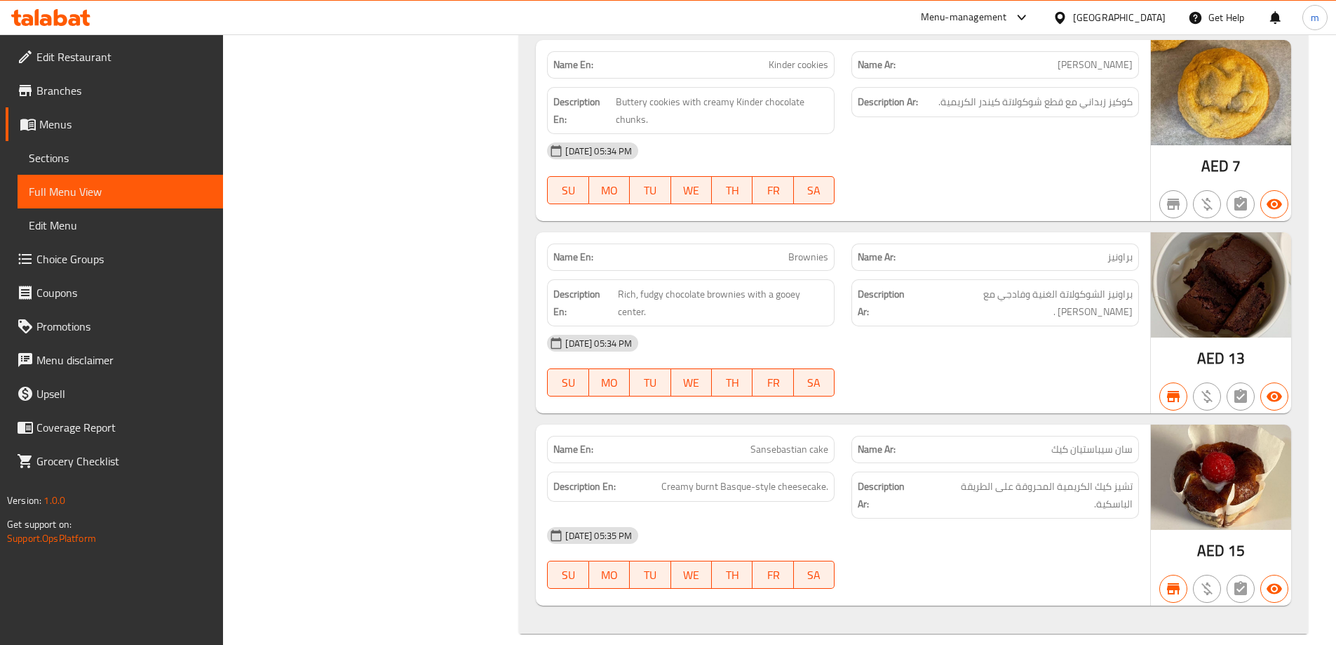
click at [101, 50] on span "Edit Restaurant" at bounding box center [123, 56] width 175 height 17
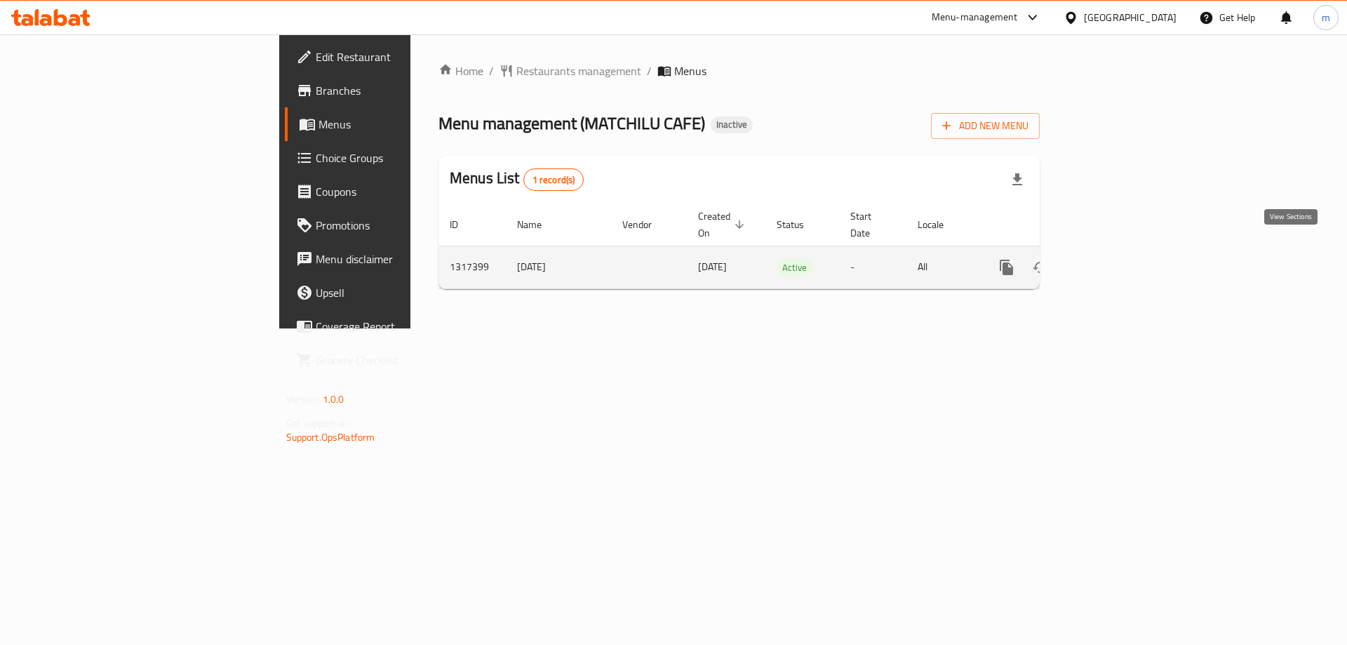
click at [1125, 254] on link "enhanced table" at bounding box center [1108, 267] width 34 height 34
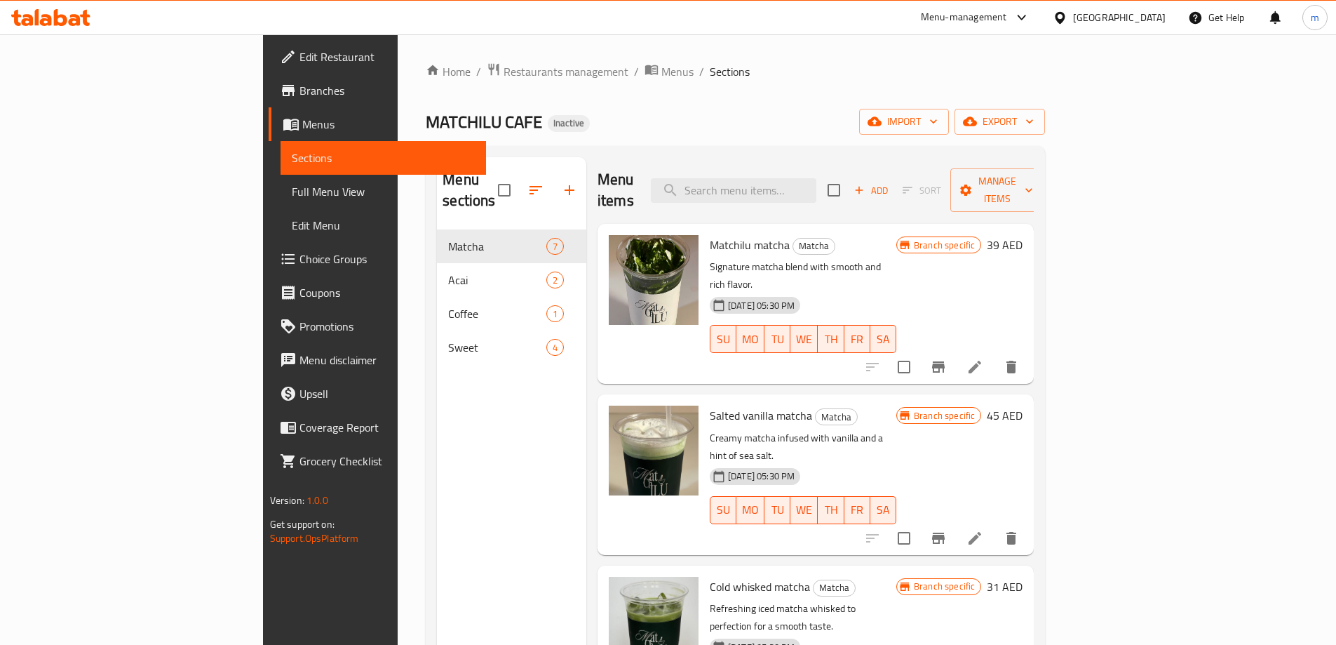
click at [292, 186] on span "Full Menu View" at bounding box center [383, 191] width 183 height 17
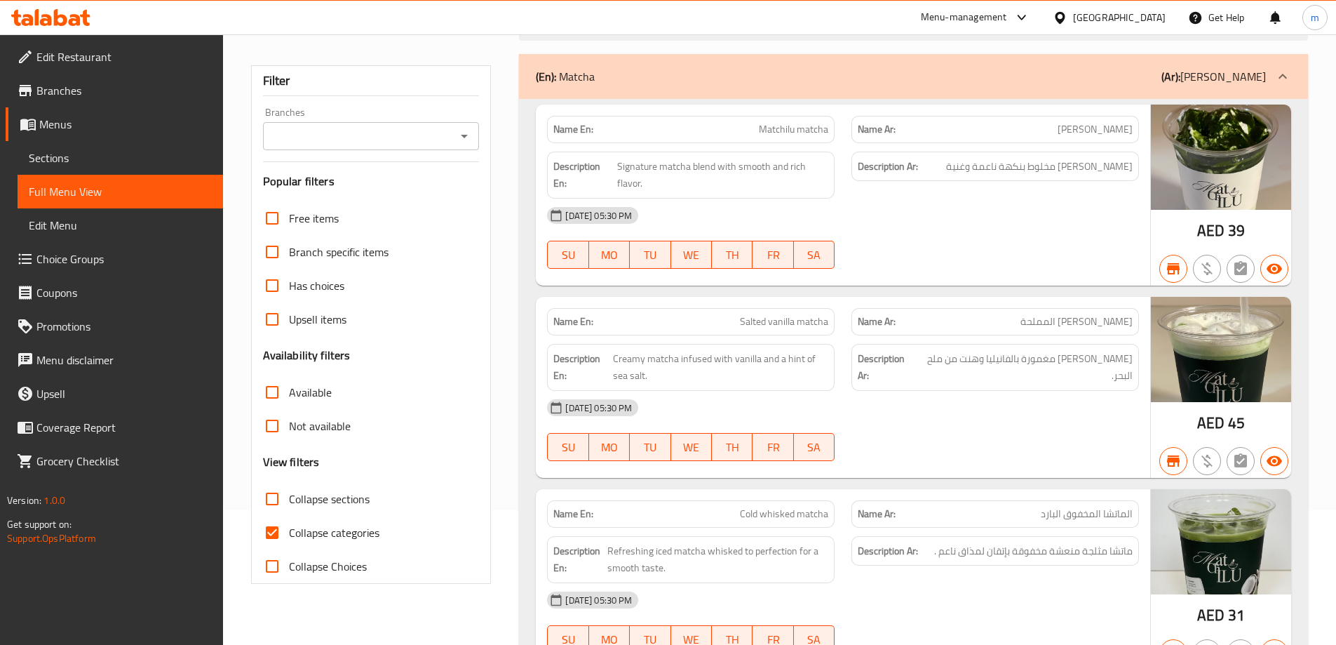
scroll to position [140, 0]
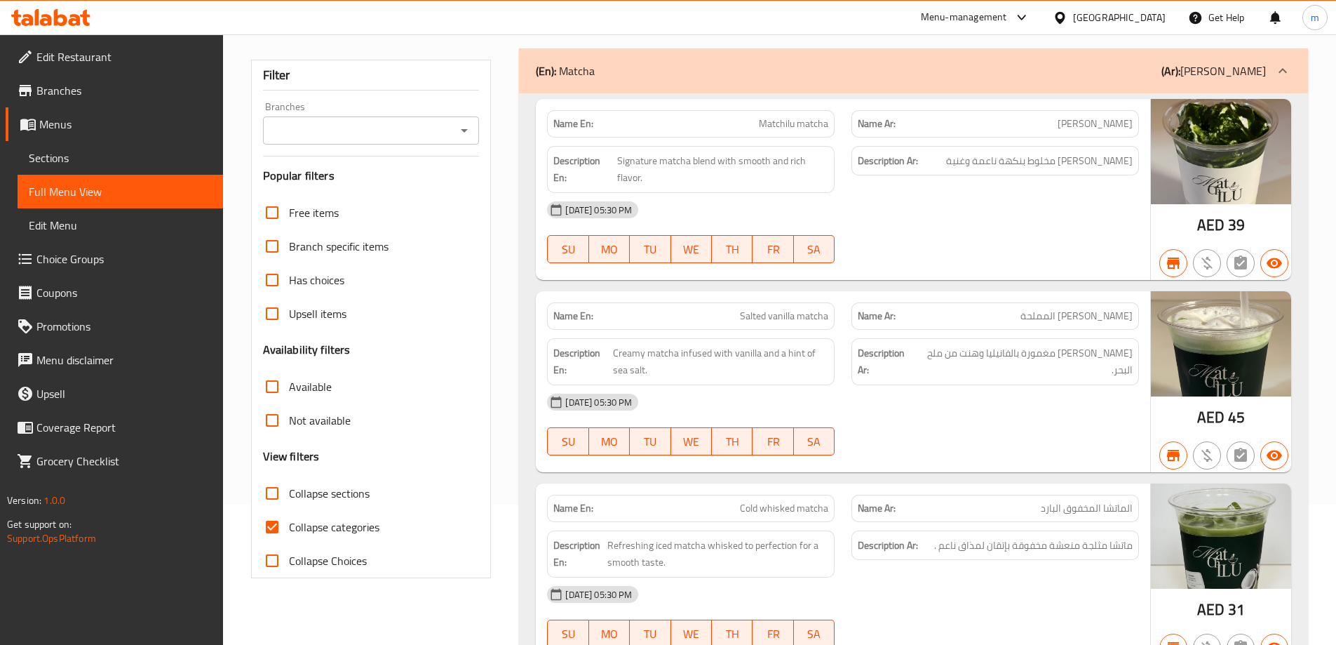
click at [344, 529] on span "Collapse categories" at bounding box center [334, 526] width 90 height 17
click at [289, 529] on input "Collapse categories" at bounding box center [272, 527] width 34 height 34
checkbox input "false"
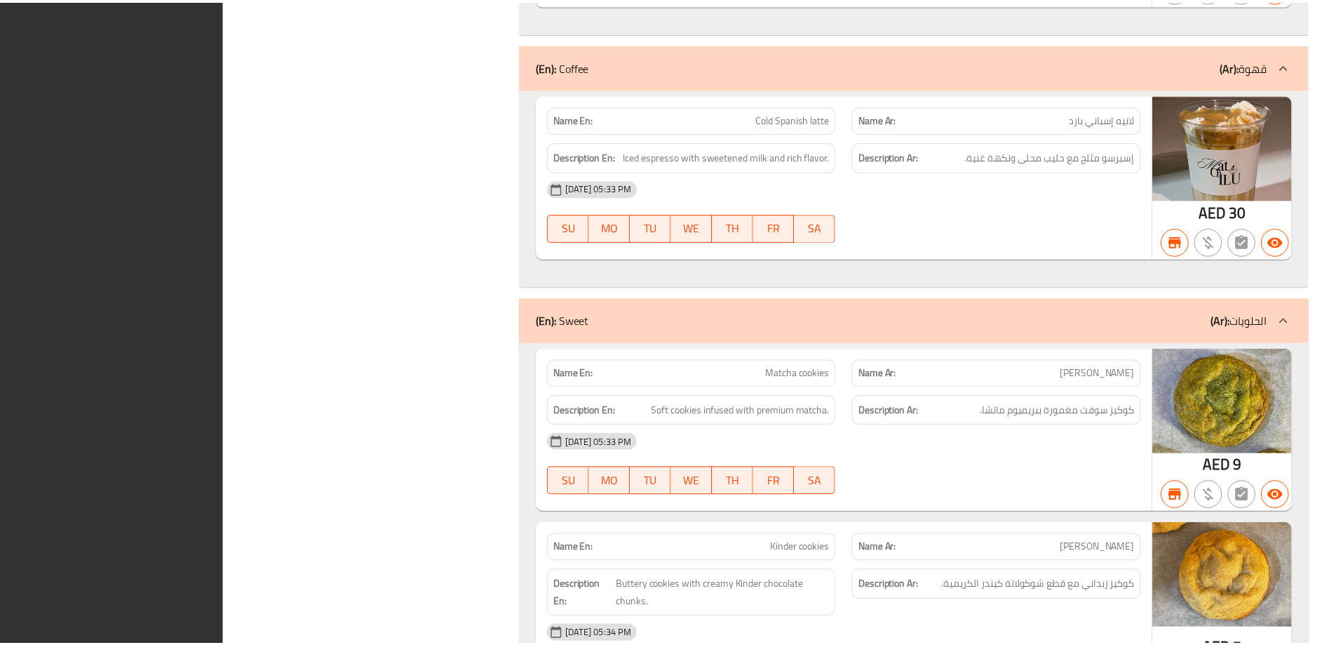
scroll to position [2464, 0]
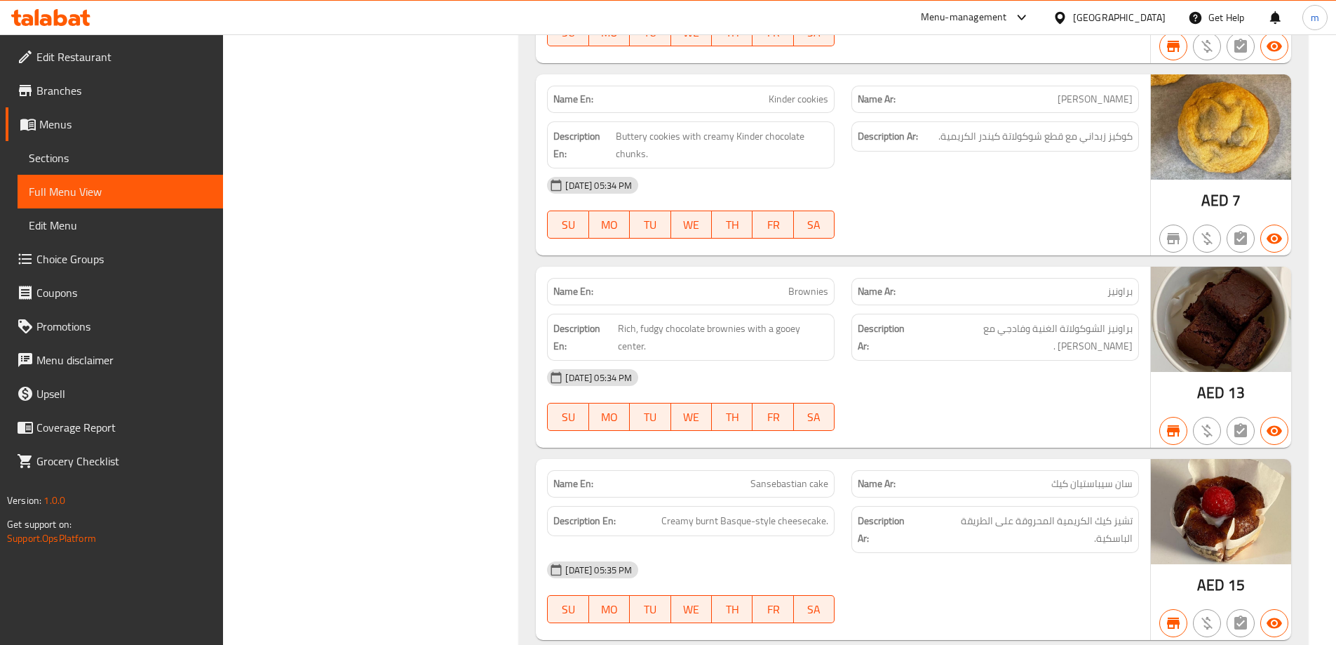
click at [119, 53] on span "Edit Restaurant" at bounding box center [123, 56] width 175 height 17
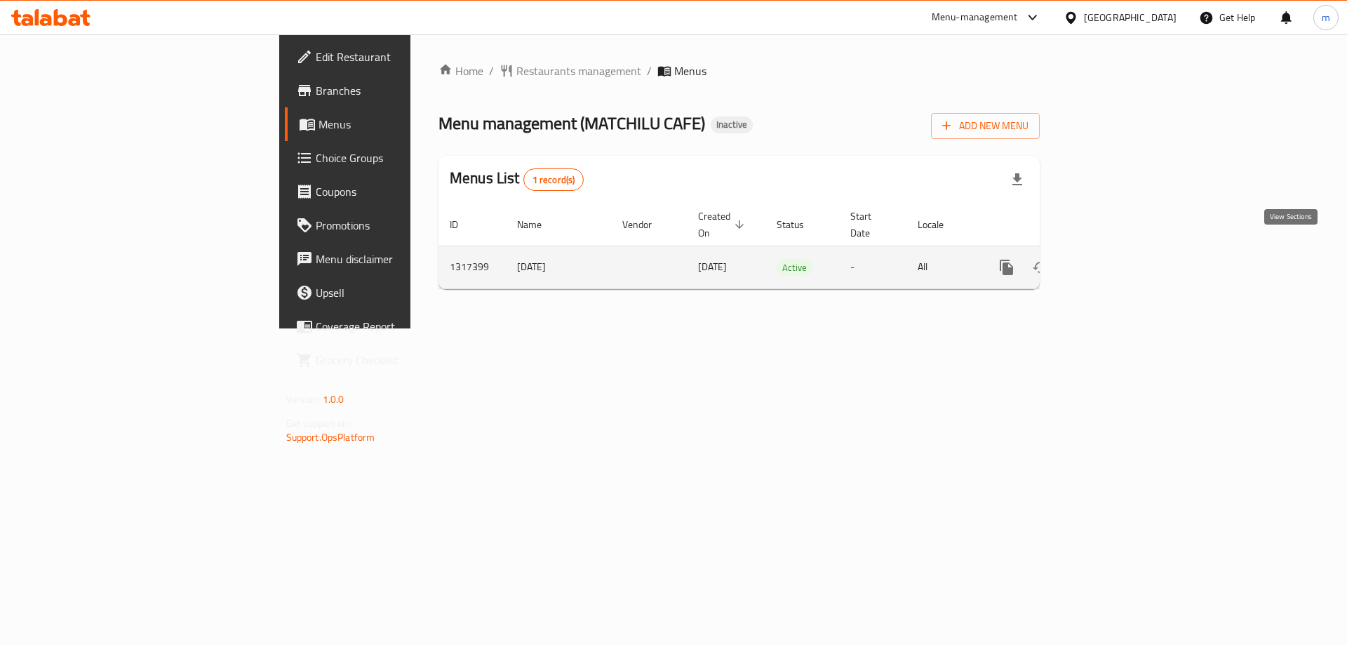
click at [1116, 259] on icon "enhanced table" at bounding box center [1107, 267] width 17 height 17
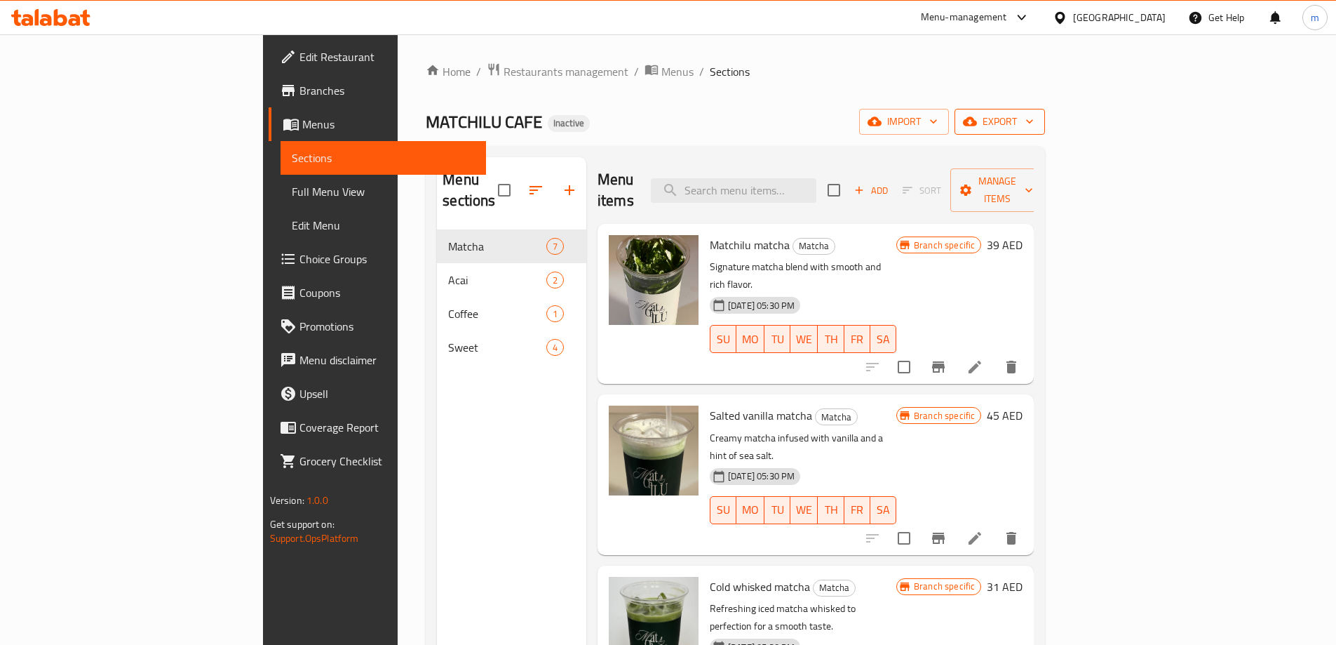
click at [1034, 121] on span "export" at bounding box center [1000, 122] width 68 height 18
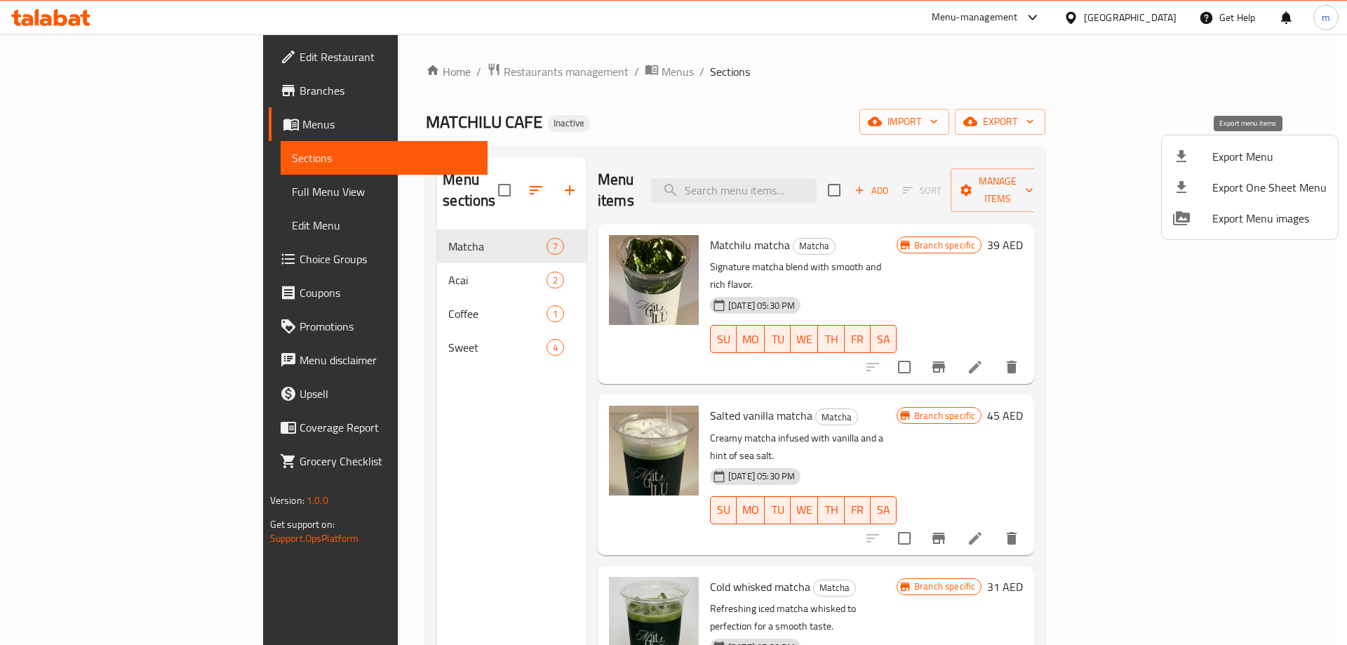
click at [1223, 153] on span "Export Menu" at bounding box center [1269, 156] width 114 height 17
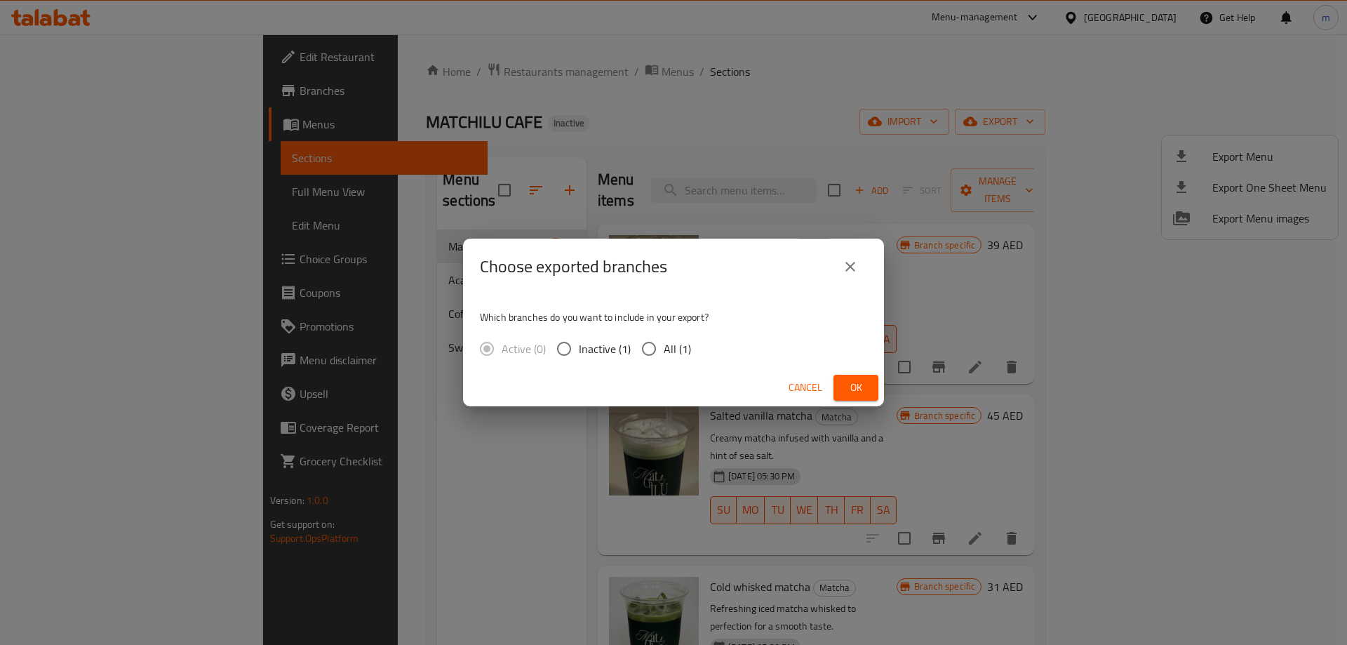
click at [661, 342] on input "All (1)" at bounding box center [648, 348] width 29 height 29
radio input "true"
click at [842, 383] on button "Ok" at bounding box center [855, 388] width 45 height 26
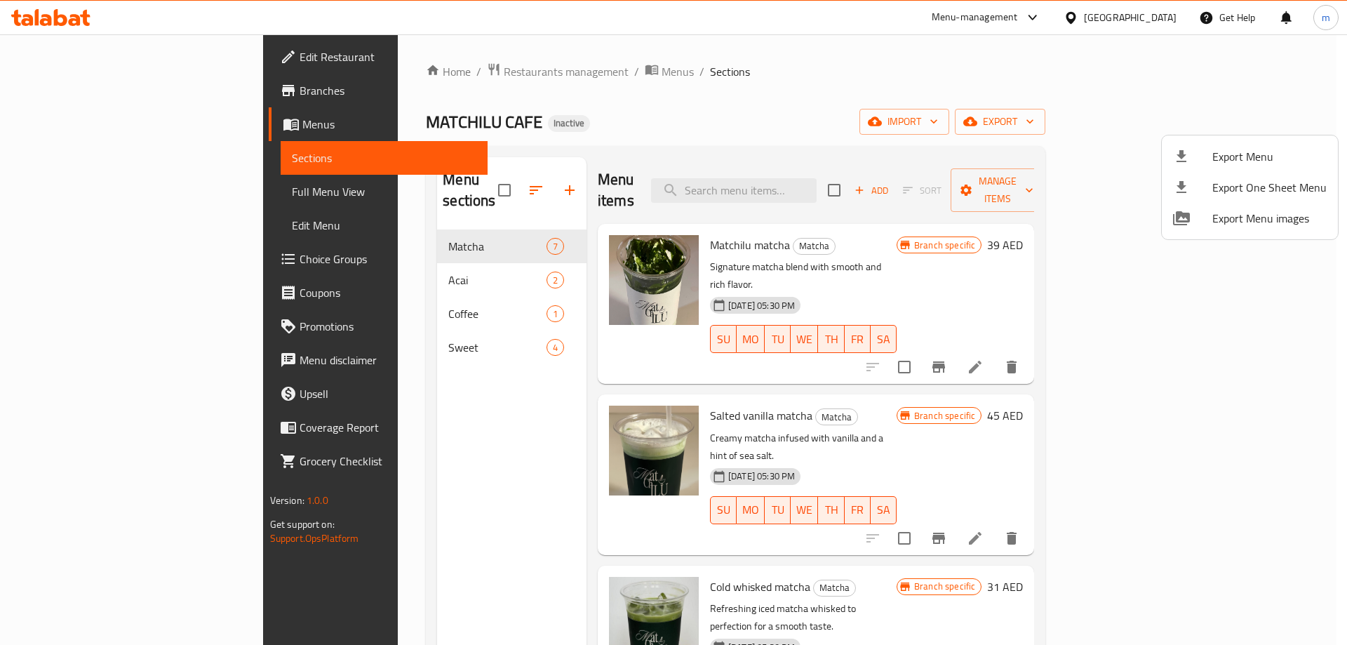
click at [91, 183] on div at bounding box center [673, 322] width 1347 height 645
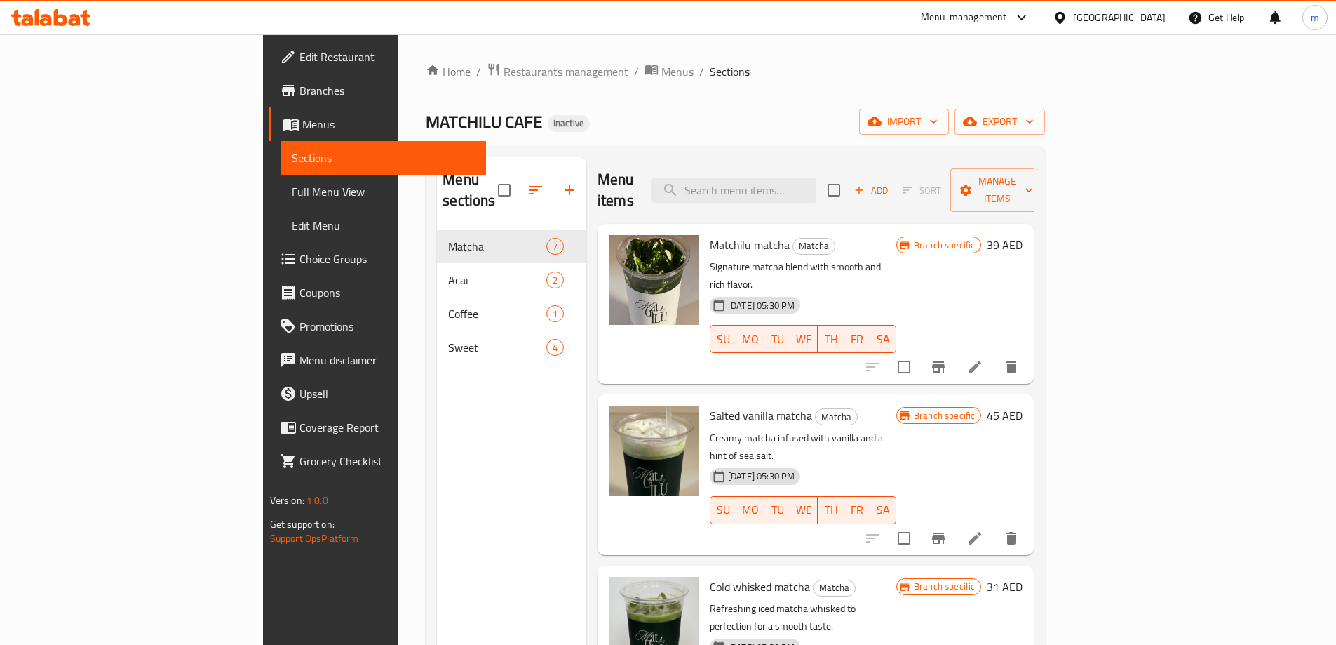
click at [292, 195] on span "Full Menu View" at bounding box center [383, 191] width 183 height 17
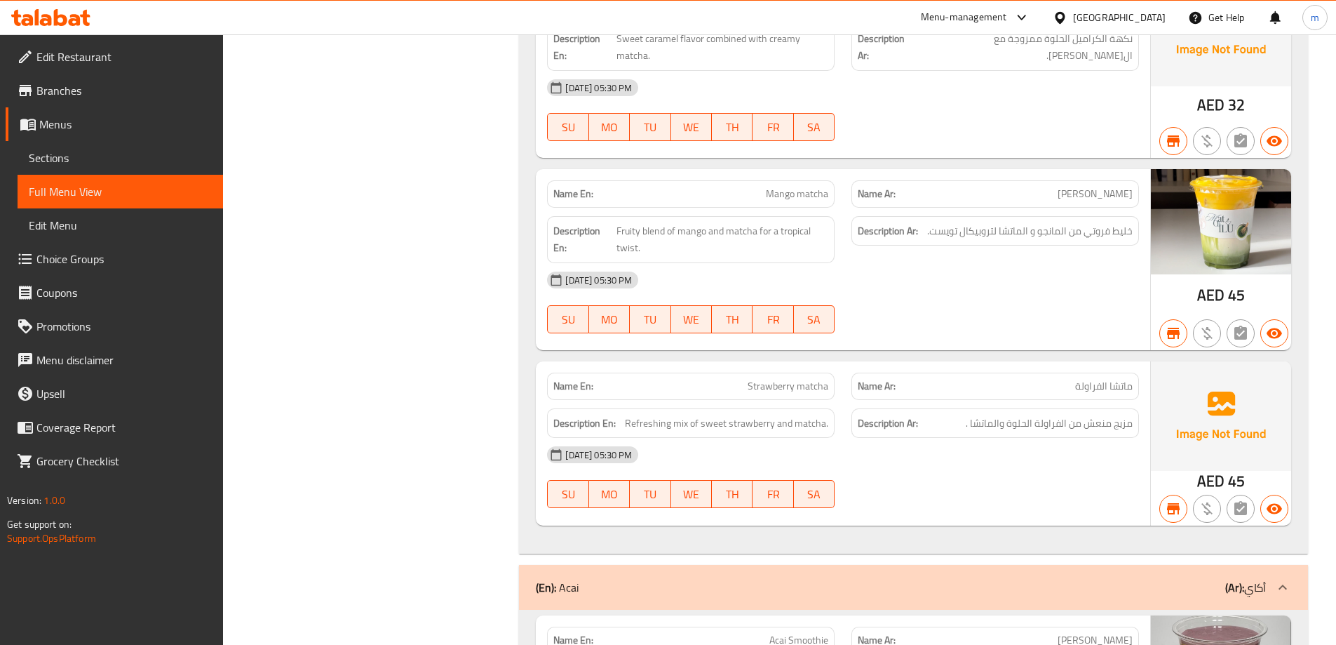
scroll to position [1052, 0]
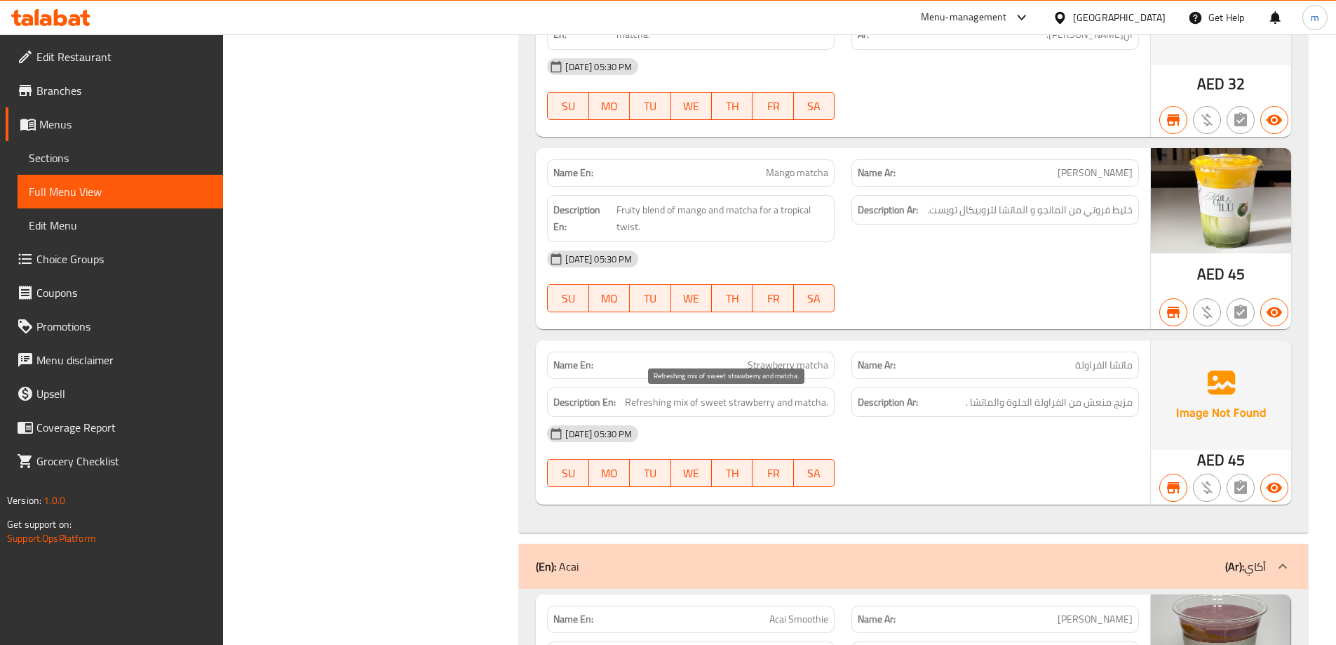
click at [683, 409] on span "Refreshing mix of sweet strawberry and matcha." at bounding box center [726, 403] width 203 height 18
click at [1066, 401] on span "مزيج منعش من الفراولة الحلوة والماتشا ." at bounding box center [1049, 403] width 167 height 18
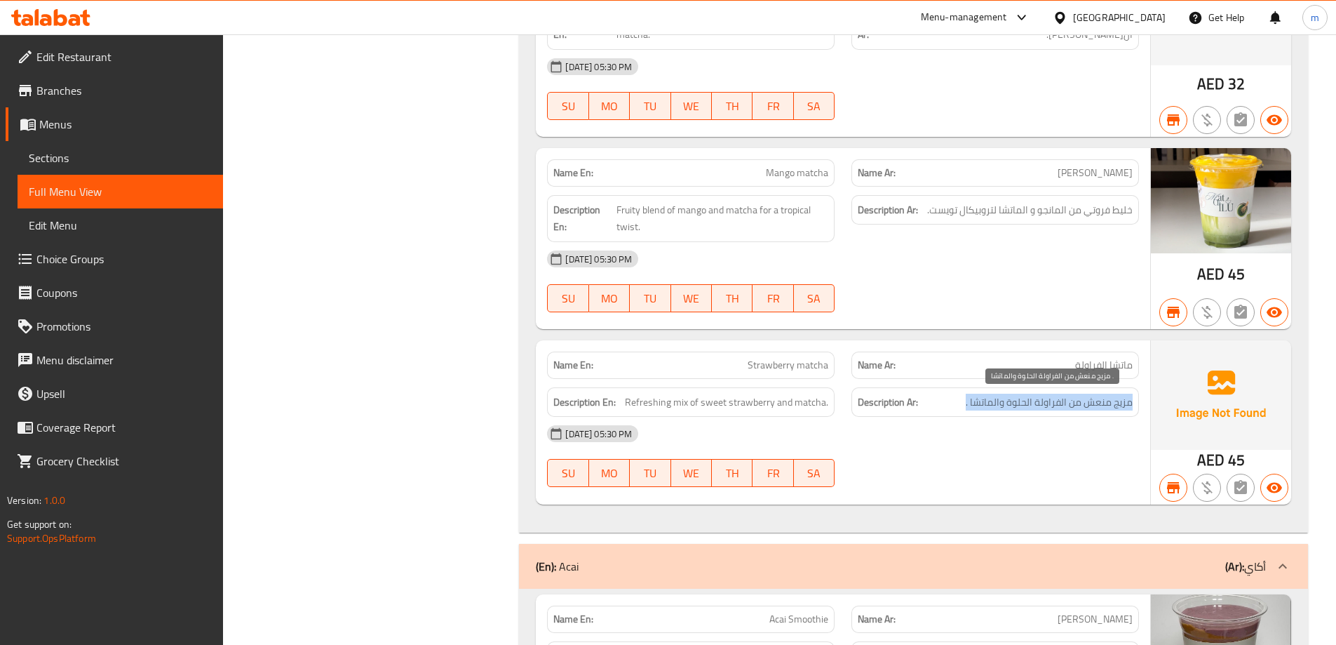
click at [1066, 401] on span "مزيج منعش من الفراولة الحلوة والماتشا ." at bounding box center [1049, 403] width 167 height 18
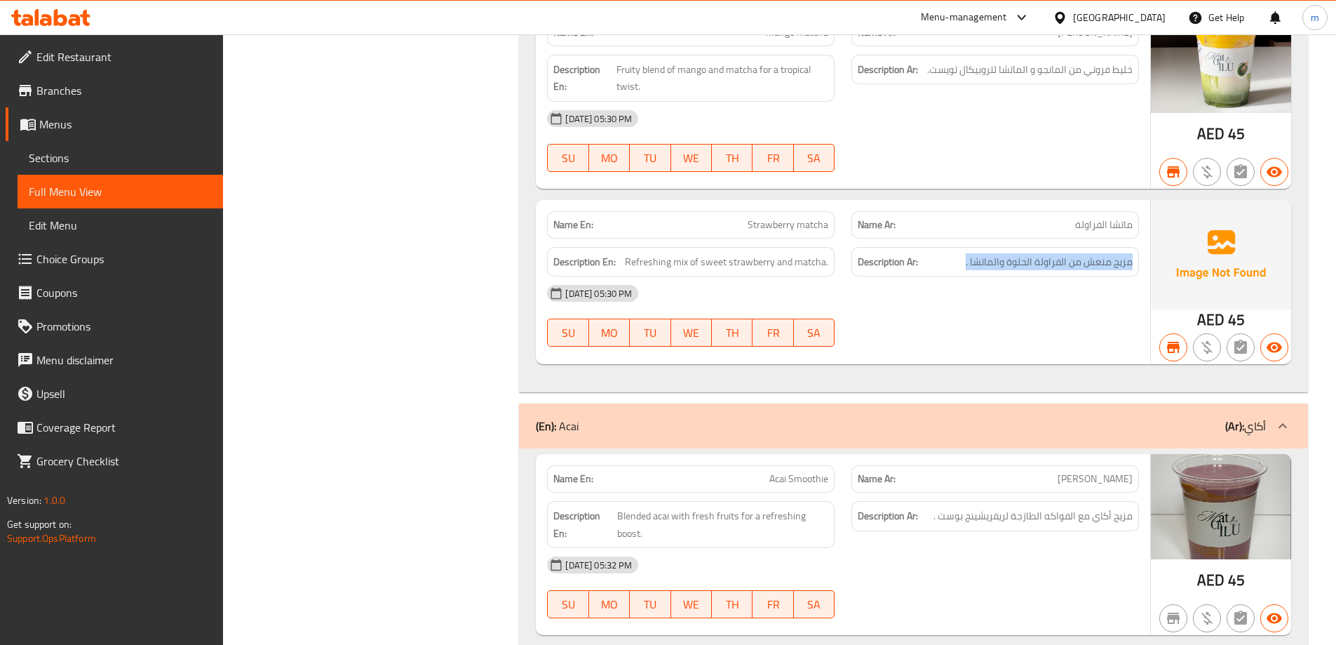
scroll to position [1263, 0]
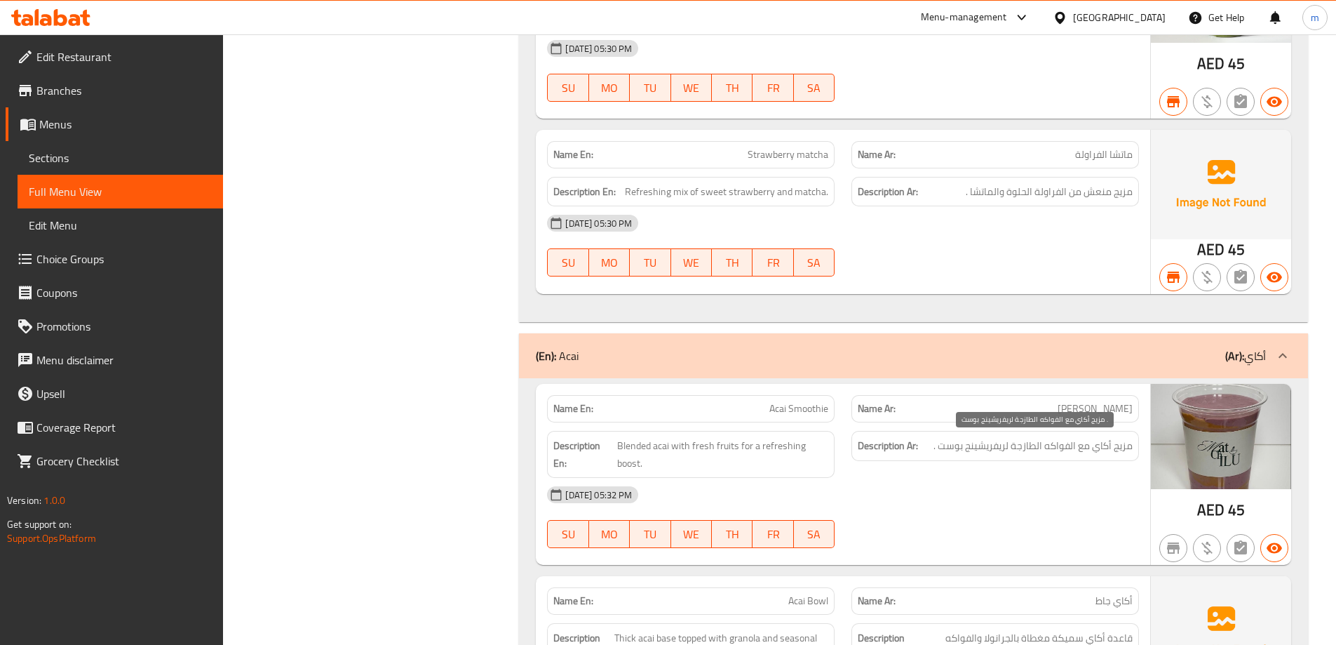
click at [961, 443] on span "مزيج أكاي مع الفواكه الطازجة لريفريشينج بوست ." at bounding box center [1033, 446] width 199 height 18
click at [775, 450] on span "Blended acai with fresh fruits for a refreshing boost." at bounding box center [722, 454] width 211 height 34
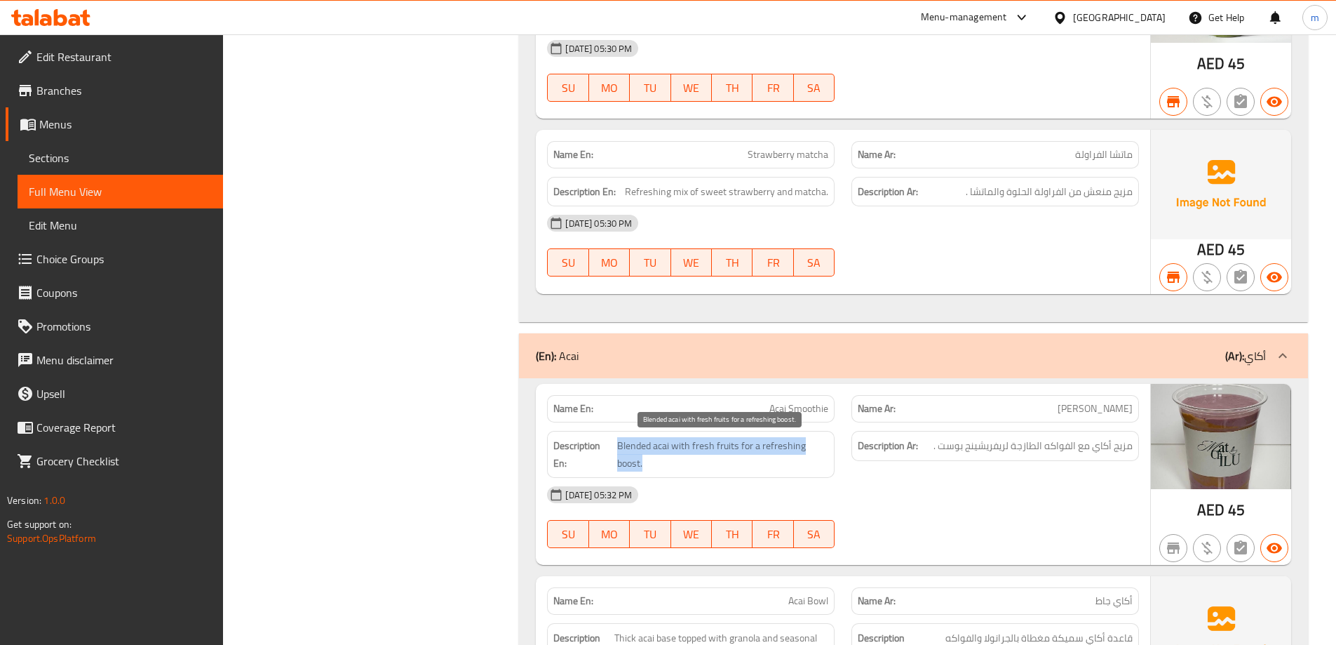
click at [775, 450] on span "Blended acai with fresh fruits for a refreshing boost." at bounding box center [722, 454] width 211 height 34
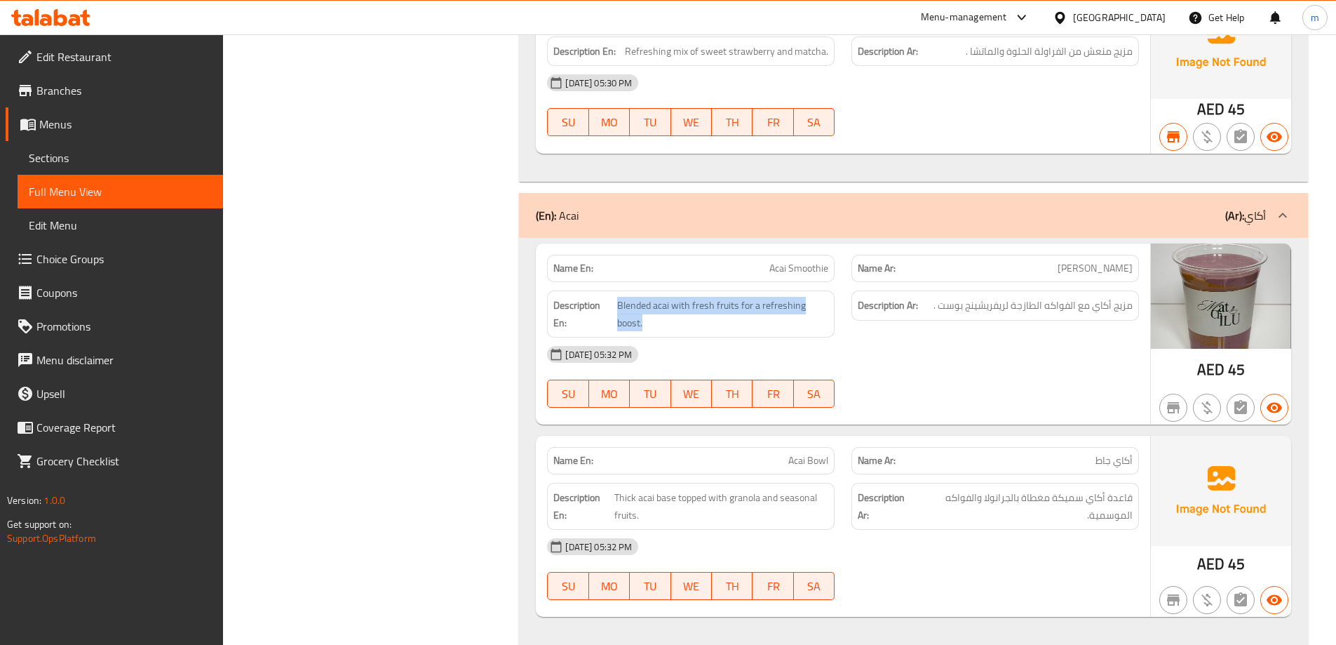
scroll to position [1473, 0]
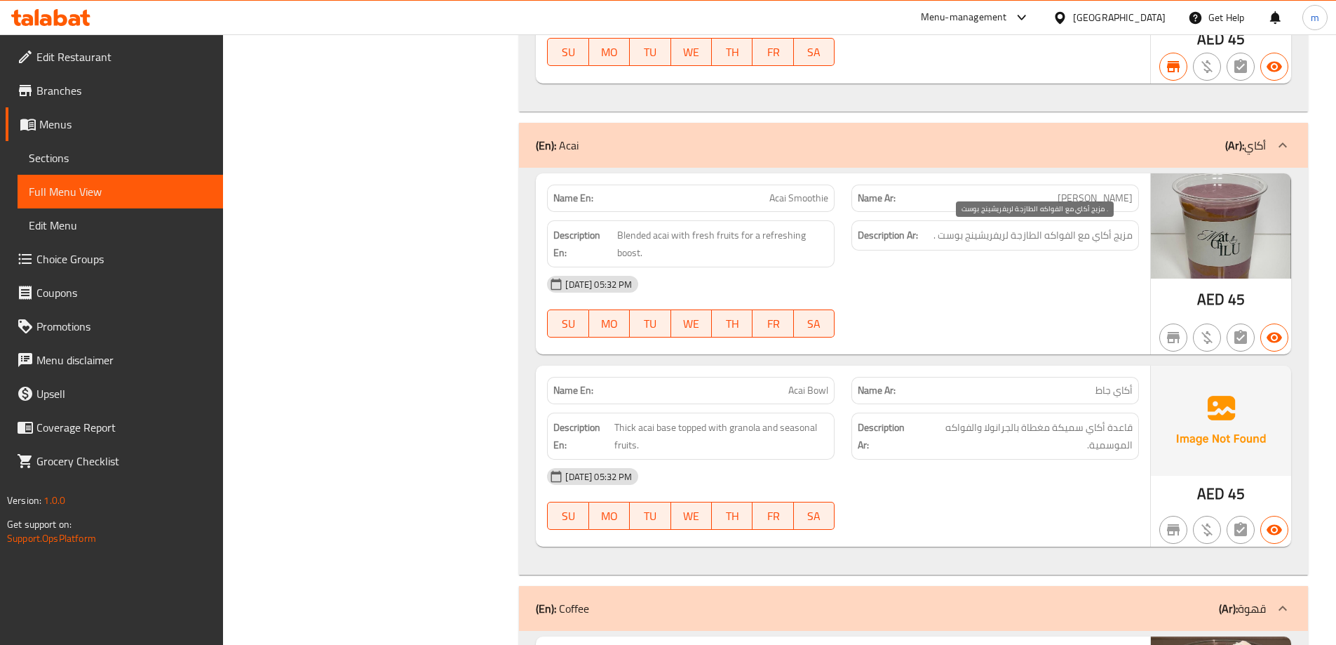
click at [984, 241] on span "مزيج أكاي مع الفواكه الطازجة لريفريشينج بوست ." at bounding box center [1033, 236] width 199 height 18
click at [962, 232] on span "مزيج أكاي مع الفواكه الطازجة لريفريشينج بوست ." at bounding box center [1033, 236] width 199 height 18
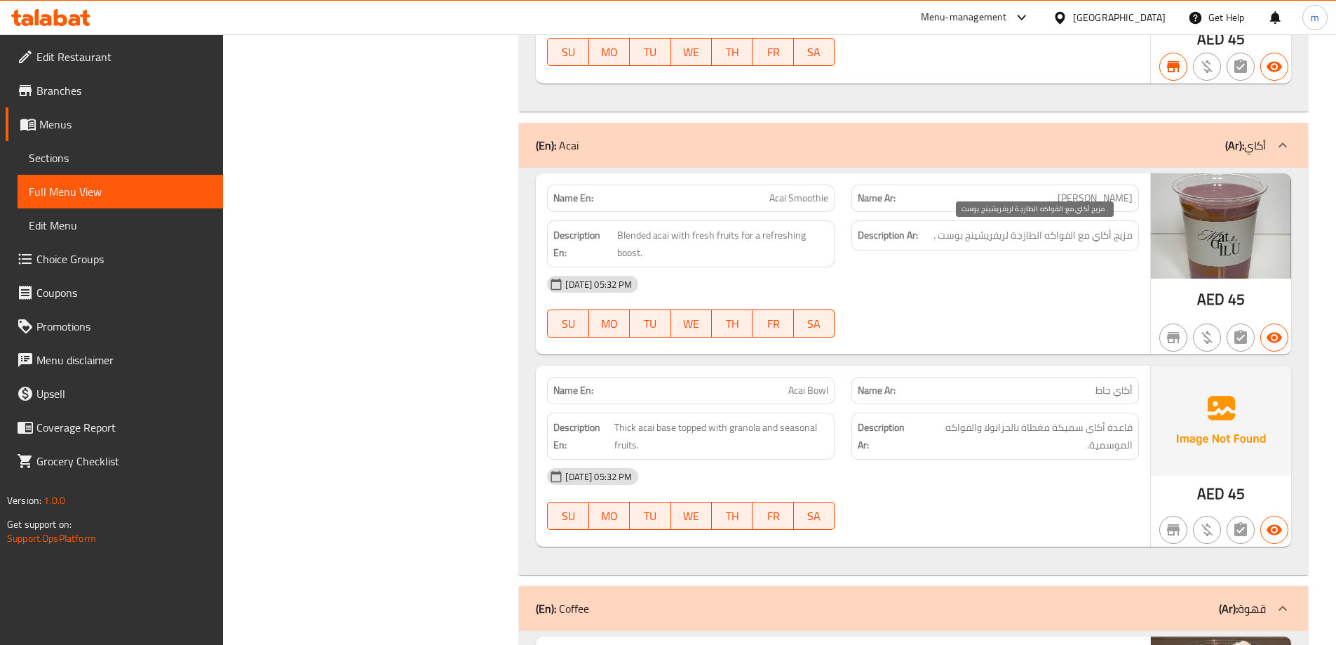
click at [987, 239] on span "مزيج أكاي مع الفواكه الطازجة لريفريشينج بوست ." at bounding box center [1033, 236] width 199 height 18
click at [1020, 236] on span "مزيج أكاي مع الفواكه الطازجة لريفريشينج بوست ." at bounding box center [1033, 236] width 199 height 18
drag, startPoint x: 1013, startPoint y: 235, endPoint x: 935, endPoint y: 237, distance: 77.9
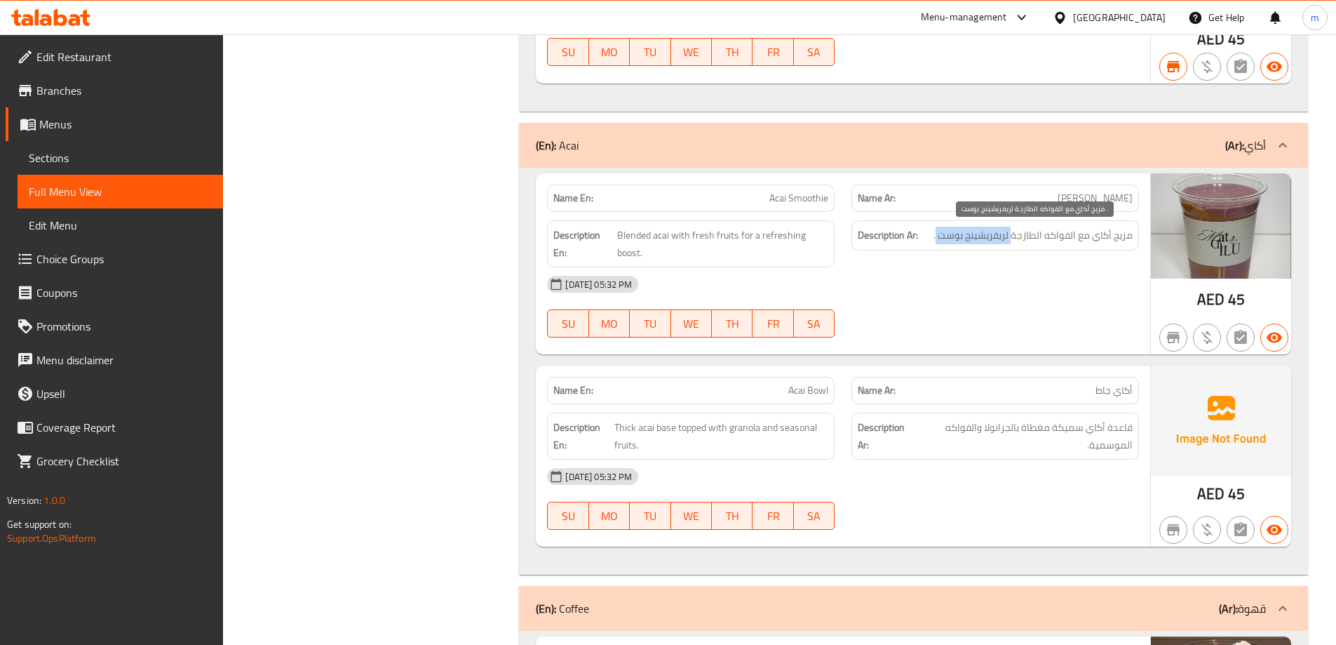
click at [935, 237] on span "مزيج أكاي مع الفواكه الطازجة لريفريشينج بوست ." at bounding box center [1033, 236] width 199 height 18
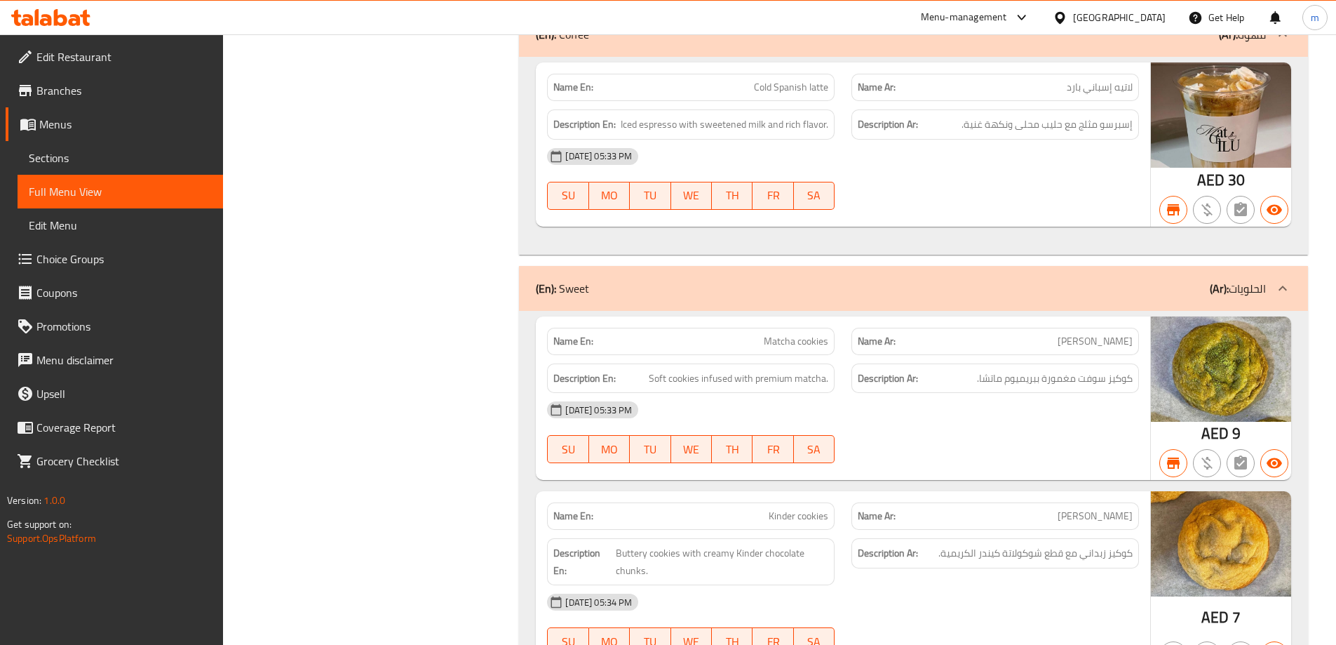
scroll to position [2245, 0]
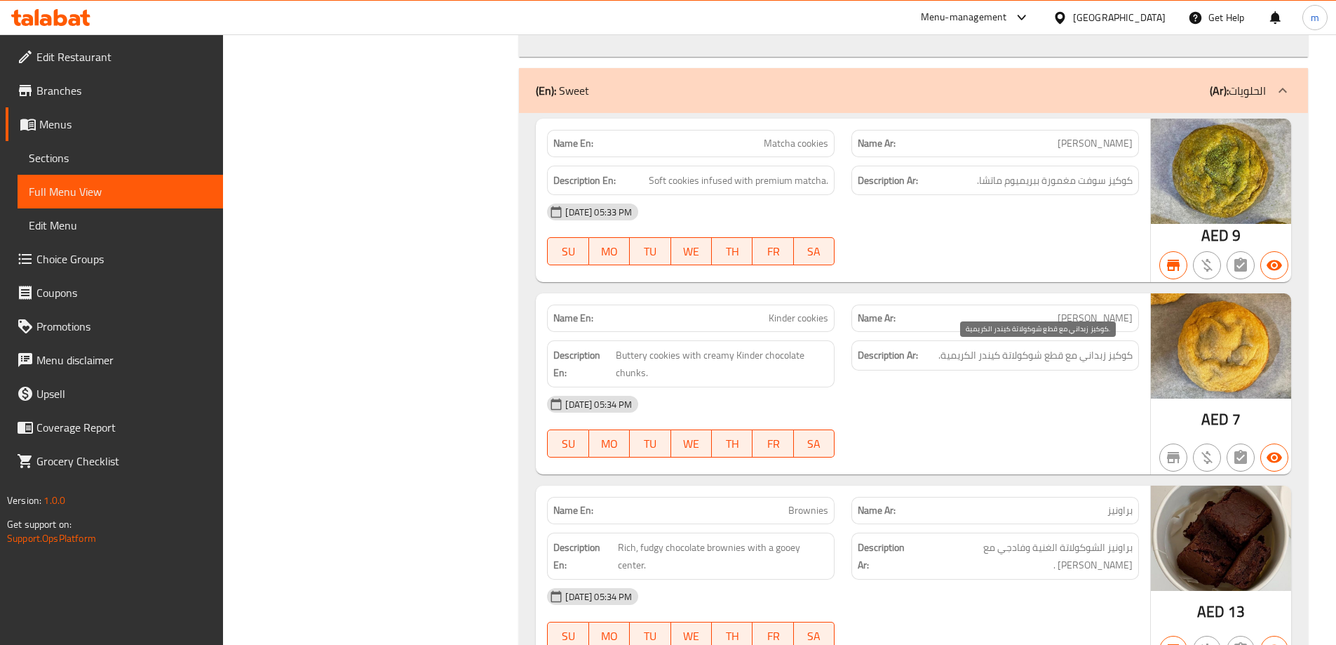
click at [1129, 350] on span "كوكيز زبداني مع قطع شوكولاتة كيندر الكريمية." at bounding box center [1036, 356] width 194 height 18
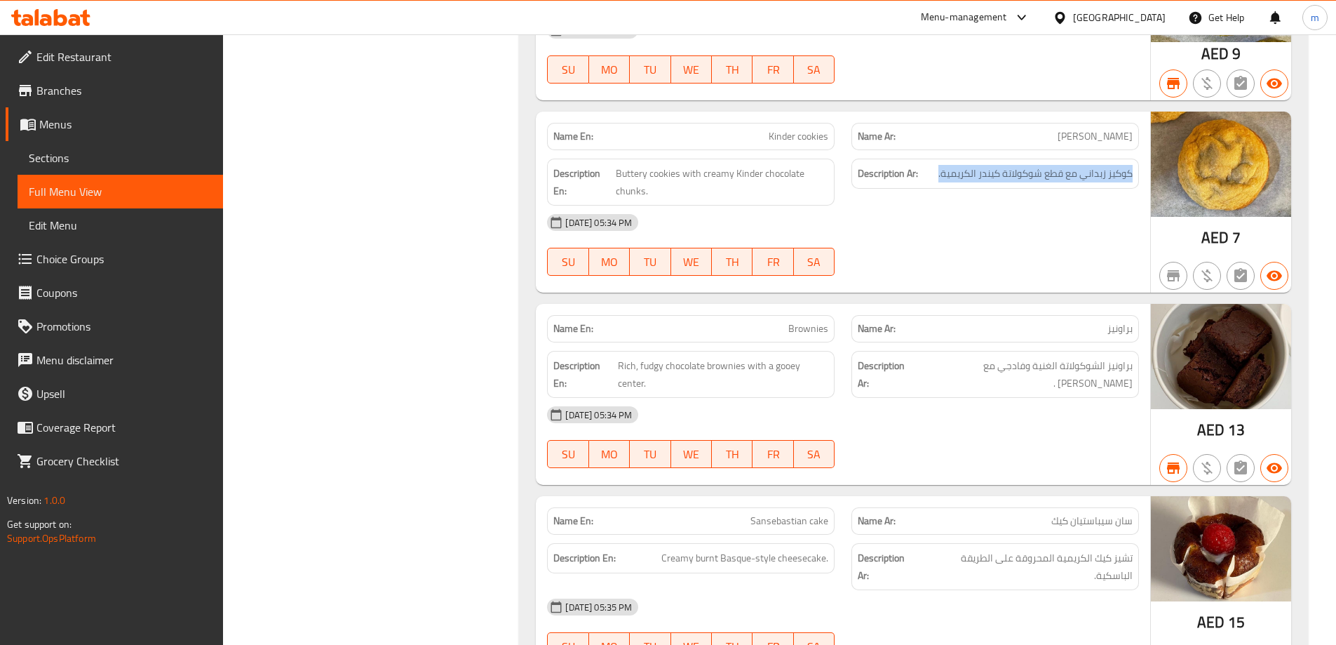
scroll to position [2455, 0]
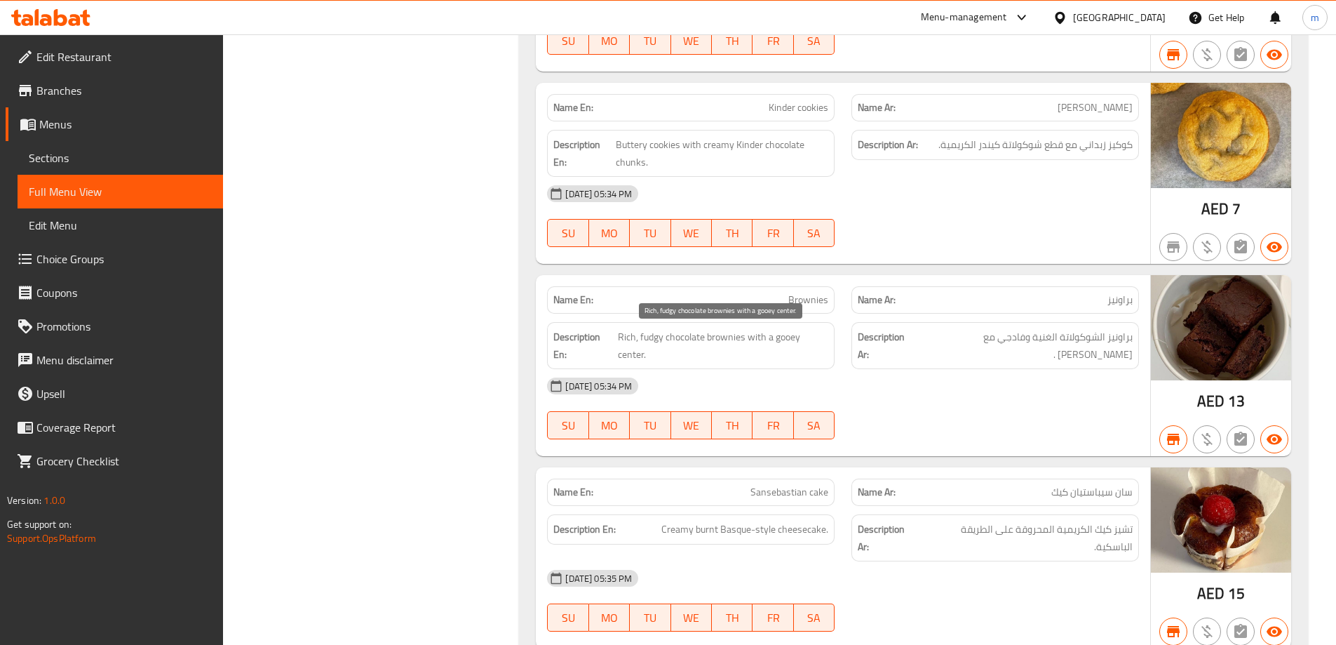
click at [793, 330] on span "Rich, fudgy chocolate brownies with a gooey center." at bounding box center [723, 345] width 210 height 34
click at [971, 340] on span "براونيز الشوكولاتة الغنية وفادجي مع جوي سنتر ." at bounding box center [1025, 345] width 215 height 34
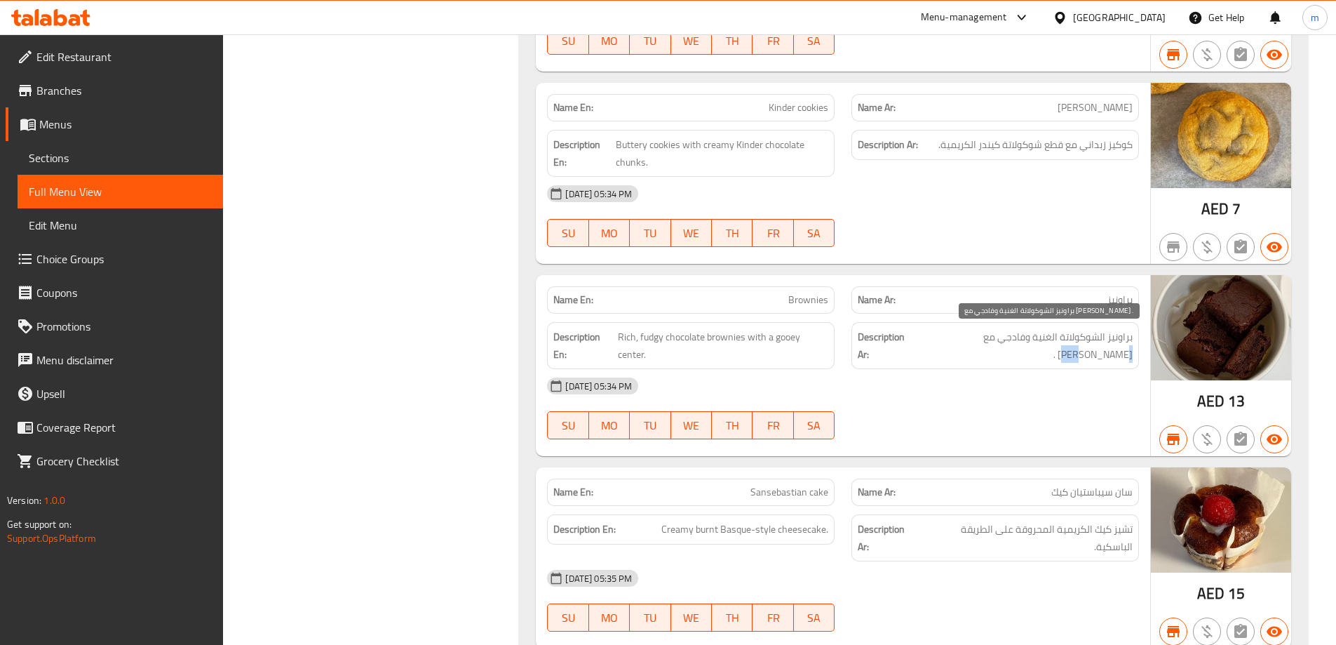
click at [984, 334] on span "براونيز الشوكولاتة الغنية وفادجي مع جوي سنتر ." at bounding box center [1025, 345] width 215 height 34
click at [933, 340] on h6 "Description Ar: براونيز الشوكولاتة الغنية وفادجي مع جوي سنتر ." at bounding box center [995, 345] width 275 height 34
drag, startPoint x: 938, startPoint y: 341, endPoint x: 982, endPoint y: 346, distance: 44.5
click at [982, 346] on div "Description Ar: براونيز الشوكولاتة الغنية وفادجي مع جوي سنتر ." at bounding box center [996, 345] width 288 height 47
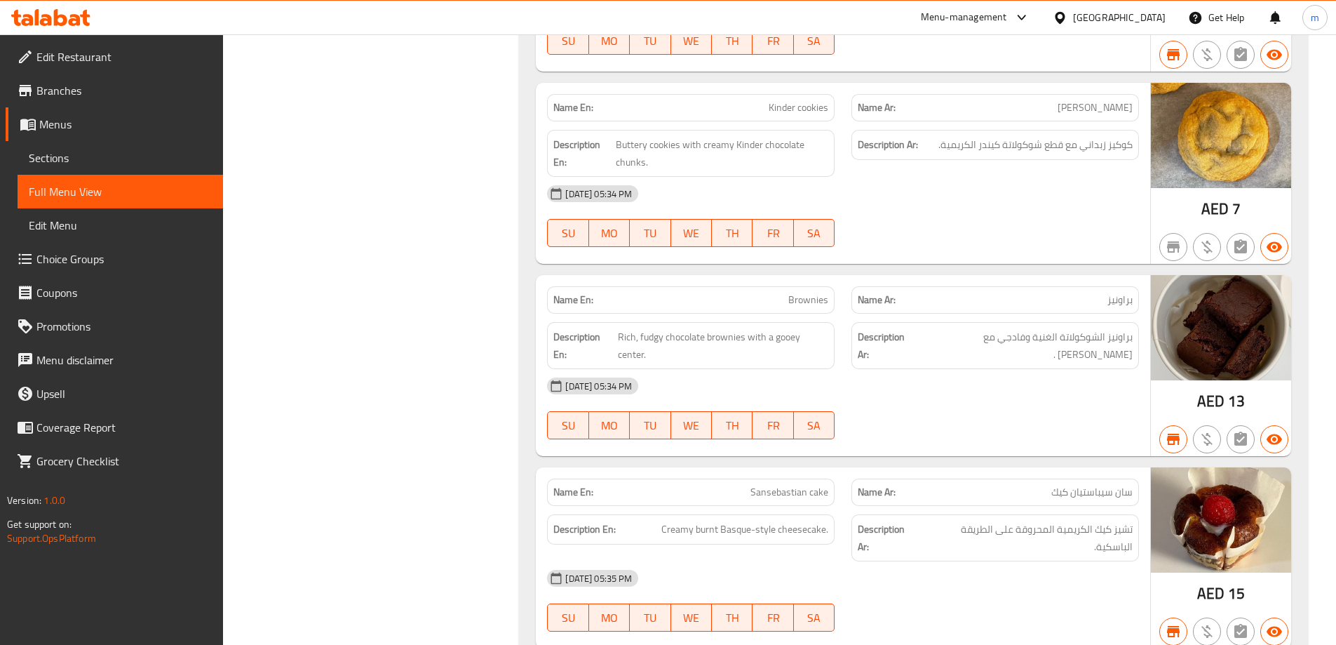
click at [1114, 493] on span "سان سيباستيان كيك" at bounding box center [1092, 492] width 81 height 15
click at [932, 533] on span "تشيز كيك الكريمية المحروقة على الطريقة الباسكية." at bounding box center [1027, 538] width 212 height 34
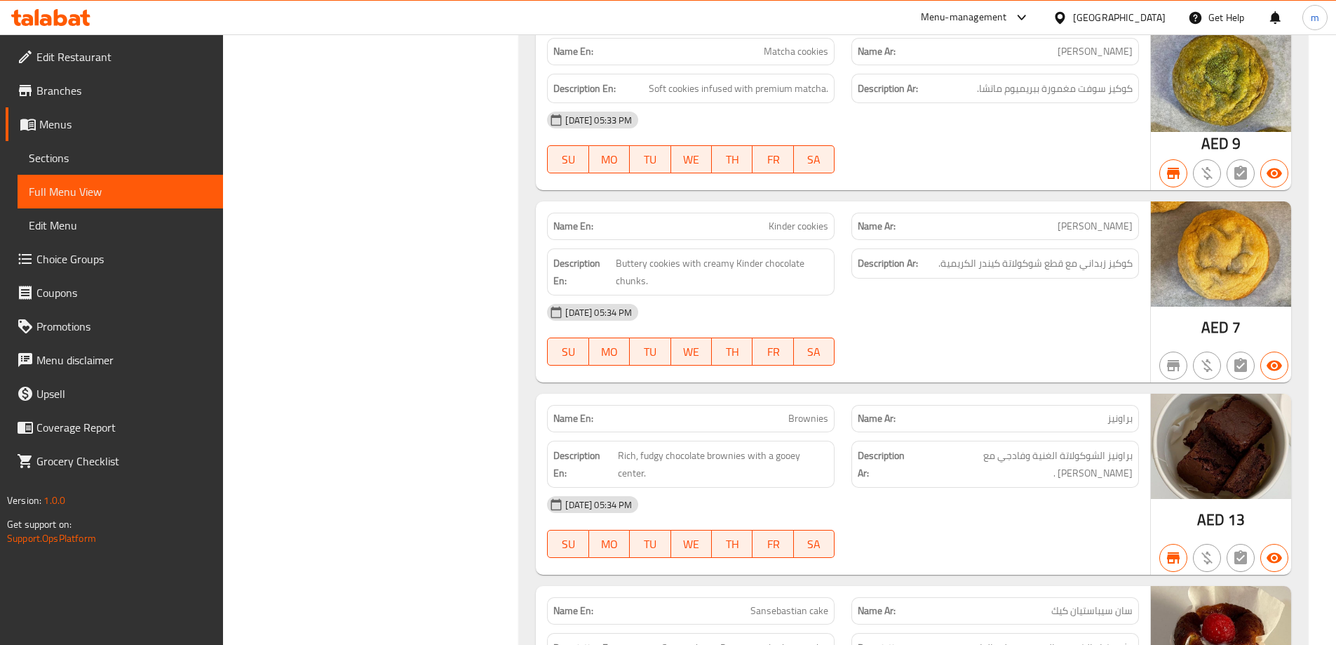
scroll to position [2358, 0]
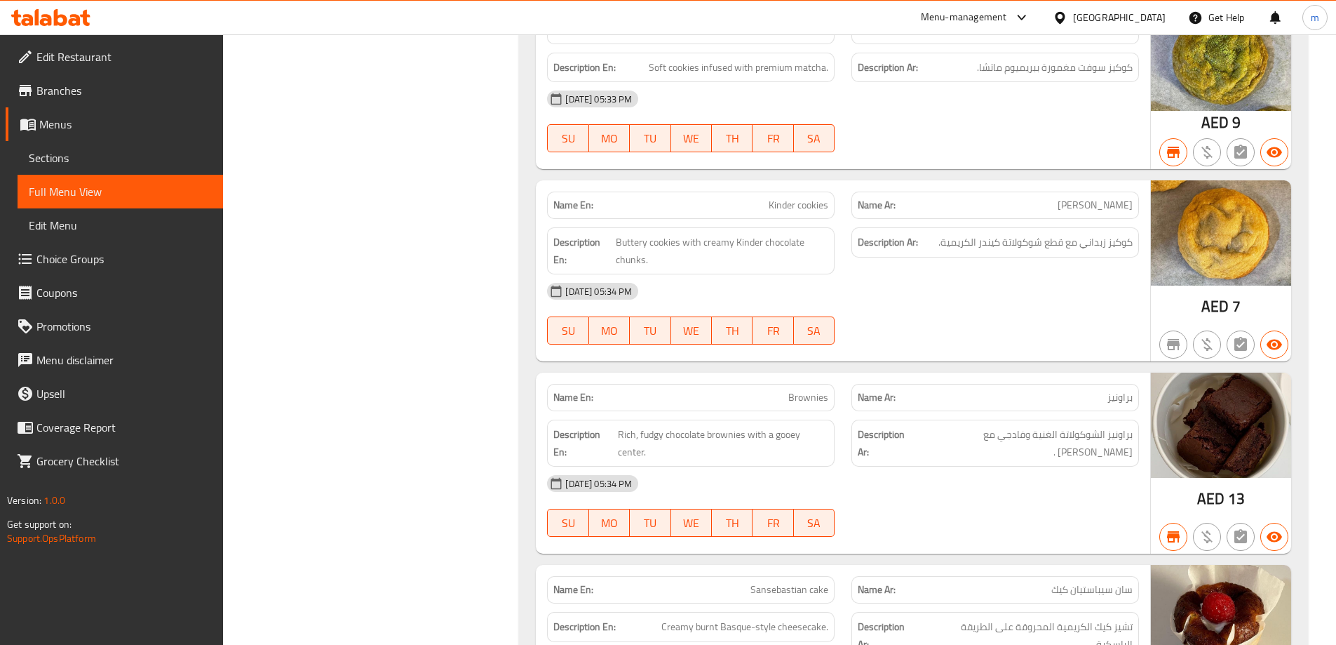
click at [806, 392] on span "Brownies" at bounding box center [809, 397] width 40 height 15
copy span "Brownies"
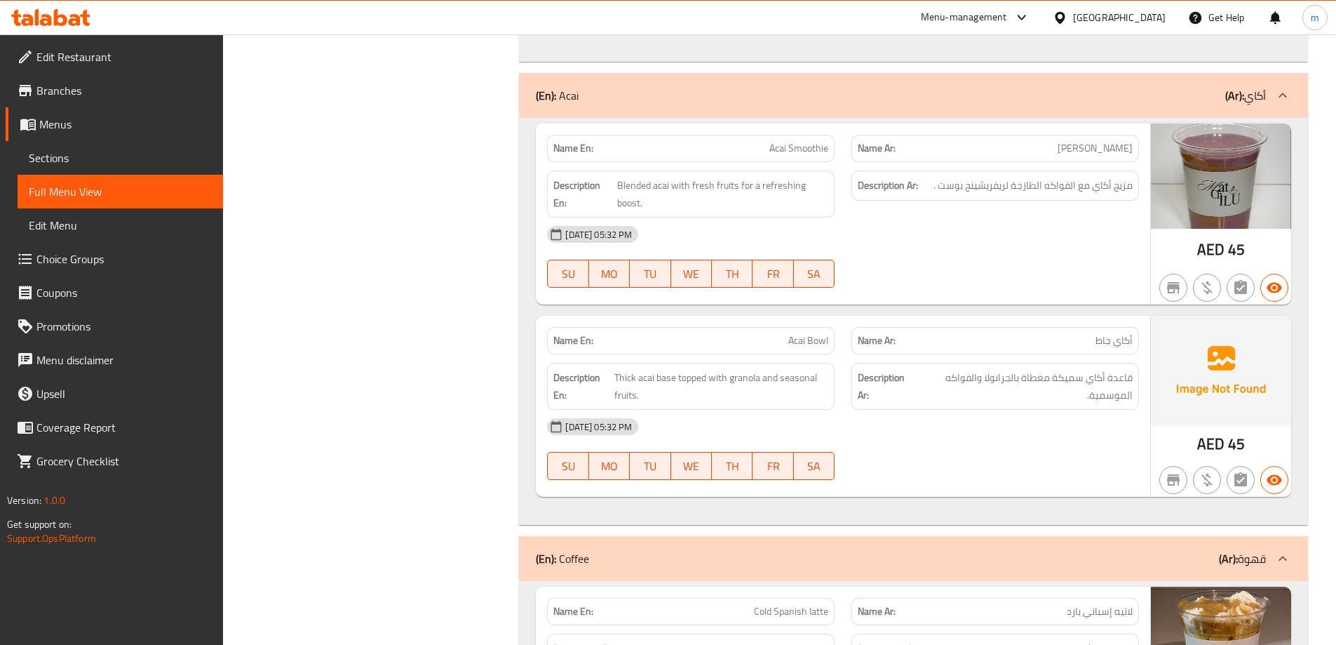
scroll to position [1516, 0]
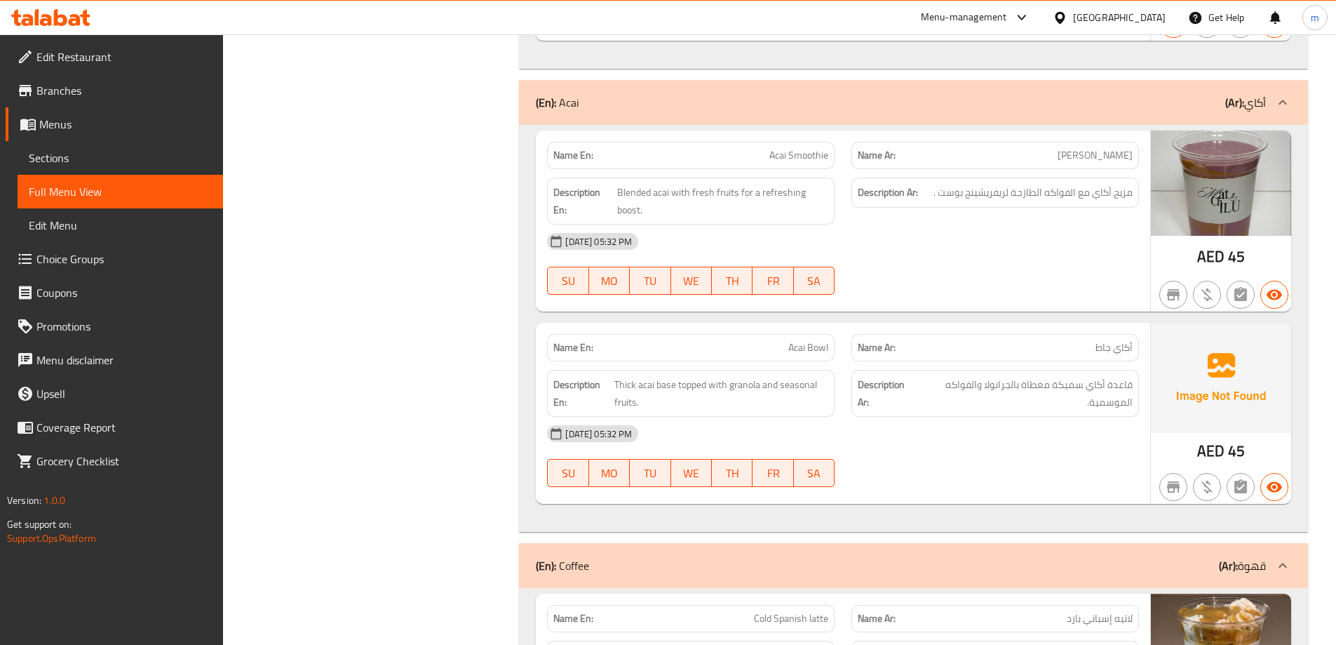
click at [791, 154] on span "Acai Smoothie" at bounding box center [799, 155] width 59 height 15
copy span "Acai Smoothie"
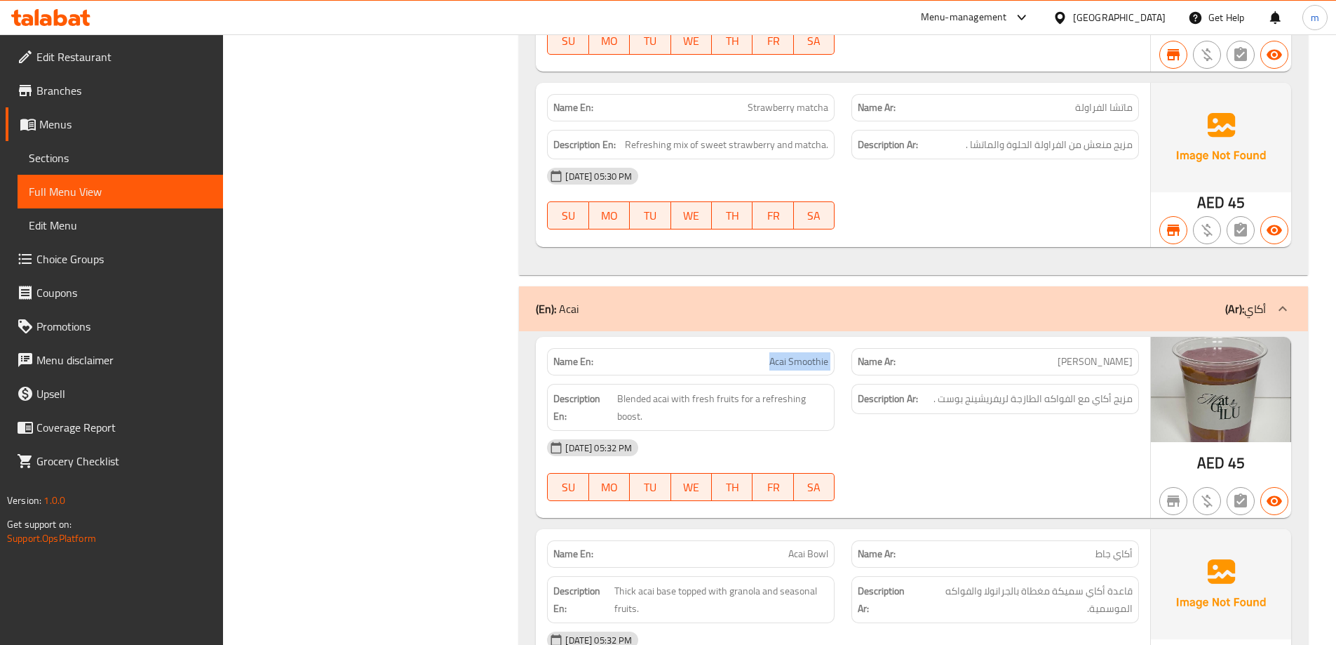
scroll to position [1306, 0]
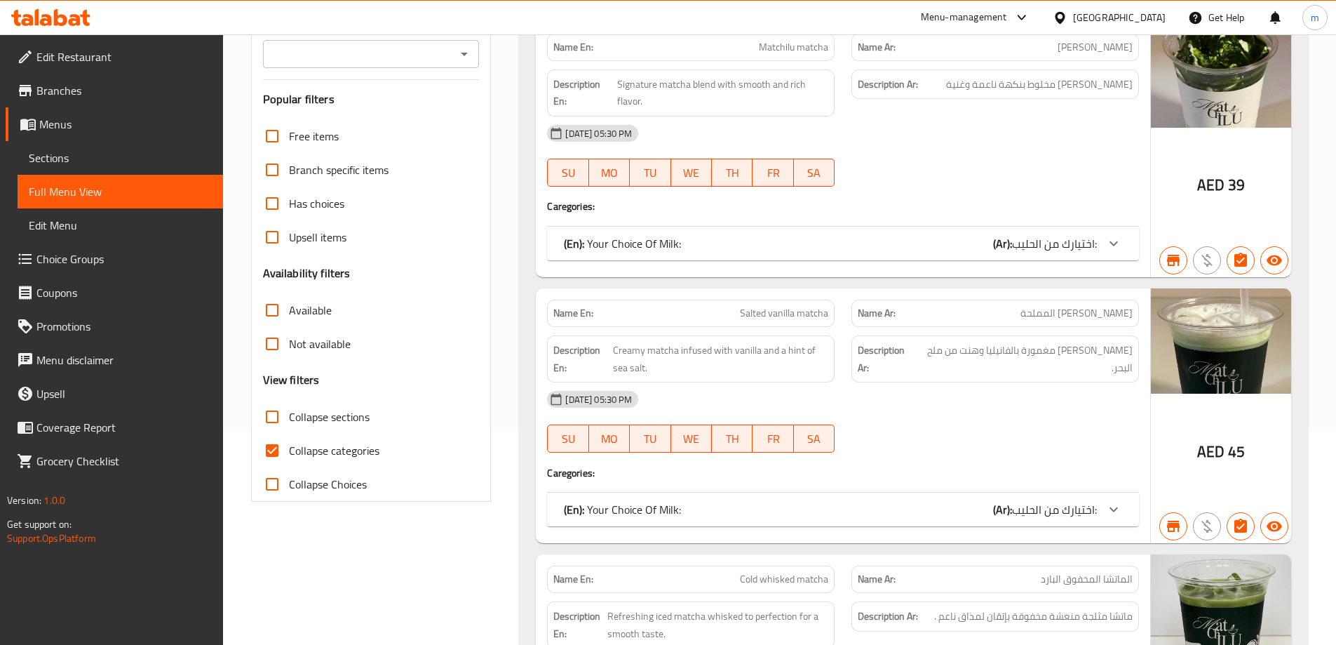
scroll to position [351, 0]
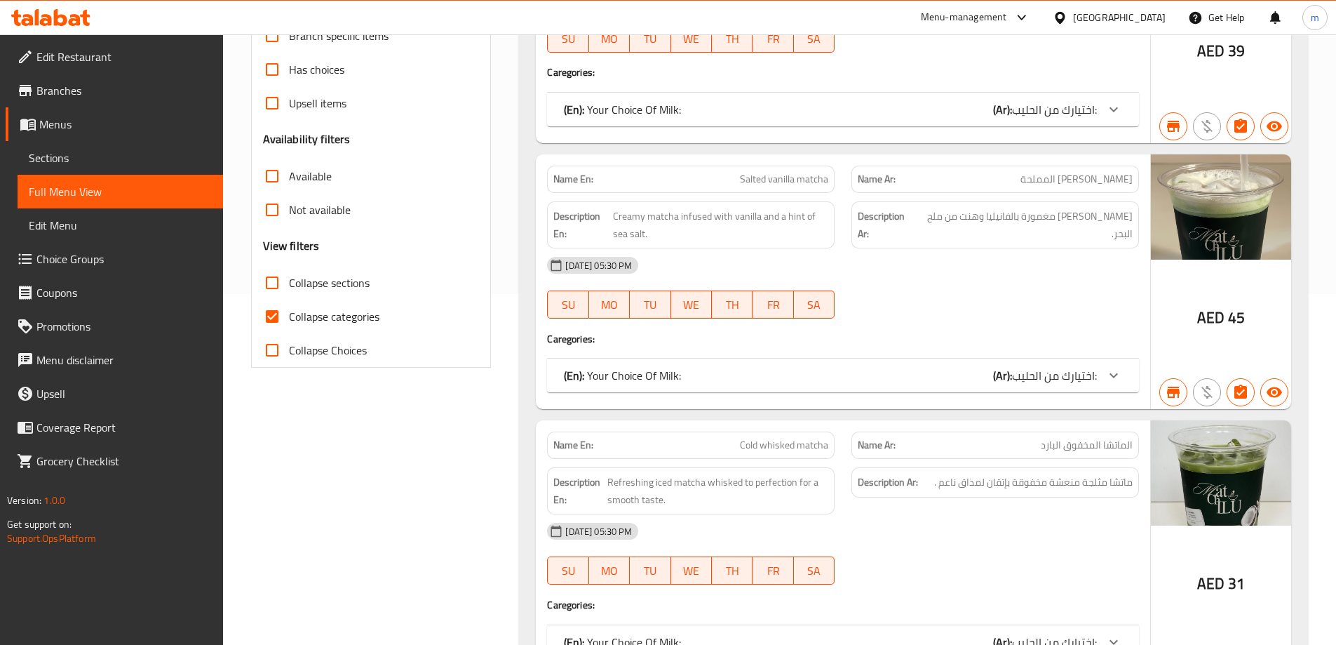
click at [285, 311] on input "Collapse categories" at bounding box center [272, 317] width 34 height 34
checkbox input "false"
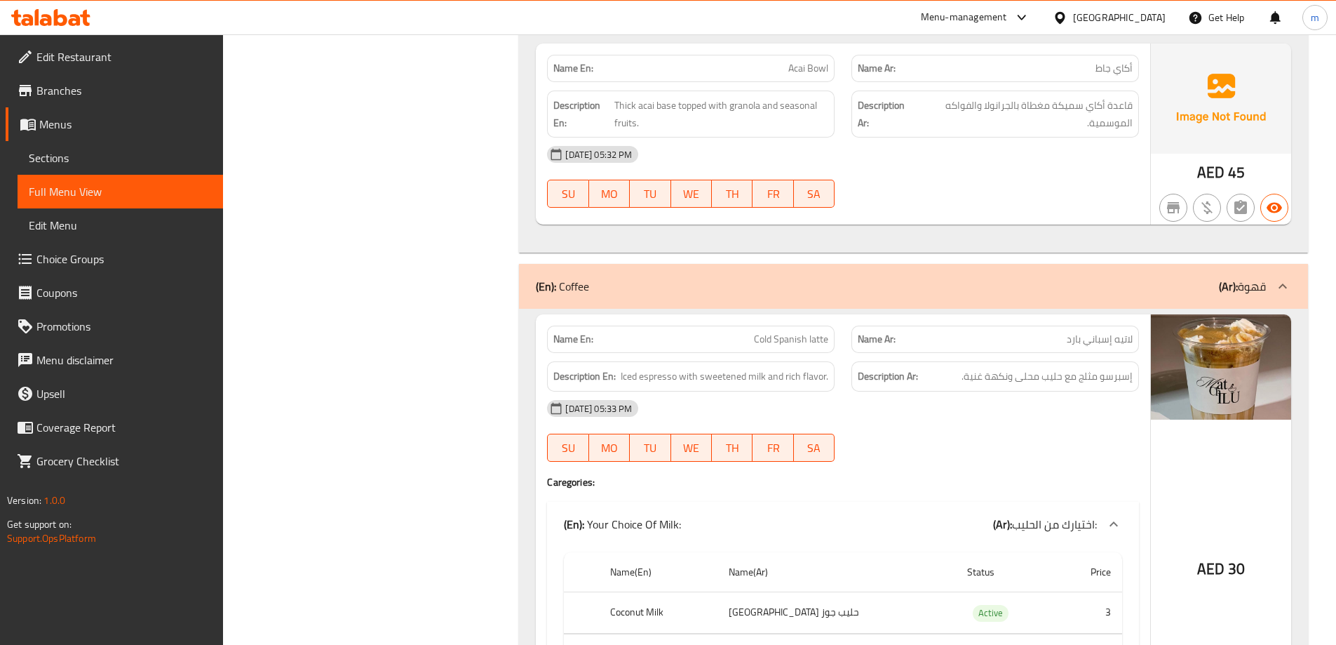
scroll to position [3697, 0]
